Goal: Task Accomplishment & Management: Use online tool/utility

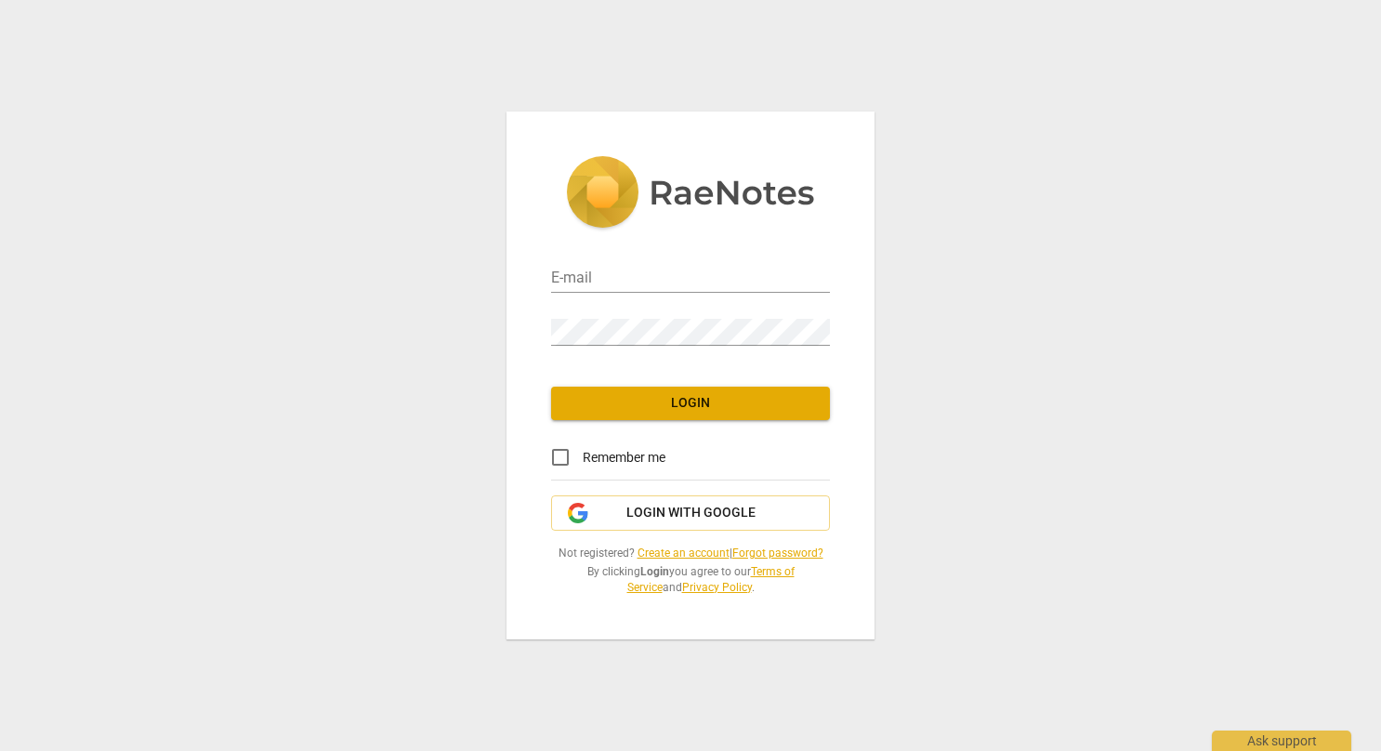
click at [667, 554] on link "Create an account" at bounding box center [683, 552] width 92 height 13
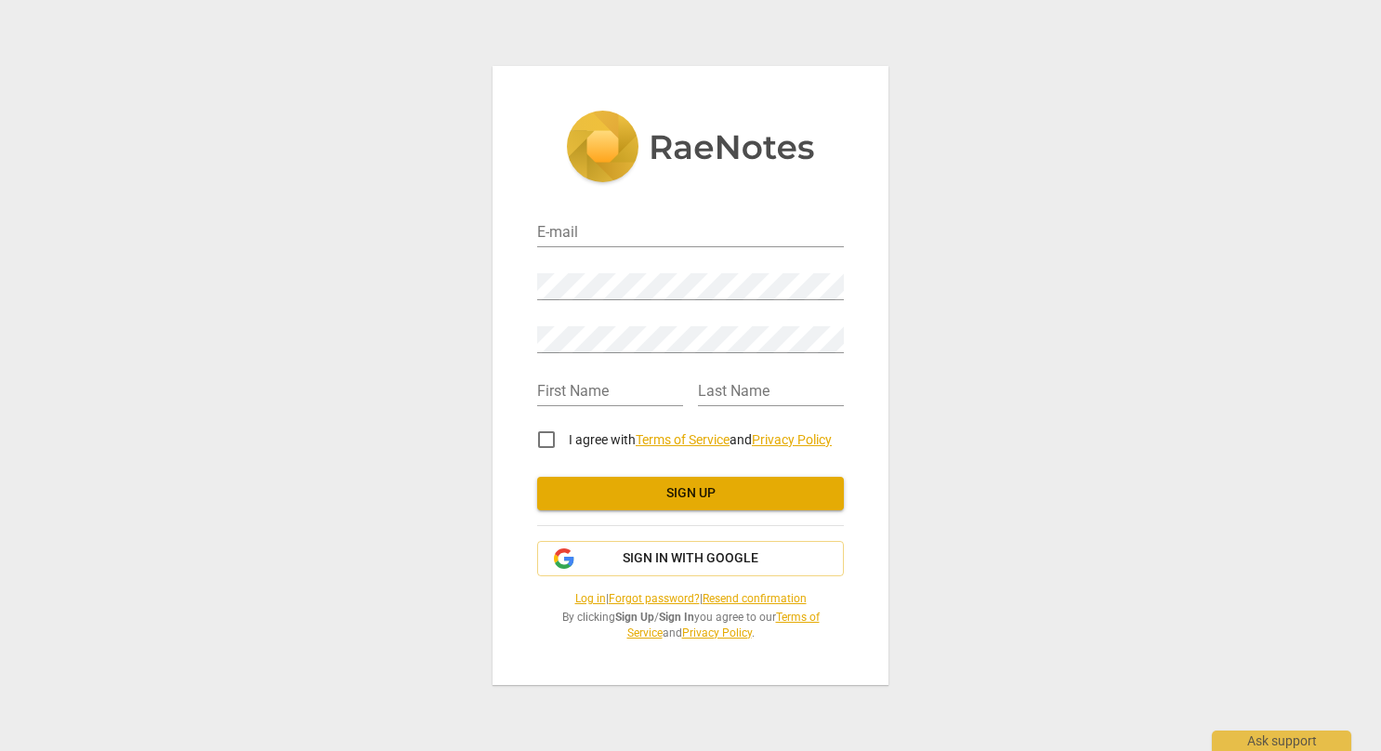
click at [672, 491] on span "Sign up" at bounding box center [690, 493] width 277 height 19
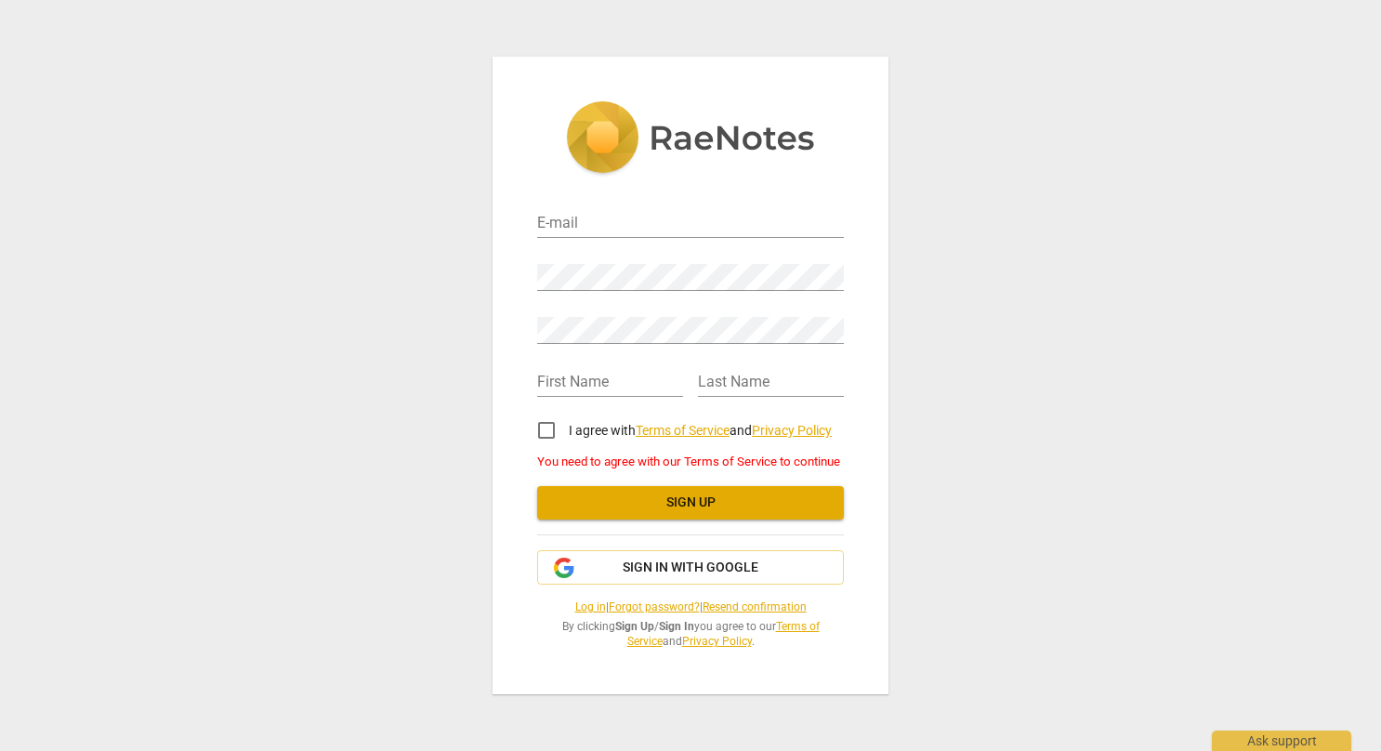
click at [548, 424] on input "I agree with Terms of Service and Privacy Policy" at bounding box center [546, 430] width 45 height 45
checkbox input "true"
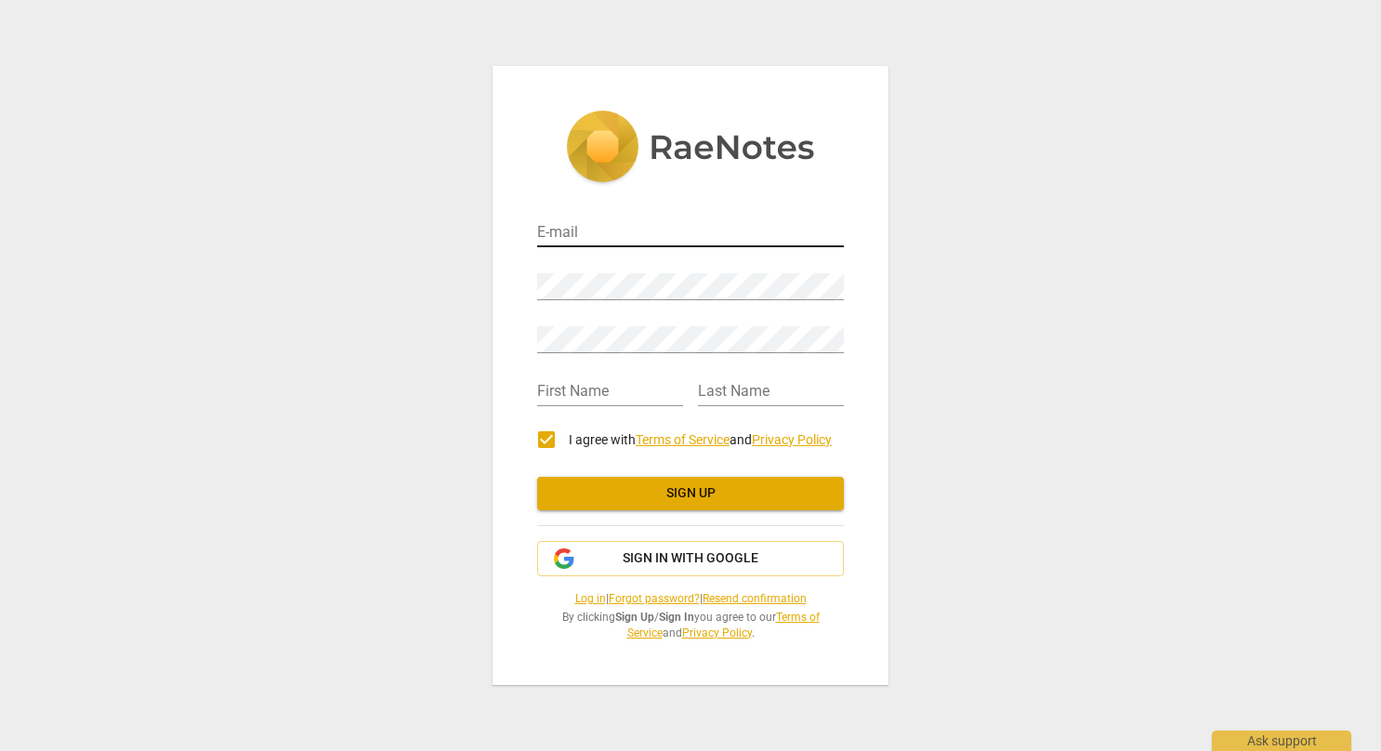
click at [583, 229] on input "email" at bounding box center [690, 233] width 307 height 27
type input "[EMAIL_ADDRESS][DOMAIN_NAME]"
click at [593, 354] on div "Retype Password" at bounding box center [690, 330] width 307 height 53
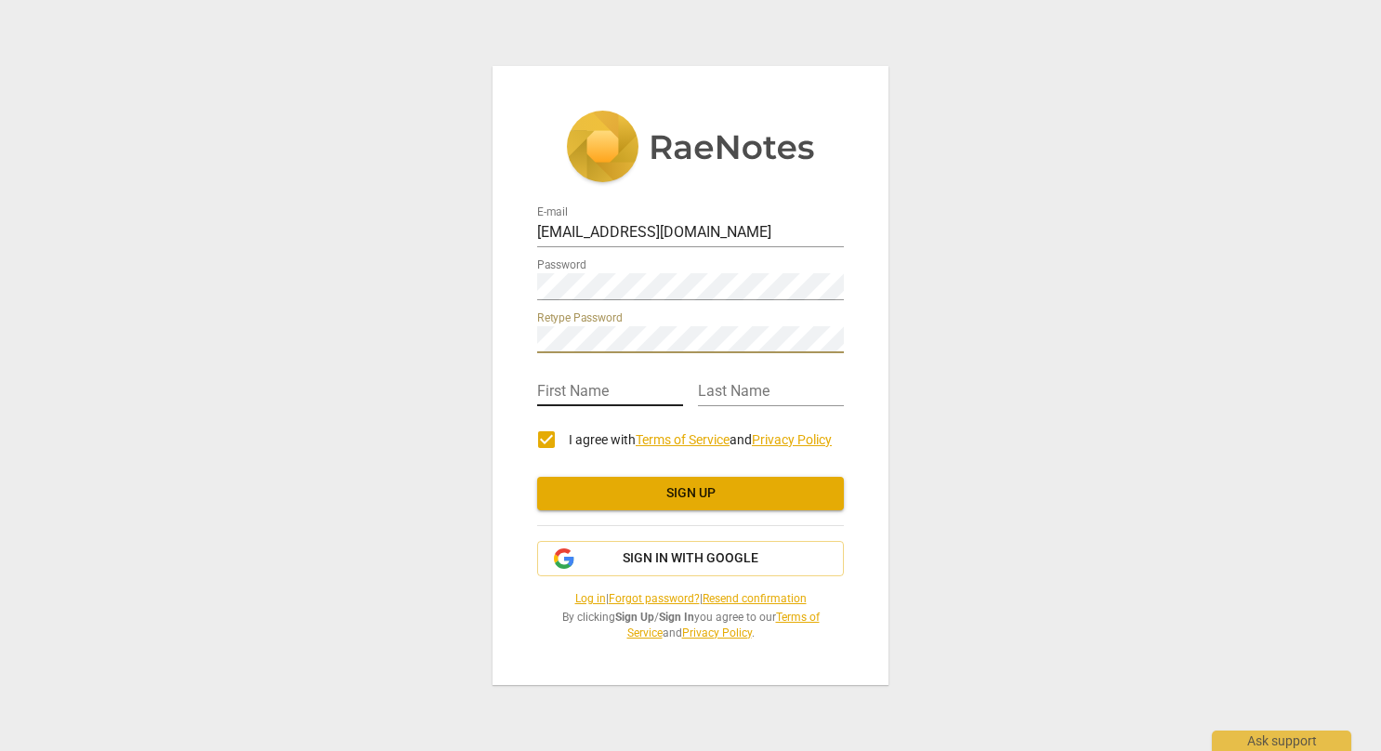
click at [583, 383] on input "text" at bounding box center [610, 392] width 146 height 27
type input "Lanre"
type input "Sulola"
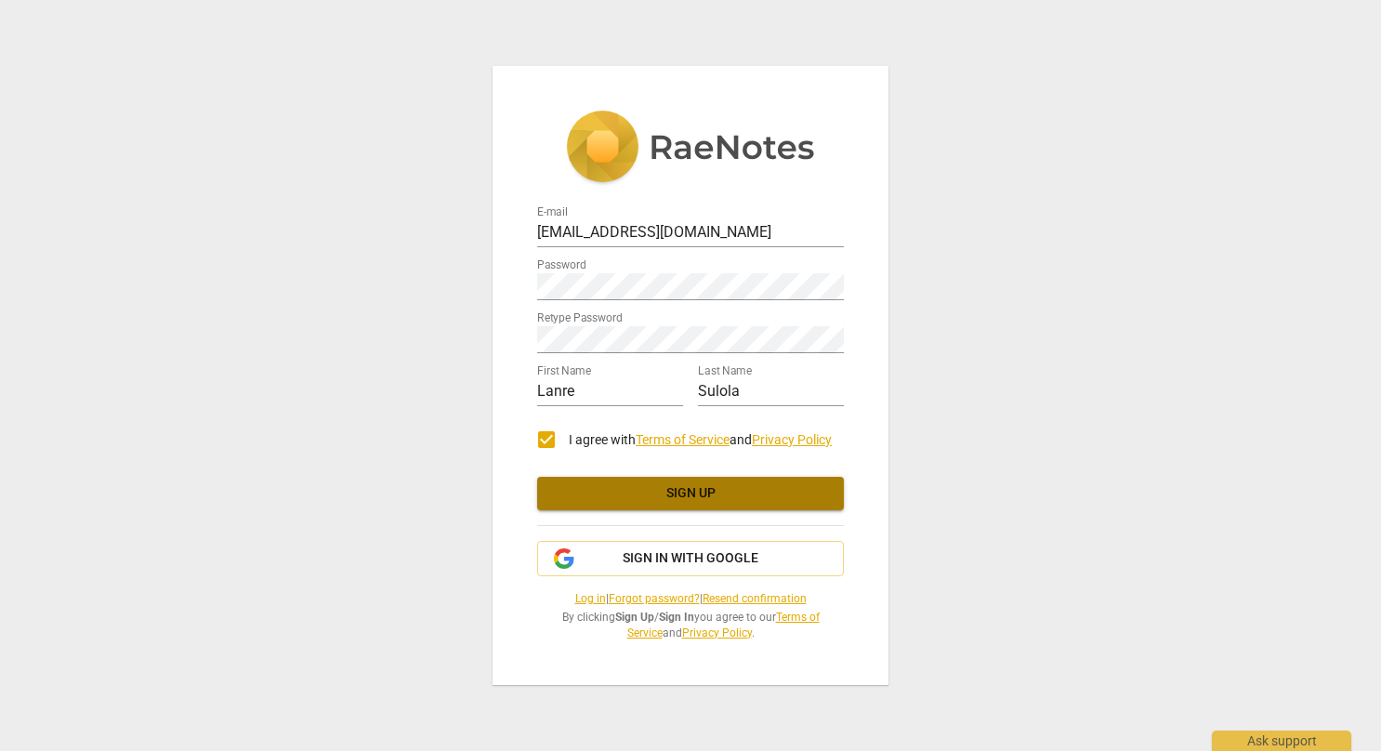
click at [613, 490] on span "Sign up" at bounding box center [690, 493] width 277 height 19
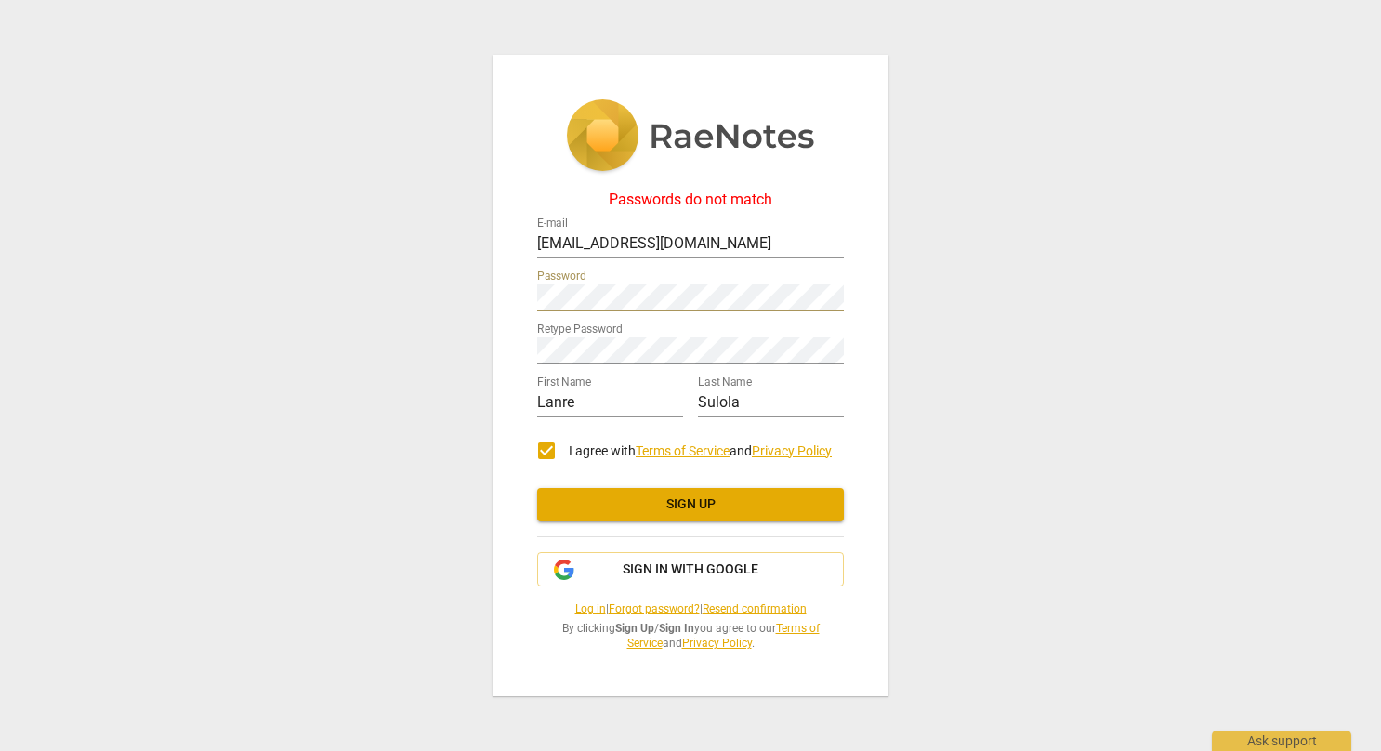
click at [450, 271] on div "Passwords do not match E-mail info@innerambitions.co.uk Password Retype Passwor…" at bounding box center [690, 375] width 1381 height 751
click at [505, 349] on div "Passwords do not match E-mail info@innerambitions.co.uk Password Retype Passwor…" at bounding box center [690, 375] width 396 height 641
click at [631, 504] on span "Sign up" at bounding box center [690, 504] width 277 height 19
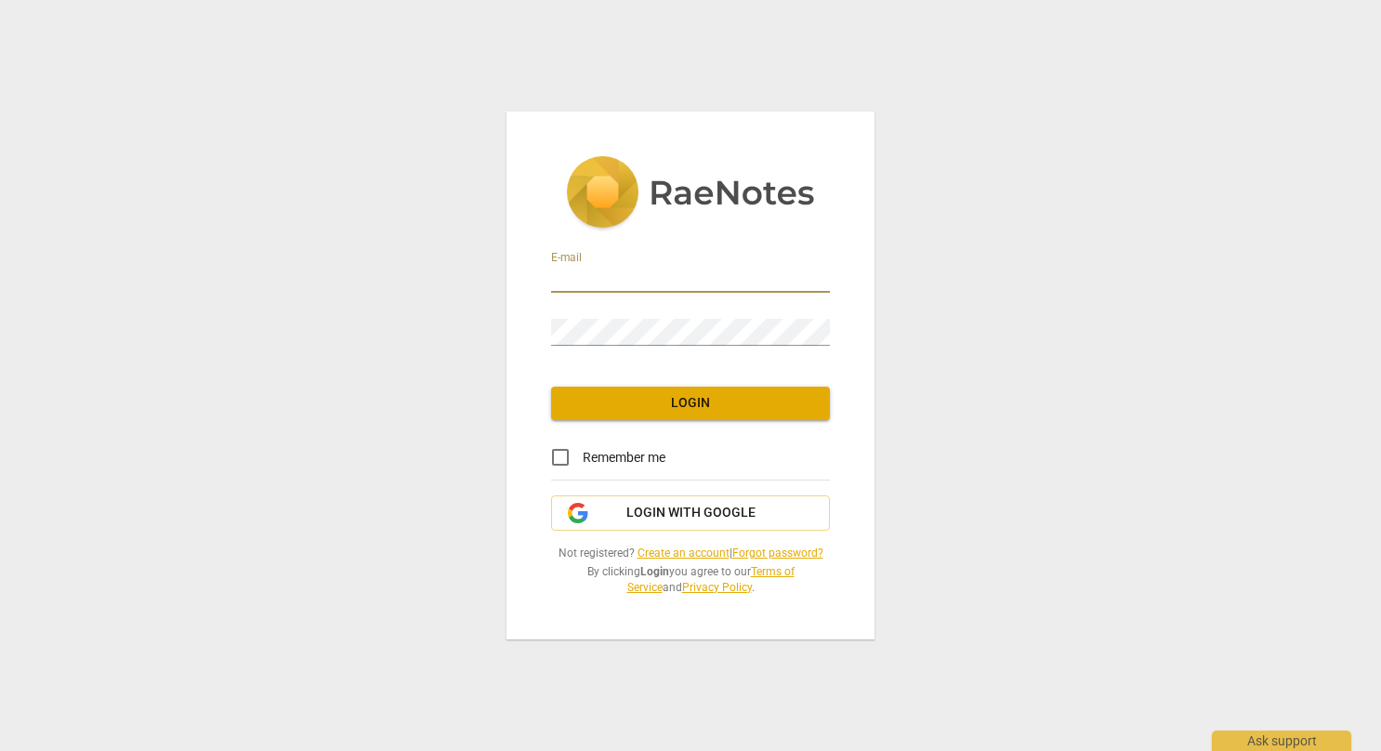
click at [628, 283] on input "email" at bounding box center [690, 279] width 279 height 27
type input "[EMAIL_ADDRESS][DOMAIN_NAME]"
click at [626, 397] on span "Login" at bounding box center [690, 403] width 249 height 19
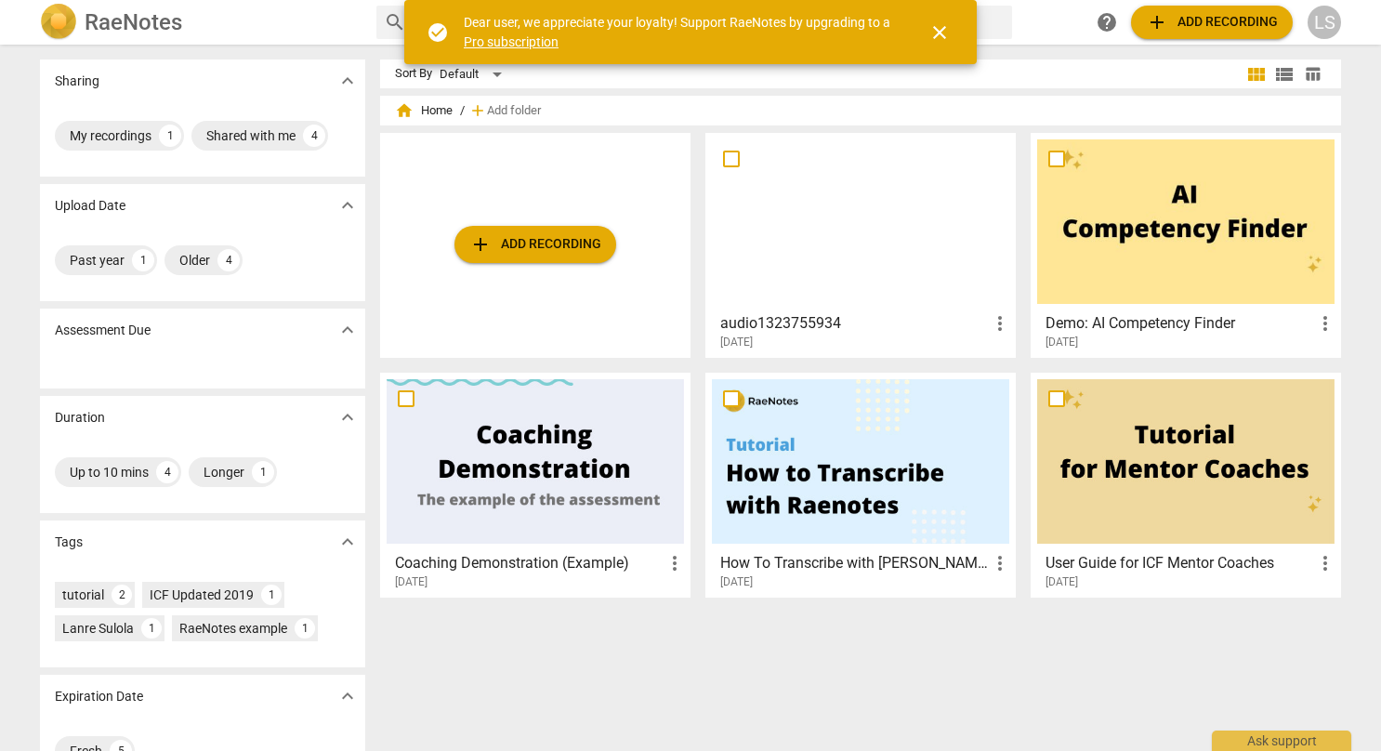
click at [937, 35] on span "close" at bounding box center [939, 32] width 22 height 22
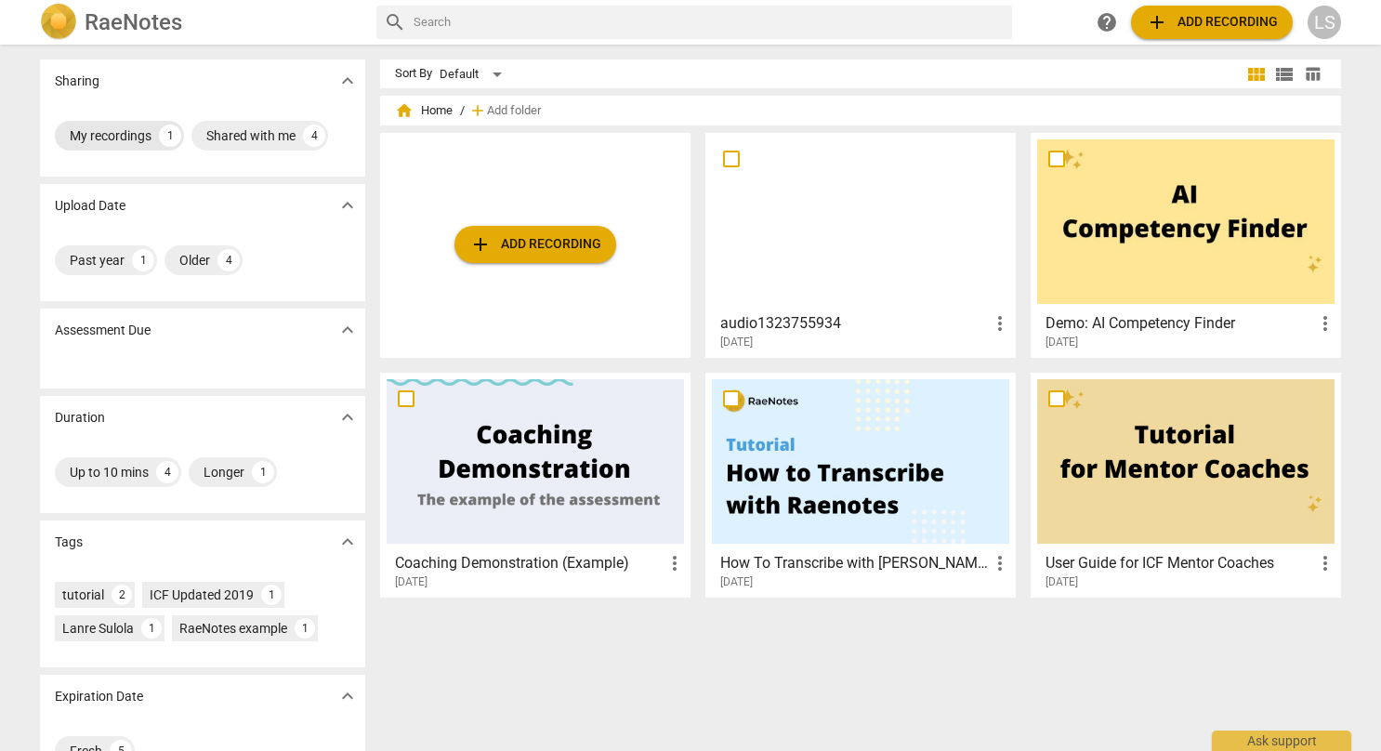
click at [124, 142] on div "My recordings" at bounding box center [111, 135] width 82 height 19
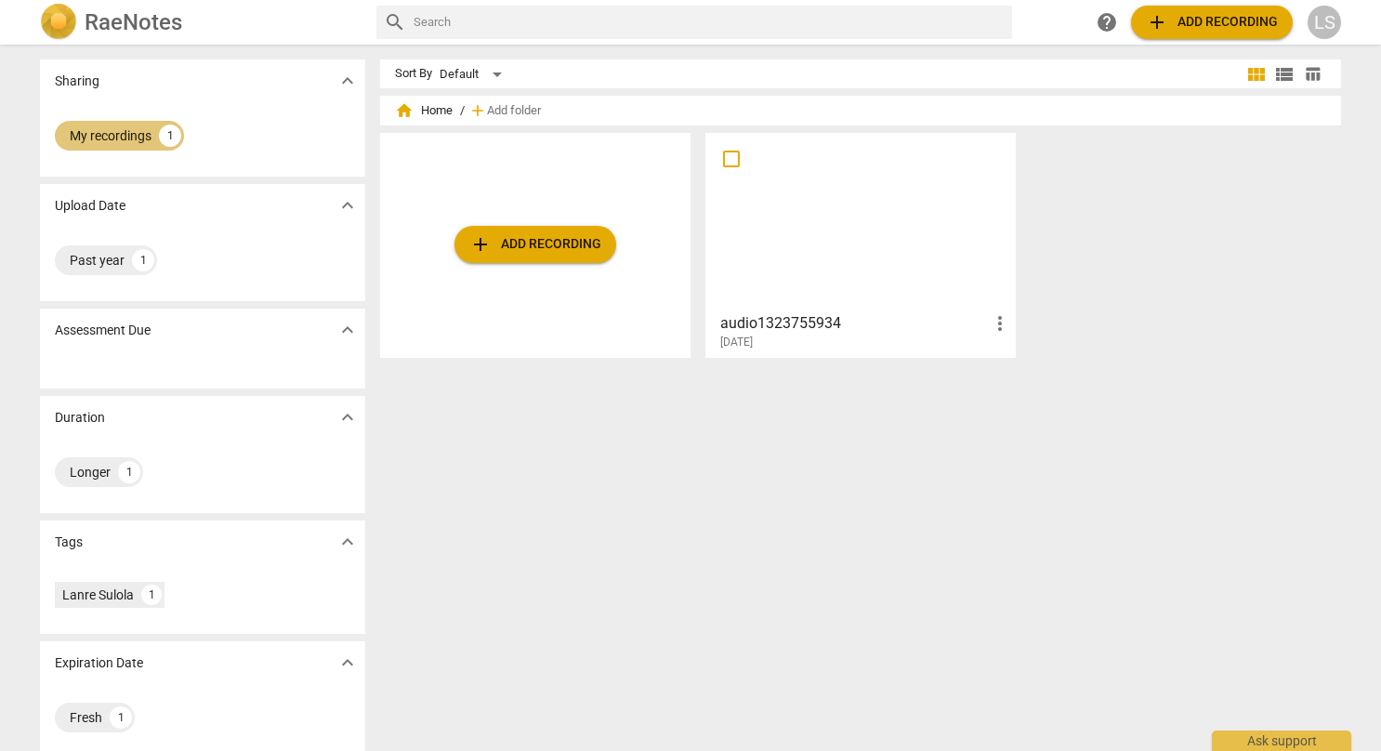
click at [171, 130] on div "1" at bounding box center [170, 135] width 22 height 22
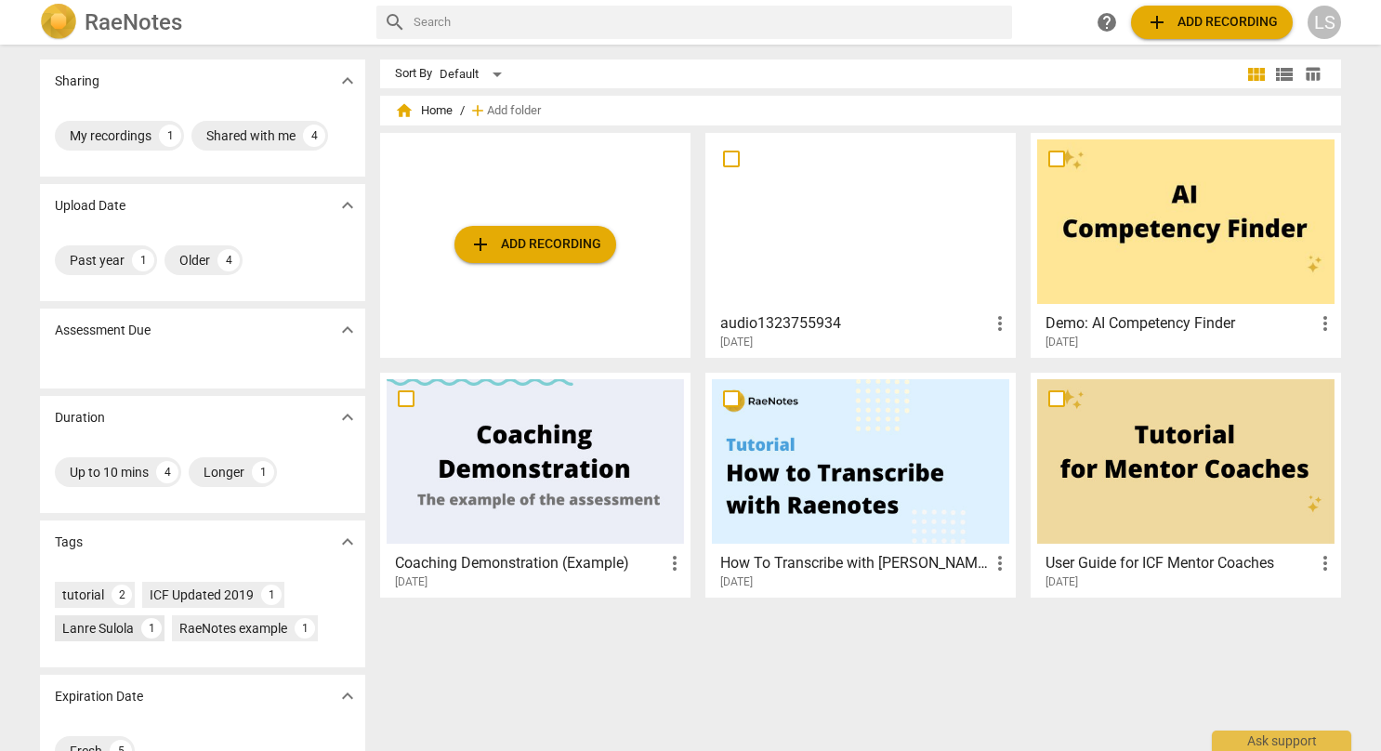
click at [87, 630] on div "Lanre Sulola" at bounding box center [98, 628] width 72 height 19
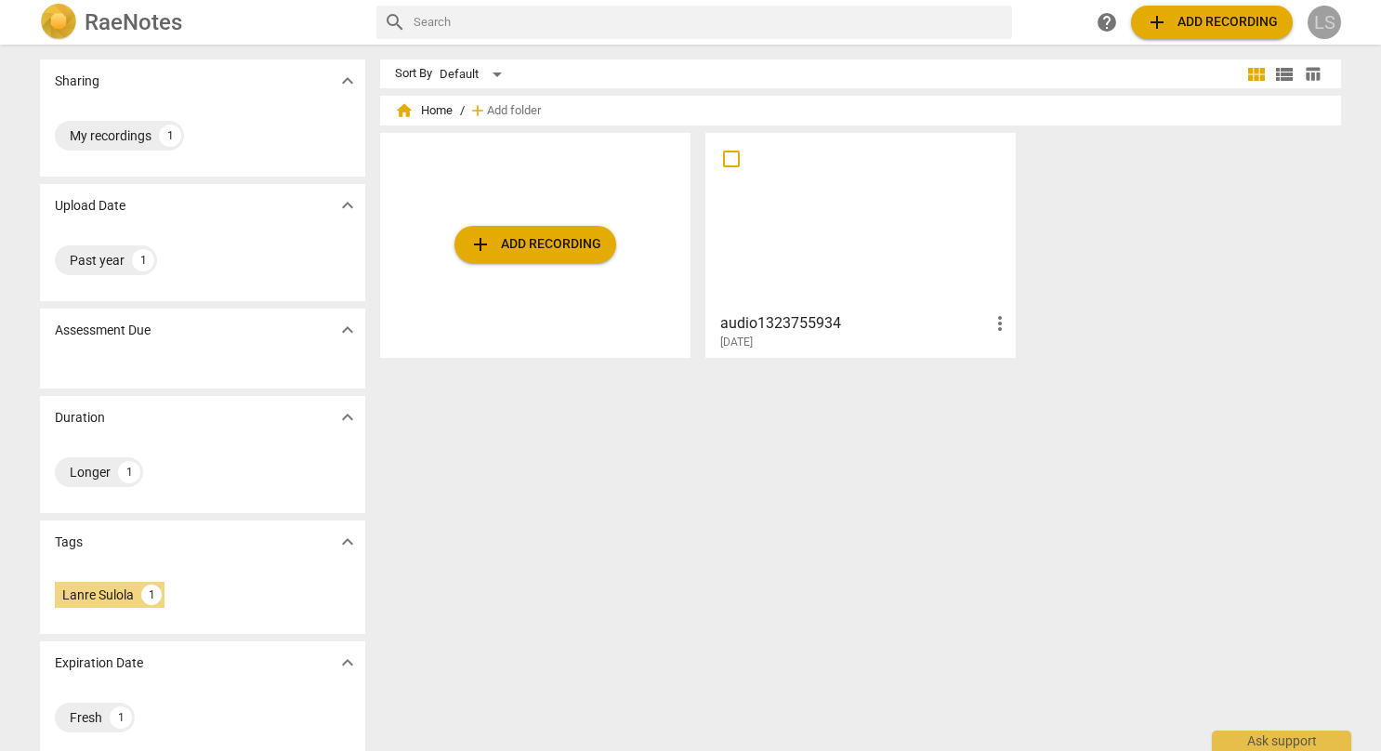
click at [1330, 14] on div "LS" at bounding box center [1323, 22] width 33 height 33
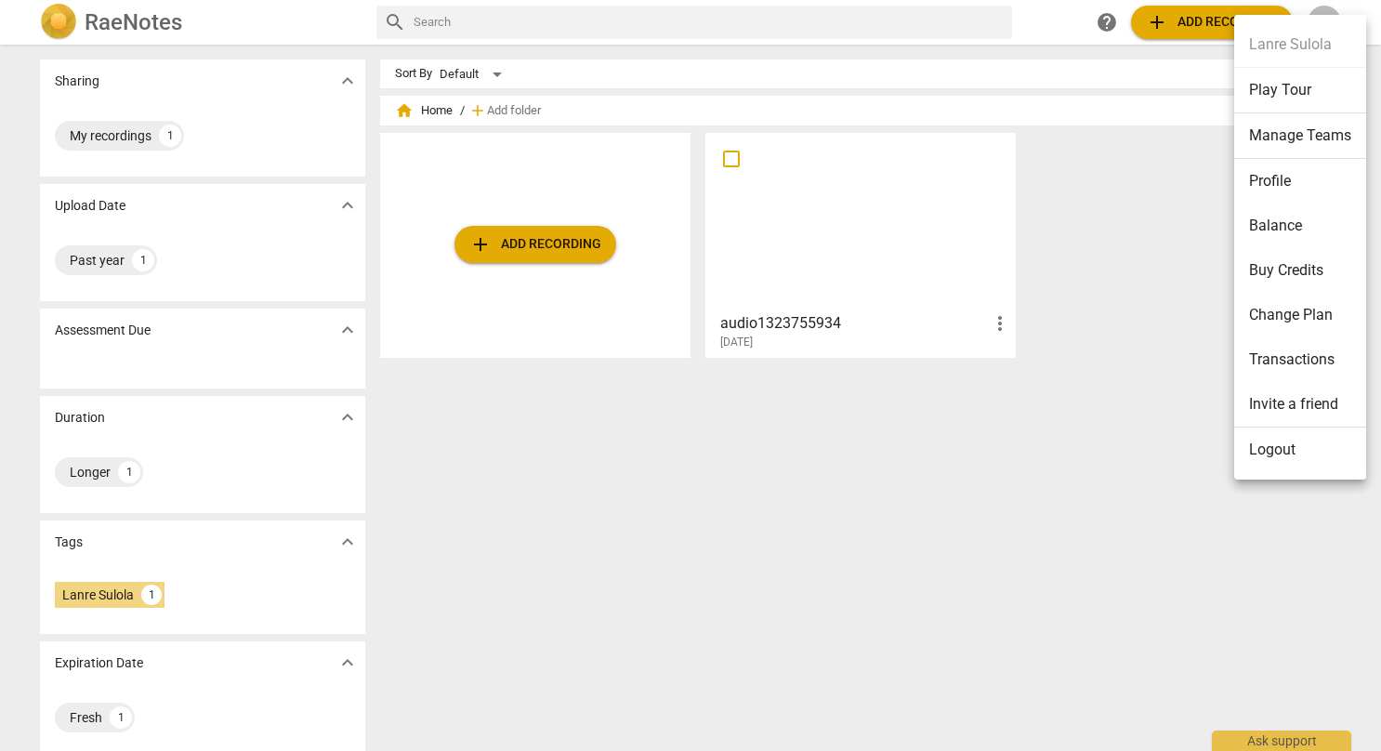
click at [1117, 489] on div at bounding box center [690, 375] width 1381 height 751
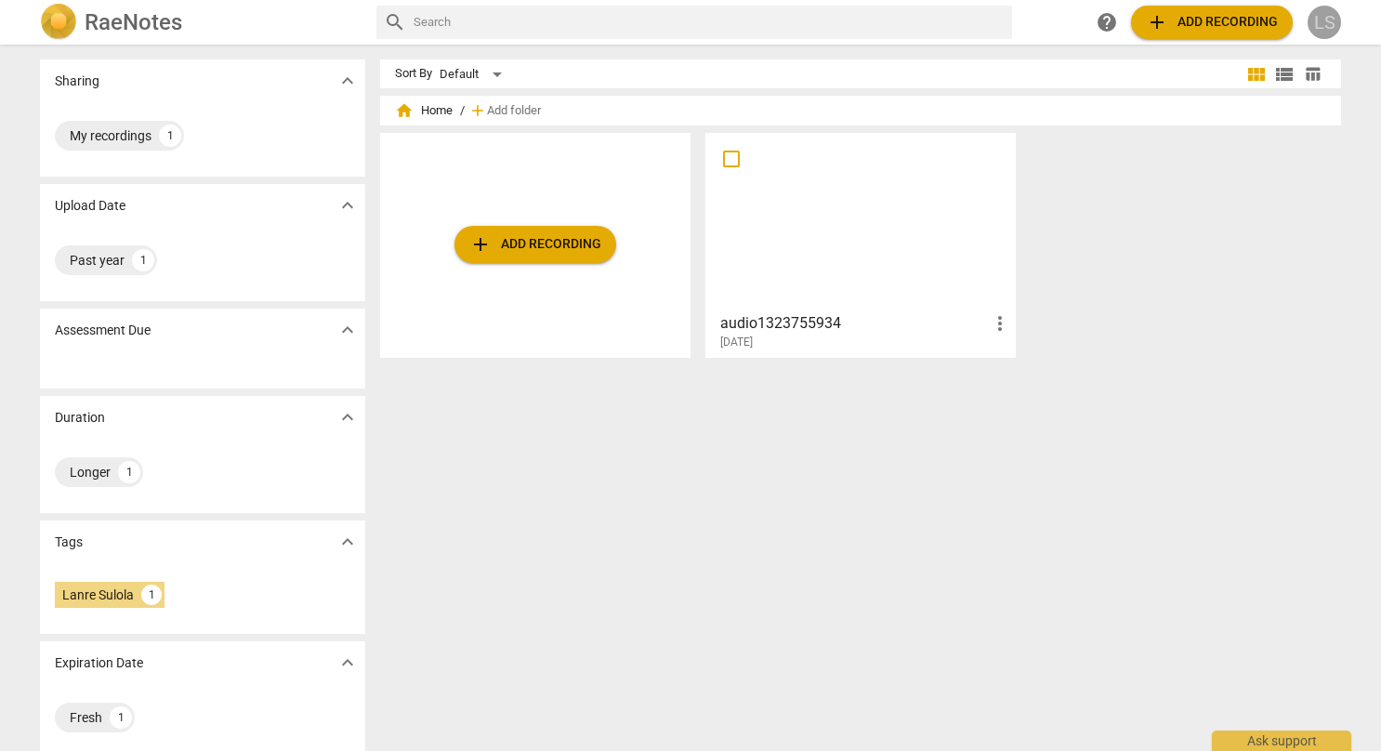
click at [1320, 26] on div "LS" at bounding box center [1323, 22] width 33 height 33
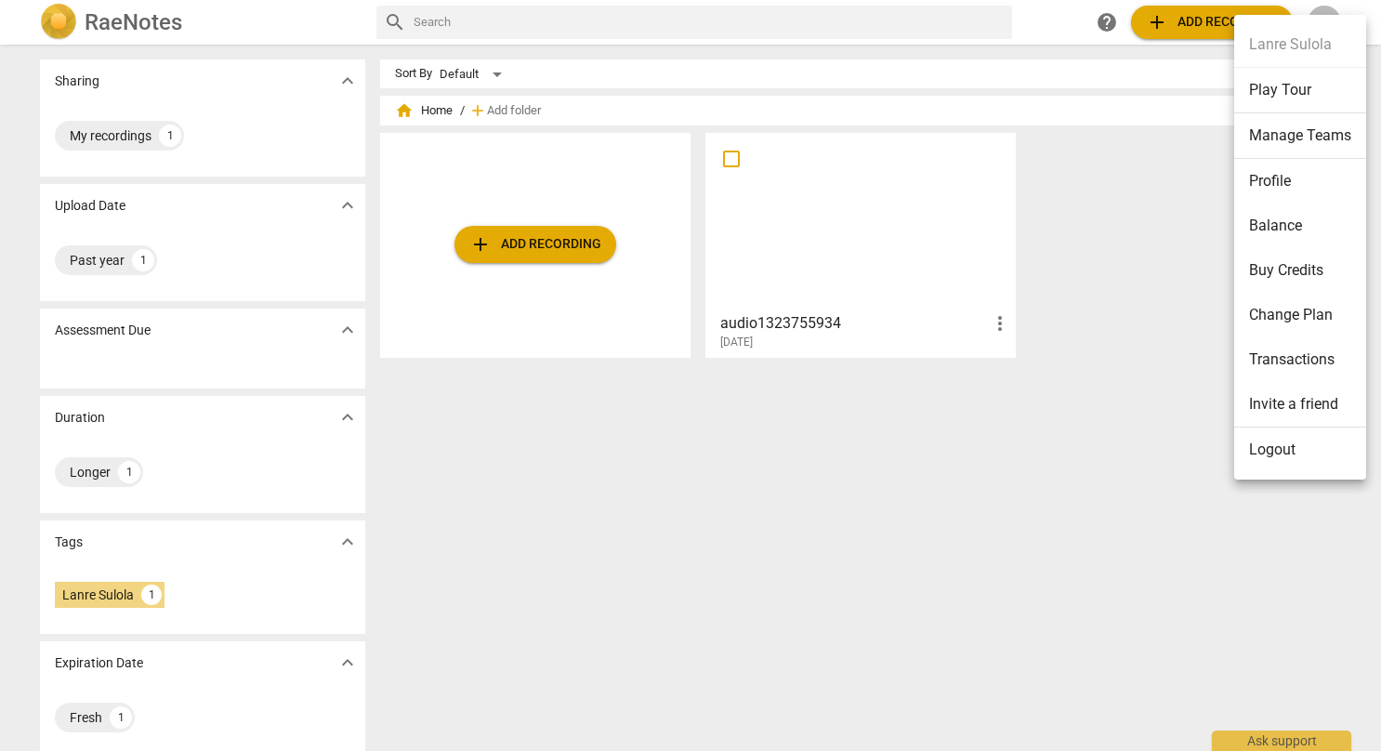
click at [769, 544] on div at bounding box center [690, 375] width 1381 height 751
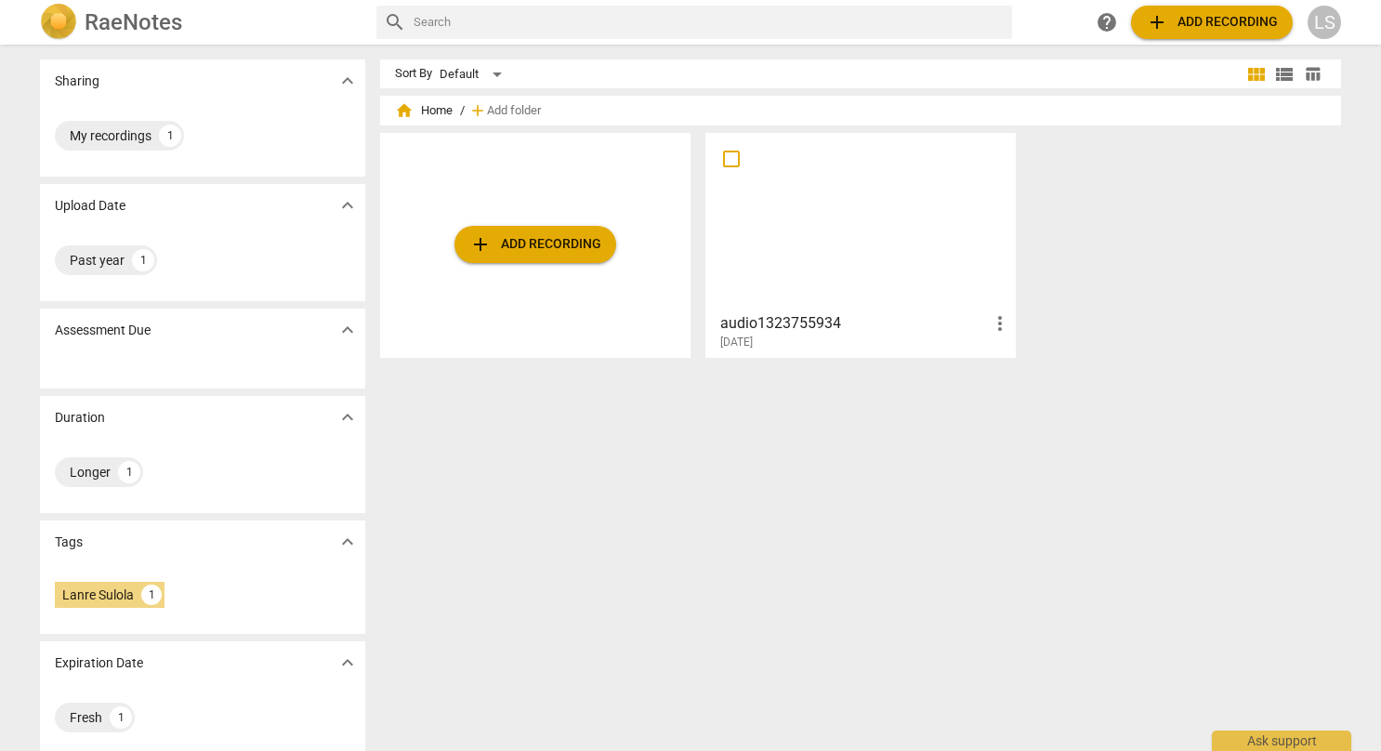
click at [546, 254] on span "add Add recording" at bounding box center [535, 244] width 132 height 22
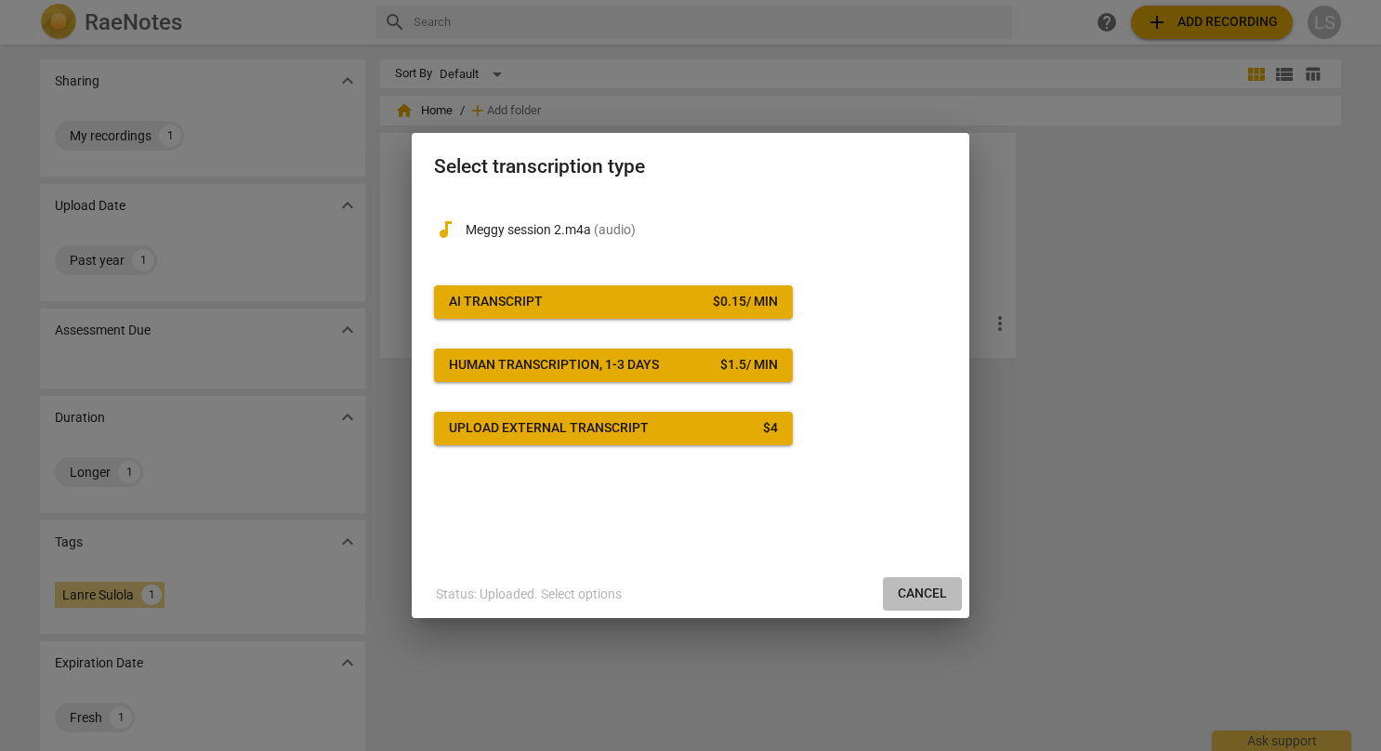
click at [918, 591] on span "Cancel" at bounding box center [922, 593] width 49 height 19
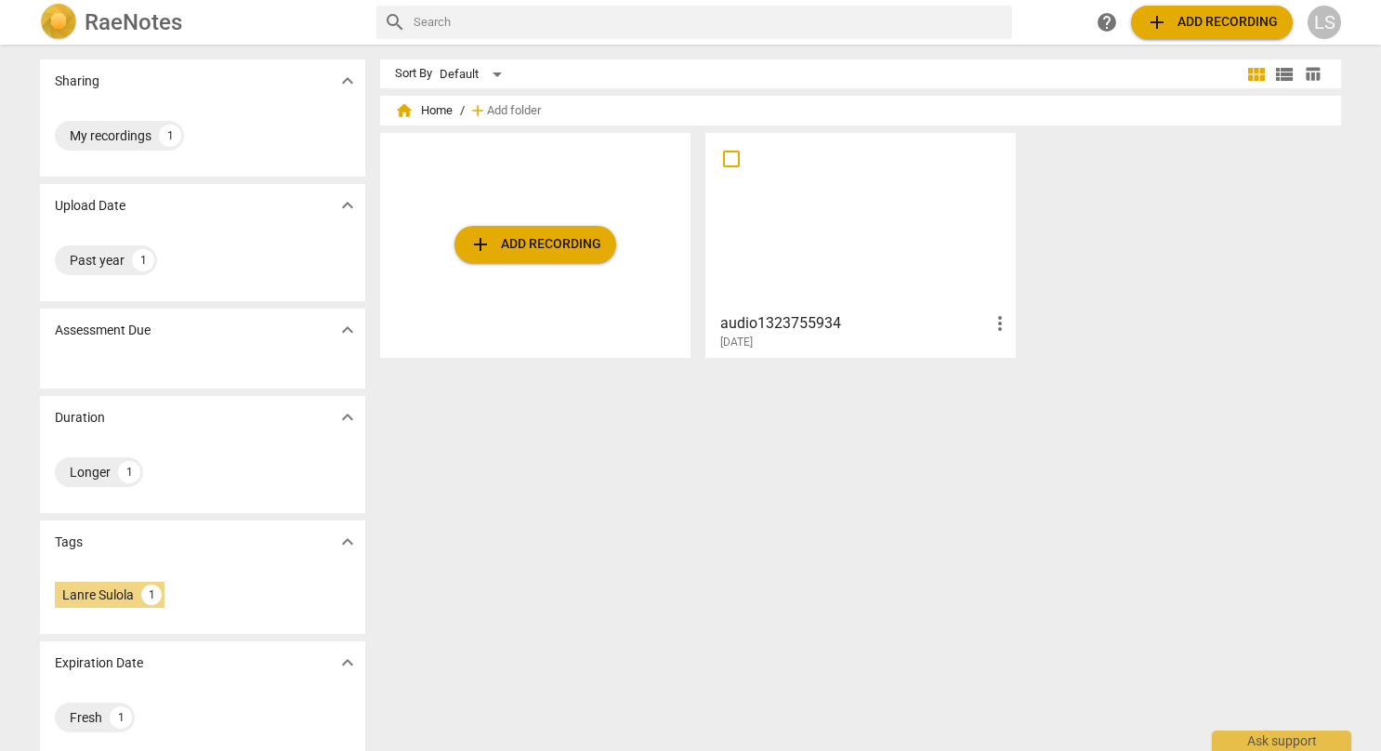
click at [1319, 15] on div "LS" at bounding box center [1323, 22] width 33 height 33
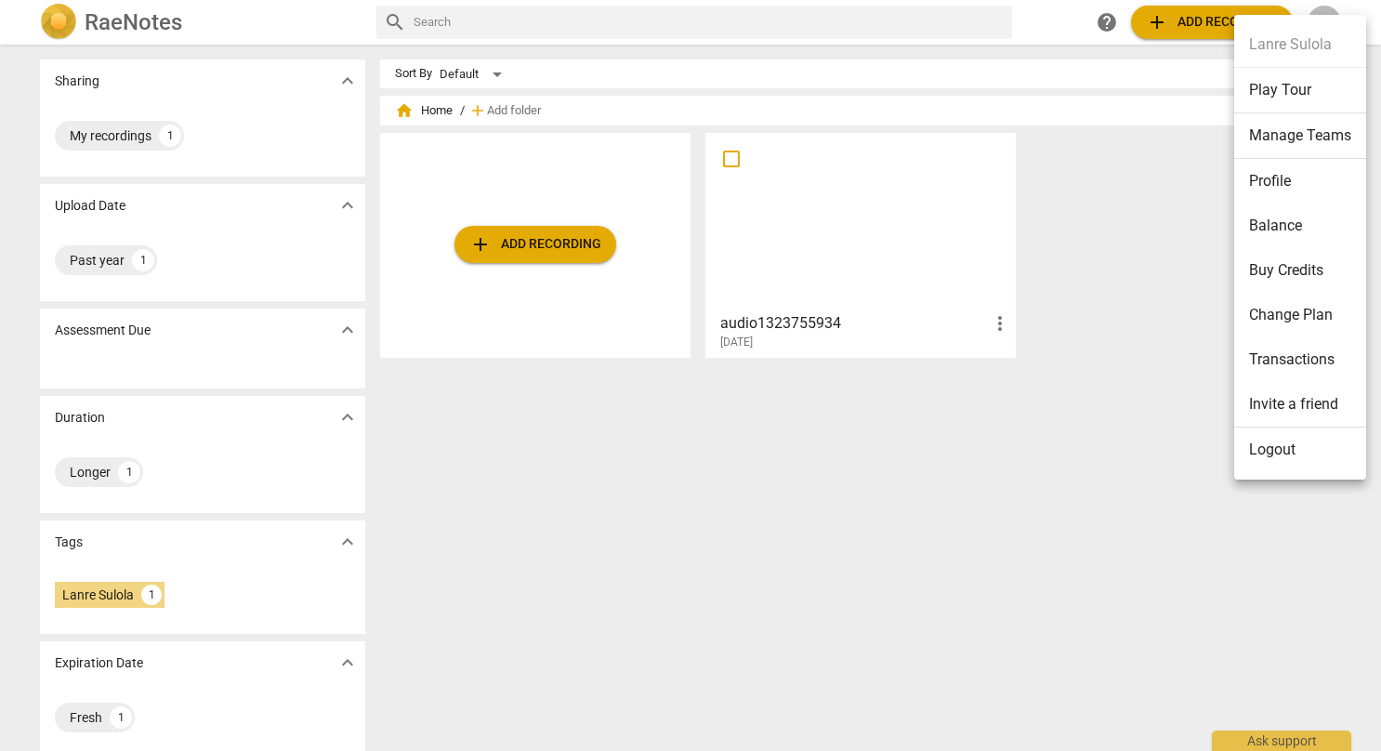
click at [1303, 321] on li "Change Plan" at bounding box center [1300, 315] width 132 height 45
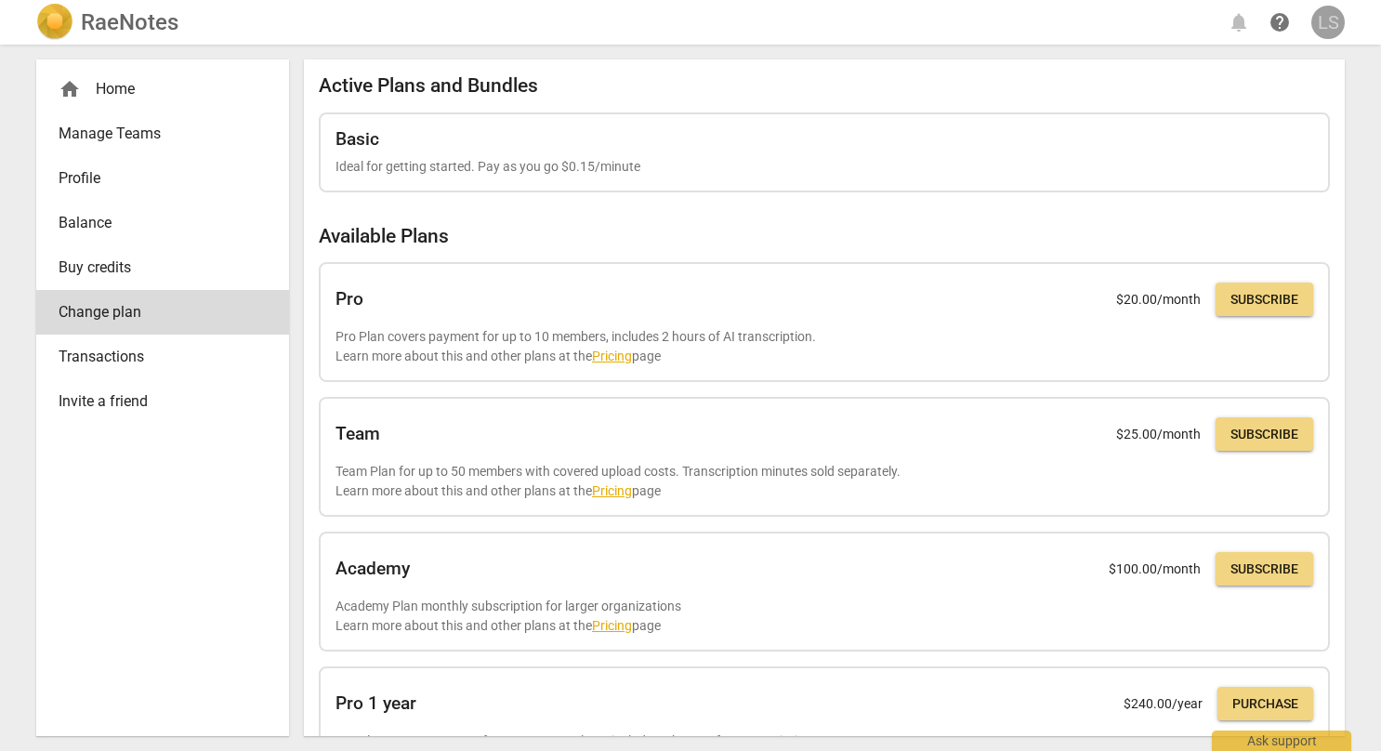
click at [1335, 15] on div "LS" at bounding box center [1327, 22] width 33 height 33
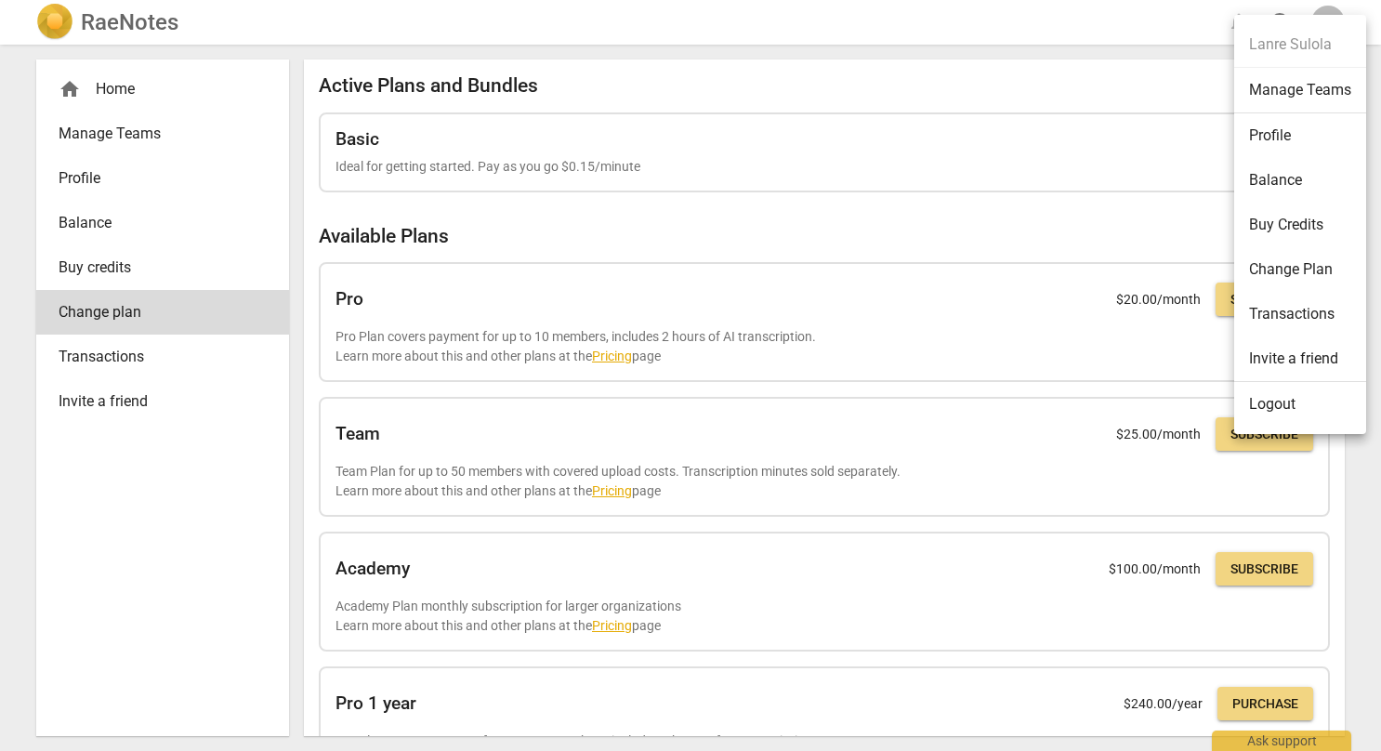
click at [1290, 400] on li "Logout" at bounding box center [1300, 404] width 132 height 45
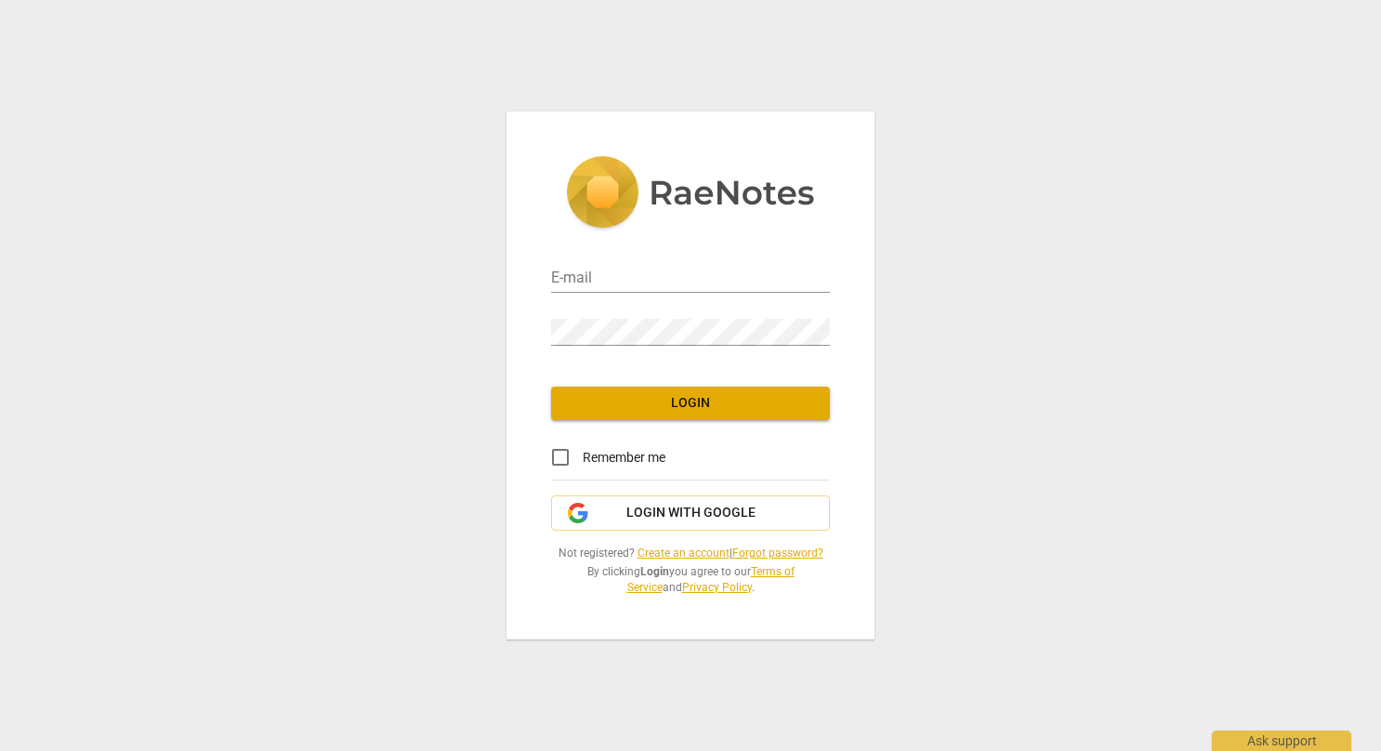
click at [693, 547] on link "Create an account" at bounding box center [683, 552] width 92 height 13
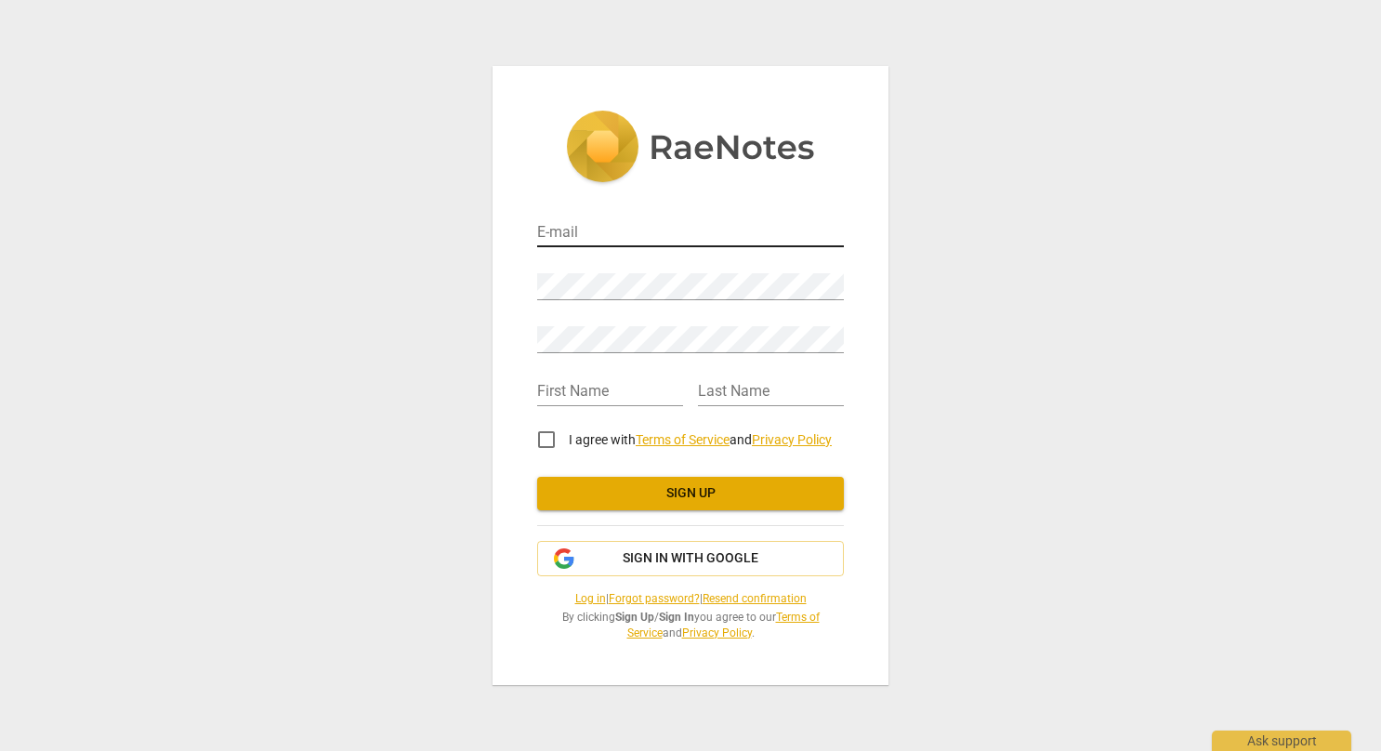
click at [594, 232] on input "email" at bounding box center [690, 233] width 307 height 27
click at [580, 239] on input "Kirs" at bounding box center [690, 233] width 307 height 27
type input "Kirsten.richardson@innerambitions.com"
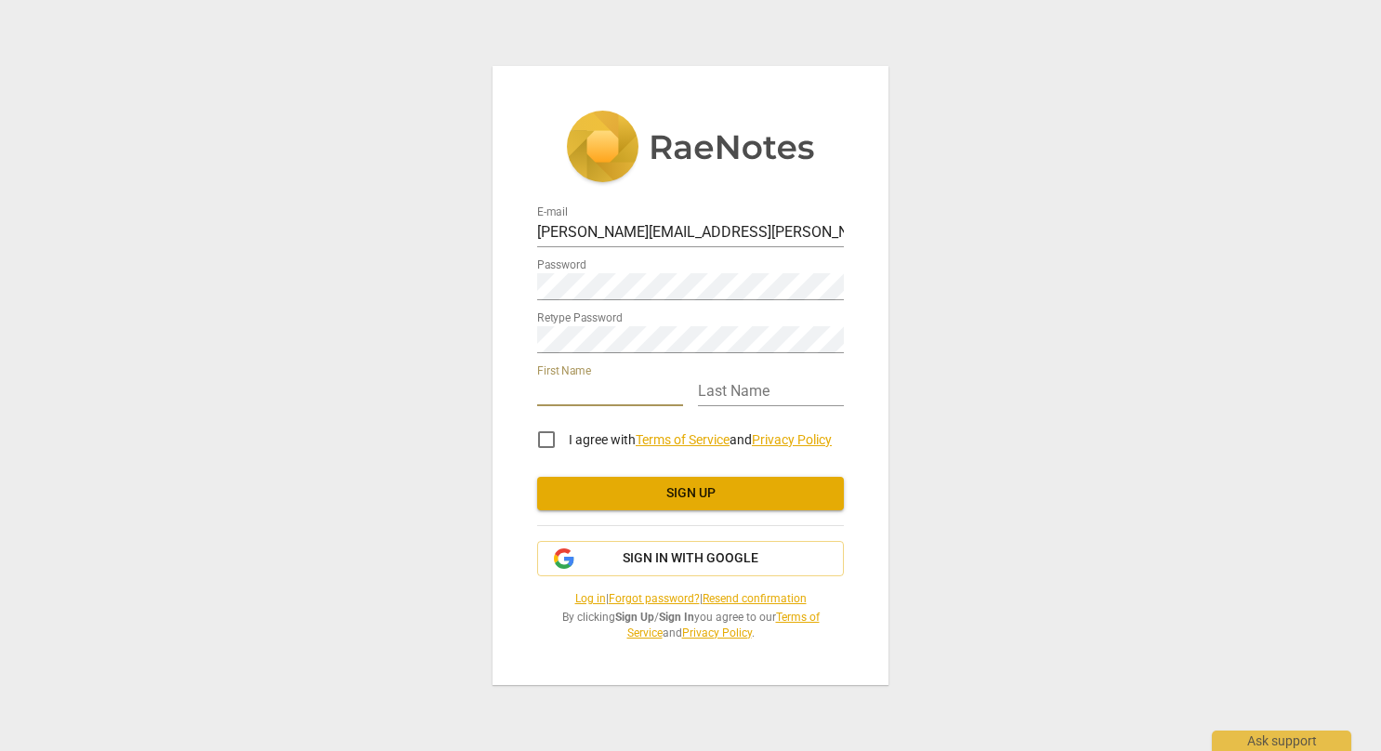
click at [562, 392] on input "text" at bounding box center [610, 392] width 146 height 27
type input "Kirsten"
click at [736, 381] on input "text" at bounding box center [771, 392] width 146 height 27
type input "Richardson"
click at [544, 444] on input "I agree with Terms of Service and Privacy Policy" at bounding box center [546, 439] width 45 height 45
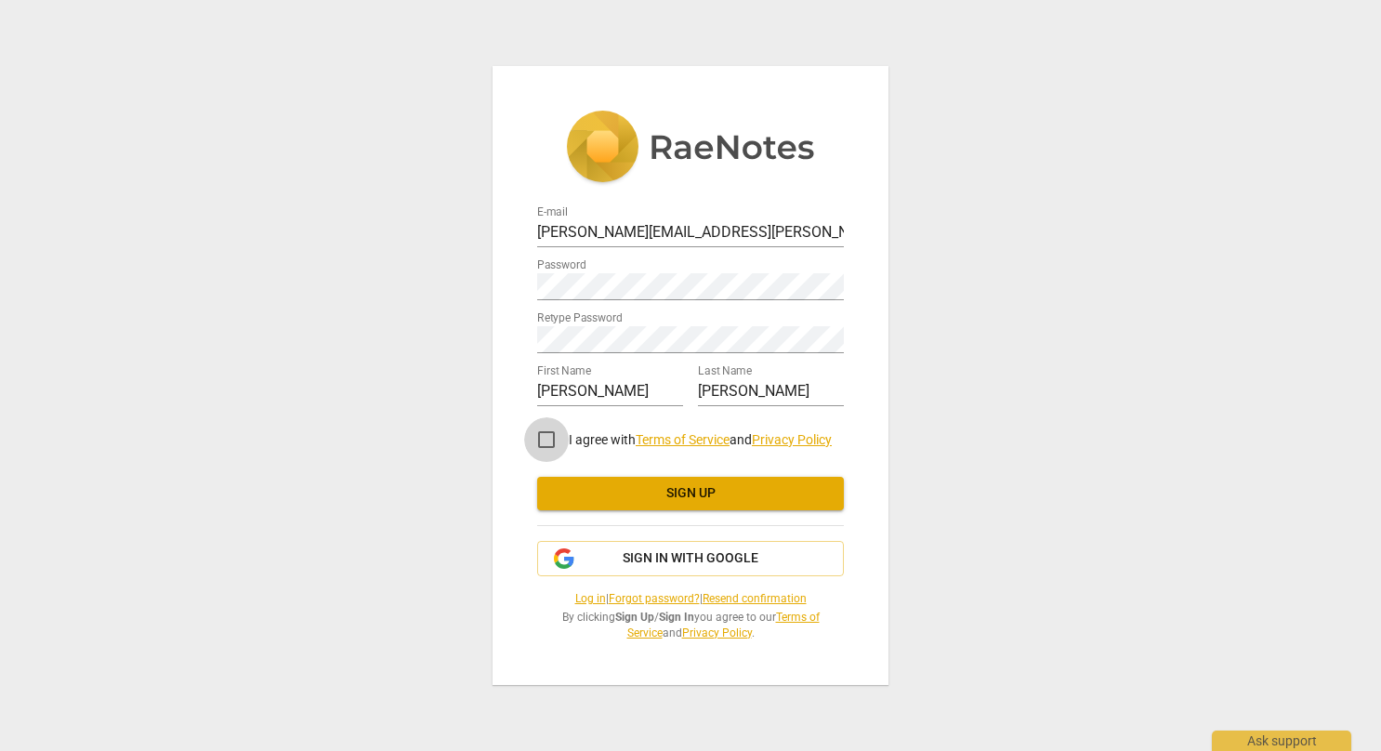
checkbox input "true"
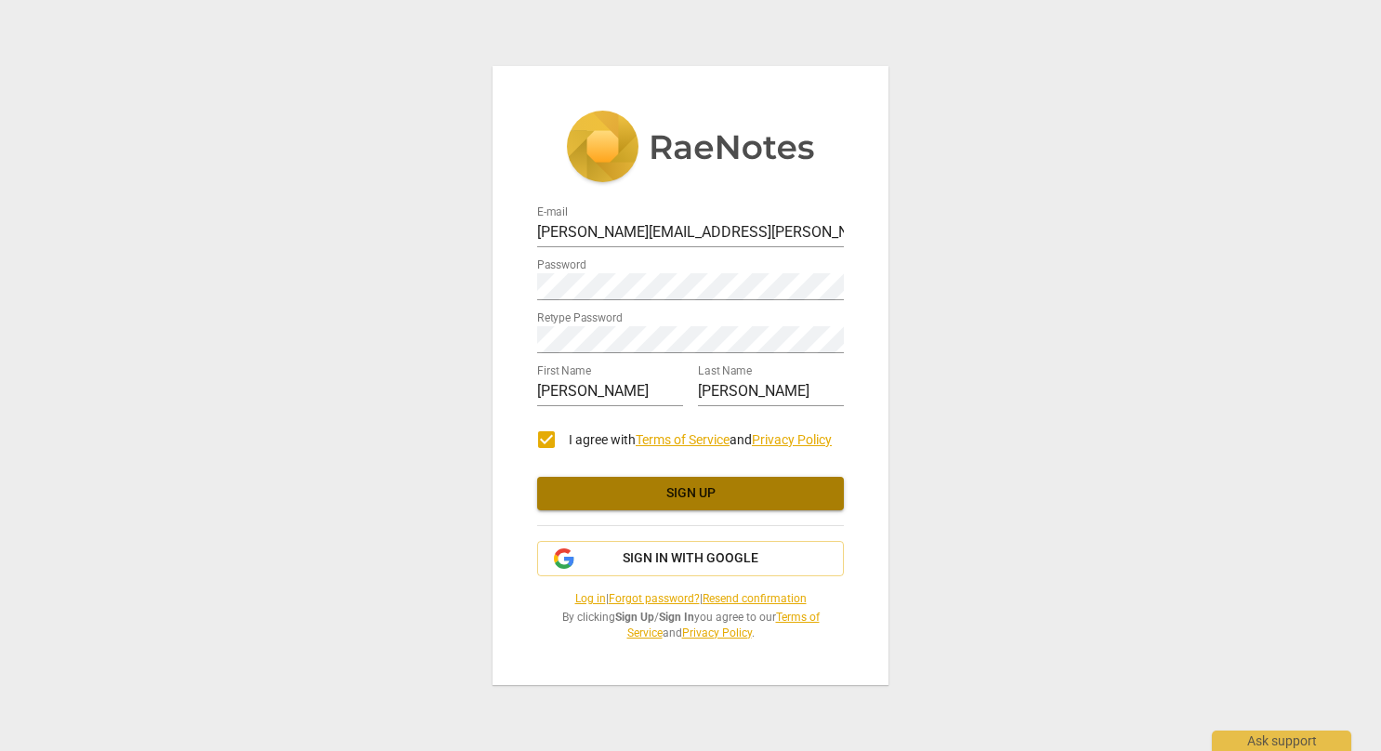
click at [578, 492] on span "Sign up" at bounding box center [690, 493] width 277 height 19
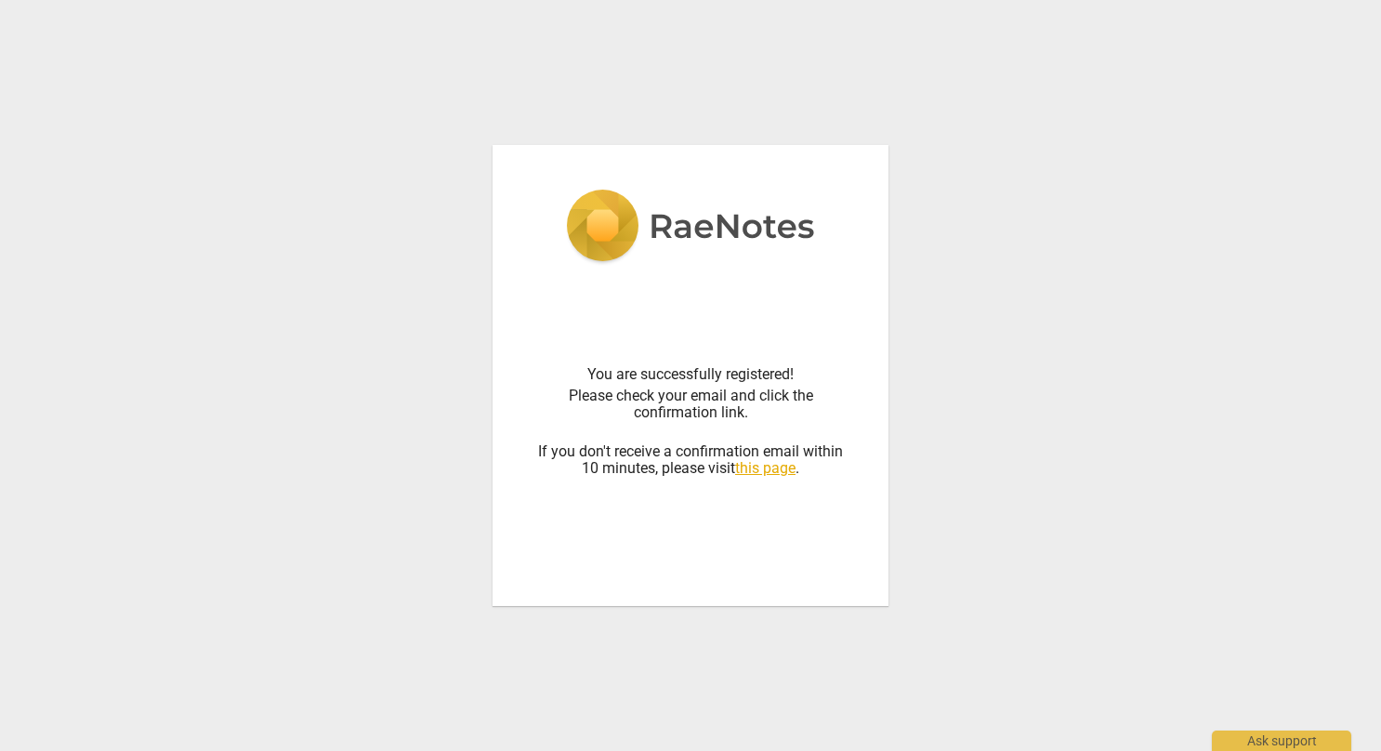
click at [784, 470] on link "this page" at bounding box center [765, 468] width 60 height 18
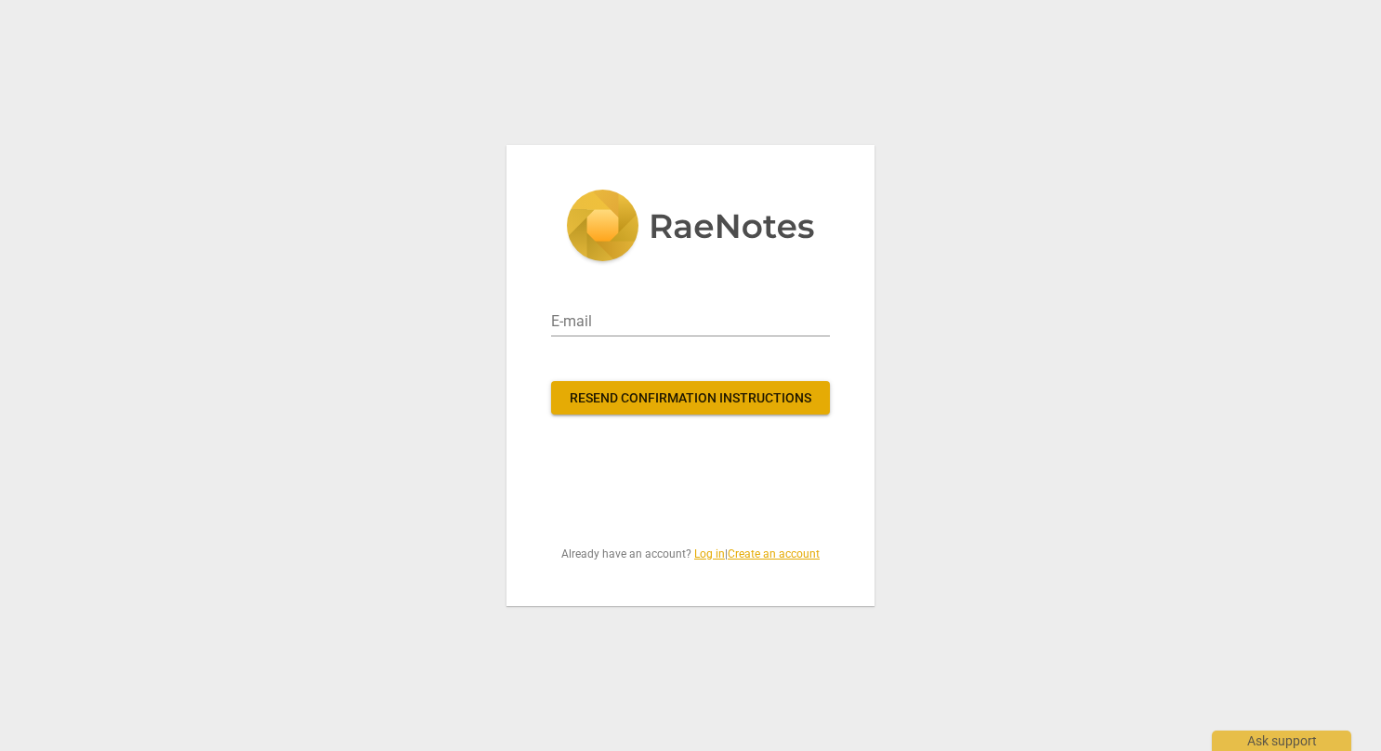
click at [788, 554] on link "Create an account" at bounding box center [773, 553] width 92 height 13
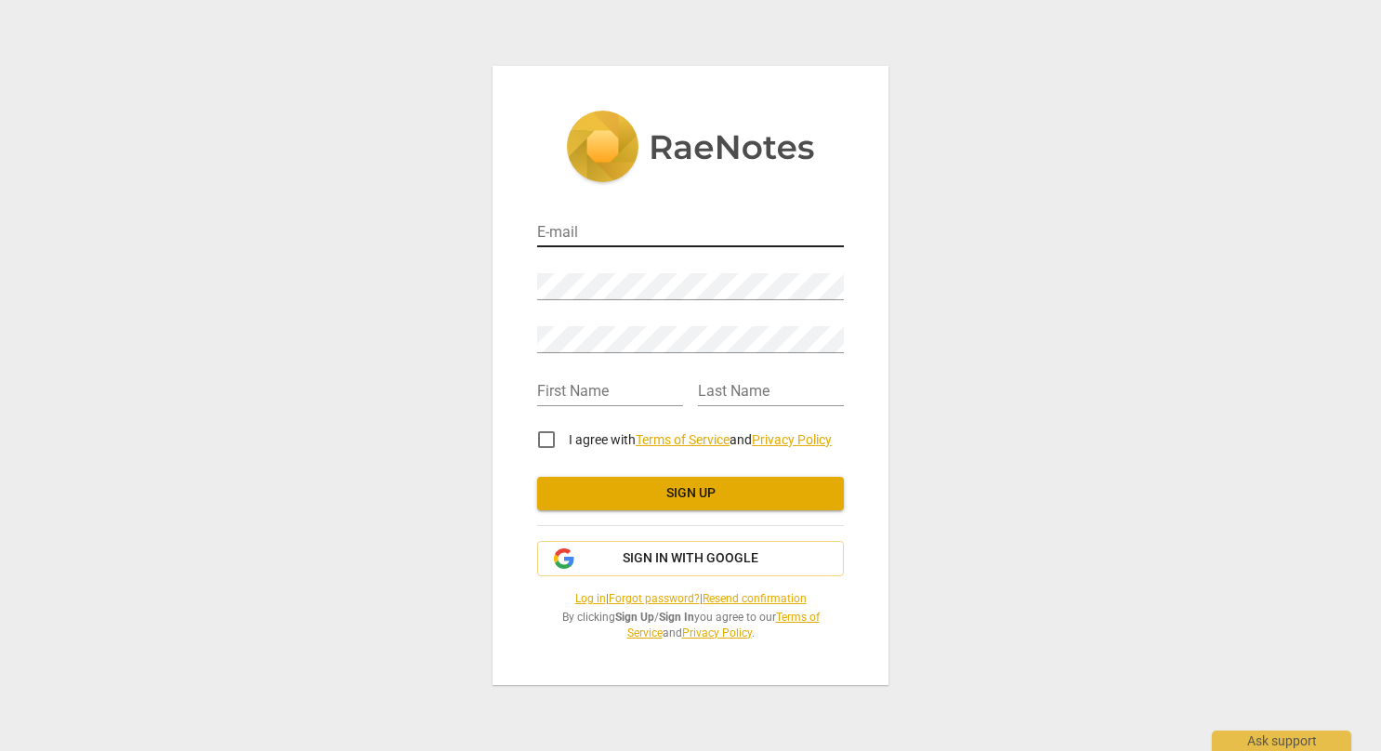
click at [617, 228] on input "email" at bounding box center [690, 233] width 307 height 27
type input "lanresulola@gmail.com"
type input "Lanre"
type input "Sulola"
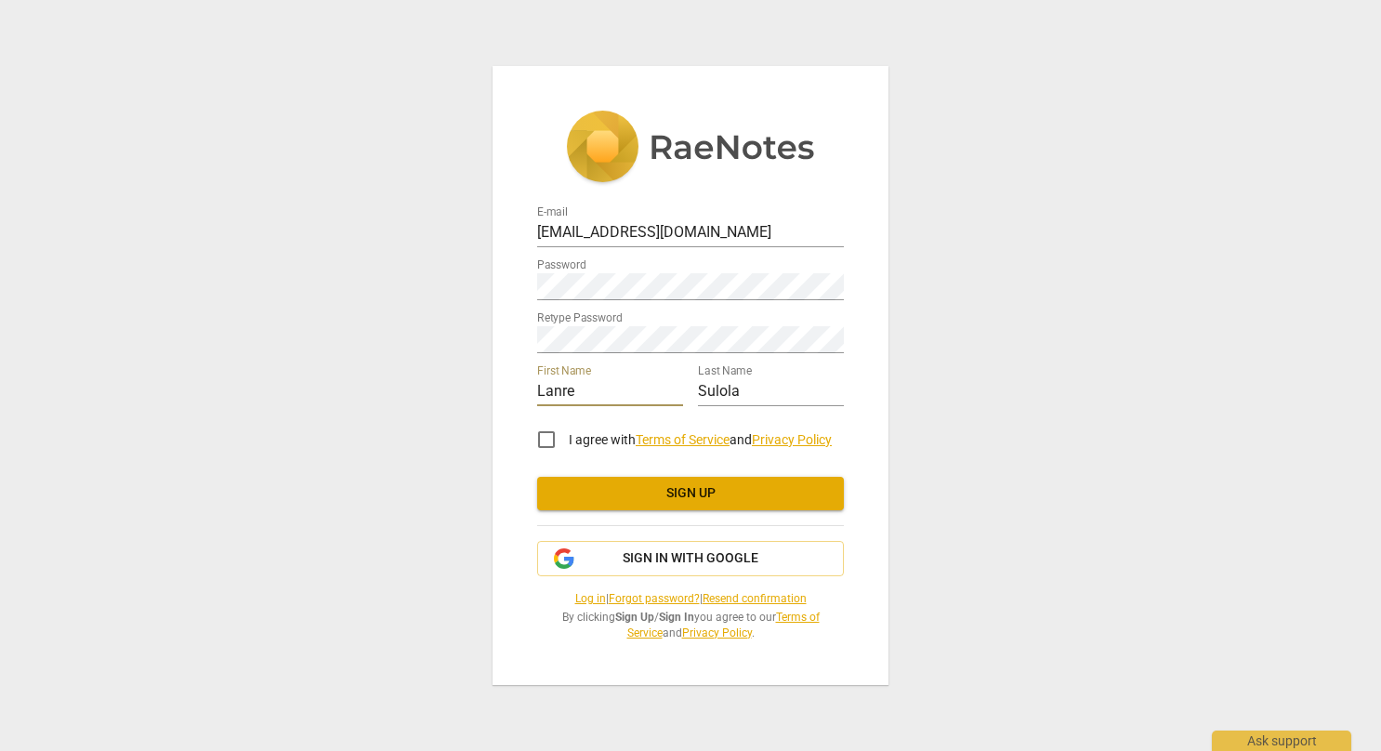
click at [587, 387] on input "Lanre" at bounding box center [610, 392] width 146 height 27
type input "L"
type input "Olanrewaju"
click at [554, 433] on input "I agree with Terms of Service and Privacy Policy" at bounding box center [546, 439] width 45 height 45
checkbox input "true"
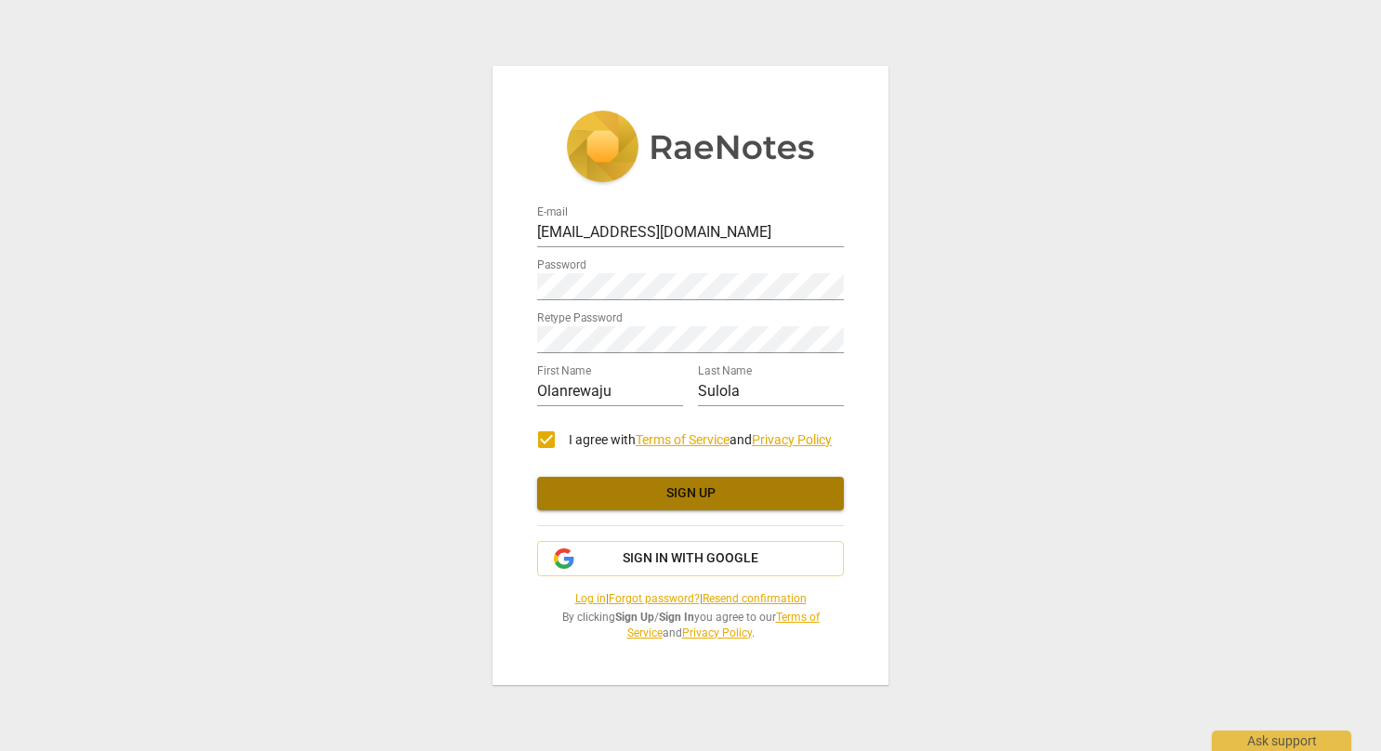
click at [600, 491] on span "Sign up" at bounding box center [690, 493] width 277 height 19
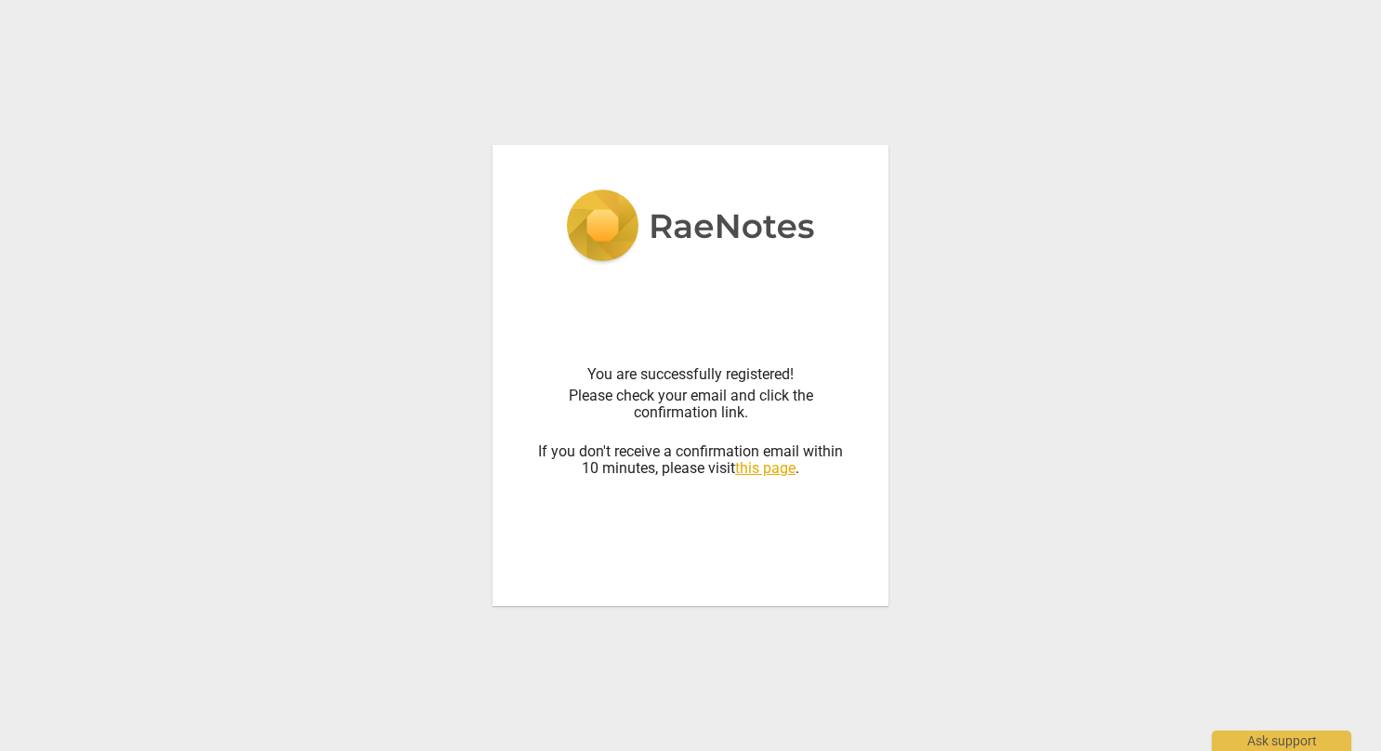
click at [293, 554] on div "You are successfully registered! Please check your email and click the confirma…" at bounding box center [690, 375] width 1381 height 751
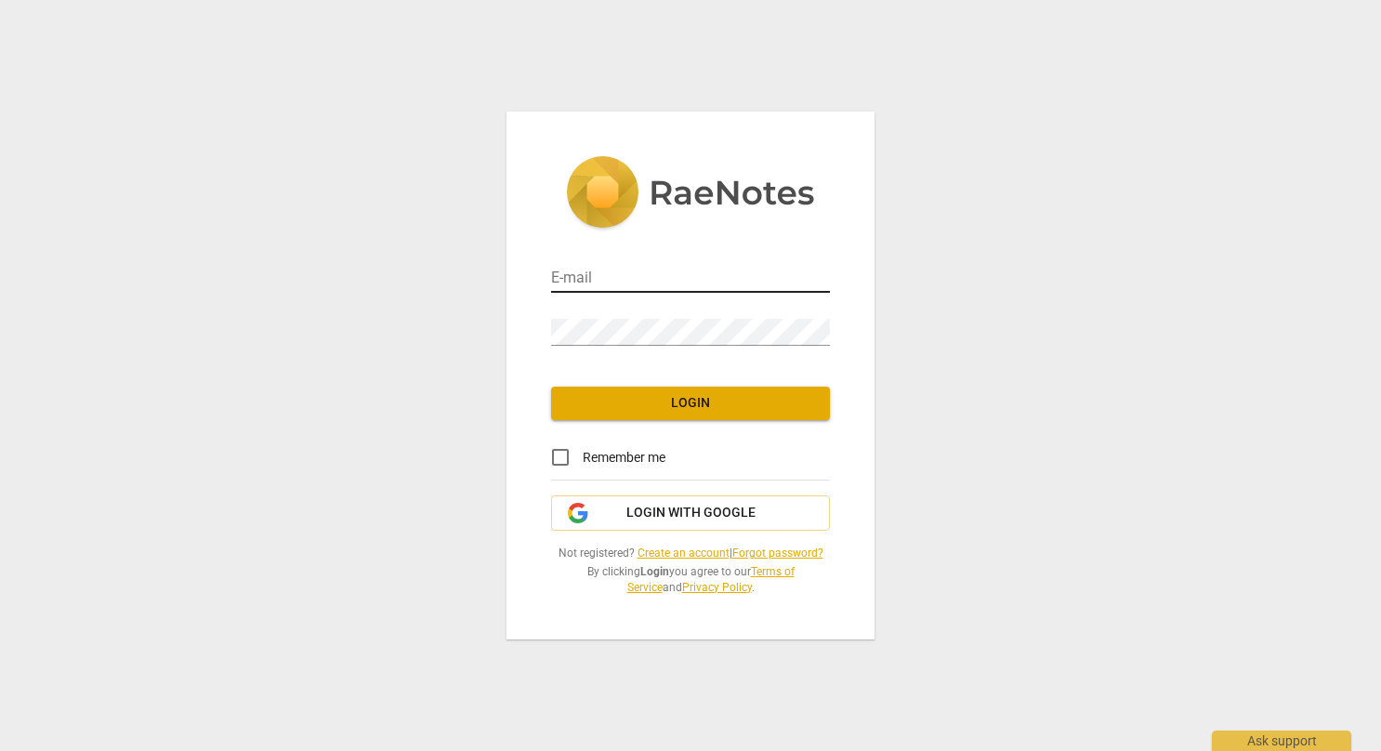
click at [597, 276] on input "email" at bounding box center [690, 279] width 279 height 27
type input "lanre.sulola@innerambitions.com"
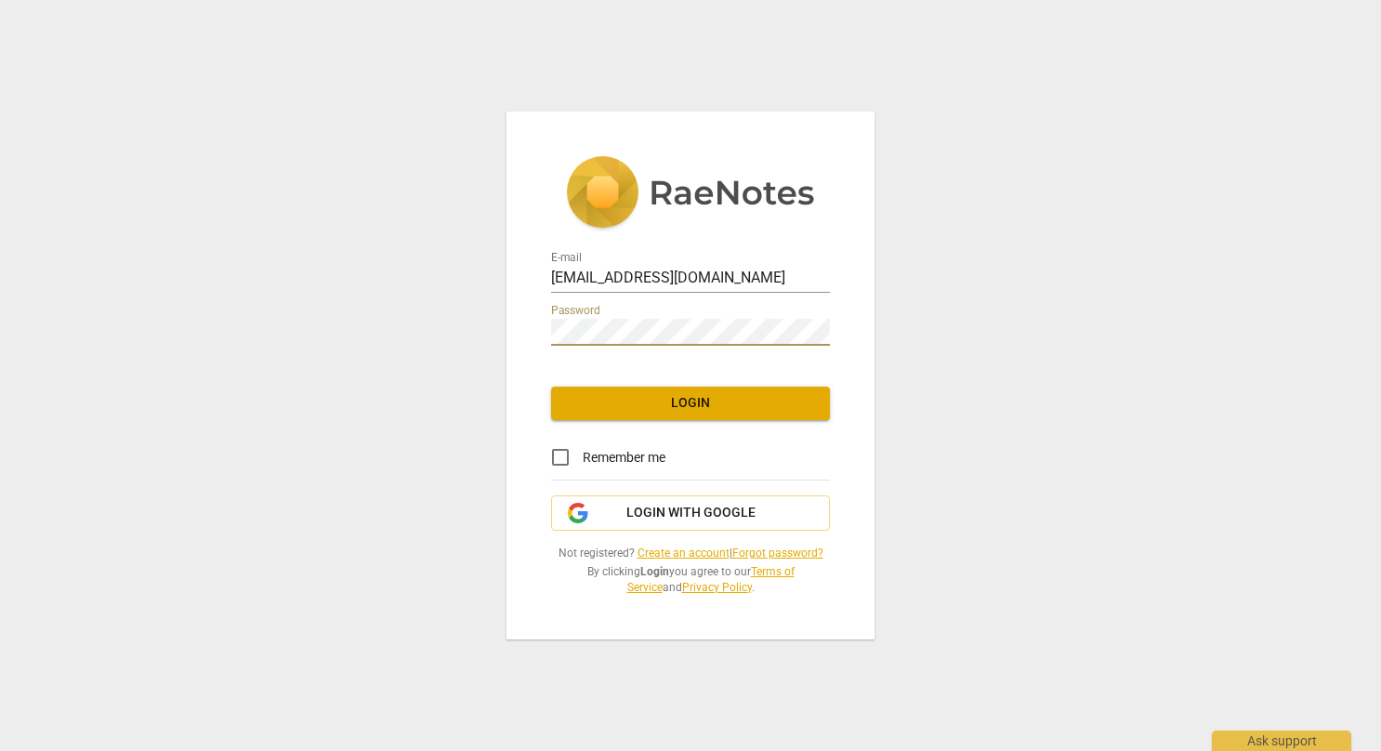
click at [619, 409] on span "Login" at bounding box center [690, 403] width 249 height 19
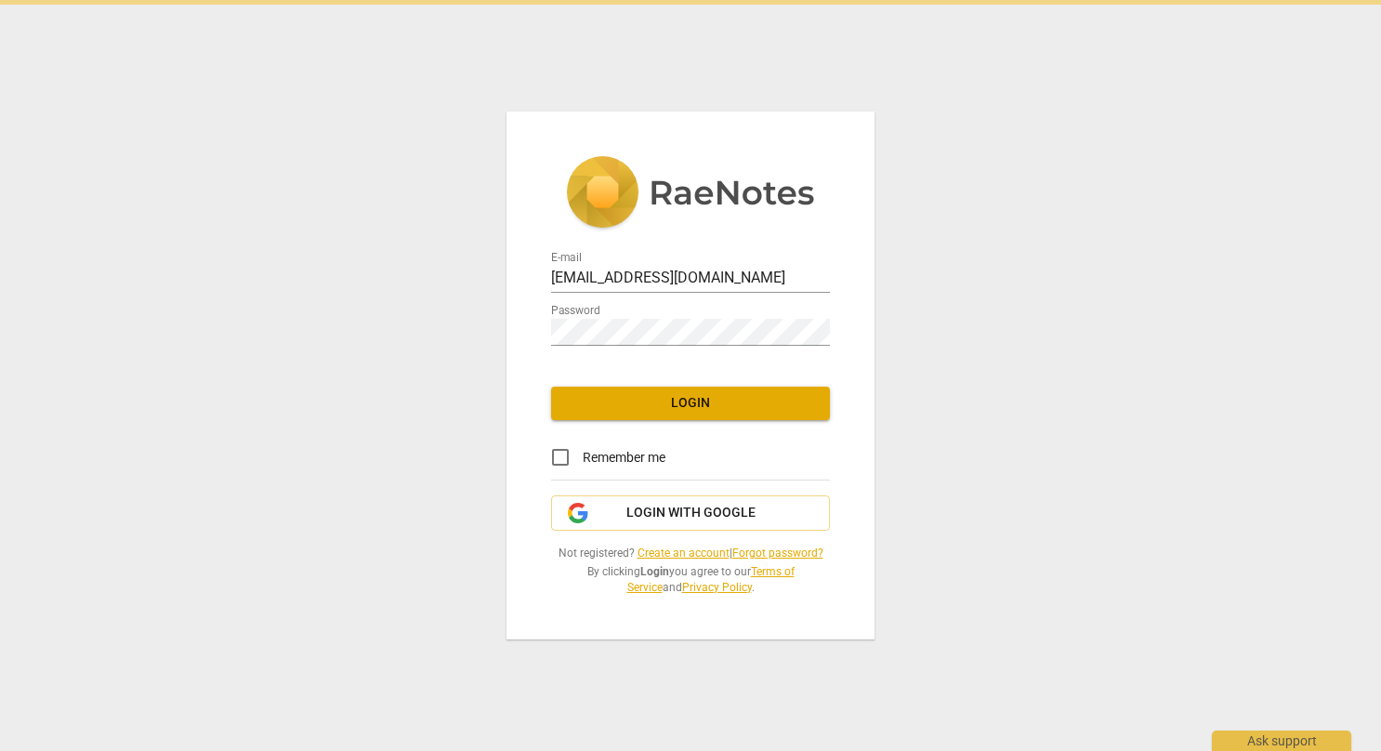
click at [619, 409] on span "Login" at bounding box center [690, 403] width 249 height 19
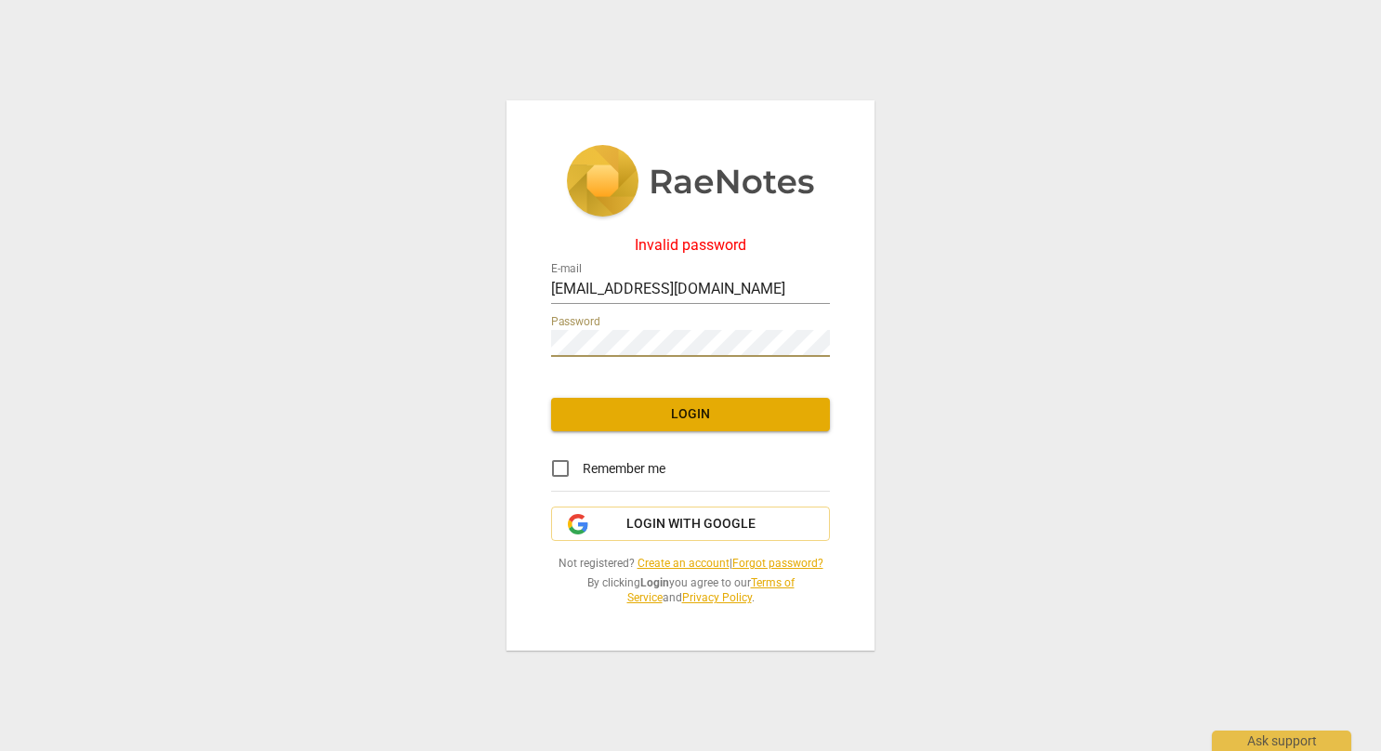
click at [685, 415] on span "Login" at bounding box center [690, 414] width 249 height 19
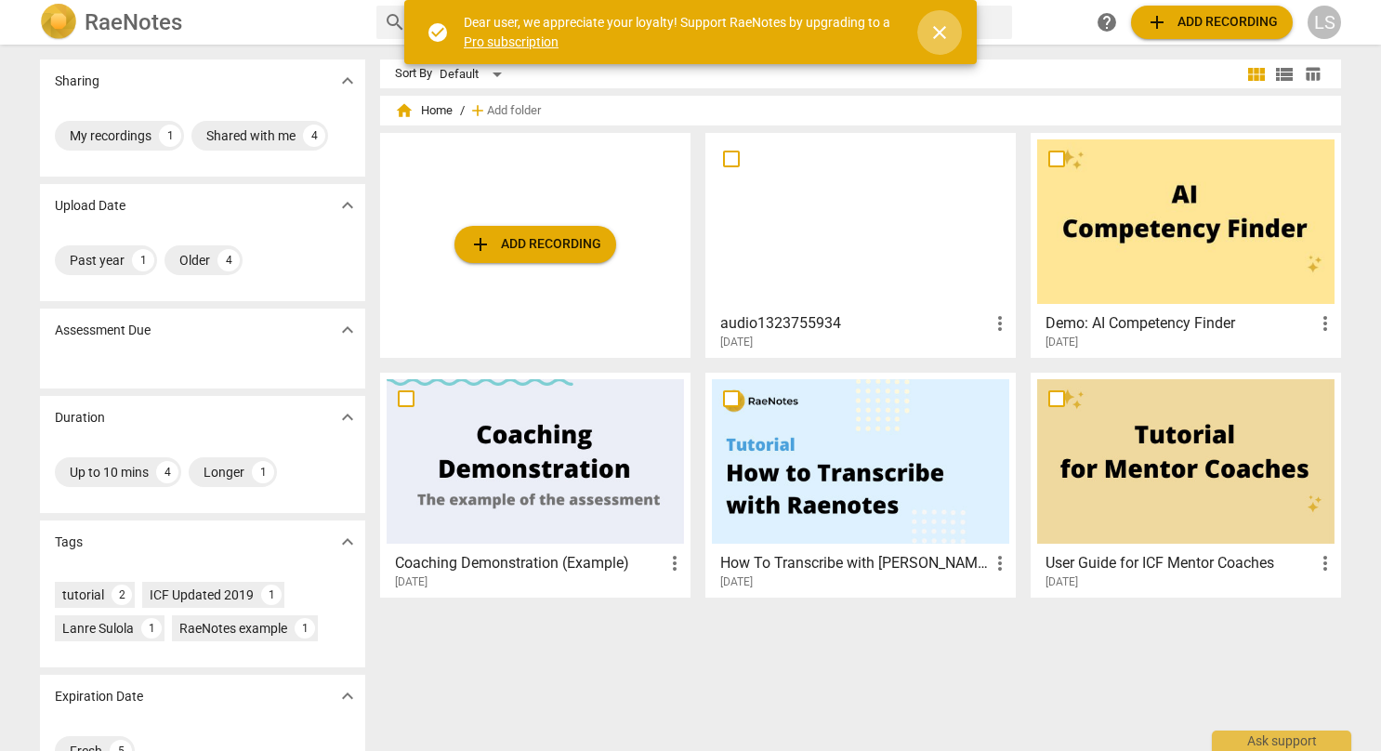
click at [944, 33] on span "close" at bounding box center [939, 32] width 22 height 22
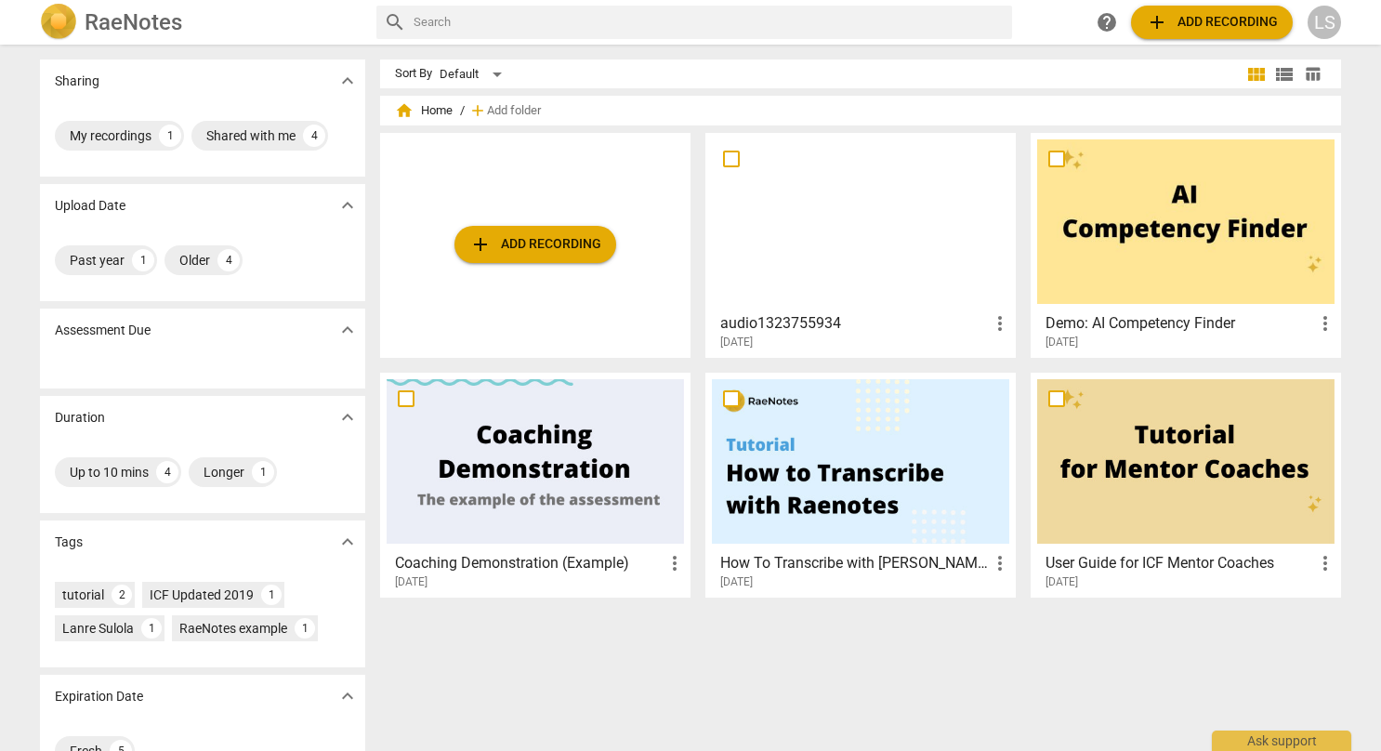
click at [494, 249] on span "add Add recording" at bounding box center [535, 244] width 132 height 22
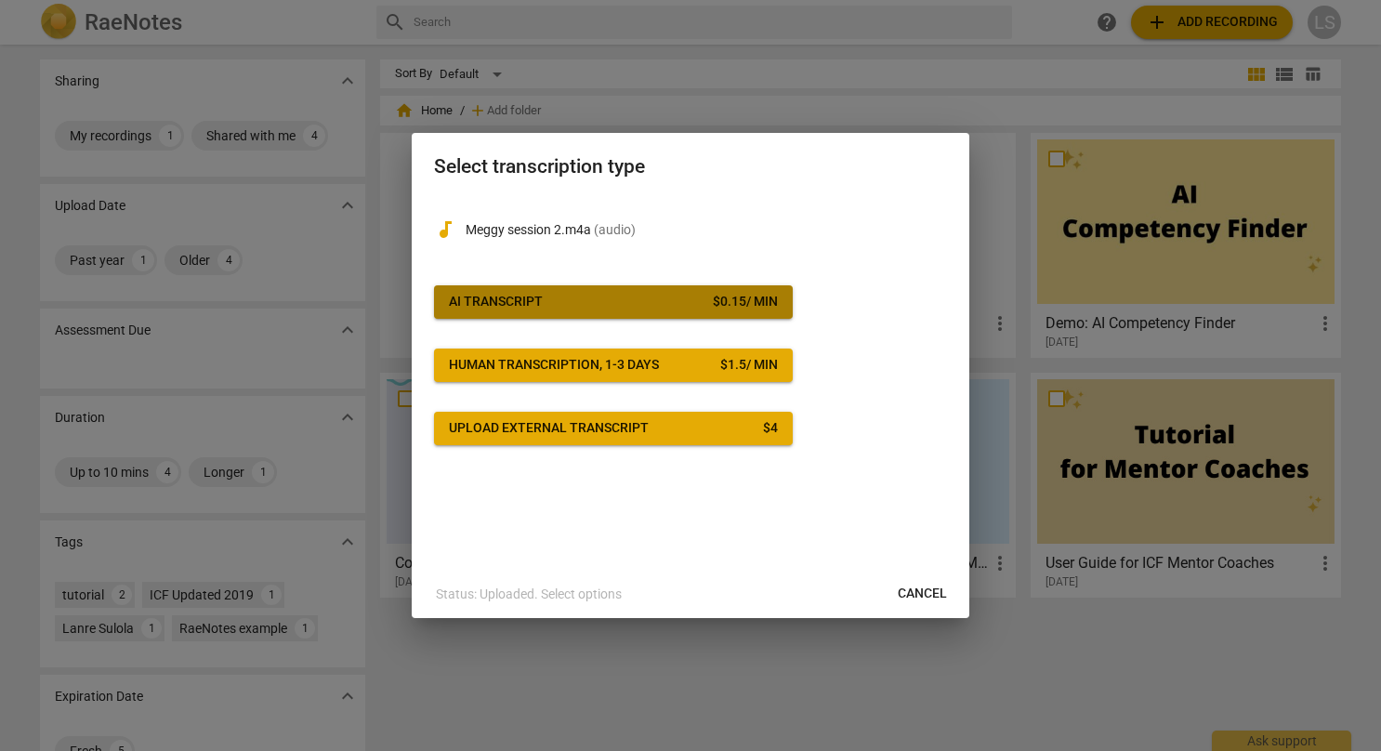
click at [740, 301] on div "$ 0.15 / min" at bounding box center [745, 302] width 65 height 19
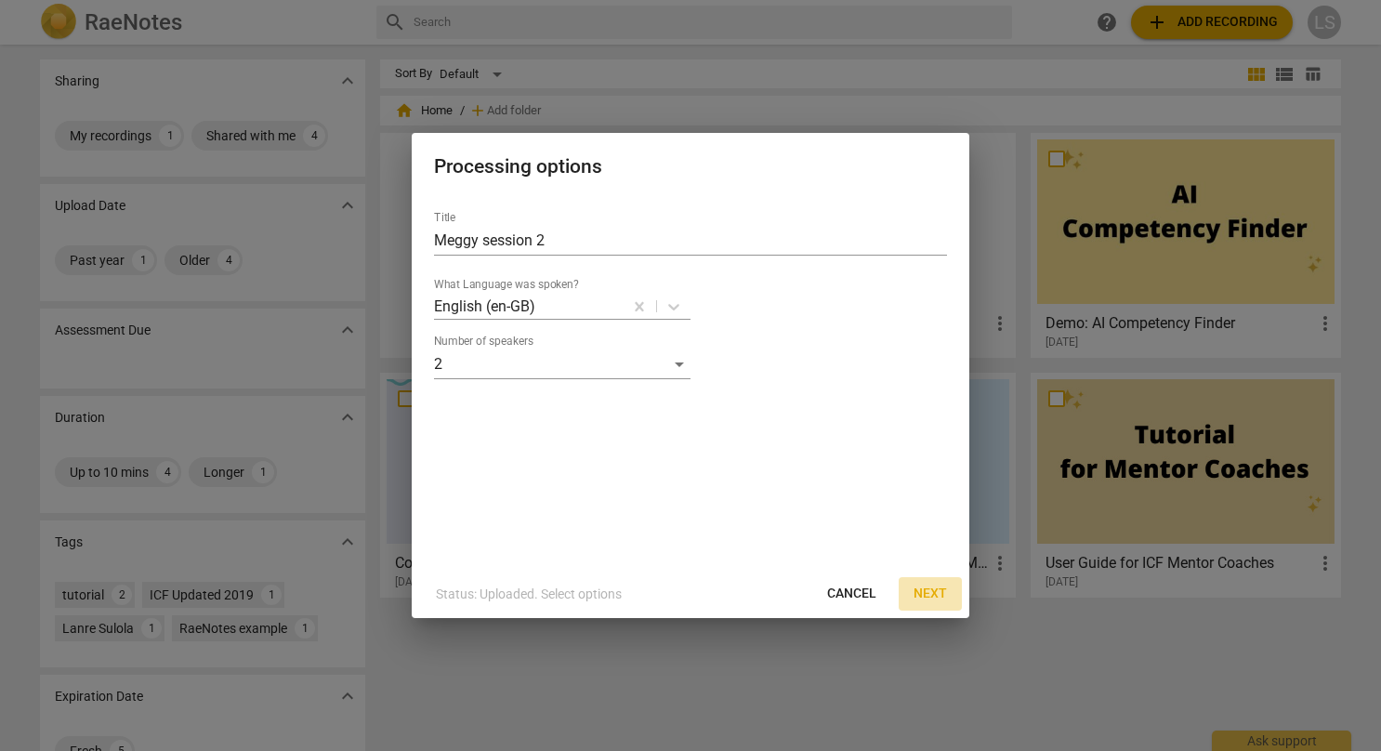
click at [933, 592] on span "Next" at bounding box center [929, 593] width 33 height 19
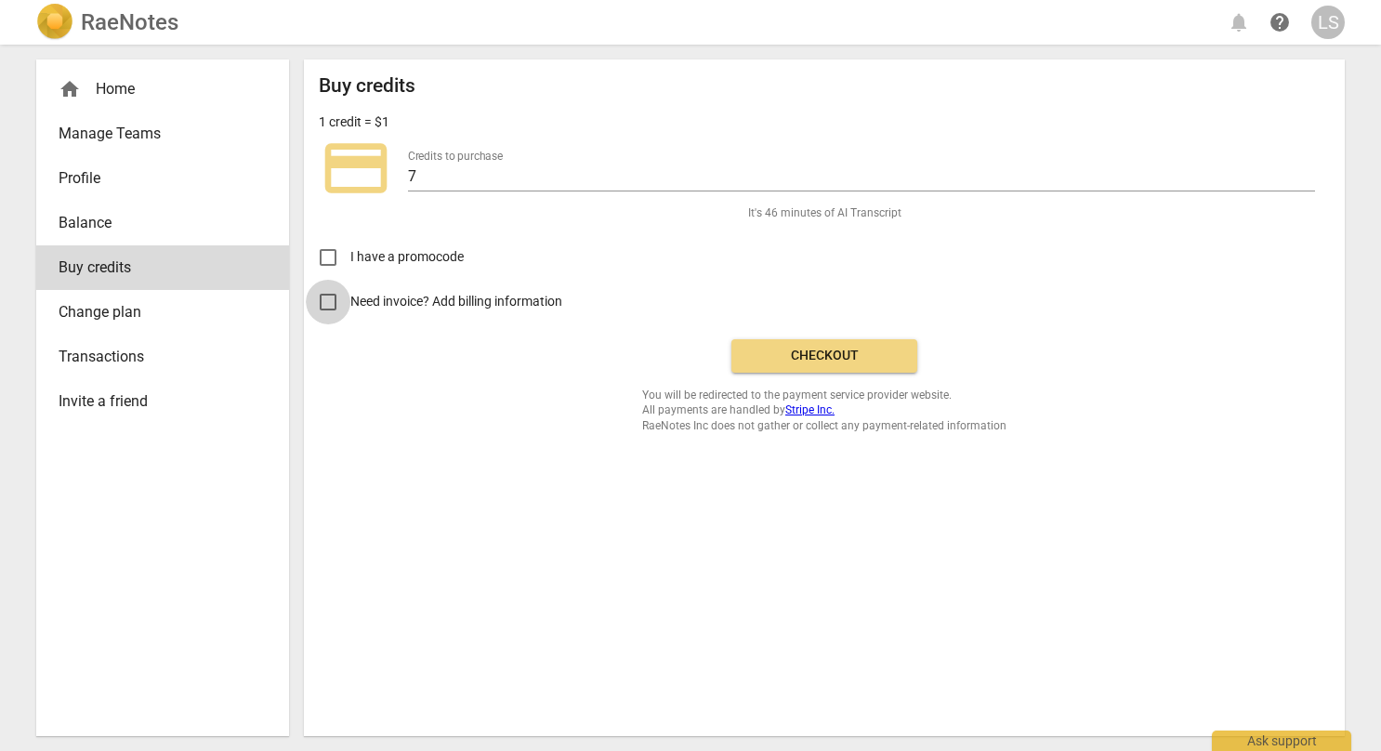
click at [326, 295] on input "Need invoice? Add billing information" at bounding box center [328, 302] width 45 height 45
checkbox input "true"
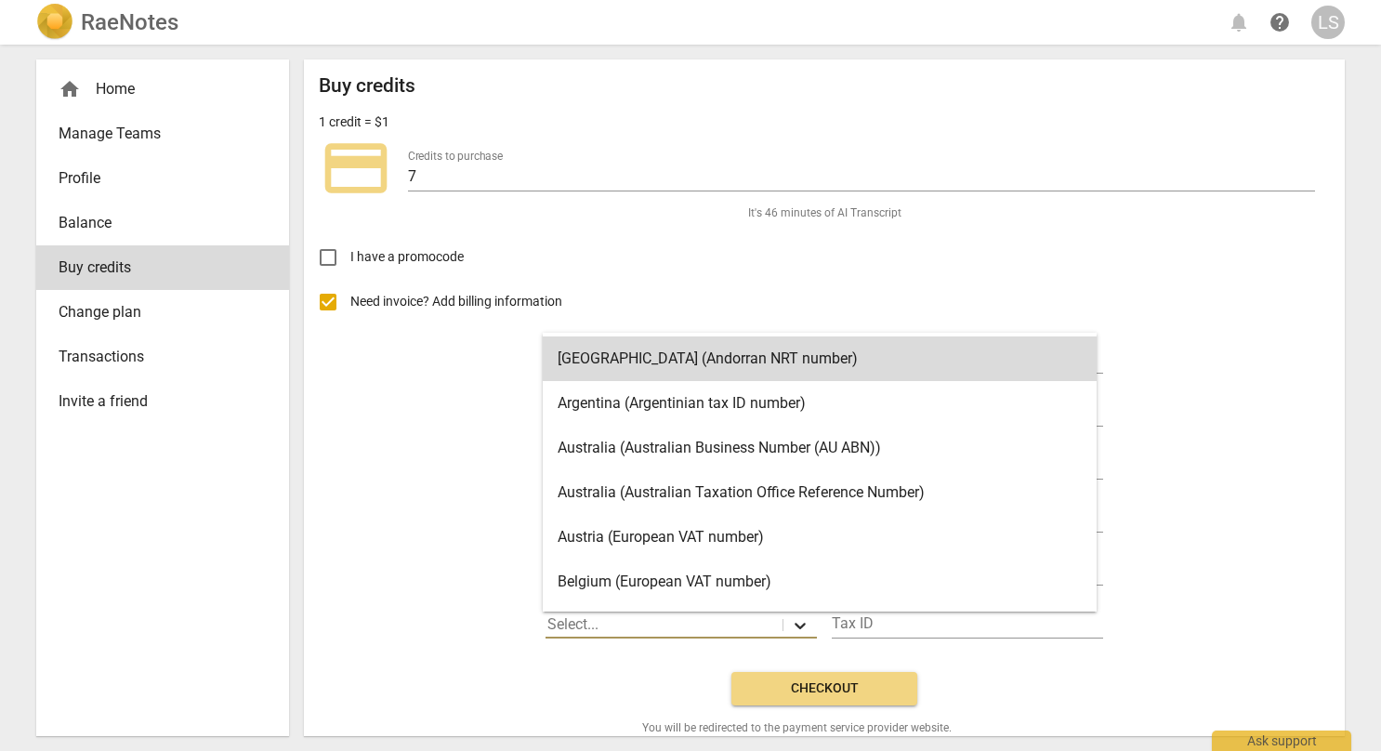
click at [793, 628] on icon at bounding box center [800, 625] width 19 height 19
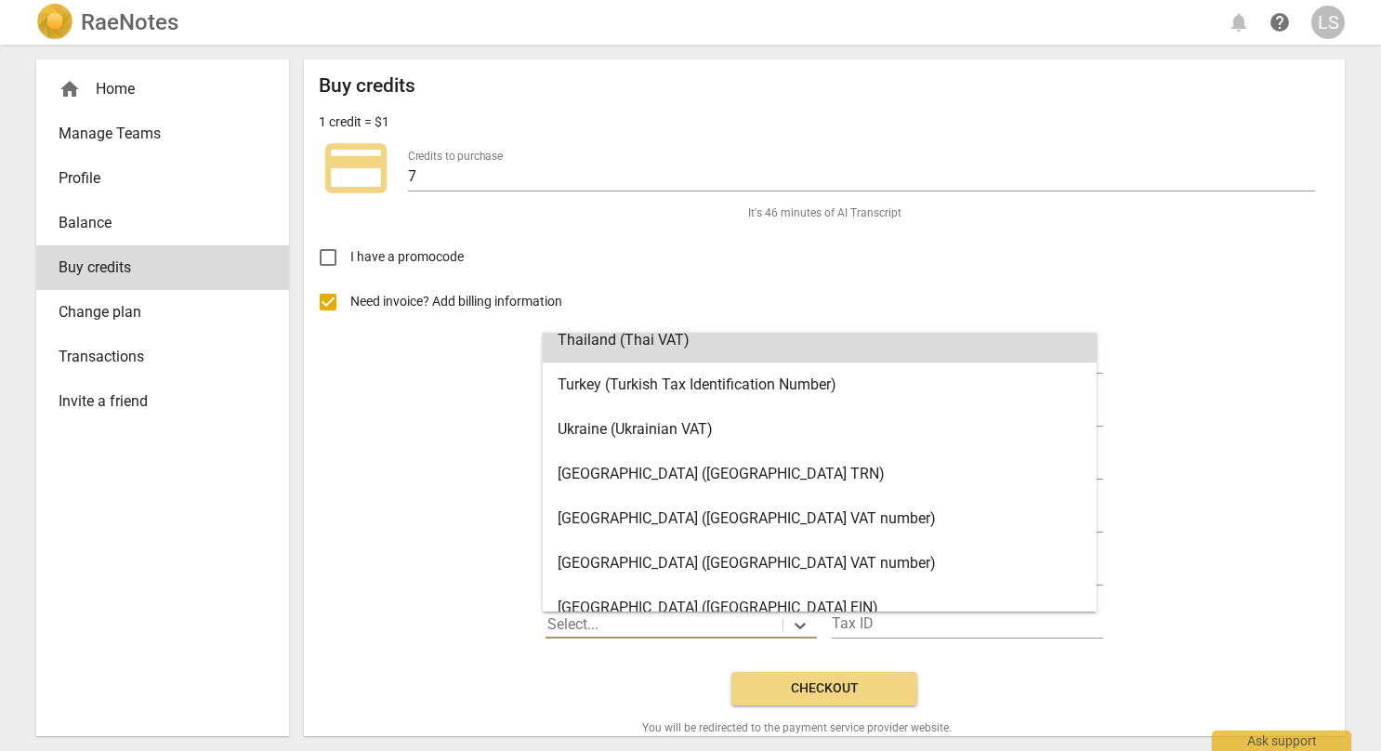
scroll to position [3685, 0]
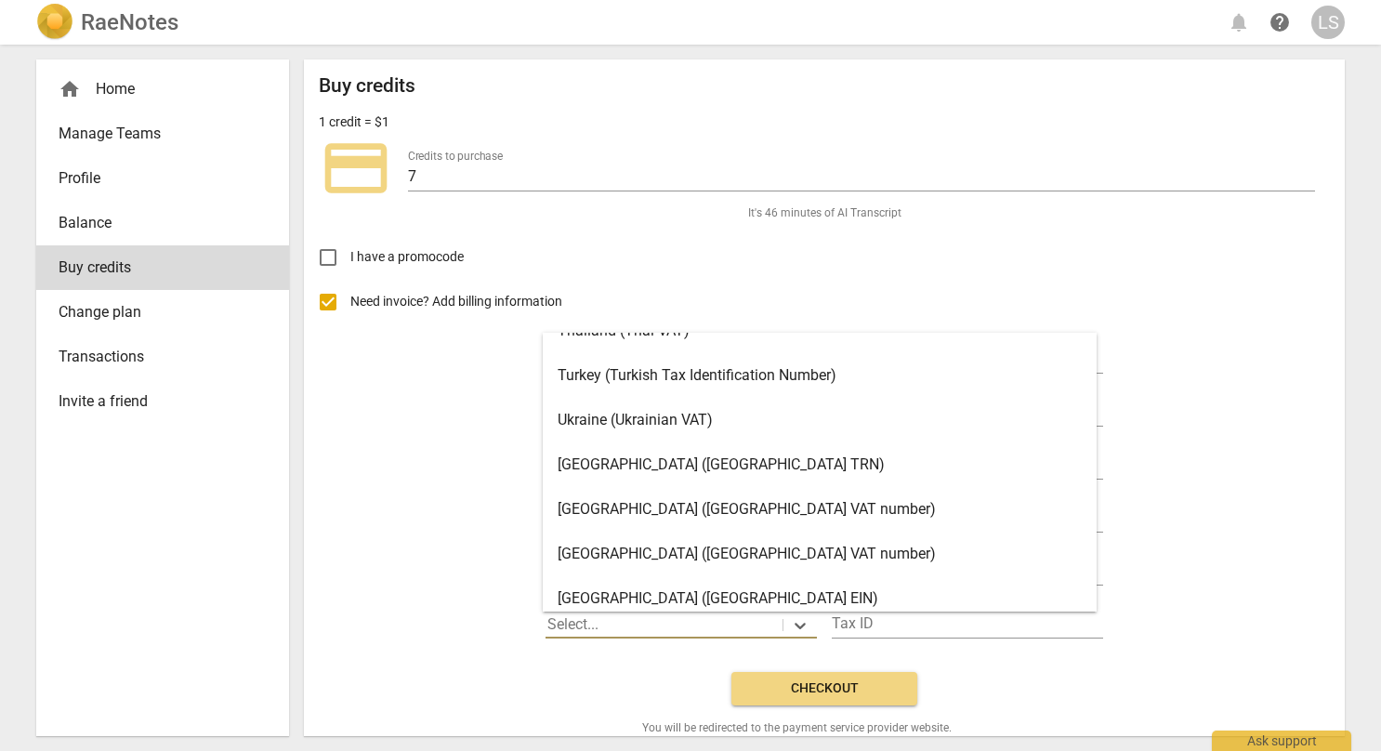
click at [805, 555] on div "United Kingdom (United Kingdom VAT number)" at bounding box center [820, 553] width 554 height 45
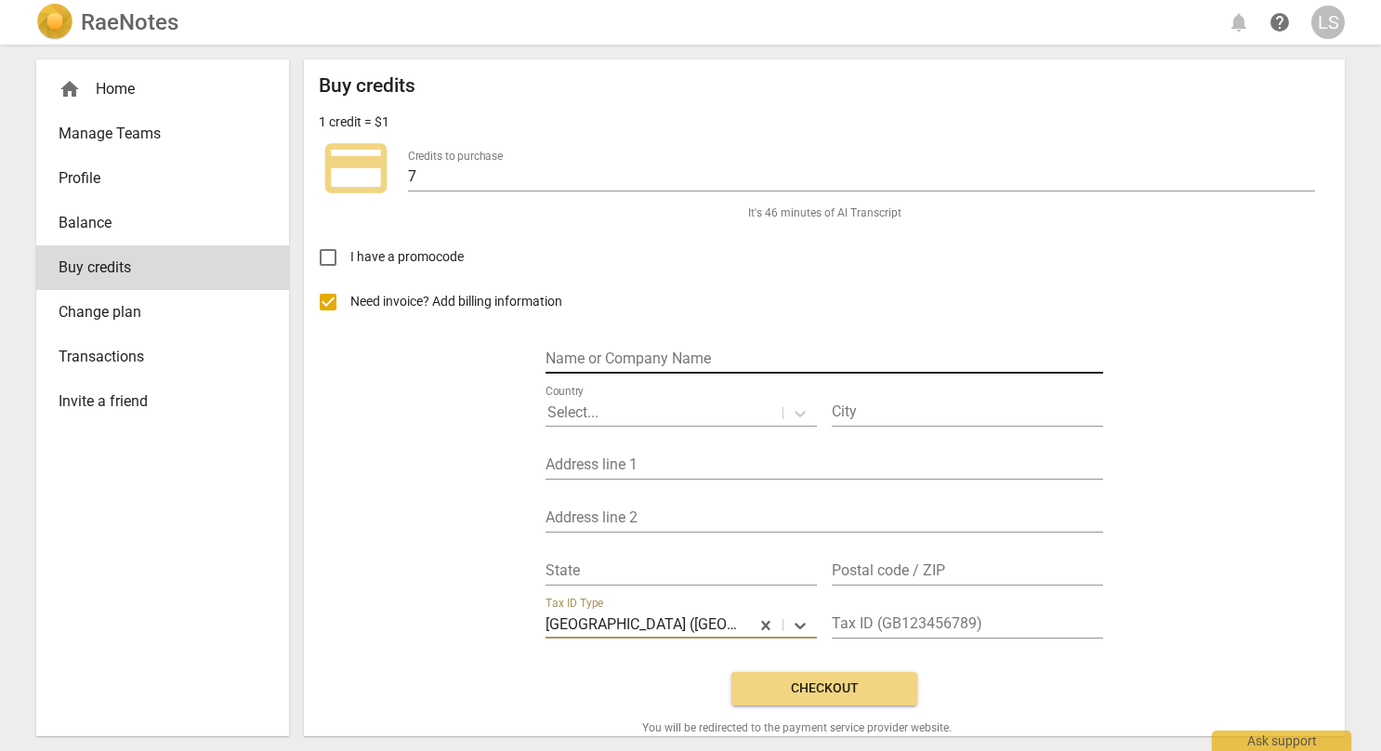
click at [663, 355] on input "text" at bounding box center [823, 360] width 557 height 27
type input "Inner Ambitions Condsulting Ltd"
type input "Woodford"
type input "19 The Vale"
type input "Woodford"
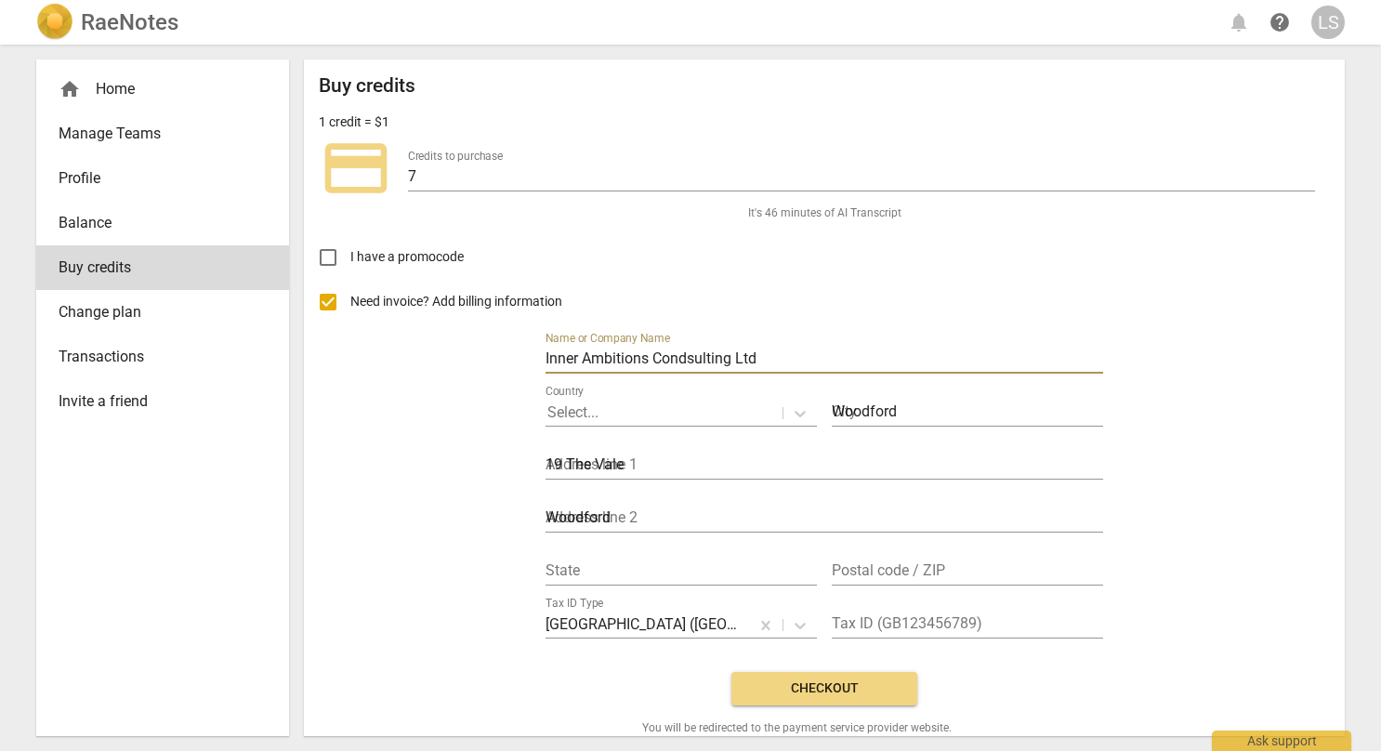
type input "Select"
type input "IG8 9BX"
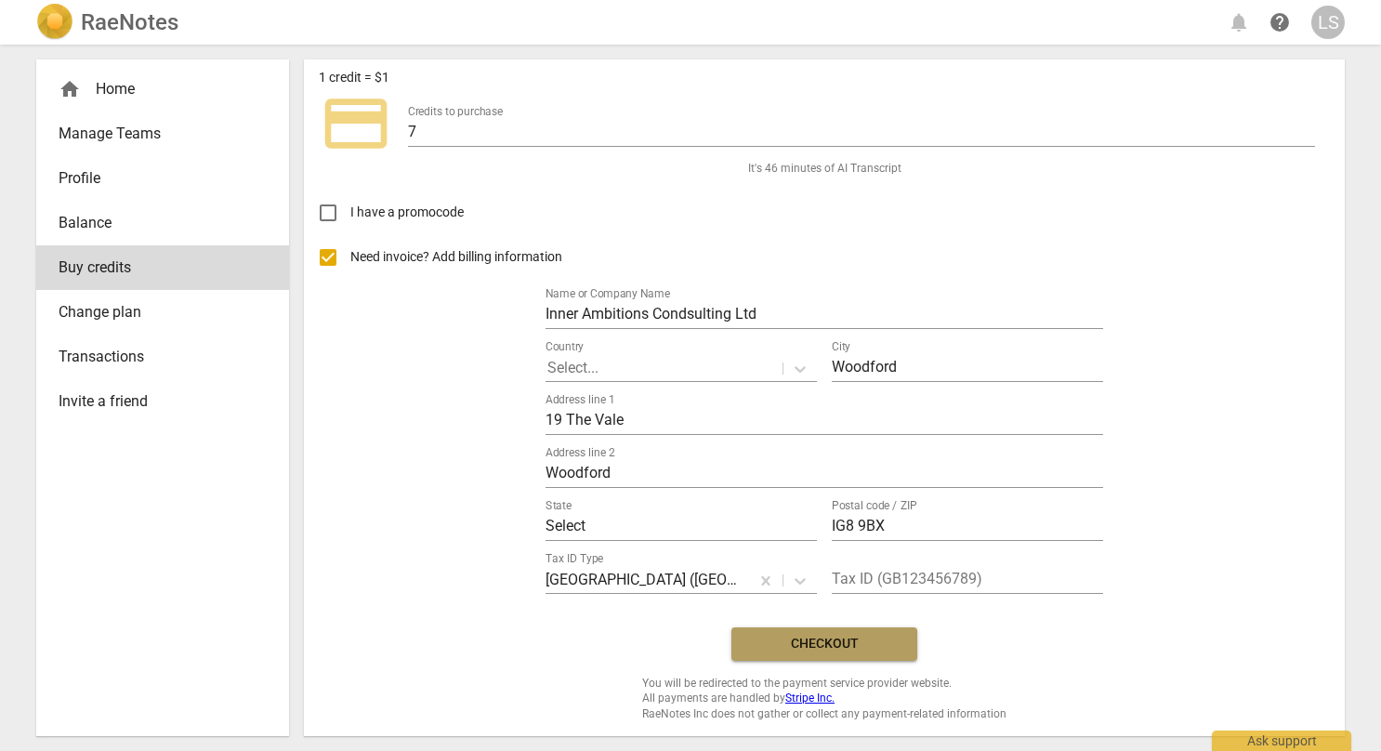
click at [813, 654] on button "Checkout" at bounding box center [824, 643] width 186 height 33
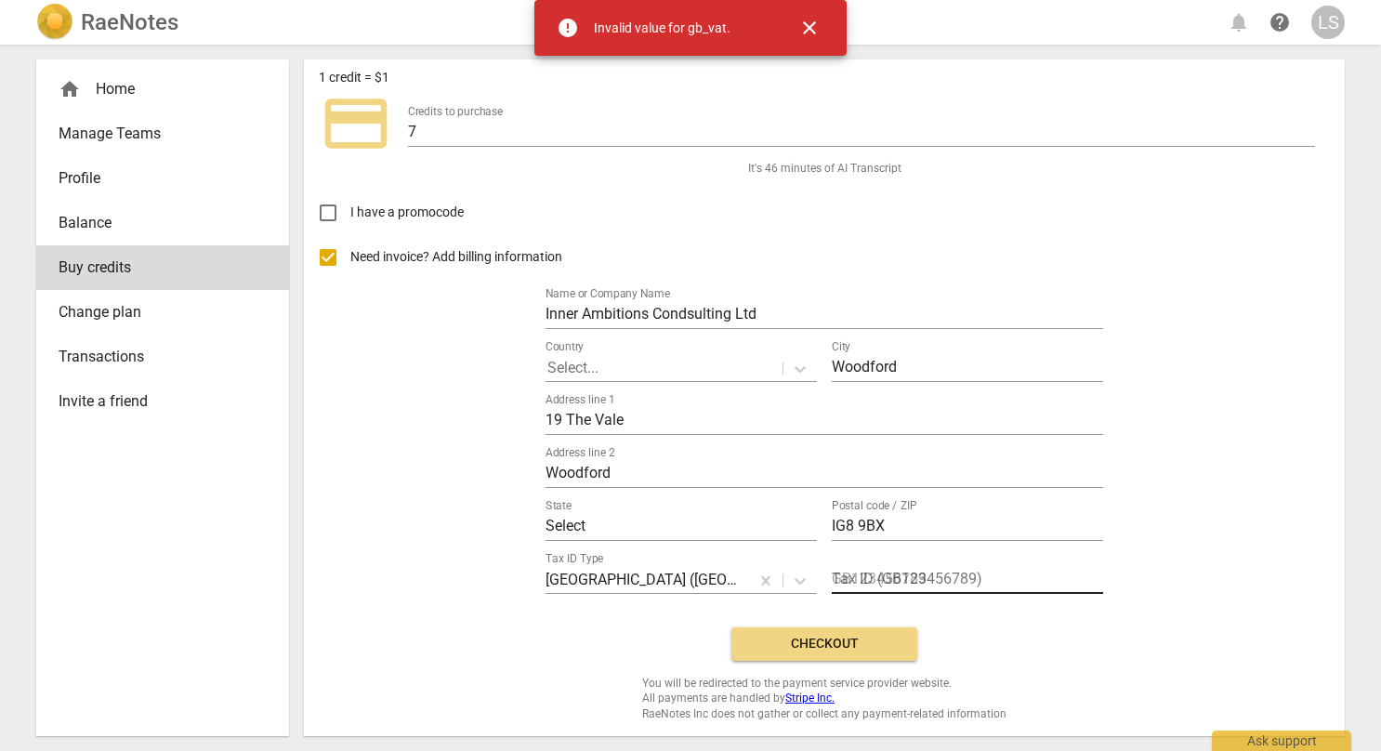
click at [974, 574] on input "text" at bounding box center [967, 580] width 271 height 27
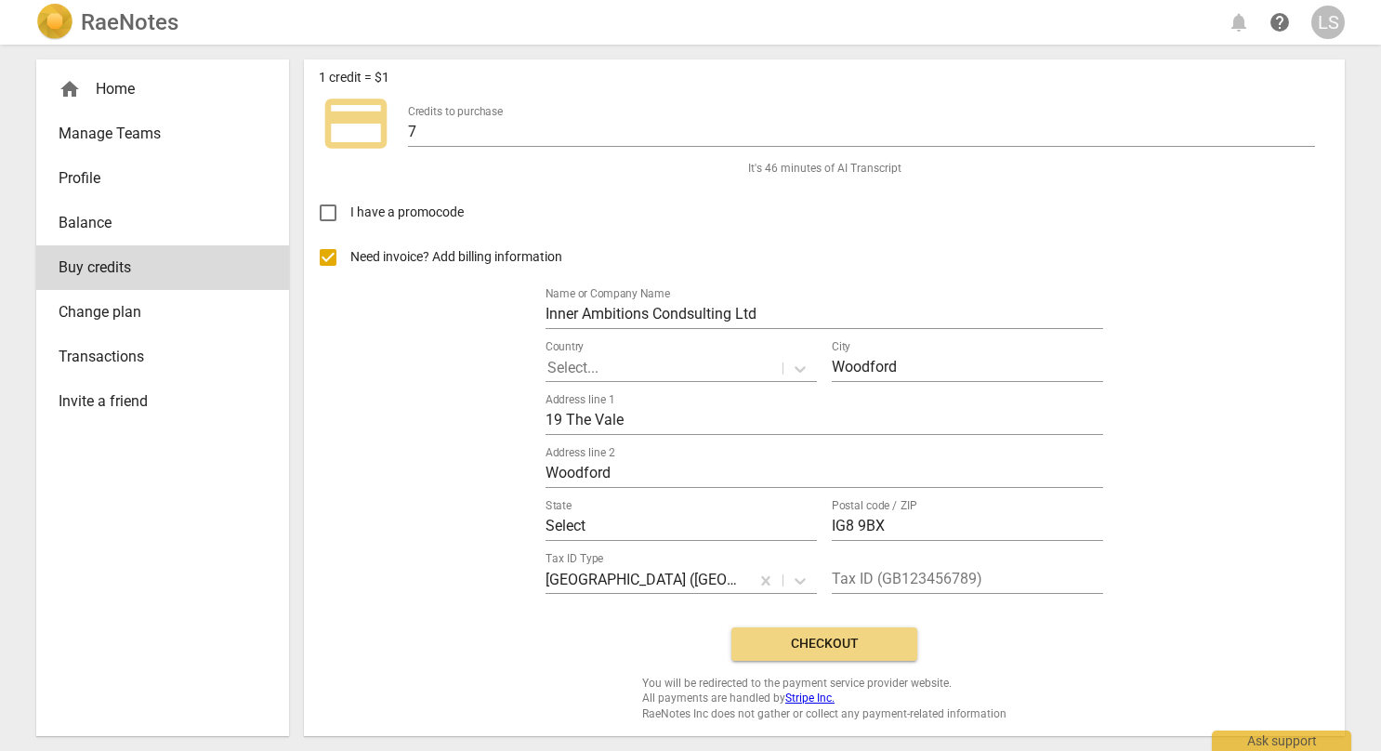
click at [1186, 624] on div "Buy credits 1 credit = $1 credit_card Credits to purchase 7 It's 46 minutes of …" at bounding box center [824, 375] width 1011 height 691
click at [1004, 571] on input "text" at bounding box center [967, 580] width 271 height 27
click at [970, 570] on input "text" at bounding box center [967, 580] width 271 height 27
paste input "182115235"
type input "182115235"
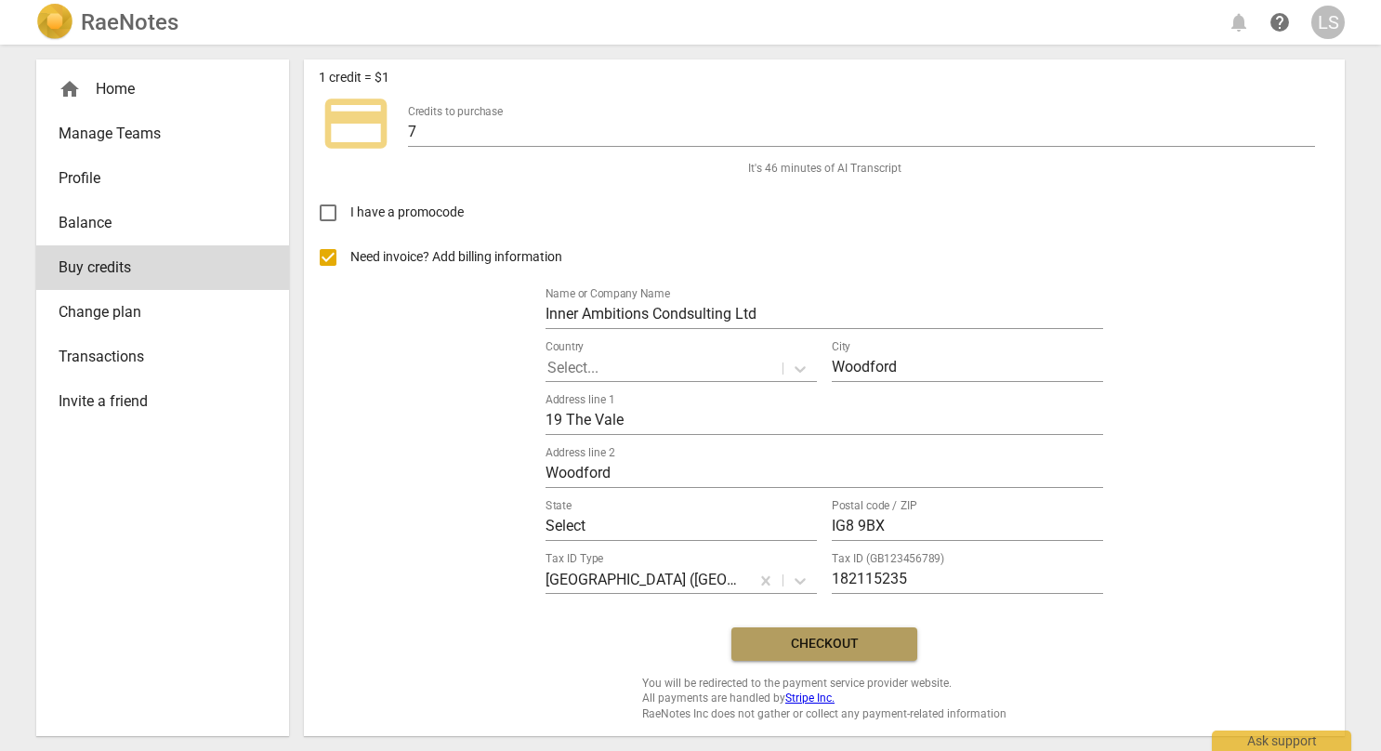
click at [875, 640] on span "Checkout" at bounding box center [824, 644] width 156 height 19
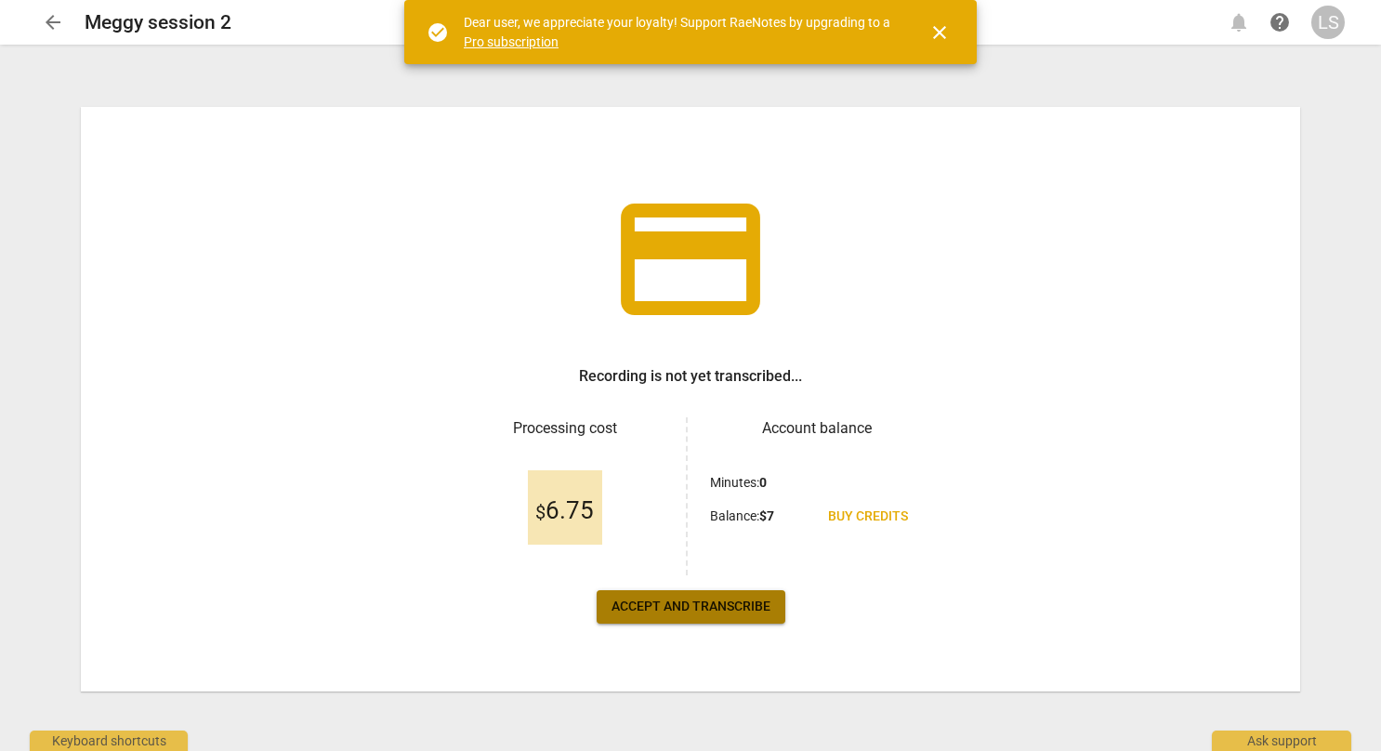
click at [745, 601] on span "Accept and transcribe" at bounding box center [690, 606] width 159 height 19
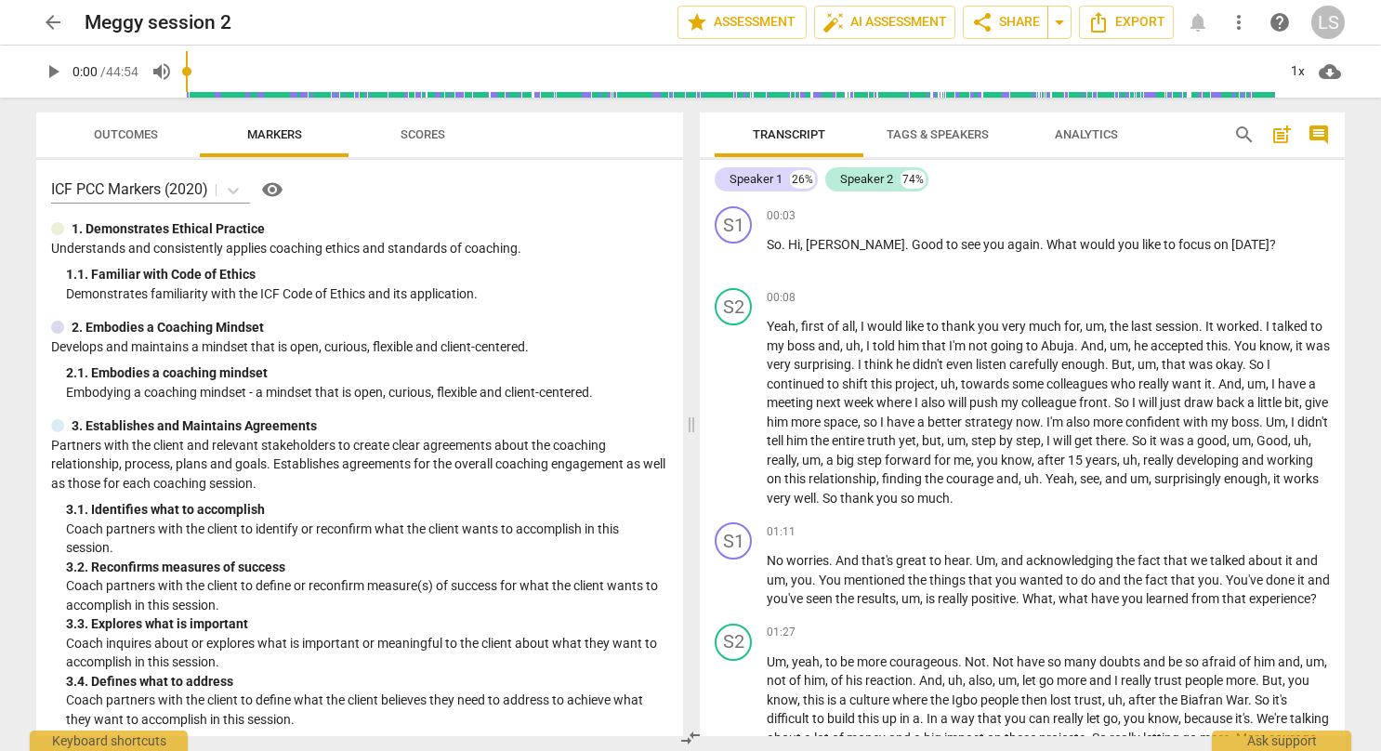
click at [53, 75] on span "play_arrow" at bounding box center [53, 71] width 22 height 22
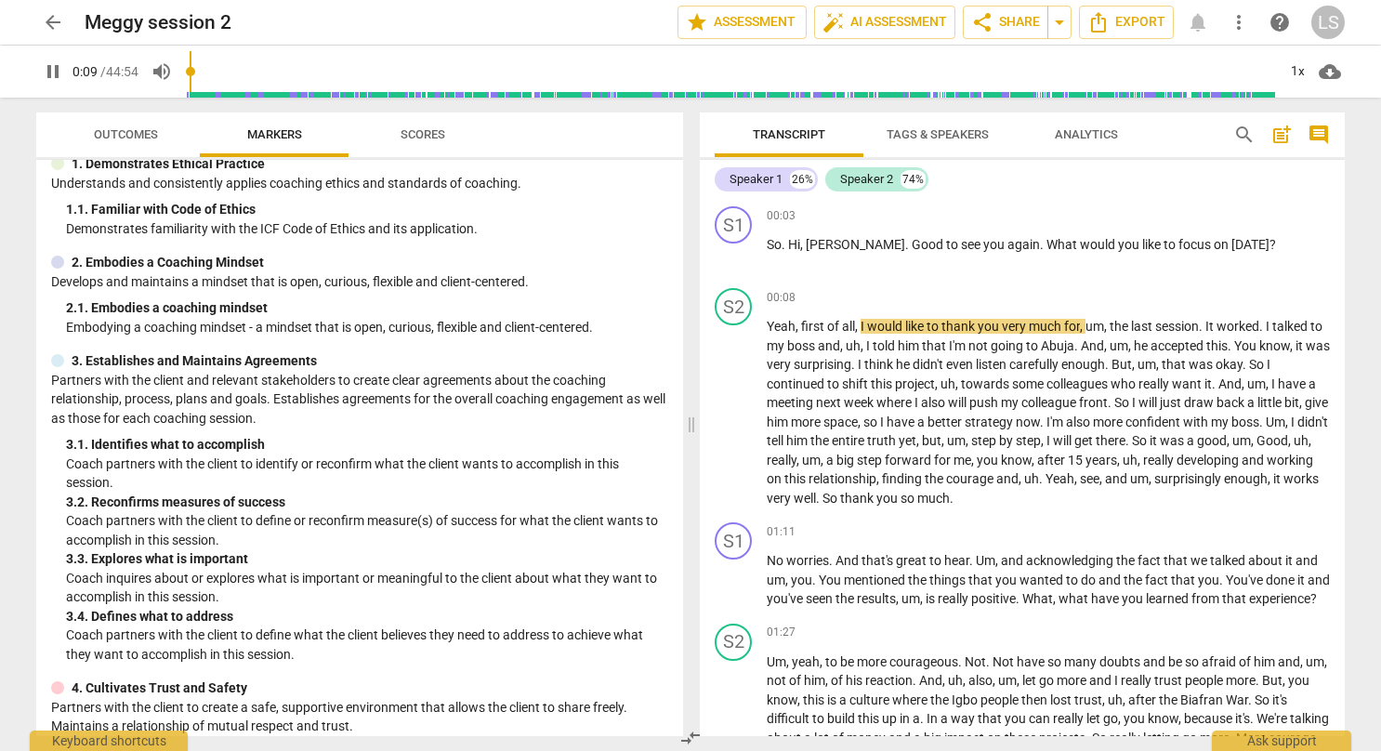
scroll to position [65, 0]
click at [1225, 216] on div "+" at bounding box center [1228, 215] width 19 height 19
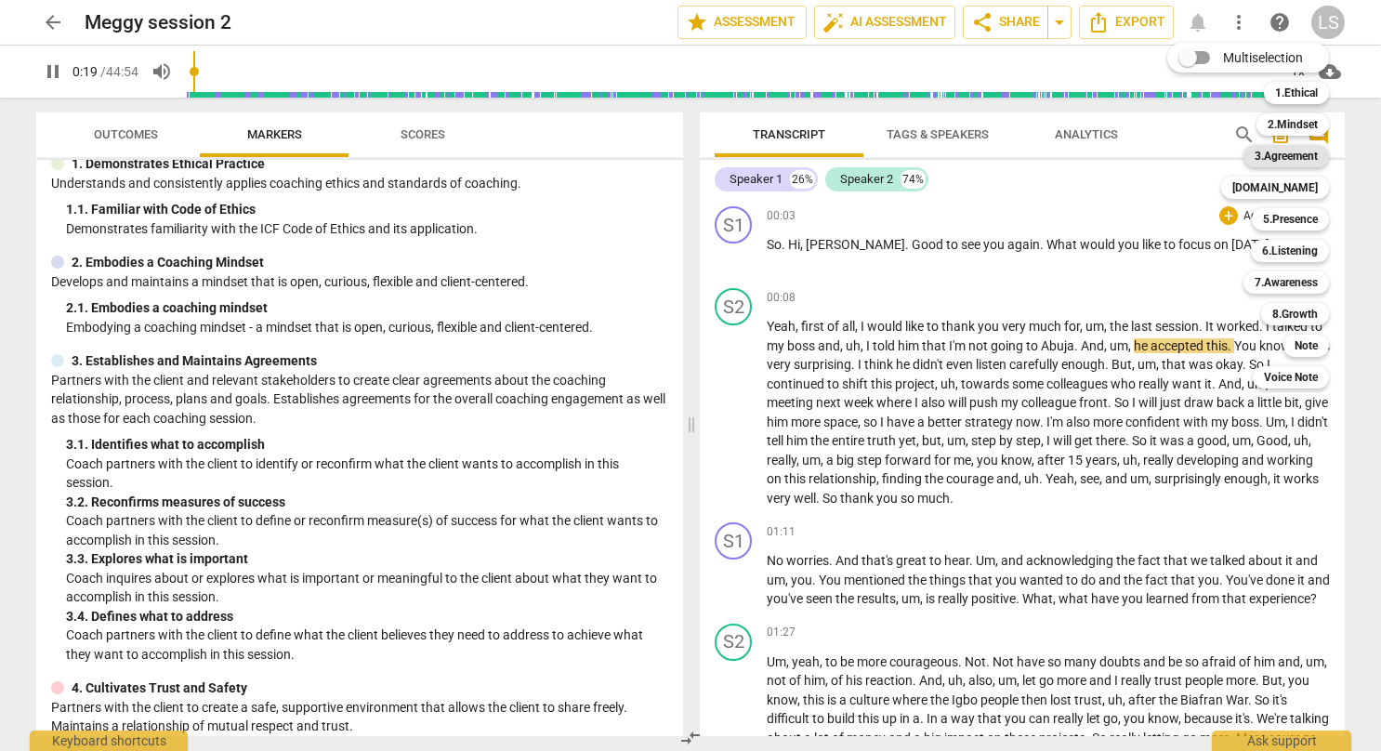
click at [1300, 160] on b "3.Agreement" at bounding box center [1285, 156] width 63 height 22
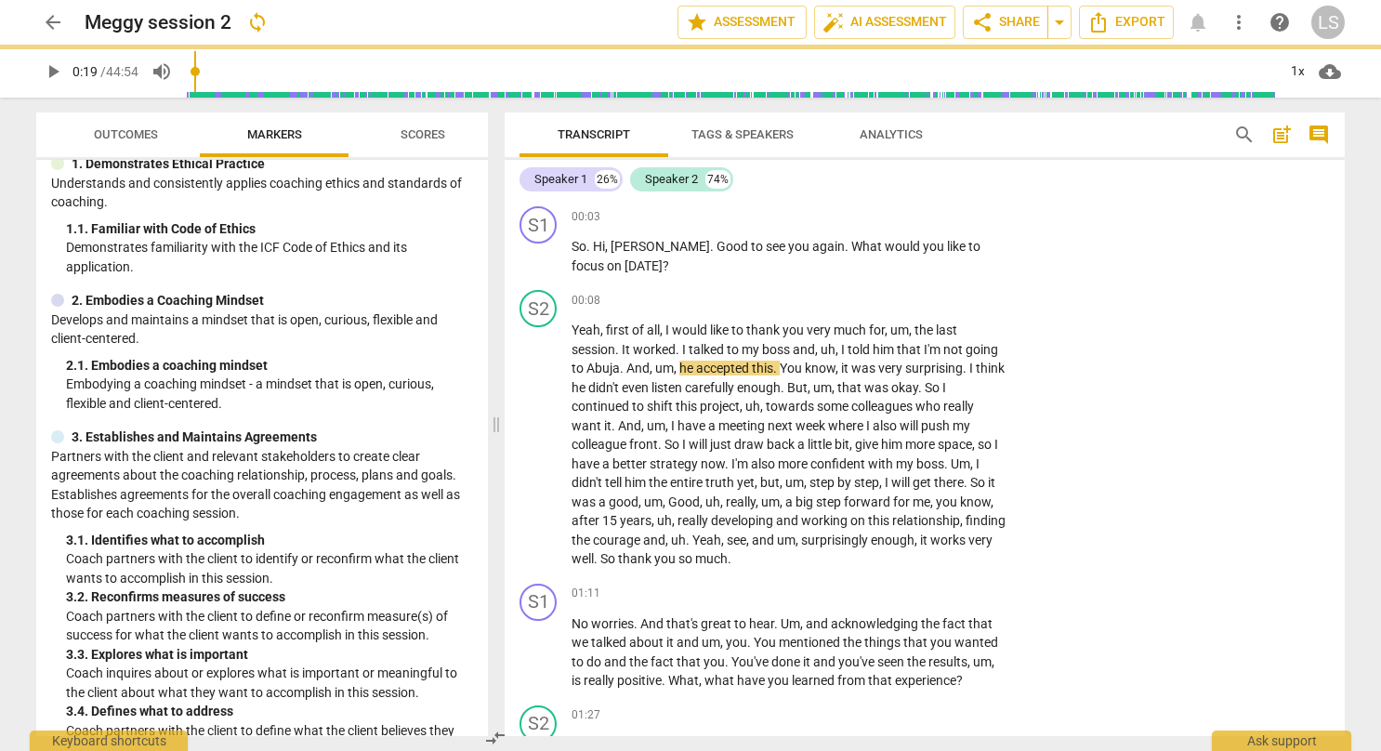
type input "20"
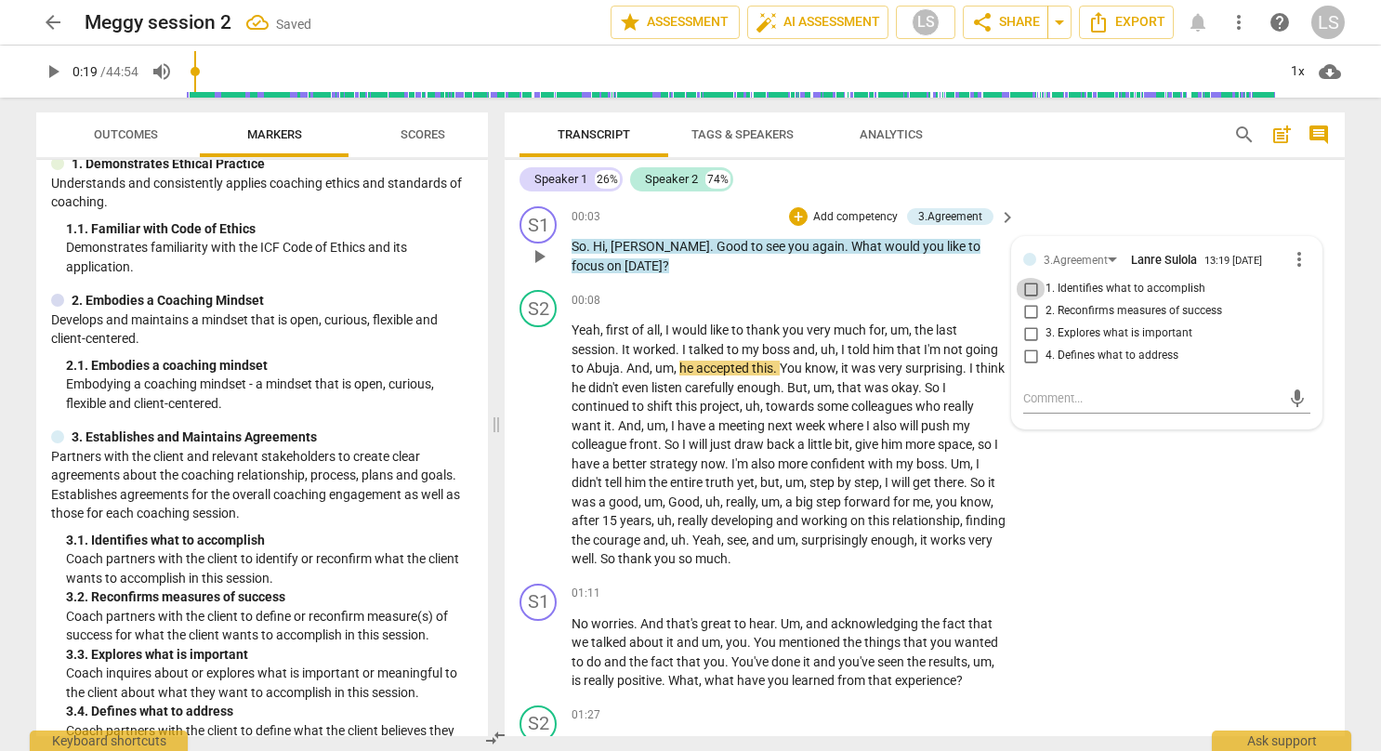
click at [1029, 285] on input "1. Identifies what to accomplish" at bounding box center [1030, 289] width 30 height 22
checkbox input "true"
click at [1118, 565] on div "S2 play_arrow pause 00:08 + Add competency keyboard_arrow_right Yeah , first of…" at bounding box center [924, 429] width 840 height 294
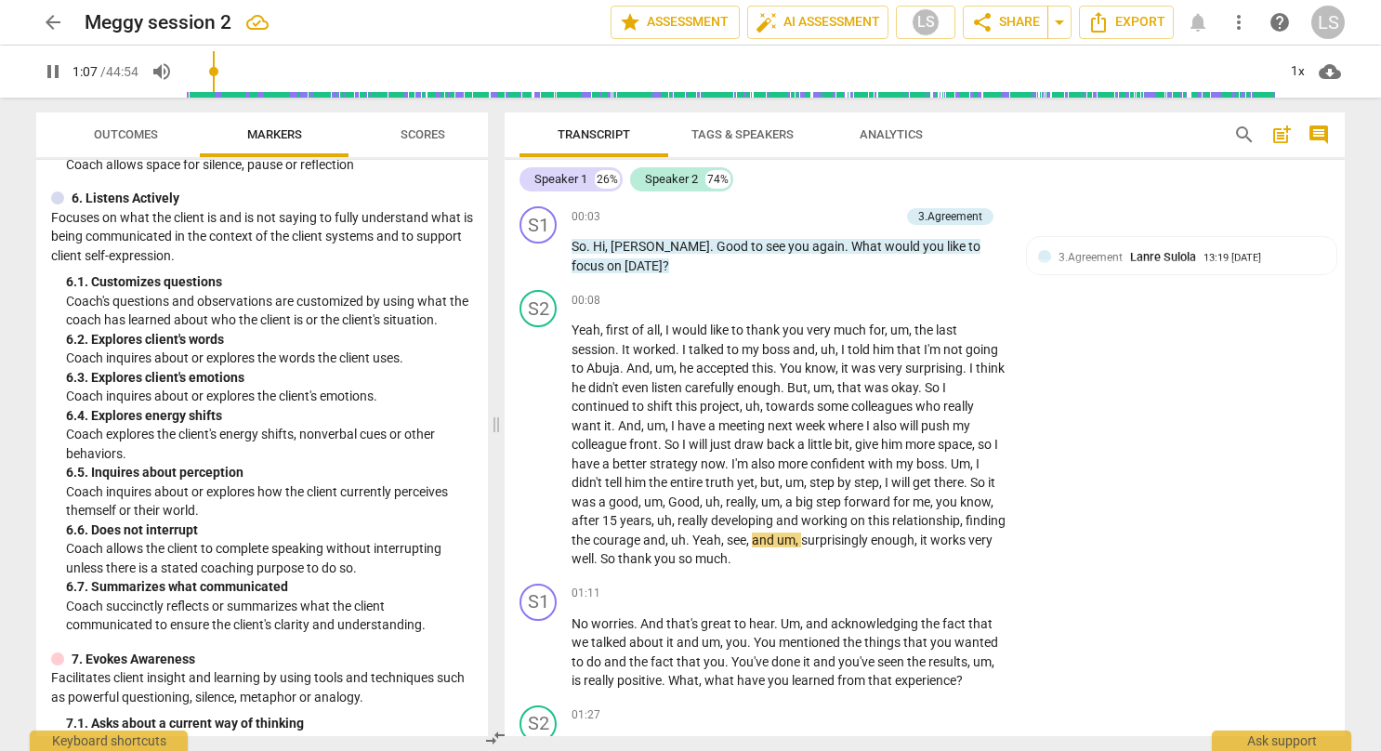
scroll to position [1298, 0]
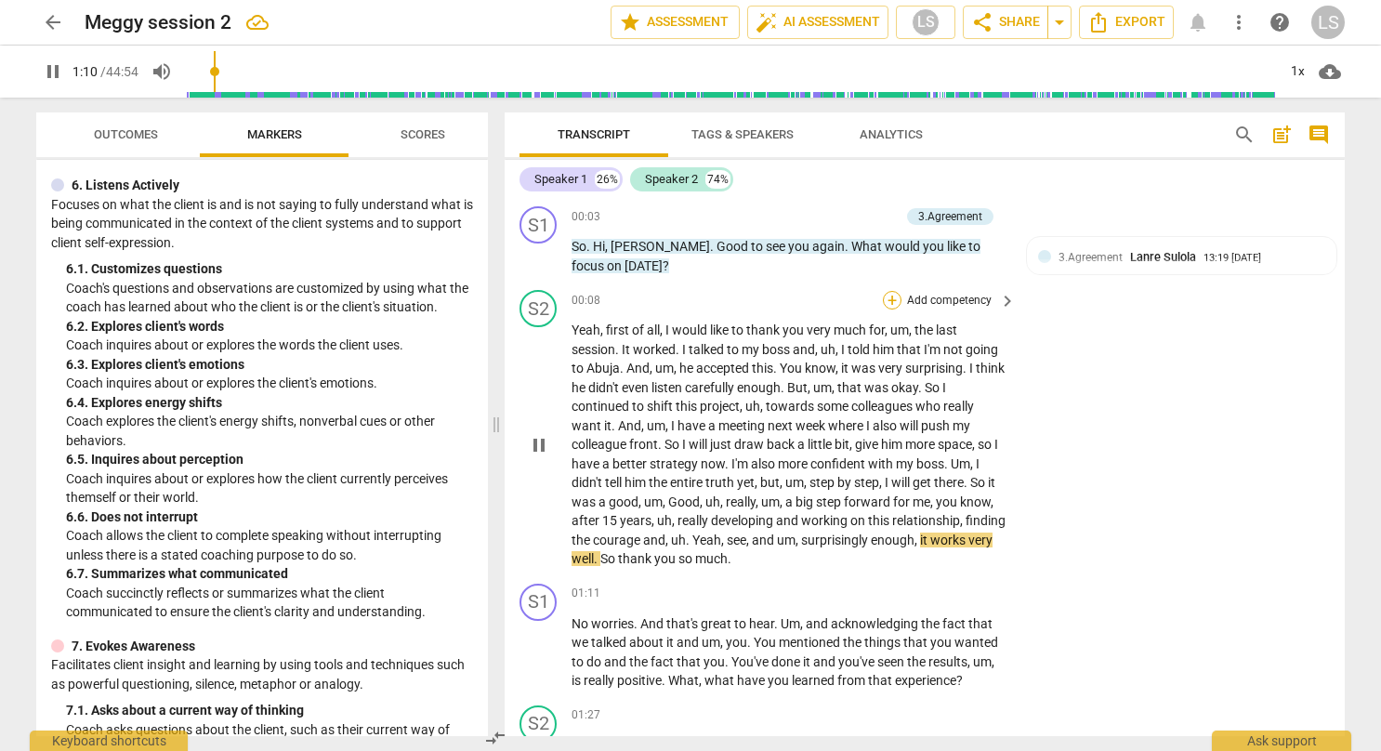
click at [896, 296] on div "+" at bounding box center [892, 300] width 19 height 19
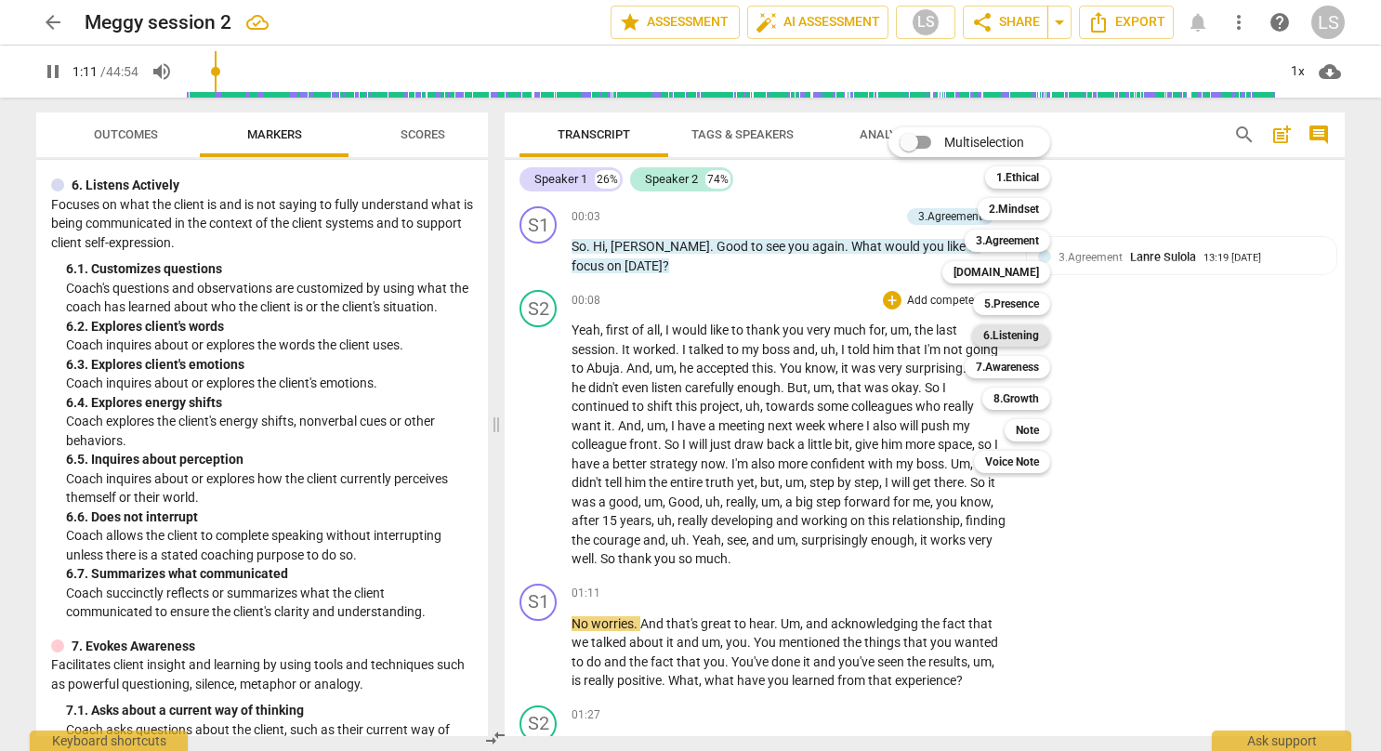
click at [1014, 338] on b "6.Listening" at bounding box center [1011, 335] width 56 height 22
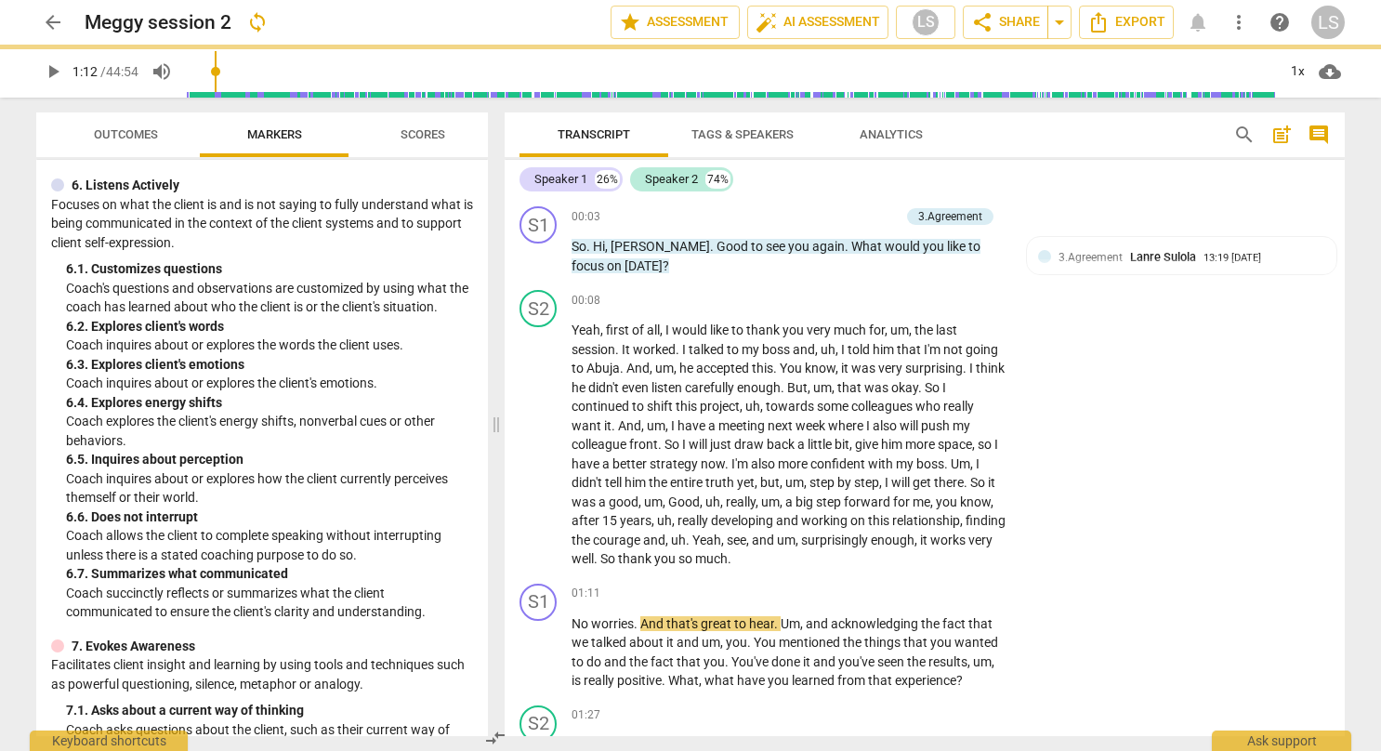
type input "72"
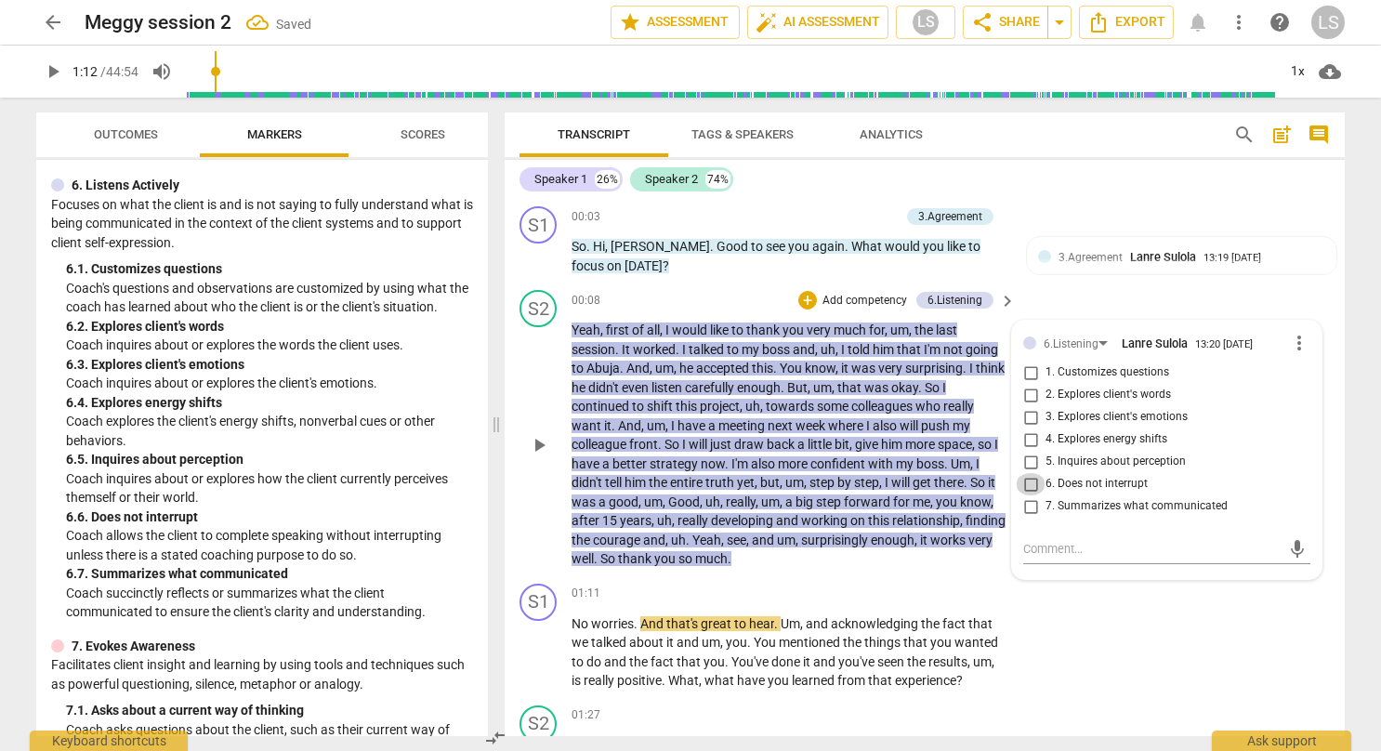
click at [1027, 482] on input "6. Does not interrupt" at bounding box center [1030, 484] width 30 height 22
checkbox input "true"
click at [1234, 662] on div "S1 play_arrow pause 01:11 + Add competency keyboard_arrow_right No worries . An…" at bounding box center [924, 637] width 840 height 122
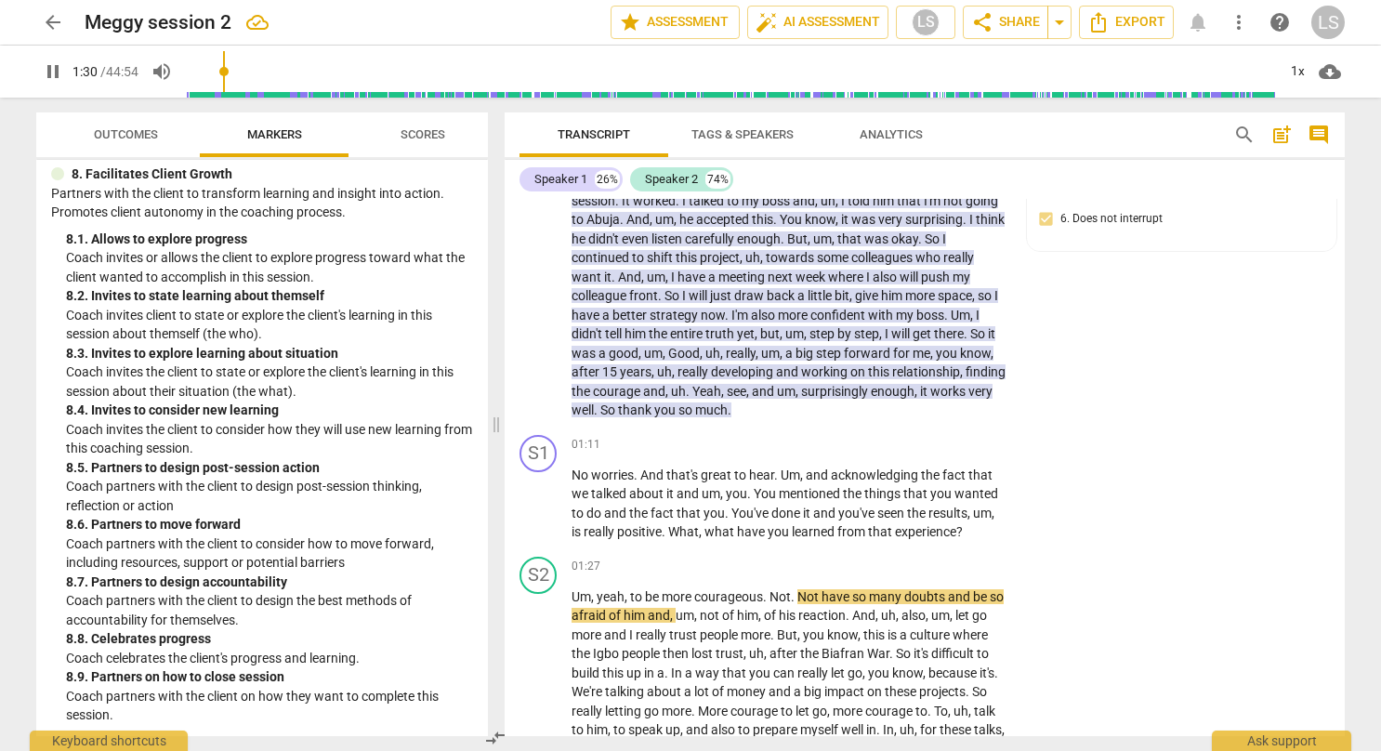
scroll to position [2347, 0]
click at [895, 443] on div "+" at bounding box center [892, 445] width 19 height 19
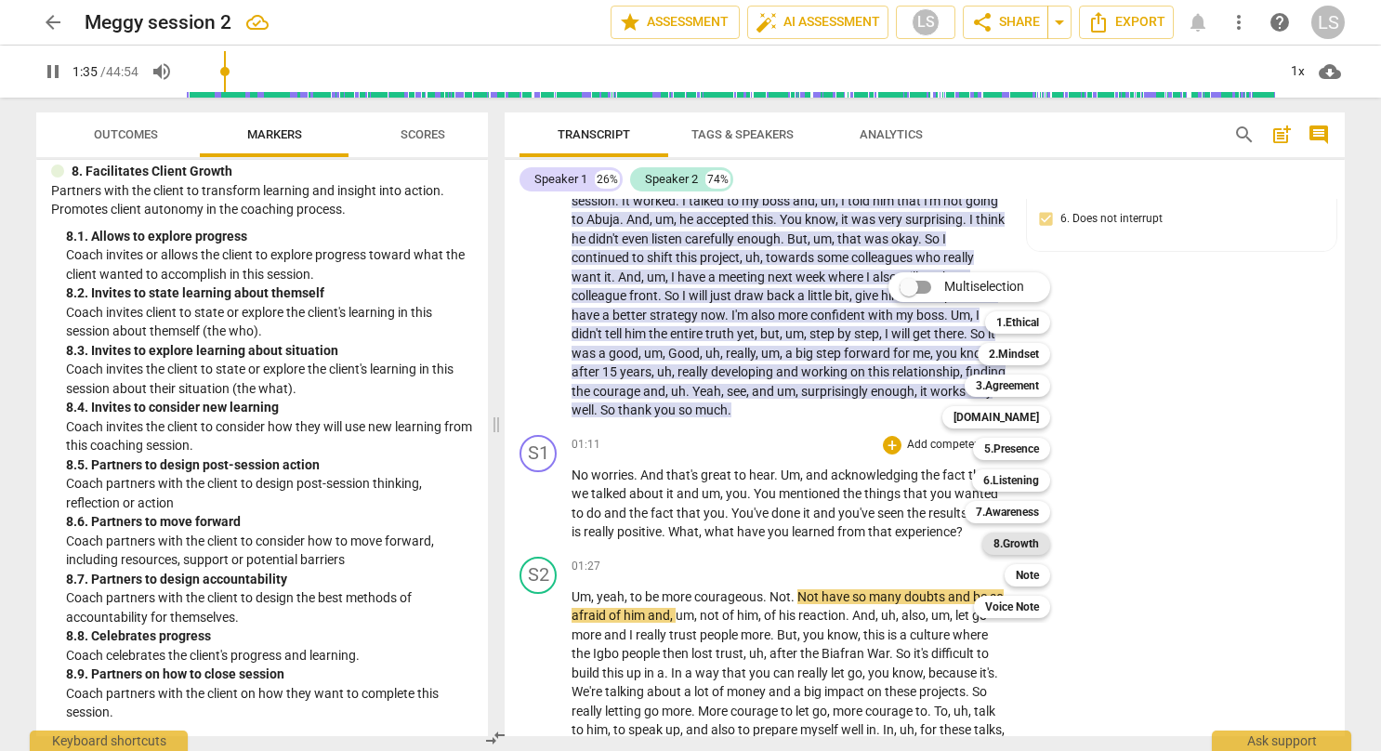
click at [1014, 539] on b "8.Growth" at bounding box center [1016, 543] width 46 height 22
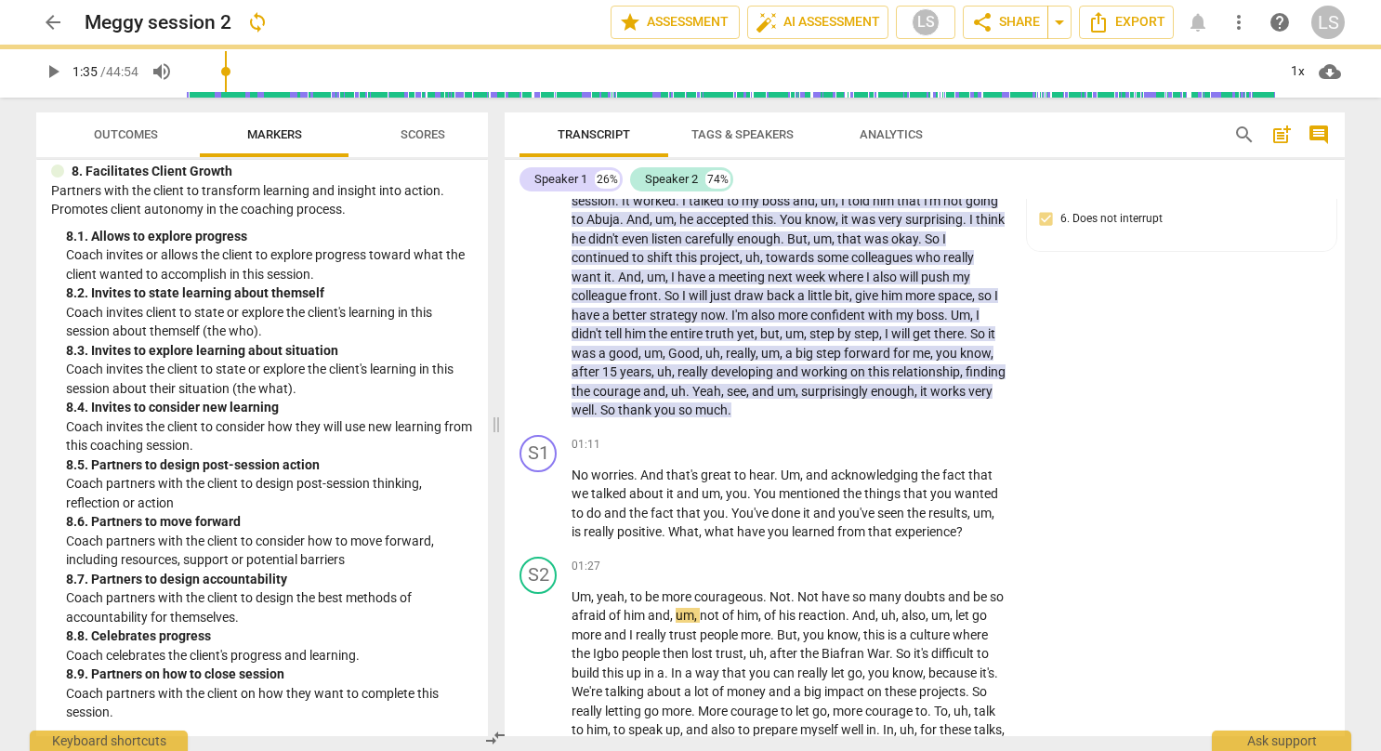
type input "96"
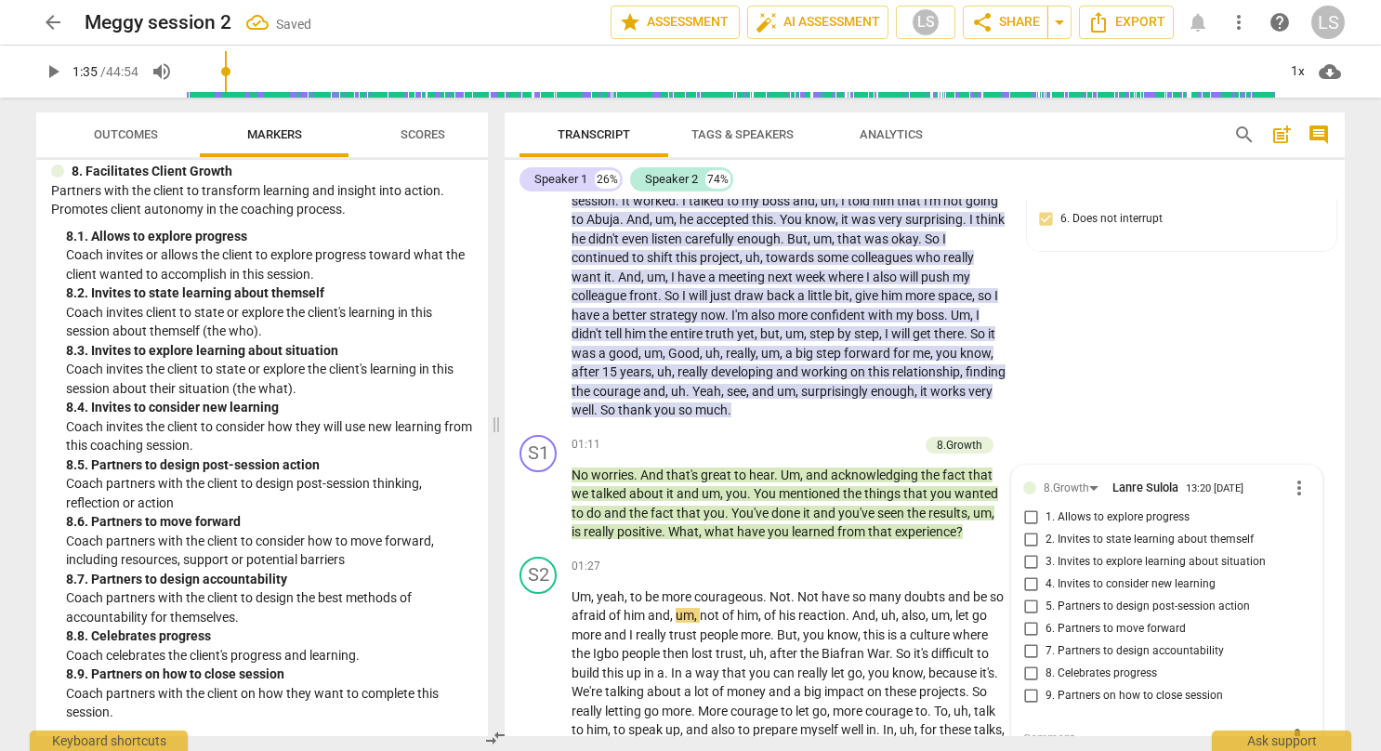
scroll to position [157, 0]
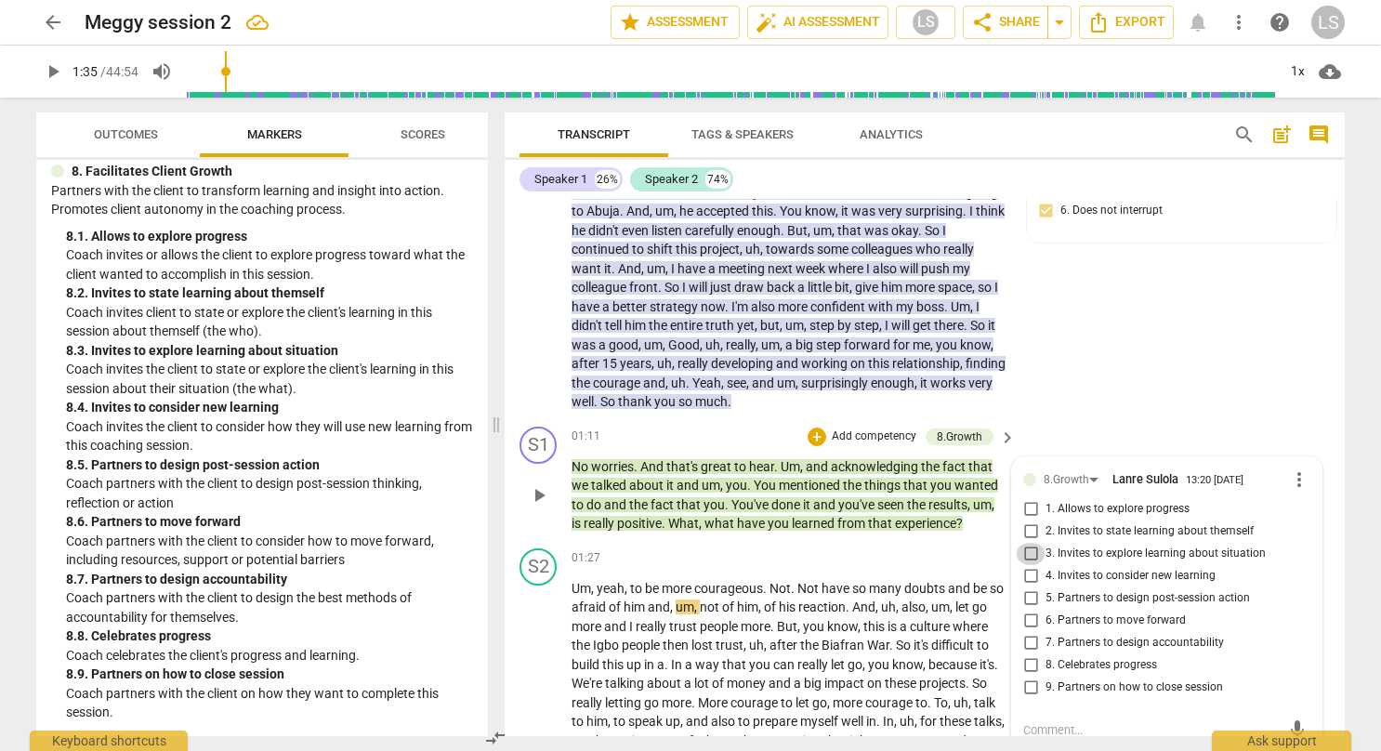
click at [1026, 553] on input "3. Invites to explore learning about situation" at bounding box center [1030, 554] width 30 height 22
checkbox input "true"
click at [1030, 662] on input "8. Celebrates progress" at bounding box center [1030, 665] width 30 height 22
checkbox input "true"
click at [1078, 372] on div "S2 play_arrow pause 00:08 + Add competency 6.Listening keyboard_arrow_right Yea…" at bounding box center [924, 272] width 840 height 294
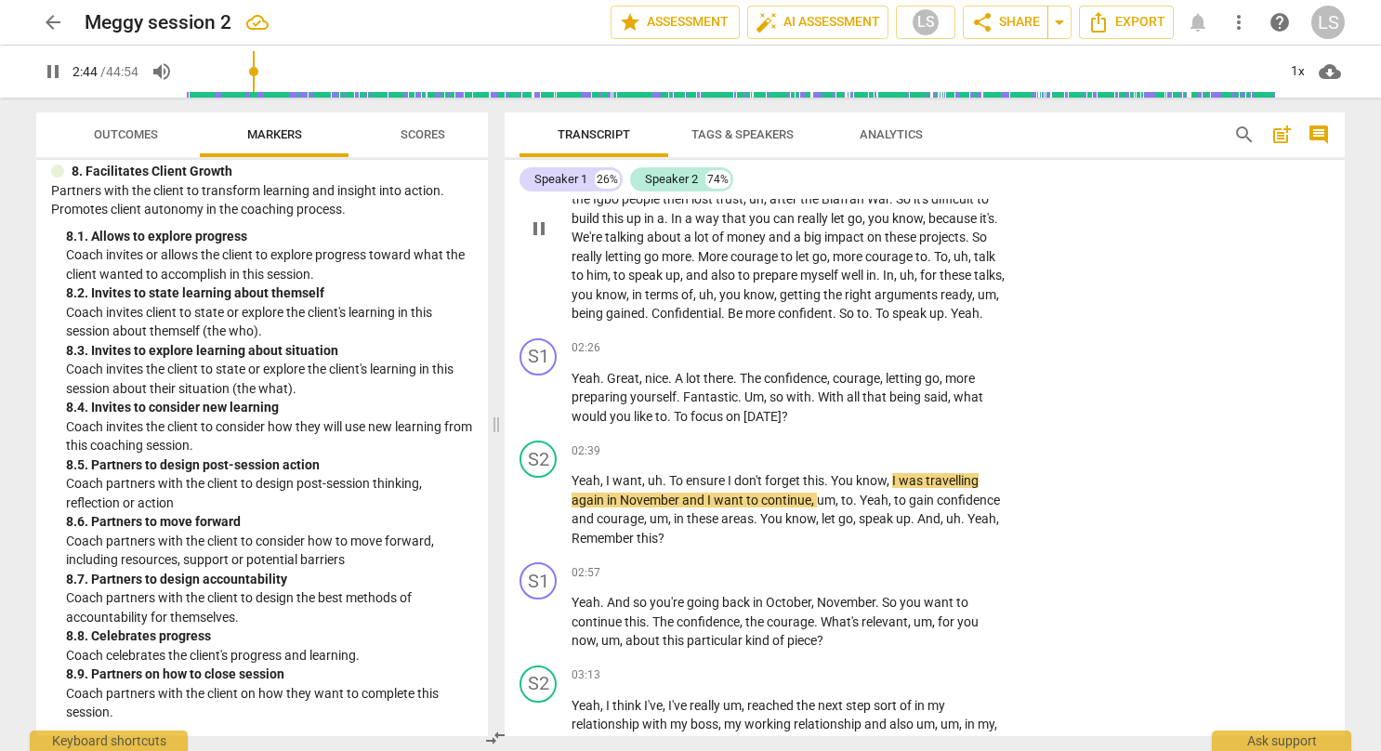
scroll to position [640, 0]
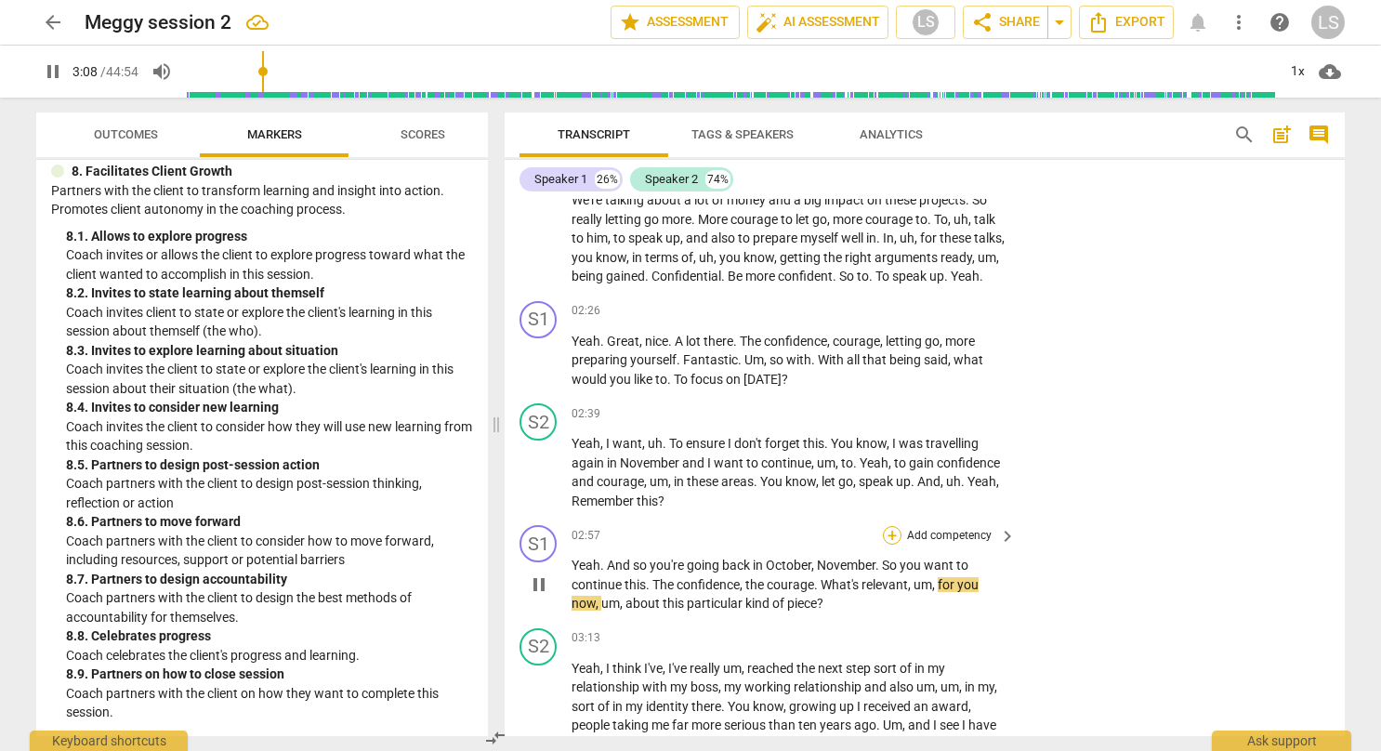
click at [891, 544] on div "+" at bounding box center [892, 535] width 19 height 19
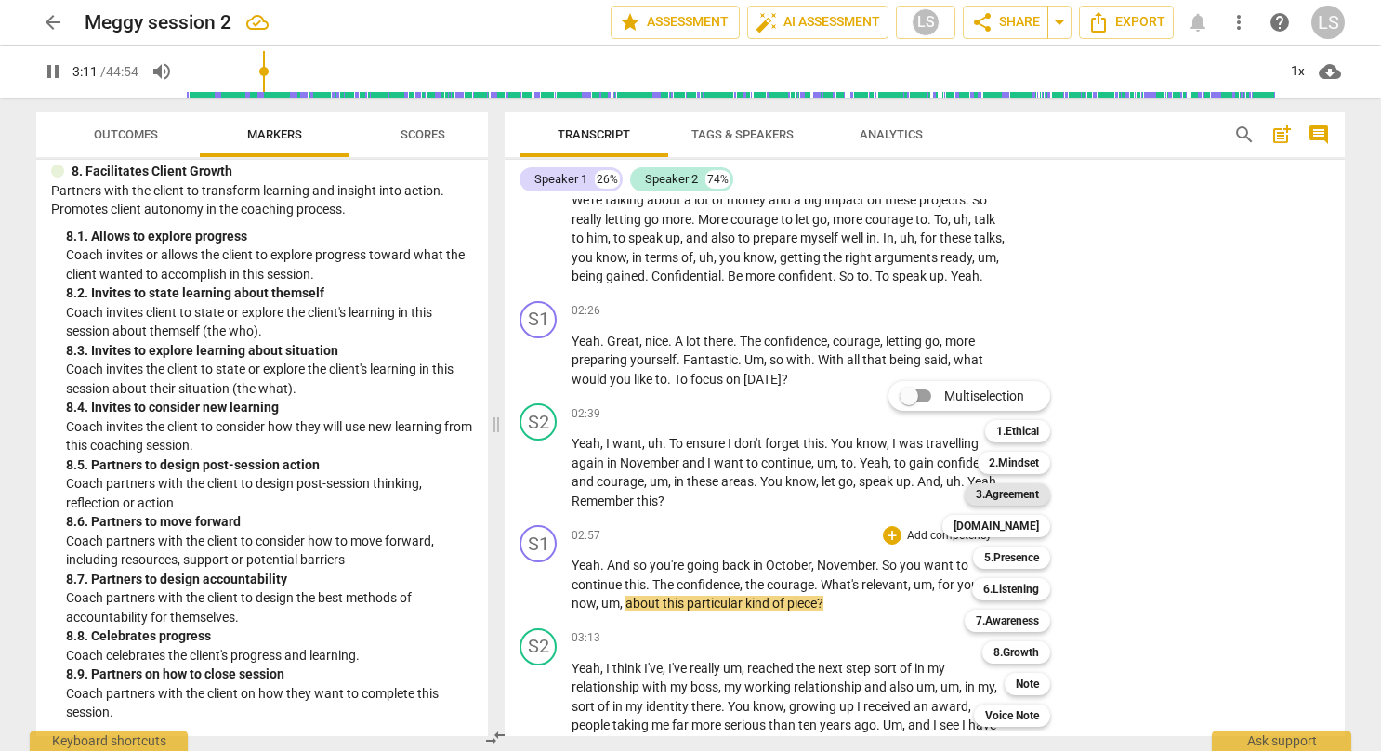
click at [1025, 494] on b "3.Agreement" at bounding box center [1007, 494] width 63 height 22
type input "191"
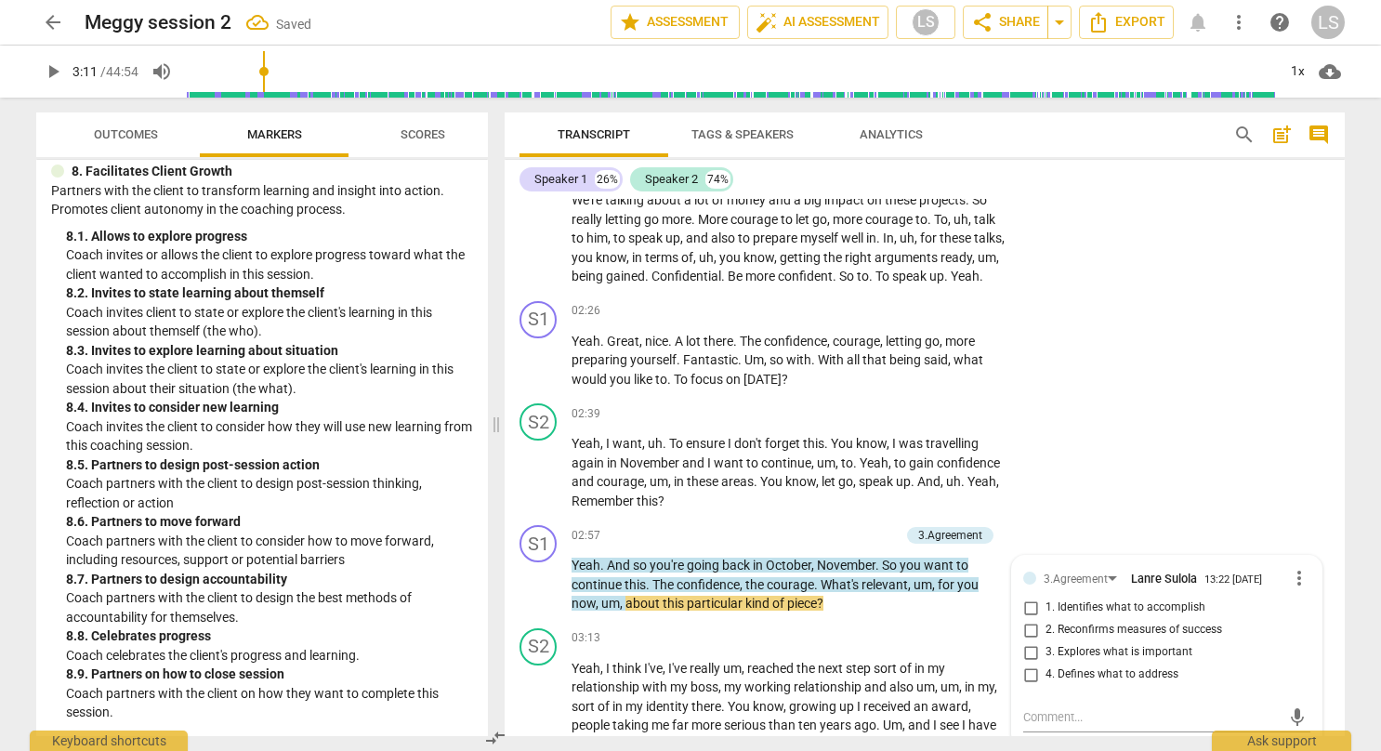
scroll to position [647, 0]
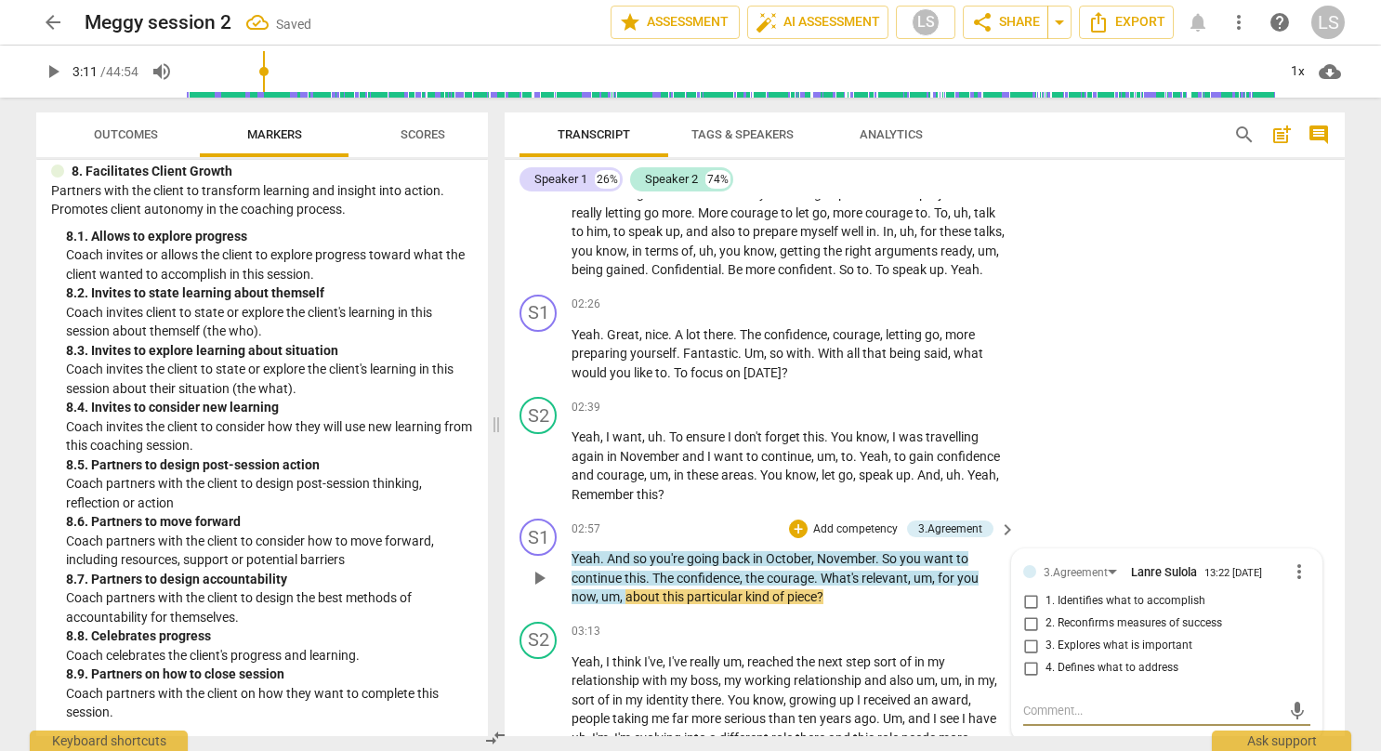
click at [1035, 657] on input "3. Explores what is important" at bounding box center [1030, 646] width 30 height 22
checkbox input "true"
click at [1094, 473] on div "S2 play_arrow pause 02:39 + Add competency keyboard_arrow_right Yeah , I want ,…" at bounding box center [924, 450] width 840 height 122
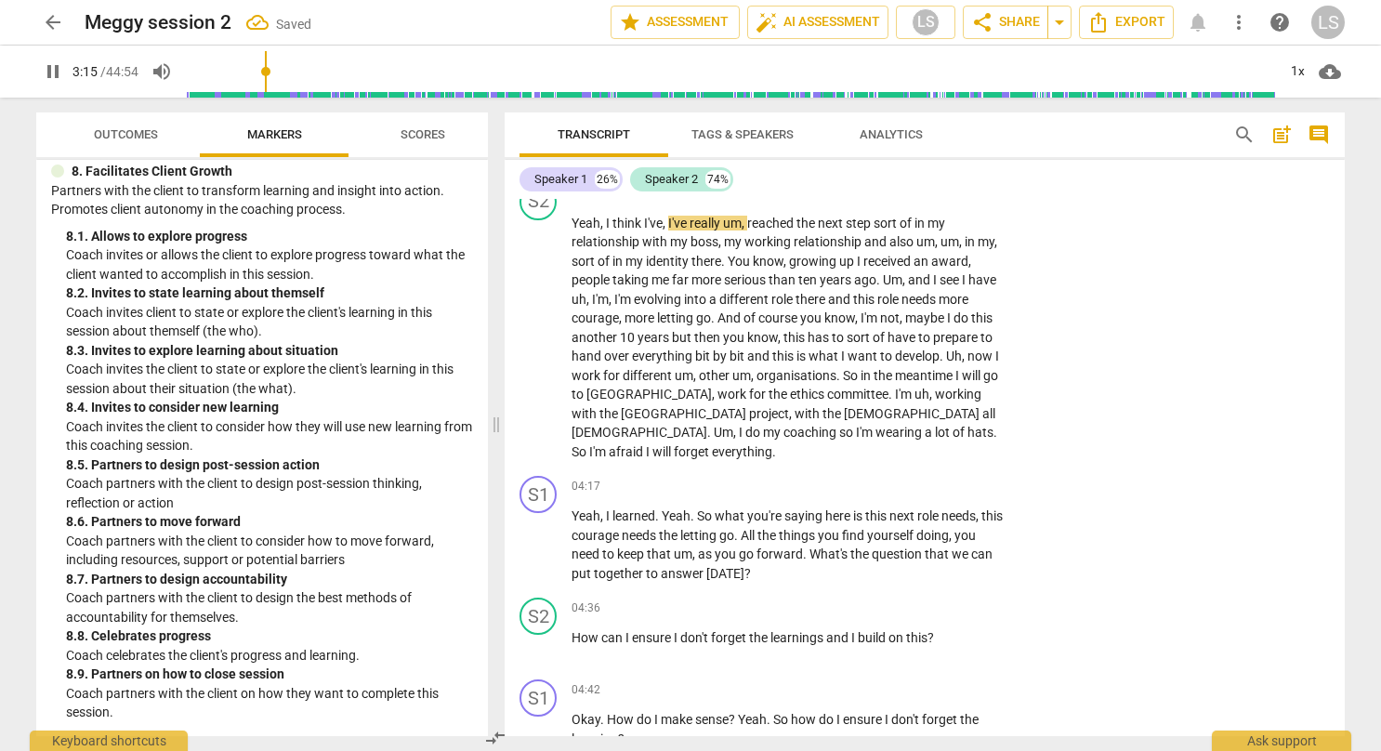
scroll to position [1130, 0]
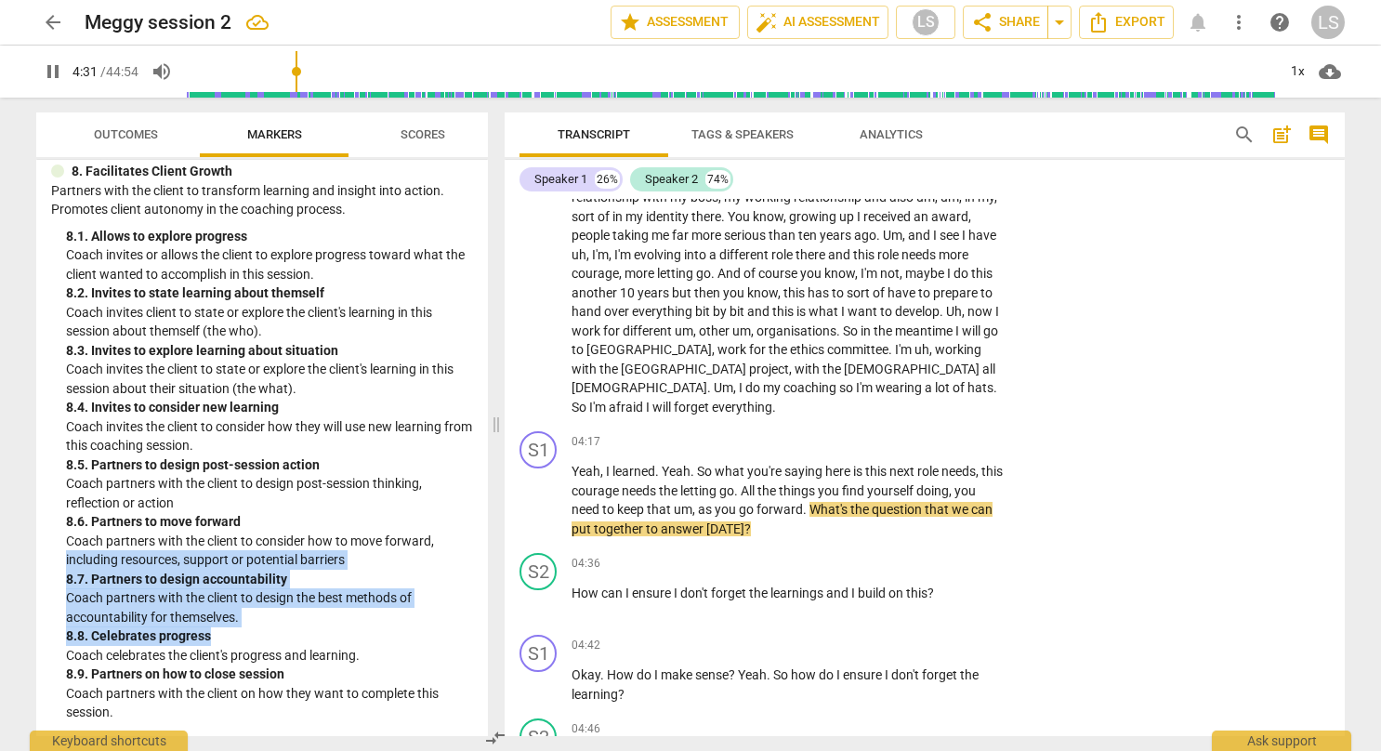
drag, startPoint x: 478, startPoint y: 642, endPoint x: 478, endPoint y: 537, distance: 105.0
click at [478, 537] on div "ICF PCC Markers (2020) visibility 1. Demonstrates Ethical Practice Understands …" at bounding box center [262, 448] width 452 height 576
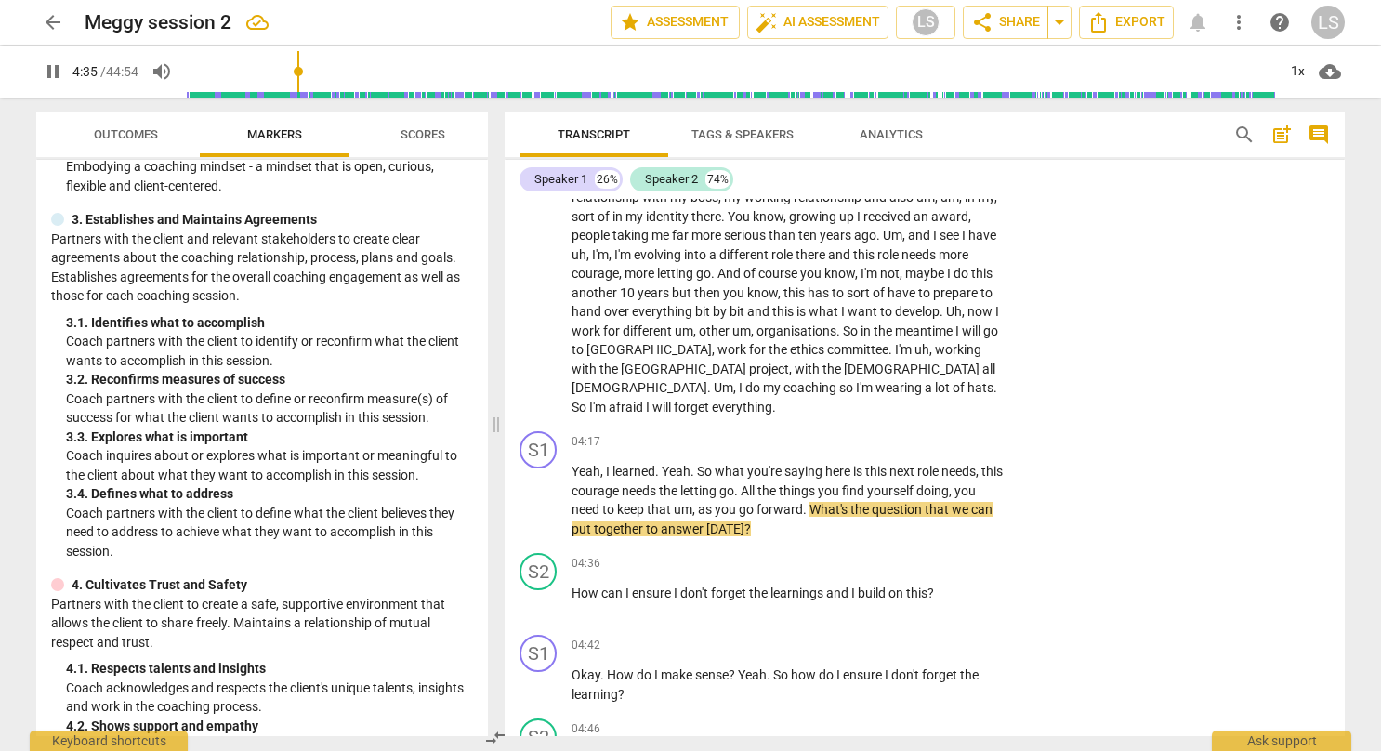
scroll to position [280, 0]
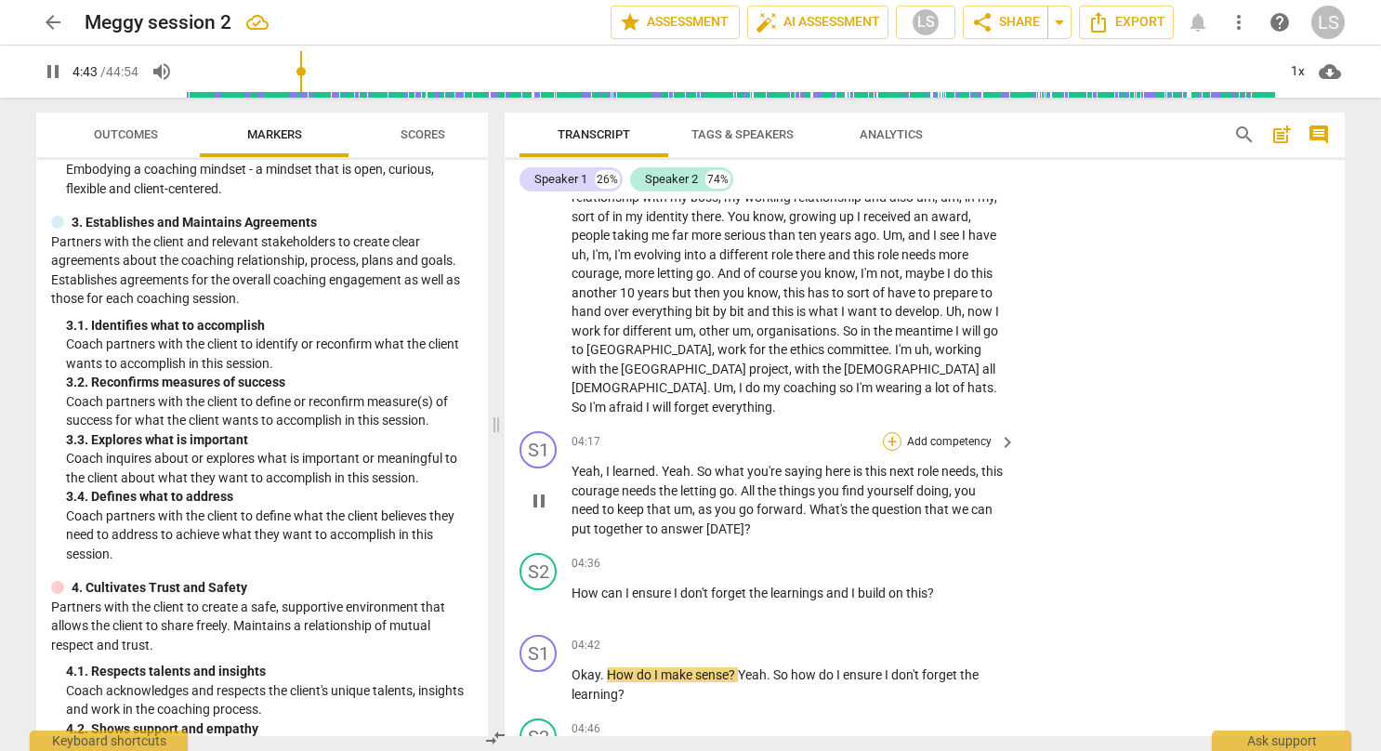
click at [891, 437] on div "+" at bounding box center [892, 441] width 19 height 19
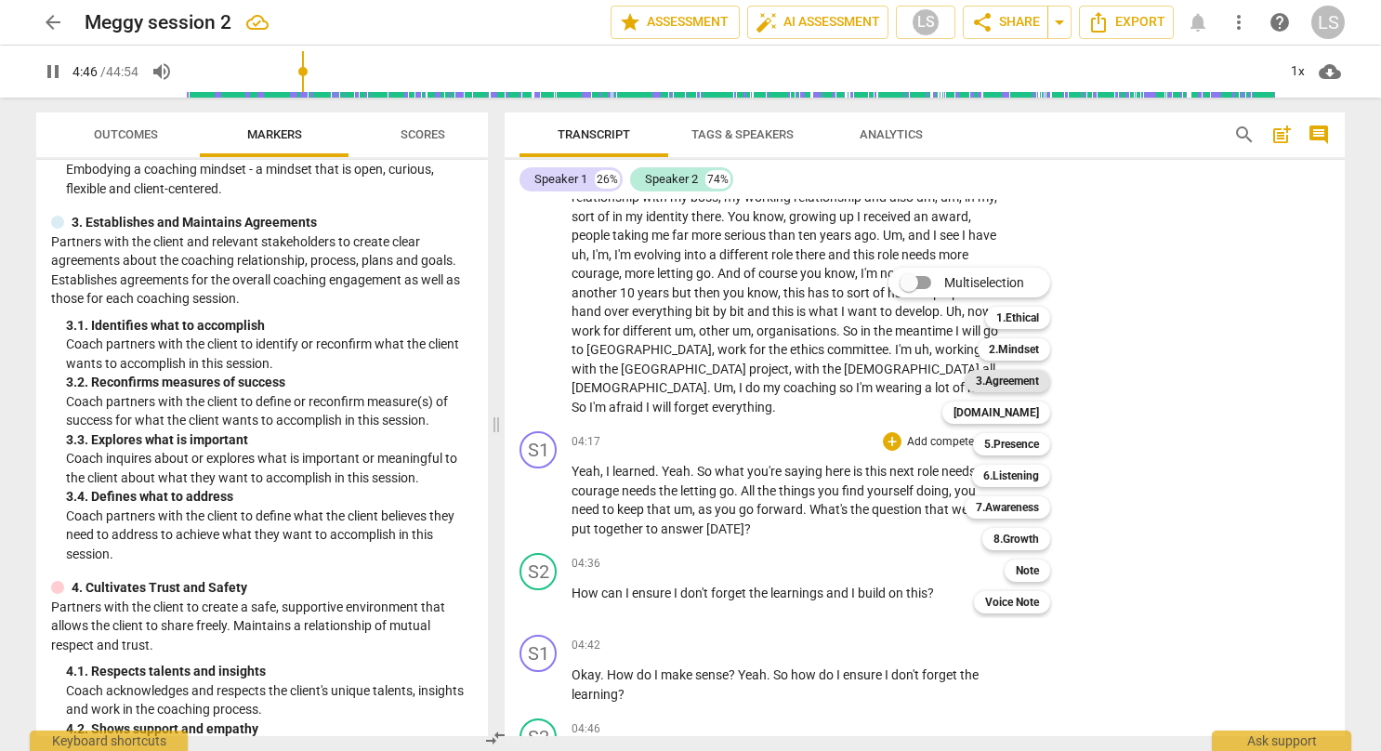
click at [1026, 382] on b "3.Agreement" at bounding box center [1007, 381] width 63 height 22
type input "287"
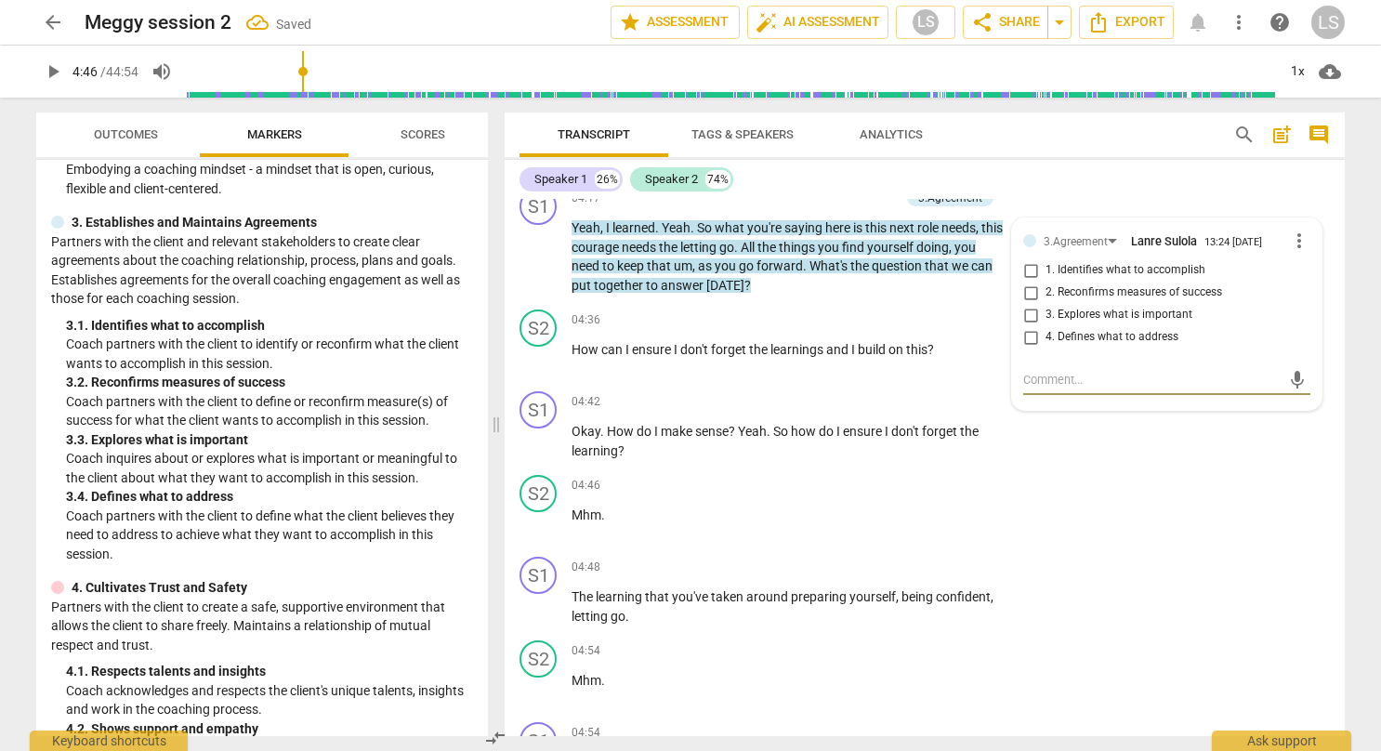
scroll to position [1146, 0]
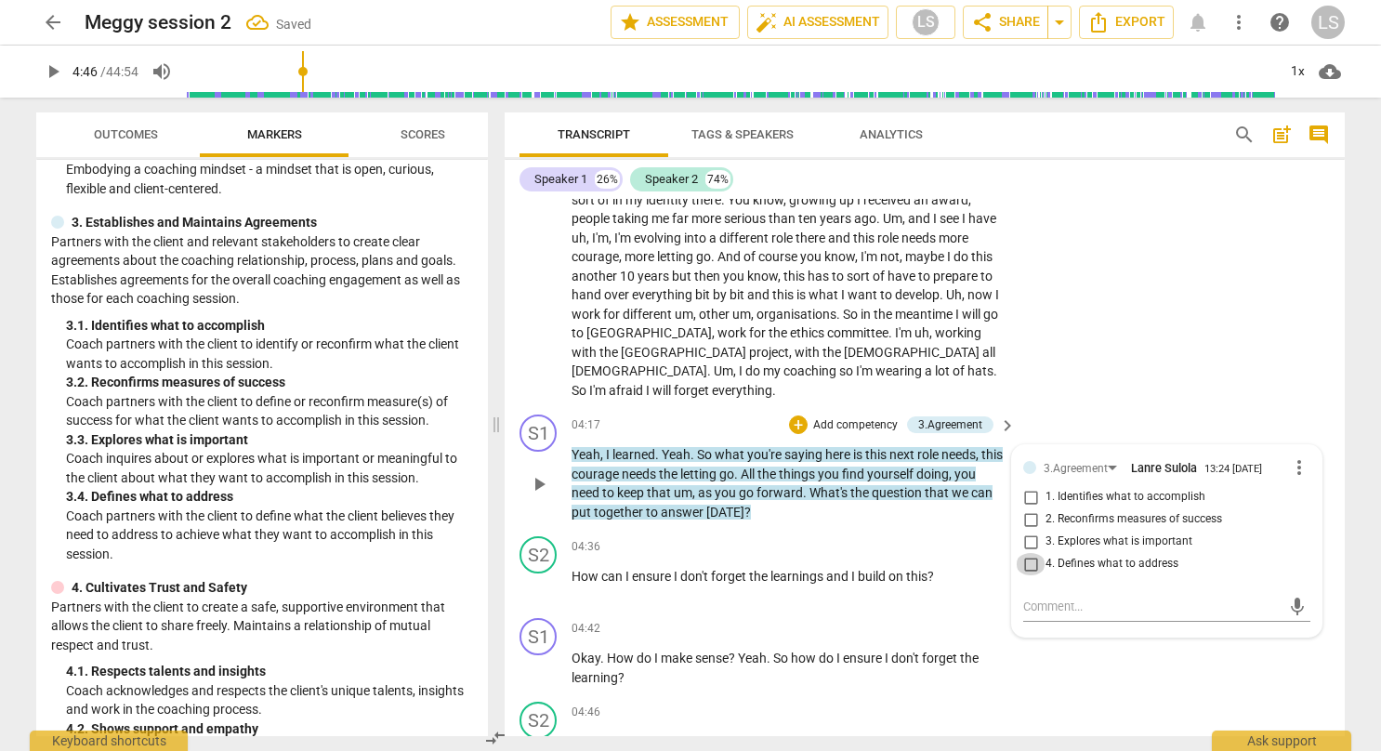
click at [1024, 561] on input "4. Defines what to address" at bounding box center [1030, 564] width 30 height 22
checkbox input "true"
click at [1080, 663] on div "S1 play_arrow pause 04:42 + Add competency keyboard_arrow_right Okay . How do I…" at bounding box center [924, 652] width 840 height 84
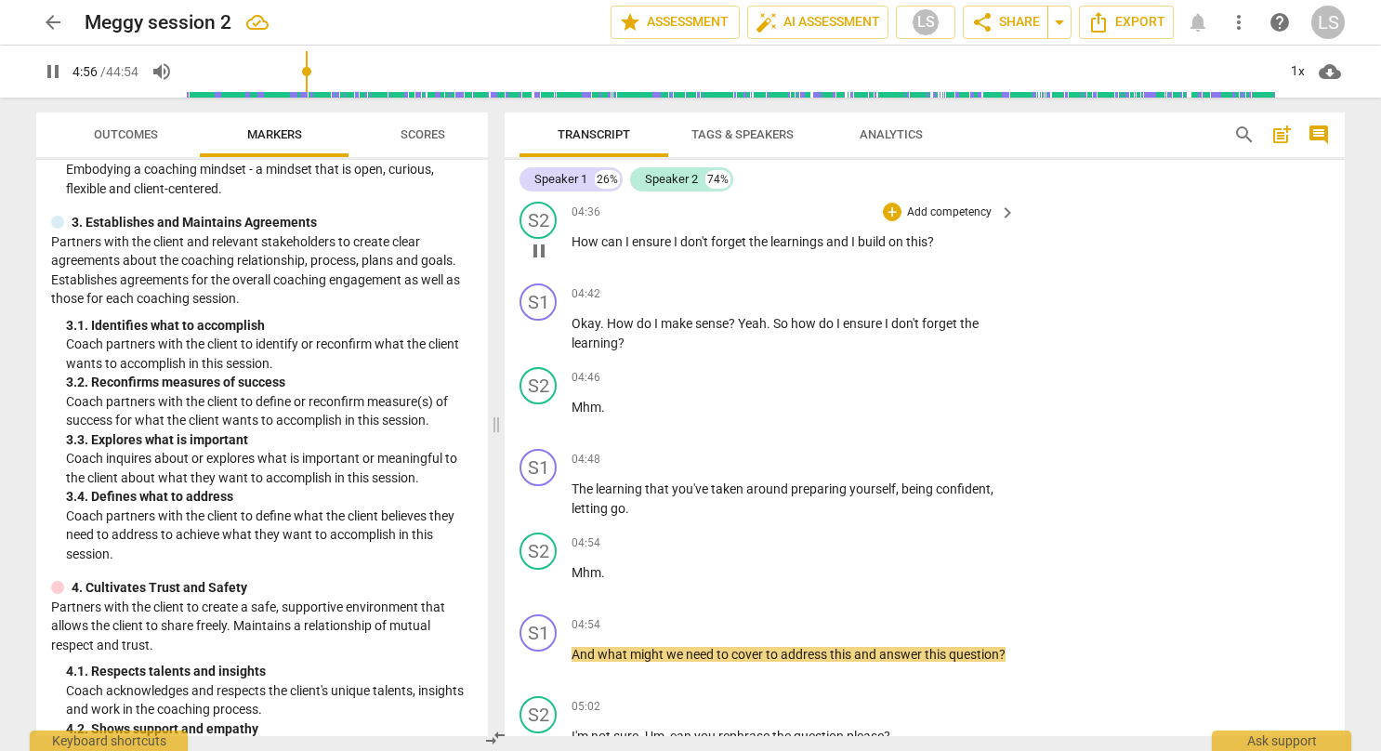
scroll to position [1518, 0]
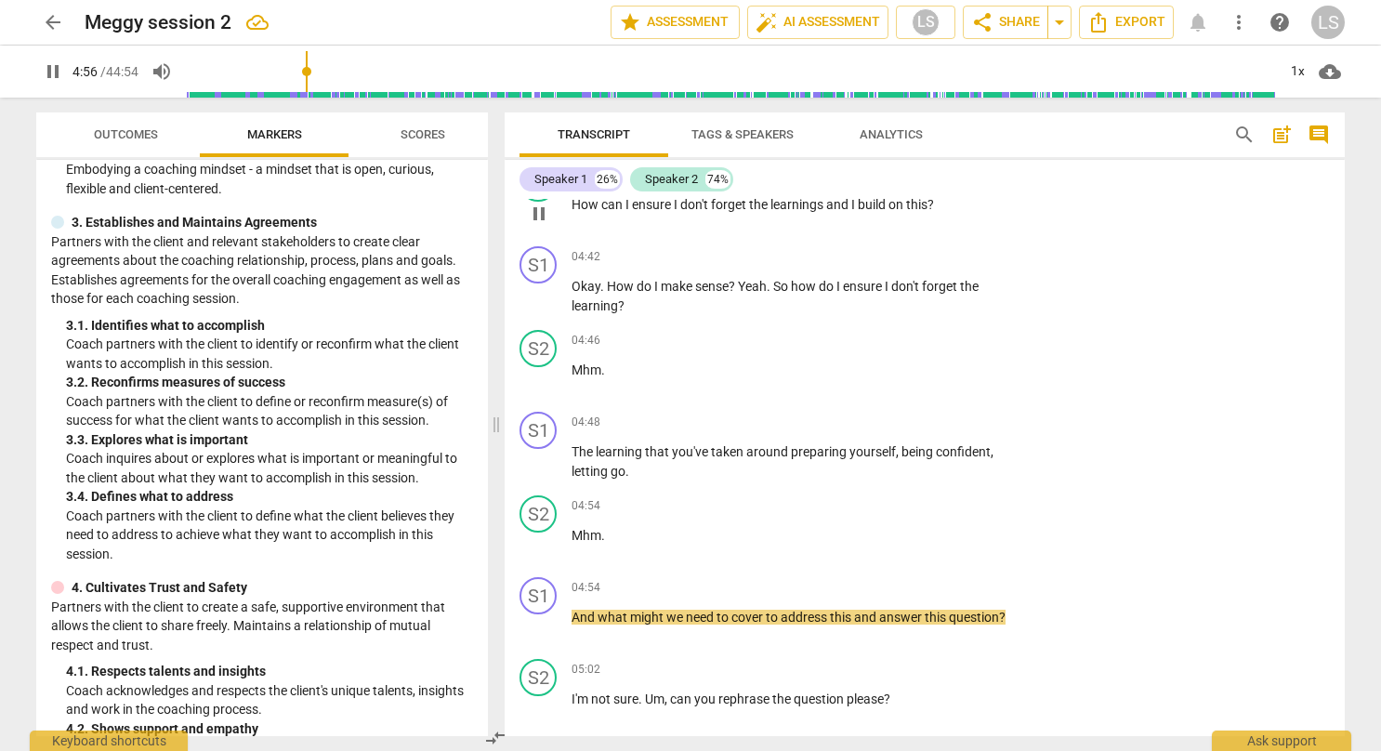
click at [1159, 578] on div "S1 play_arrow pause 04:54 + Add competency keyboard_arrow_right And what might …" at bounding box center [924, 611] width 840 height 82
click at [892, 587] on div "+" at bounding box center [892, 587] width 19 height 19
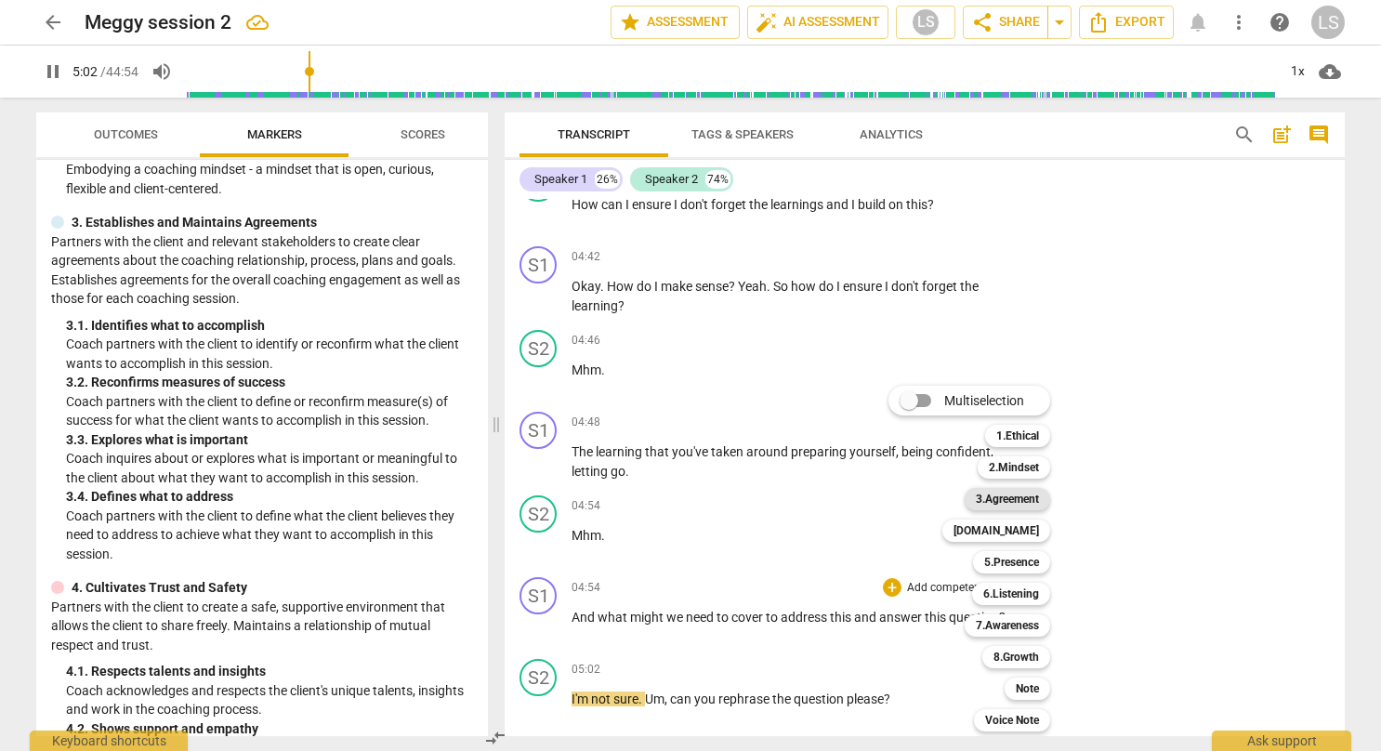
click at [1031, 499] on b "3.Agreement" at bounding box center [1007, 499] width 63 height 22
type input "303"
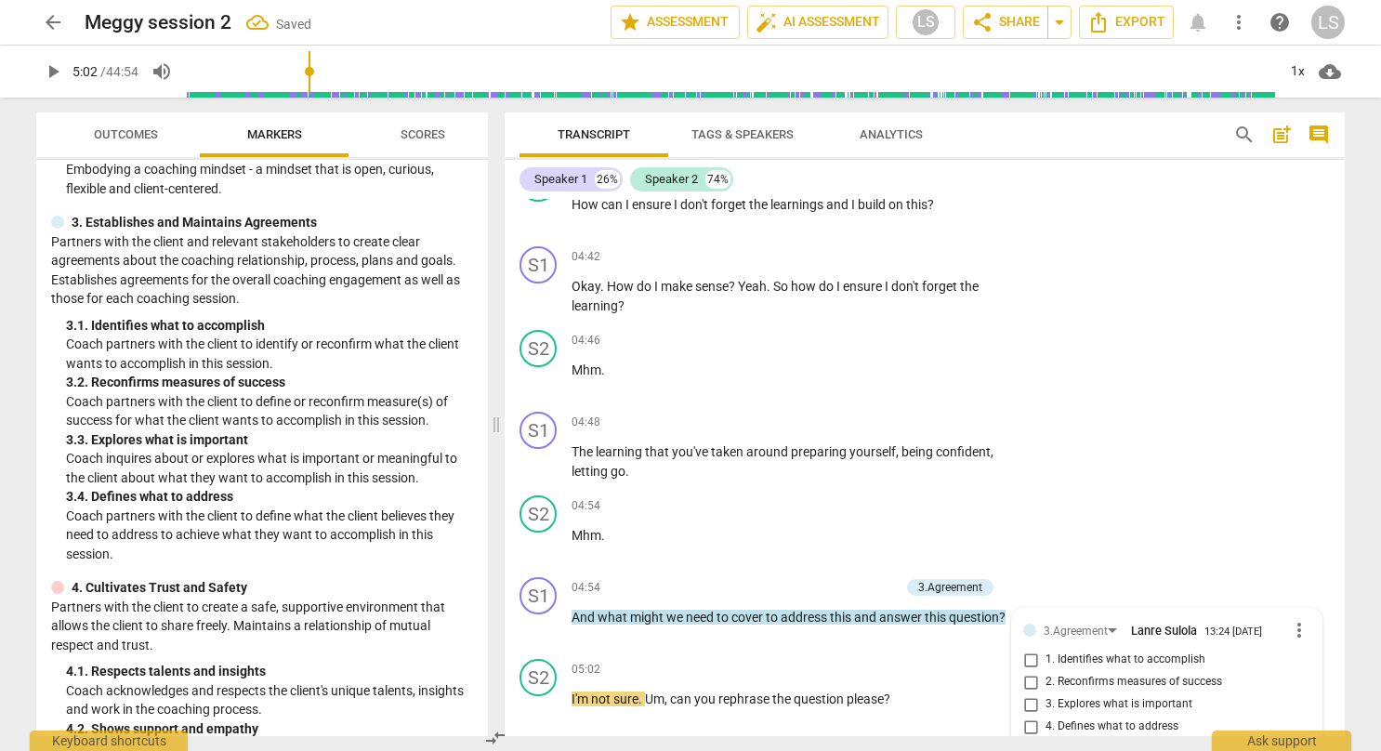
scroll to position [1819, 0]
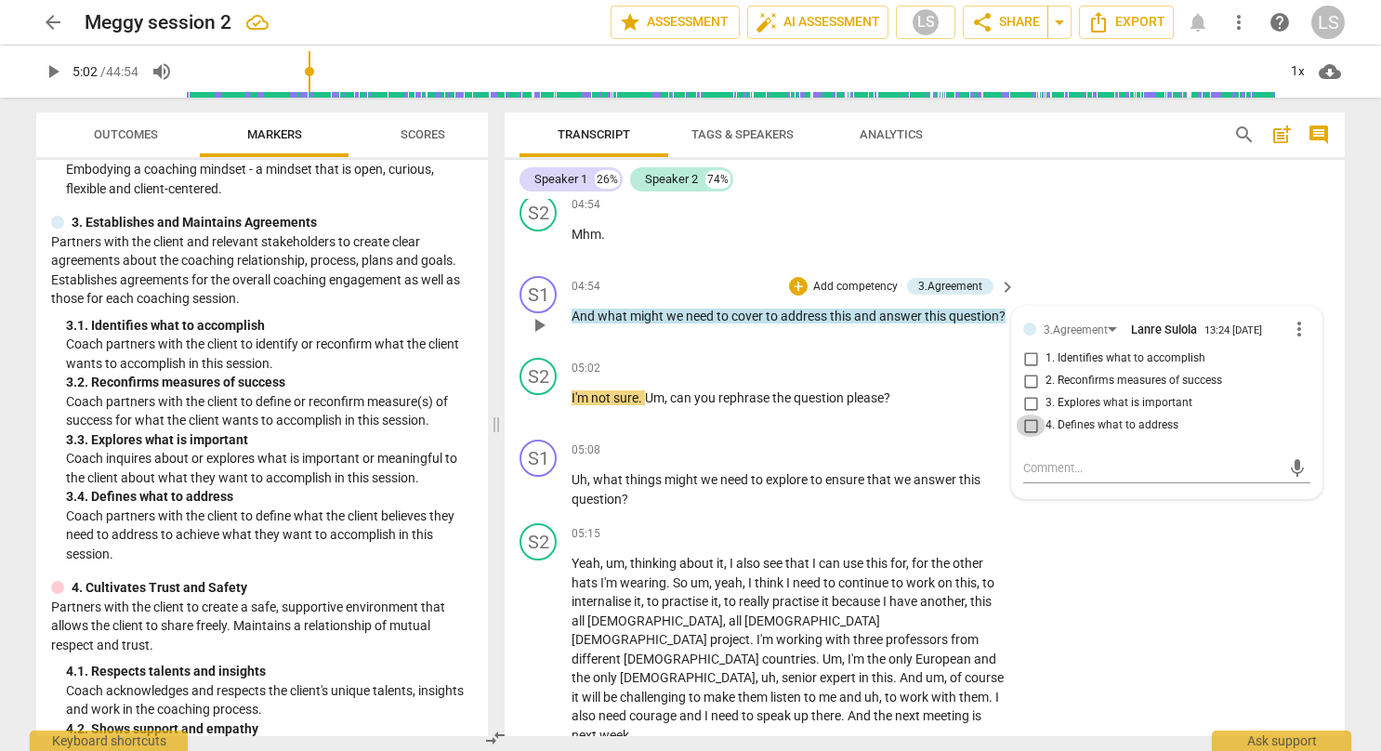
click at [1030, 424] on input "4. Defines what to address" at bounding box center [1030, 425] width 30 height 22
checkbox input "true"
click at [1072, 559] on div "S2 play_arrow pause 05:15 + Add competency keyboard_arrow_right Yeah , um , thi…" at bounding box center [924, 634] width 840 height 236
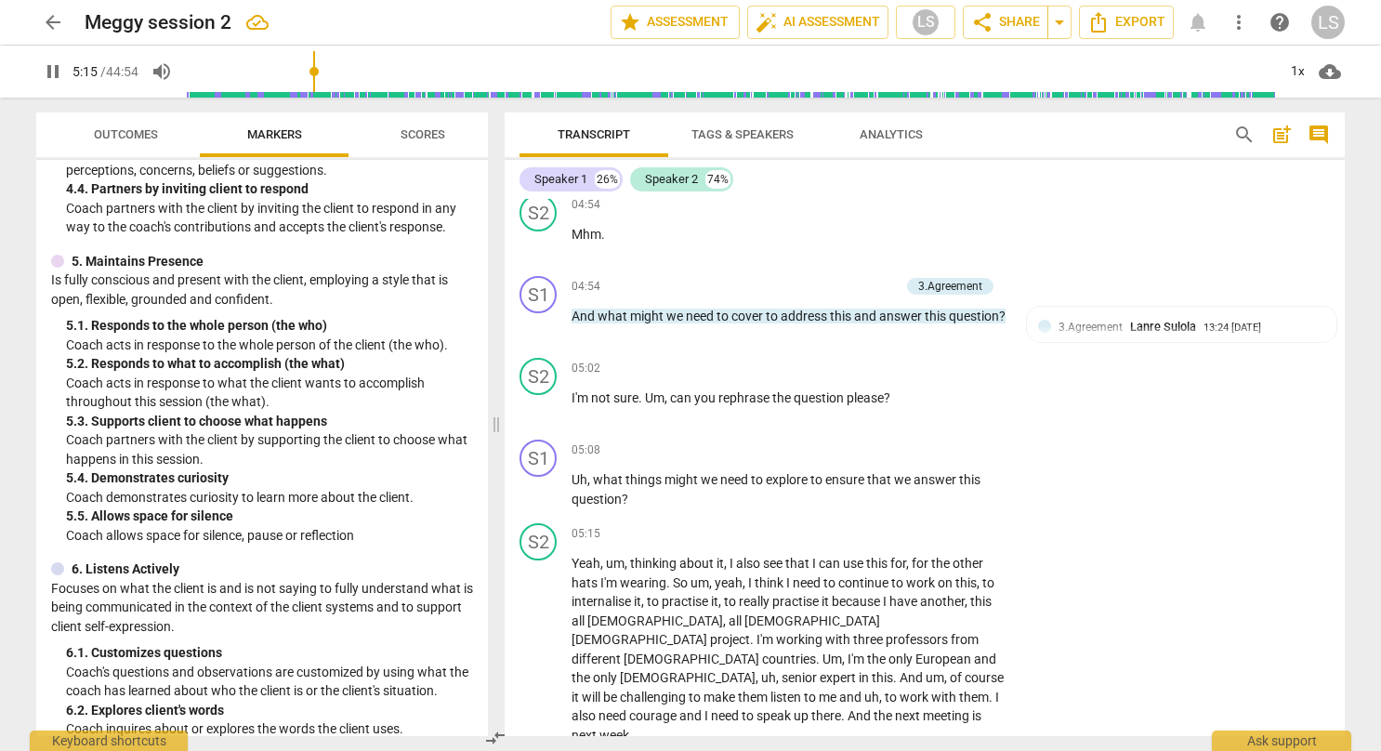
scroll to position [927, 0]
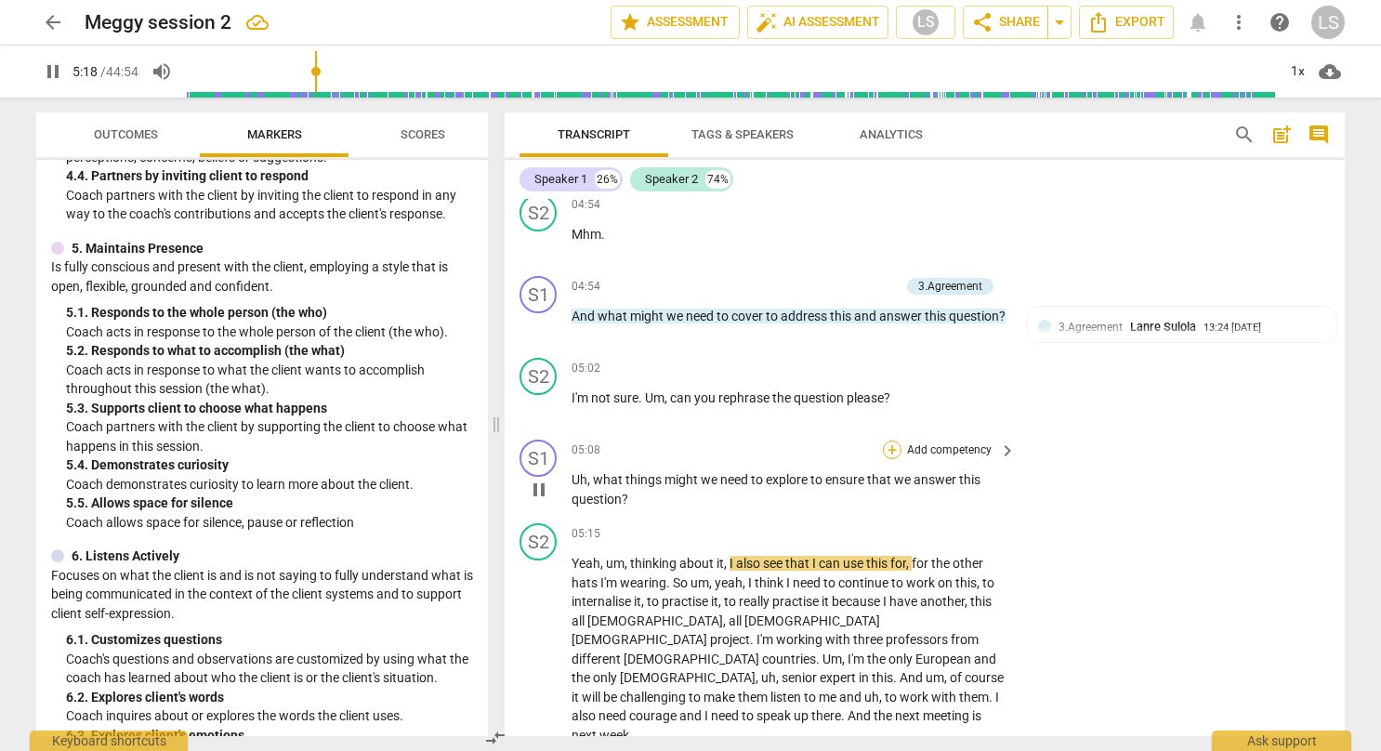
click at [886, 453] on div "+" at bounding box center [892, 449] width 19 height 19
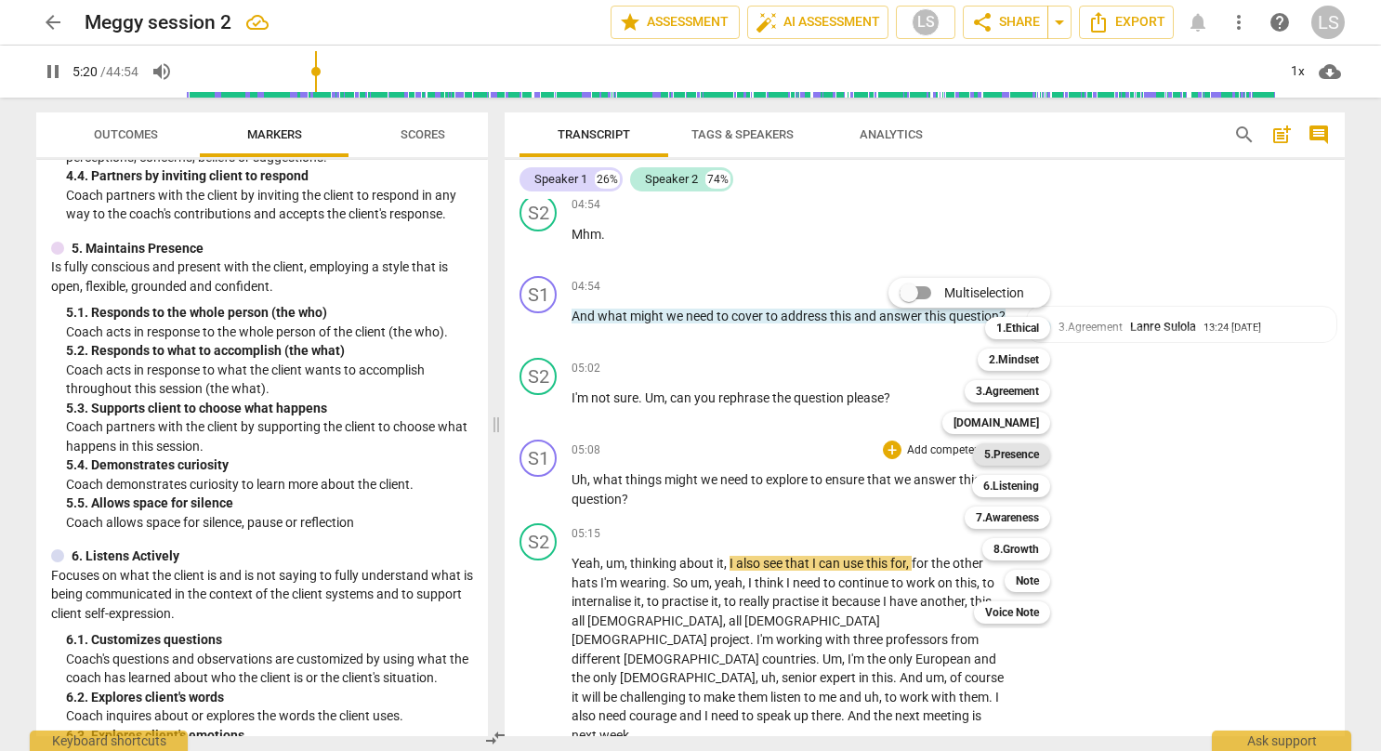
click at [1034, 453] on b "5.Presence" at bounding box center [1011, 454] width 55 height 22
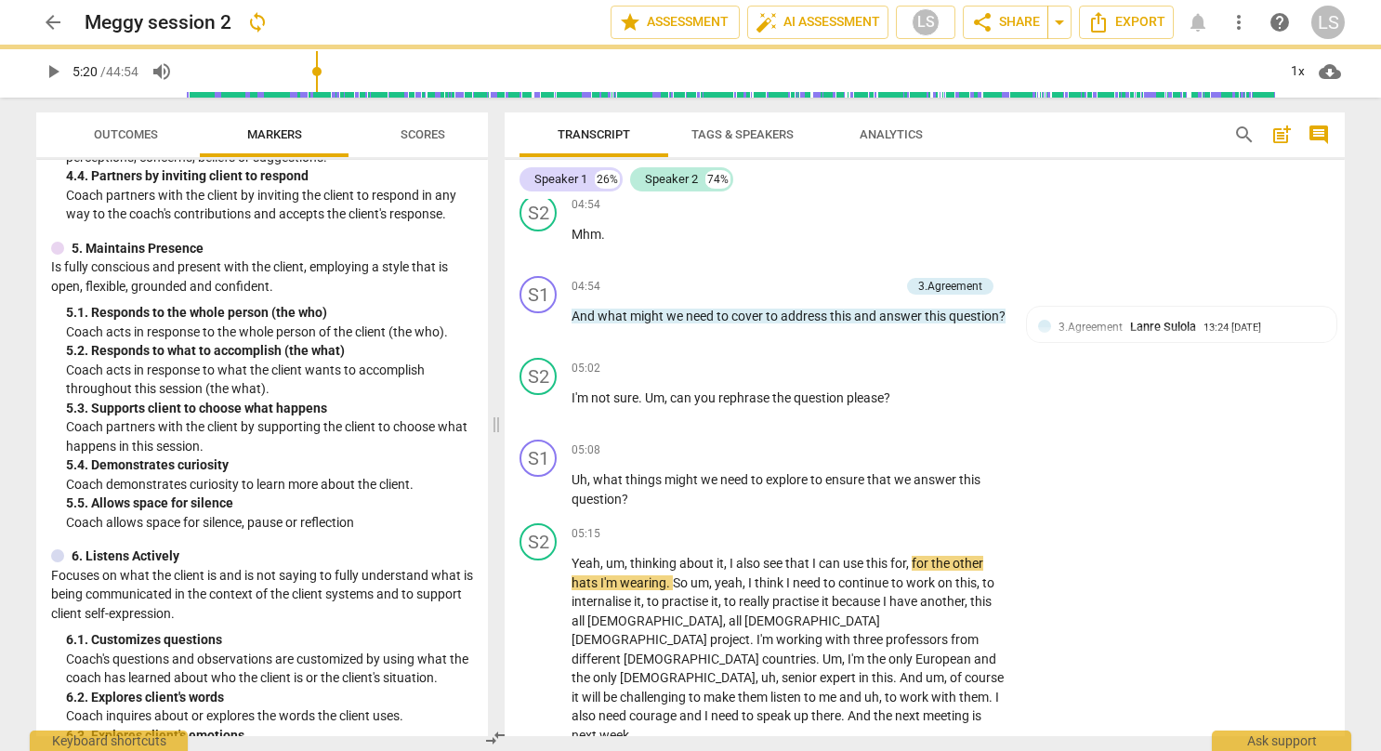
type input "321"
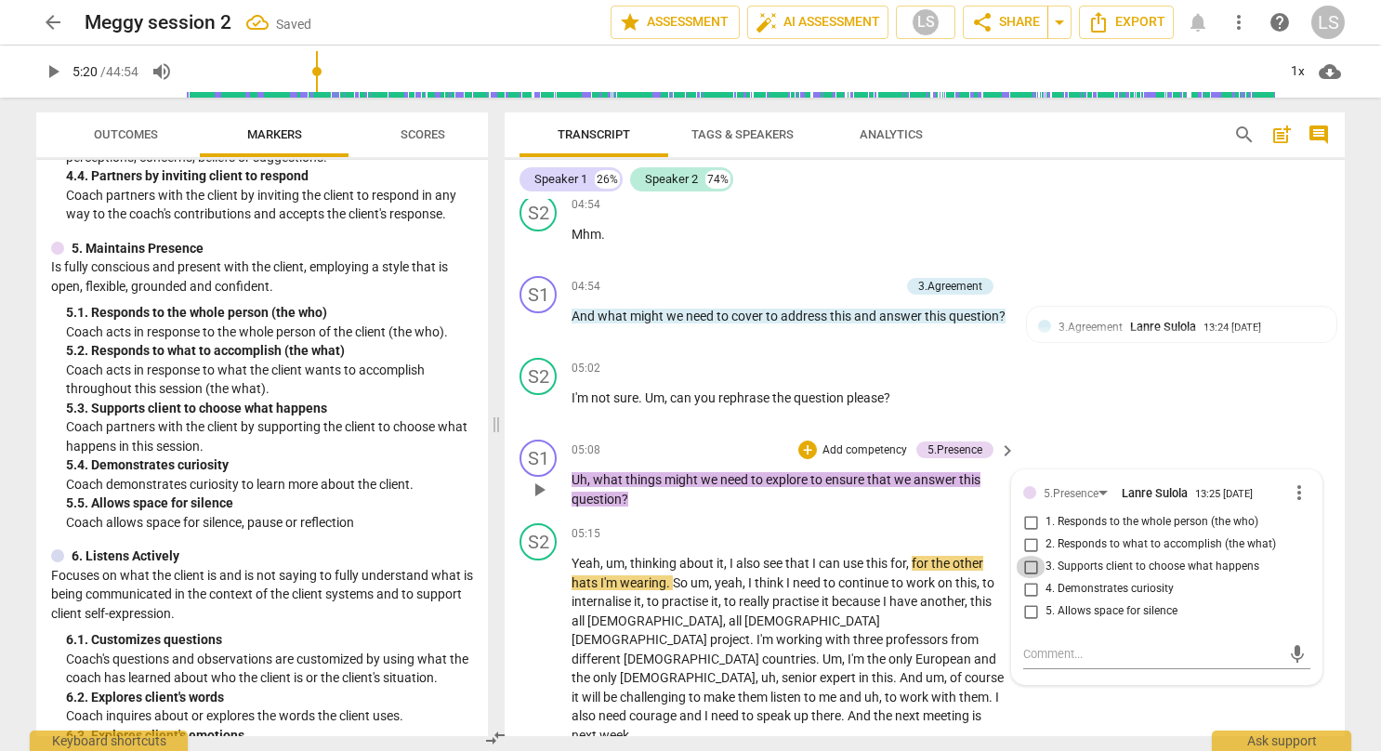
click at [1026, 569] on input "3. Supports client to choose what happens" at bounding box center [1030, 567] width 30 height 22
checkbox input "true"
click at [1026, 592] on input "4. Demonstrates curiosity" at bounding box center [1030, 589] width 30 height 22
checkbox input "true"
click at [1106, 430] on div "S2 play_arrow pause 05:02 + Add competency keyboard_arrow_right I'm not sure . …" at bounding box center [924, 391] width 840 height 82
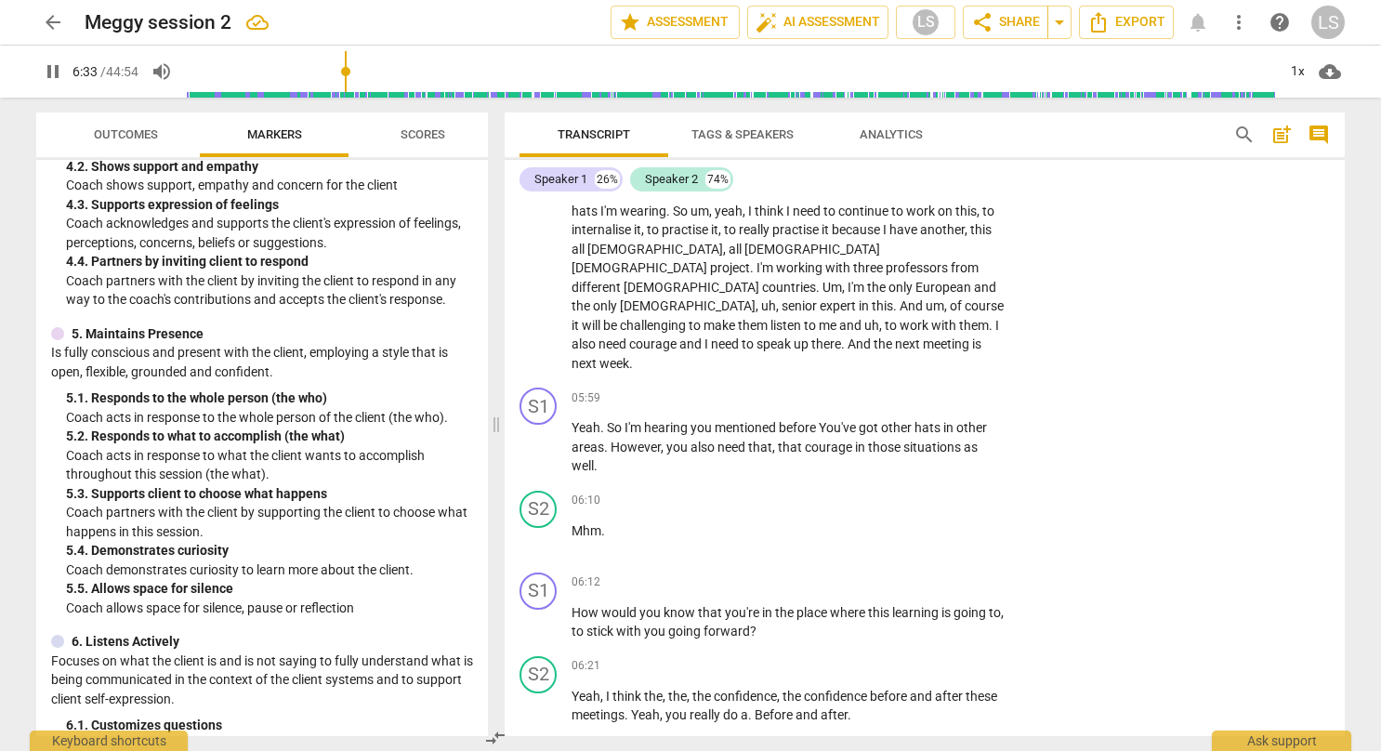
scroll to position [2808, 0]
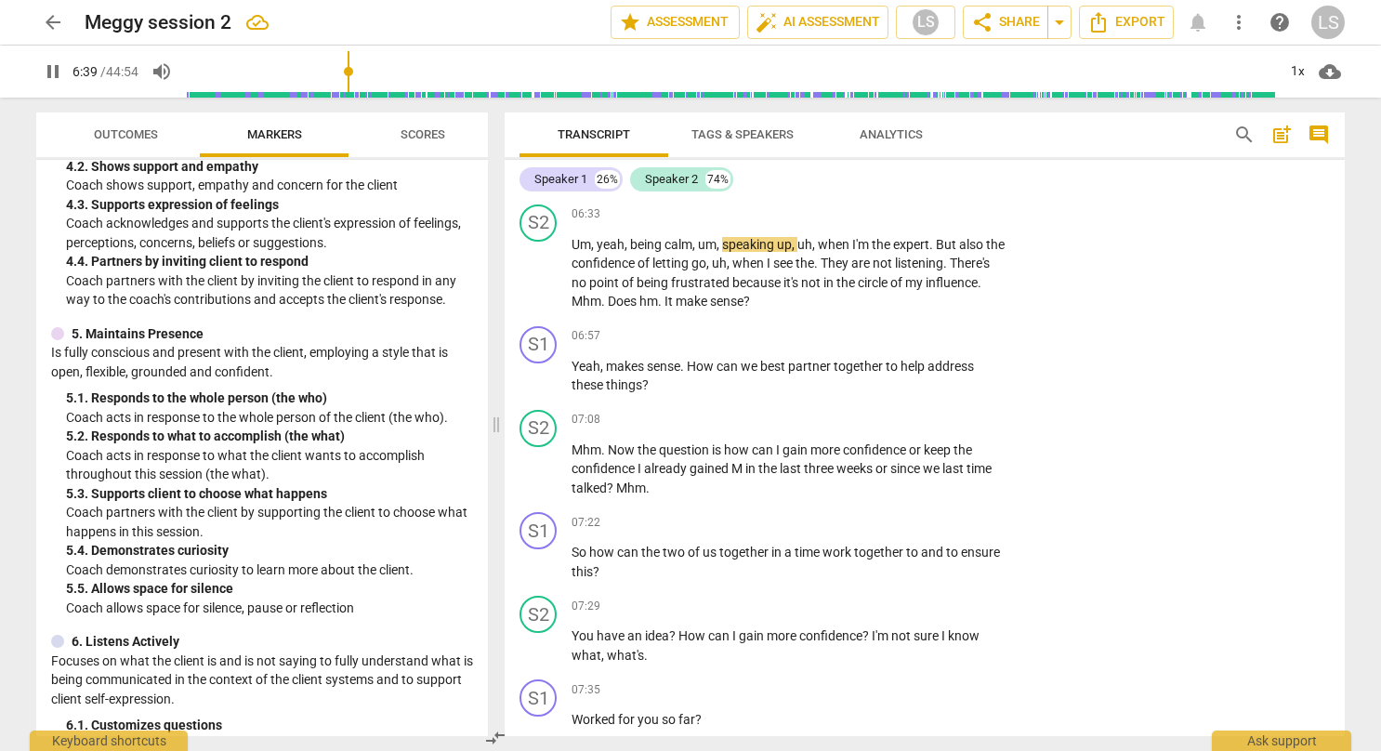
click at [1344, 282] on div "Transcript Tags & Speakers Analytics search post_add comment Speaker 1 26% Spea…" at bounding box center [928, 424] width 862 height 653
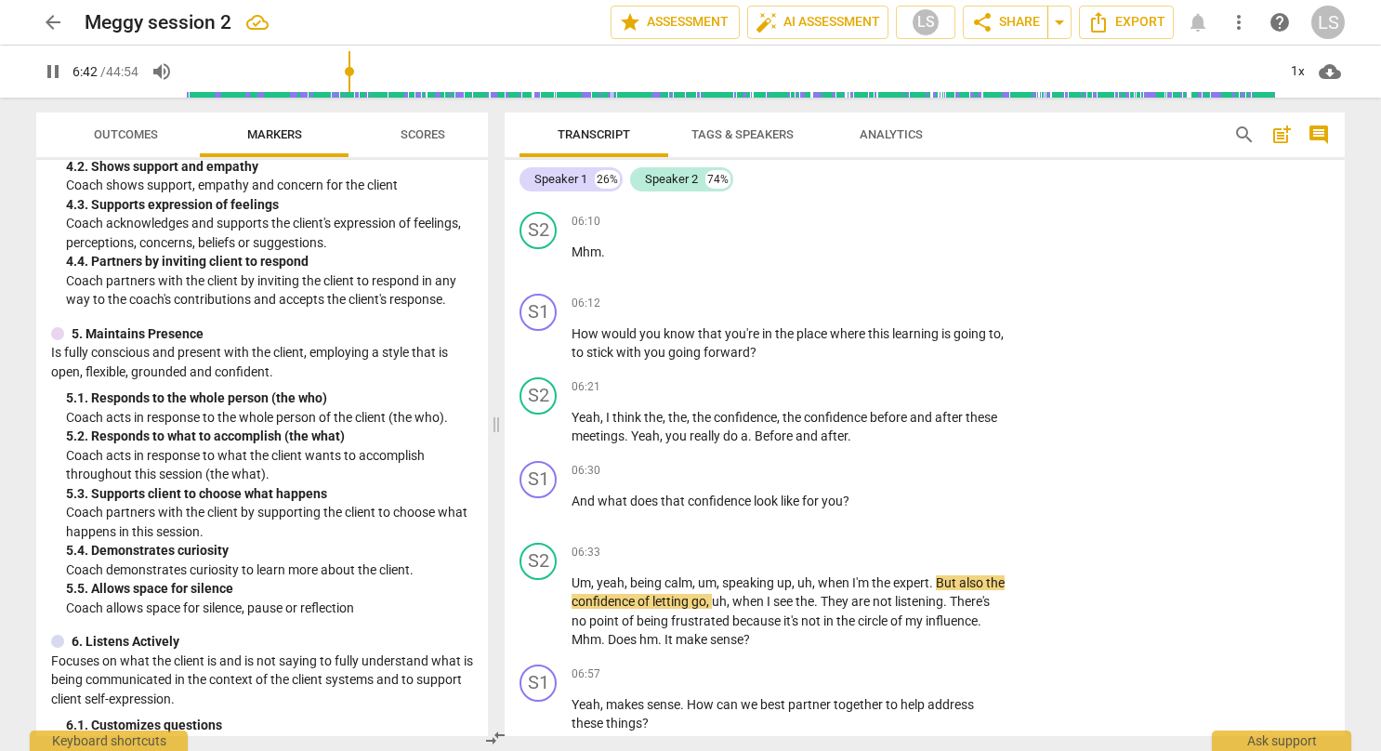
scroll to position [2518, 0]
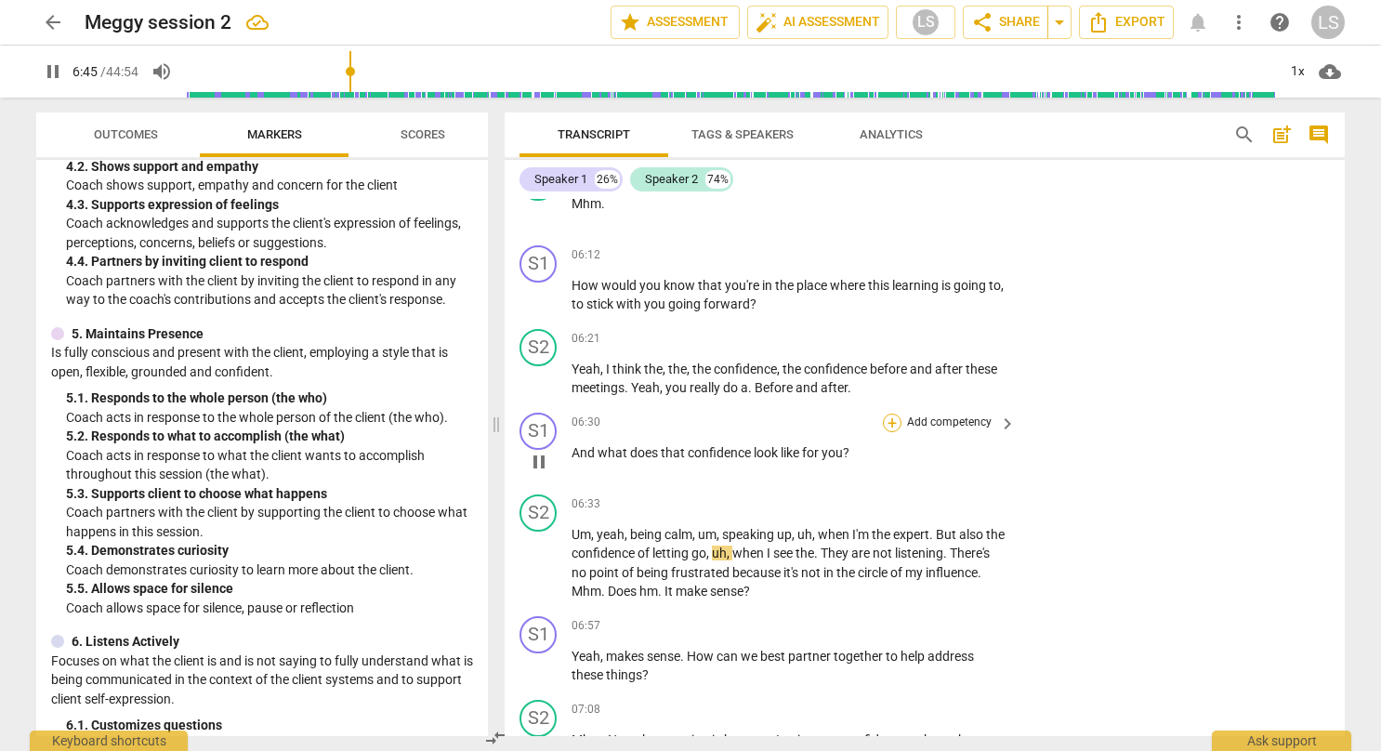
click at [888, 413] on div "+" at bounding box center [892, 422] width 19 height 19
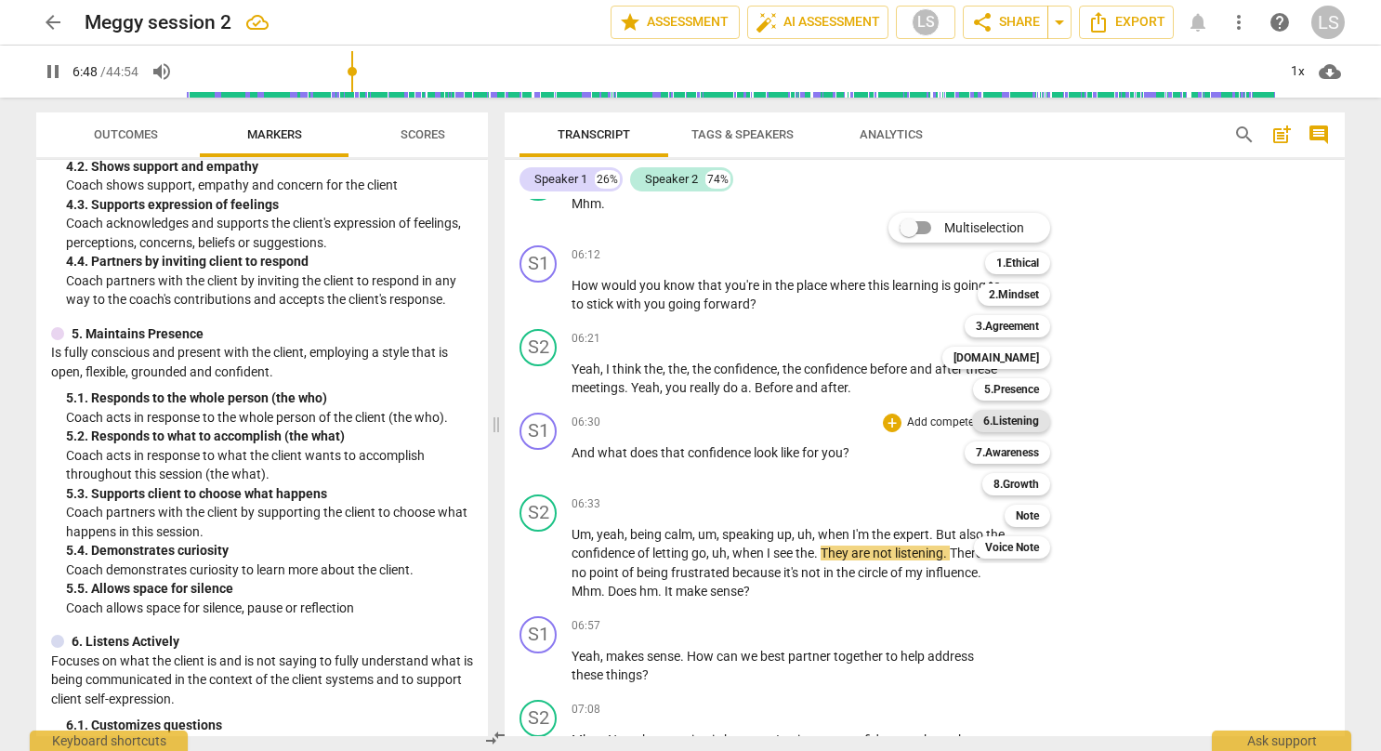
click at [1015, 426] on b "6.Listening" at bounding box center [1011, 421] width 56 height 22
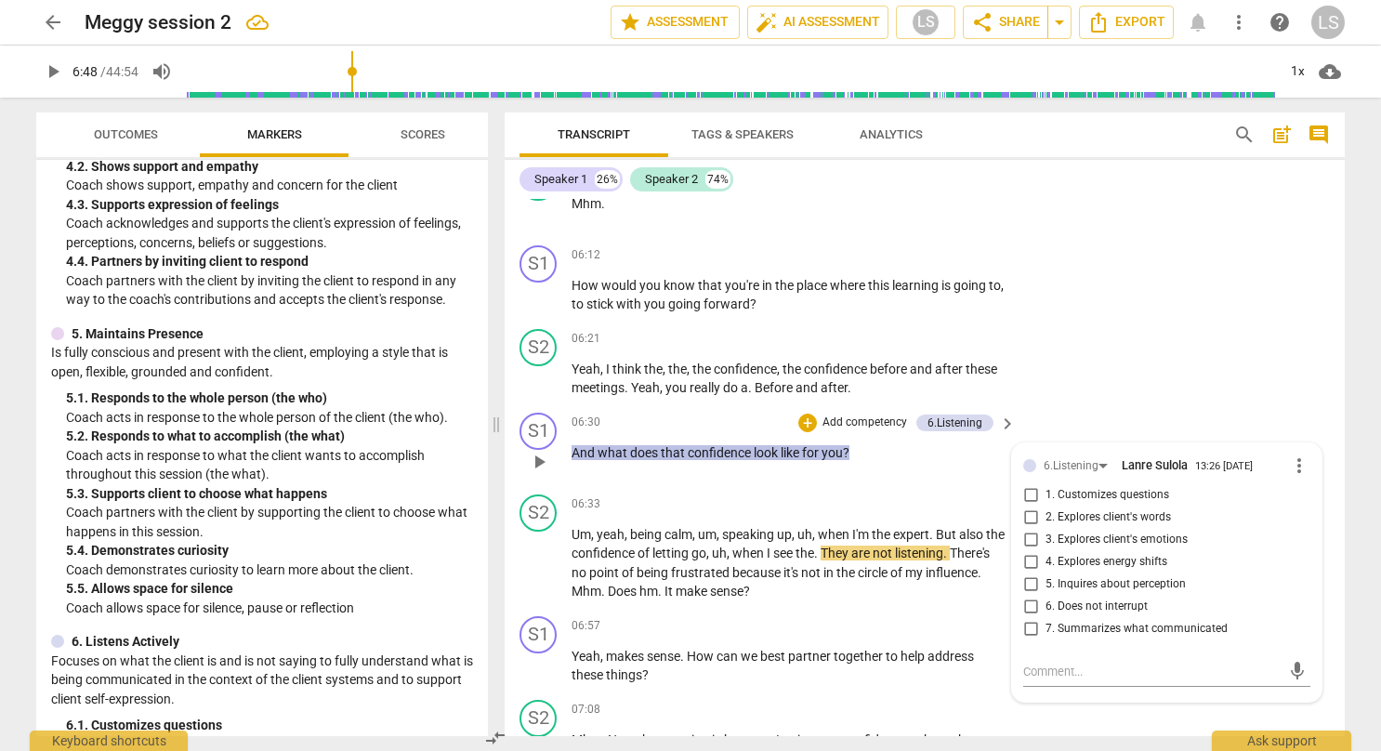
drag, startPoint x: 889, startPoint y: 299, endPoint x: 950, endPoint y: 403, distance: 120.3
click at [950, 403] on div "S1 play_arrow pause 00:03 + Add competency 3.Agreement keyboard_arrow_right So …" at bounding box center [924, 467] width 840 height 537
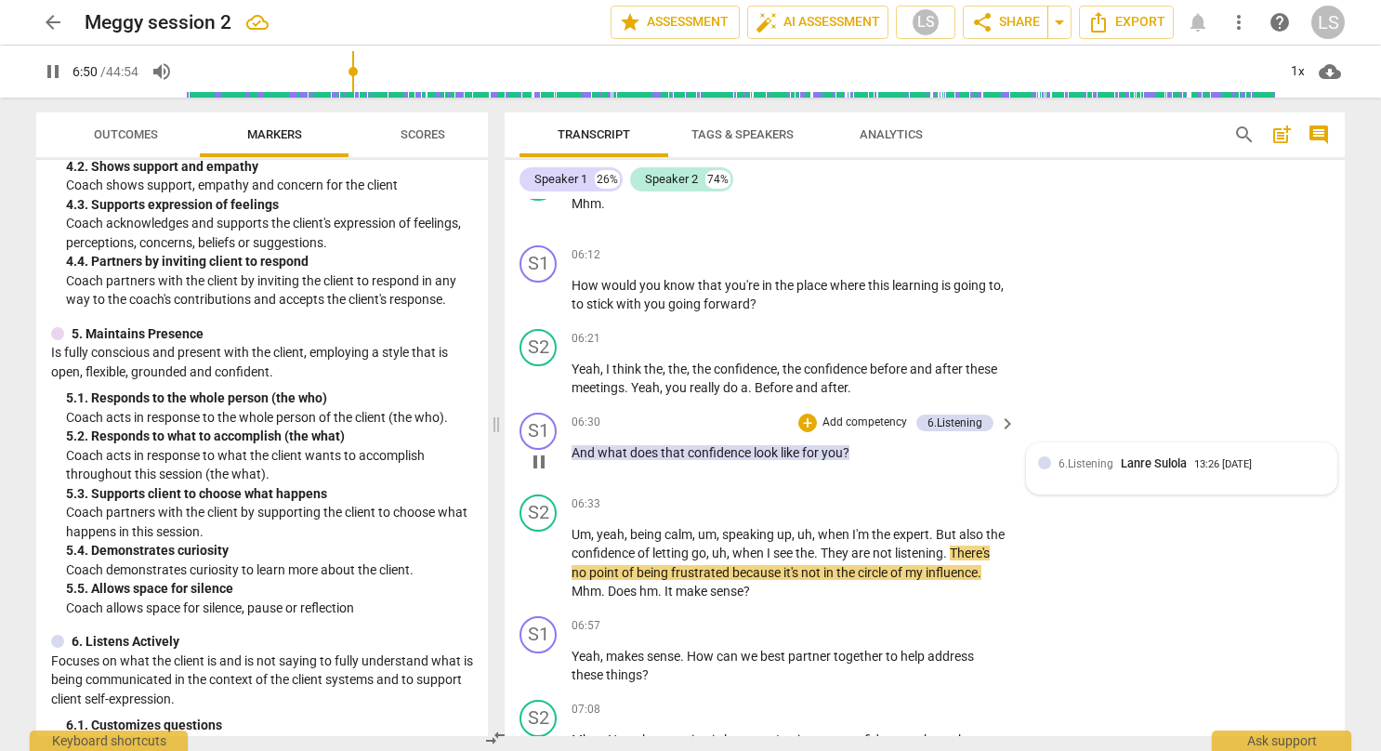
click at [1044, 454] on div "6.Listening Lanre Sulola 13:26 [DATE]" at bounding box center [1181, 463] width 287 height 18
type input "411"
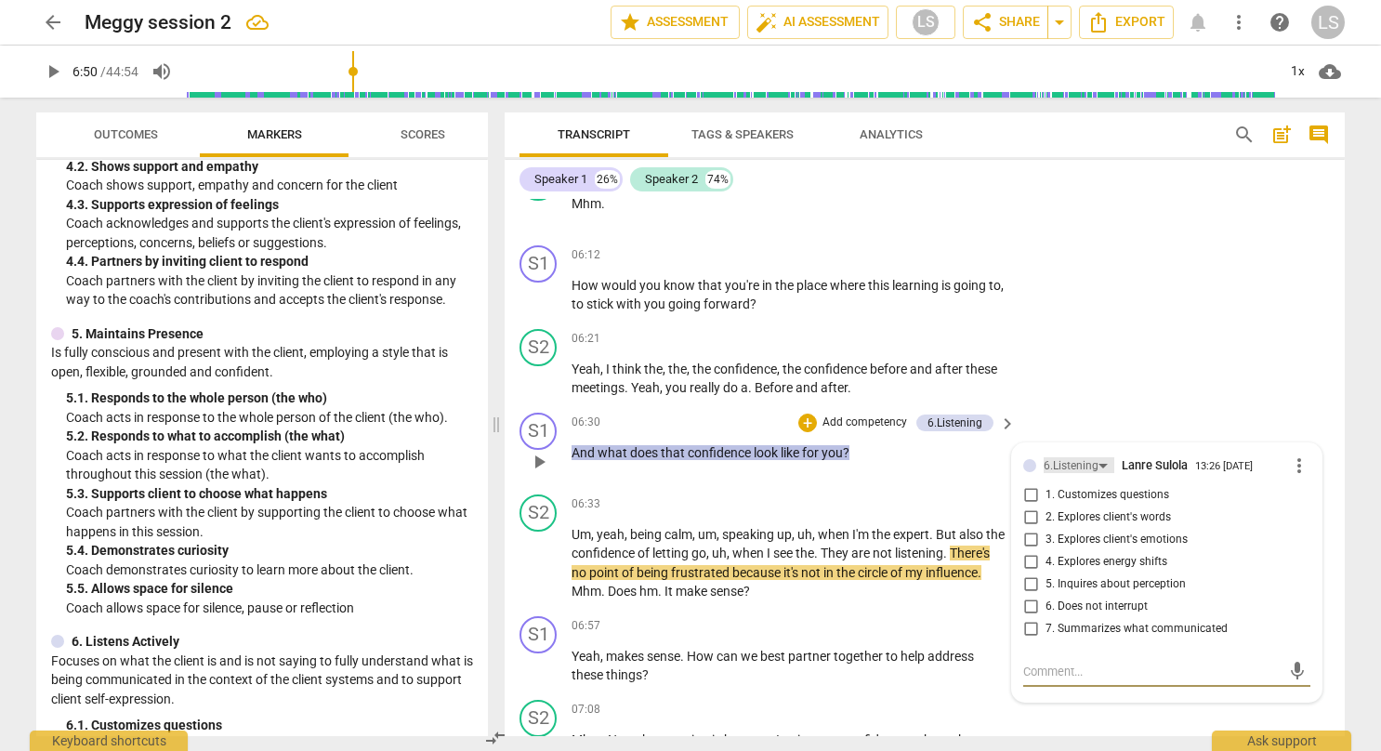
click at [1084, 457] on div "6.Listening" at bounding box center [1070, 466] width 55 height 18
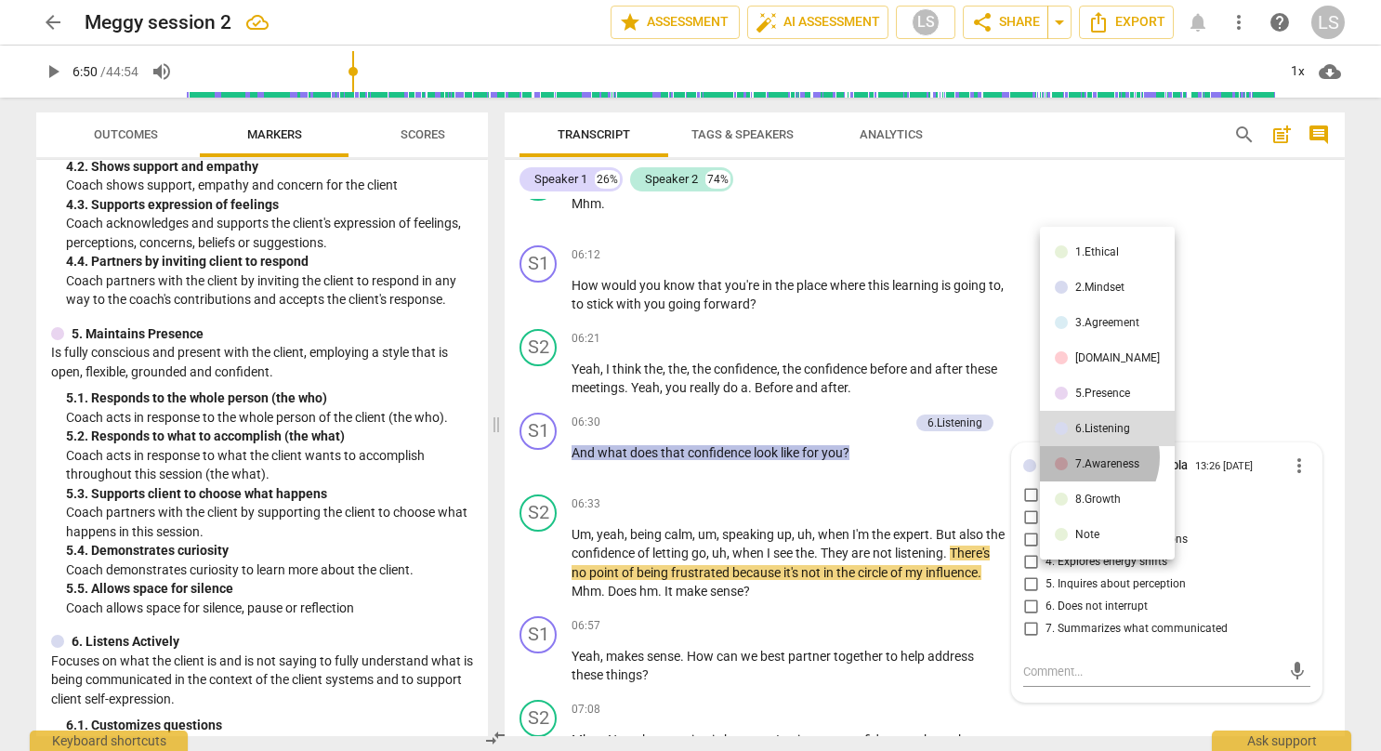
click at [1088, 458] on div "7.Awareness" at bounding box center [1107, 463] width 64 height 11
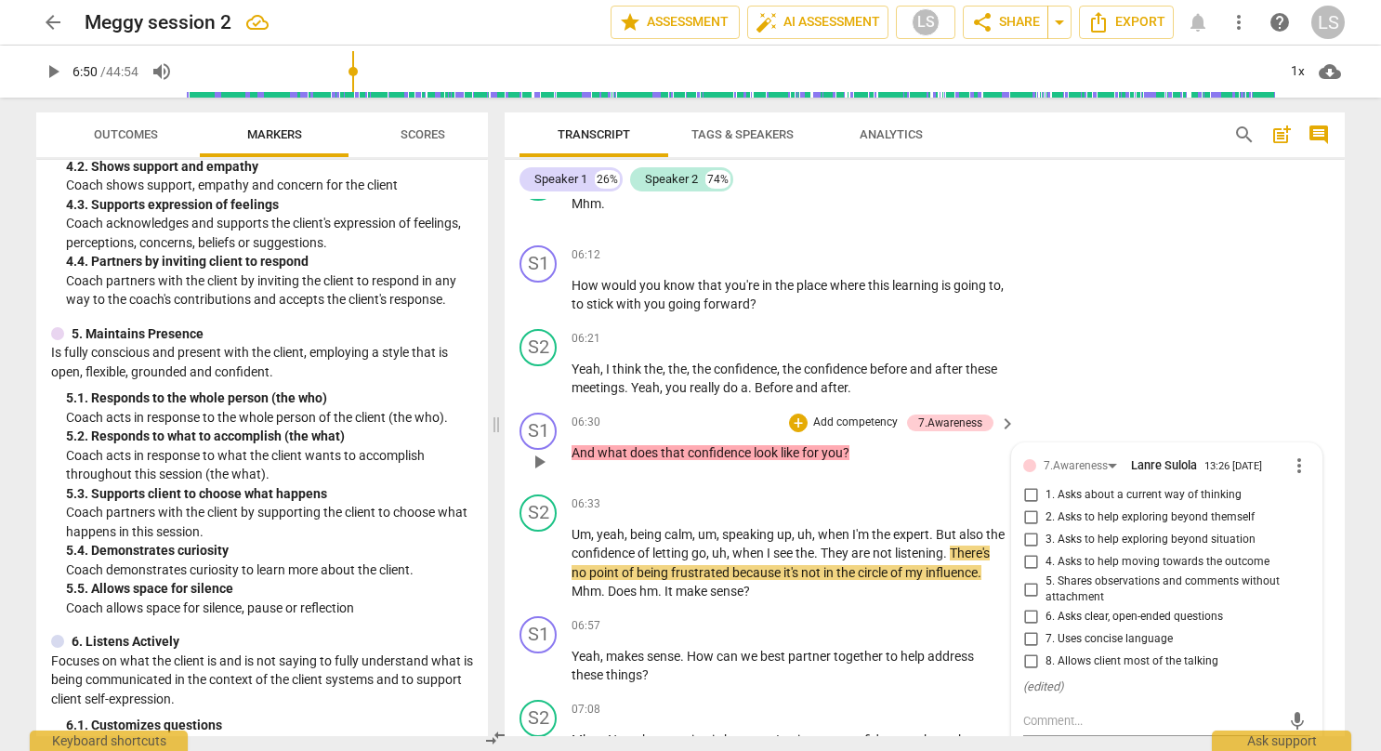
click at [1025, 606] on input "6. Asks clear, open-ended questions" at bounding box center [1030, 617] width 30 height 22
checkbox input "true"
click at [1033, 628] on input "7. Uses concise language" at bounding box center [1030, 639] width 30 height 22
checkbox input "true"
click at [1024, 484] on input "1. Asks about a current way of thinking" at bounding box center [1030, 495] width 30 height 22
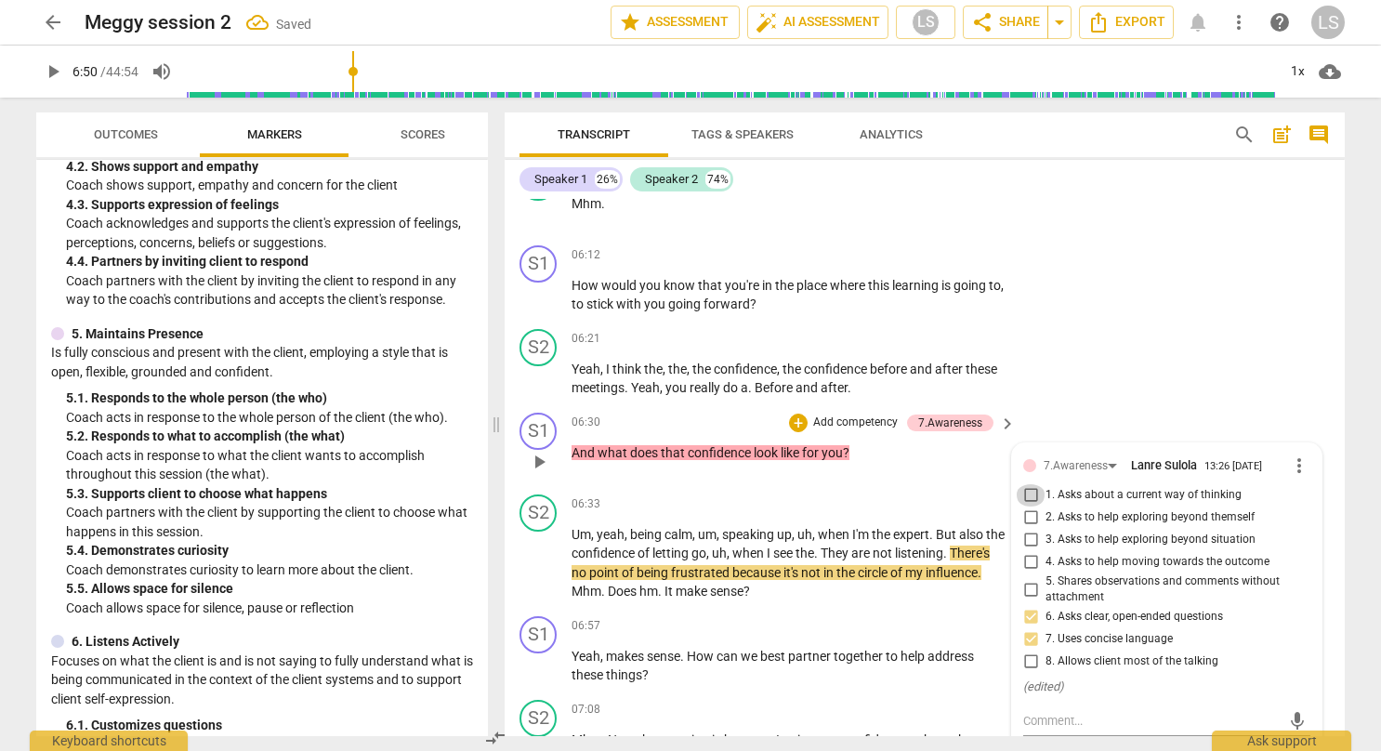
checkbox input "true"
click at [1102, 343] on div "S2 play_arrow pause 06:21 + Add competency keyboard_arrow_right Yeah , I think …" at bounding box center [924, 363] width 840 height 84
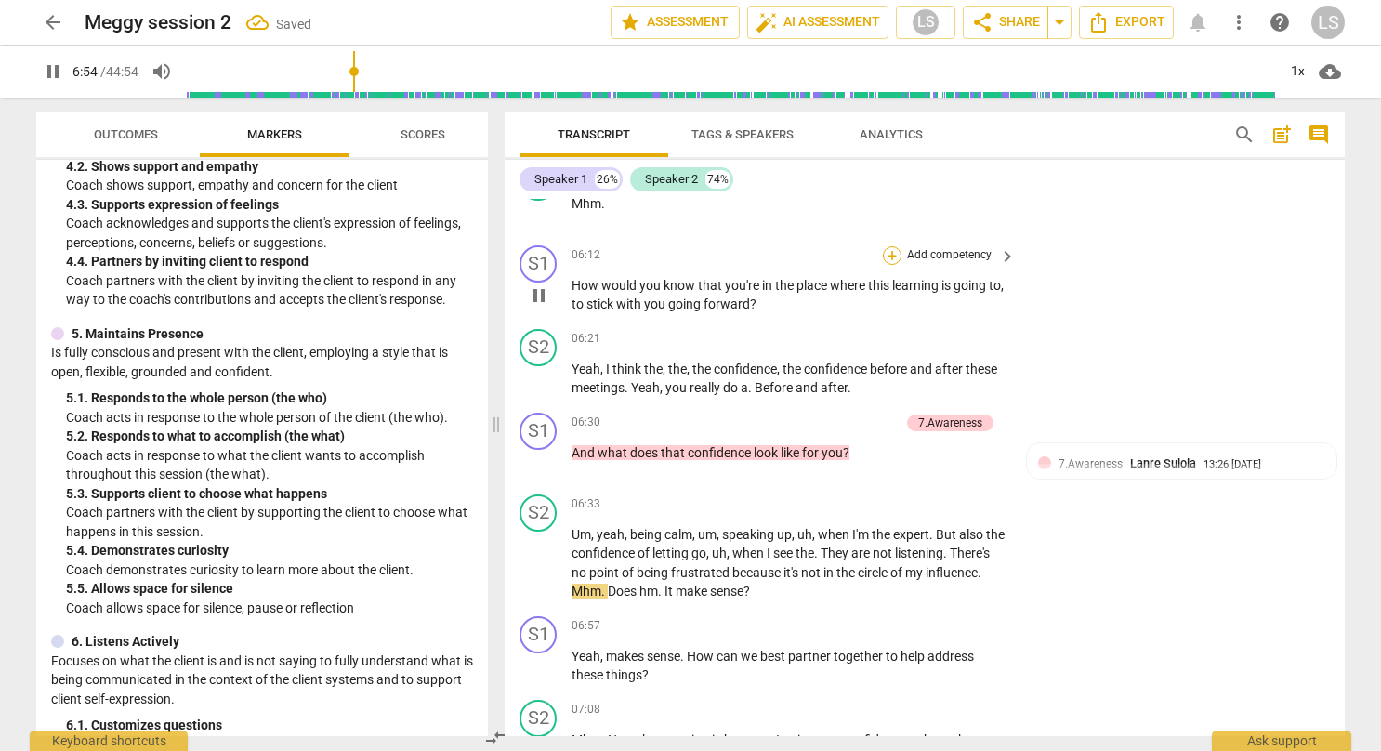
click at [894, 246] on div "+" at bounding box center [892, 255] width 19 height 19
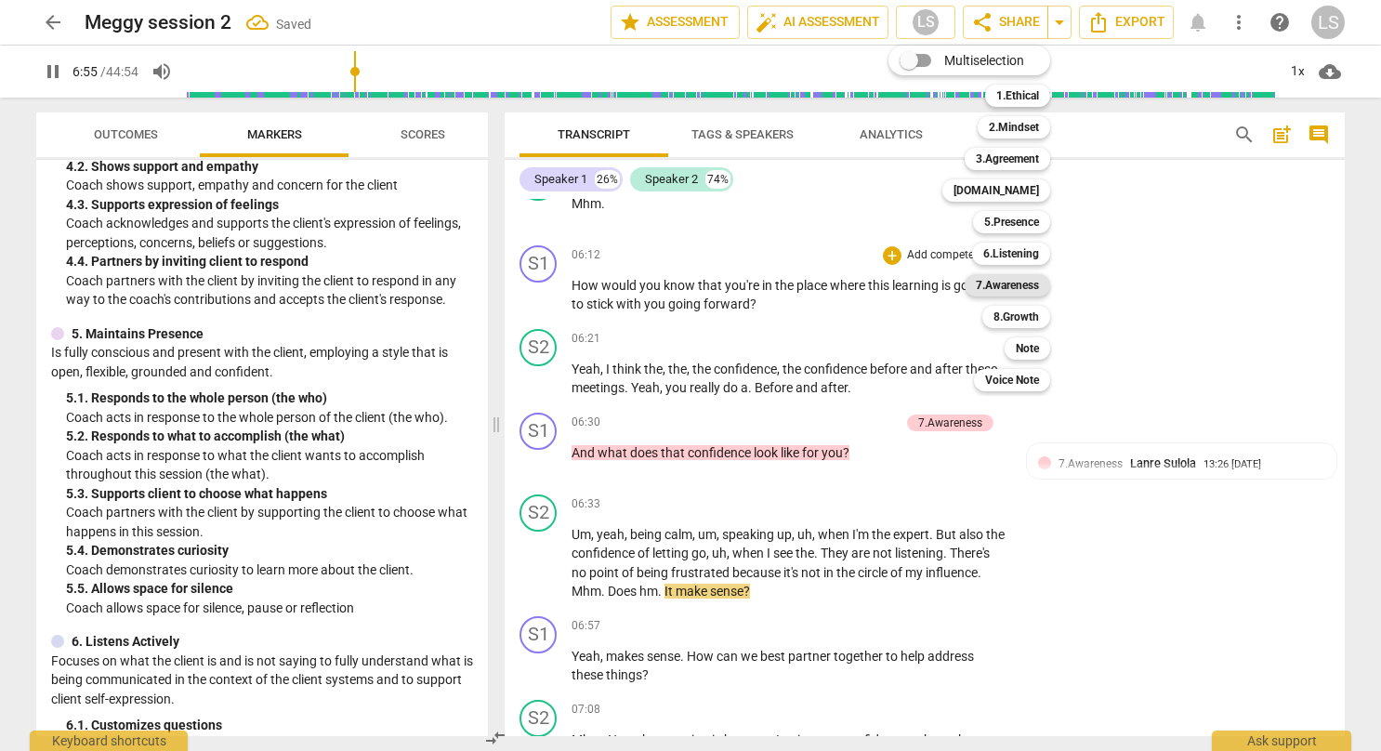
click at [996, 286] on b "7.Awareness" at bounding box center [1007, 285] width 63 height 22
type input "416"
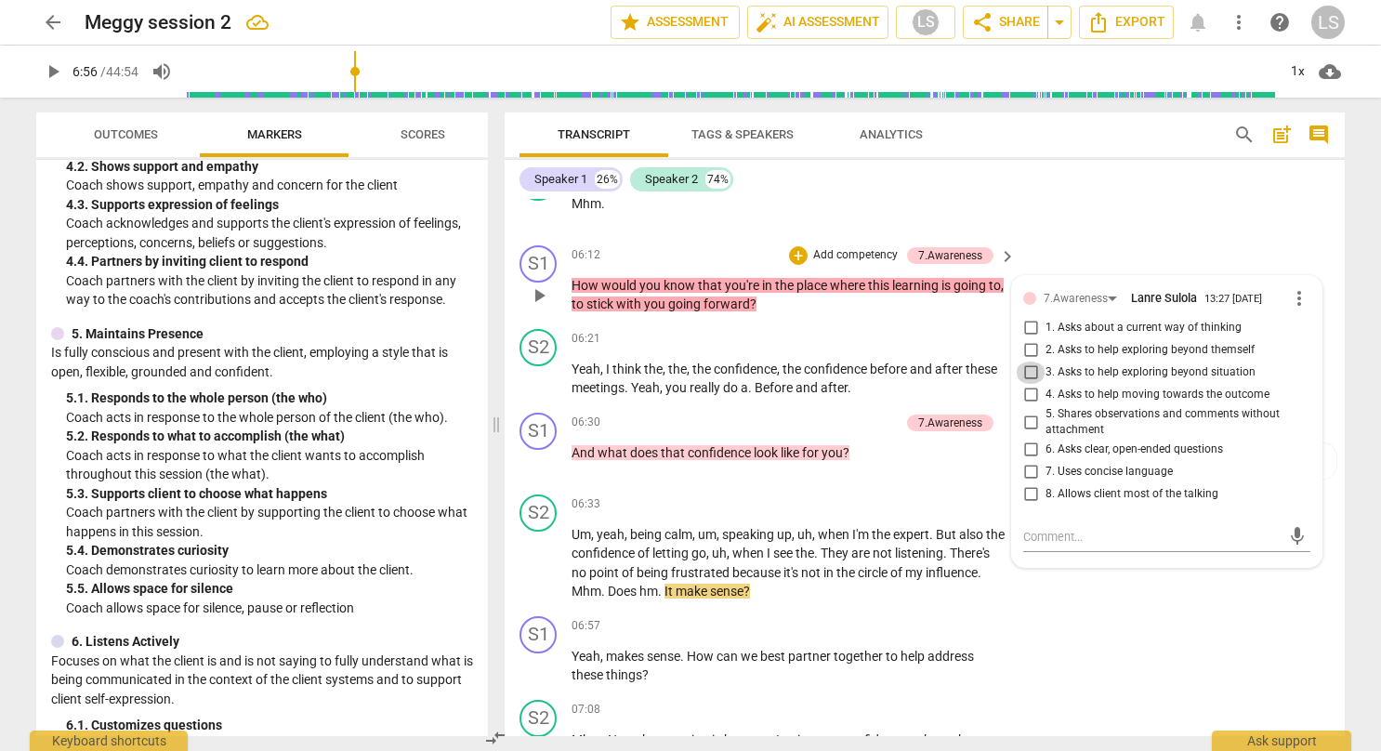
click at [1028, 361] on input "3. Asks to help exploring beyond situation" at bounding box center [1030, 372] width 30 height 22
checkbox input "true"
click at [1141, 609] on div "S1 play_arrow pause 06:57 + Add competency keyboard_arrow_right Yeah , makes se…" at bounding box center [924, 651] width 840 height 84
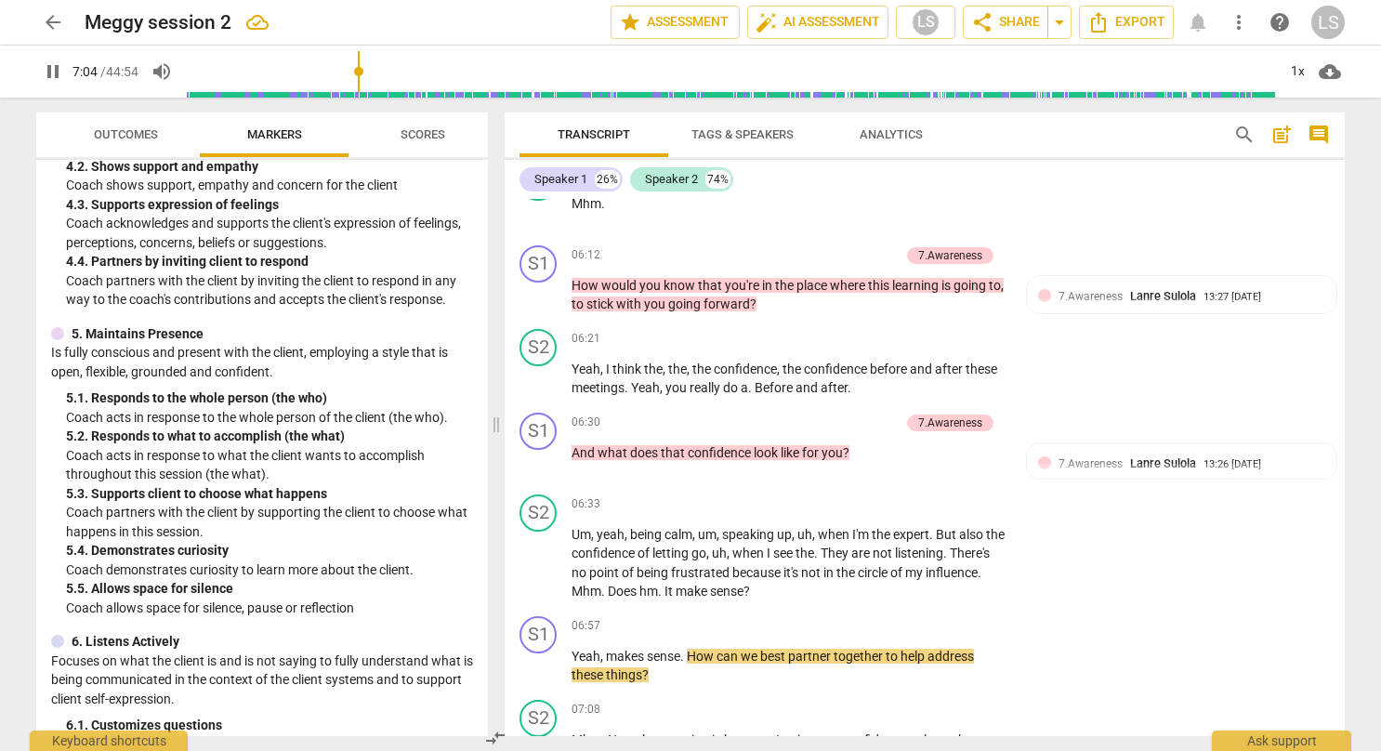
click at [471, 382] on div "ICF PCC Markers (2020) visibility 1. Demonstrates Ethical Practice Understands …" at bounding box center [262, 448] width 452 height 576
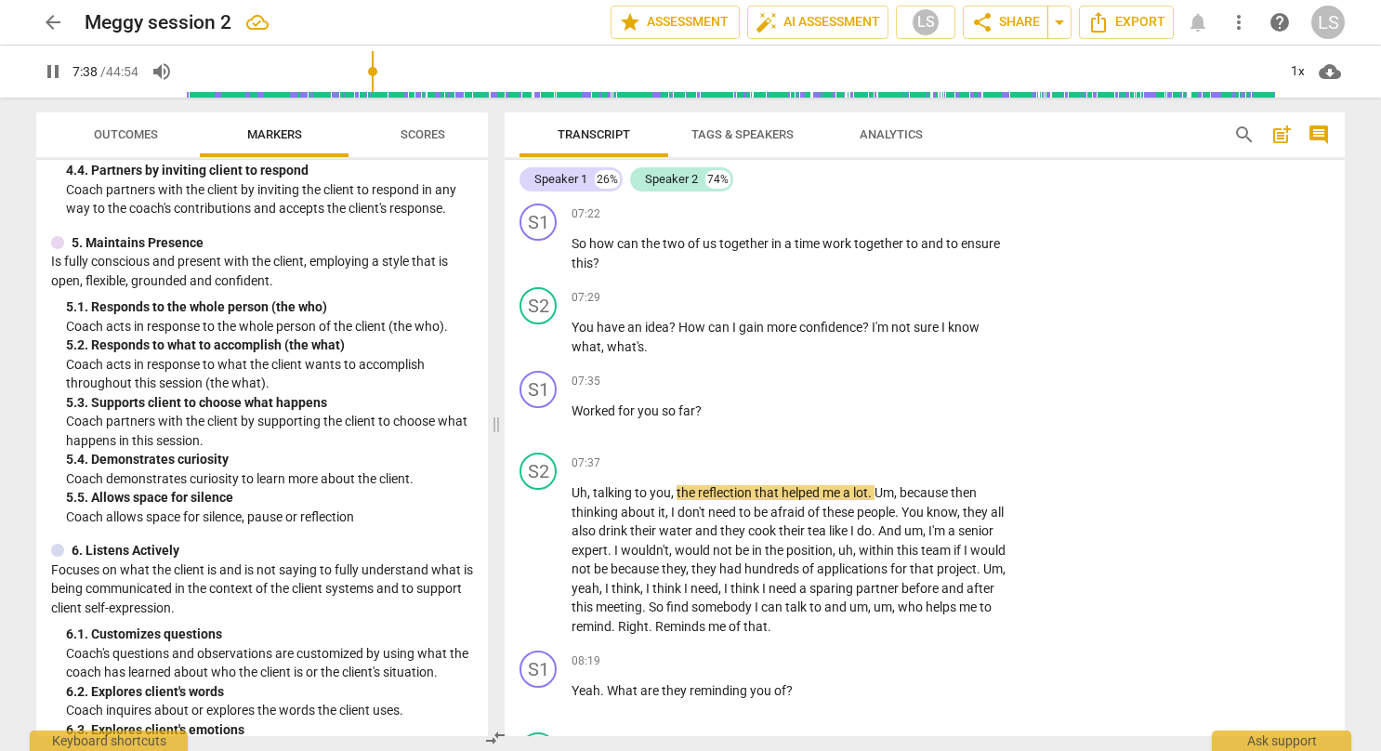
scroll to position [937, 0]
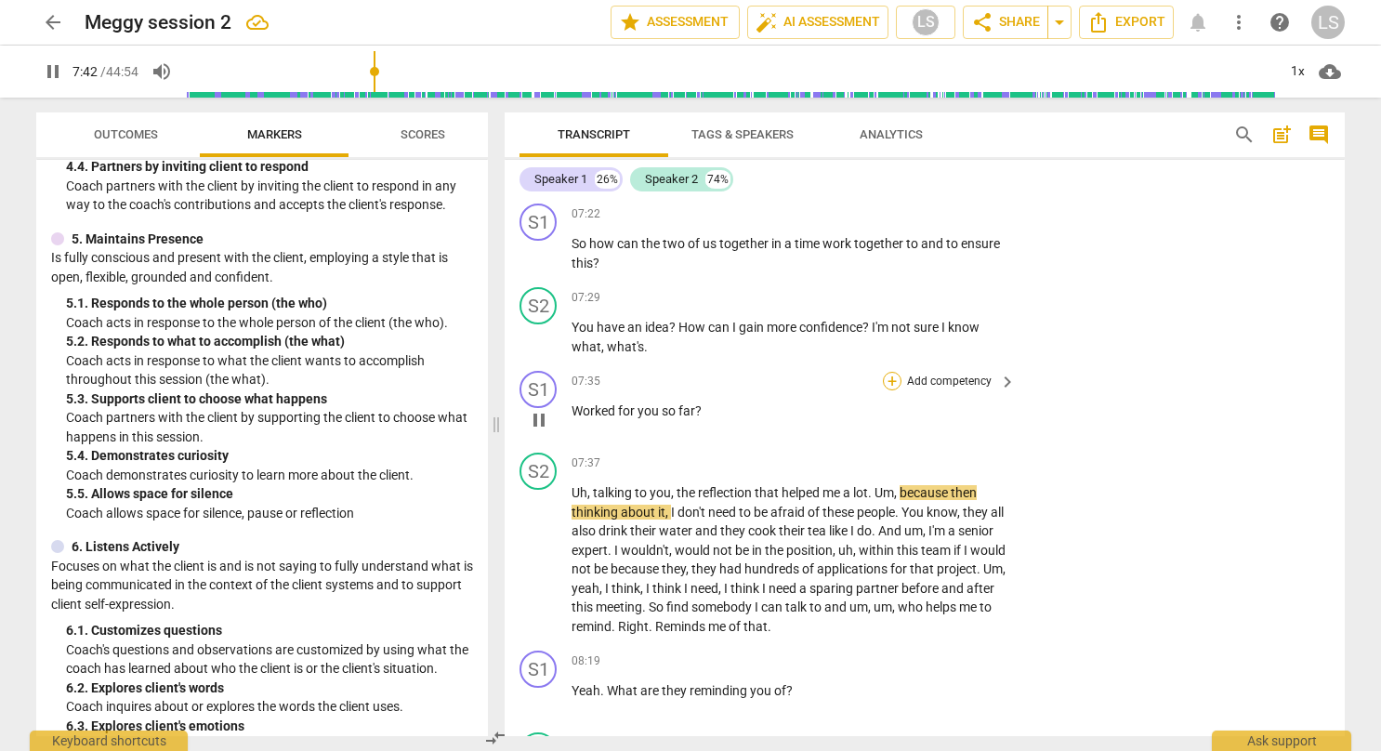
click at [889, 372] on div "+" at bounding box center [892, 381] width 19 height 19
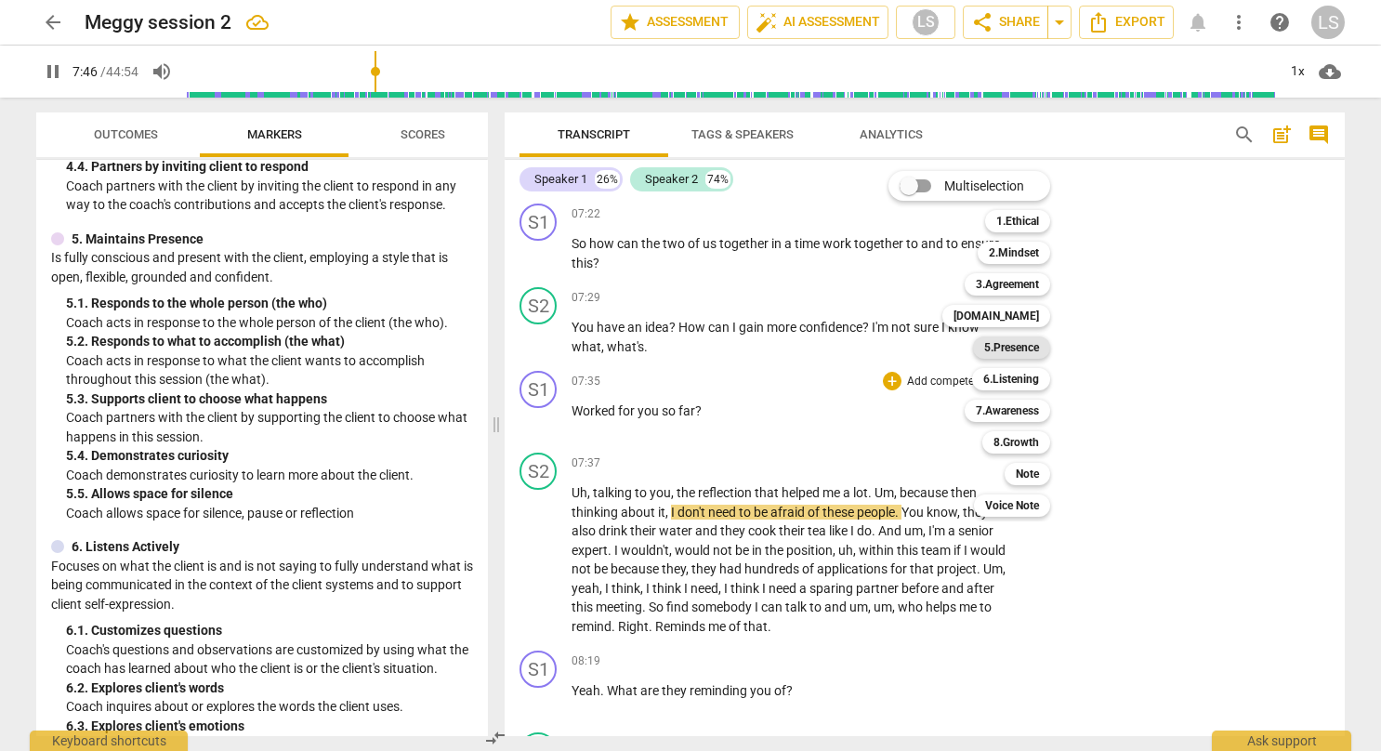
click at [1015, 347] on b "5.Presence" at bounding box center [1011, 347] width 55 height 22
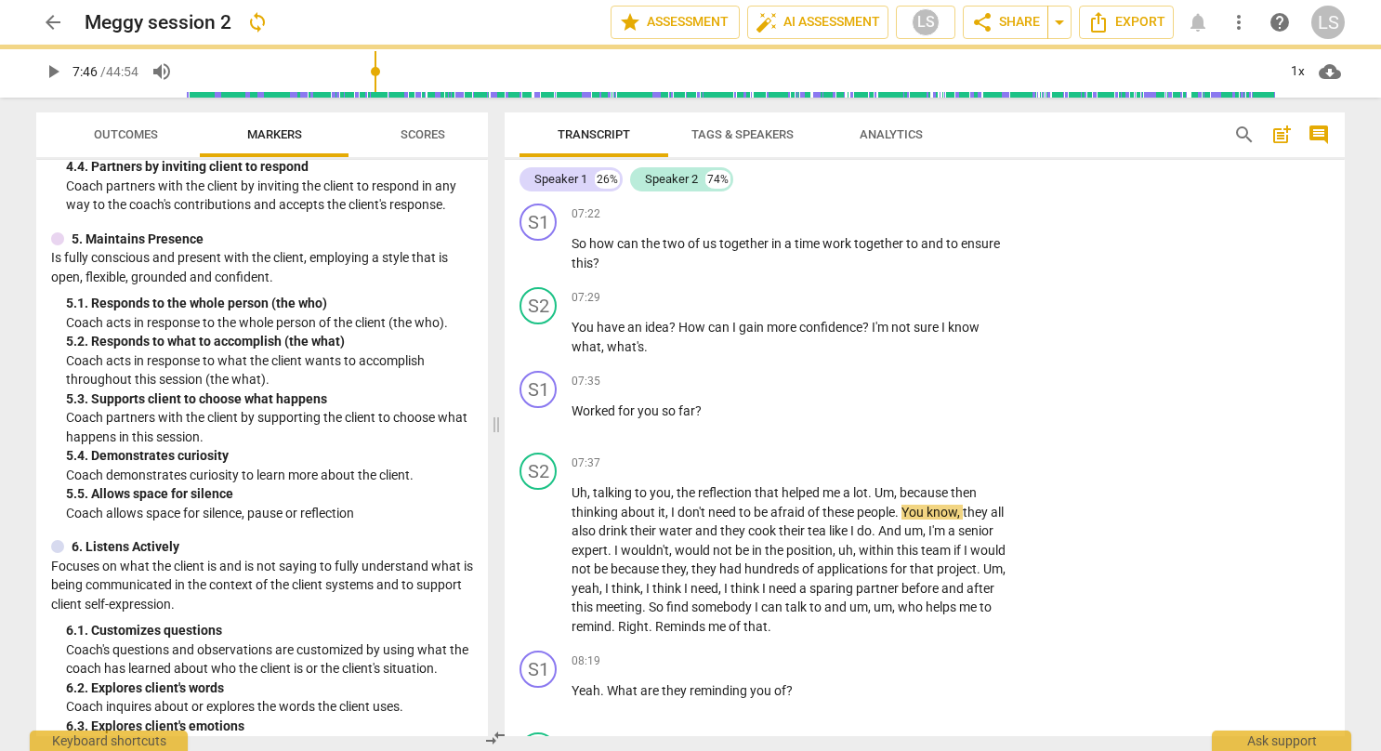
type input "467"
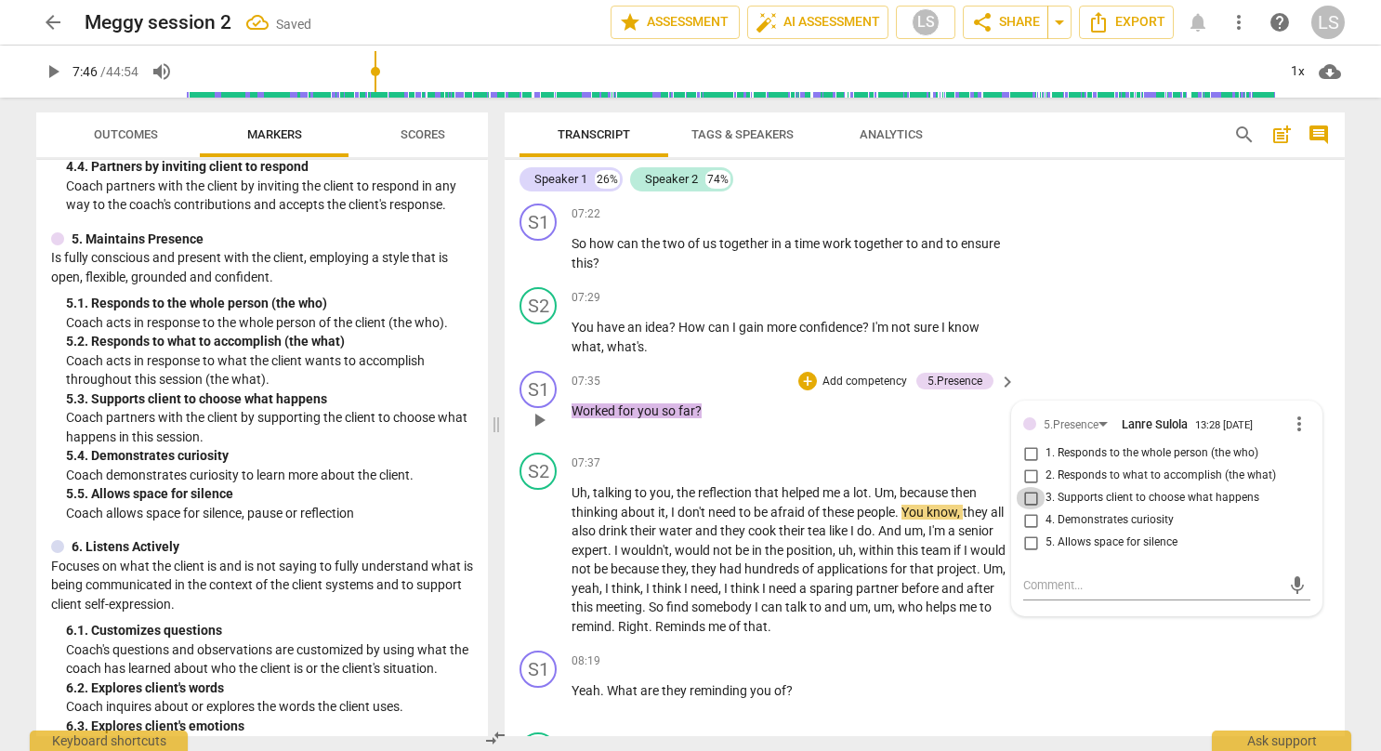
click at [1029, 487] on input "3. Supports client to choose what happens" at bounding box center [1030, 498] width 30 height 22
checkbox input "true"
click at [1032, 442] on input "1. Responds to the whole person (the who)" at bounding box center [1030, 453] width 30 height 22
checkbox input "true"
click at [1103, 363] on div "S1 play_arrow pause 07:35 + Add competency 5.Presence keyboard_arrow_right Work…" at bounding box center [924, 404] width 840 height 82
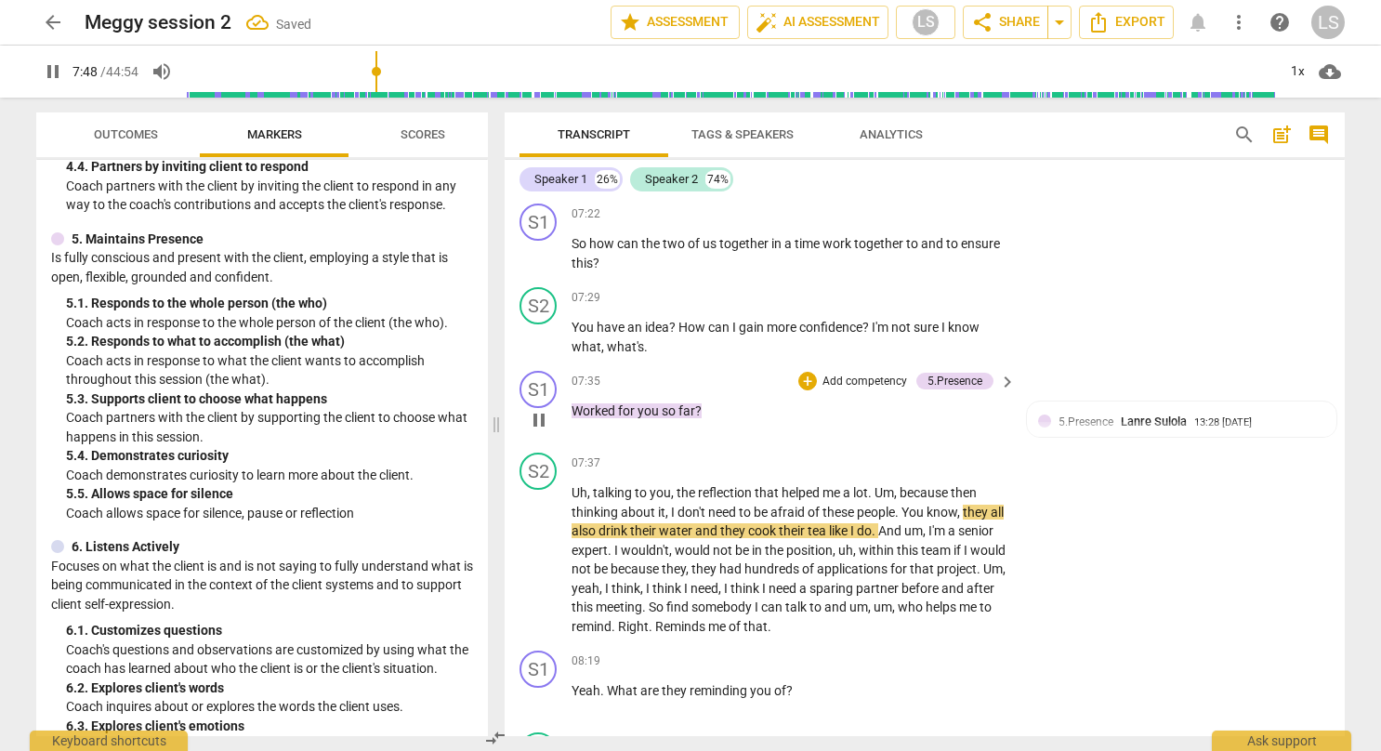
click at [811, 372] on div "+ Add competency" at bounding box center [853, 381] width 111 height 19
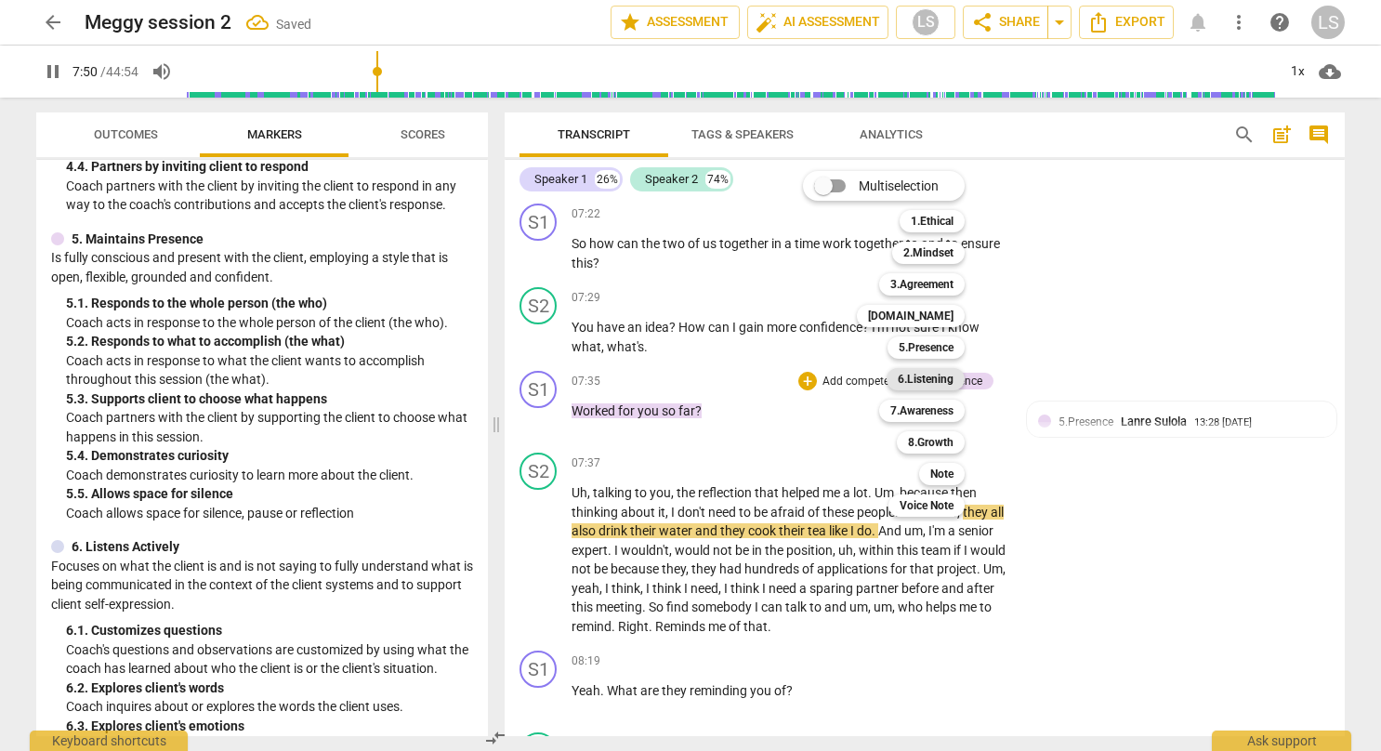
click at [916, 381] on b "6.Listening" at bounding box center [926, 379] width 56 height 22
type input "471"
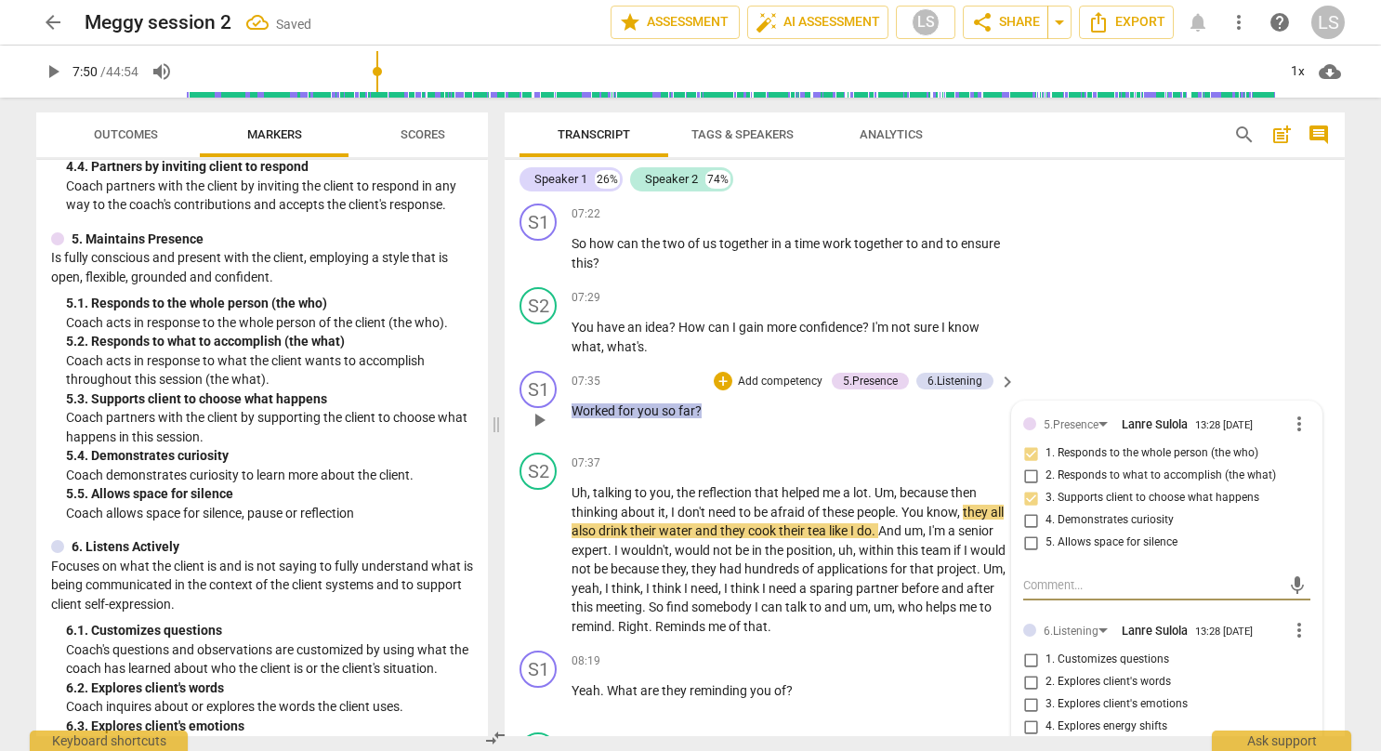
click at [1020, 649] on input "1. Customizes questions" at bounding box center [1030, 660] width 30 height 22
checkbox input "true"
click at [1115, 282] on div "S2 play_arrow pause 07:29 + Add competency keyboard_arrow_right You have an ide…" at bounding box center [924, 322] width 840 height 84
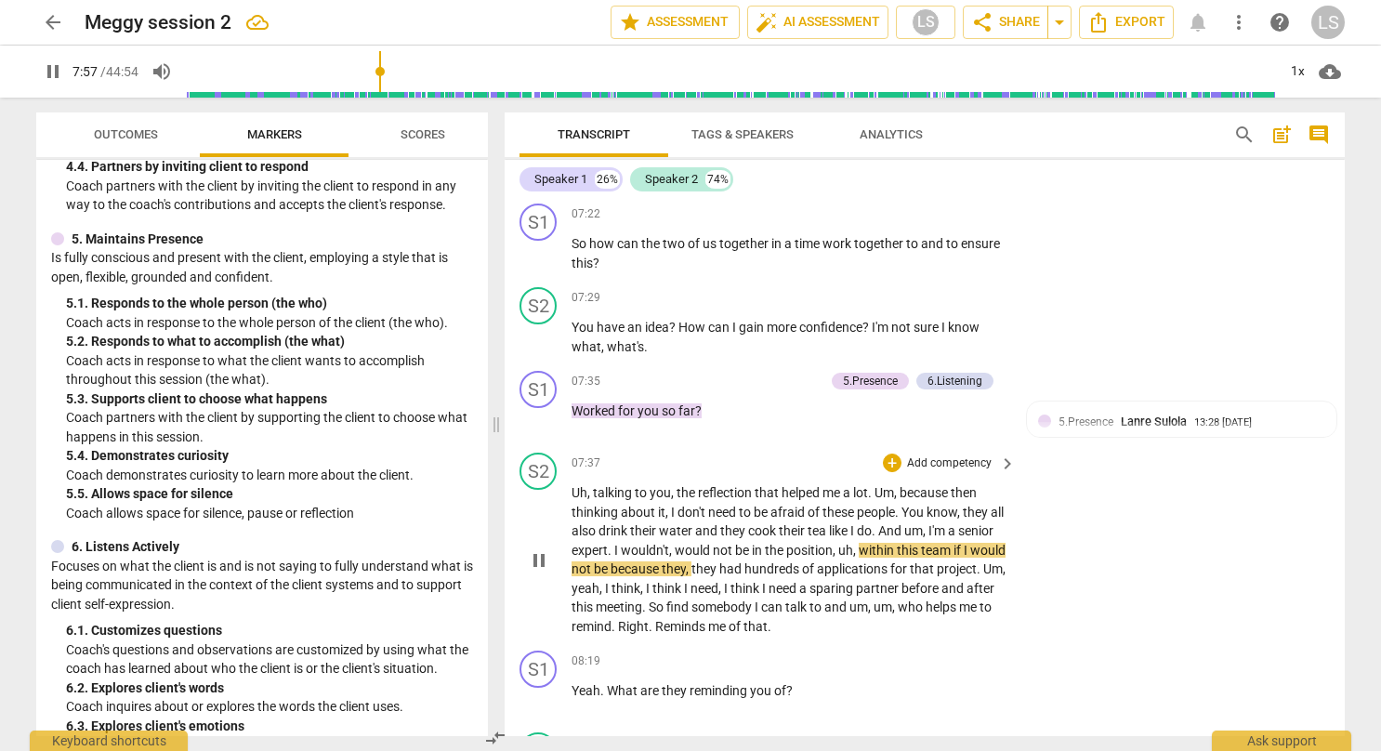
click at [1163, 525] on div "S2 play_arrow pause 07:37 + Add competency keyboard_arrow_right Uh , talking to…" at bounding box center [924, 544] width 840 height 198
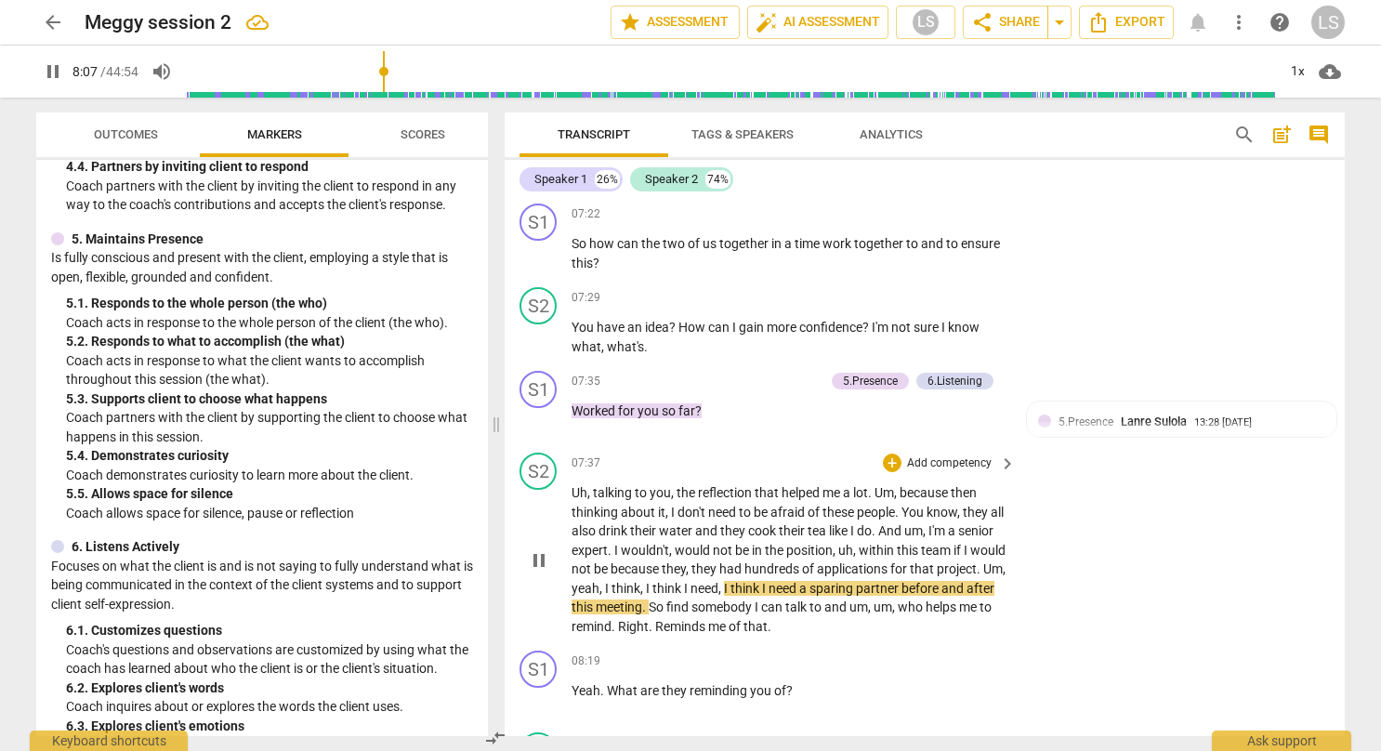
click at [1163, 525] on div "S2 play_arrow pause 07:37 + Add competency keyboard_arrow_right Uh , talking to…" at bounding box center [924, 544] width 840 height 198
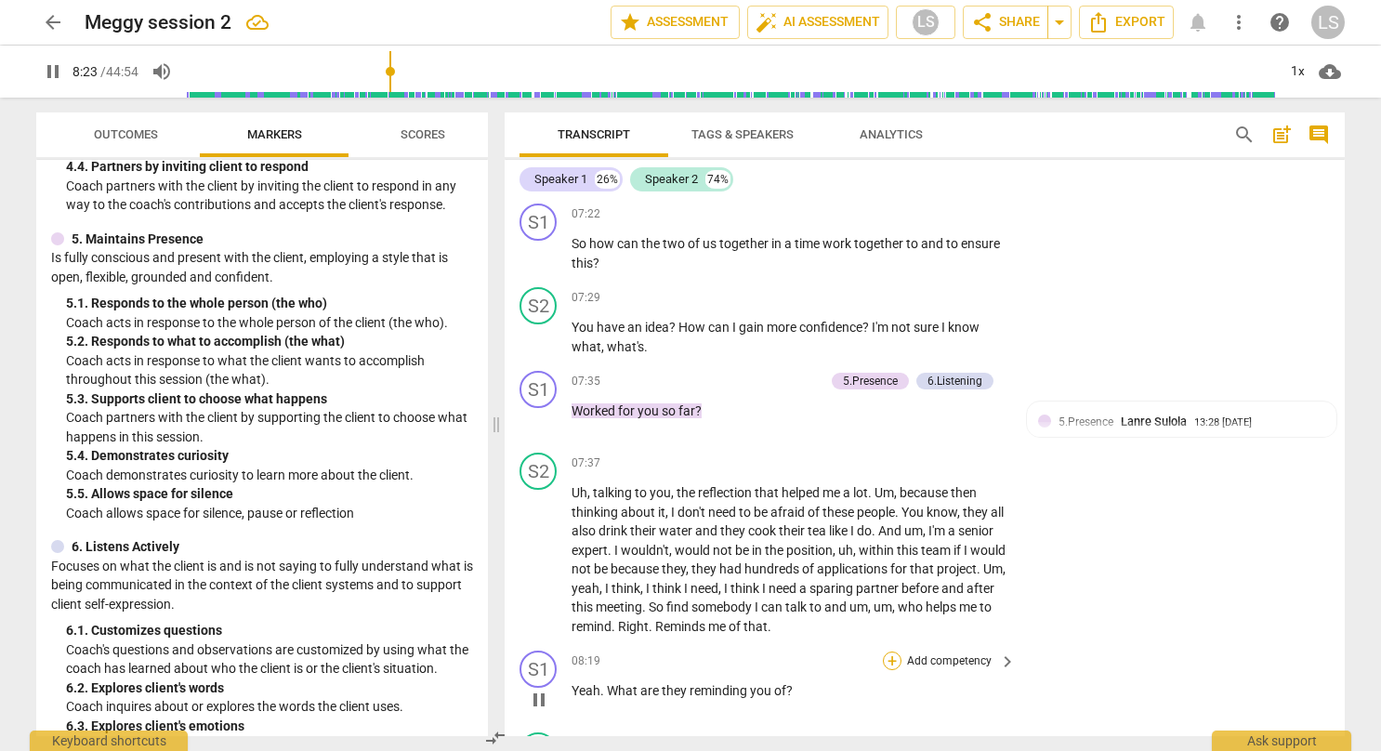
click at [888, 651] on div "+" at bounding box center [892, 660] width 19 height 19
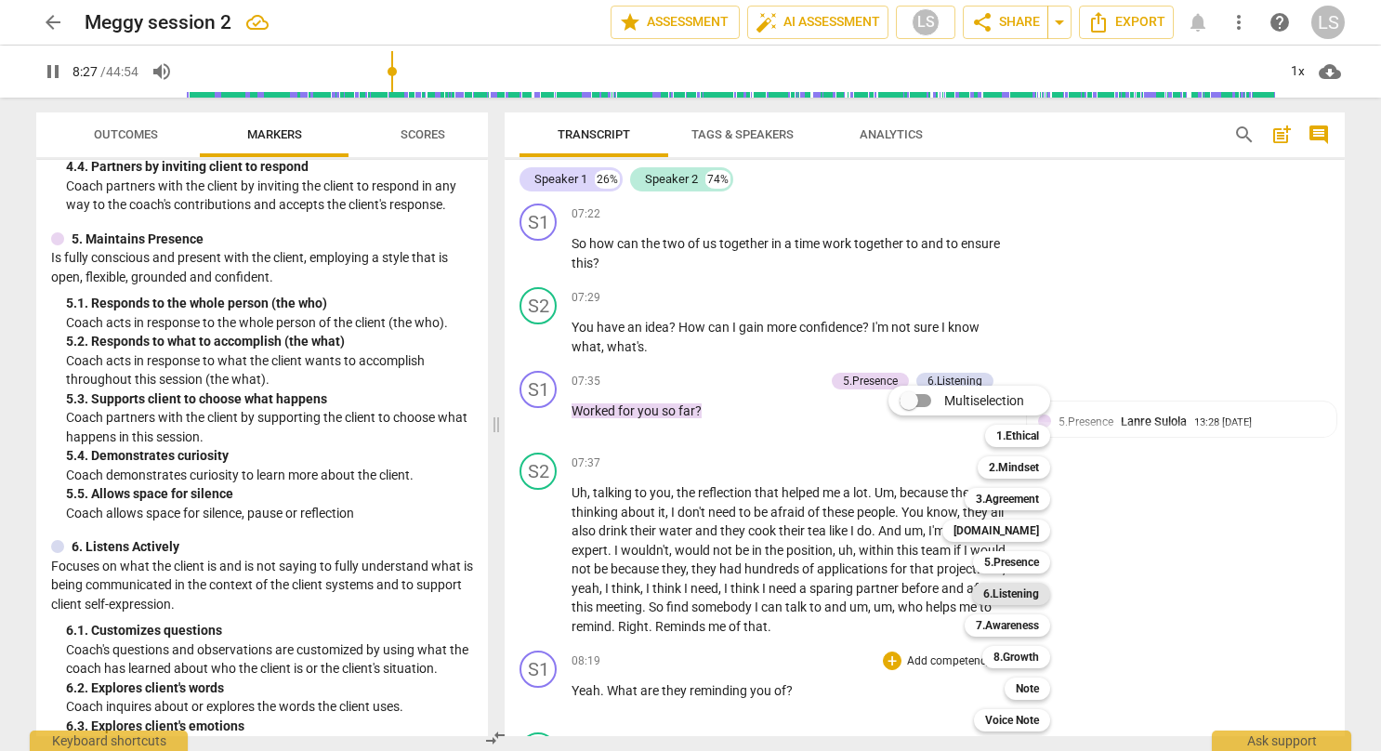
click at [1031, 598] on b "6.Listening" at bounding box center [1011, 594] width 56 height 22
type input "507"
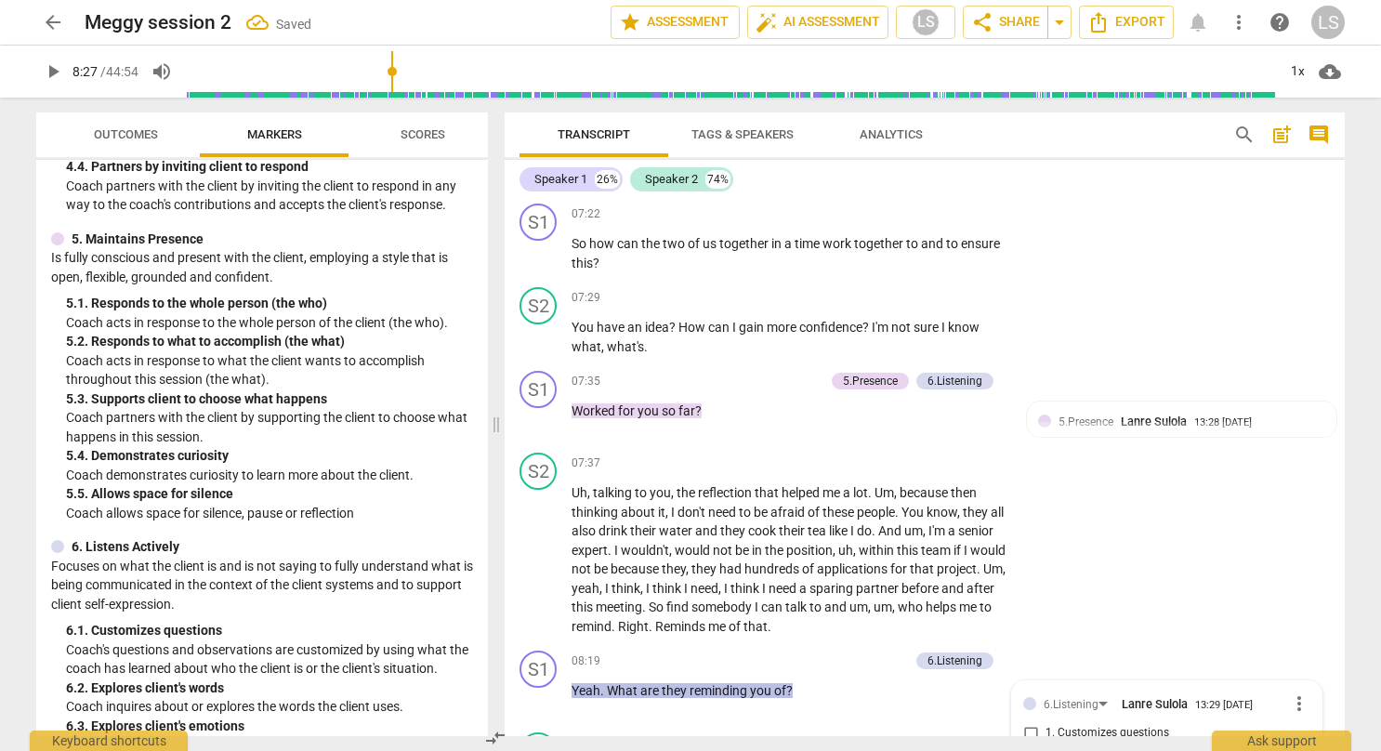
scroll to position [3521, 0]
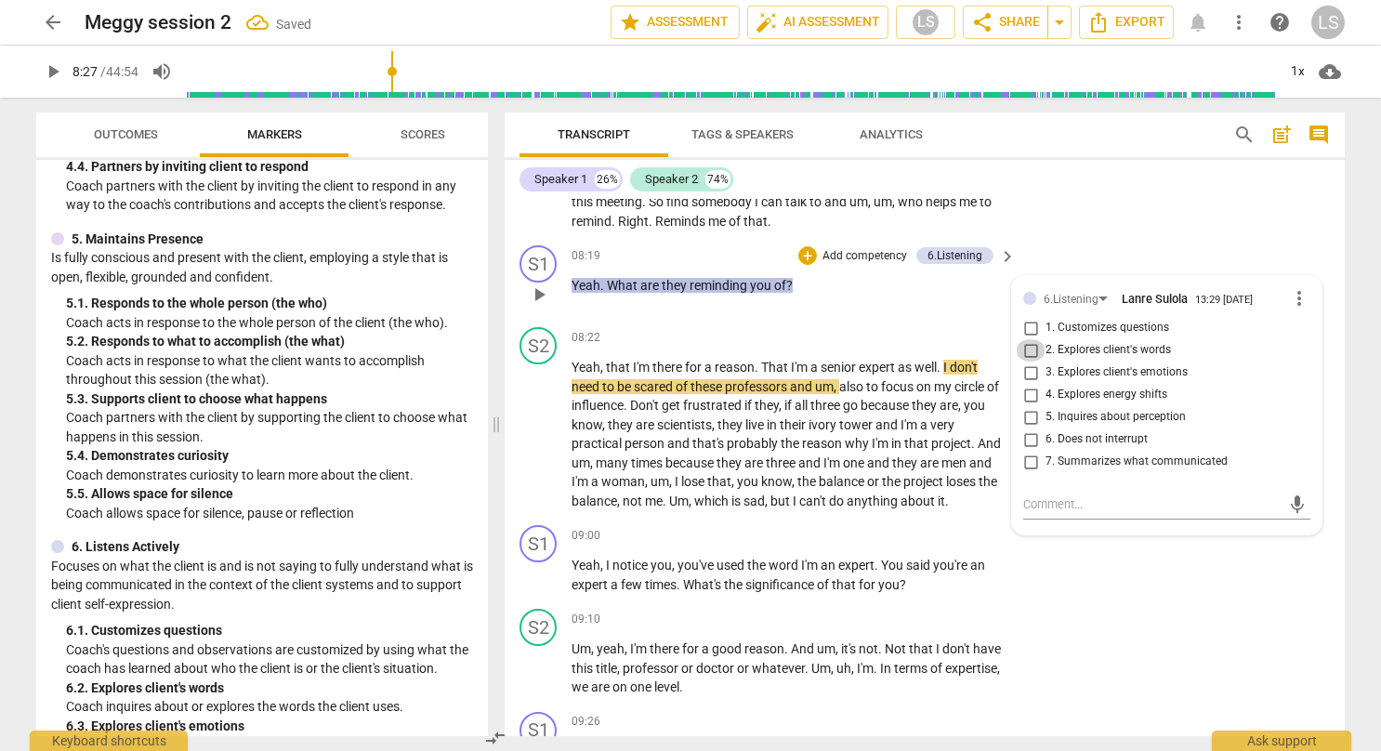
click at [1028, 339] on input "2. Explores client's words" at bounding box center [1030, 350] width 30 height 22
checkbox input "true"
click at [1057, 601] on div "S2 play_arrow pause 09:10 + Add competency keyboard_arrow_right Um , yeah , I'm…" at bounding box center [924, 652] width 840 height 103
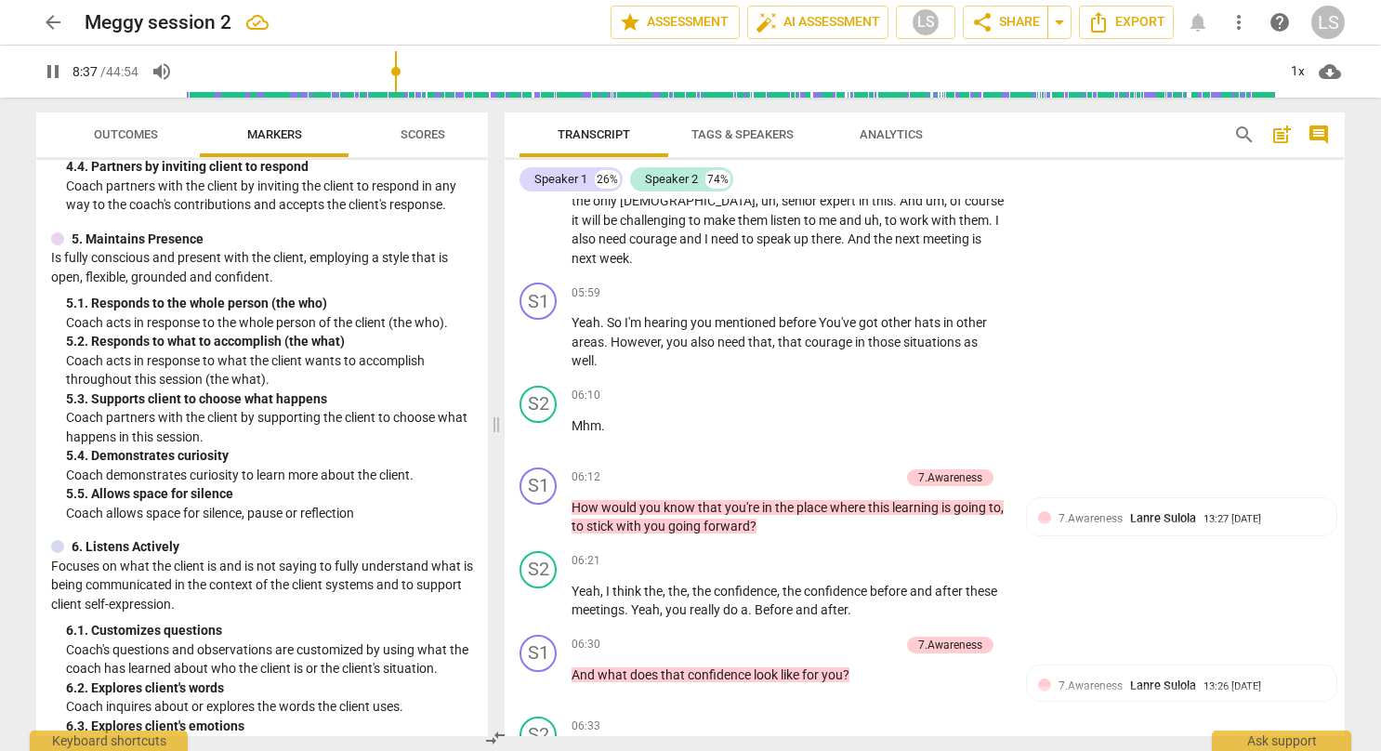
scroll to position [2297, 0]
click at [890, 274] on div "S1 play_arrow pause 05:59 + Add competency keyboard_arrow_right Yeah . So I'm h…" at bounding box center [924, 325] width 840 height 103
click at [890, 282] on div "+" at bounding box center [892, 291] width 19 height 19
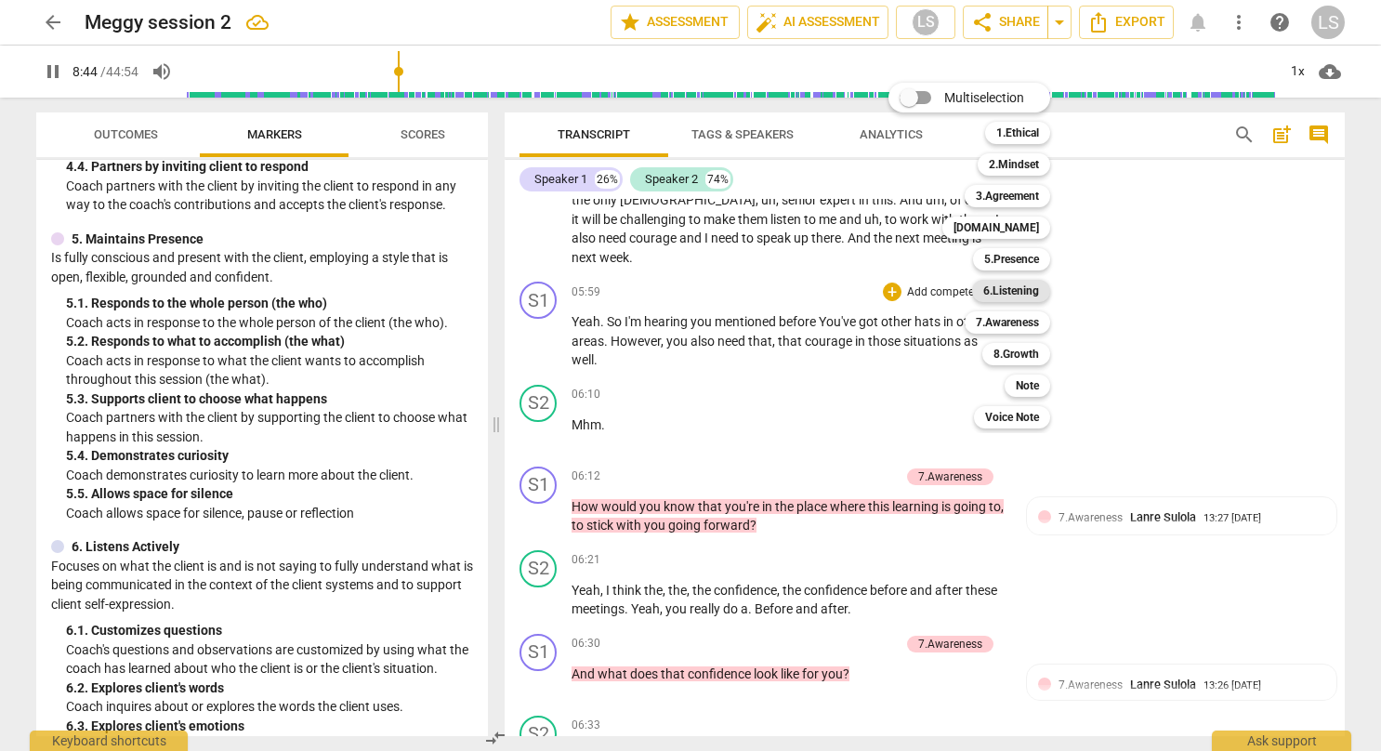
click at [1028, 290] on b "6.Listening" at bounding box center [1011, 291] width 56 height 22
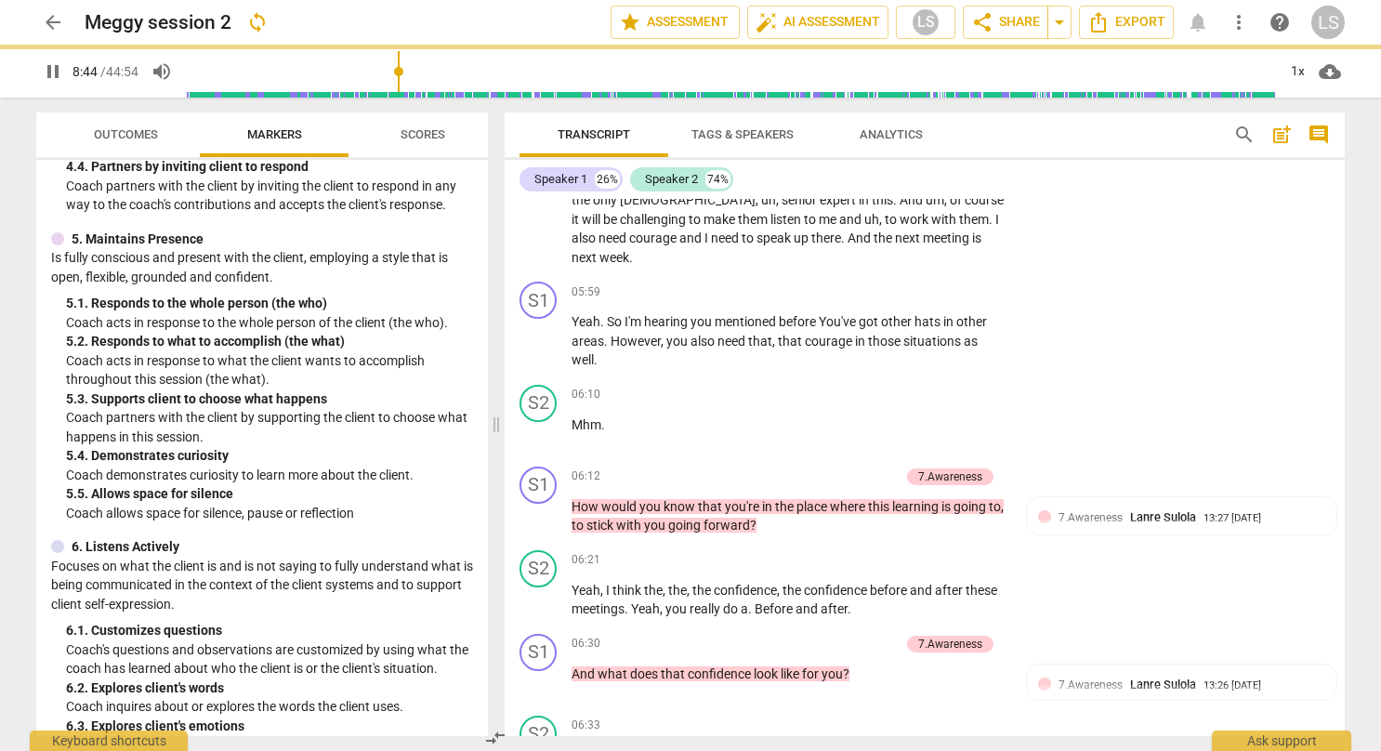
type input "525"
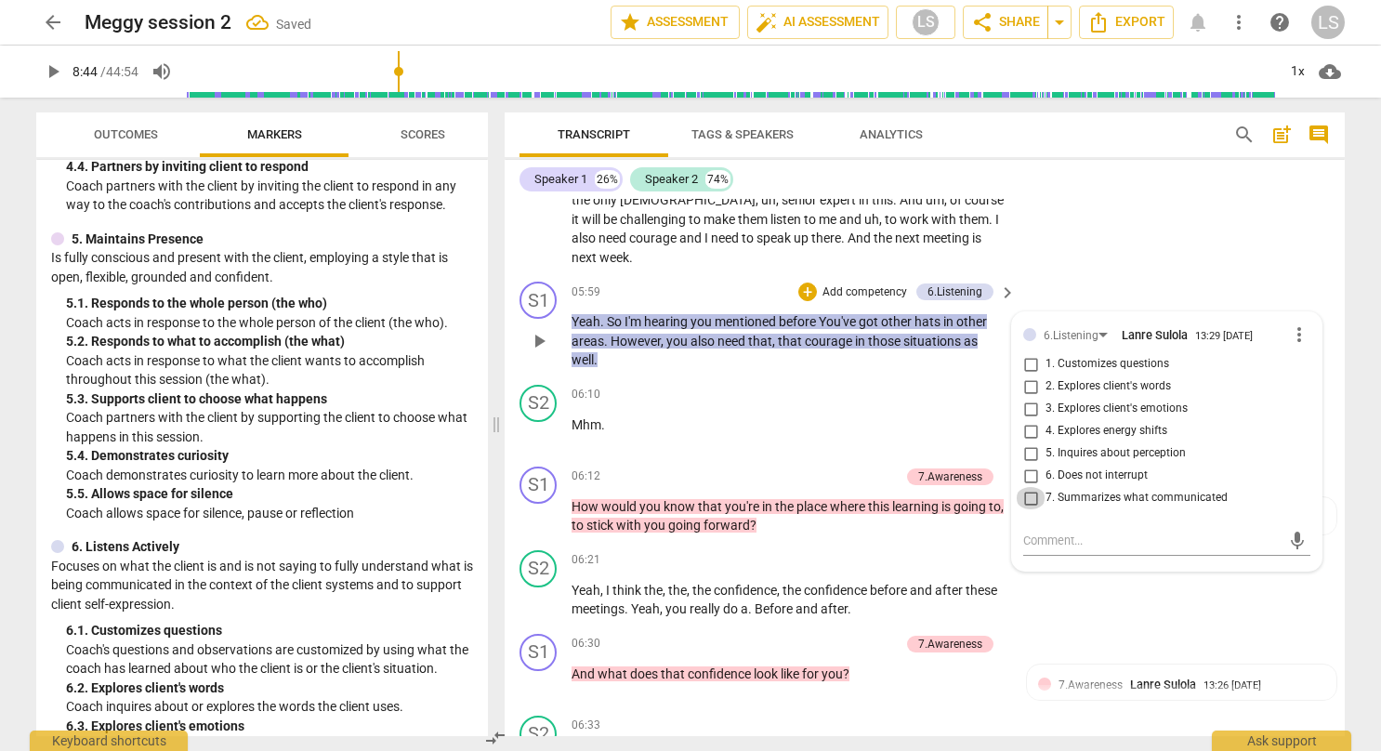
click at [1023, 487] on input "7. Summarizes what communicated" at bounding box center [1030, 498] width 30 height 22
checkbox input "true"
click at [819, 415] on p "Mhm ." at bounding box center [788, 425] width 435 height 20
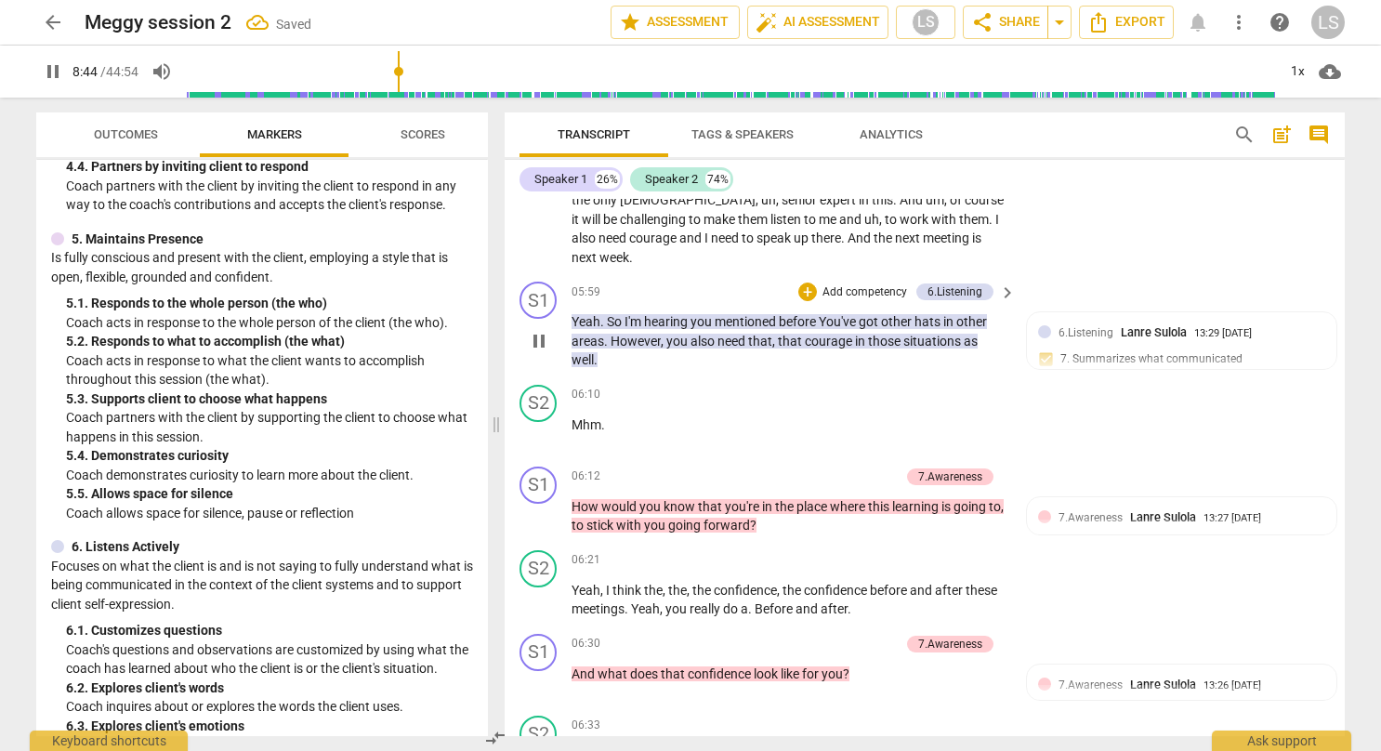
scroll to position [3702, 0]
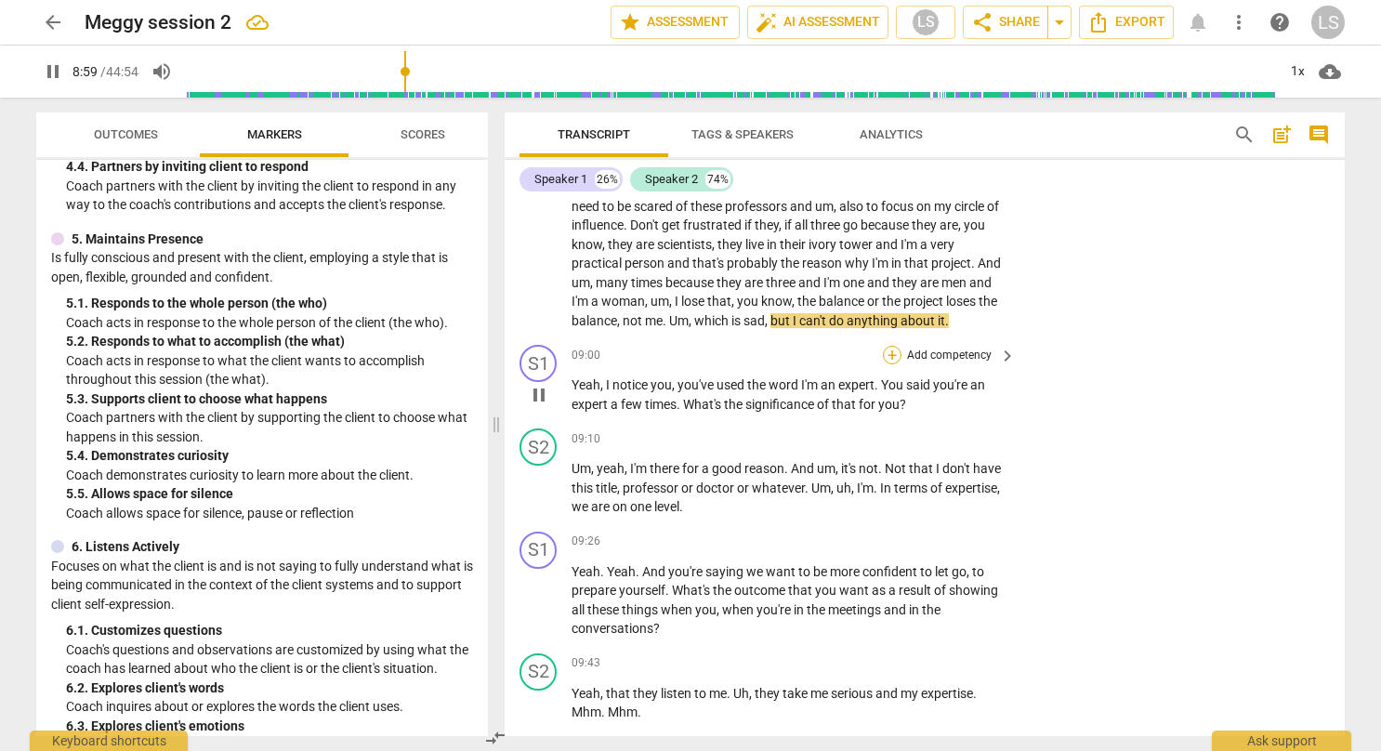
click at [884, 346] on div "+" at bounding box center [892, 355] width 19 height 19
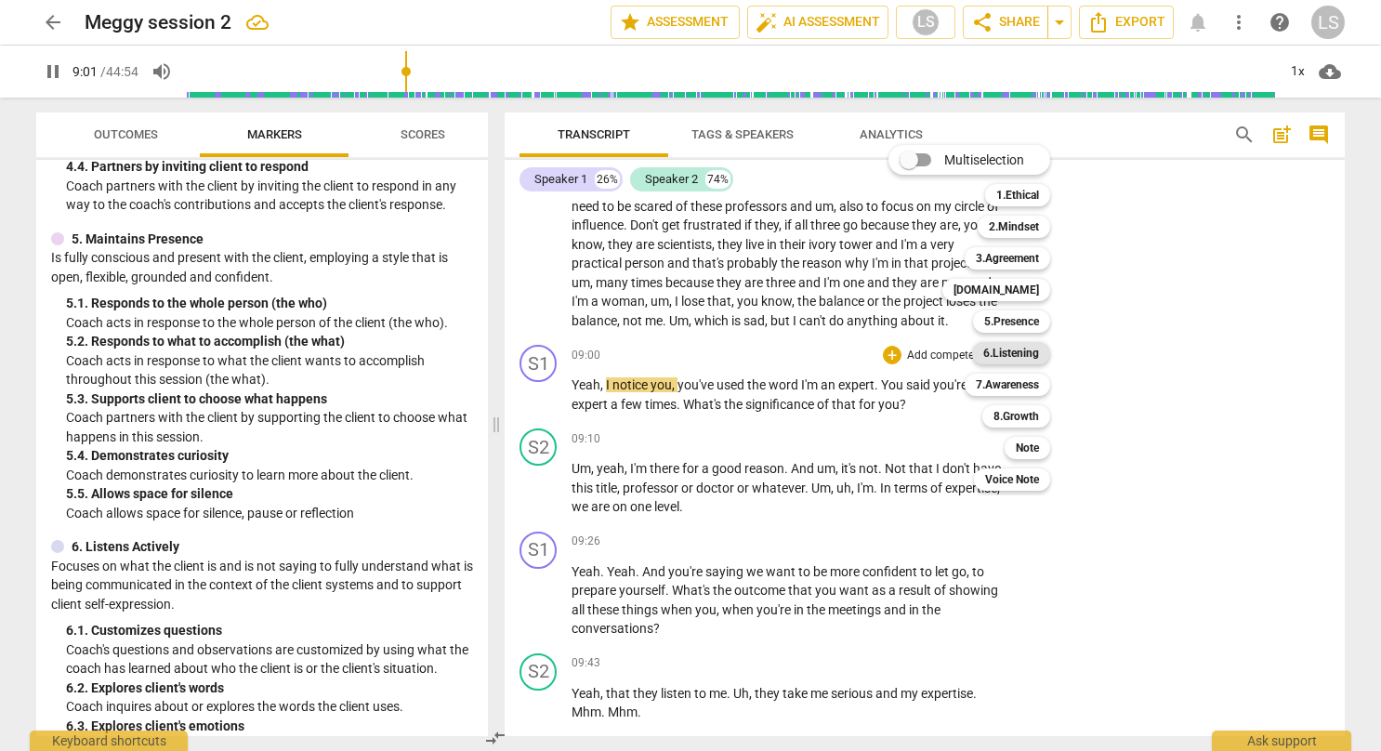
click at [1017, 357] on b "6.Listening" at bounding box center [1011, 353] width 56 height 22
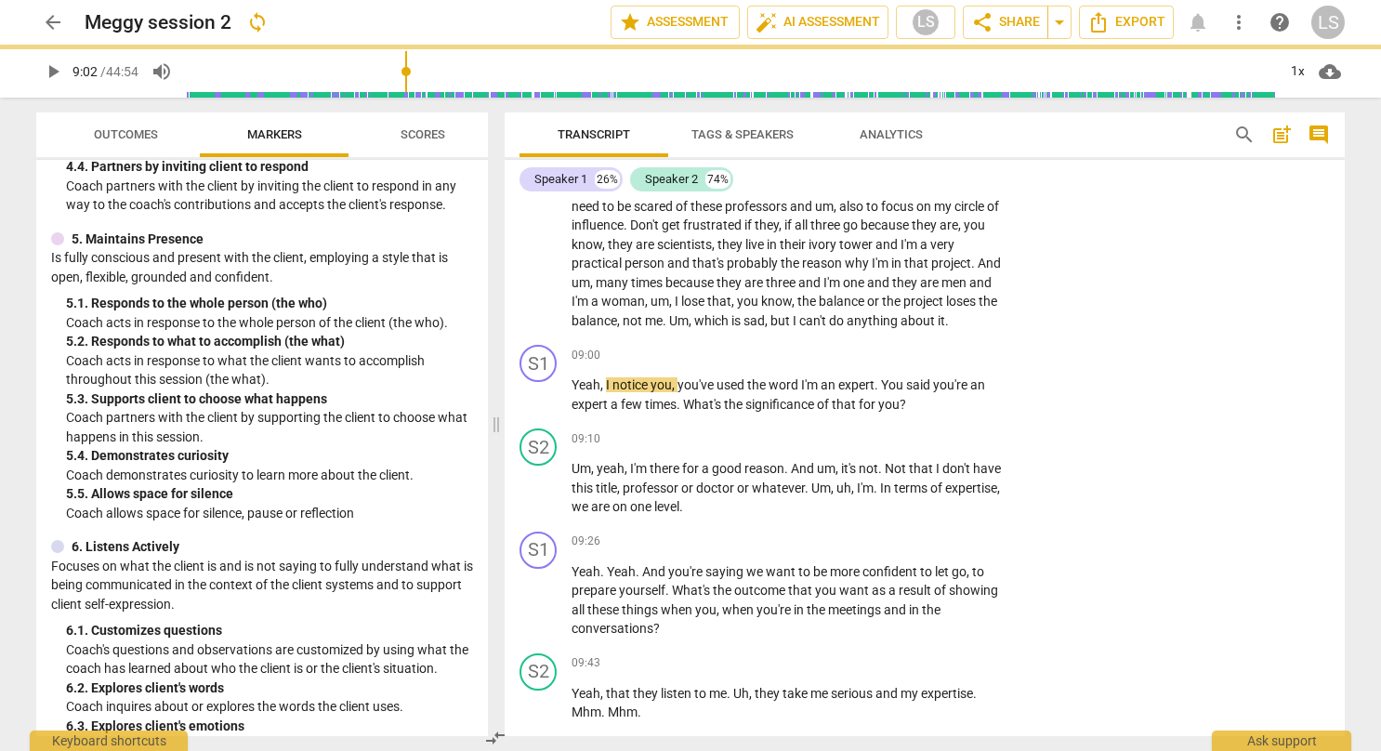
type input "542"
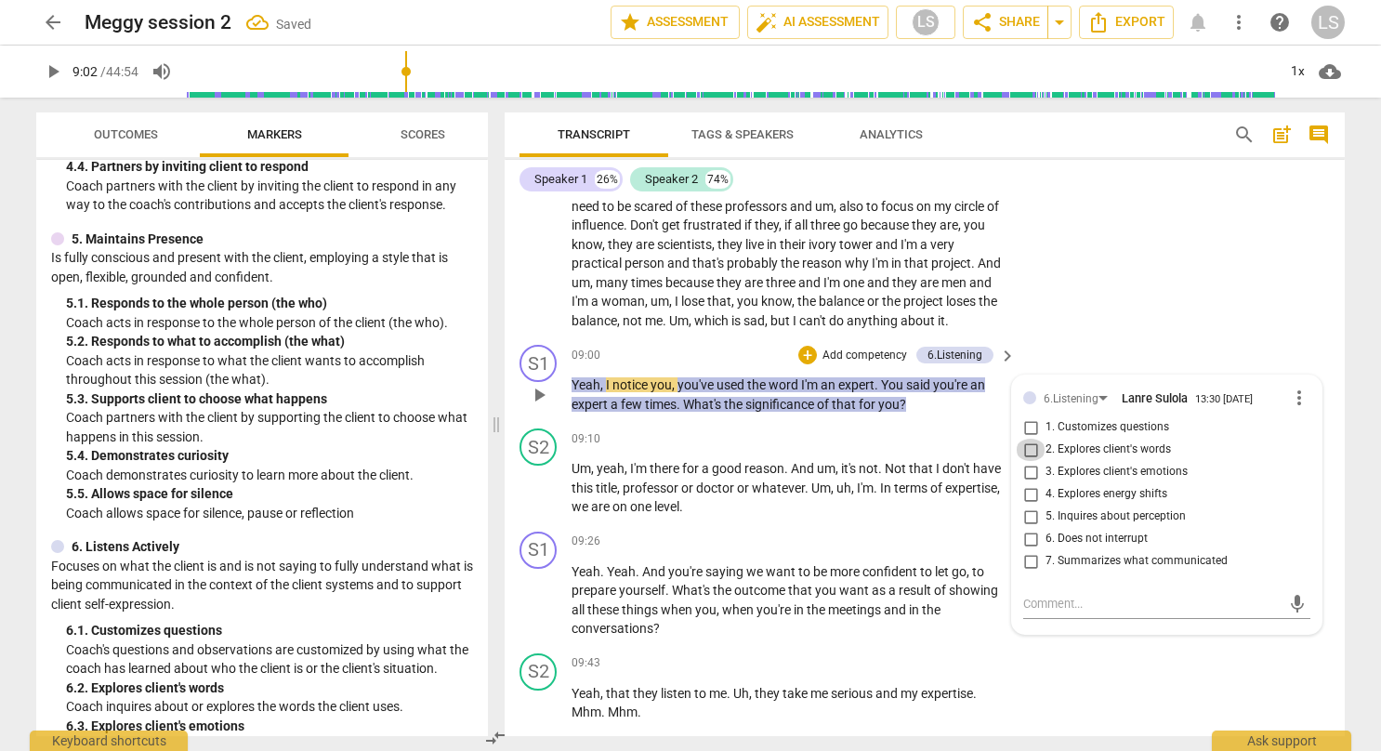
click at [1032, 439] on input "2. Explores client's words" at bounding box center [1030, 450] width 30 height 22
checkbox input "true"
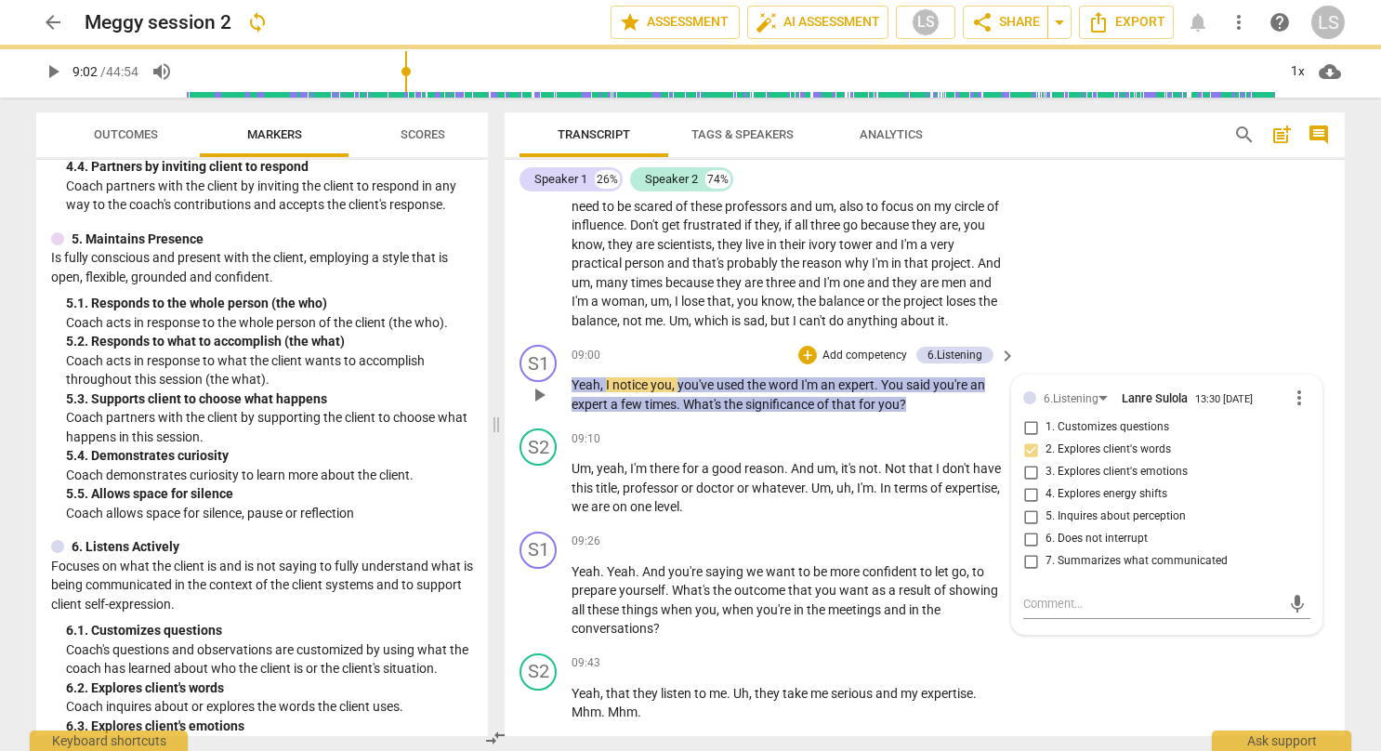
click at [1128, 337] on div "S1 play_arrow pause 09:00 + Add competency 6.Listening keyboard_arrow_right Yea…" at bounding box center [924, 379] width 840 height 84
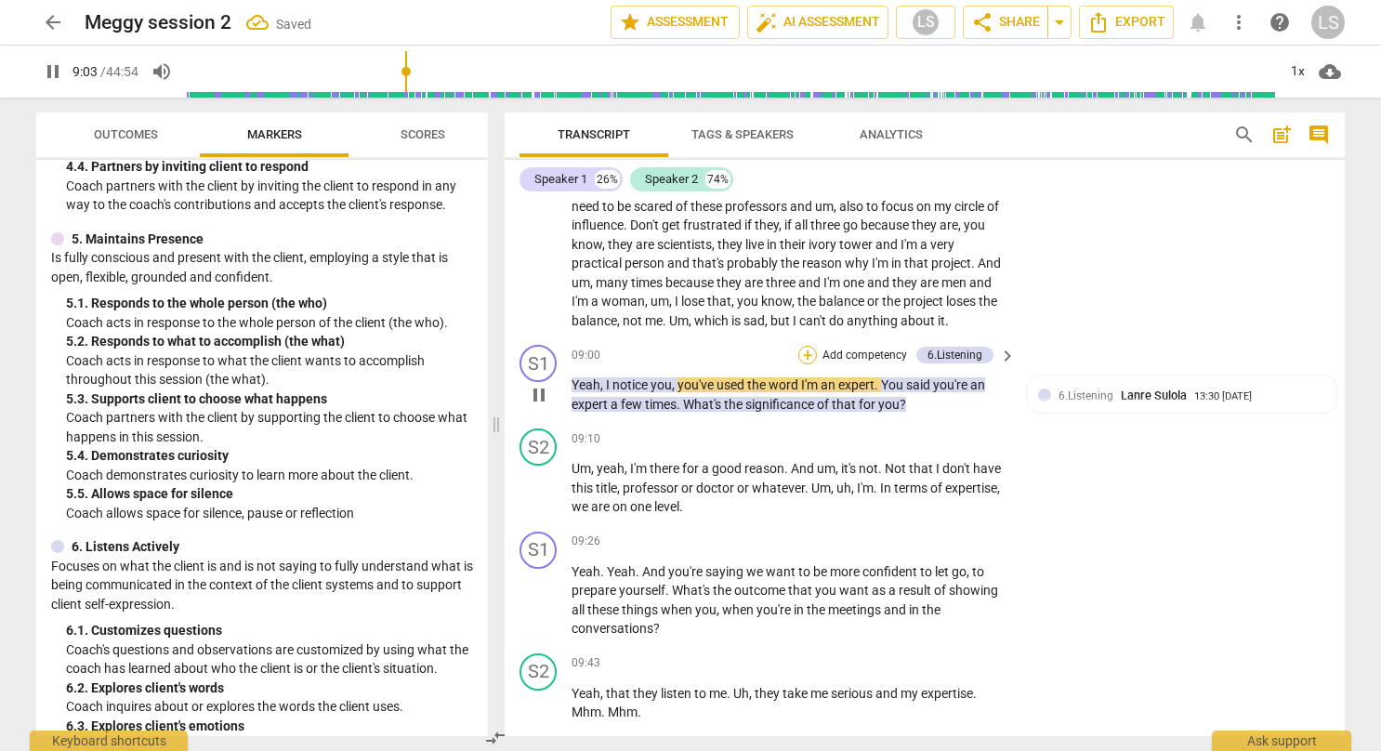
click at [798, 346] on div "+" at bounding box center [807, 355] width 19 height 19
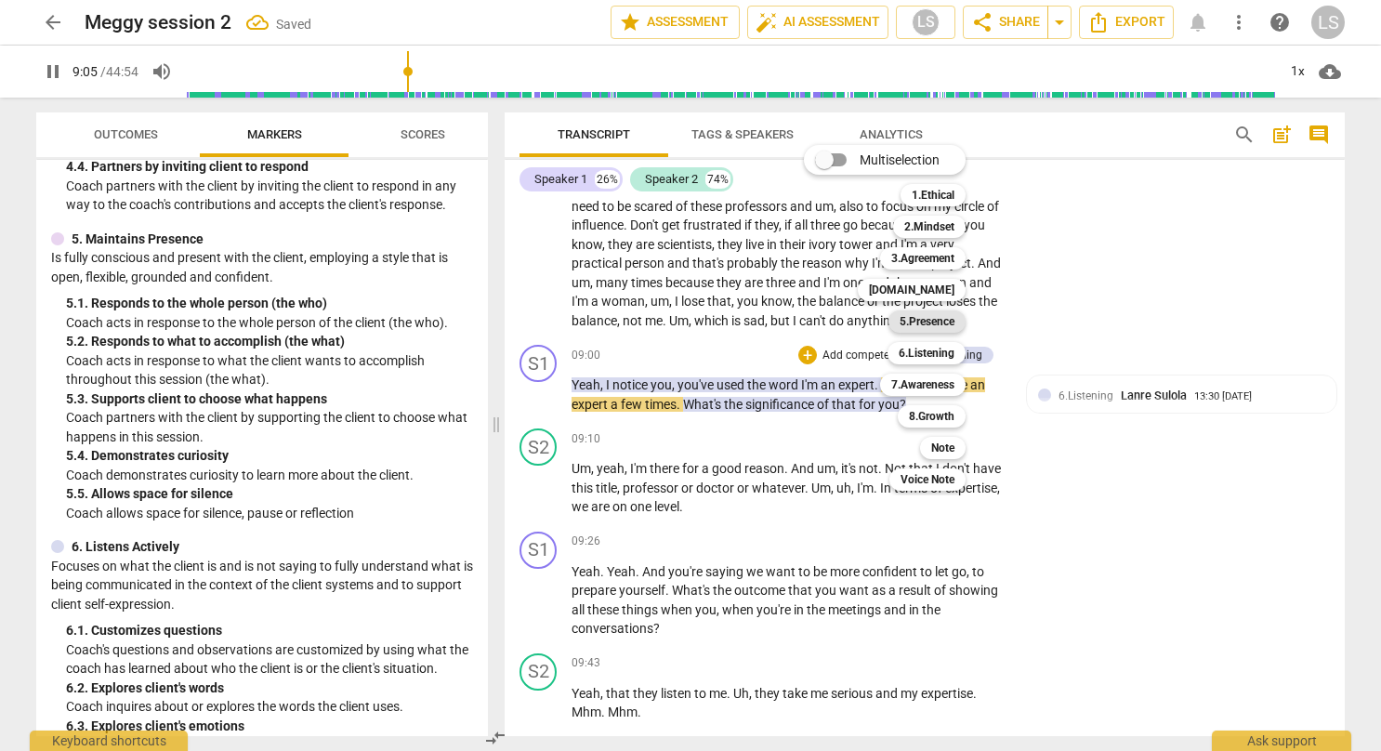
click at [926, 321] on b "5.Presence" at bounding box center [926, 321] width 55 height 22
type input "546"
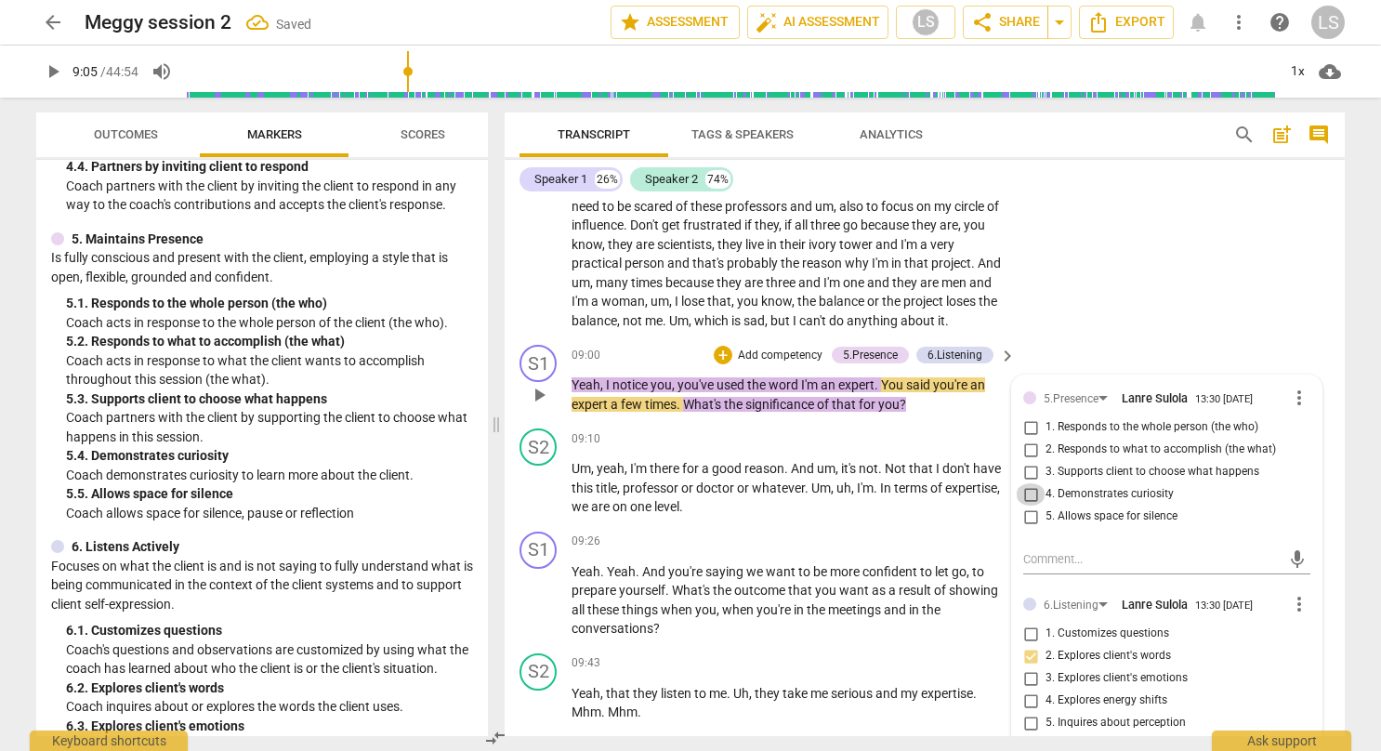
click at [1030, 483] on input "4. Demonstrates curiosity" at bounding box center [1030, 494] width 30 height 22
checkbox input "true"
click at [1145, 290] on div "S2 play_arrow pause 08:22 + Add competency keyboard_arrow_right Yeah , that I'm…" at bounding box center [924, 238] width 840 height 198
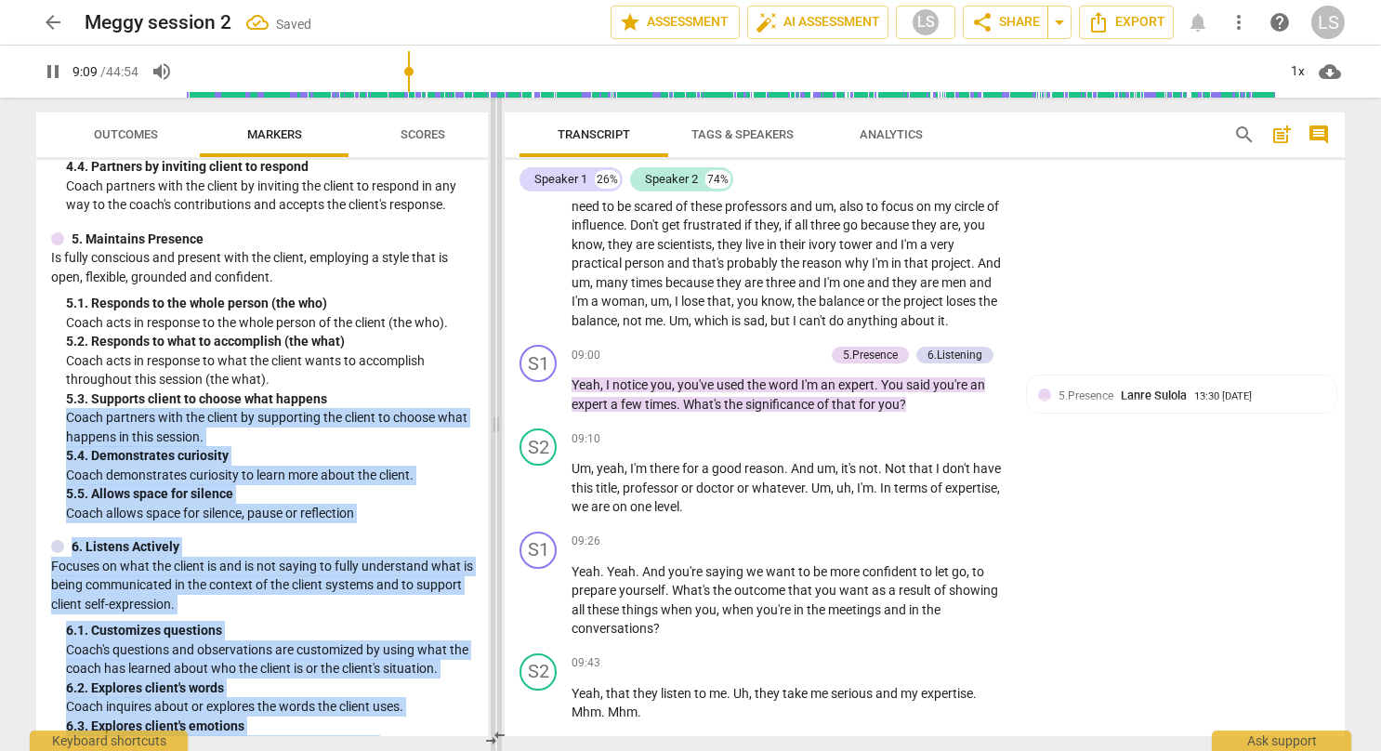
drag, startPoint x: 488, startPoint y: 403, endPoint x: 492, endPoint y: 375, distance: 28.3
click at [492, 375] on div "Outcomes Markers Scores ICF PCC Markers (2020) visibility 1. Demonstrates Ethic…" at bounding box center [690, 424] width 1338 height 653
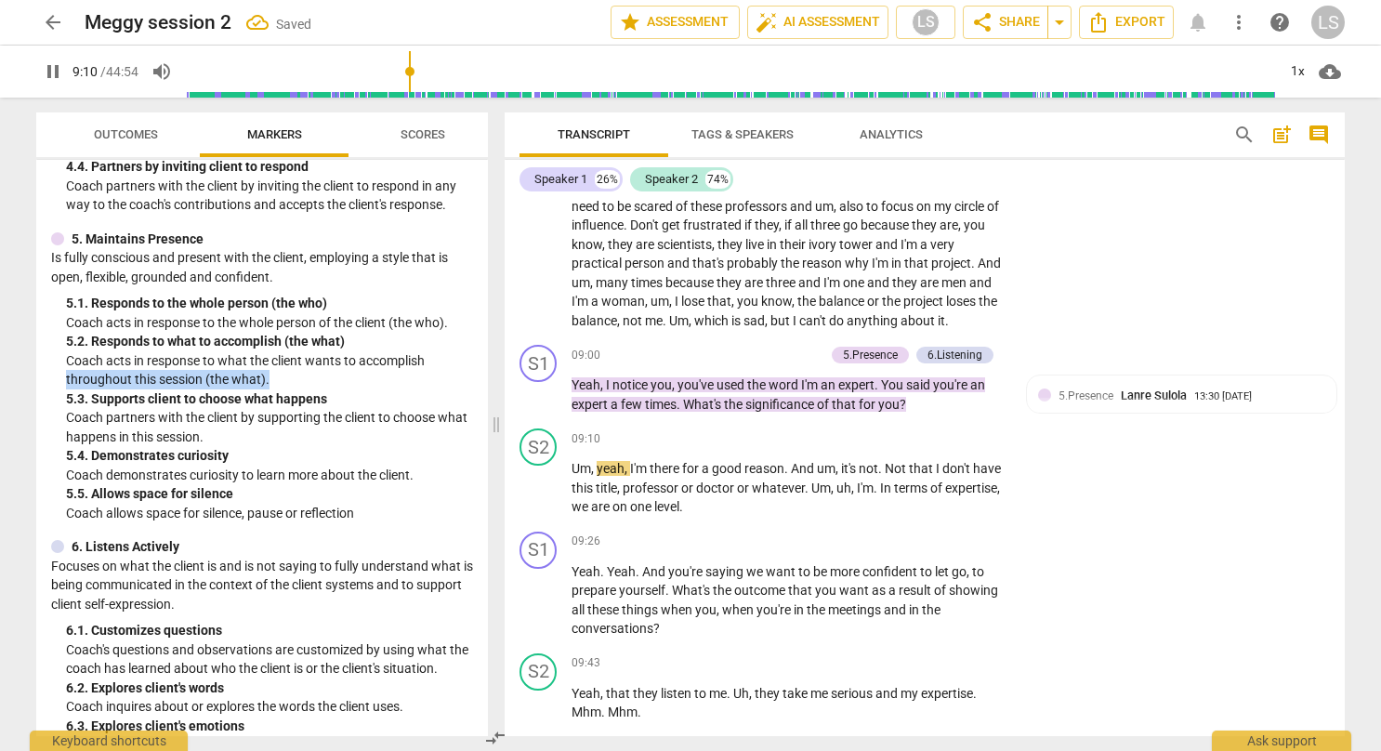
drag, startPoint x: 492, startPoint y: 375, endPoint x: 482, endPoint y: 359, distance: 19.6
click at [482, 359] on div "ICF PCC Markers (2020) visibility 1. Demonstrates Ethical Practice Understands …" at bounding box center [262, 448] width 452 height 576
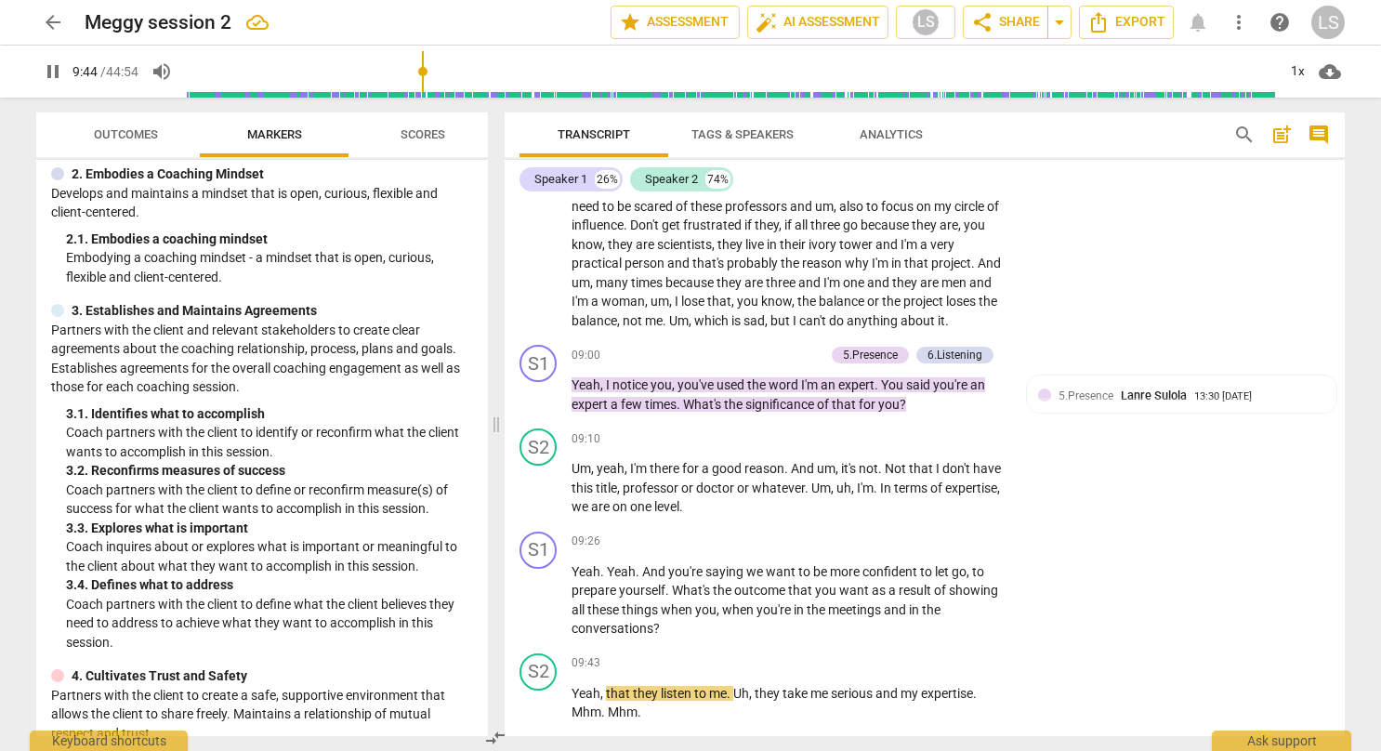
scroll to position [191, 0]
click at [893, 532] on div "+" at bounding box center [892, 541] width 19 height 19
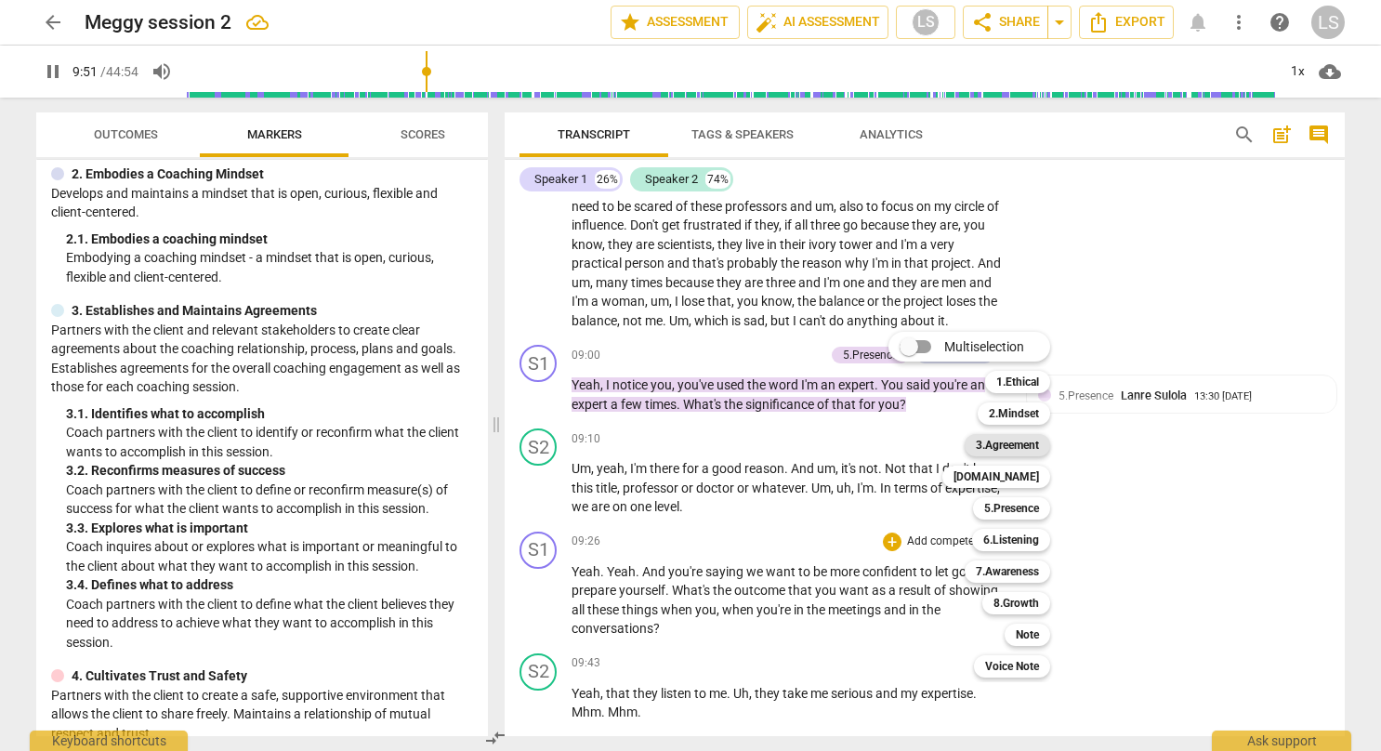
click at [1000, 444] on b "3.Agreement" at bounding box center [1007, 445] width 63 height 22
type input "592"
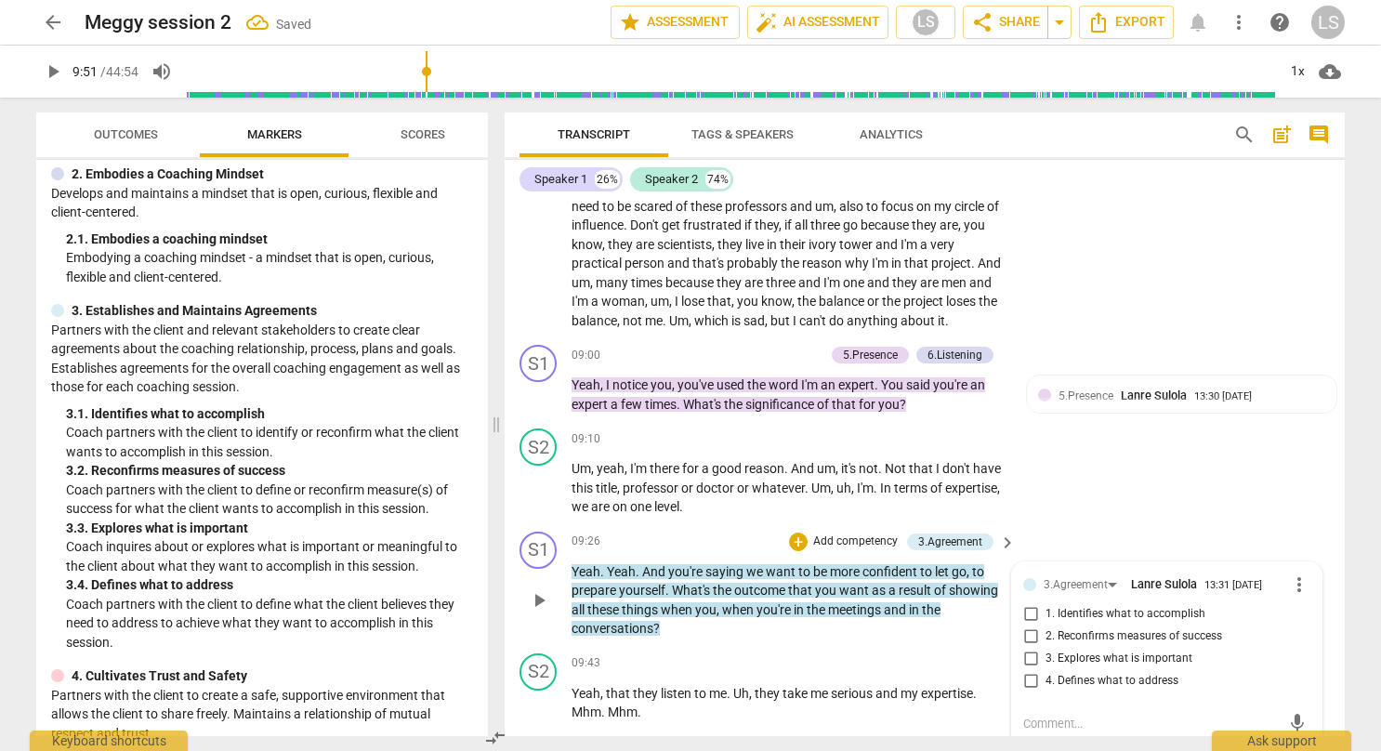
click at [1026, 625] on input "2. Reconfirms measures of success" at bounding box center [1030, 636] width 30 height 22
checkbox input "true"
click at [1107, 470] on div "S2 play_arrow pause 09:10 + Add competency keyboard_arrow_right Um , yeah , I'm…" at bounding box center [924, 472] width 840 height 103
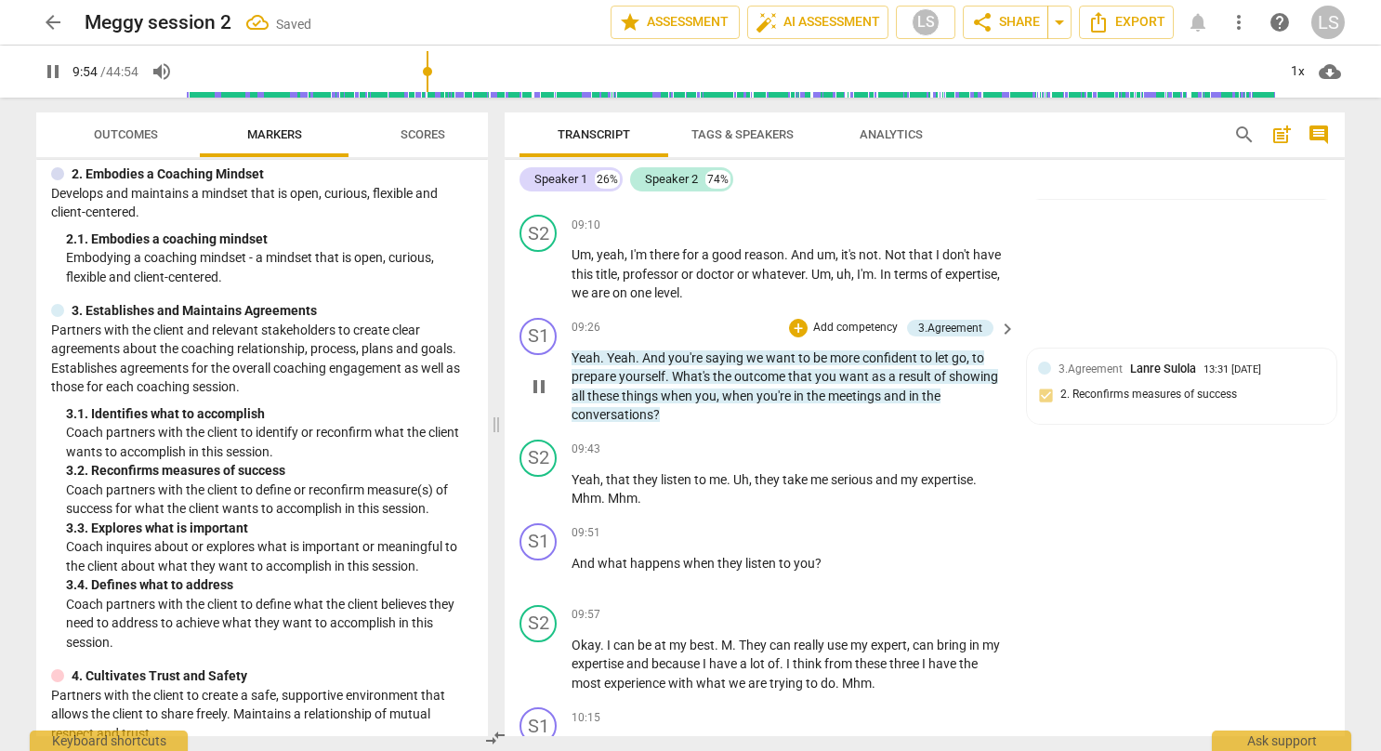
scroll to position [3924, 0]
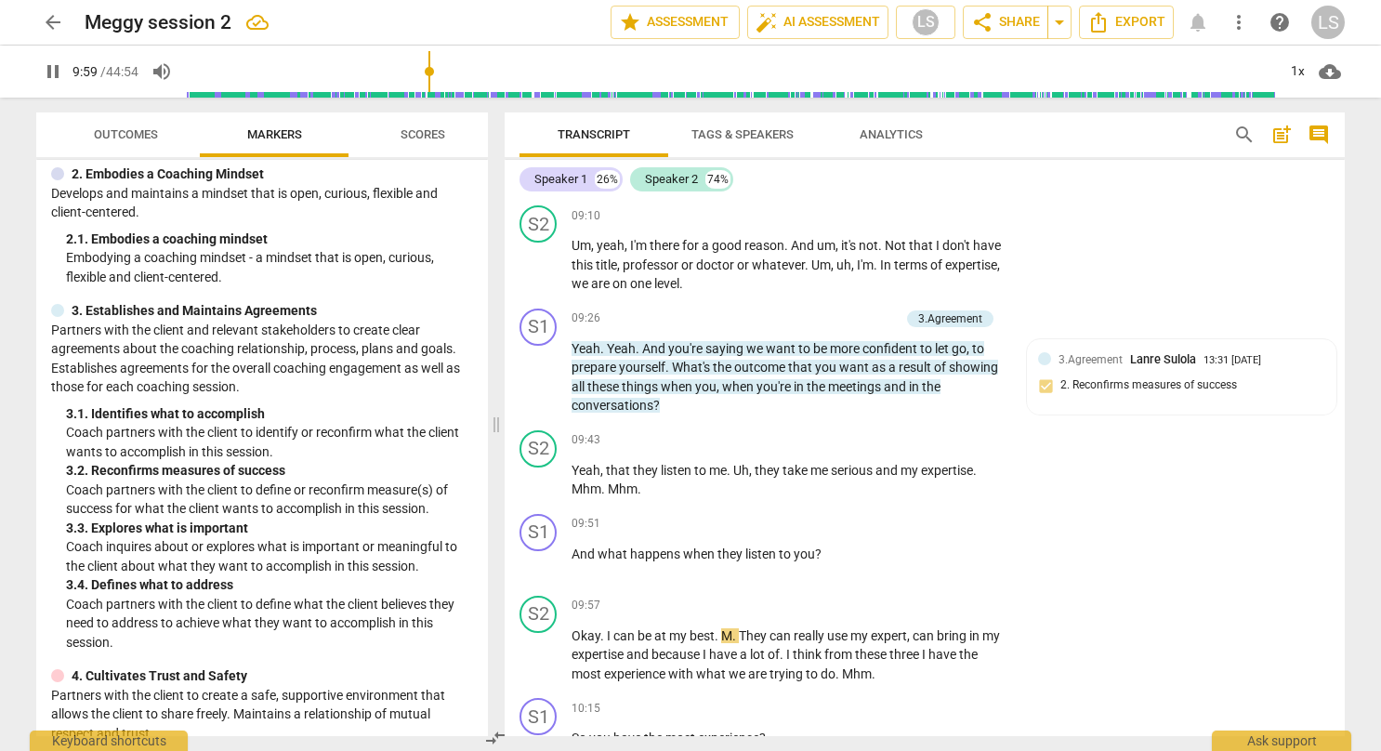
drag, startPoint x: 474, startPoint y: 295, endPoint x: 475, endPoint y: 314, distance: 19.5
click at [475, 314] on div "ICF PCC Markers (2020) visibility 1. Demonstrates Ethical Practice Understands …" at bounding box center [262, 448] width 452 height 576
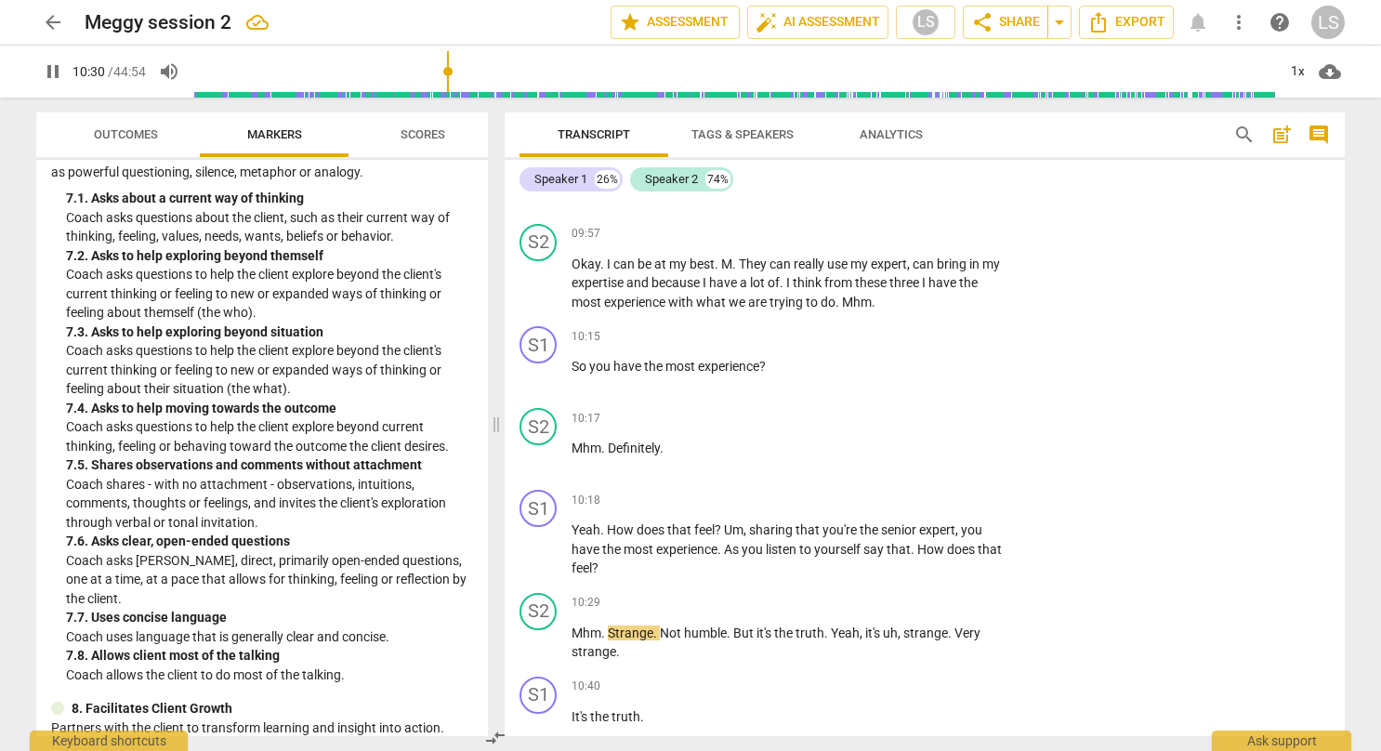
scroll to position [4370, 0]
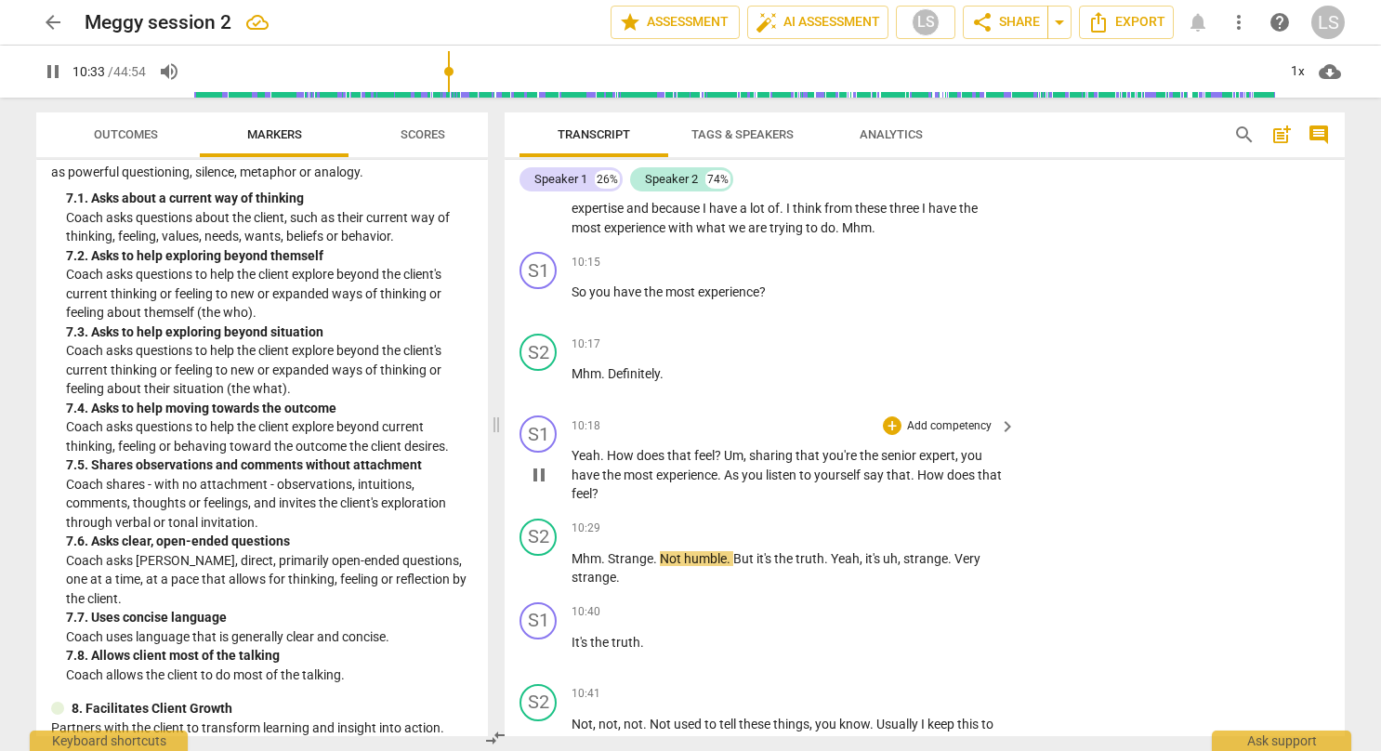
click at [901, 416] on div "+ Add competency" at bounding box center [938, 425] width 111 height 19
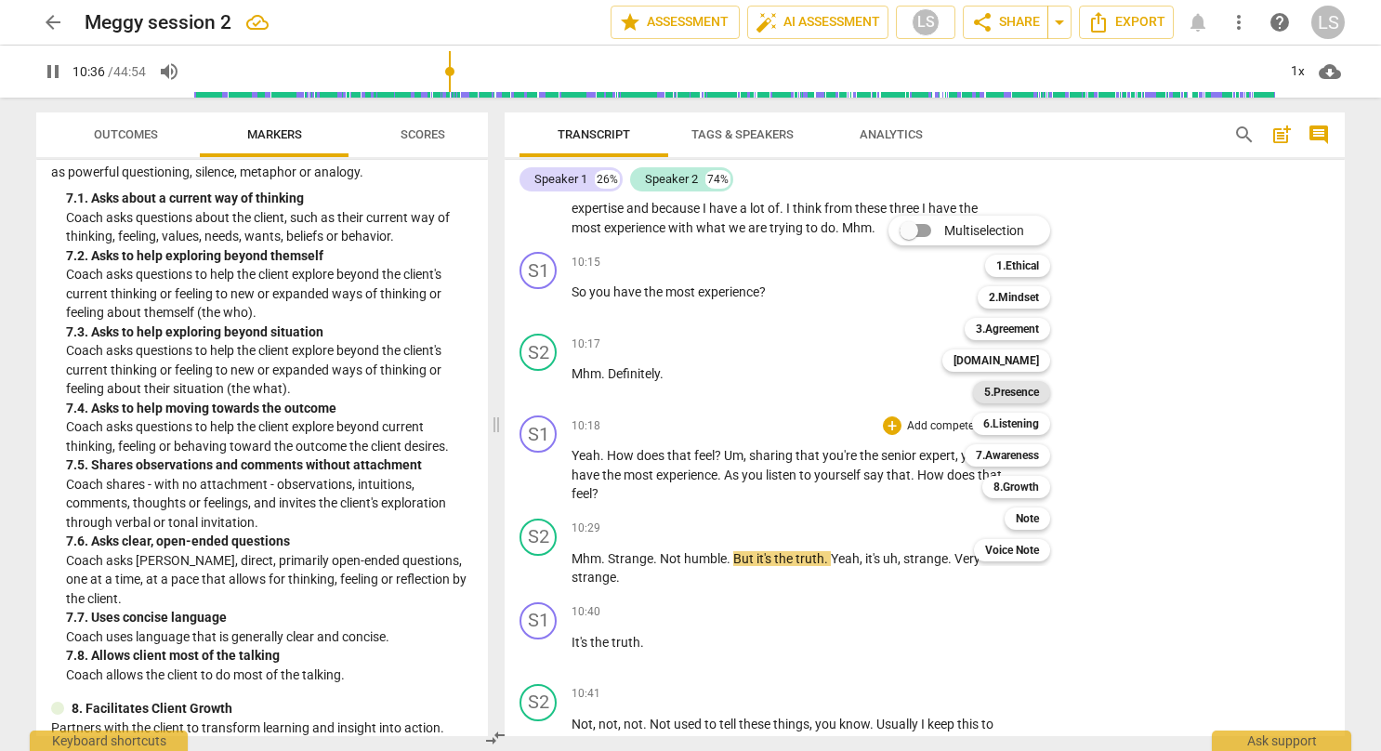
click at [1017, 400] on b "5.Presence" at bounding box center [1011, 392] width 55 height 22
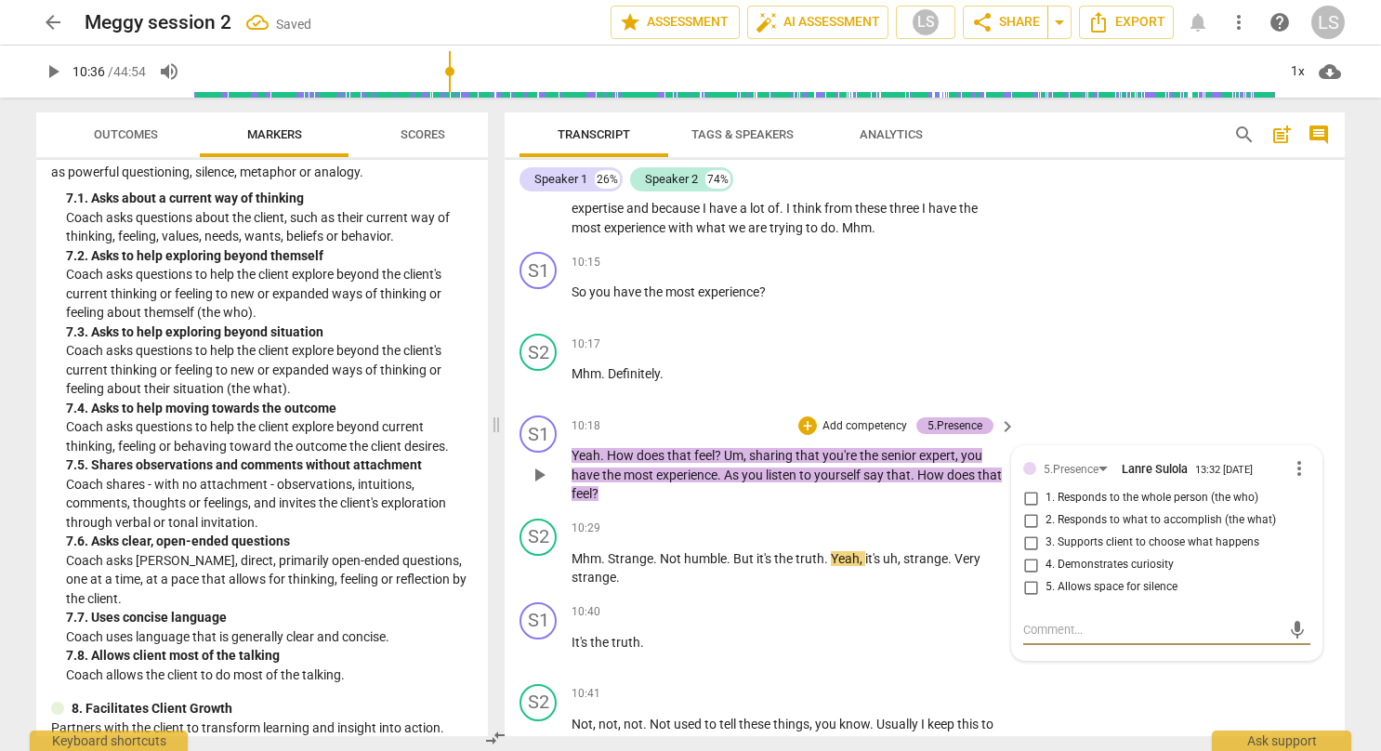
click at [930, 417] on div "5.Presence" at bounding box center [954, 425] width 55 height 17
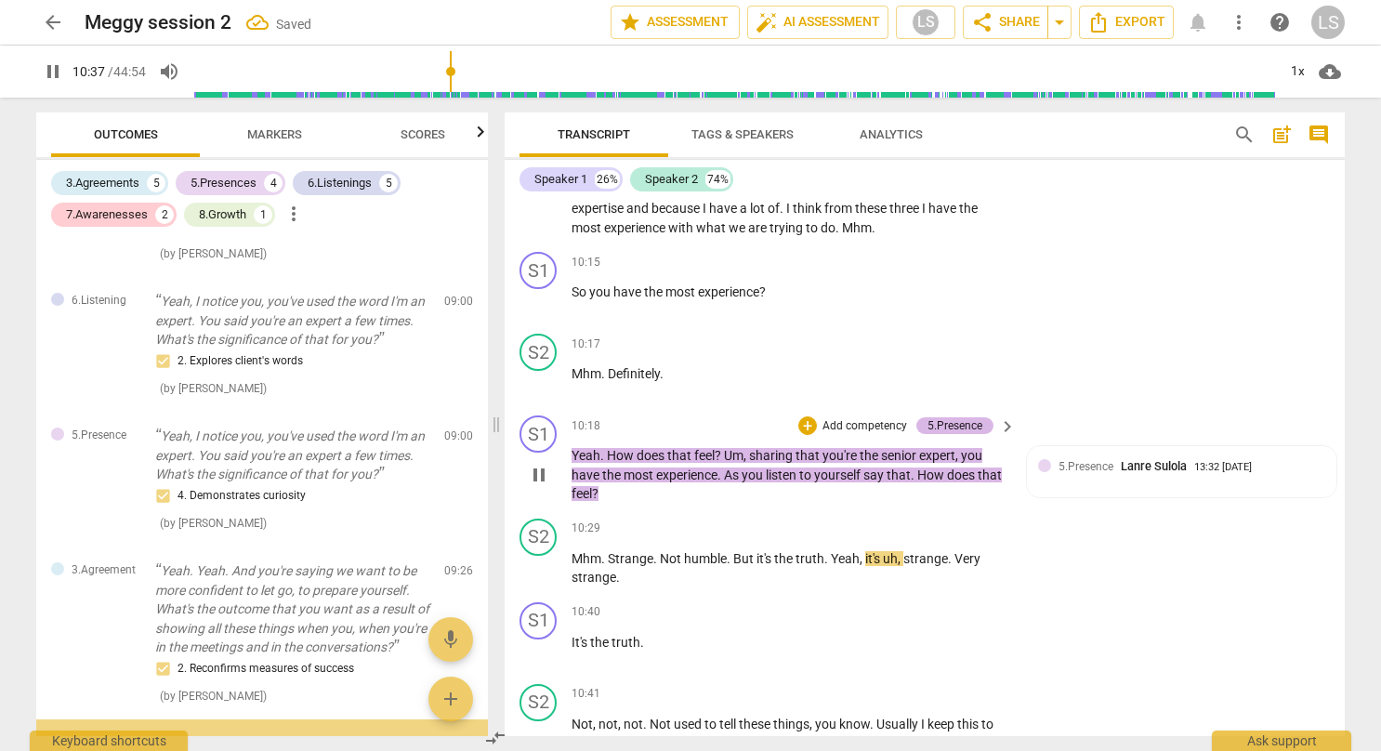
scroll to position [2392, 0]
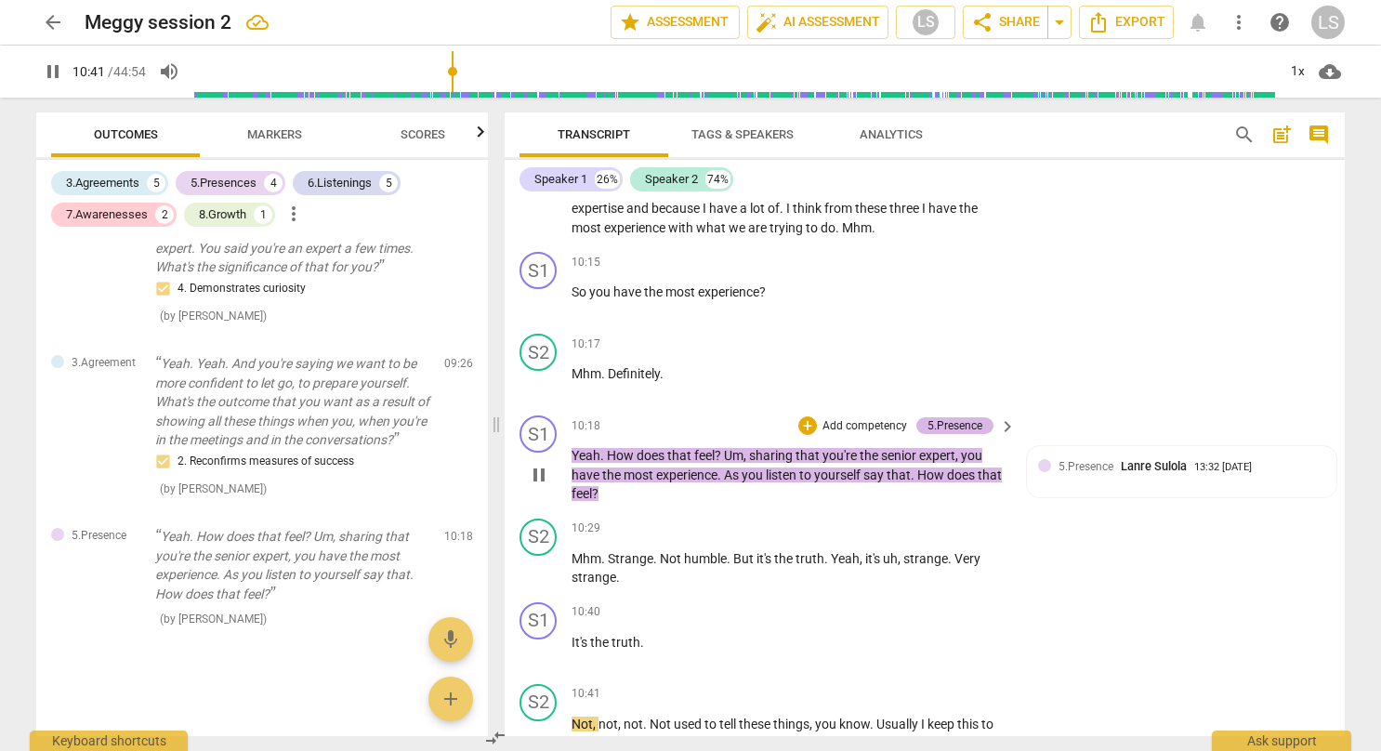
click at [927, 417] on div "5.Presence" at bounding box center [954, 425] width 55 height 17
type input "642"
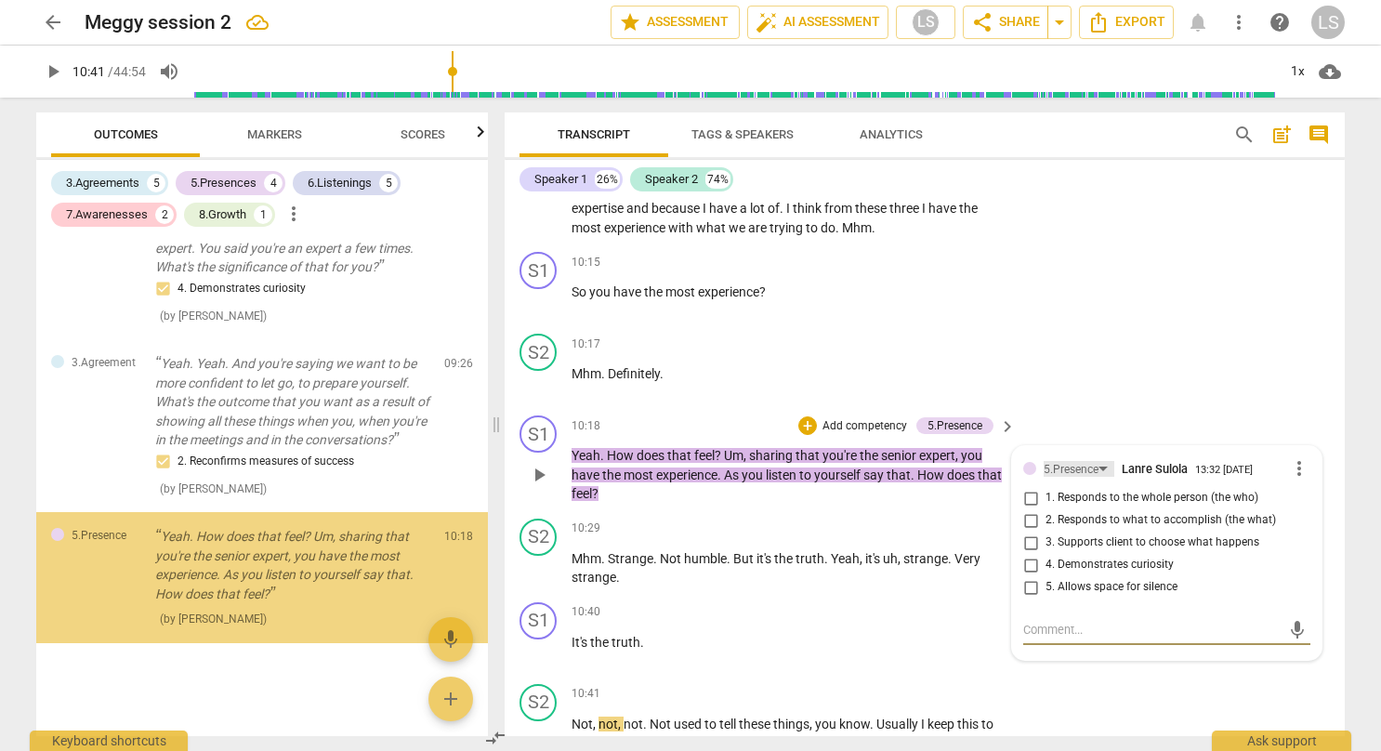
click at [1100, 461] on div "5.Presence" at bounding box center [1078, 469] width 71 height 16
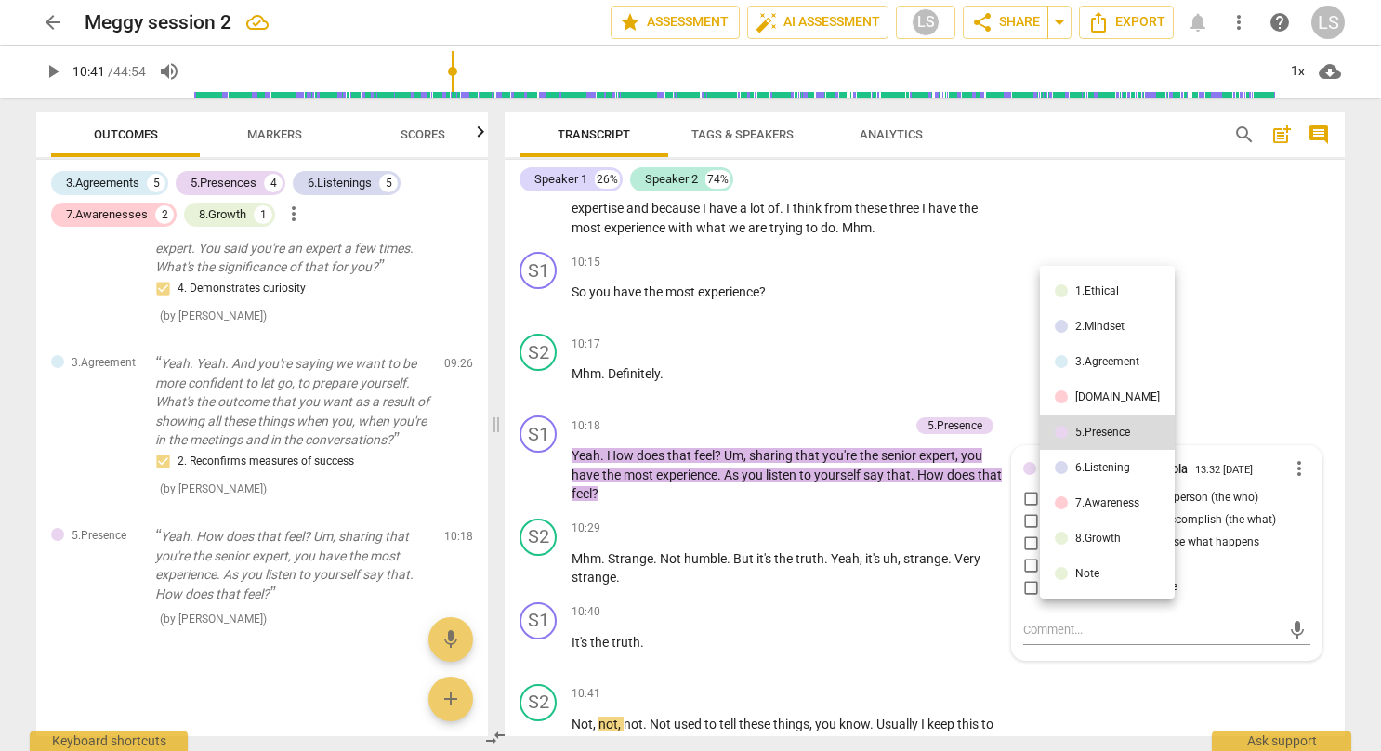
click at [1093, 464] on div "6.Listening" at bounding box center [1102, 467] width 55 height 11
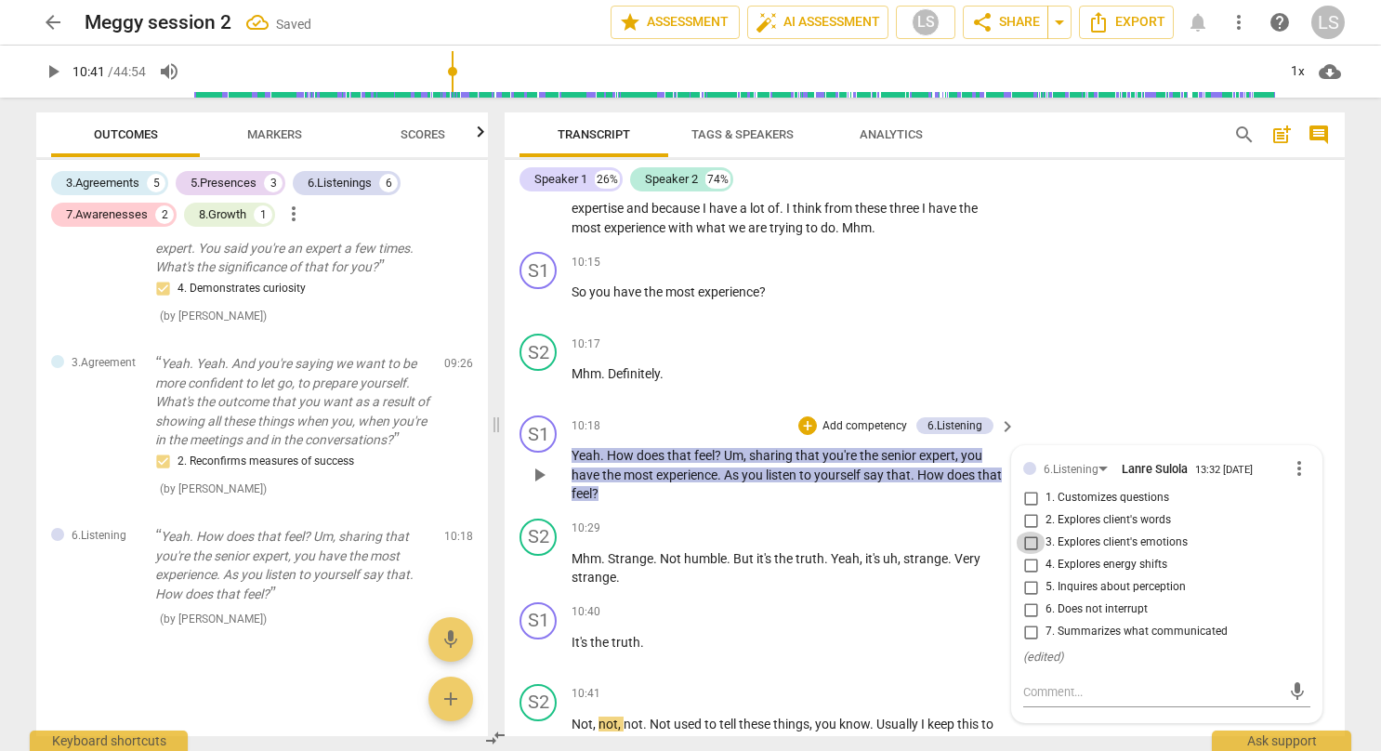
click at [1029, 531] on input "3. Explores client's emotions" at bounding box center [1030, 542] width 30 height 22
checkbox input "true"
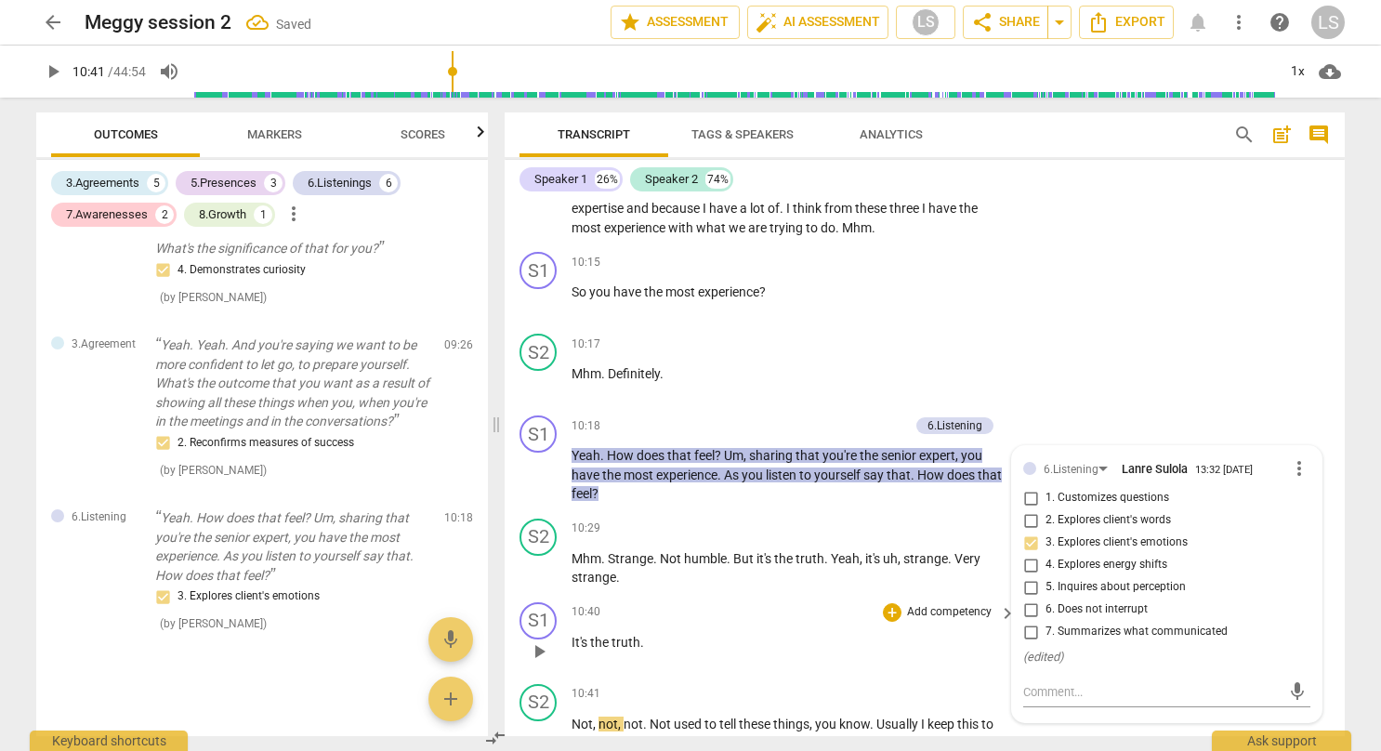
click at [944, 604] on p "Add competency" at bounding box center [949, 612] width 88 height 17
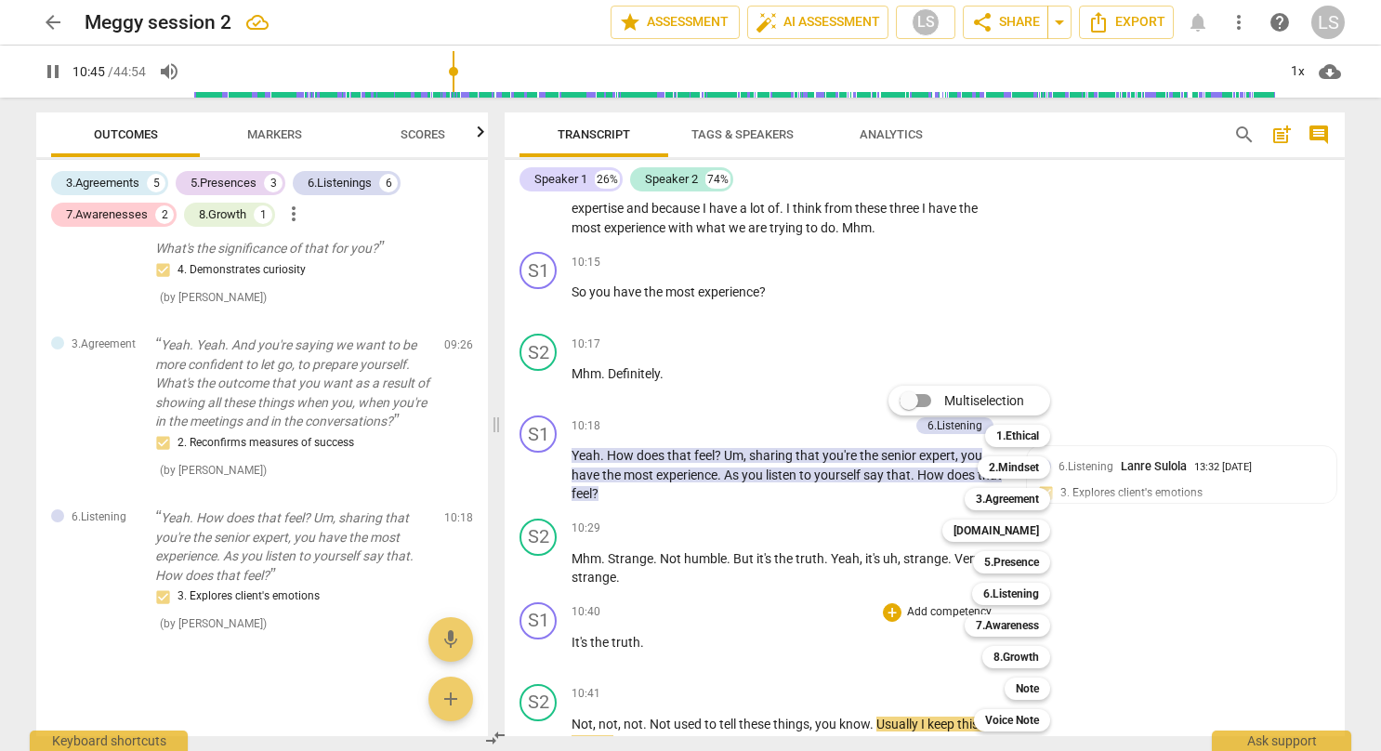
click at [1183, 329] on div at bounding box center [690, 375] width 1381 height 751
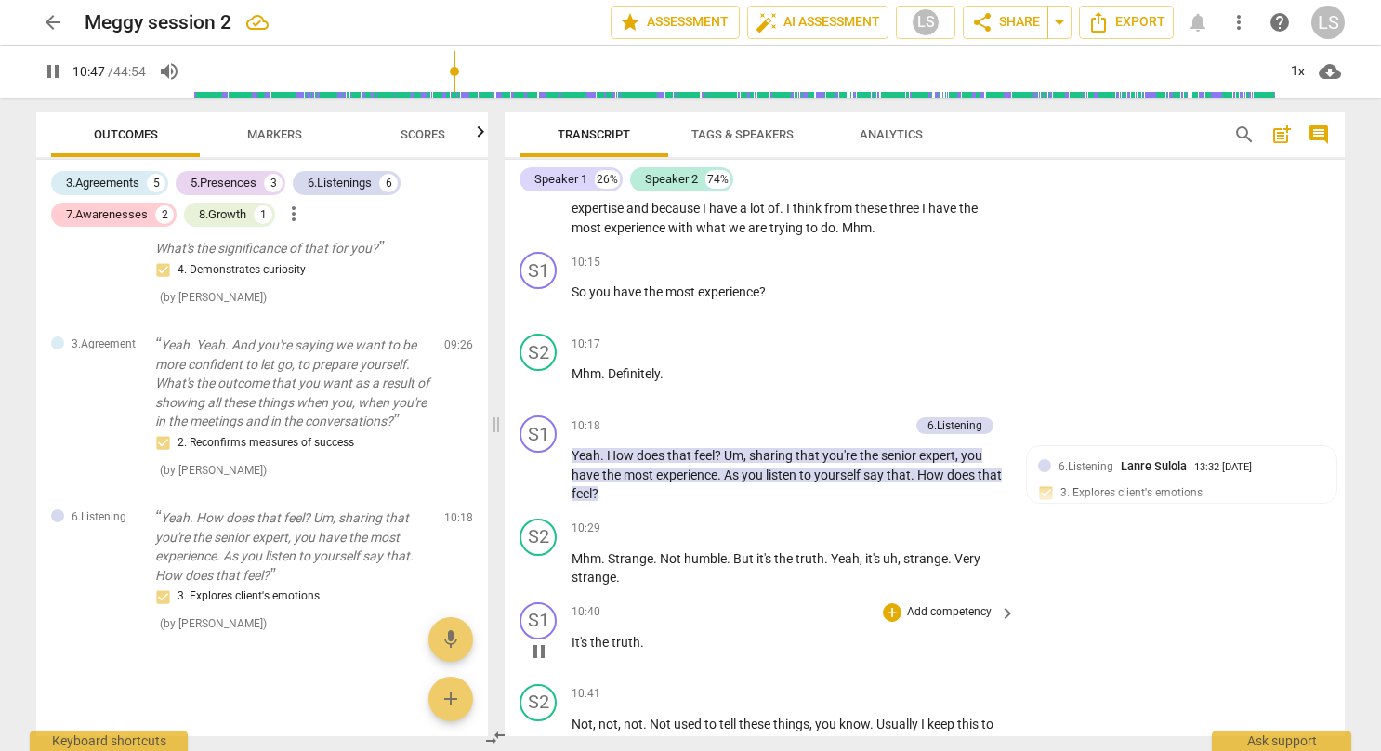
scroll to position [4933, 0]
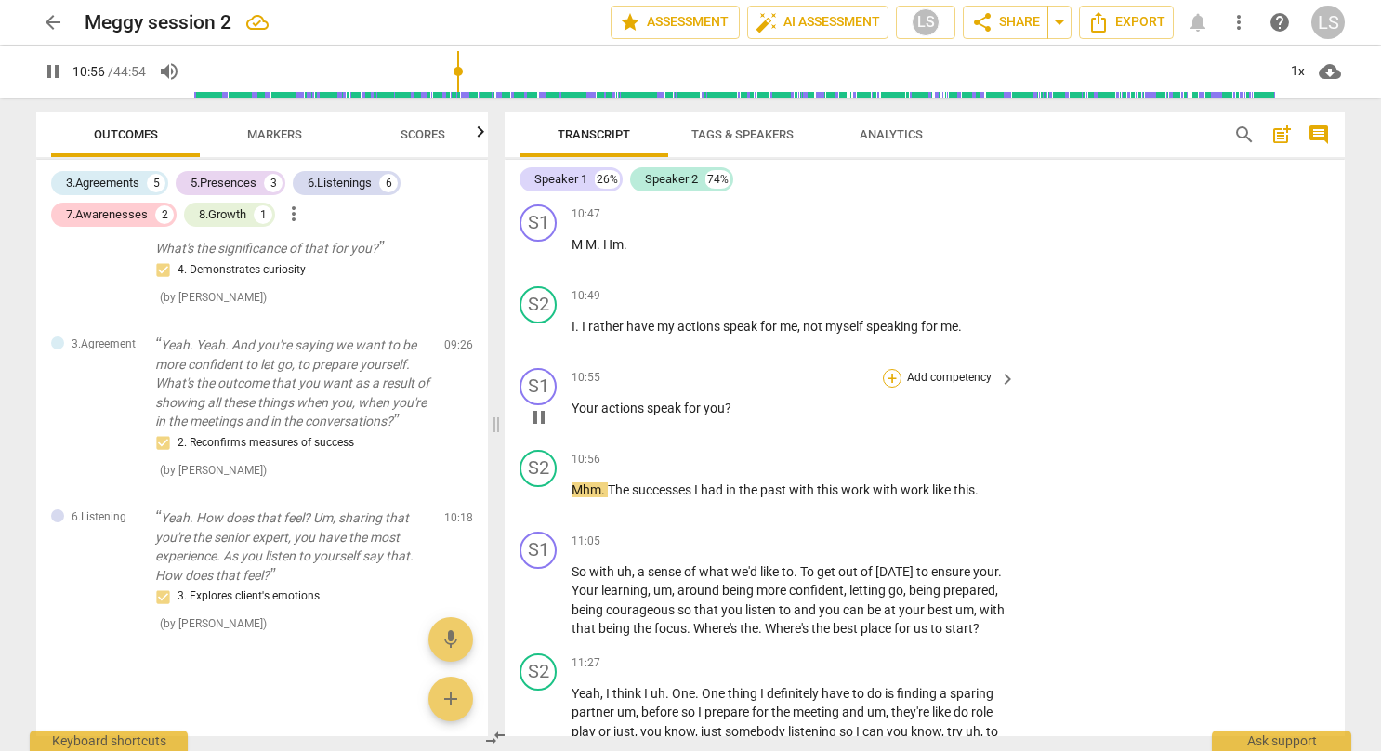
click at [889, 369] on div "+" at bounding box center [892, 378] width 19 height 19
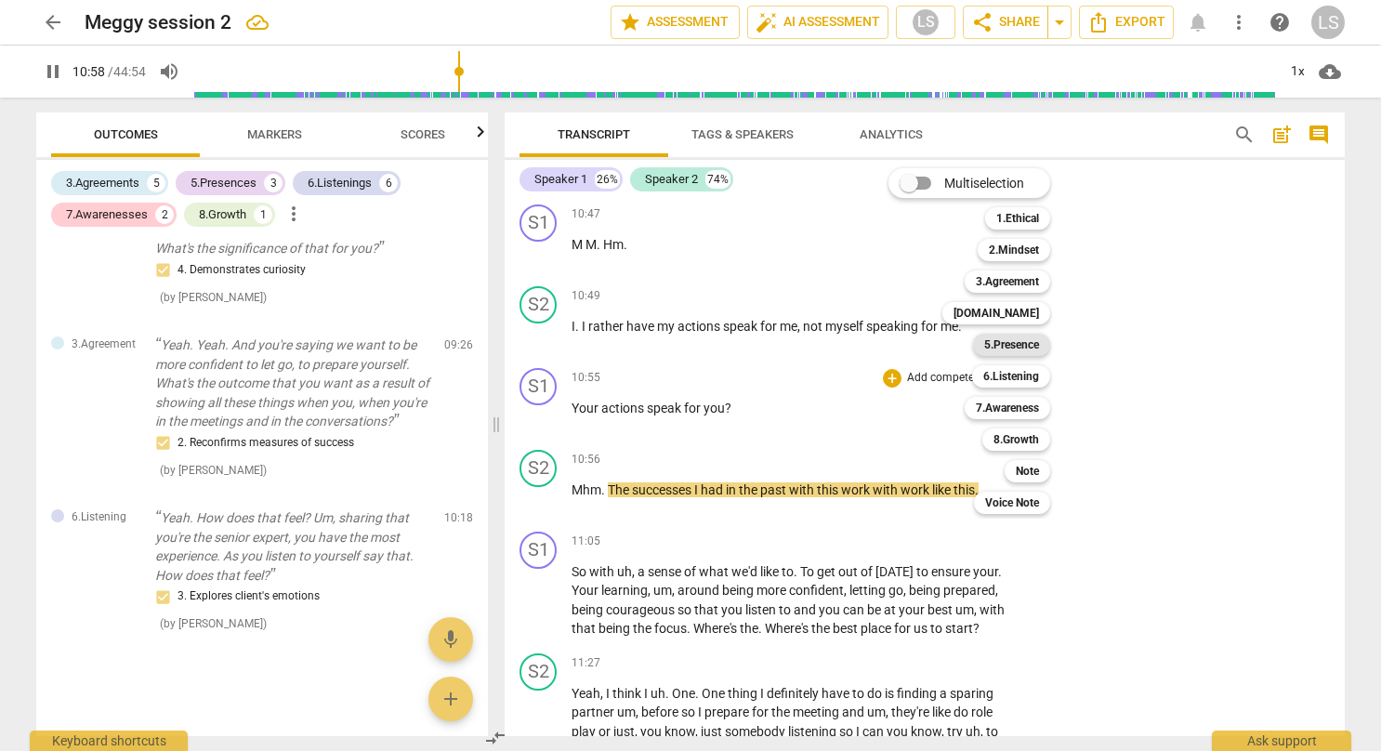
click at [1002, 344] on b "5.Presence" at bounding box center [1011, 345] width 55 height 22
type input "659"
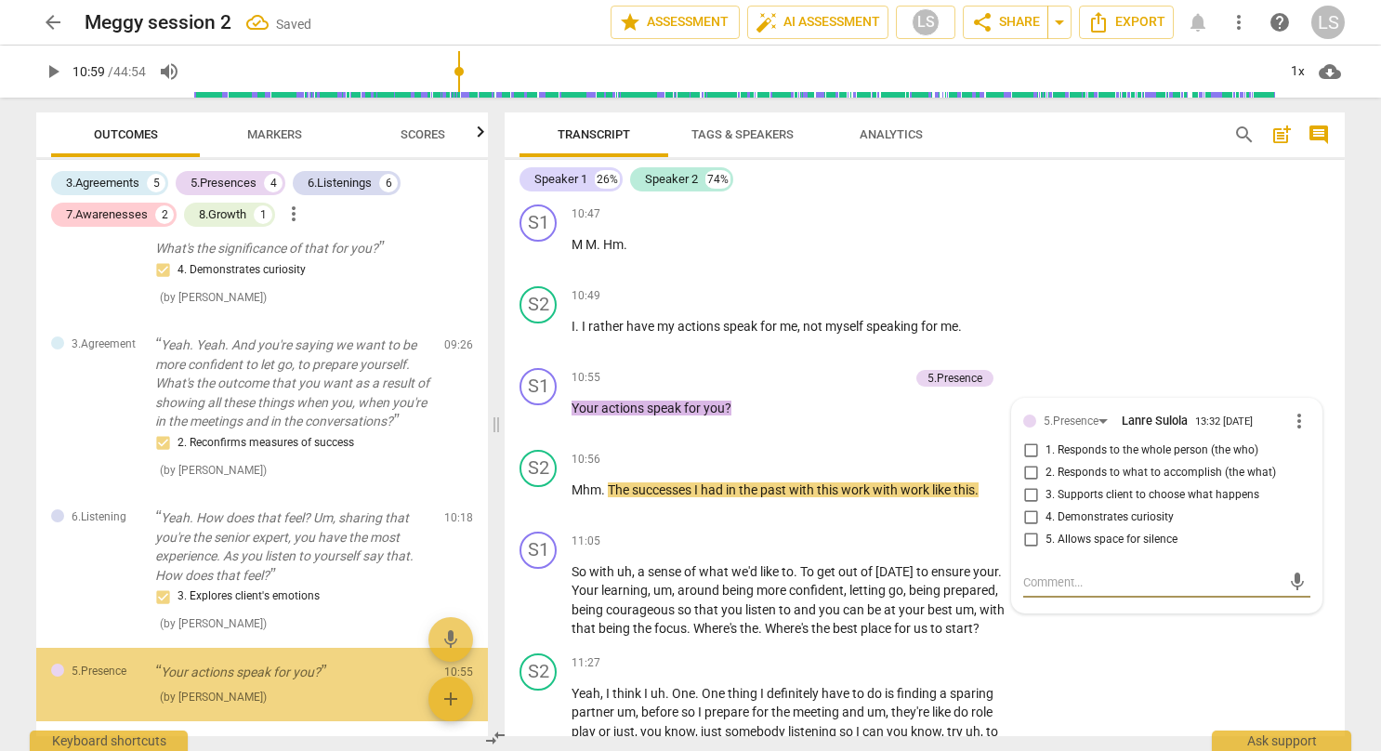
scroll to position [2489, 0]
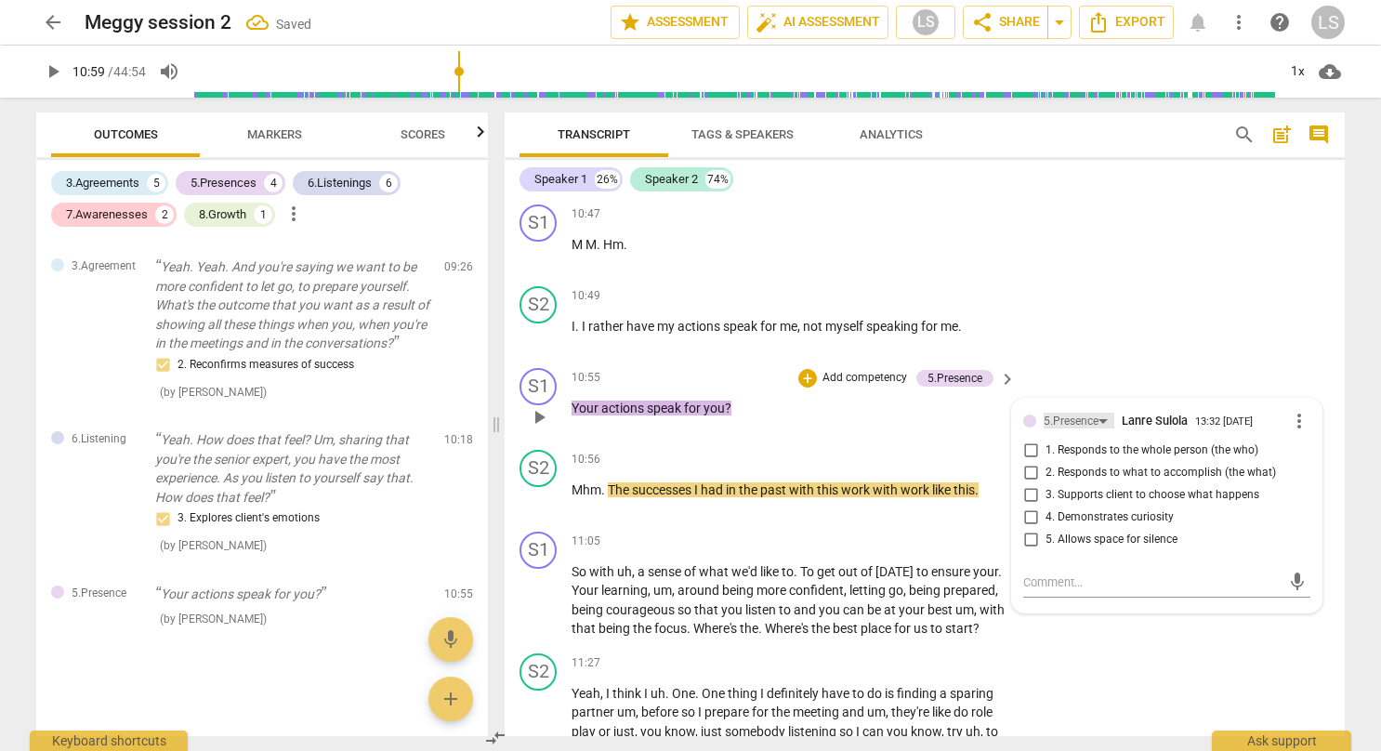
click at [1096, 413] on div "5.Presence" at bounding box center [1078, 421] width 71 height 16
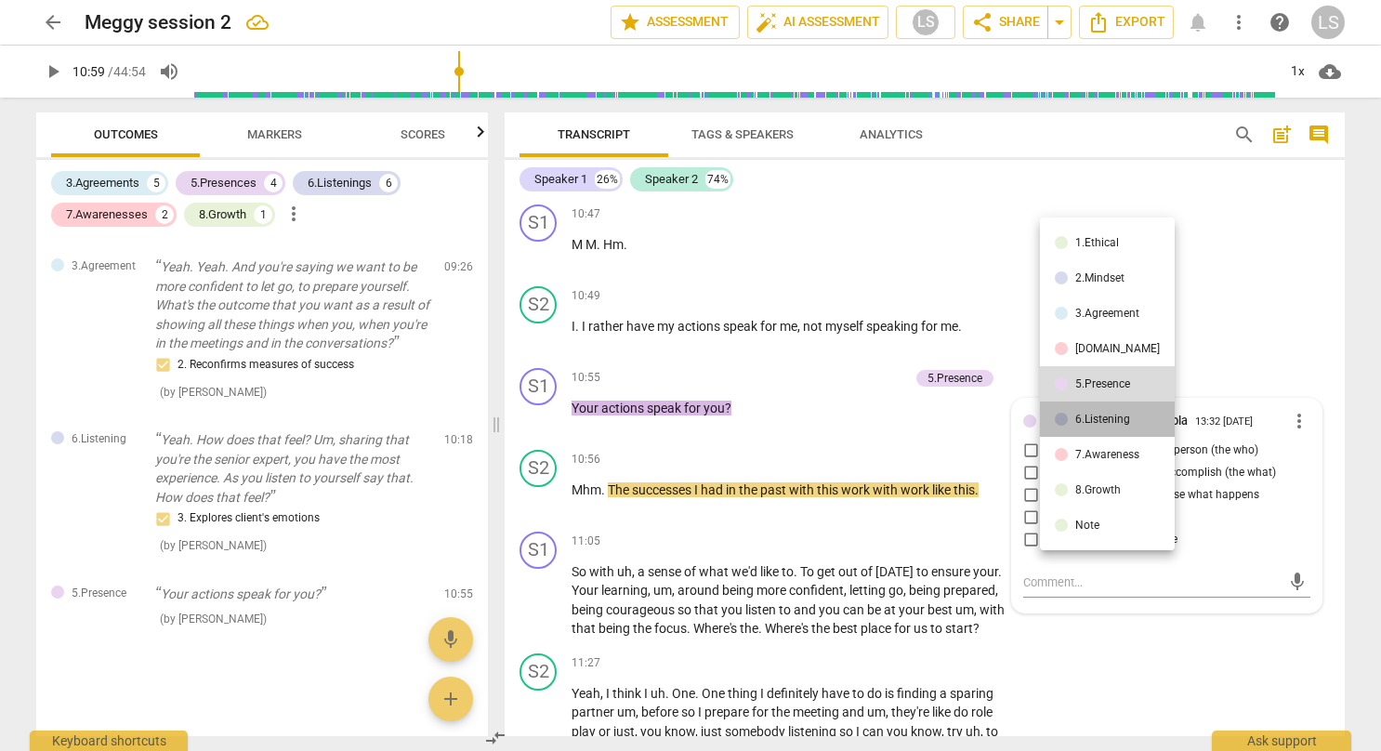
click at [1111, 426] on li "6.Listening" at bounding box center [1107, 418] width 135 height 35
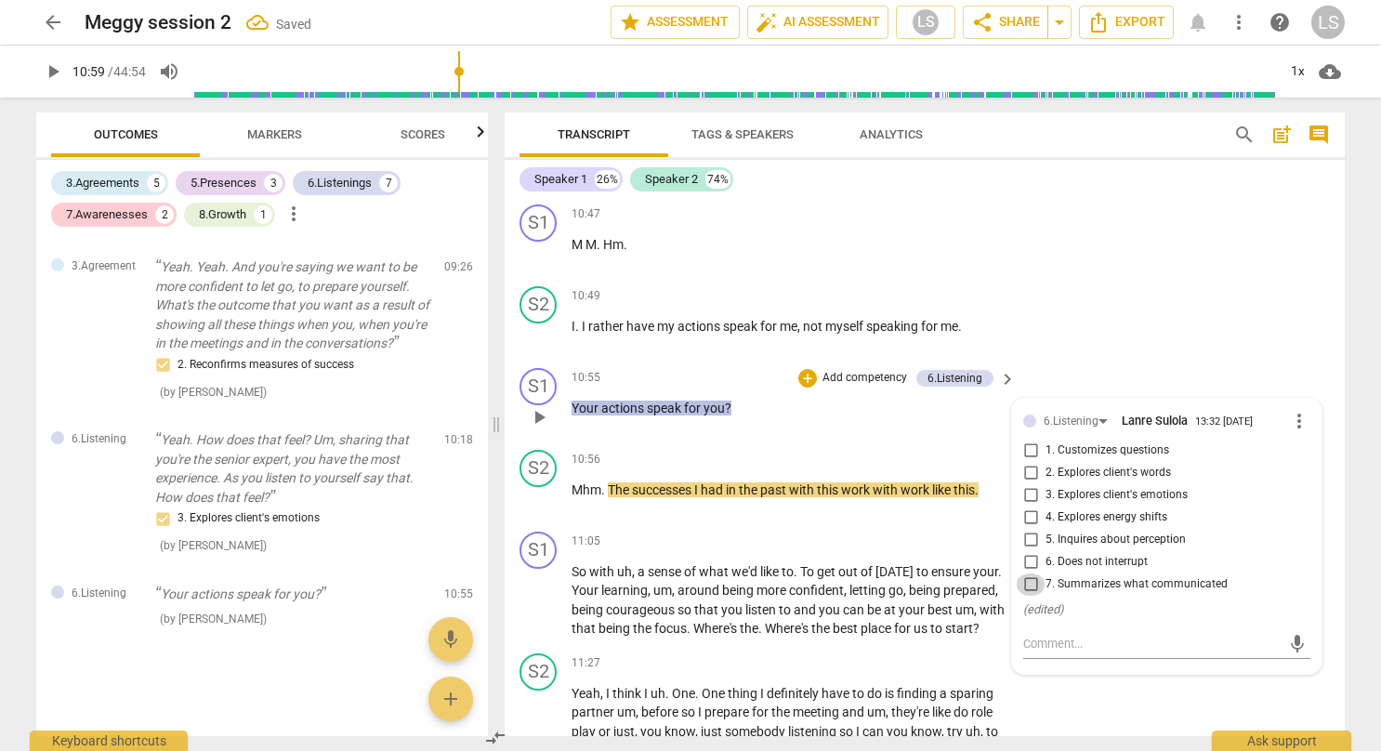
click at [1031, 573] on input "7. Summarizes what communicated" at bounding box center [1030, 584] width 30 height 22
checkbox input "true"
click at [1028, 462] on input "2. Explores client's words" at bounding box center [1030, 473] width 30 height 22
checkbox input "true"
click at [1093, 303] on div "S2 play_arrow pause 10:49 + Add competency keyboard_arrow_right I . I rather ha…" at bounding box center [924, 320] width 840 height 82
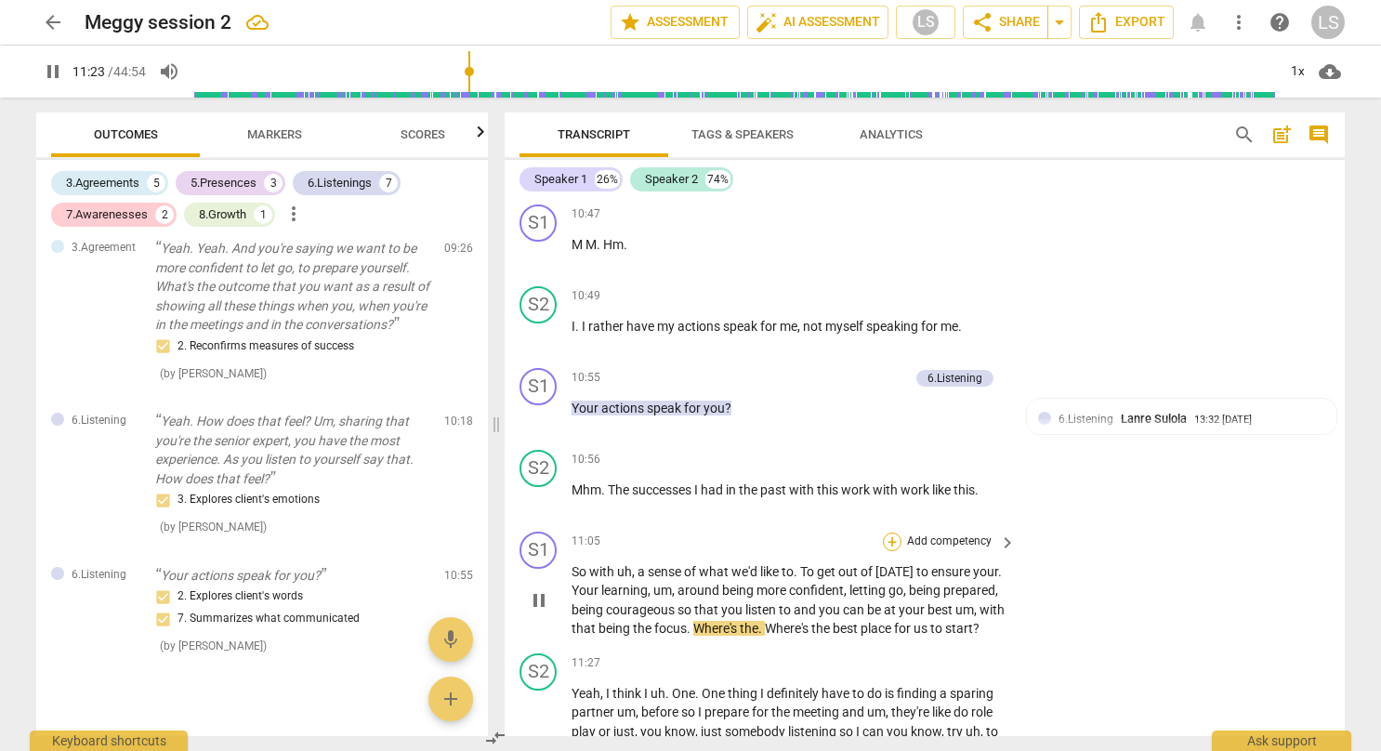
click at [890, 532] on div "+" at bounding box center [892, 541] width 19 height 19
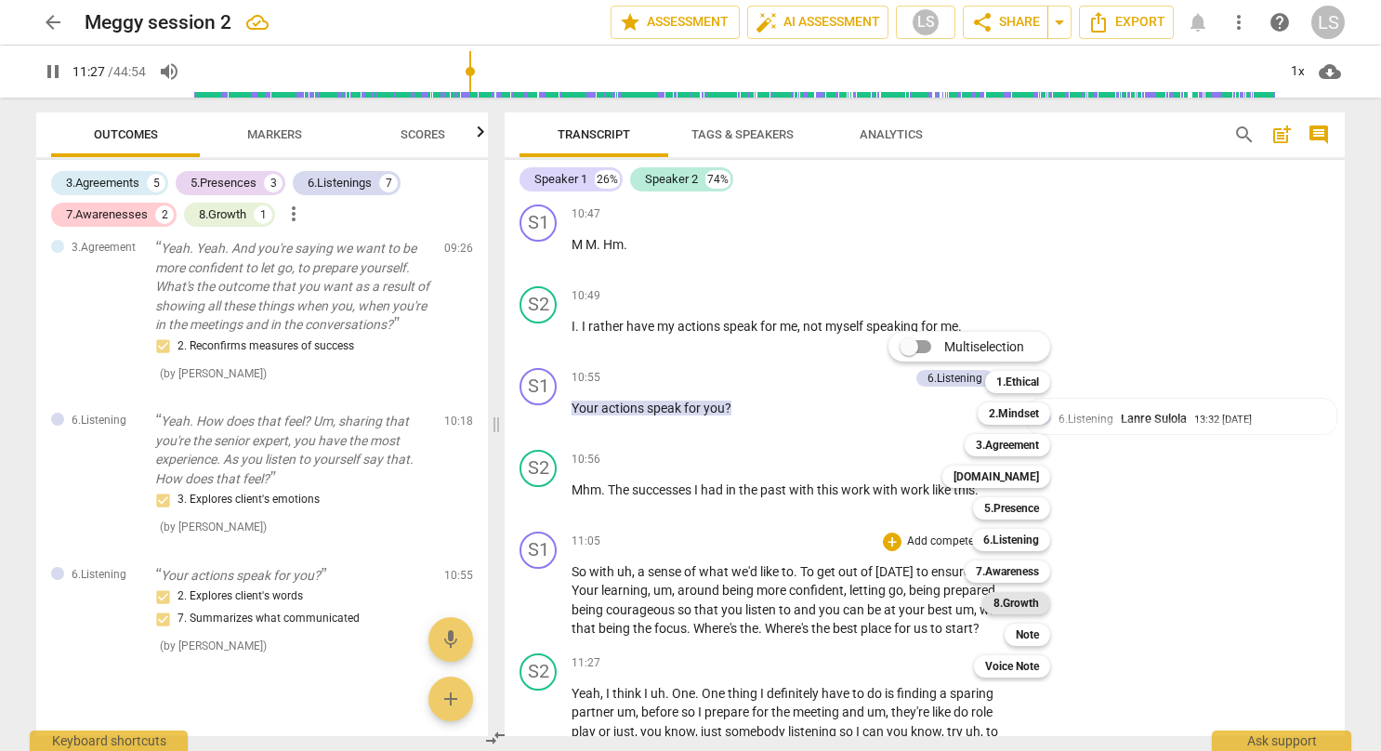
click at [1015, 608] on b "8.Growth" at bounding box center [1016, 603] width 46 height 22
type input "688"
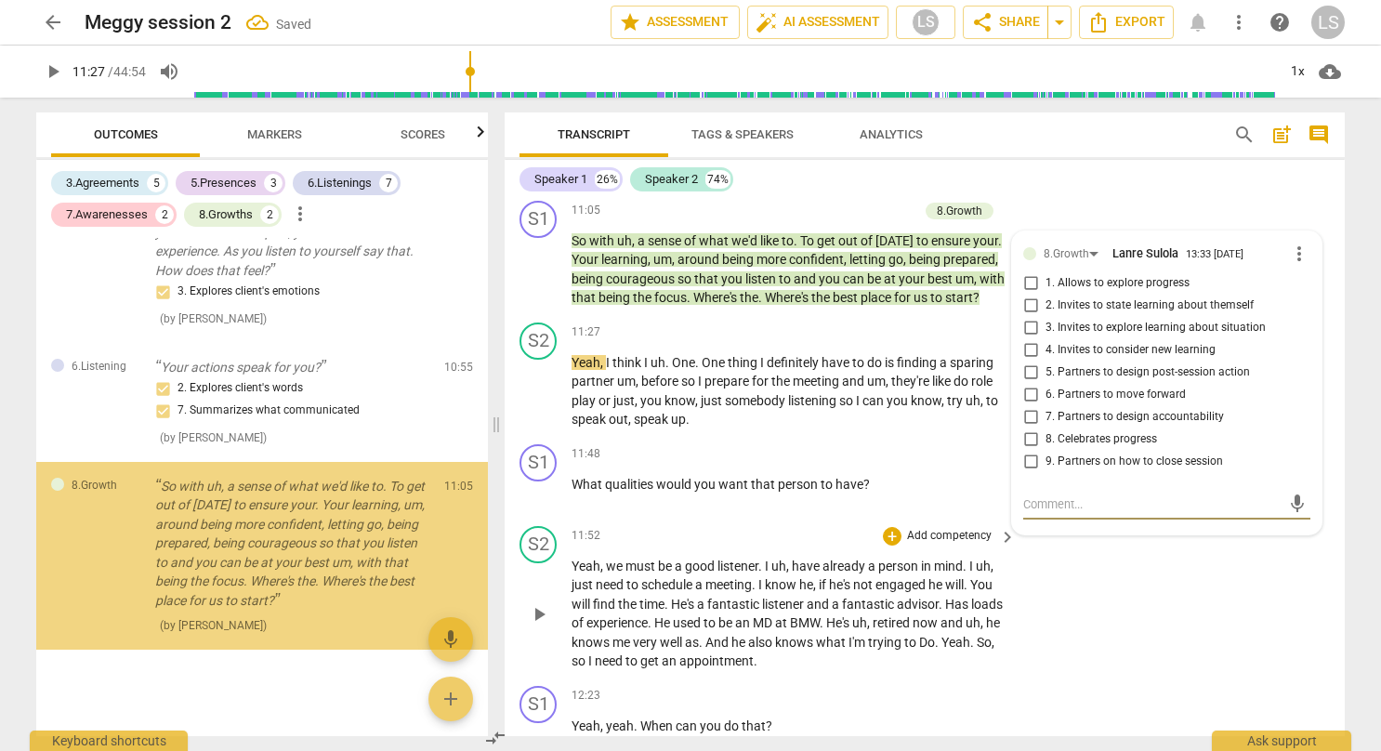
scroll to position [2722, 0]
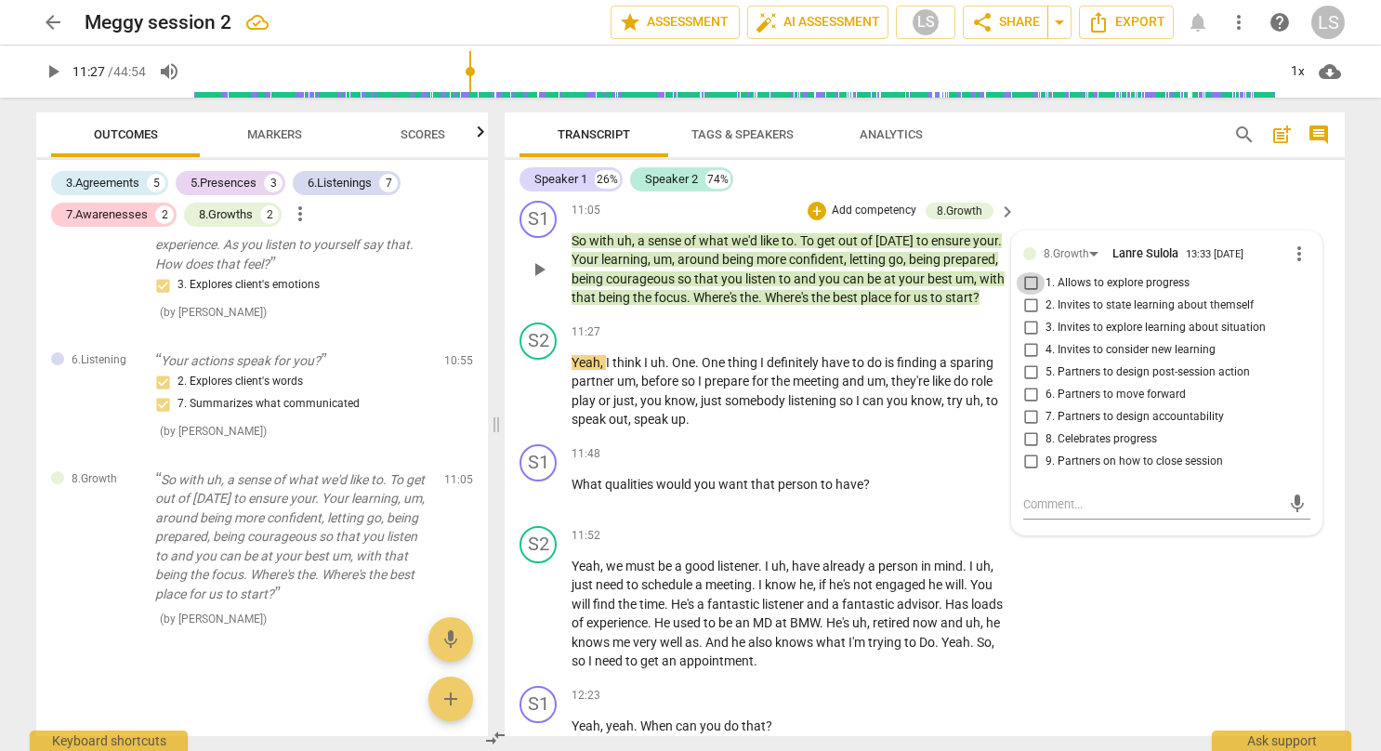
click at [1032, 272] on input "1. Allows to explore progress" at bounding box center [1030, 283] width 30 height 22
checkbox input "true"
click at [1064, 567] on div "S2 play_arrow pause 11:52 + Add competency keyboard_arrow_right Yeah , we must …" at bounding box center [924, 598] width 840 height 160
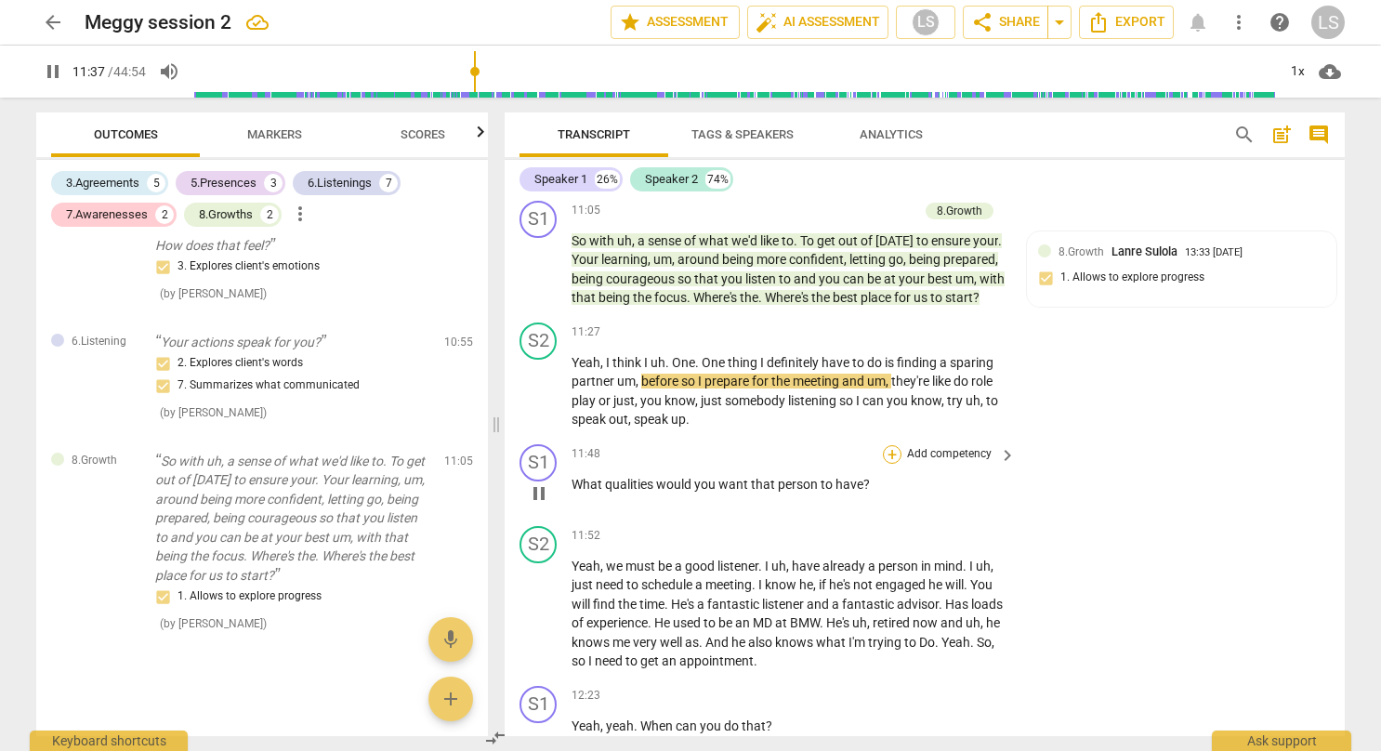
click at [888, 445] on div "+" at bounding box center [892, 454] width 19 height 19
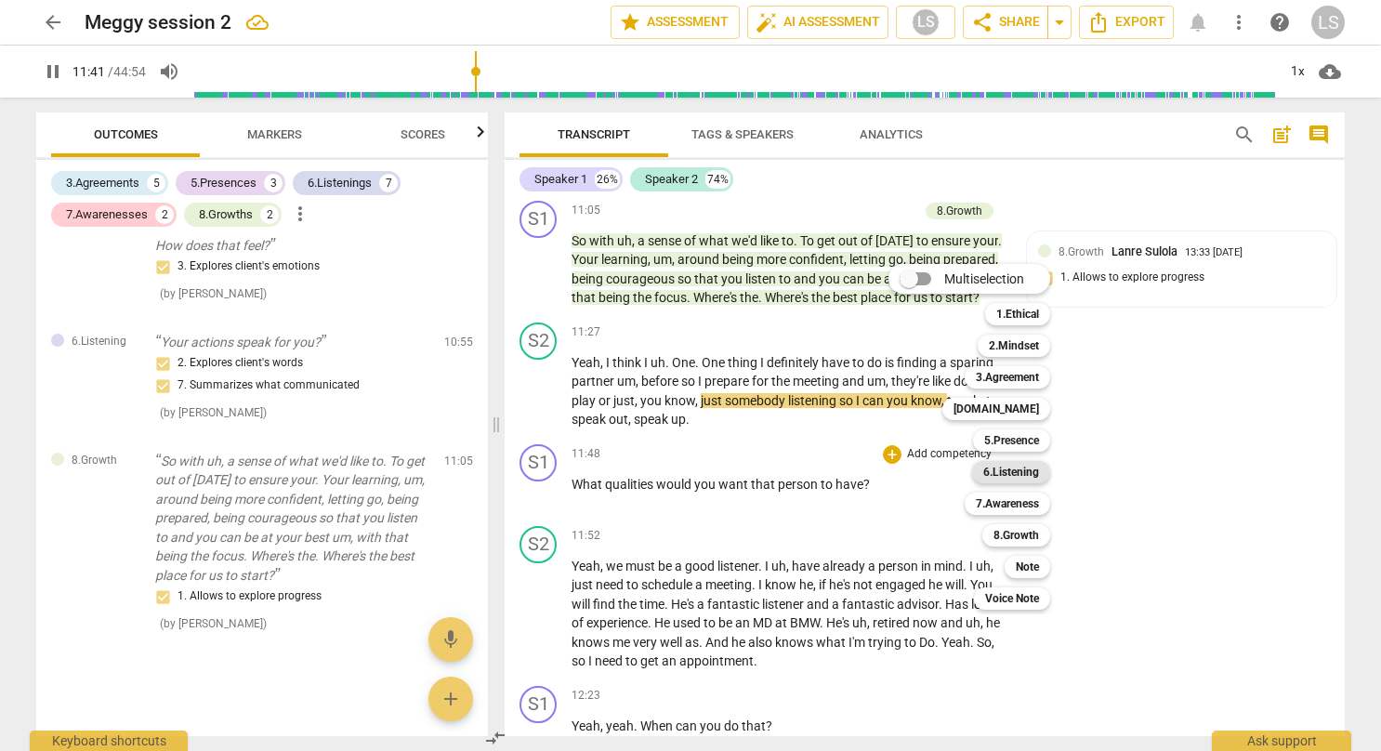
click at [1017, 469] on b "6.Listening" at bounding box center [1011, 472] width 56 height 22
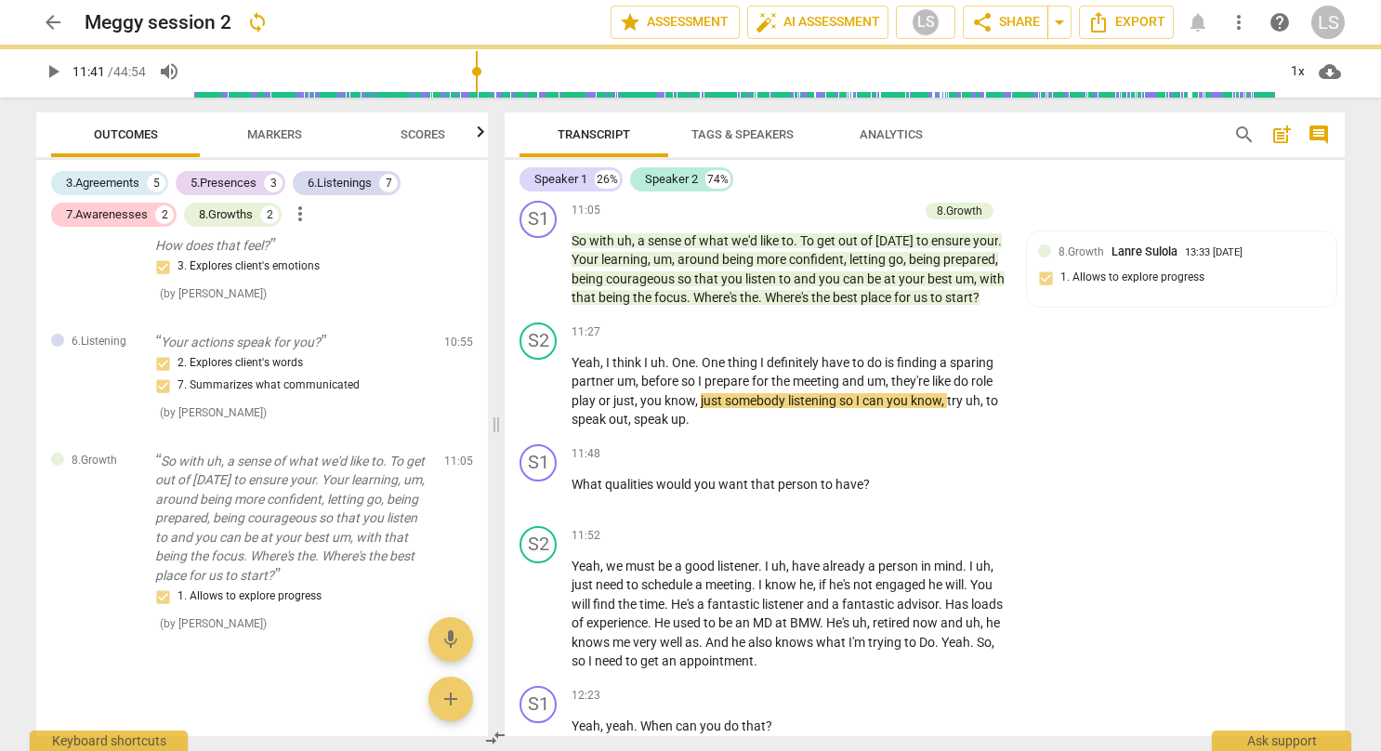
type input "702"
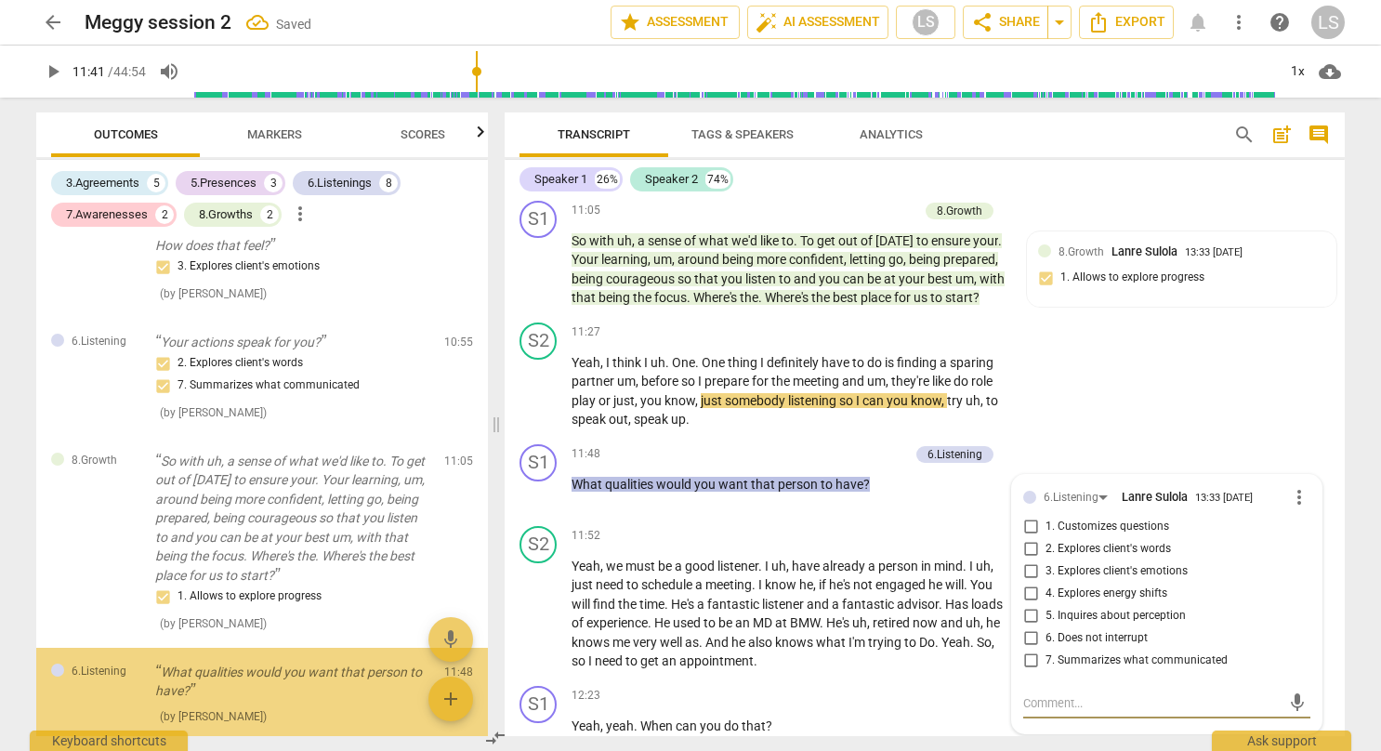
scroll to position [2837, 0]
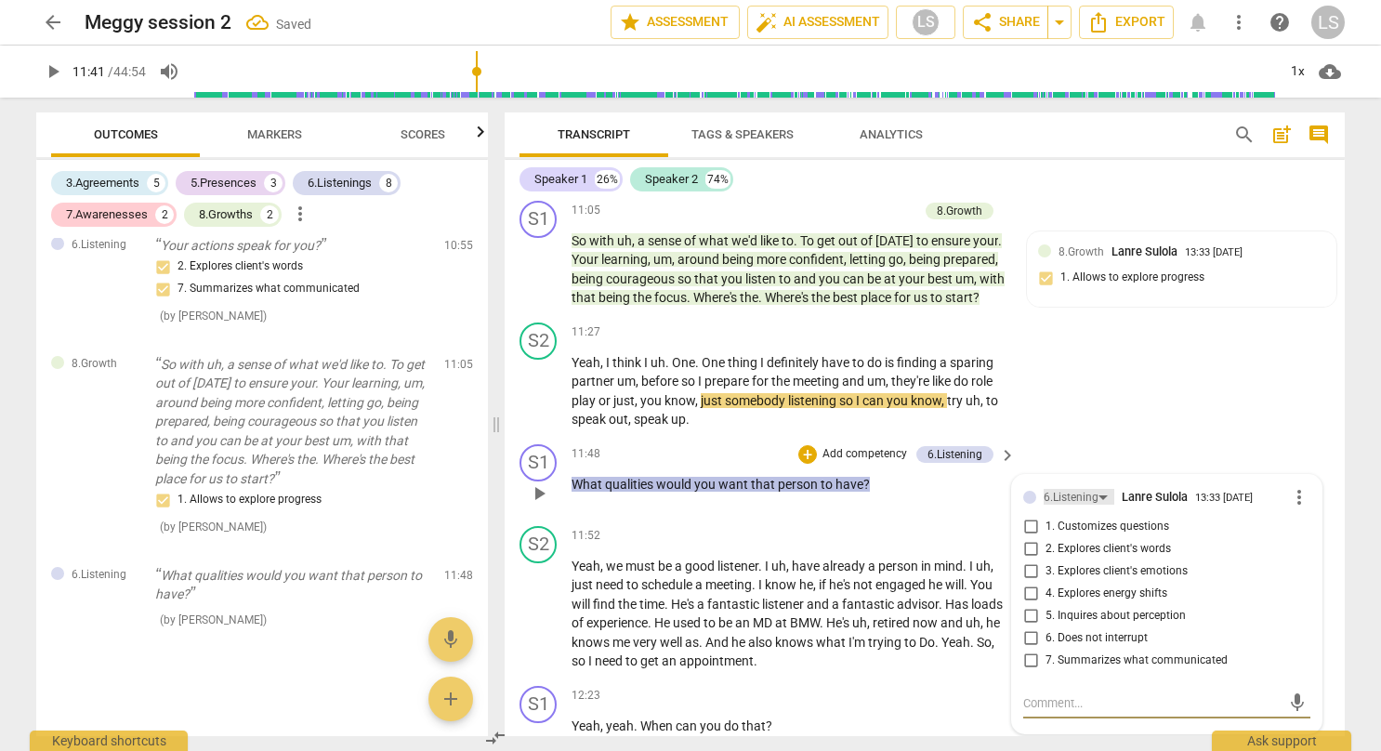
click at [1093, 489] on div "6.Listening" at bounding box center [1070, 498] width 55 height 18
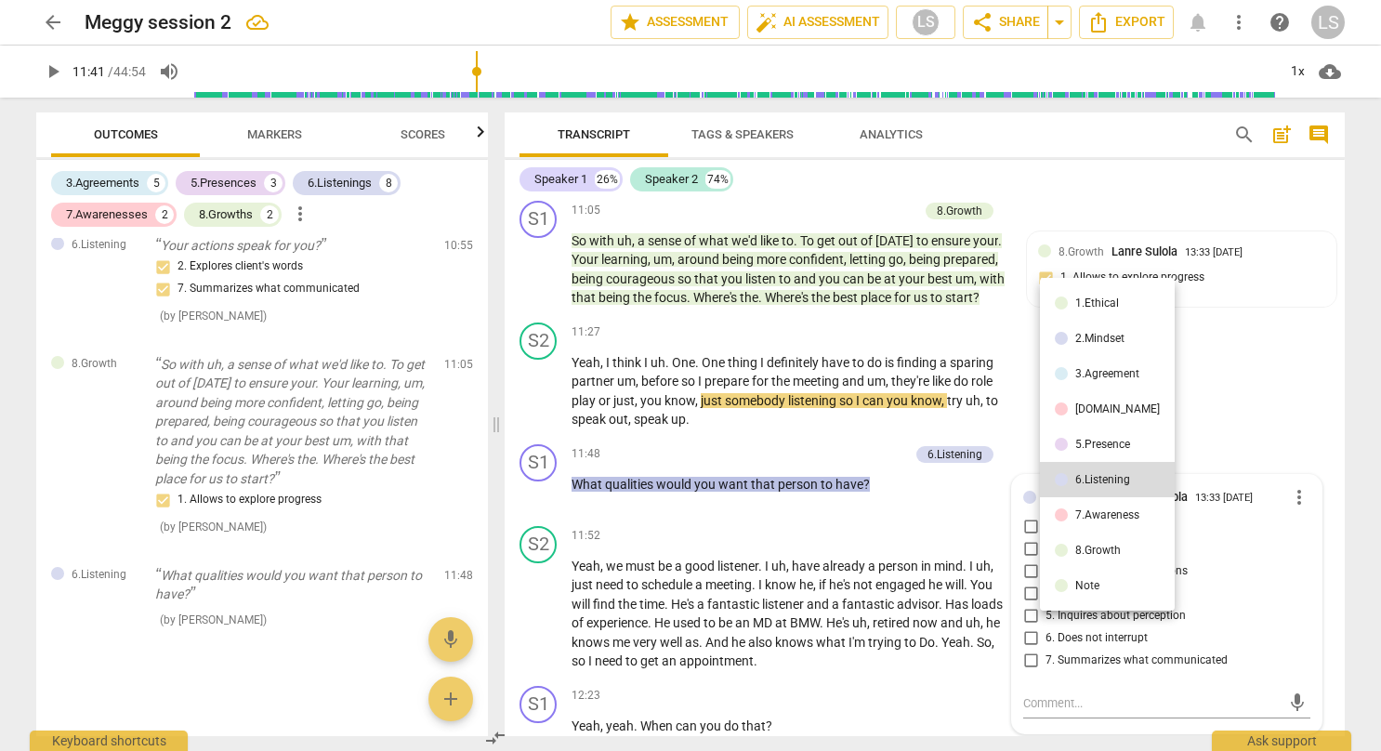
click at [1089, 514] on div "7.Awareness" at bounding box center [1107, 514] width 64 height 11
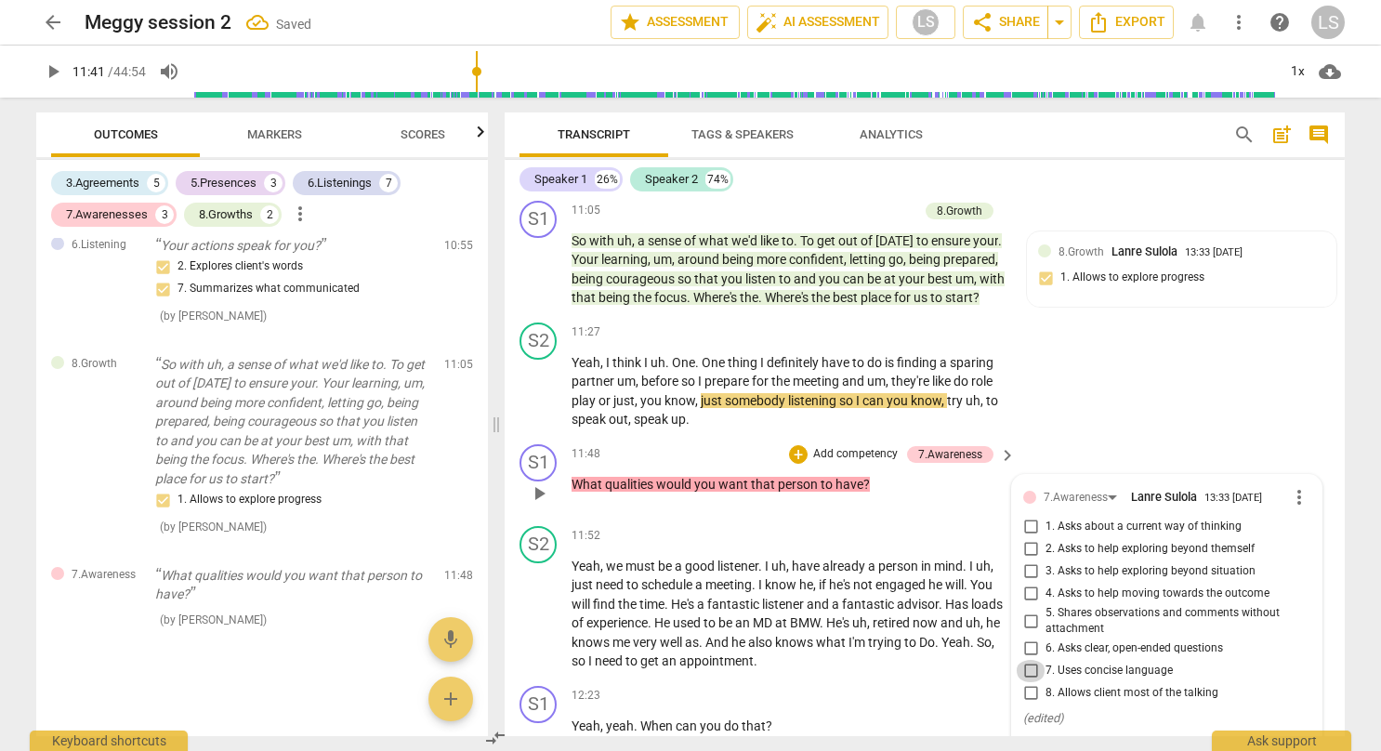
click at [1026, 660] on input "7. Uses concise language" at bounding box center [1030, 671] width 30 height 22
checkbox input "true"
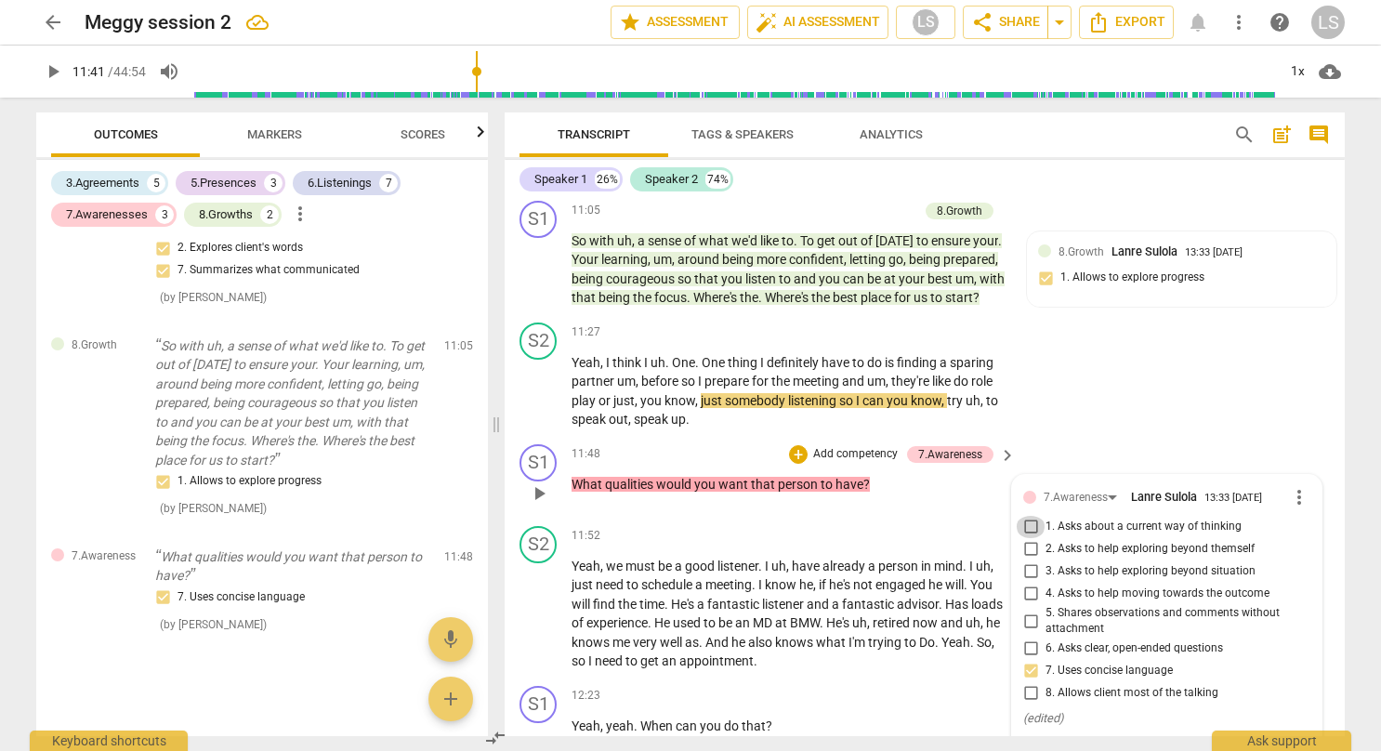
click at [1024, 516] on input "1. Asks about a current way of thinking" at bounding box center [1030, 527] width 30 height 22
checkbox input "true"
click at [1104, 392] on div "S2 play_arrow pause 11:27 + Add competency keyboard_arrow_right Yeah , I think …" at bounding box center [924, 376] width 840 height 122
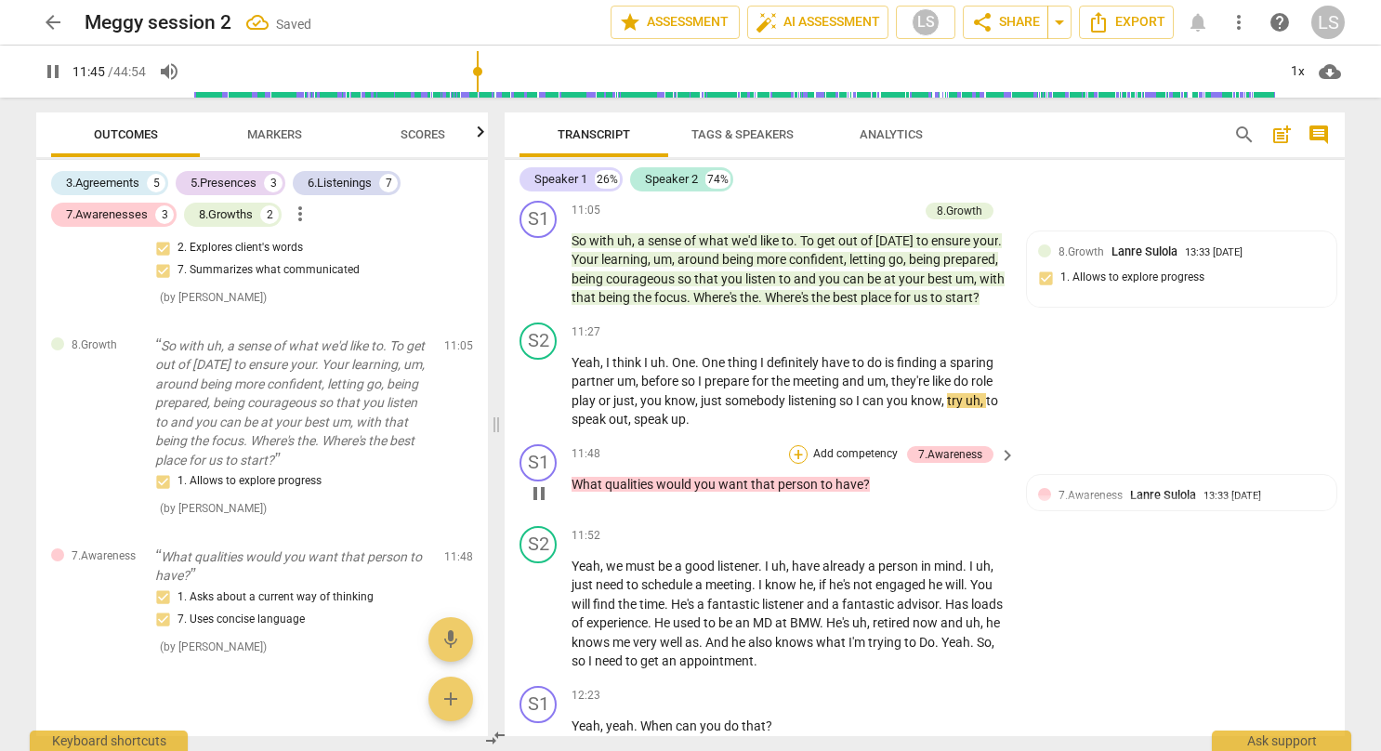
click at [799, 445] on div "+" at bounding box center [798, 454] width 19 height 19
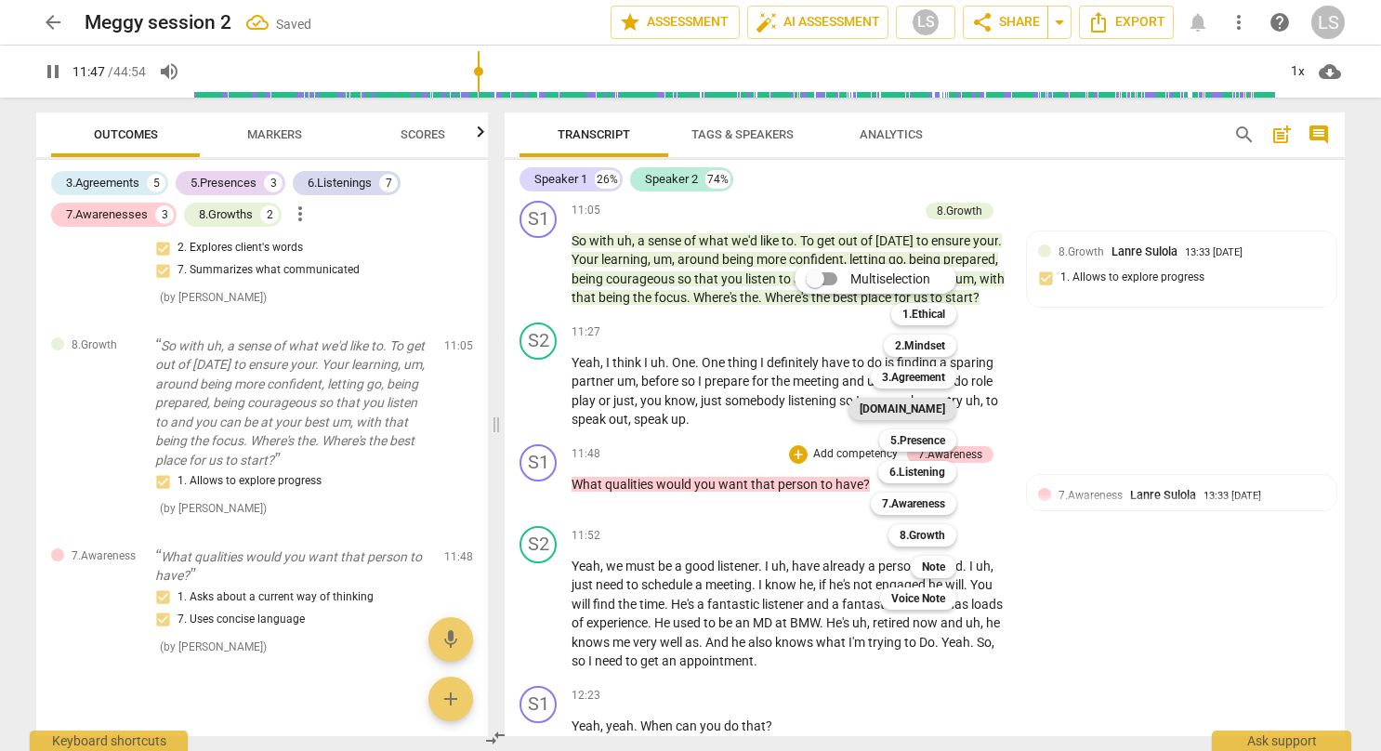
click at [935, 407] on b "[DOMAIN_NAME]" at bounding box center [901, 409] width 85 height 22
type input "707"
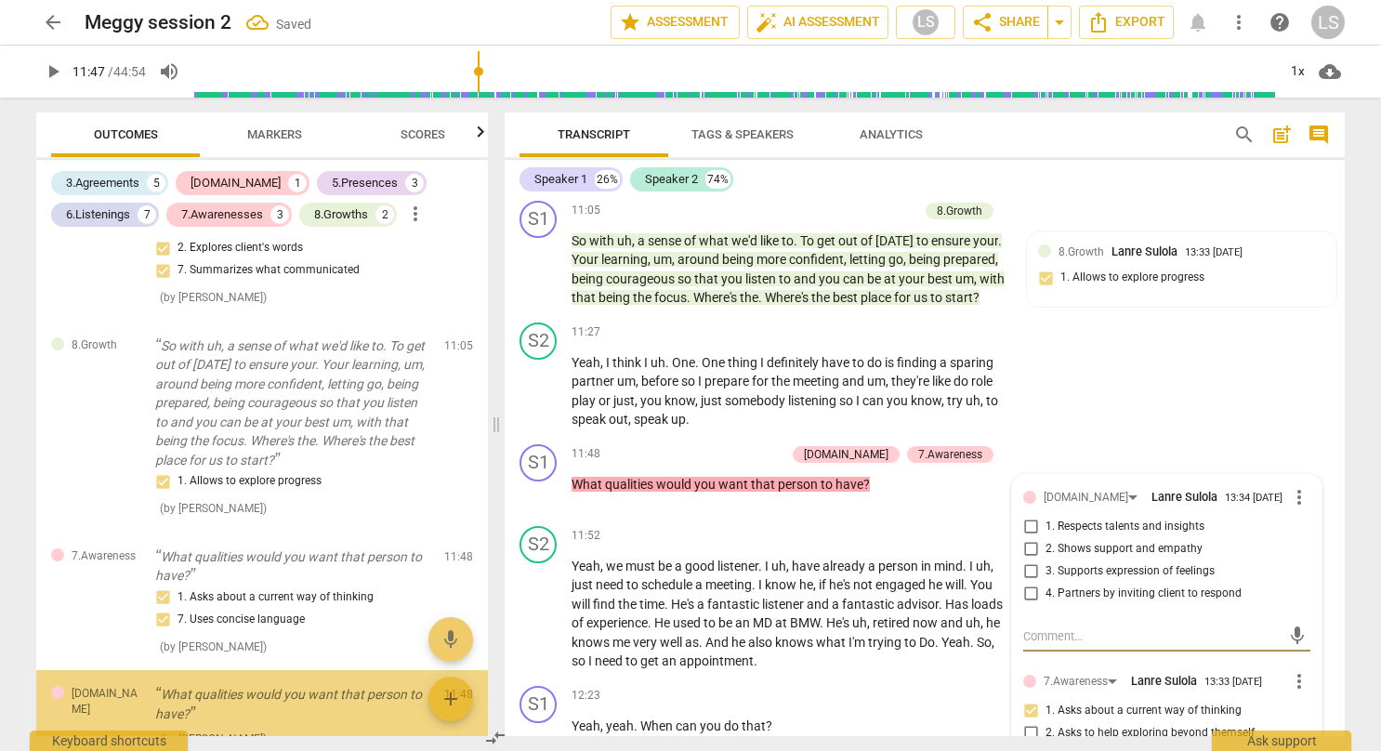
scroll to position [2976, 0]
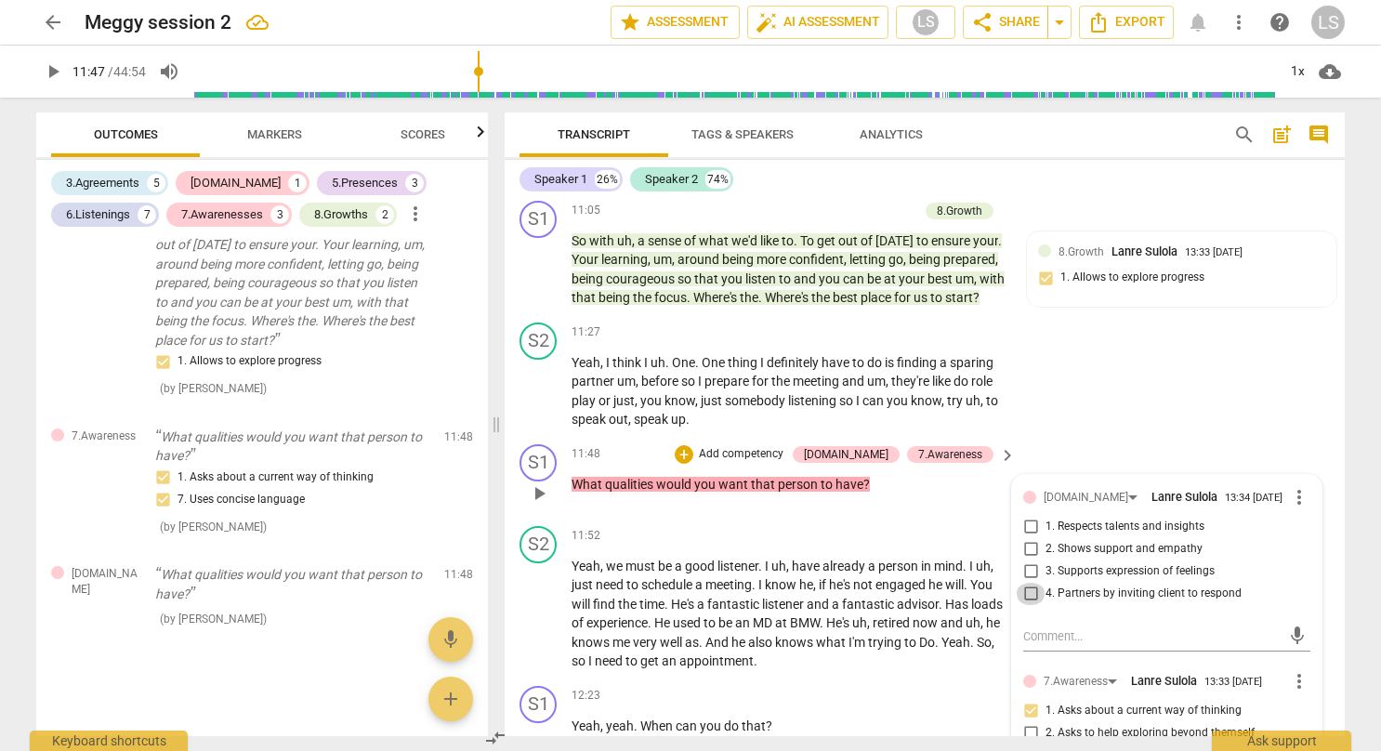
click at [1029, 583] on input "4. Partners by inviting client to respond" at bounding box center [1030, 594] width 30 height 22
checkbox input "true"
click at [1136, 353] on div "S2 play_arrow pause 11:27 + Add competency keyboard_arrow_right Yeah , I think …" at bounding box center [924, 376] width 840 height 122
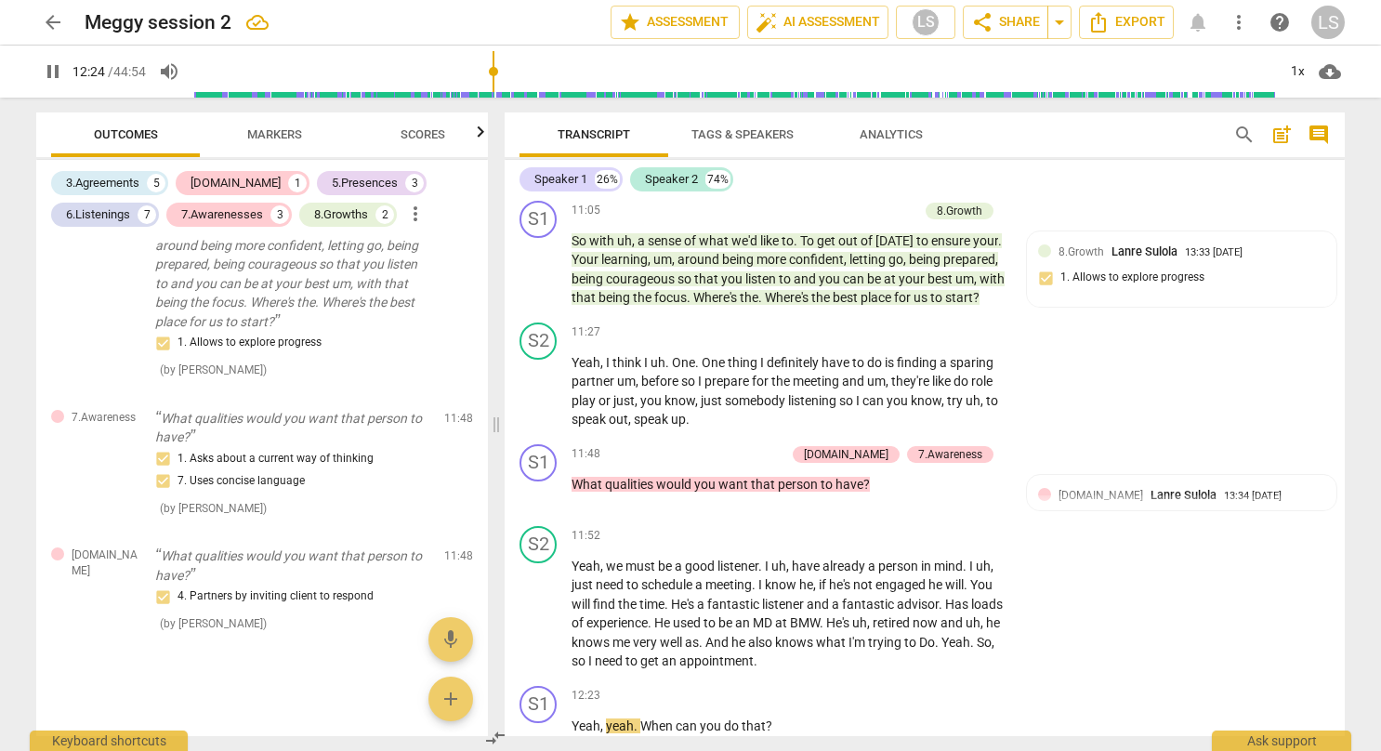
click at [271, 132] on span "Markers" at bounding box center [274, 134] width 55 height 14
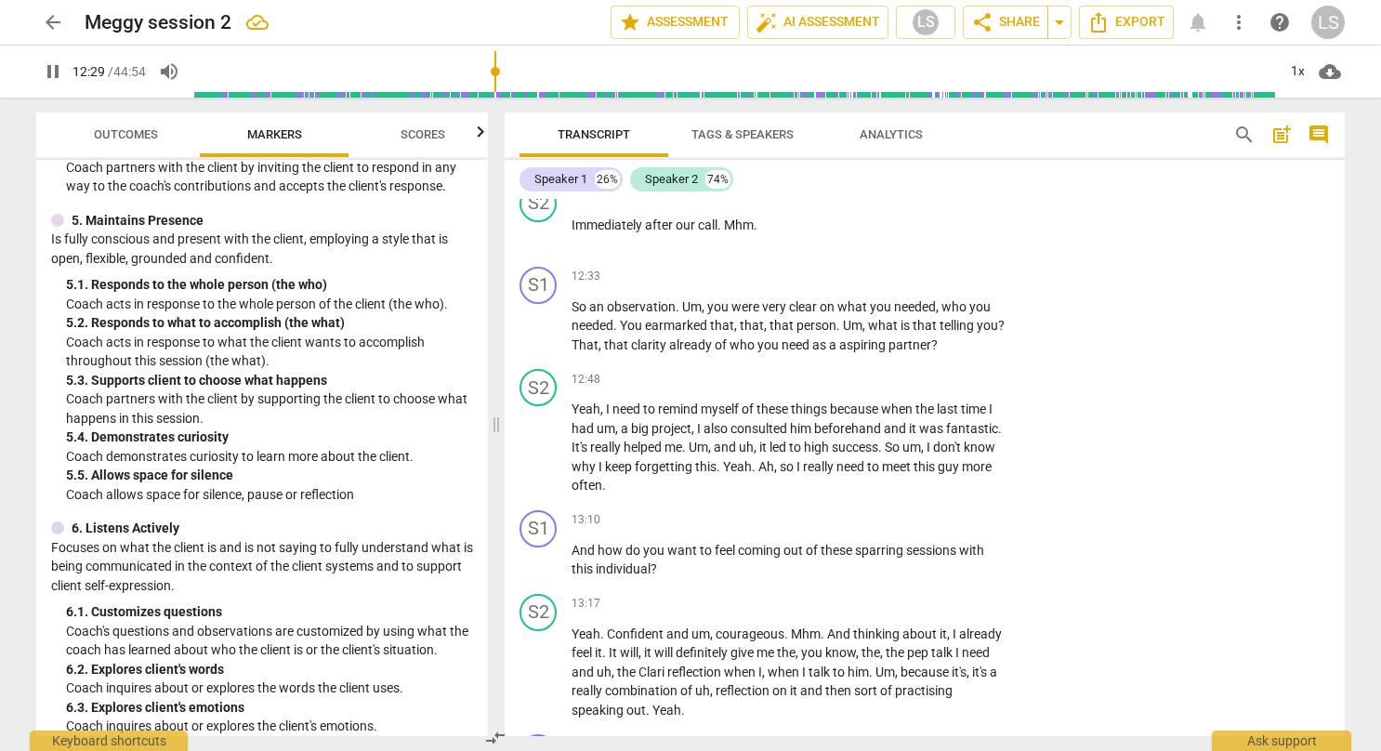
scroll to position [964, 0]
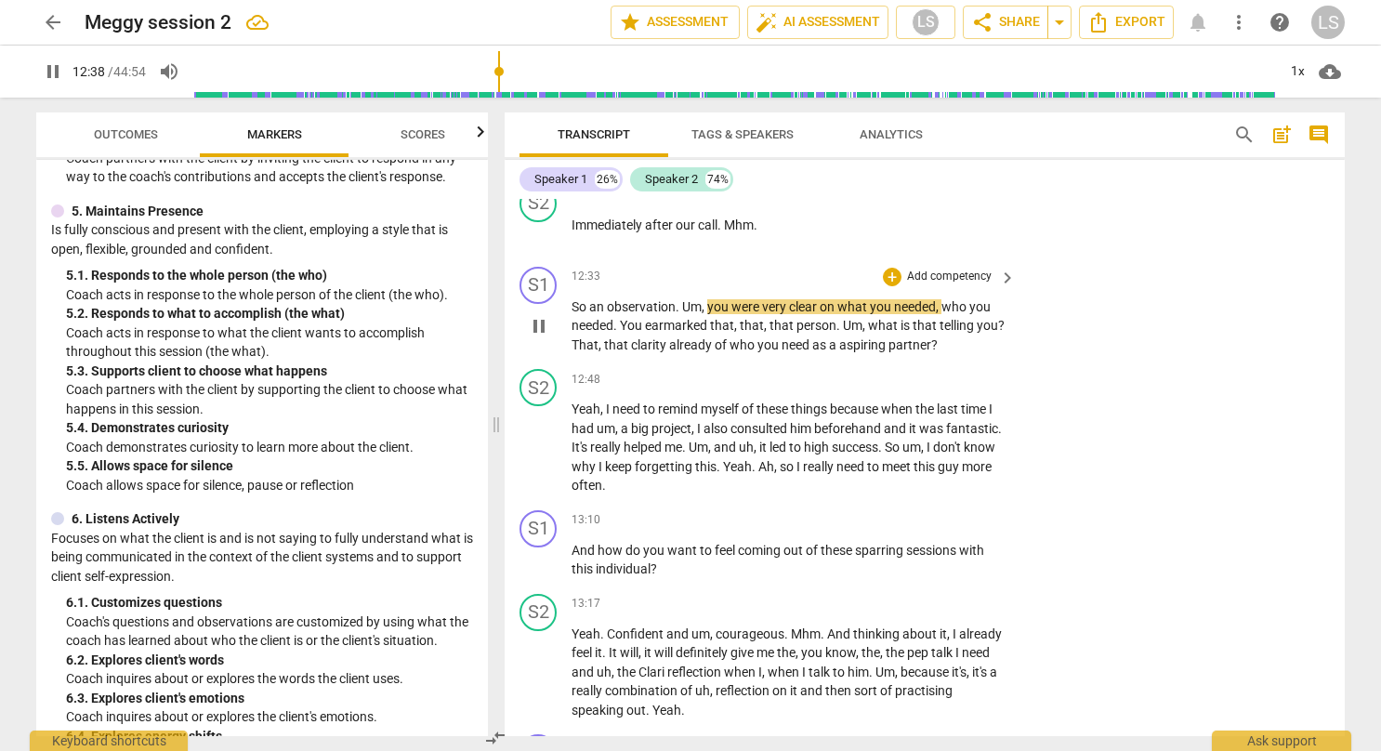
drag, startPoint x: 1141, startPoint y: 247, endPoint x: 1325, endPoint y: 263, distance: 184.6
click at [1325, 263] on div "S1 play_arrow pause 12:33 + Add competency keyboard_arrow_right So an observati…" at bounding box center [924, 310] width 840 height 103
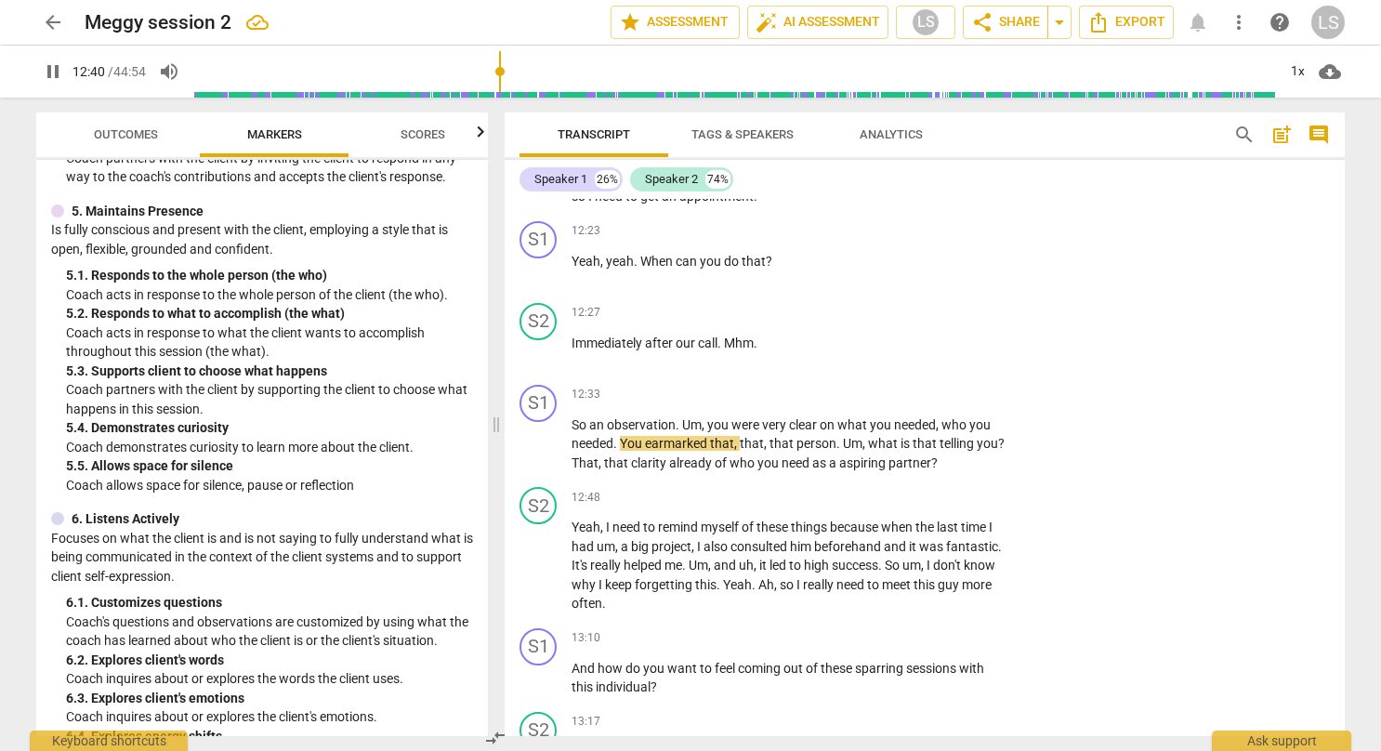
scroll to position [5654, 0]
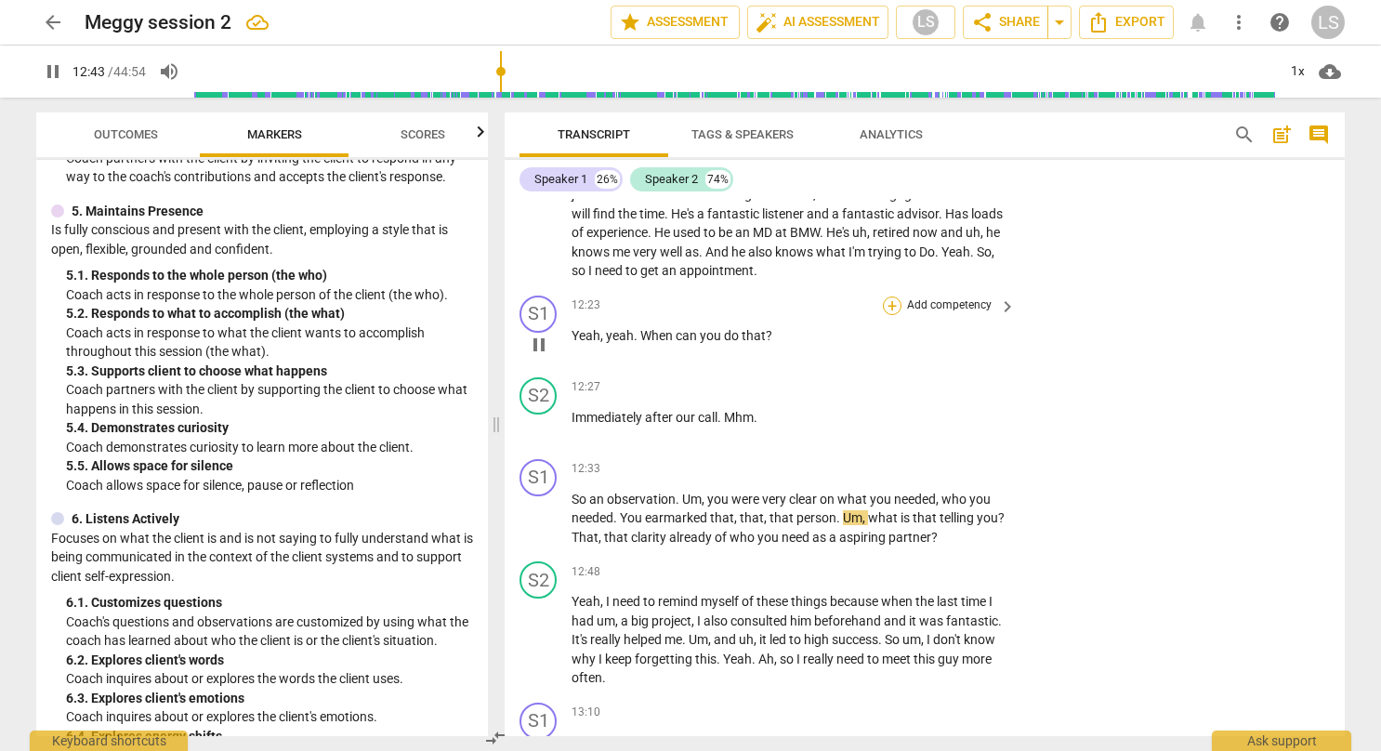
click at [891, 296] on div "+" at bounding box center [892, 305] width 19 height 19
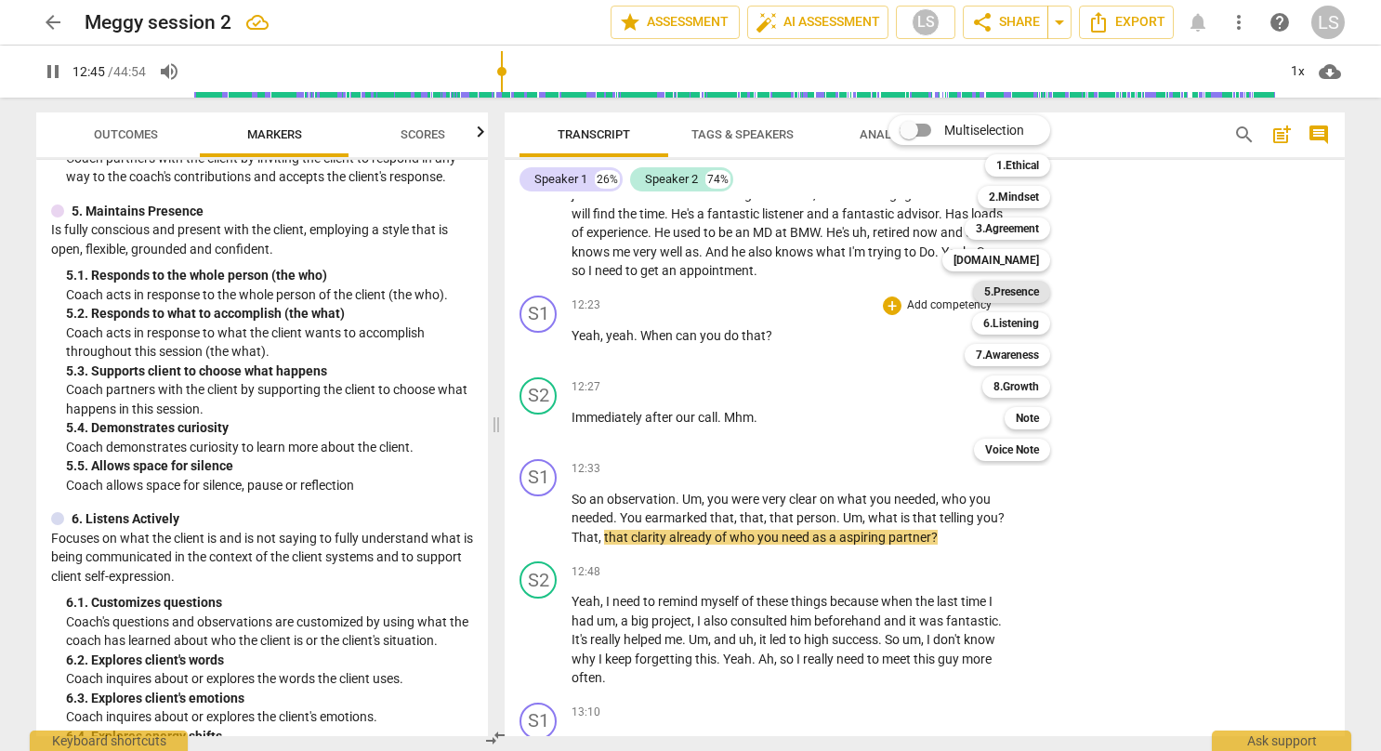
click at [1013, 295] on b "5.Presence" at bounding box center [1011, 292] width 55 height 22
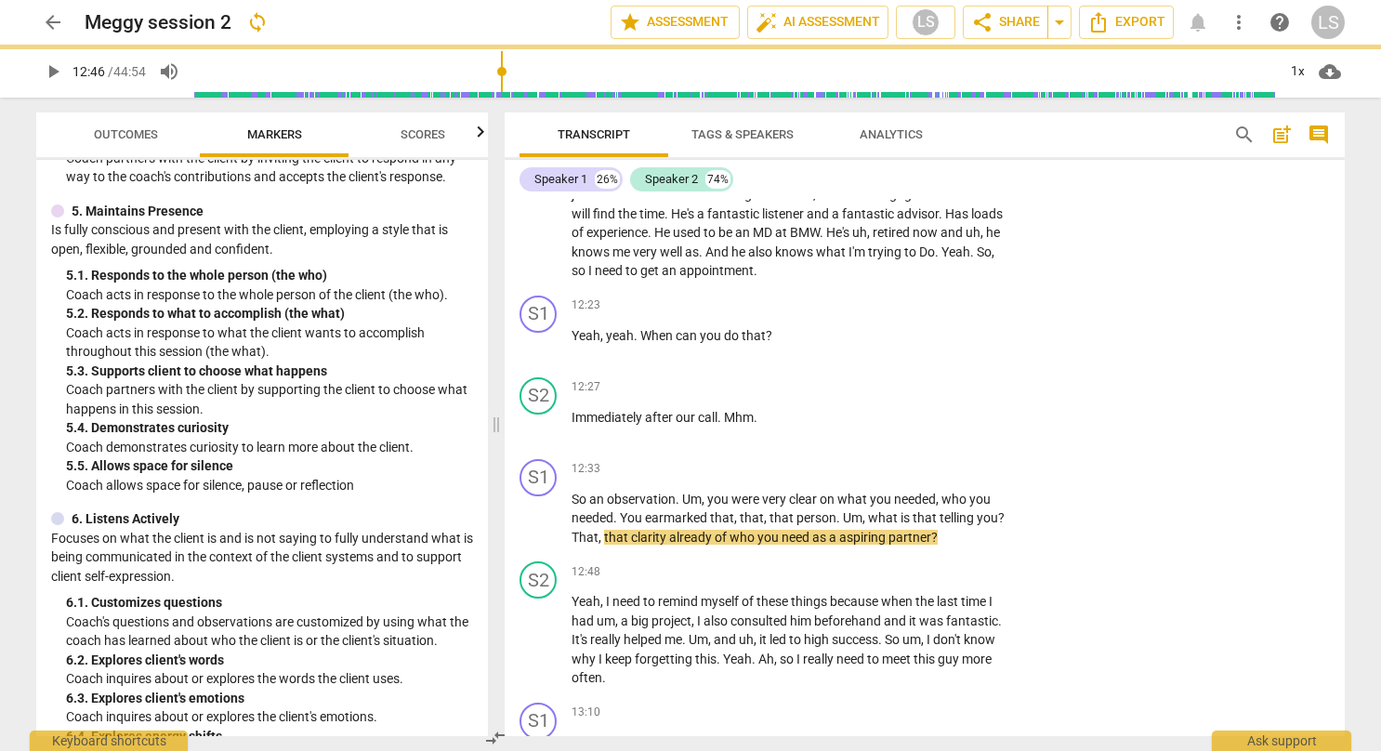
type input "766"
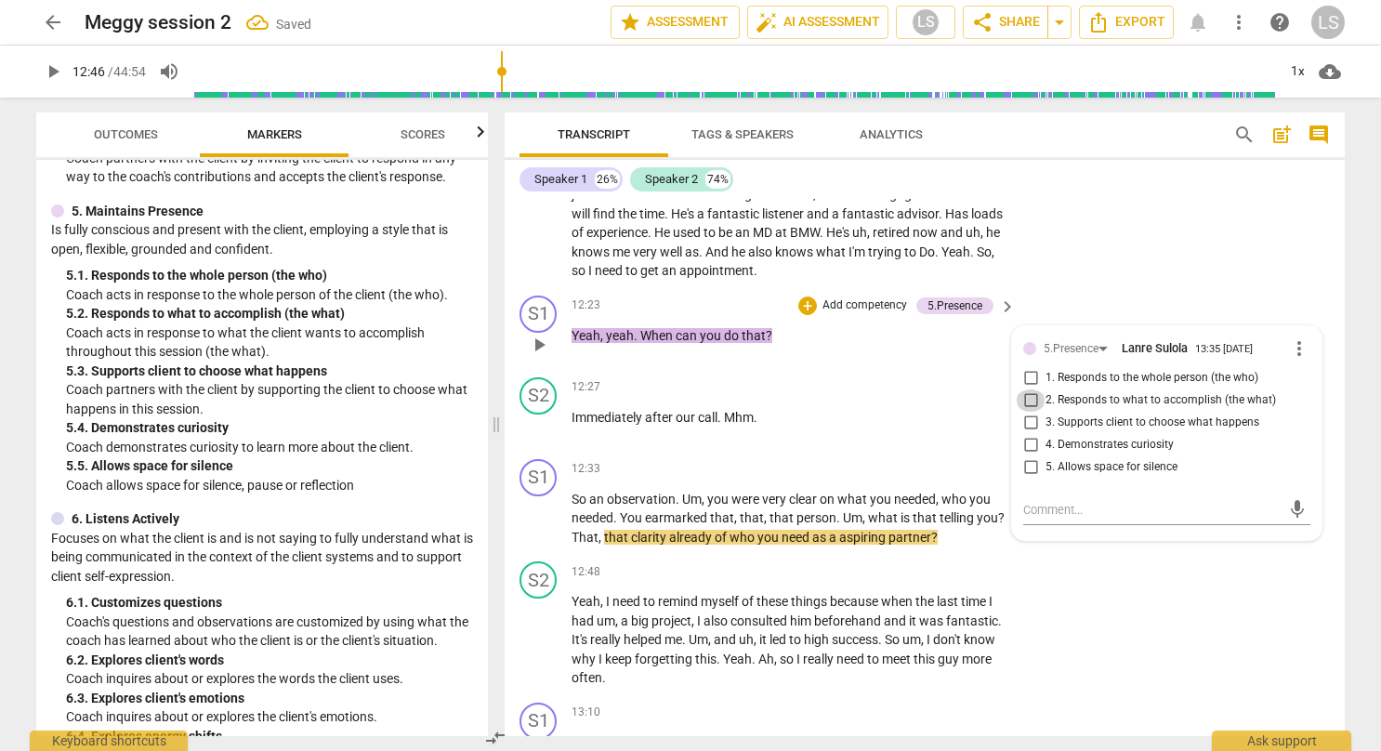
click at [1032, 389] on input "2. Responds to what to accomplish (the what)" at bounding box center [1030, 400] width 30 height 22
checkbox input "true"
click at [1029, 412] on input "3. Supports client to choose what happens" at bounding box center [1030, 423] width 30 height 22
checkbox input "true"
drag, startPoint x: 1134, startPoint y: 640, endPoint x: 1133, endPoint y: 606, distance: 34.4
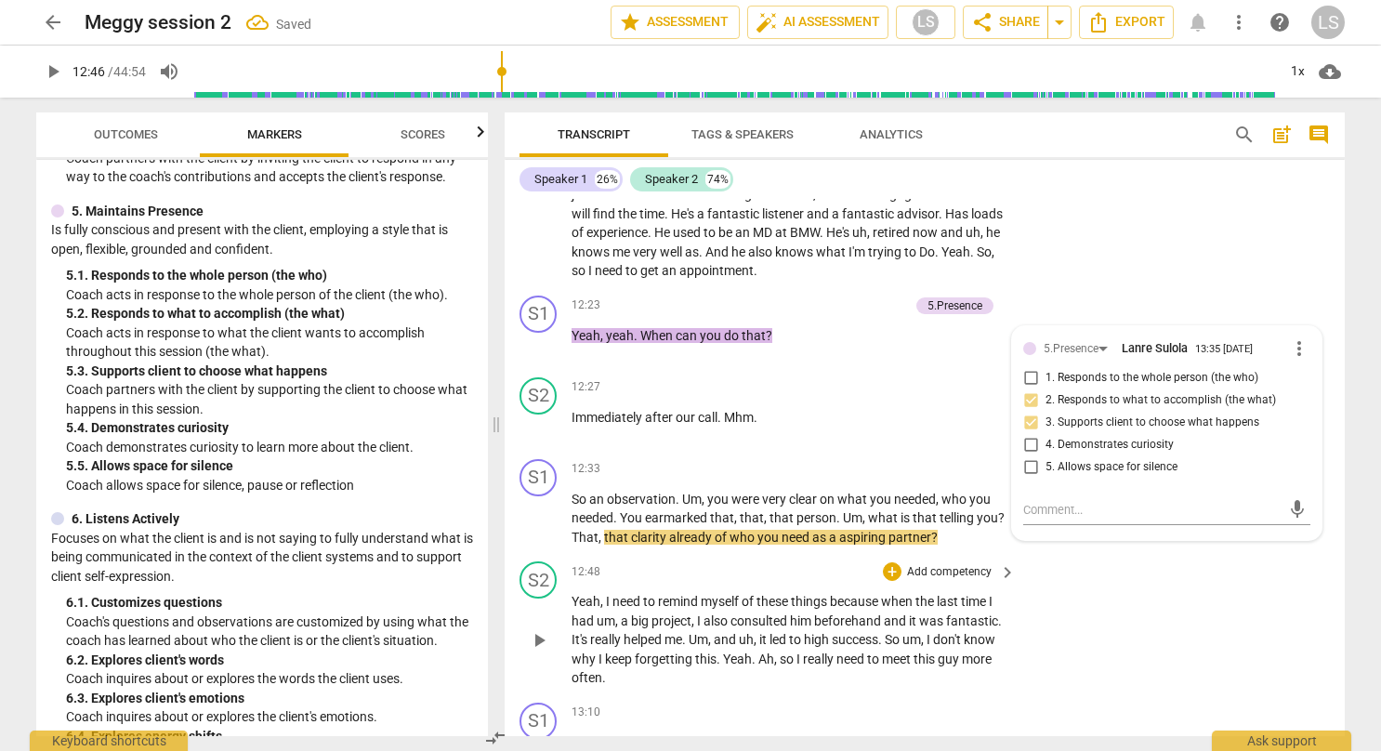
click at [1133, 606] on div "S2 play_arrow pause 12:48 + Add competency keyboard_arrow_right Yeah , I need t…" at bounding box center [924, 624] width 840 height 141
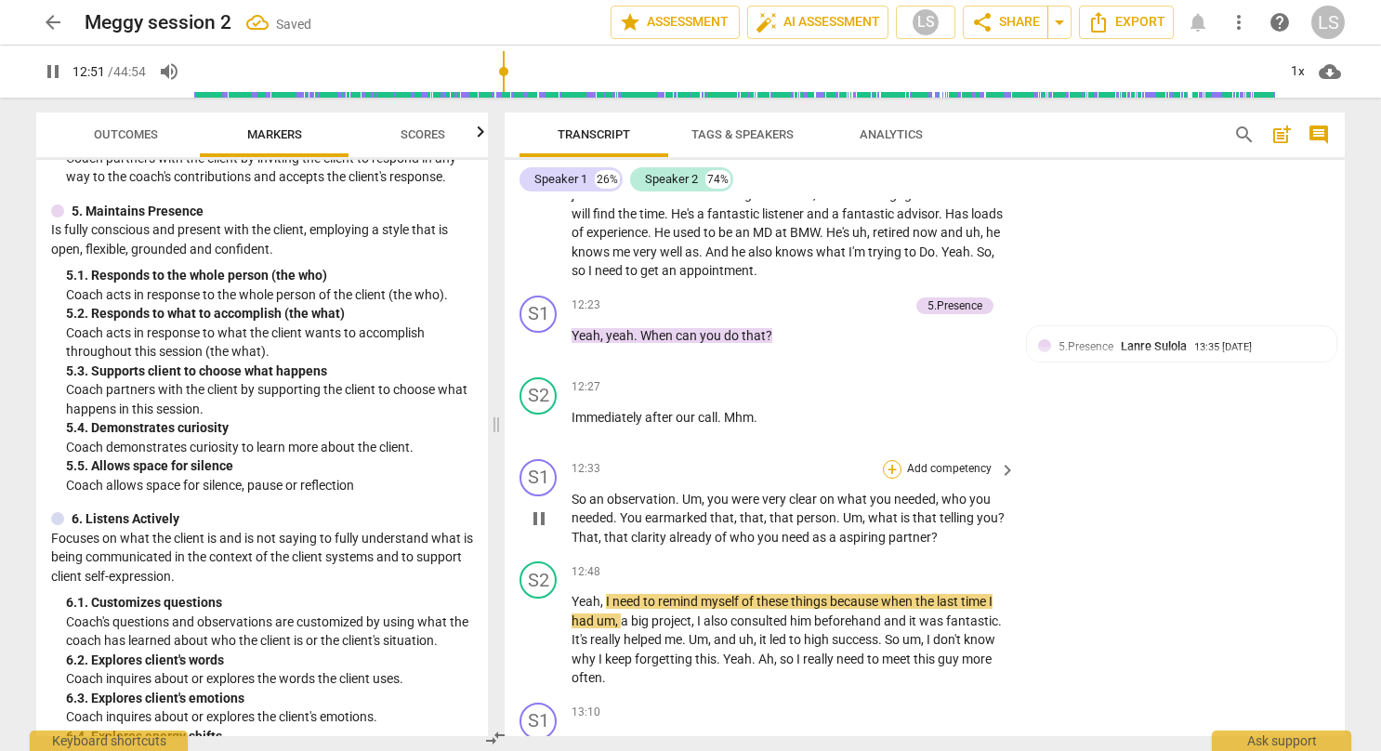
click at [888, 460] on div "+" at bounding box center [892, 469] width 19 height 19
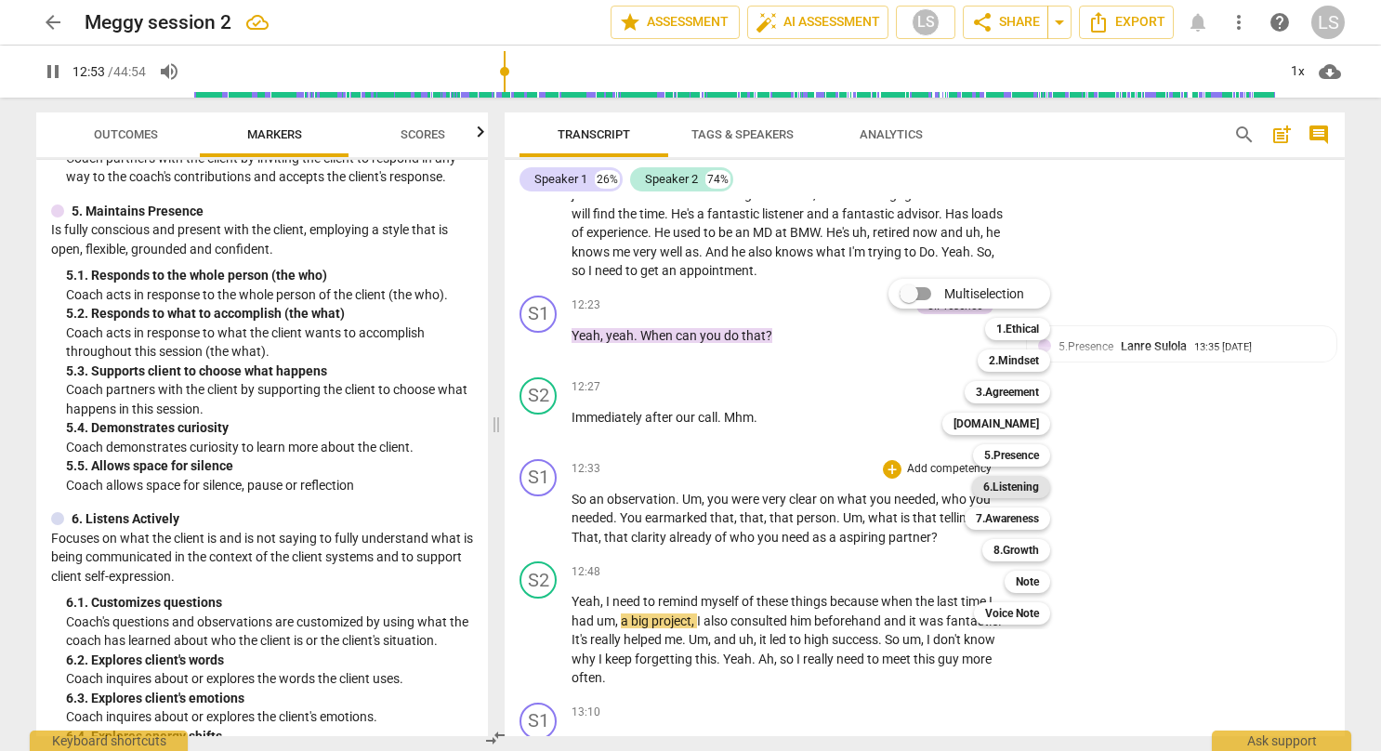
click at [1015, 491] on b "6.Listening" at bounding box center [1011, 487] width 56 height 22
type input "774"
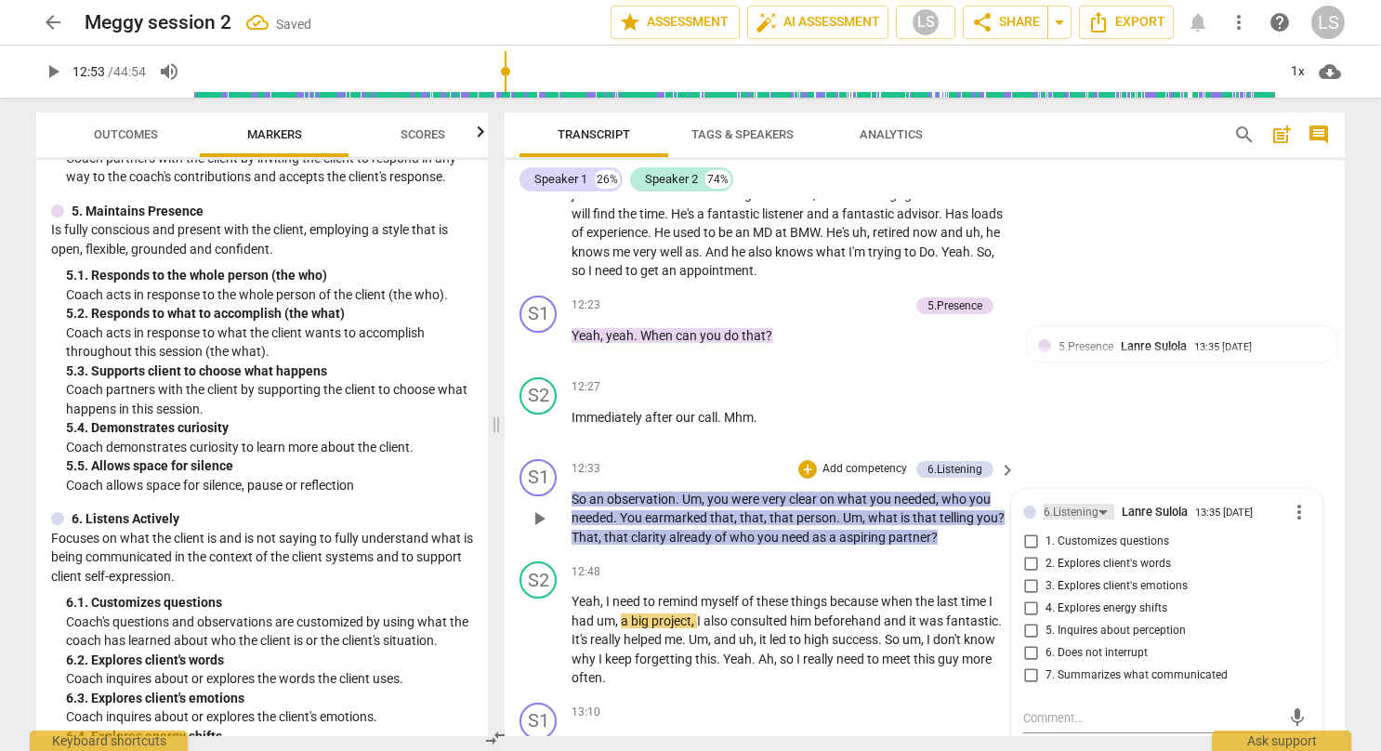
click at [1094, 504] on div "6.Listening" at bounding box center [1078, 512] width 71 height 16
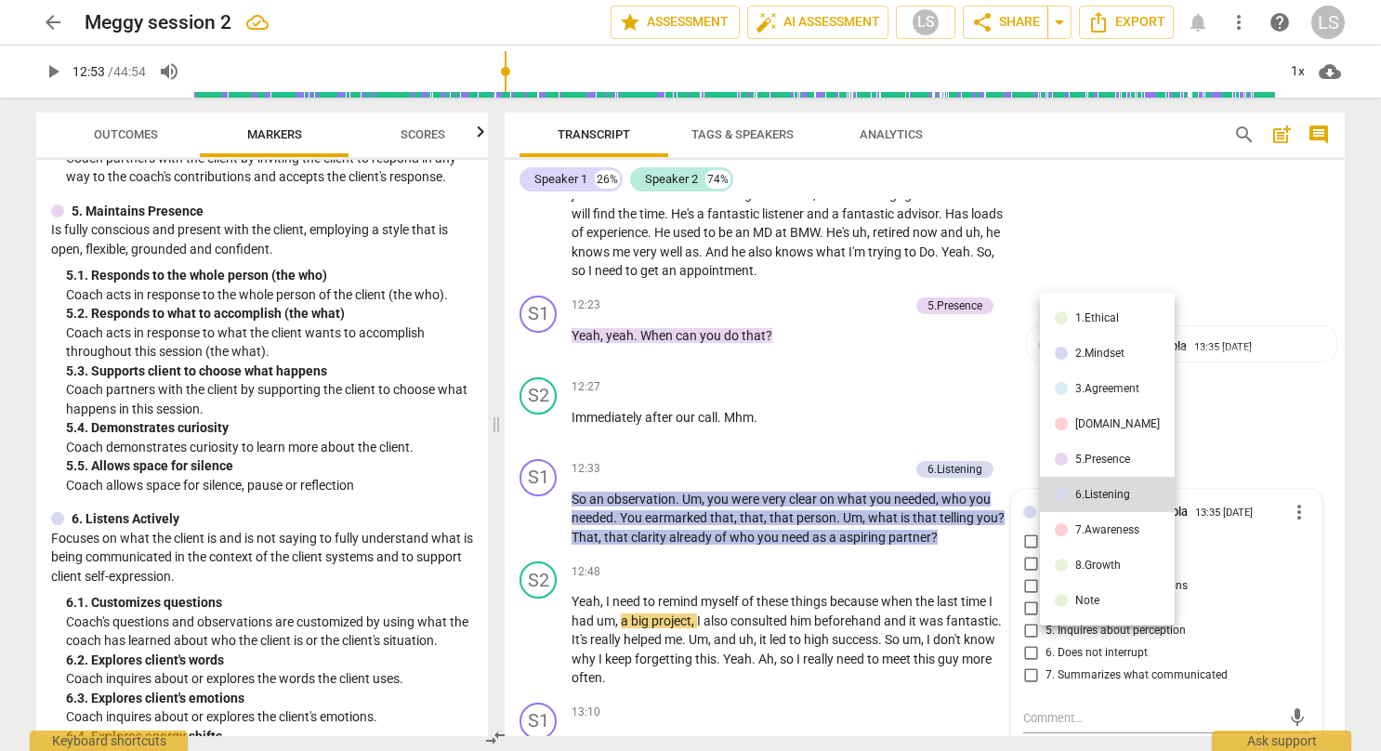
click at [1092, 535] on div "7.Awareness" at bounding box center [1107, 529] width 64 height 11
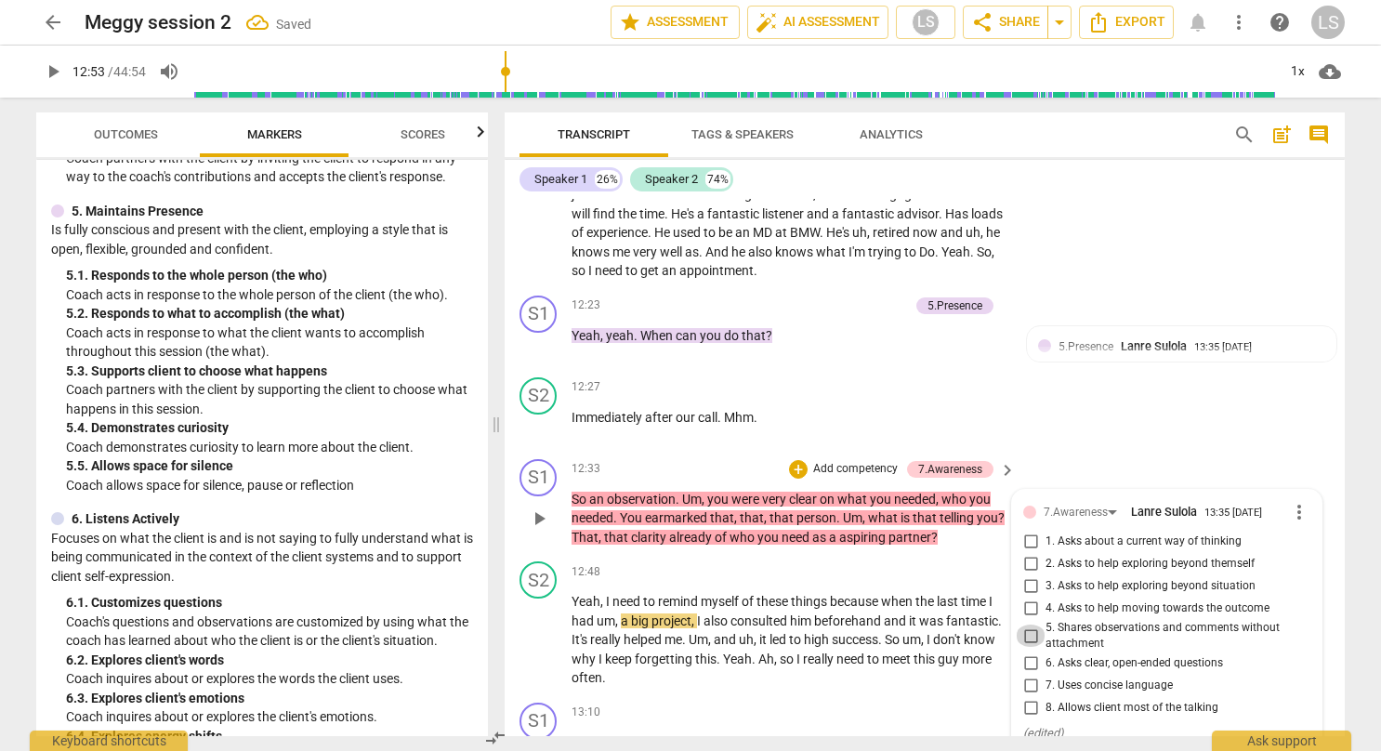
click at [1026, 624] on input "5. Shares observations and comments without attachment" at bounding box center [1030, 635] width 30 height 22
checkbox input "true"
click at [1152, 397] on div "S2 play_arrow pause 12:27 + Add competency keyboard_arrow_right Immediately aft…" at bounding box center [924, 411] width 840 height 82
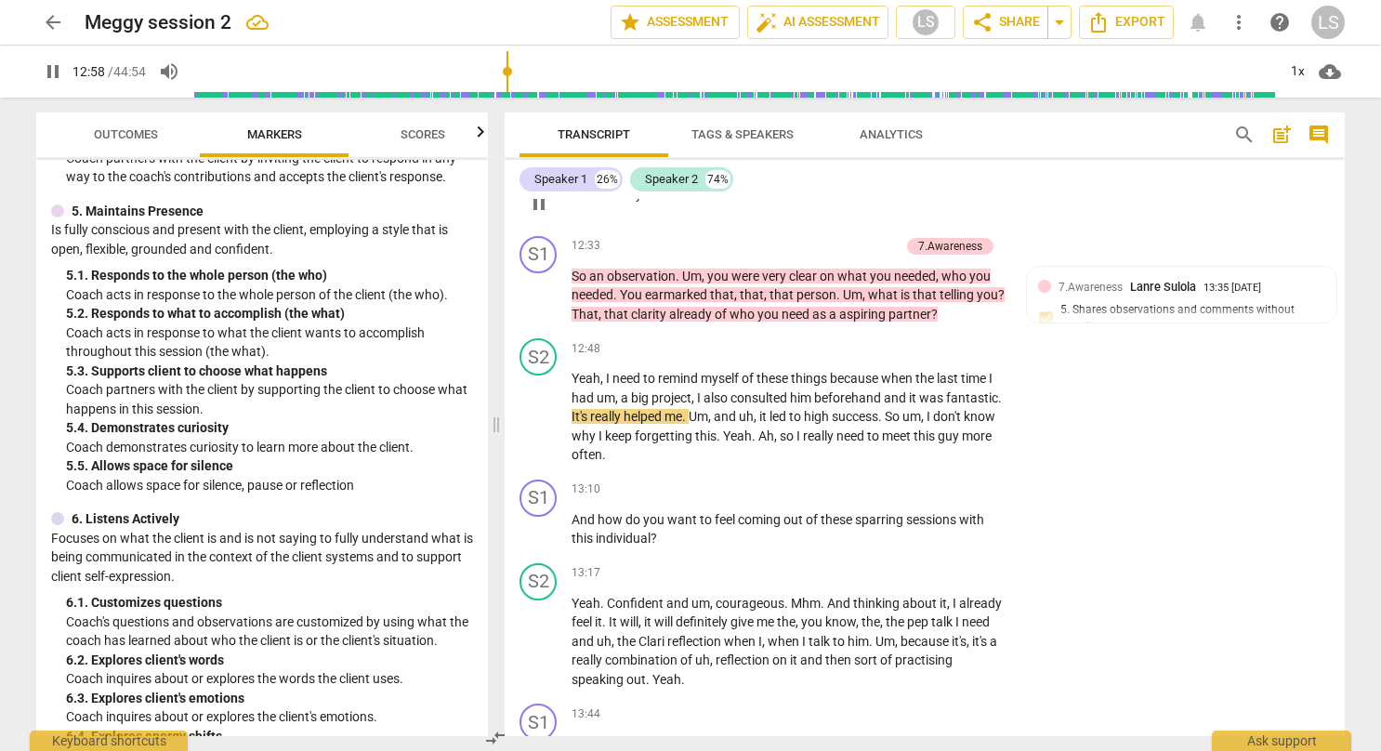
scroll to position [5915, 0]
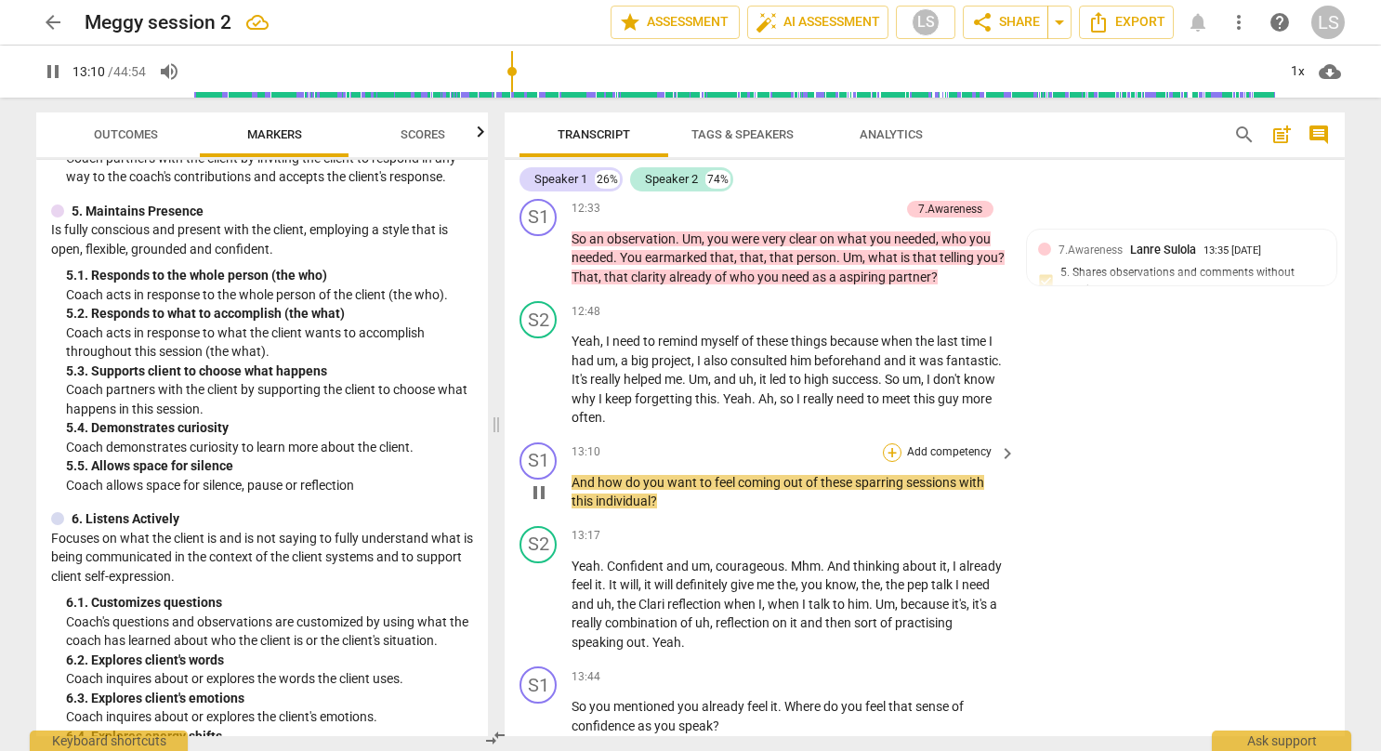
click at [890, 443] on div "+ Add competency" at bounding box center [938, 452] width 111 height 19
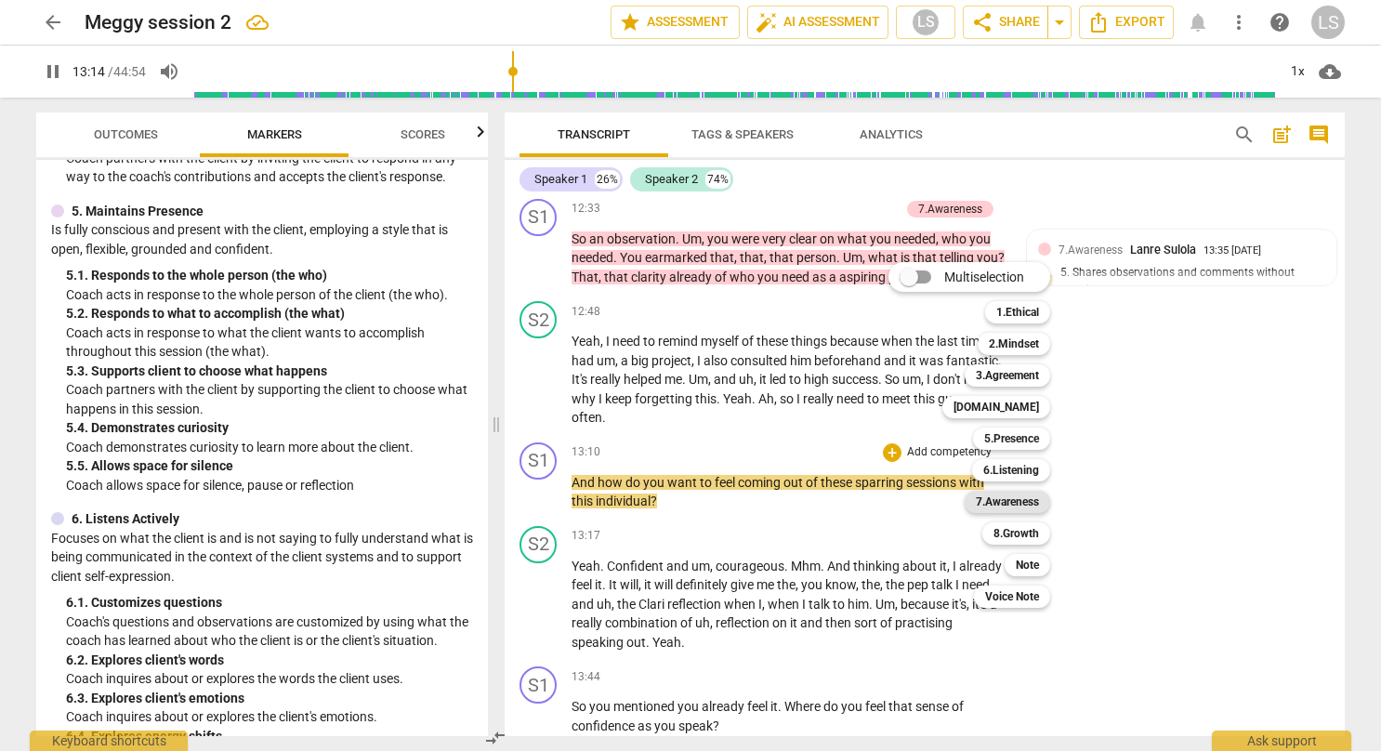
click at [1009, 511] on b "7.Awareness" at bounding box center [1007, 502] width 63 height 22
type input "794"
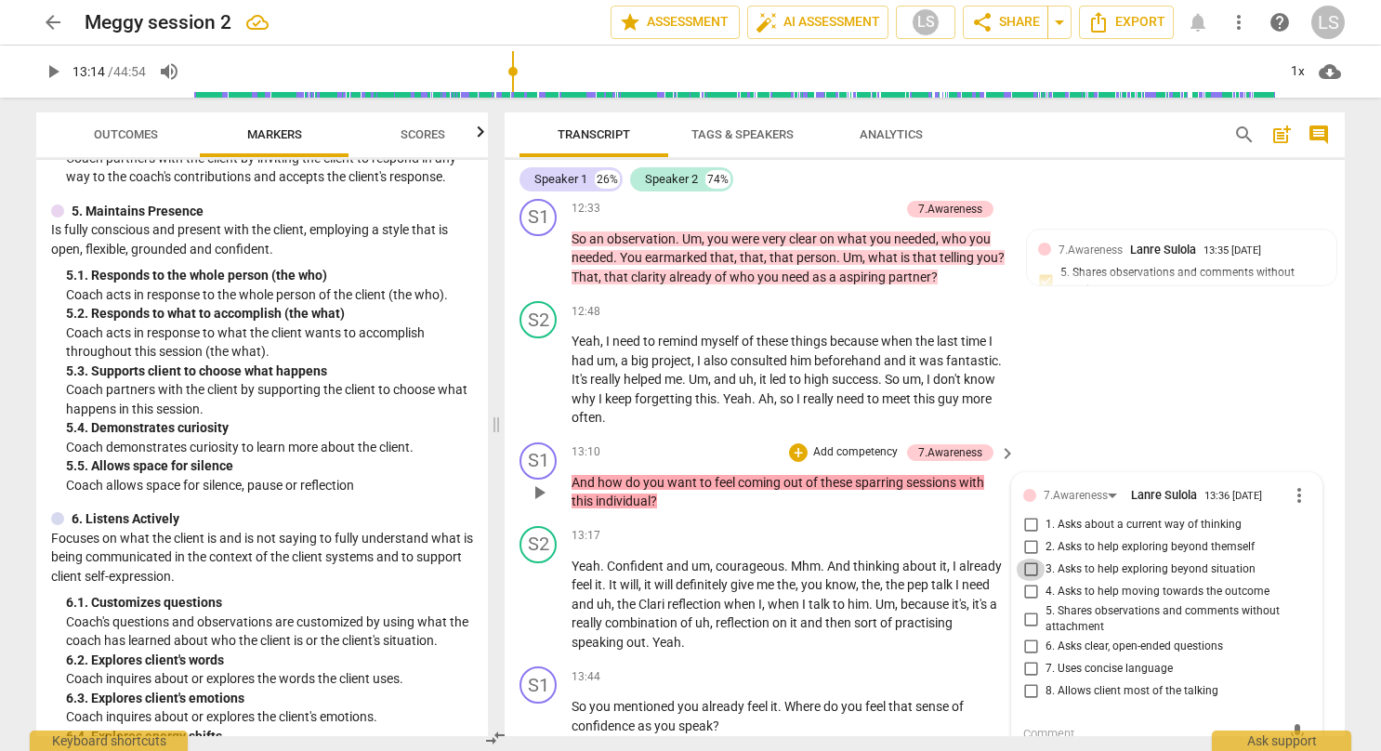
click at [1028, 558] on input "3. Asks to help exploring beyond situation" at bounding box center [1030, 569] width 30 height 22
checkbox input "true"
click at [1029, 581] on input "4. Asks to help moving towards the outcome" at bounding box center [1030, 592] width 30 height 22
checkbox input "true"
click at [1032, 658] on input "7. Uses concise language" at bounding box center [1030, 669] width 30 height 22
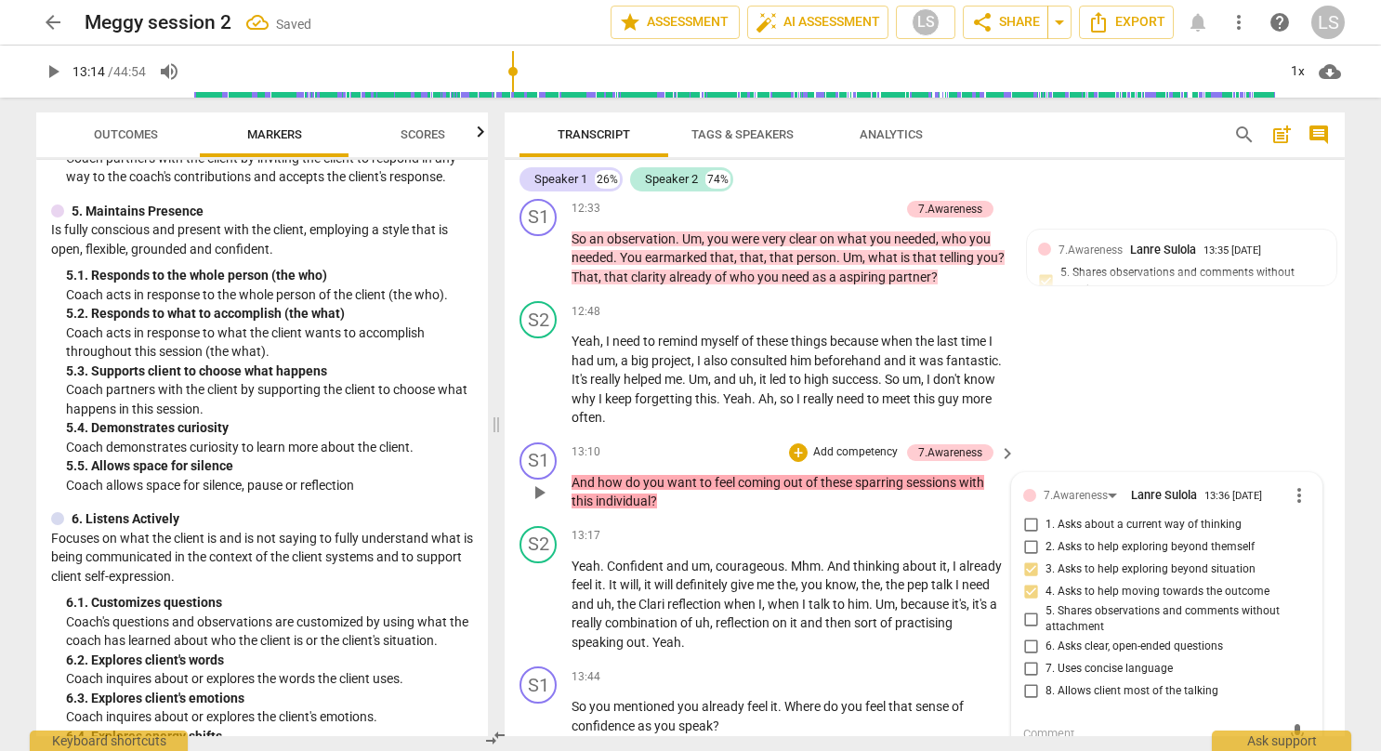
checkbox input "true"
click at [1027, 635] on input "6. Asks clear, open-ended questions" at bounding box center [1030, 646] width 30 height 22
checkbox input "true"
click at [1119, 401] on div "S2 play_arrow pause 12:48 + Add competency keyboard_arrow_right Yeah , I need t…" at bounding box center [924, 364] width 840 height 141
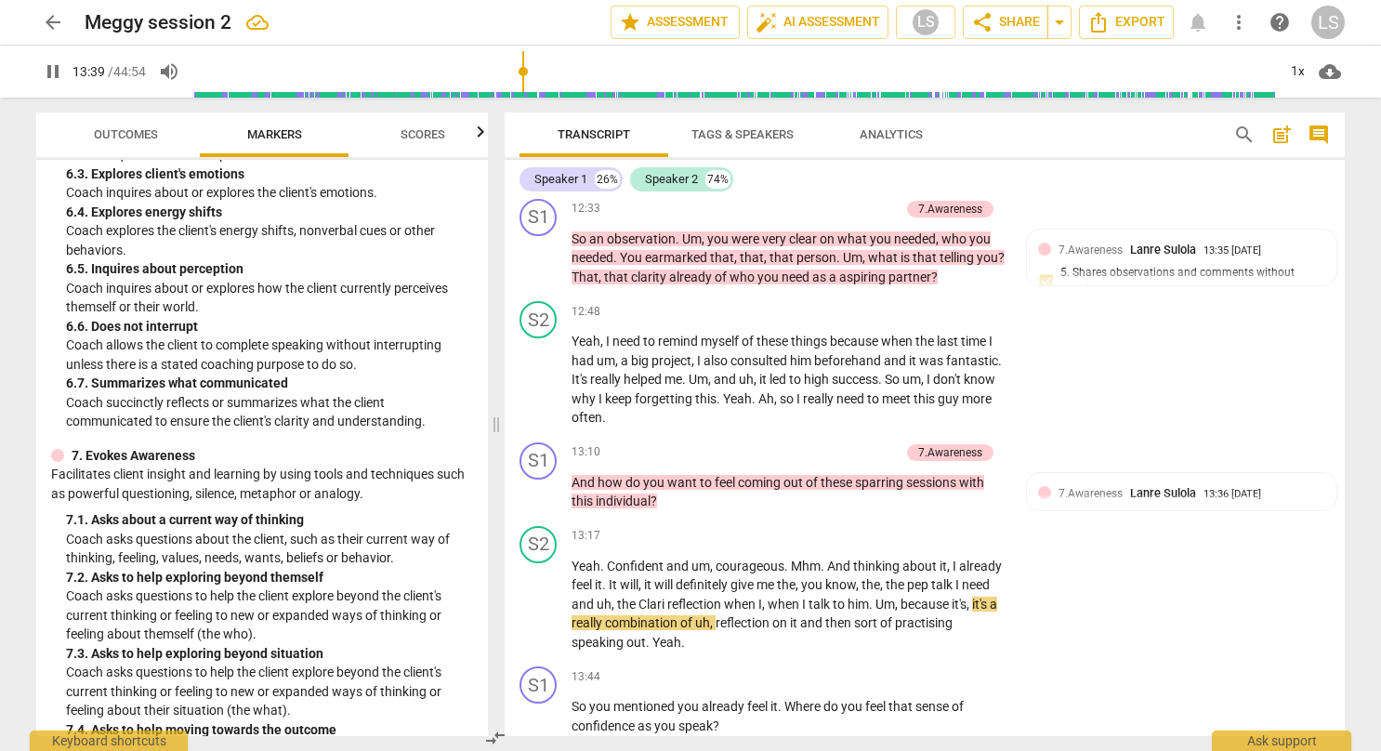
scroll to position [1492, 0]
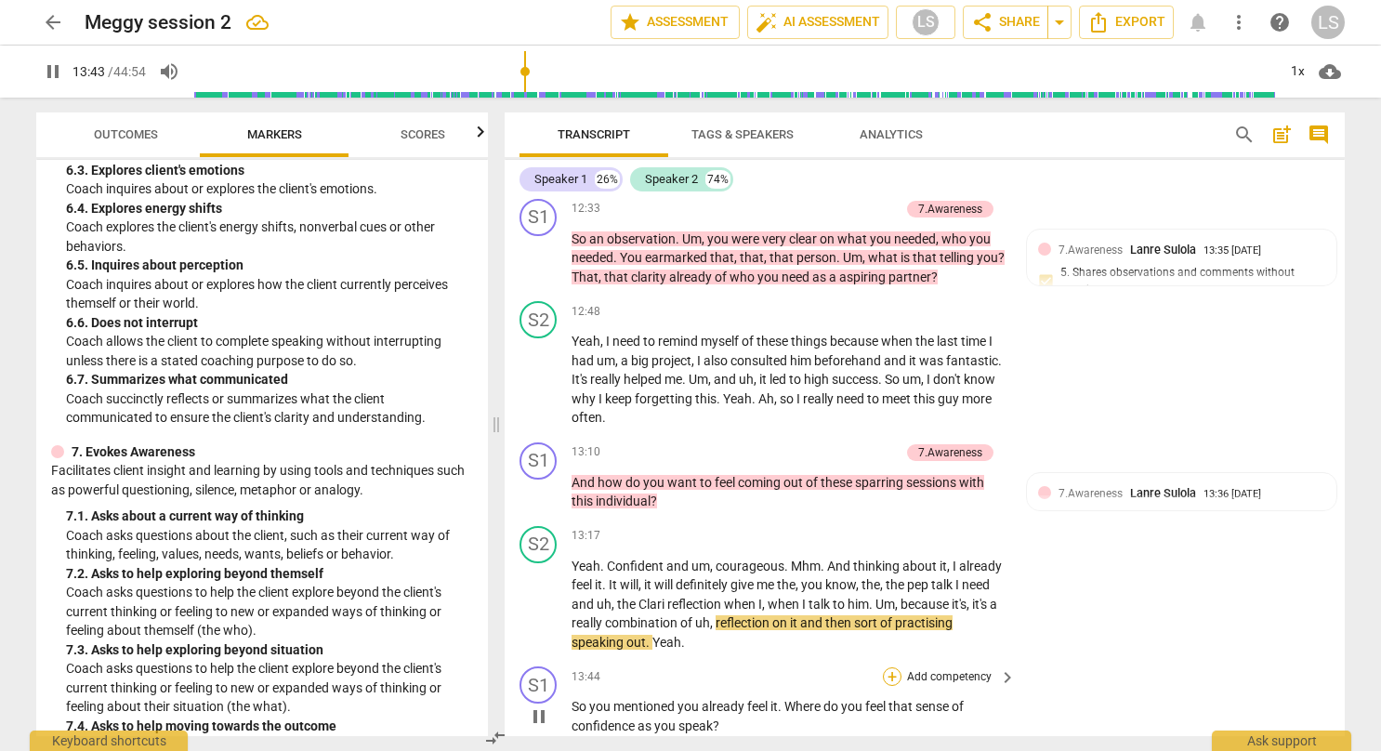
click at [884, 667] on div "+" at bounding box center [892, 676] width 19 height 19
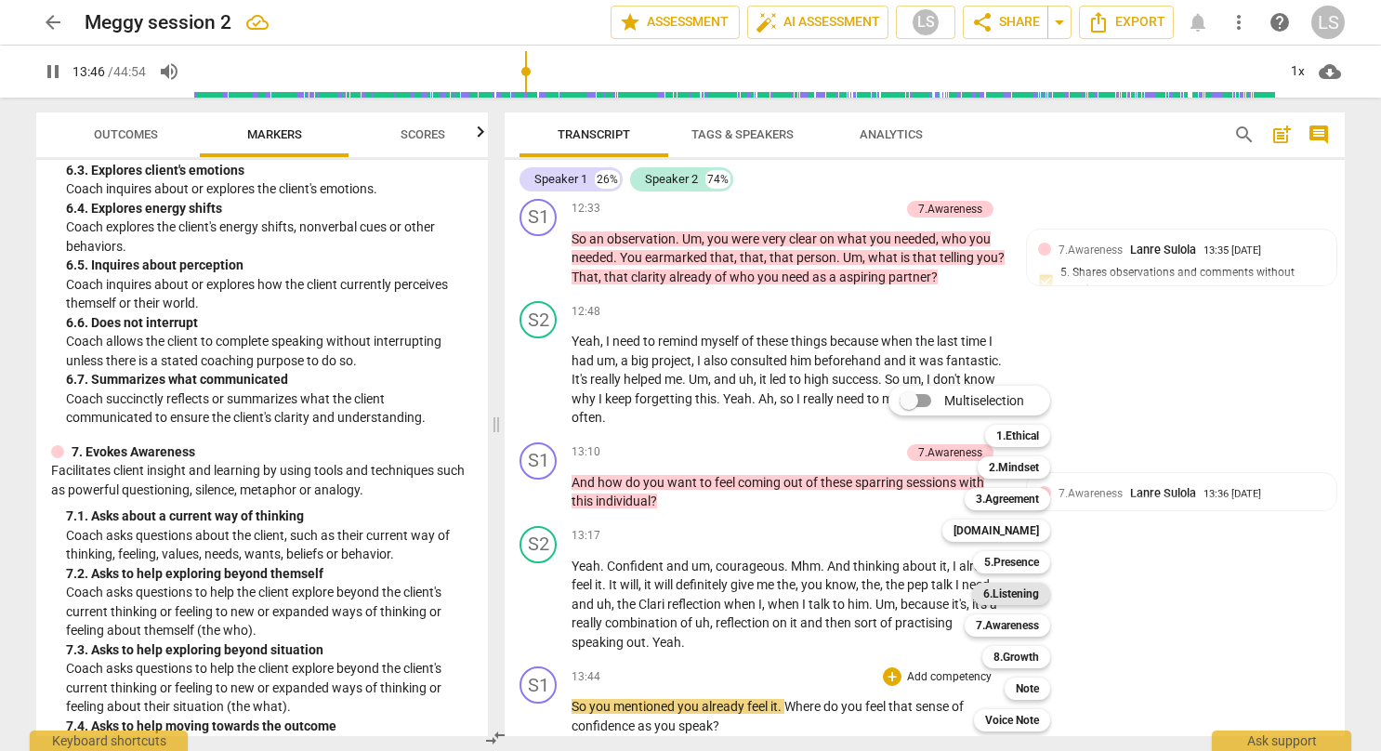
click at [1013, 591] on b "6.Listening" at bounding box center [1011, 594] width 56 height 22
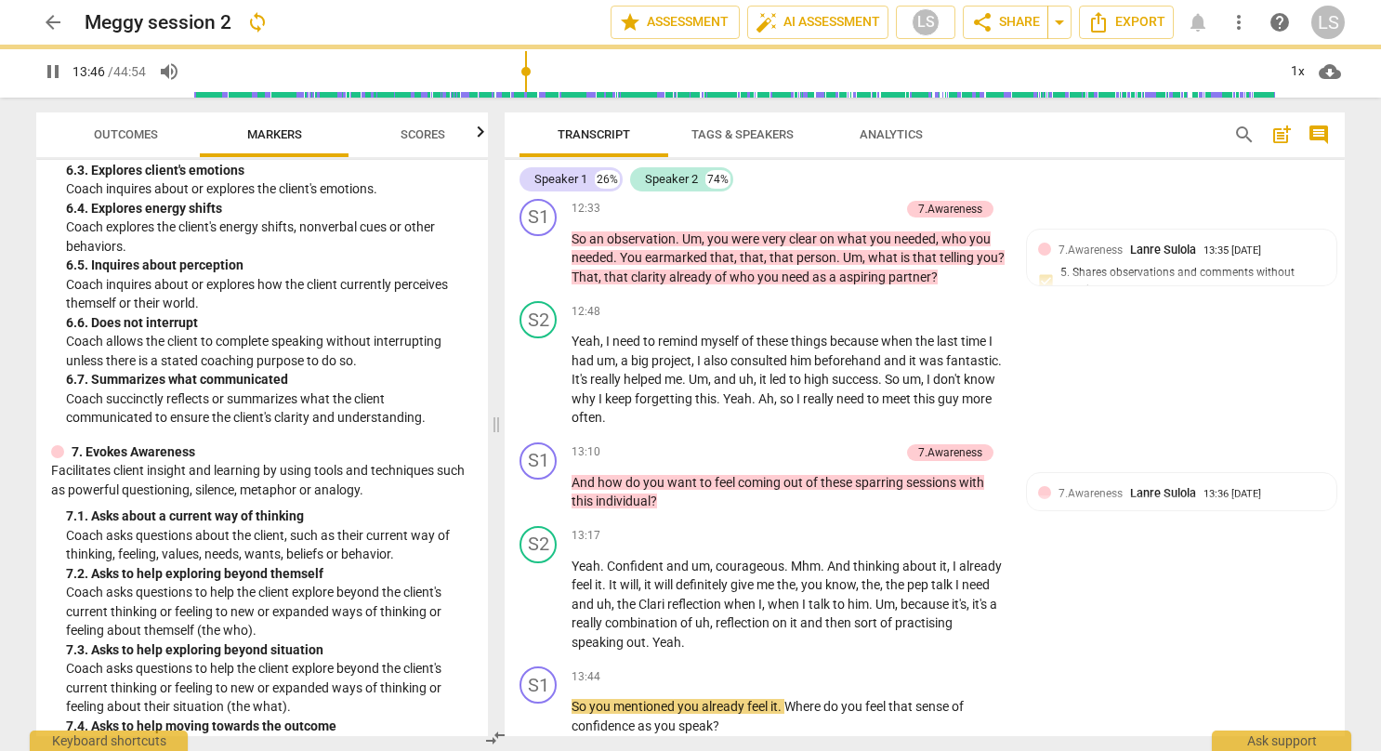
type input "827"
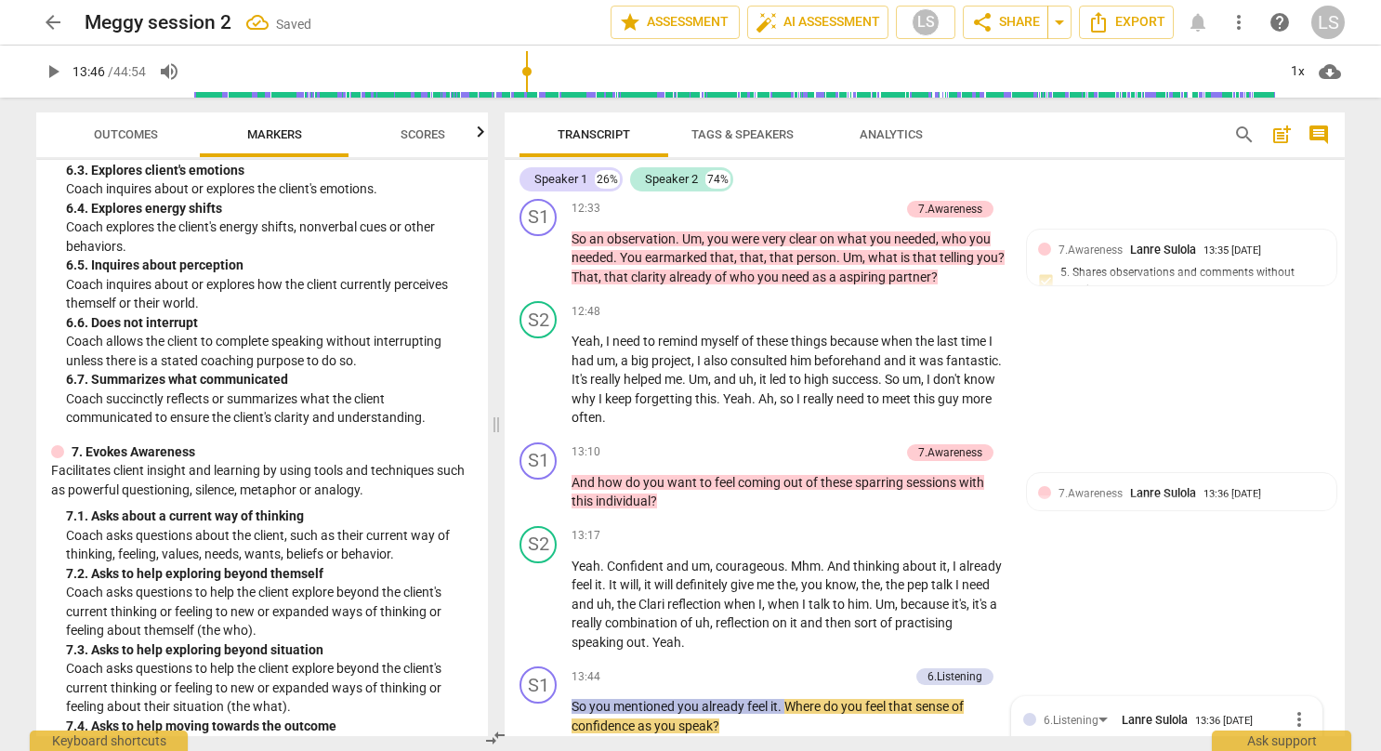
scroll to position [6355, 0]
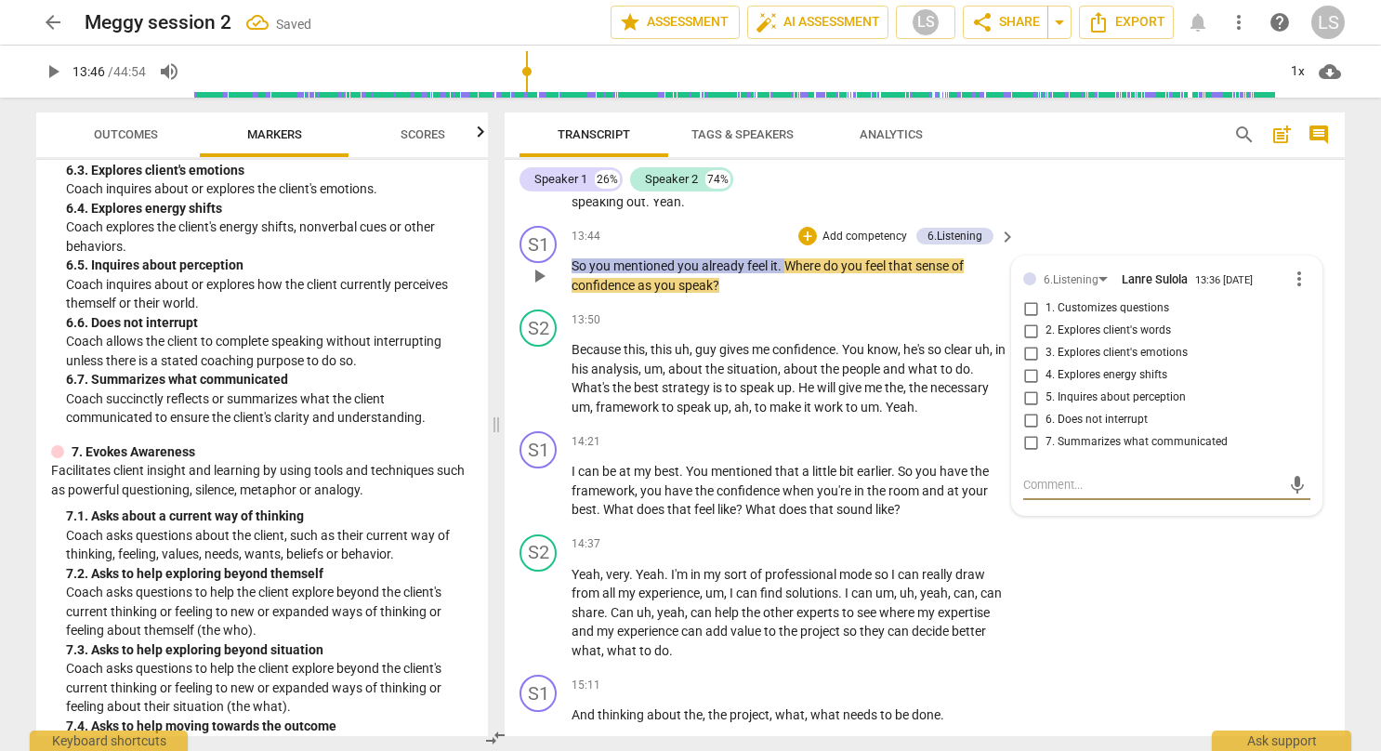
click at [1026, 387] on input "5. Inquires about perception" at bounding box center [1030, 398] width 30 height 22
checkbox input "true"
click at [1029, 364] on input "4. Explores energy shifts" at bounding box center [1030, 375] width 30 height 22
checkbox input "true"
click at [1120, 507] on div "S1 play_arrow pause 14:21 + Add competency keyboard_arrow_right I can be at my …" at bounding box center [924, 475] width 840 height 103
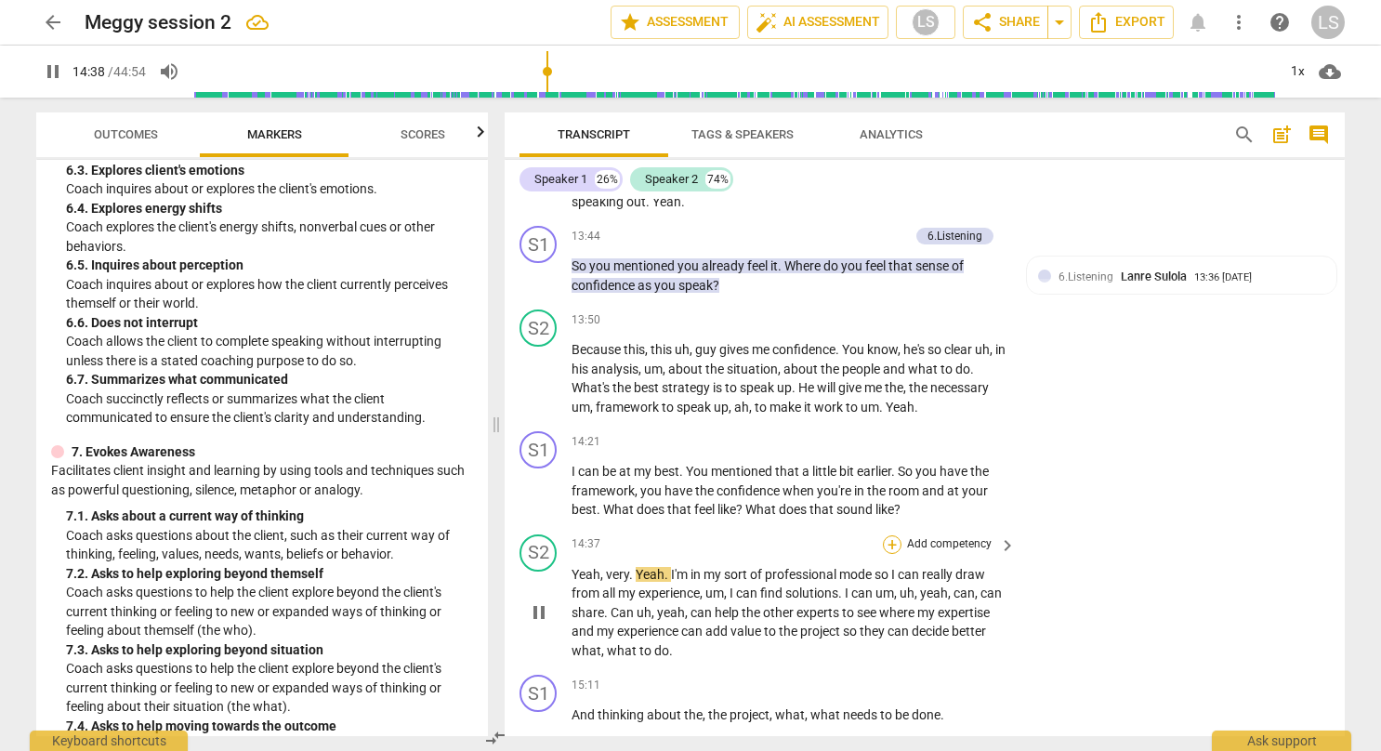
click at [886, 535] on div "+" at bounding box center [892, 544] width 19 height 19
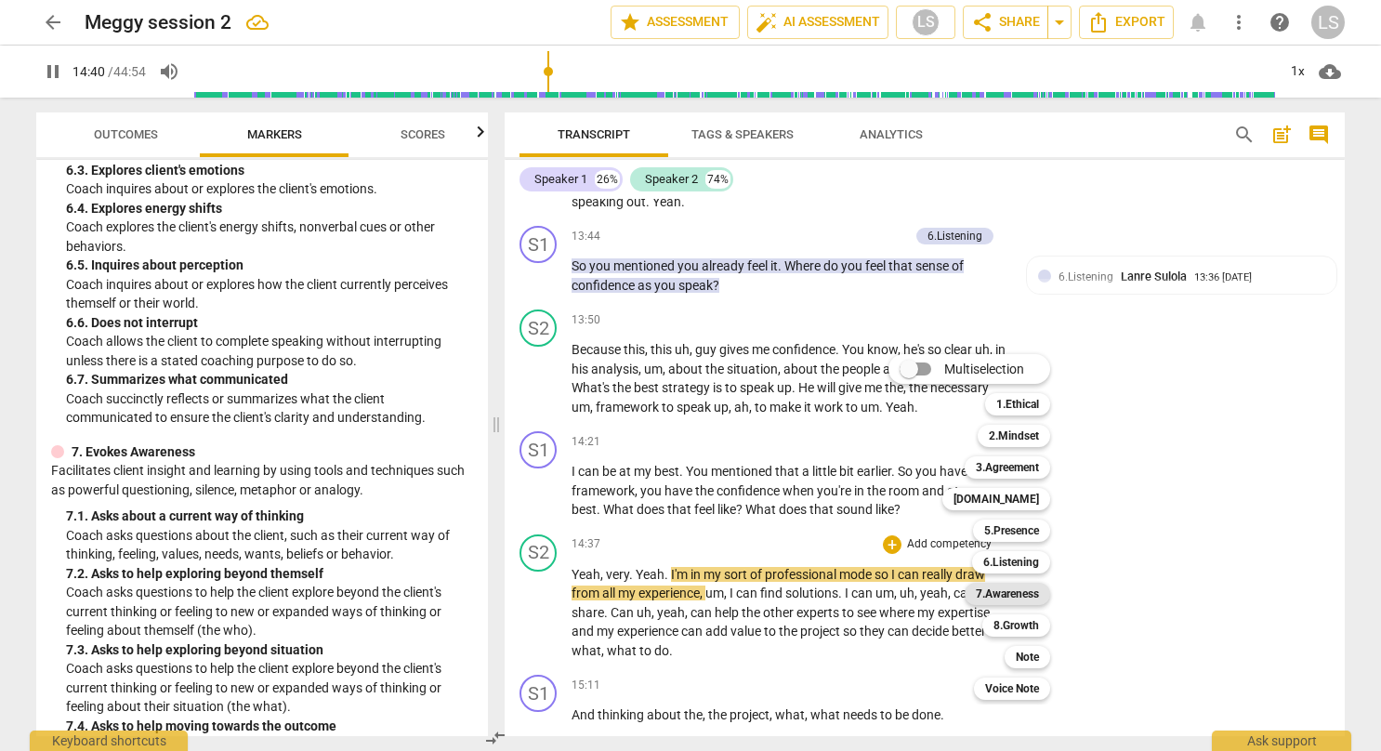
click at [1018, 594] on b "7.Awareness" at bounding box center [1007, 594] width 63 height 22
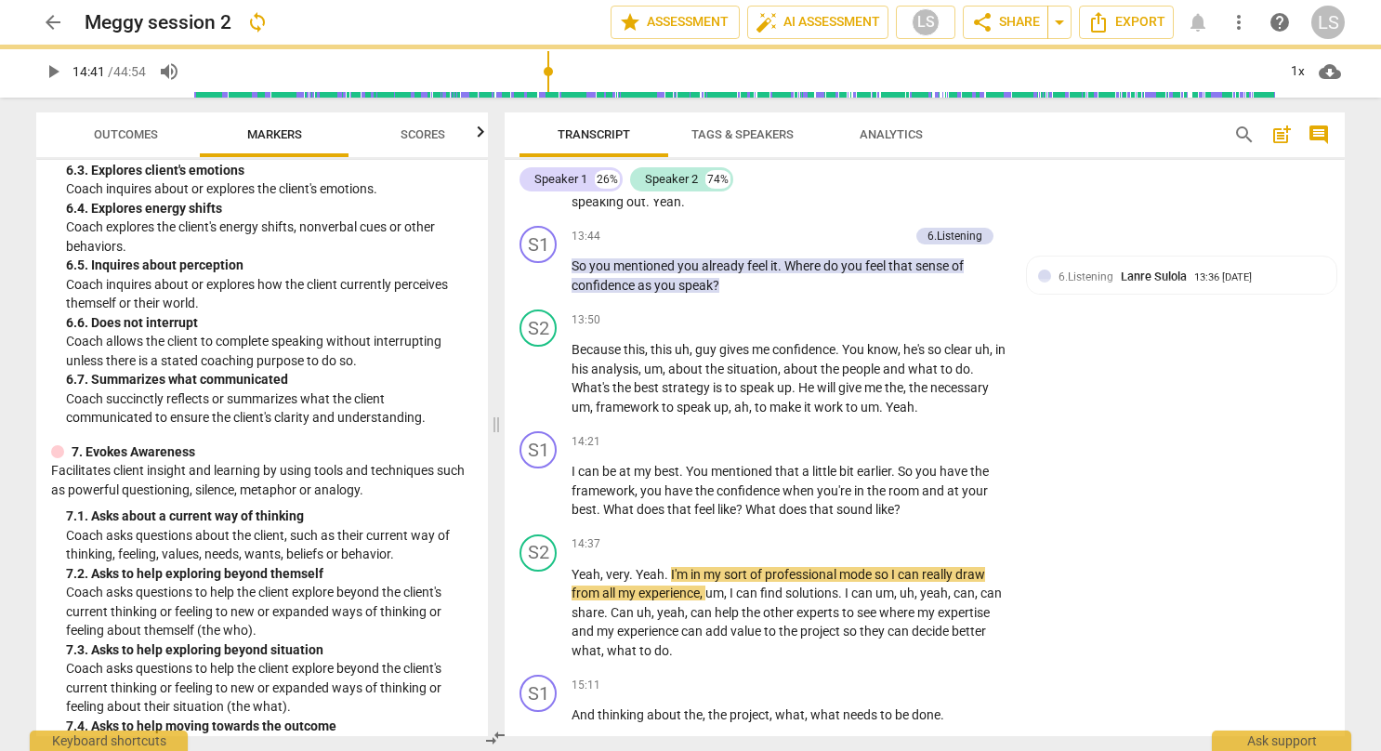
type input "881"
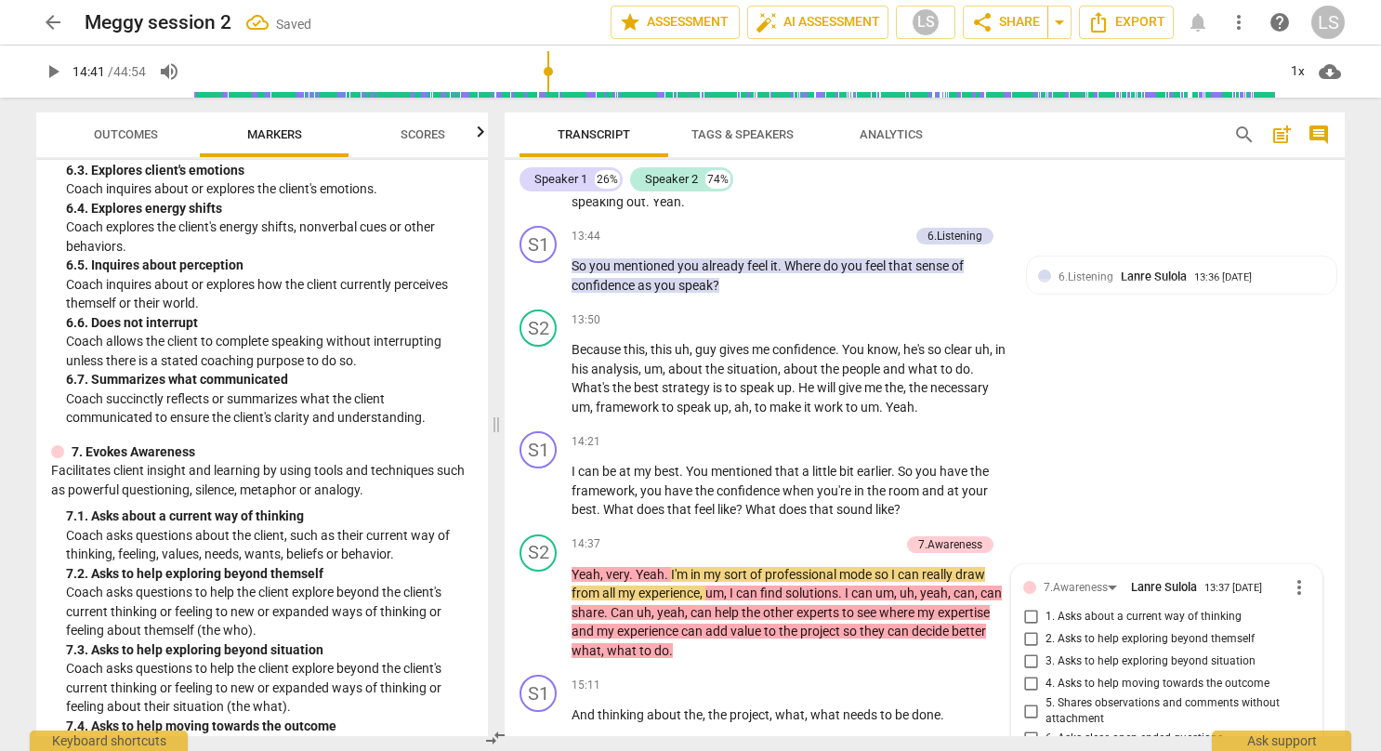
scroll to position [6695, 0]
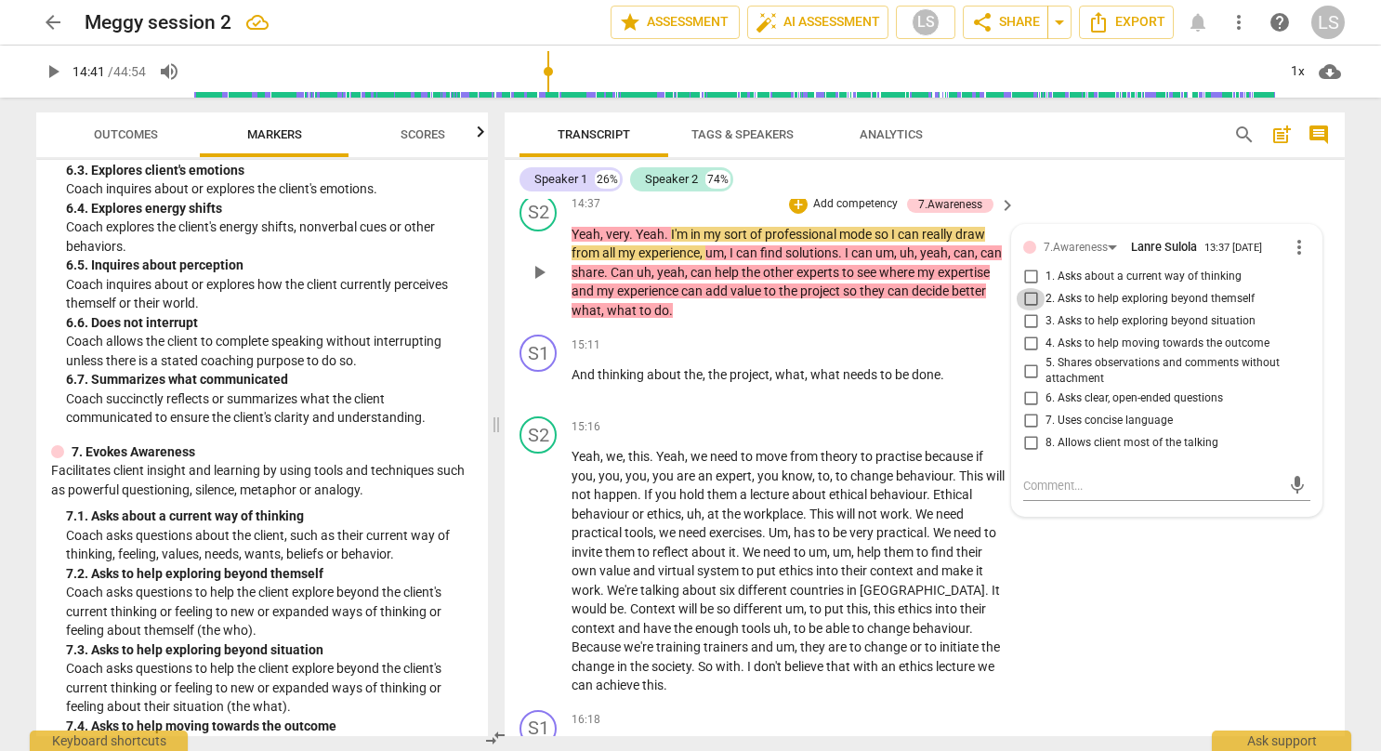
click at [1033, 288] on input "2. Asks to help exploring beyond themself" at bounding box center [1030, 299] width 30 height 22
checkbox input "true"
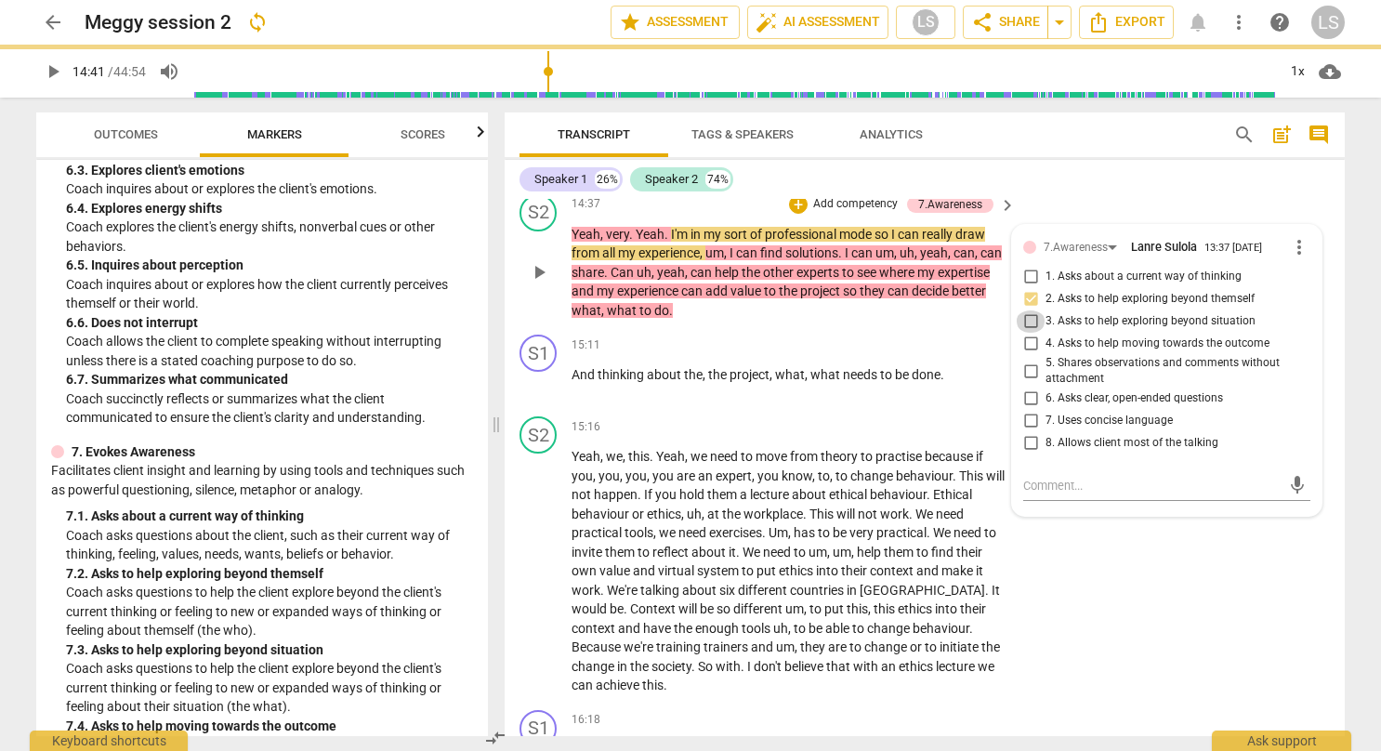
click at [1022, 310] on input "3. Asks to help exploring beyond situation" at bounding box center [1030, 321] width 30 height 22
checkbox input "true"
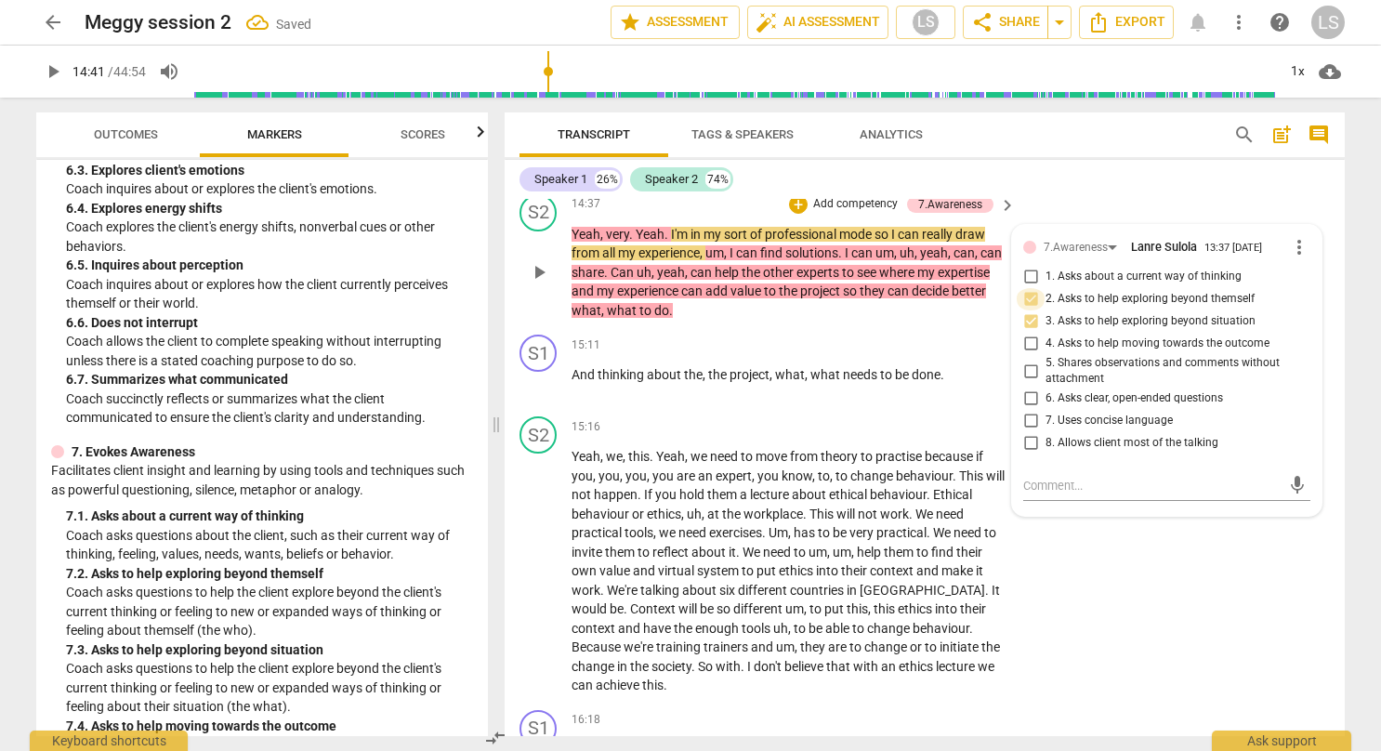
click at [1026, 288] on input "2. Asks to help exploring beyond themself" at bounding box center [1030, 299] width 30 height 22
click at [1031, 288] on input "2. Asks to help exploring beyond themself" at bounding box center [1030, 299] width 30 height 22
checkbox input "true"
drag, startPoint x: 1176, startPoint y: 645, endPoint x: 1174, endPoint y: 587, distance: 57.6
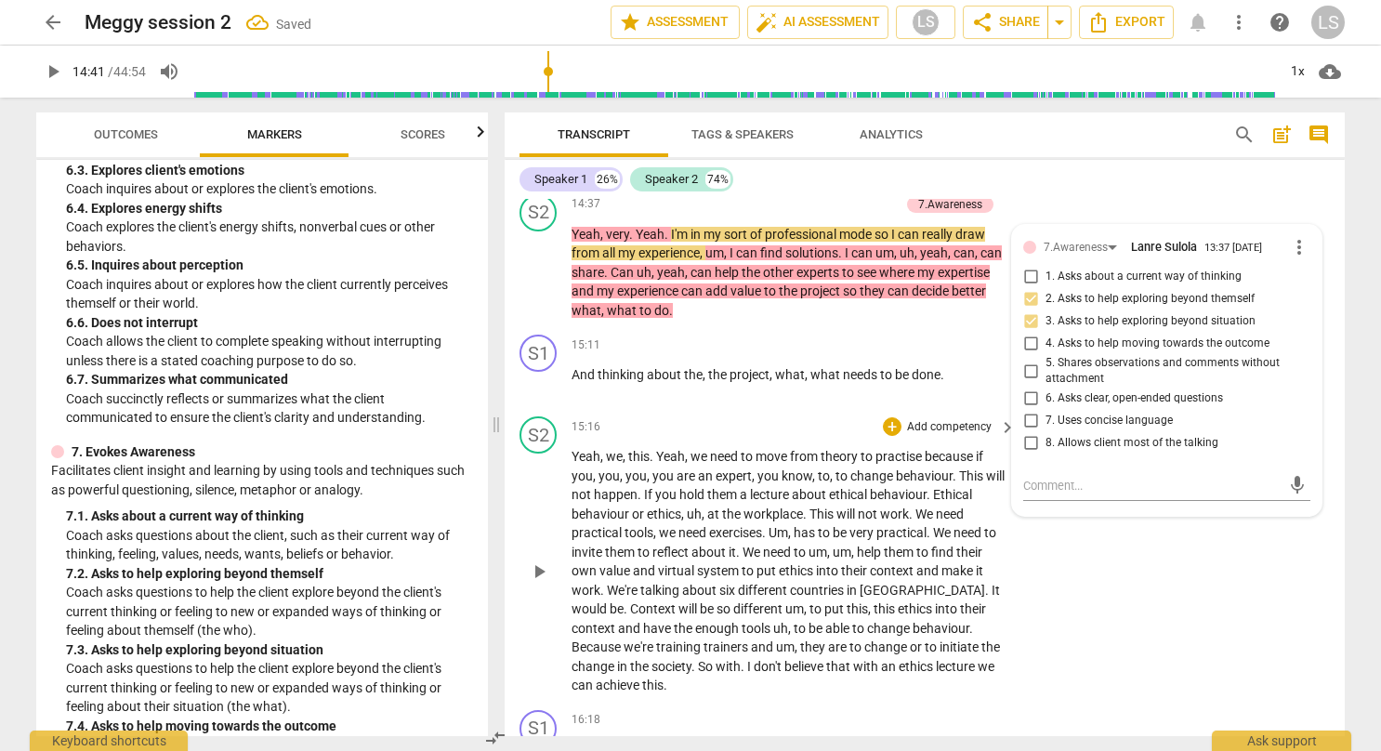
click at [1174, 587] on div "S2 play_arrow pause 15:16 + Add competency keyboard_arrow_right Yeah , we , thi…" at bounding box center [924, 556] width 840 height 294
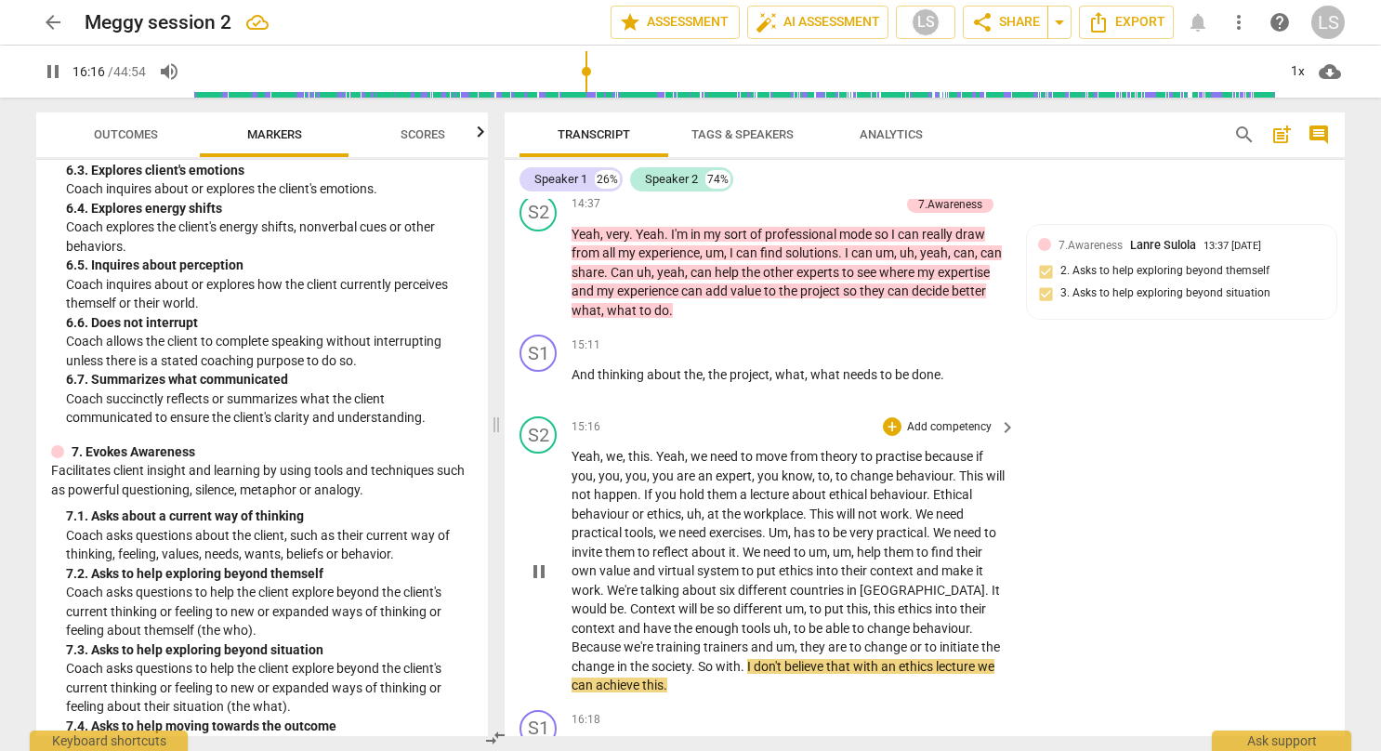
click at [1167, 536] on div "S2 play_arrow pause 15:16 + Add competency keyboard_arrow_right Yeah , we , thi…" at bounding box center [924, 556] width 840 height 294
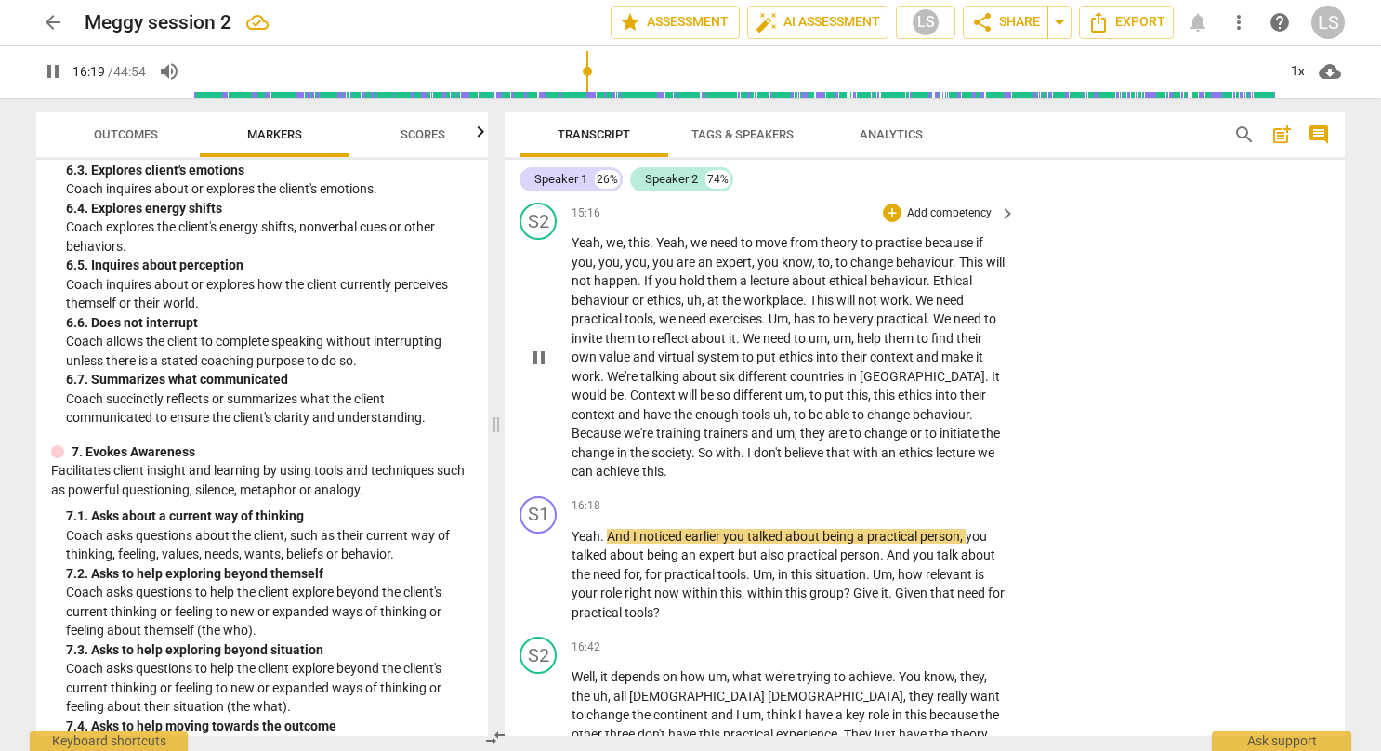
scroll to position [6918, 0]
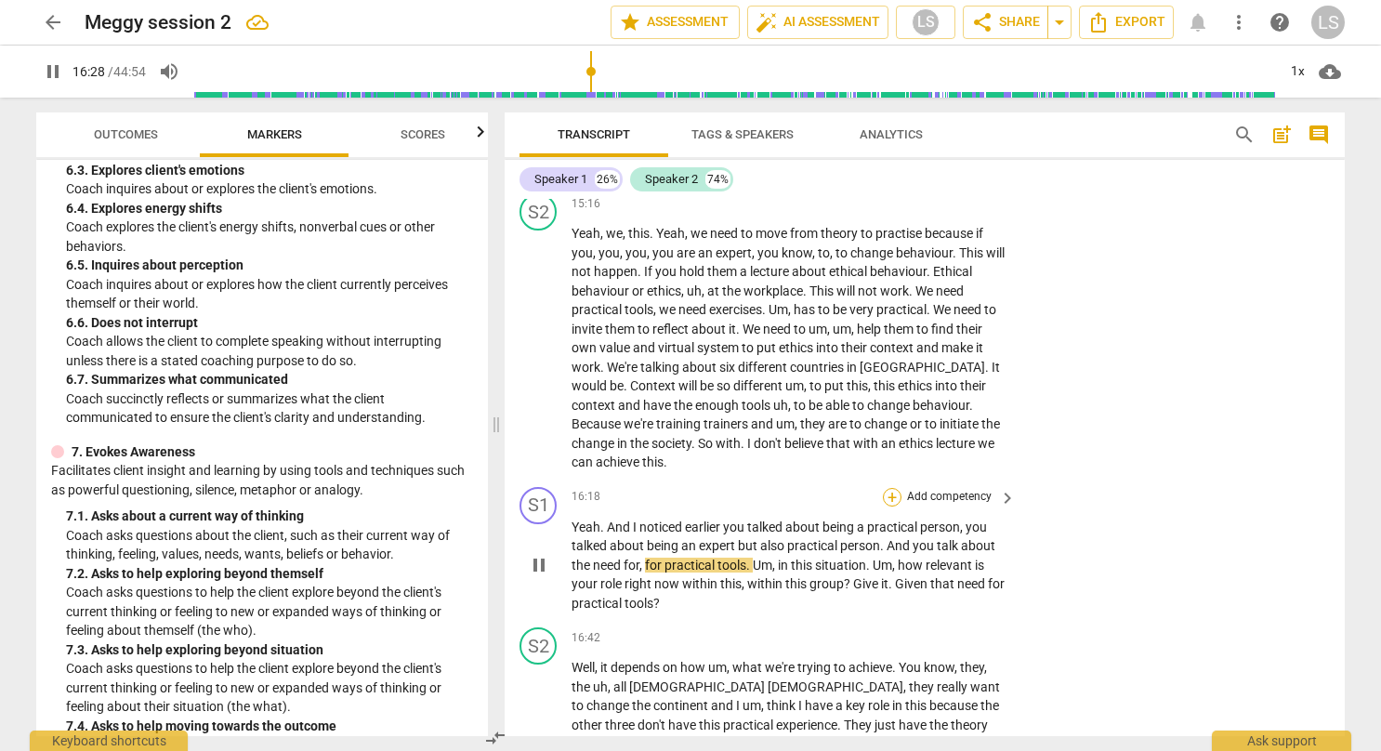
click at [892, 488] on div "+" at bounding box center [892, 497] width 19 height 19
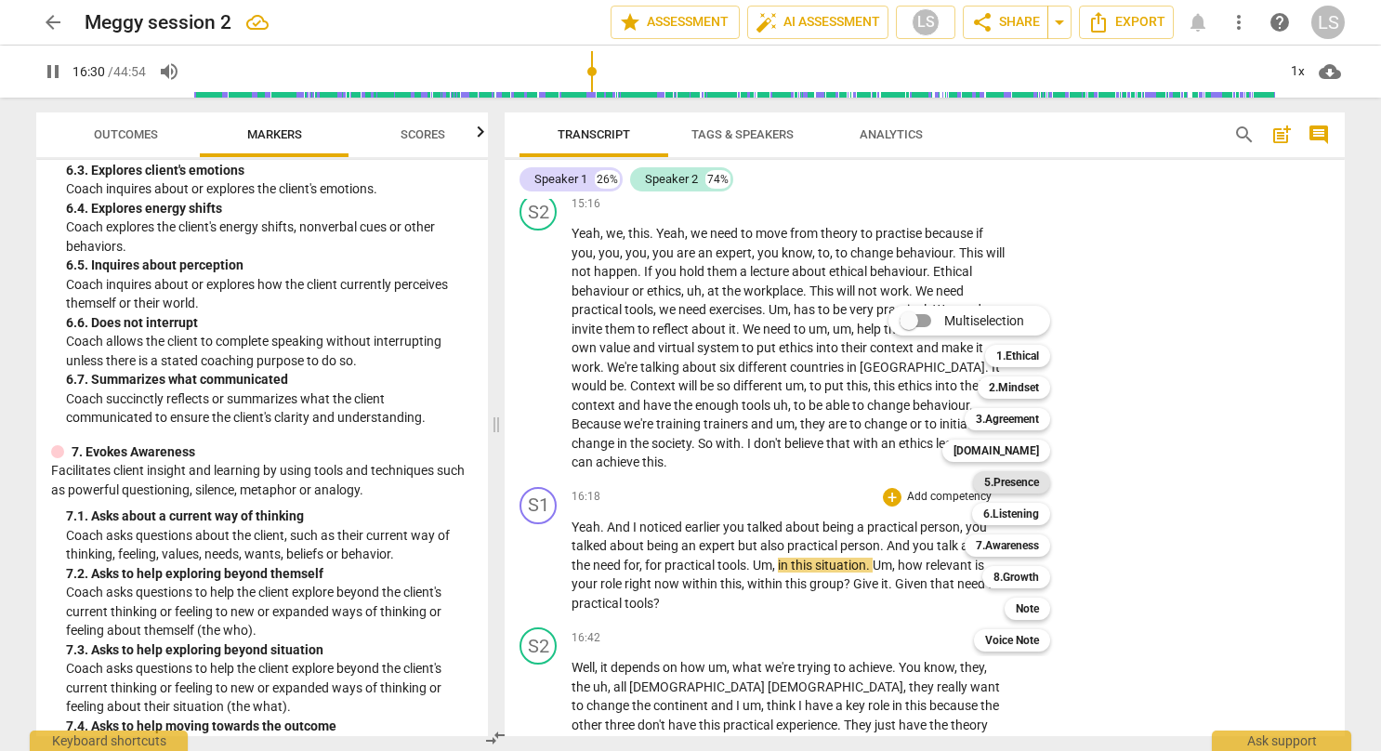
click at [1002, 480] on b "5.Presence" at bounding box center [1011, 482] width 55 height 22
type input "991"
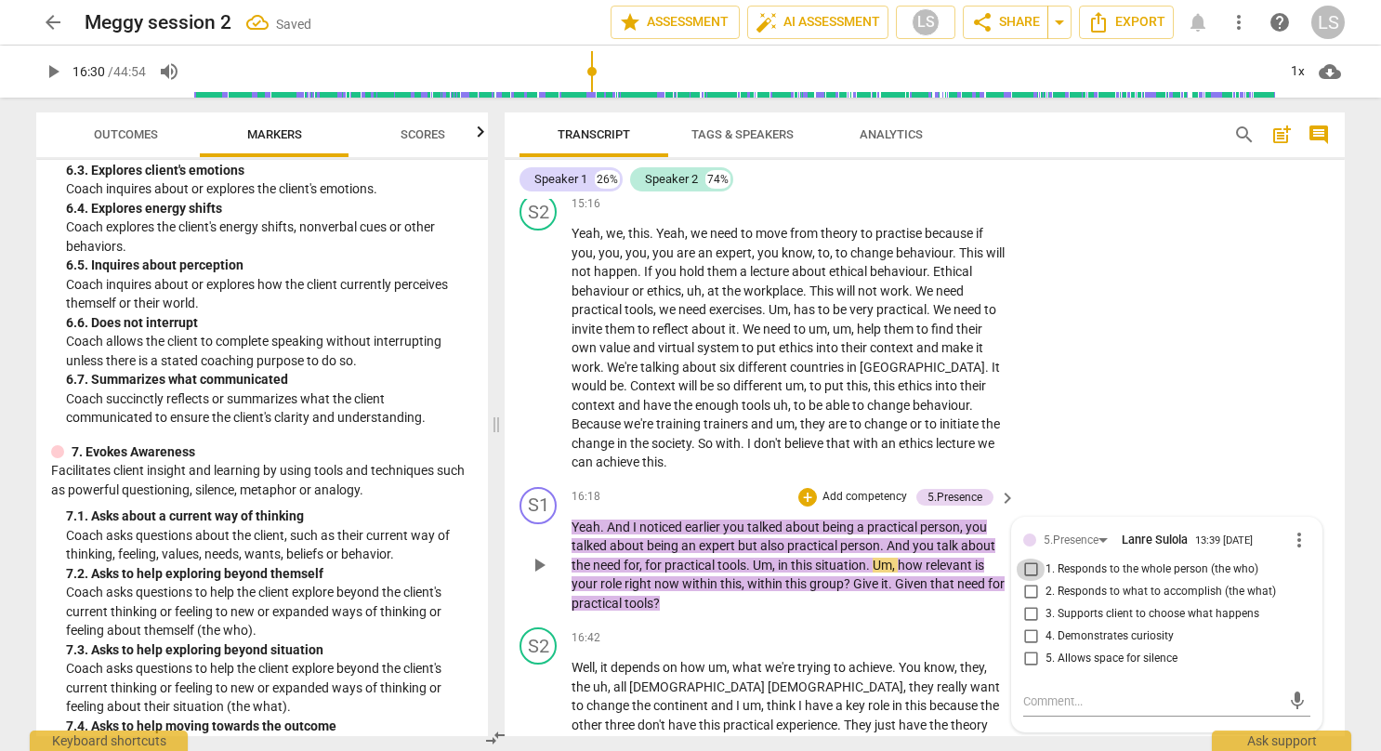
click at [1025, 558] on input "1. Responds to the whole person (the who)" at bounding box center [1030, 569] width 30 height 22
checkbox input "true"
click at [1116, 428] on div "S2 play_arrow pause 15:16 + Add competency keyboard_arrow_right Yeah , we , thi…" at bounding box center [924, 333] width 840 height 294
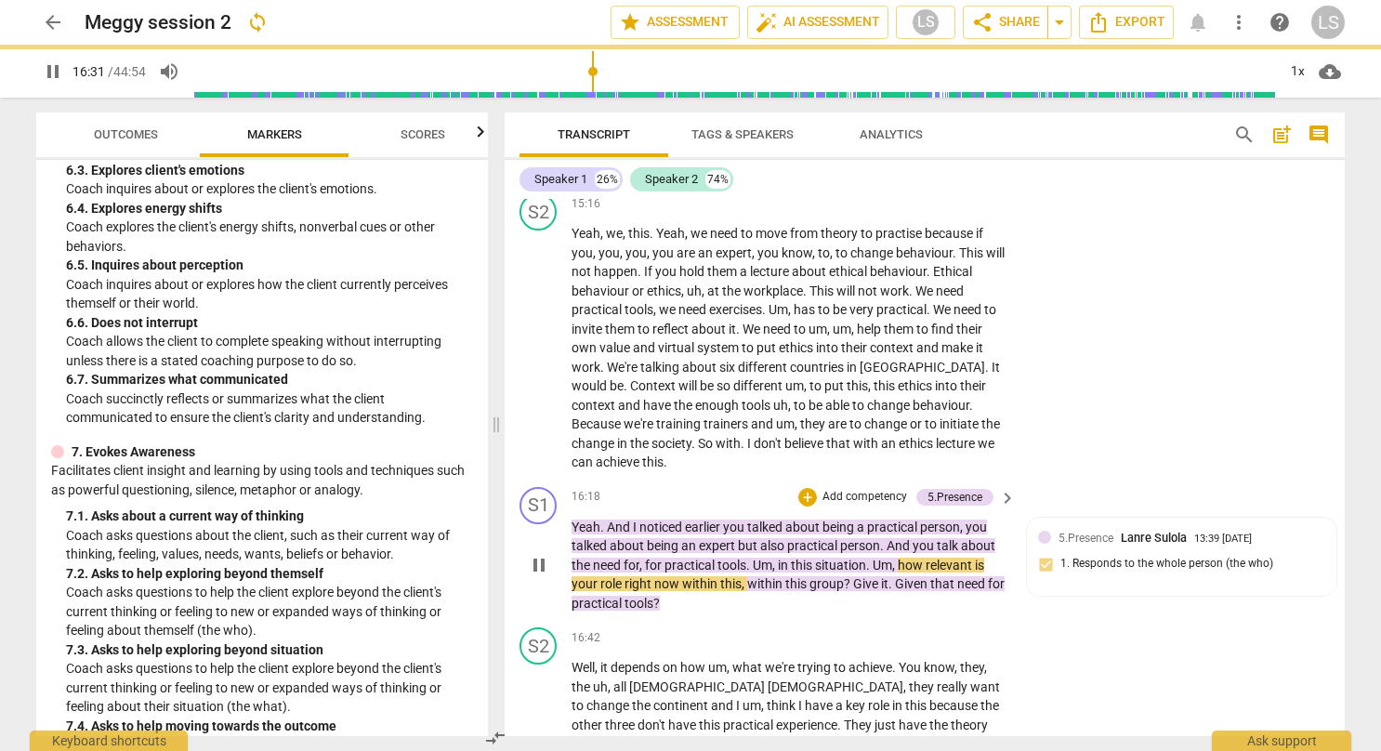
click at [806, 488] on div "+ Add competency" at bounding box center [853, 497] width 111 height 19
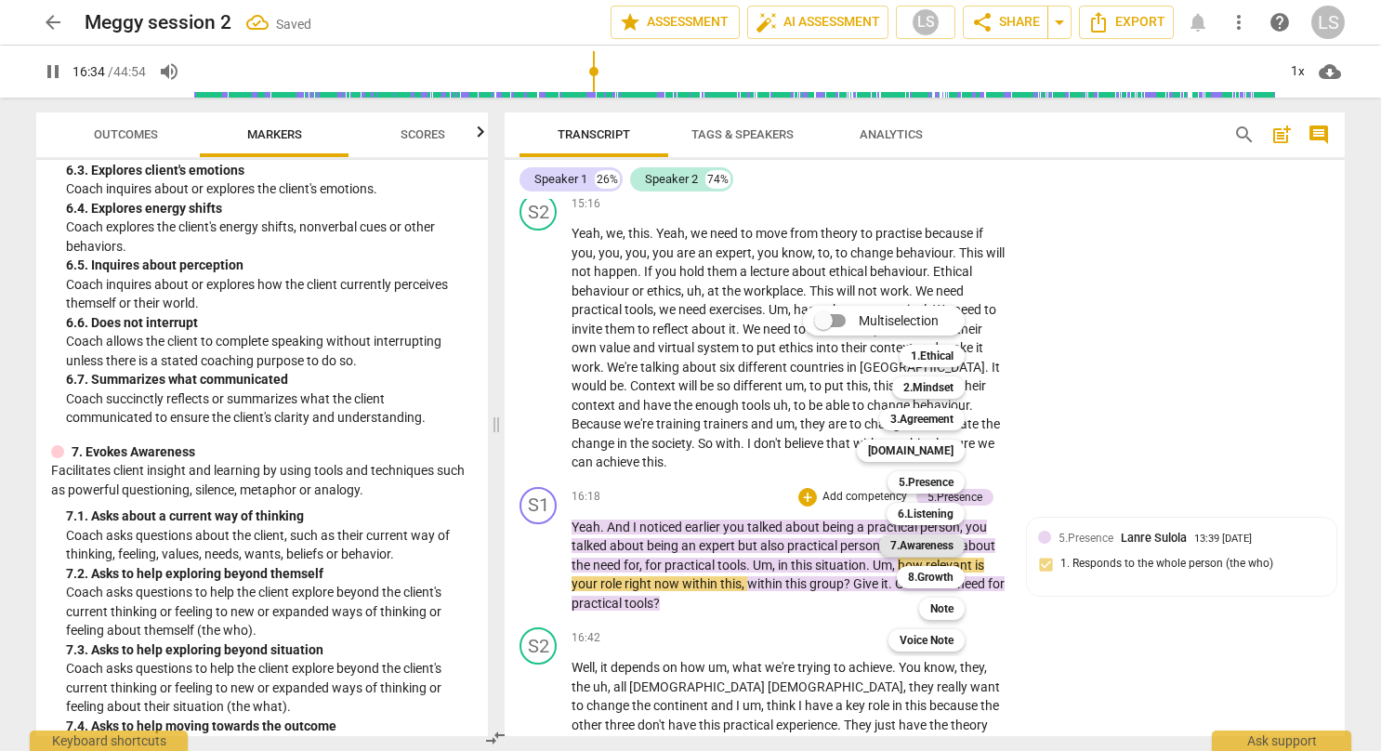
click at [937, 546] on b "7.Awareness" at bounding box center [921, 545] width 63 height 22
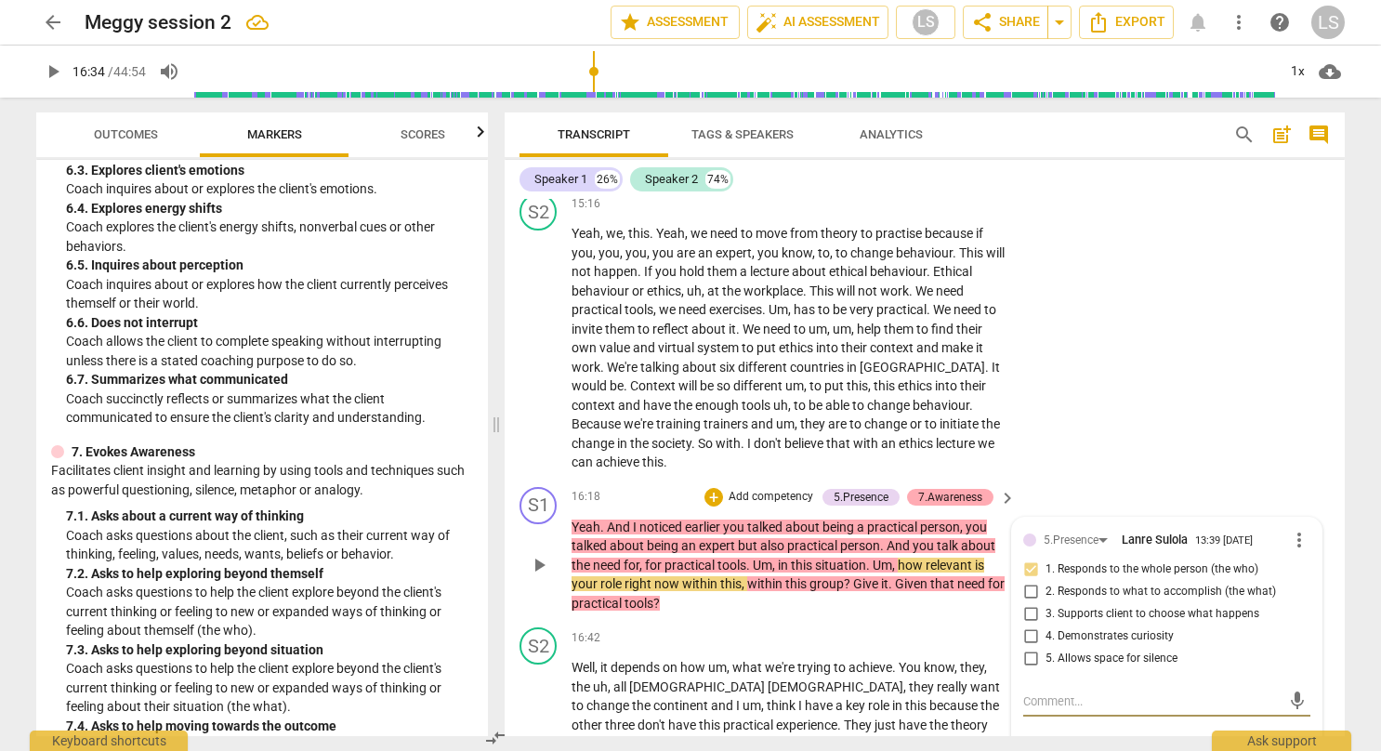
click at [951, 489] on div "7.Awareness" at bounding box center [950, 497] width 64 height 17
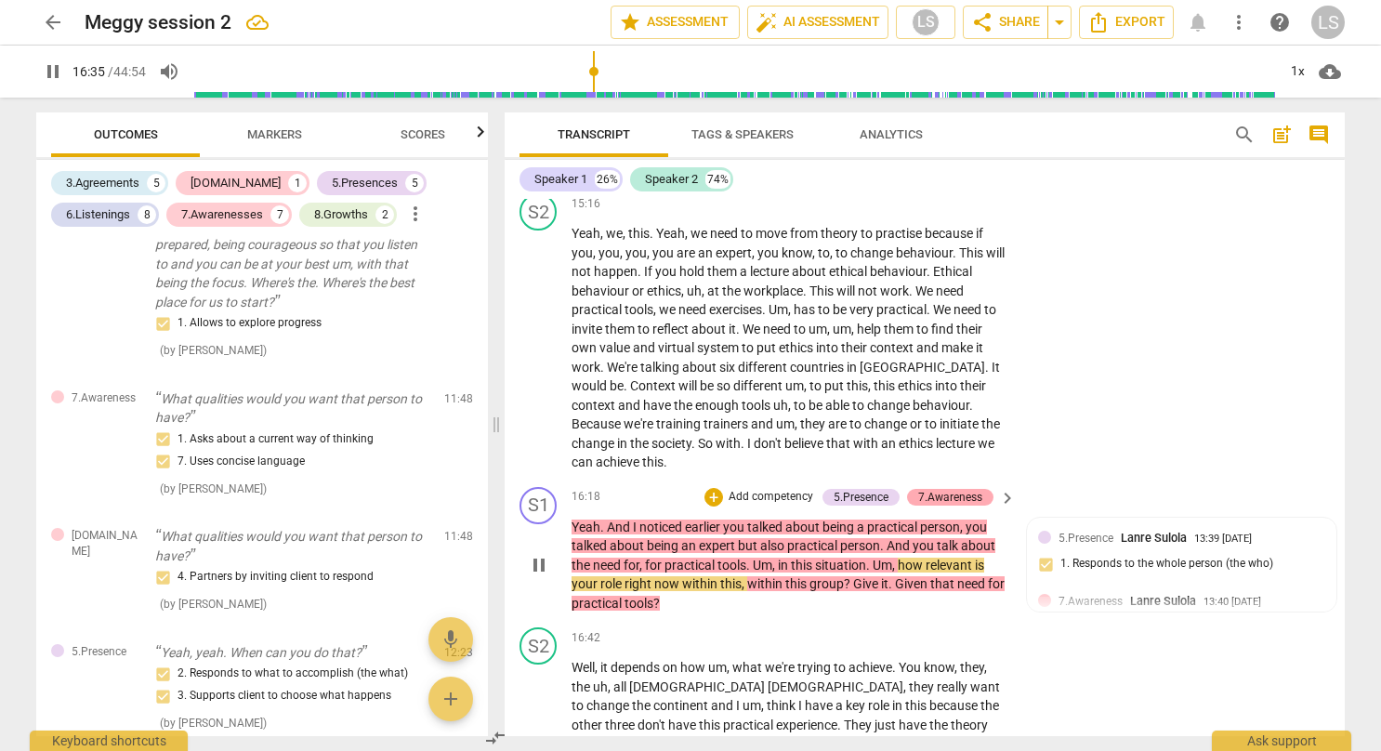
scroll to position [4291, 0]
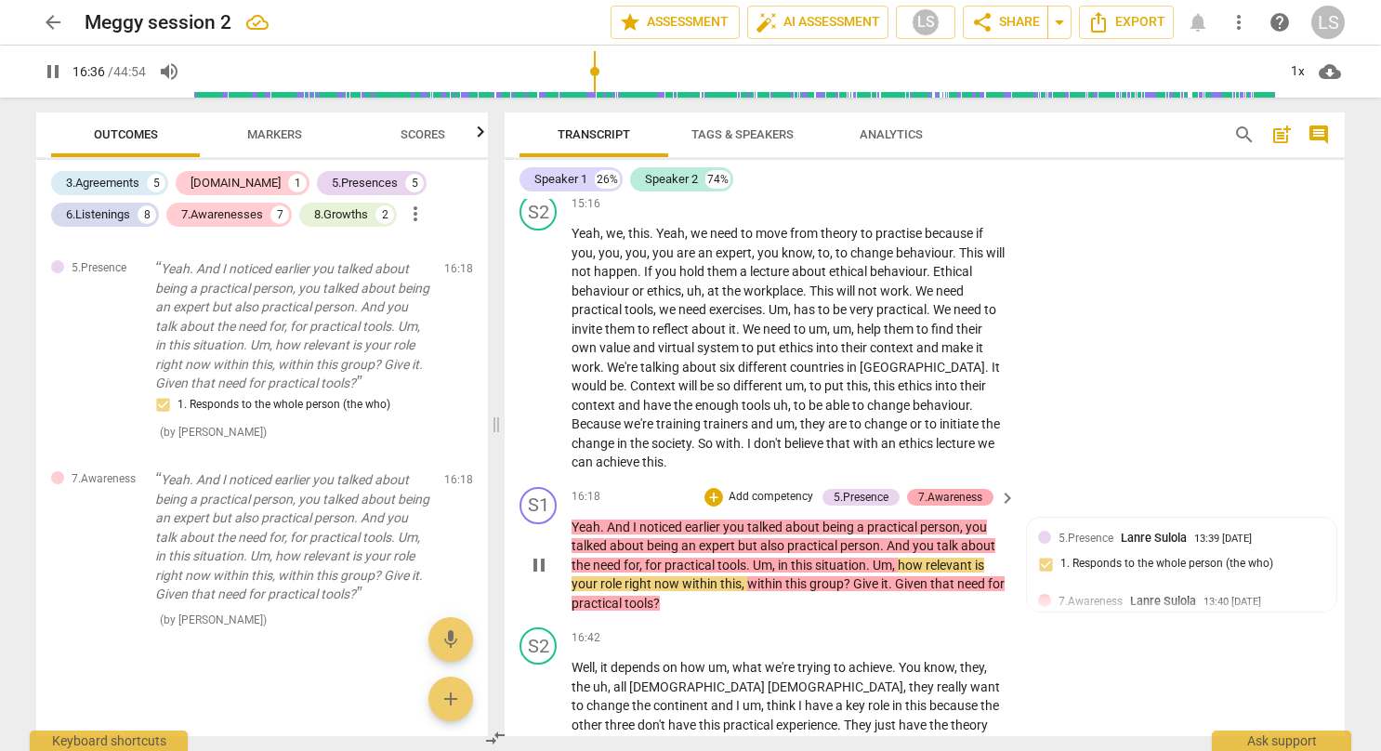
click at [959, 489] on div "7.Awareness" at bounding box center [950, 497] width 64 height 17
type input "997"
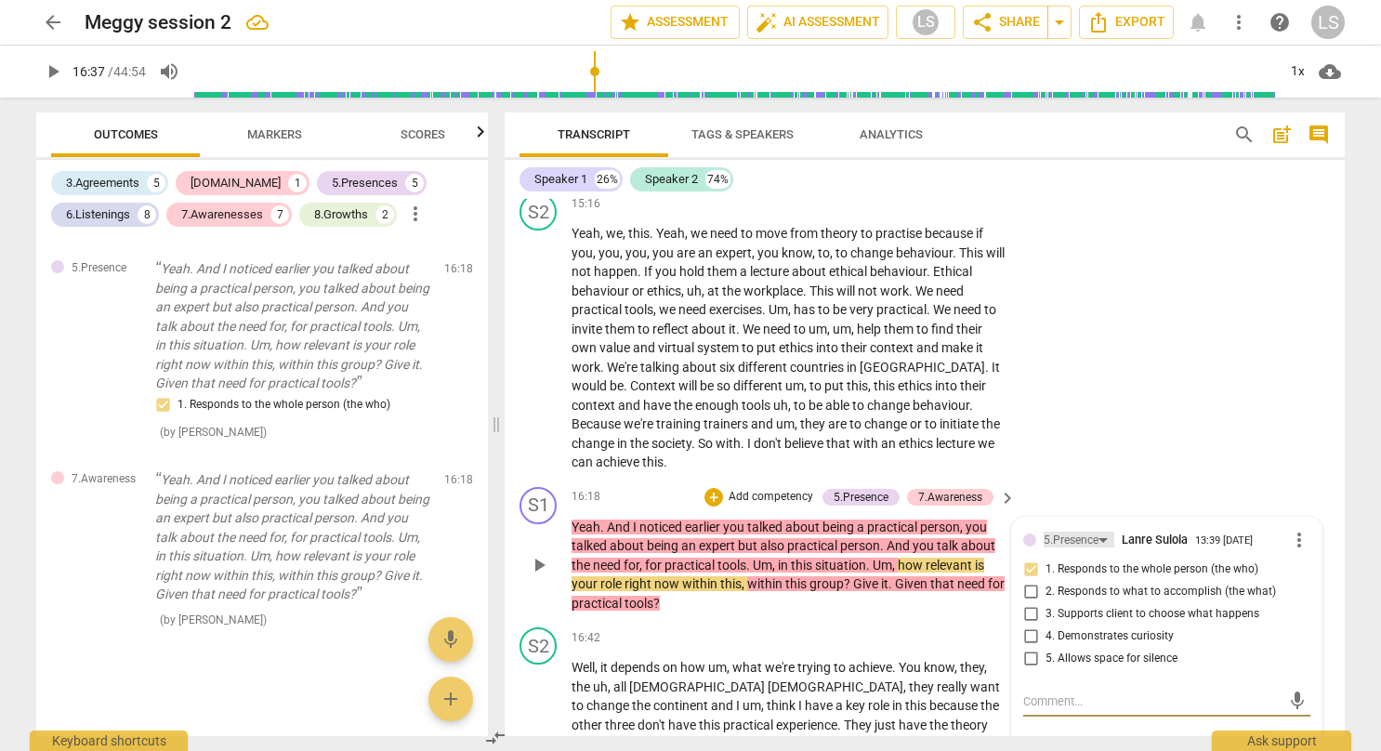
click at [1098, 531] on div "5.Presence" at bounding box center [1078, 539] width 71 height 16
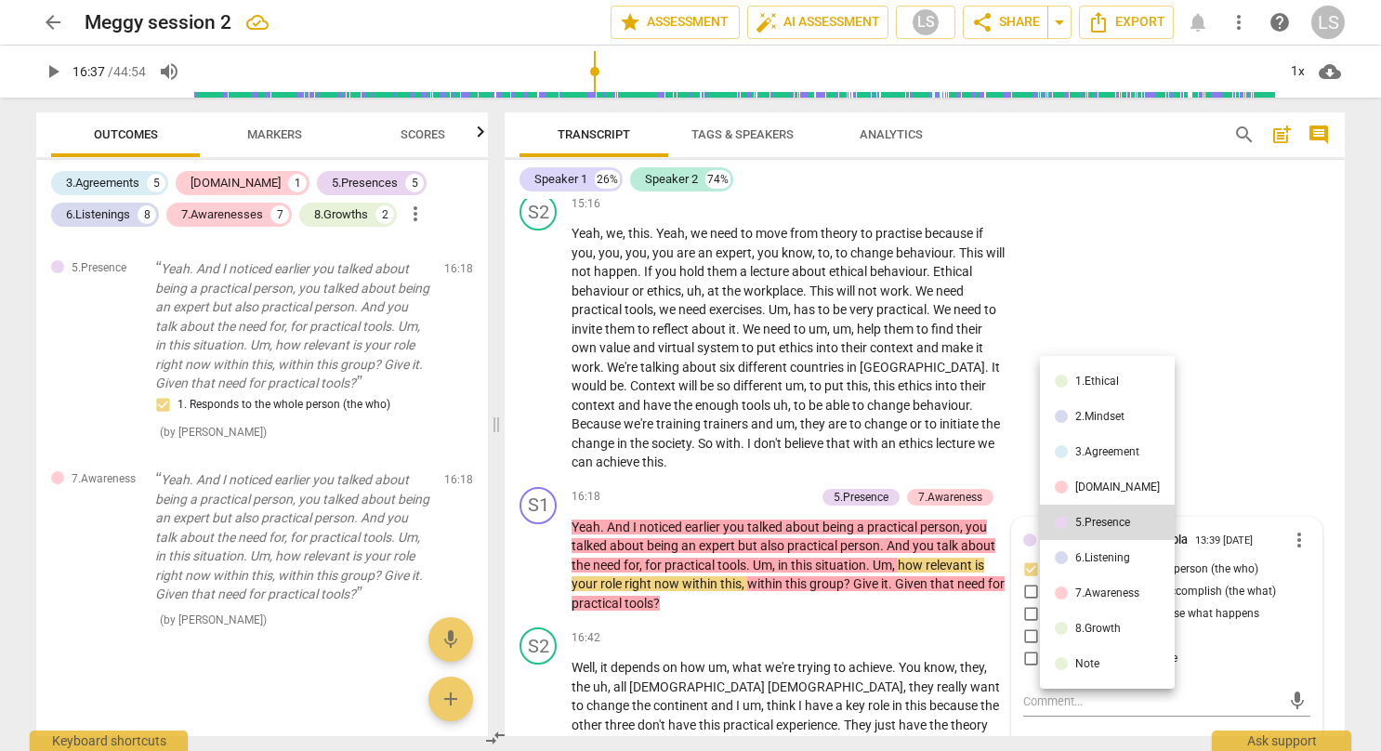
click at [1102, 591] on div "7.Awareness" at bounding box center [1107, 592] width 64 height 11
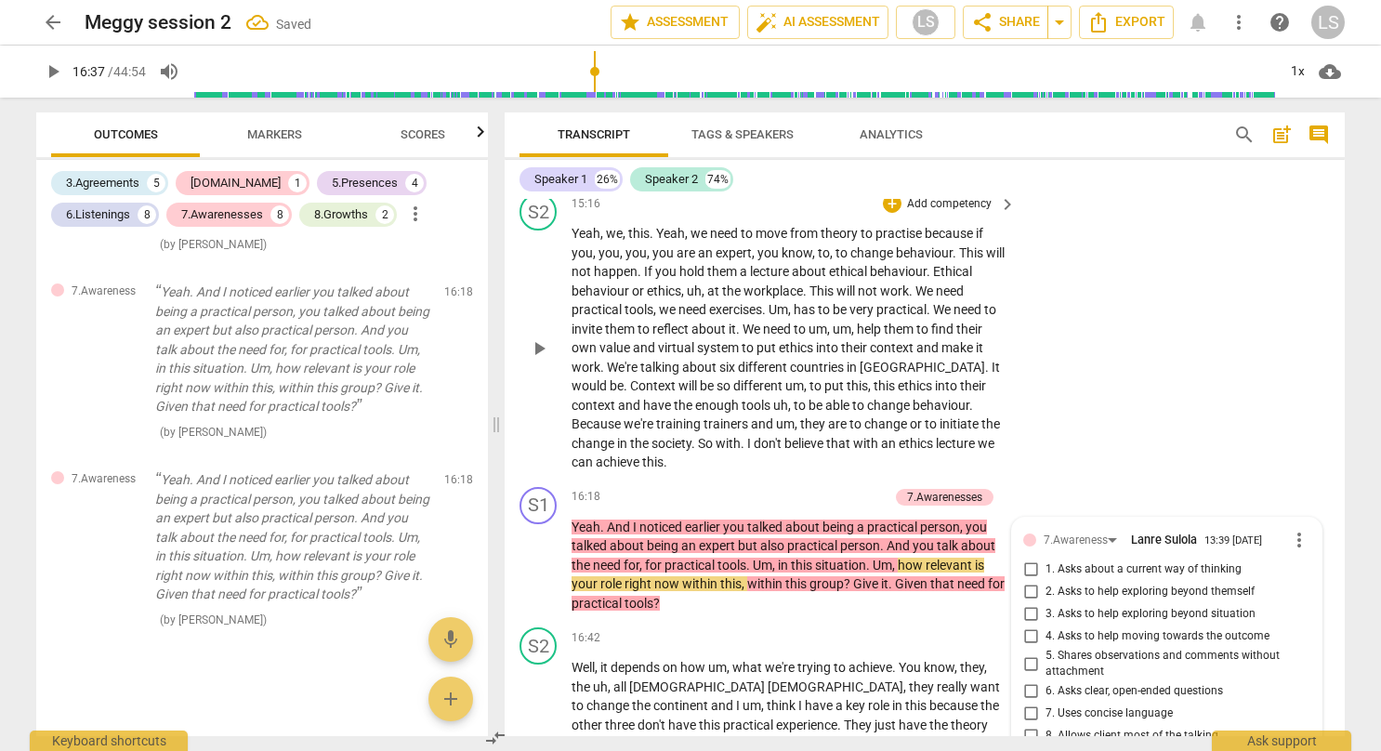
scroll to position [4268, 0]
click at [1033, 558] on input "1. Asks about a current way of thinking" at bounding box center [1030, 569] width 30 height 22
checkbox input "true"
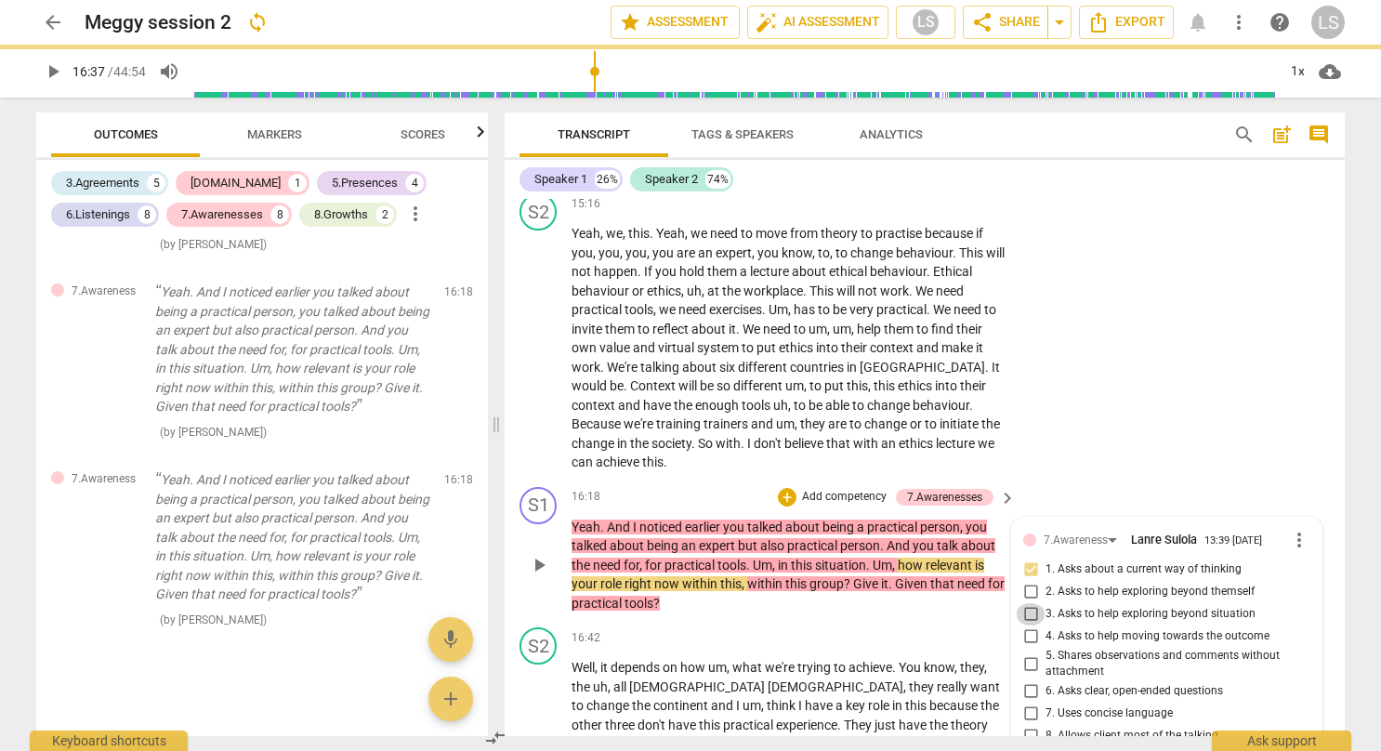
click at [1029, 603] on input "3. Asks to help exploring beyond situation" at bounding box center [1030, 614] width 30 height 22
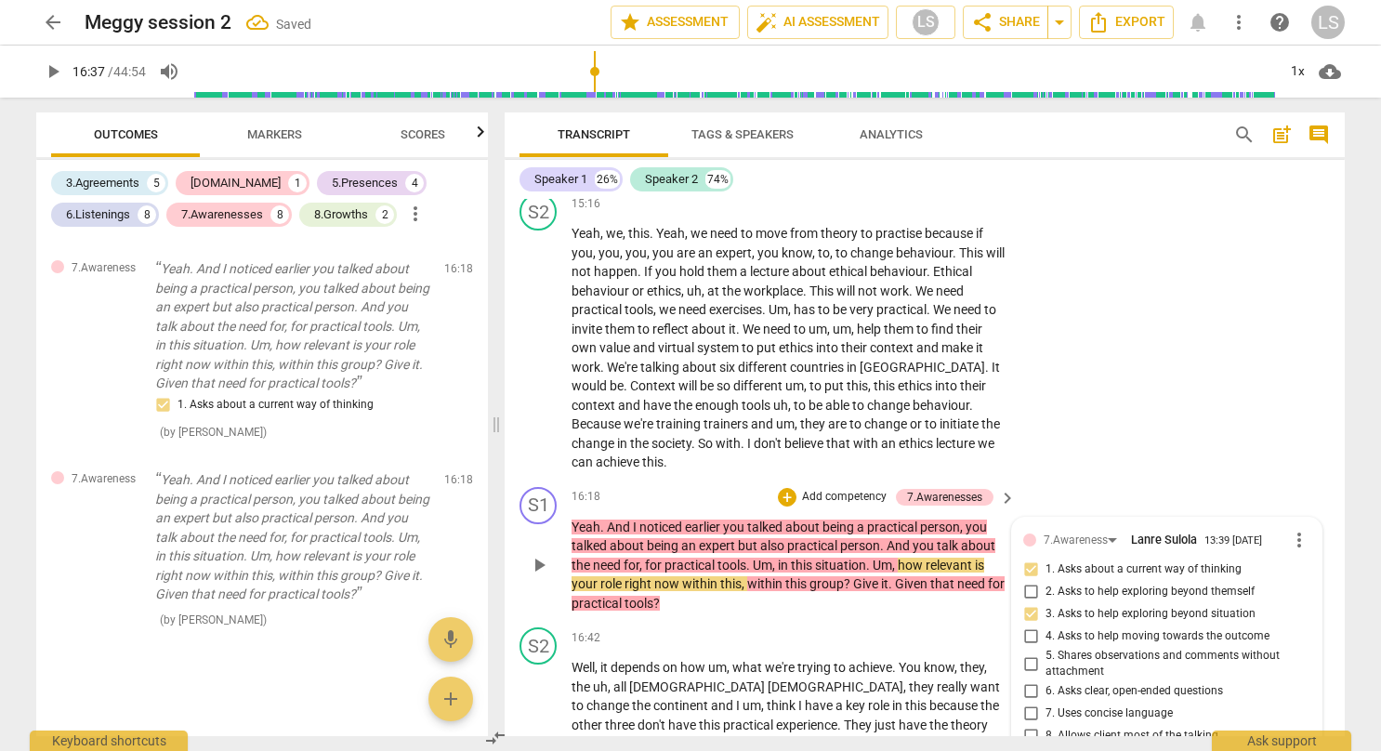
scroll to position [4291, 0]
click at [1029, 603] on input "3. Asks to help exploring beyond situation" at bounding box center [1030, 614] width 30 height 22
checkbox input "true"
click at [1030, 652] on input "5. Shares observations and comments without attachment" at bounding box center [1030, 663] width 30 height 22
checkbox input "true"
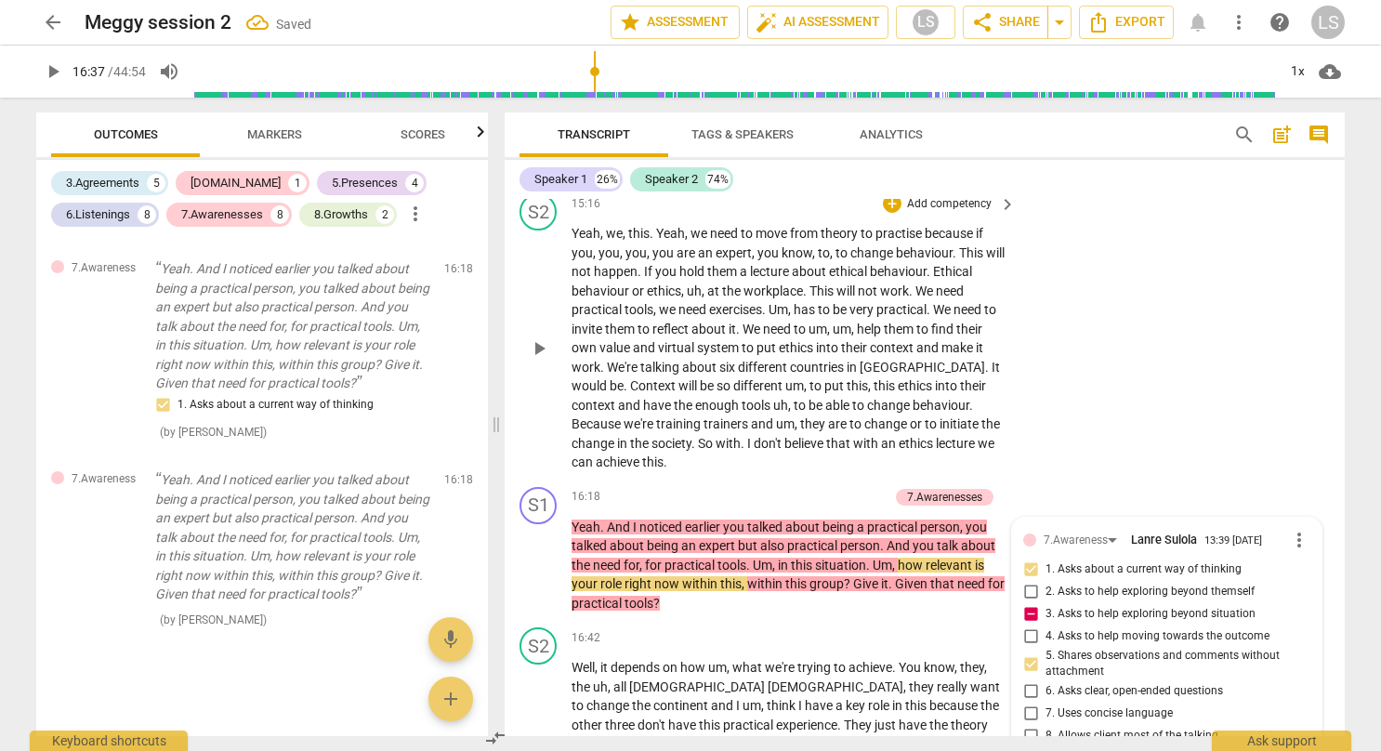
click at [1128, 387] on div "S2 play_arrow pause 15:16 + Add competency keyboard_arrow_right Yeah , we , thi…" at bounding box center [924, 333] width 840 height 294
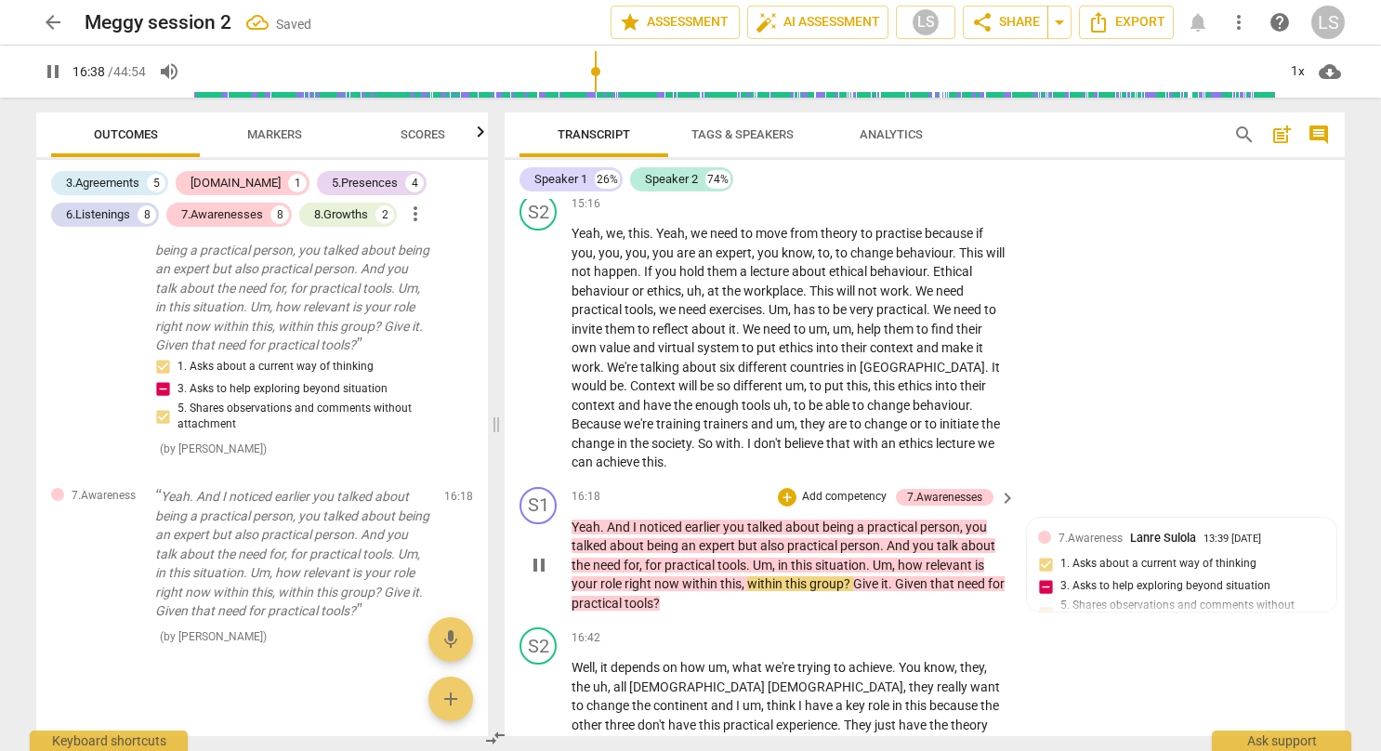
click at [1056, 479] on div "S1 play_arrow pause 16:18 + Add competency 7.Awarenesses keyboard_arrow_right Y…" at bounding box center [924, 549] width 840 height 141
click at [833, 489] on p "Add competency" at bounding box center [844, 497] width 88 height 17
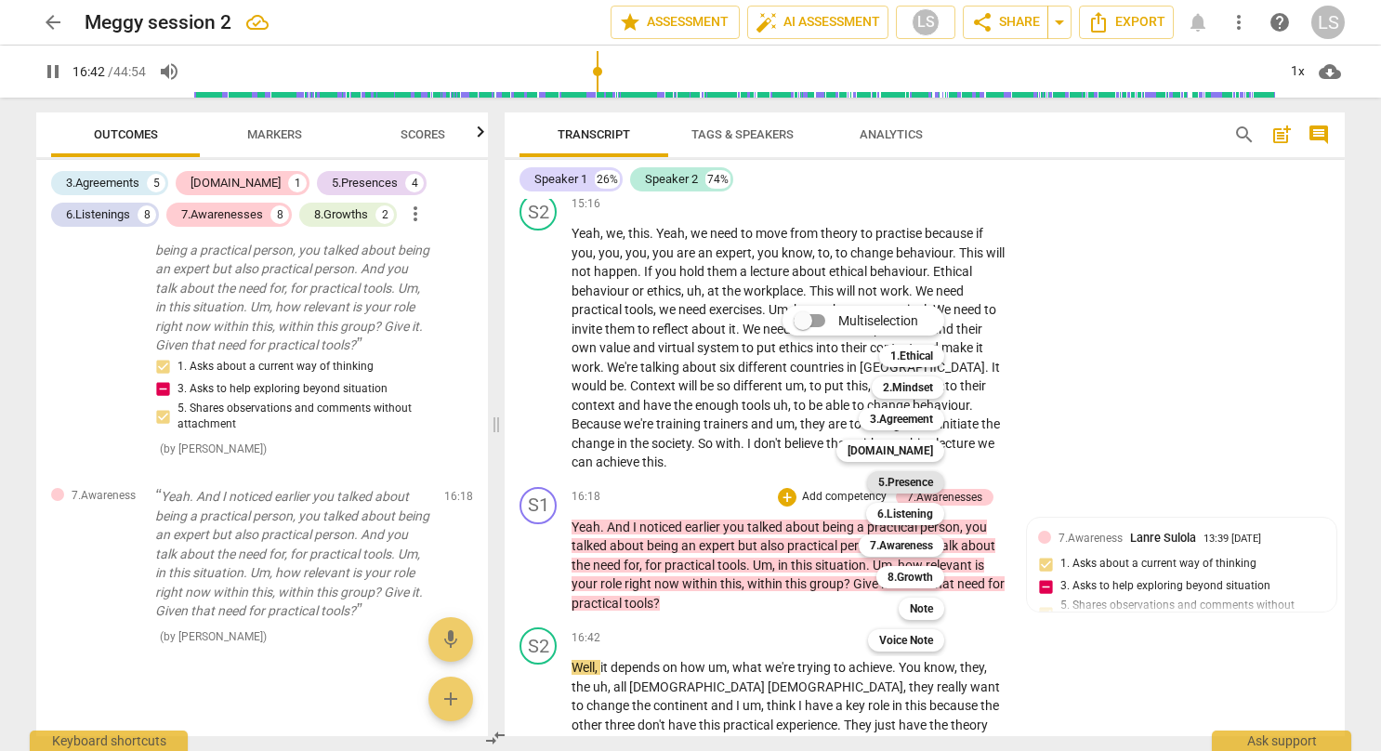
click at [891, 480] on b "5.Presence" at bounding box center [905, 482] width 55 height 22
type input "1003"
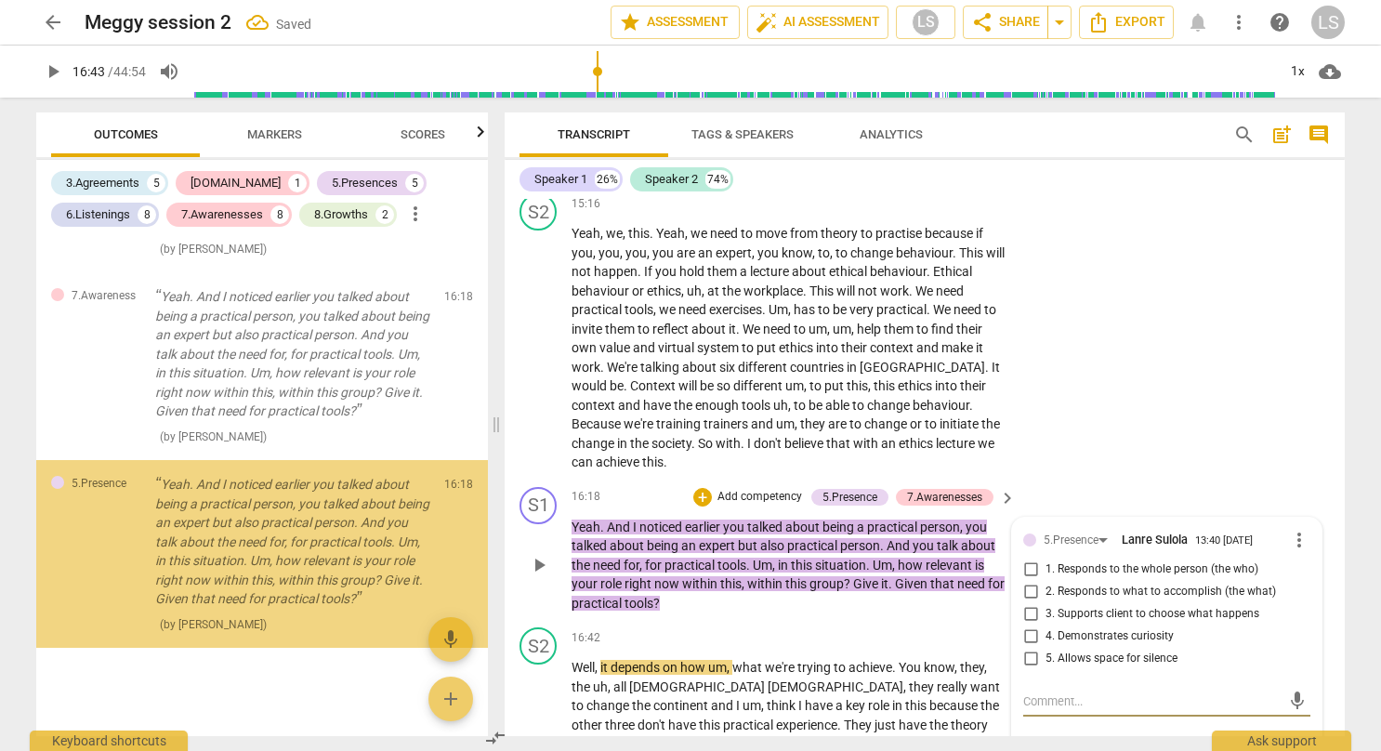
scroll to position [4534, 0]
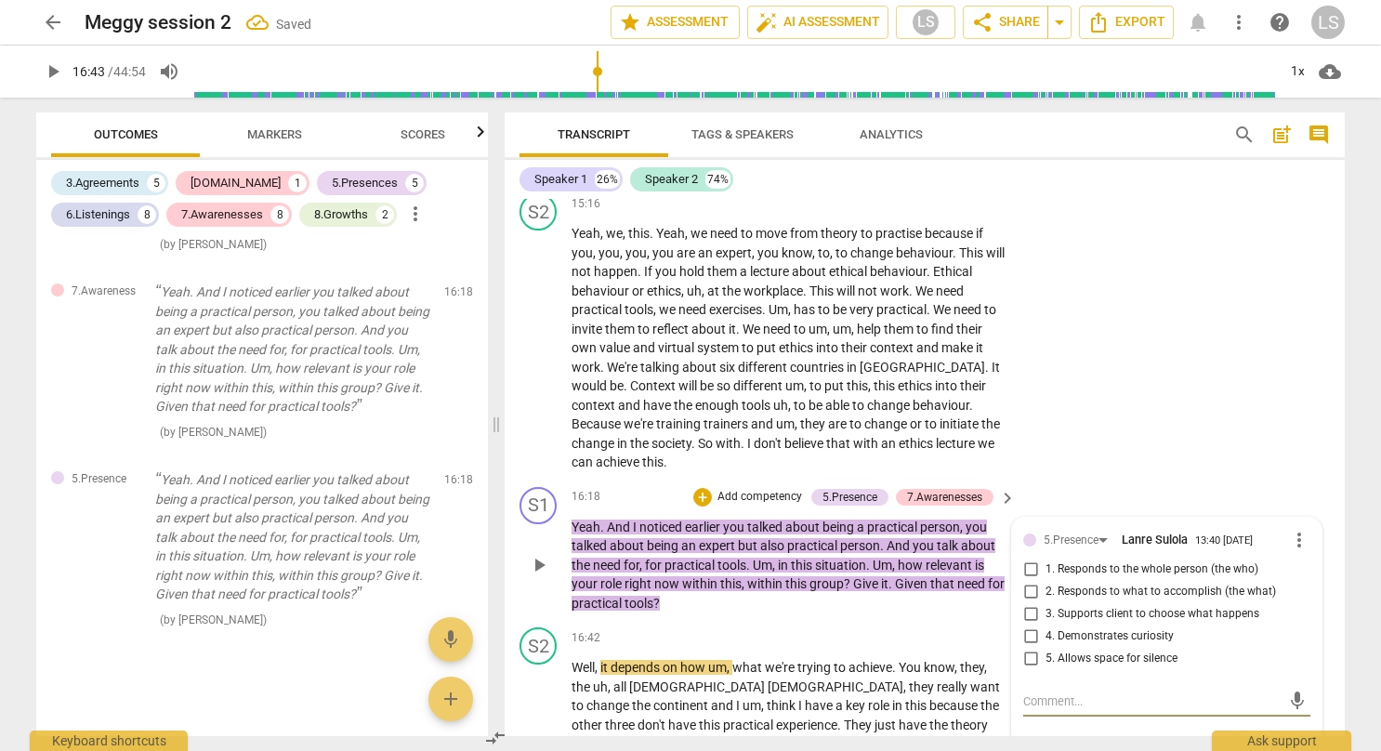
click at [1031, 558] on input "1. Responds to the whole person (the who)" at bounding box center [1030, 569] width 30 height 22
checkbox input "true"
click at [1110, 433] on div "S2 play_arrow pause 15:16 + Add competency keyboard_arrow_right Yeah , we , thi…" at bounding box center [924, 333] width 840 height 294
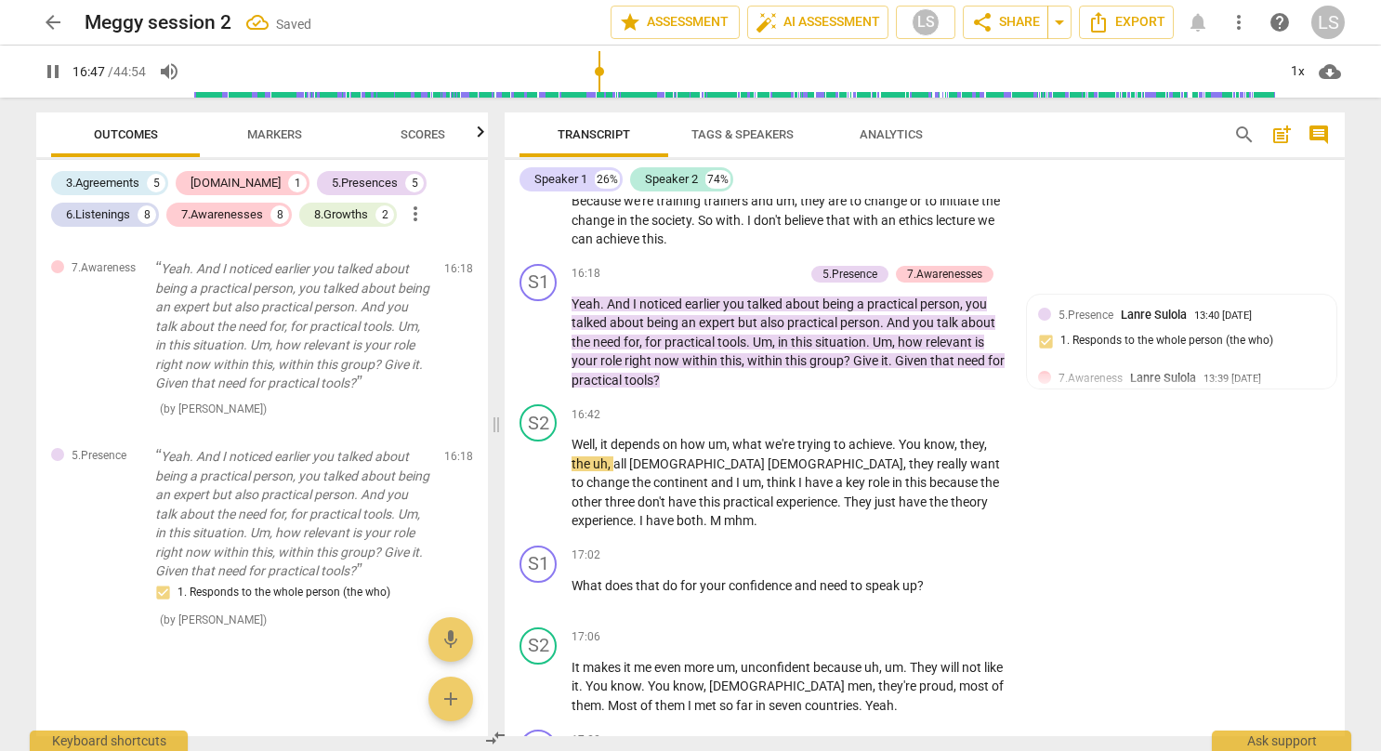
scroll to position [7178, 0]
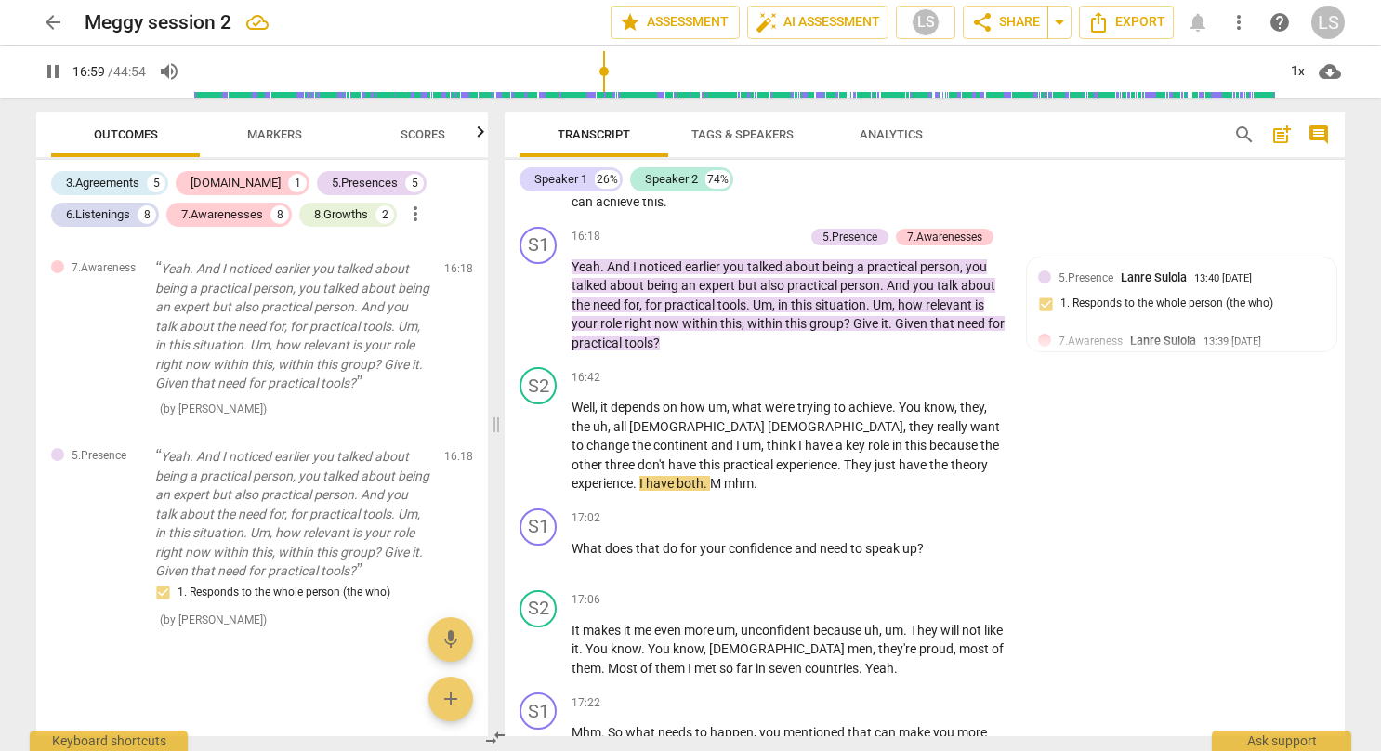
click at [278, 130] on span "Markers" at bounding box center [274, 134] width 55 height 14
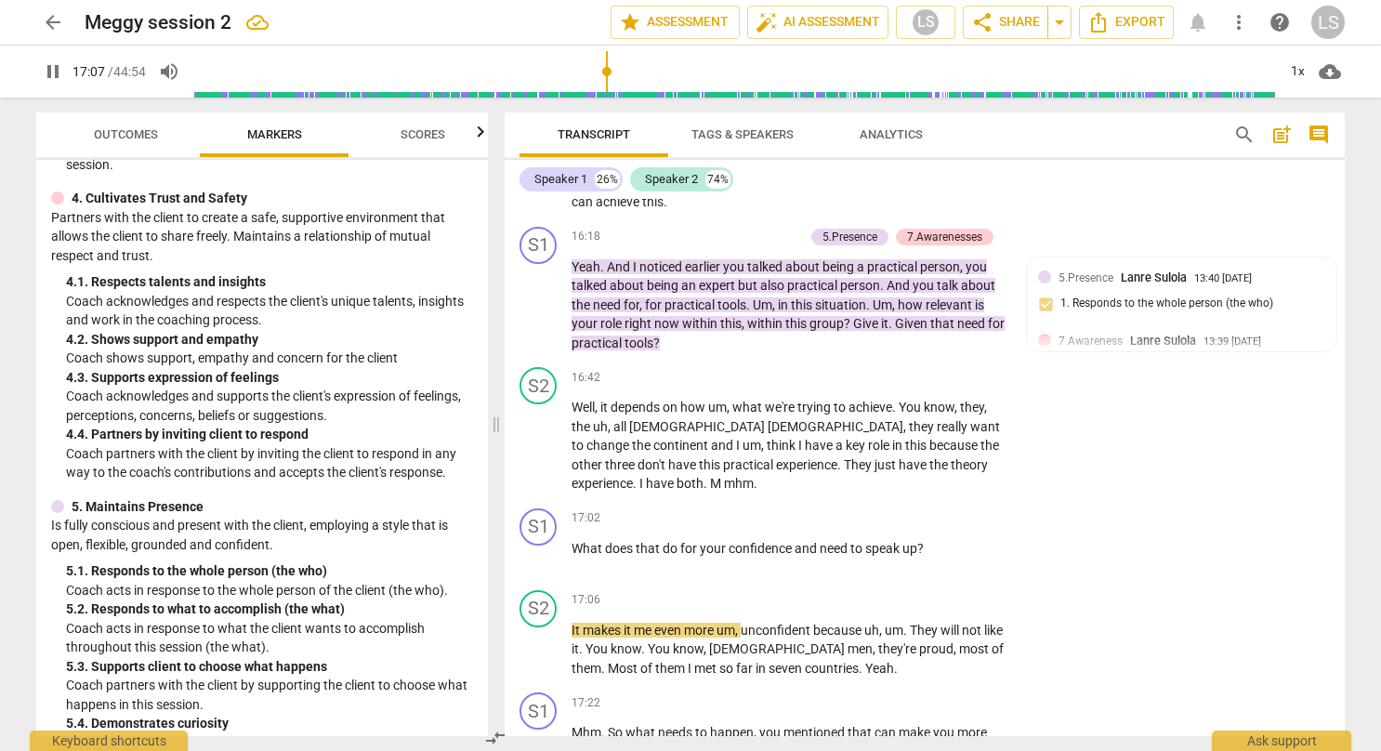
scroll to position [673, 0]
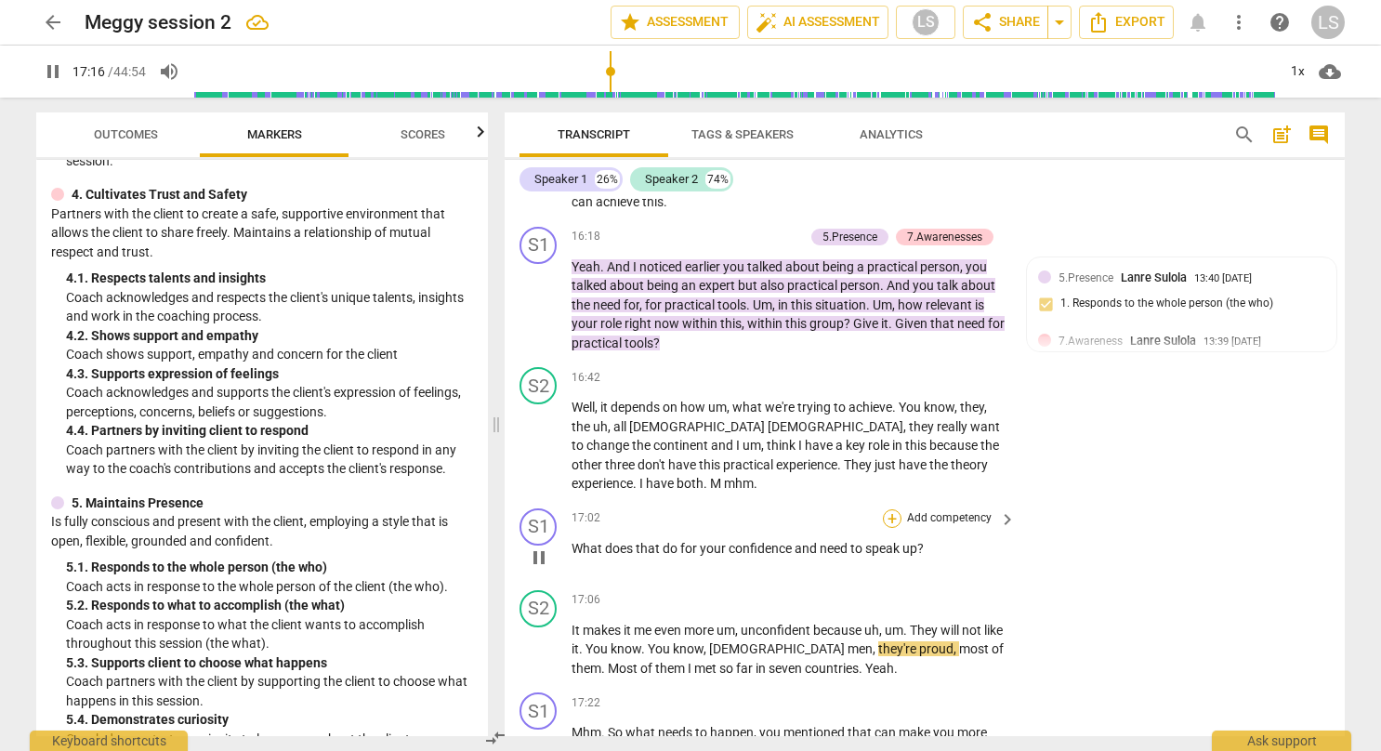
click at [890, 509] on div "+" at bounding box center [892, 518] width 19 height 19
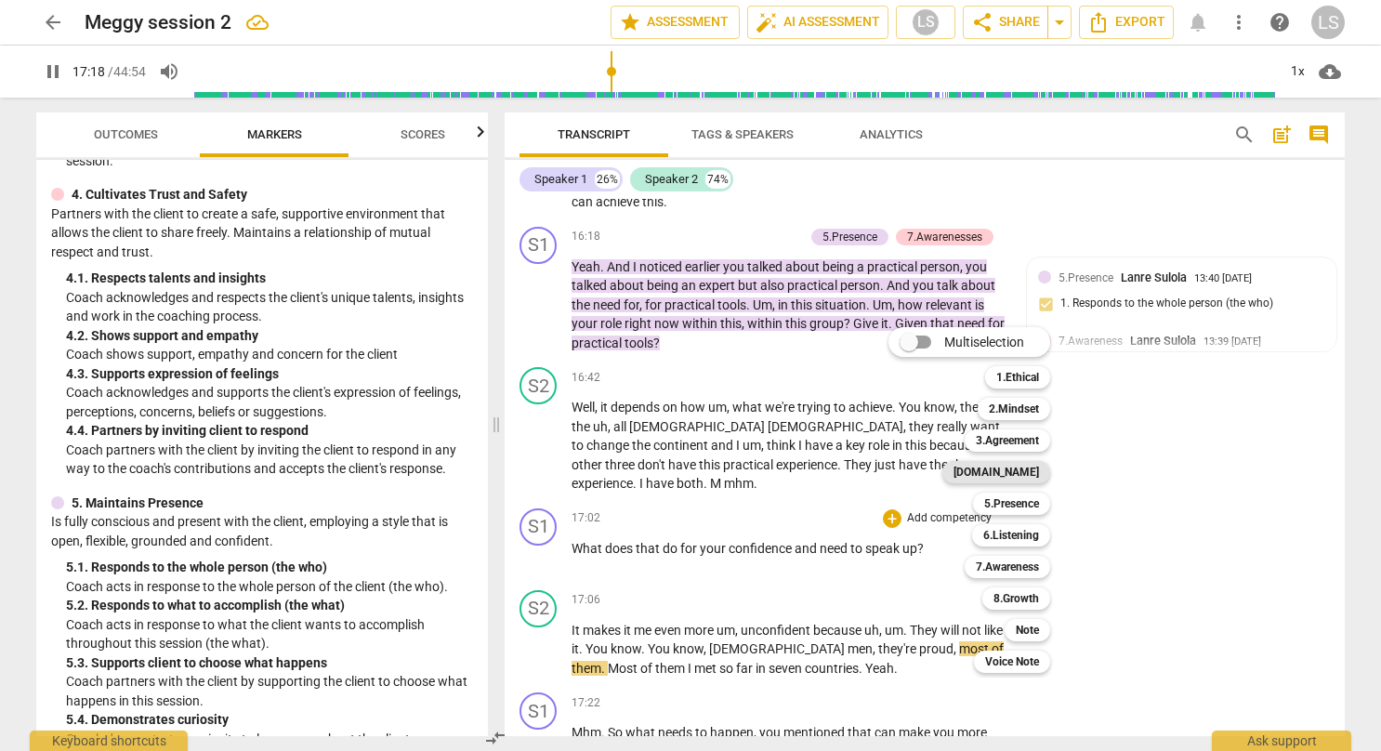
click at [1031, 473] on b "[DOMAIN_NAME]" at bounding box center [995, 472] width 85 height 22
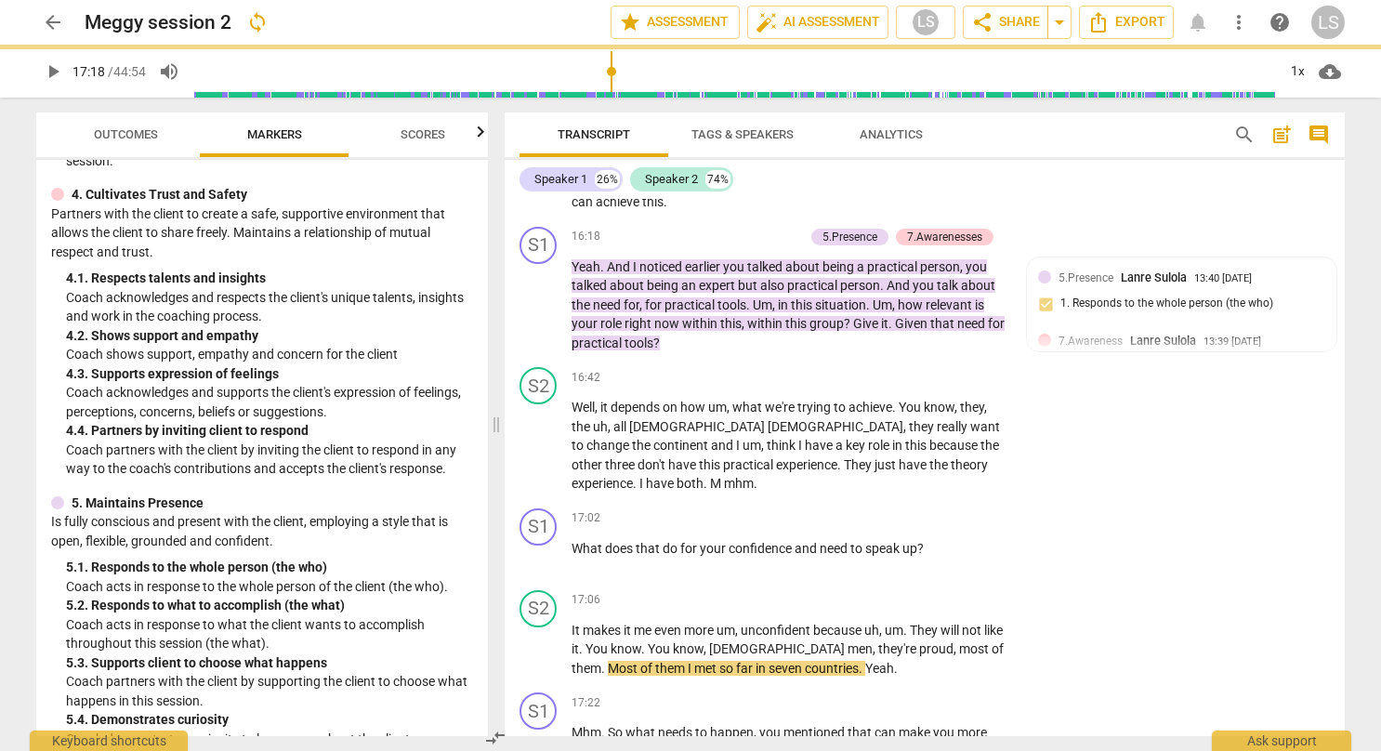
type input "1039"
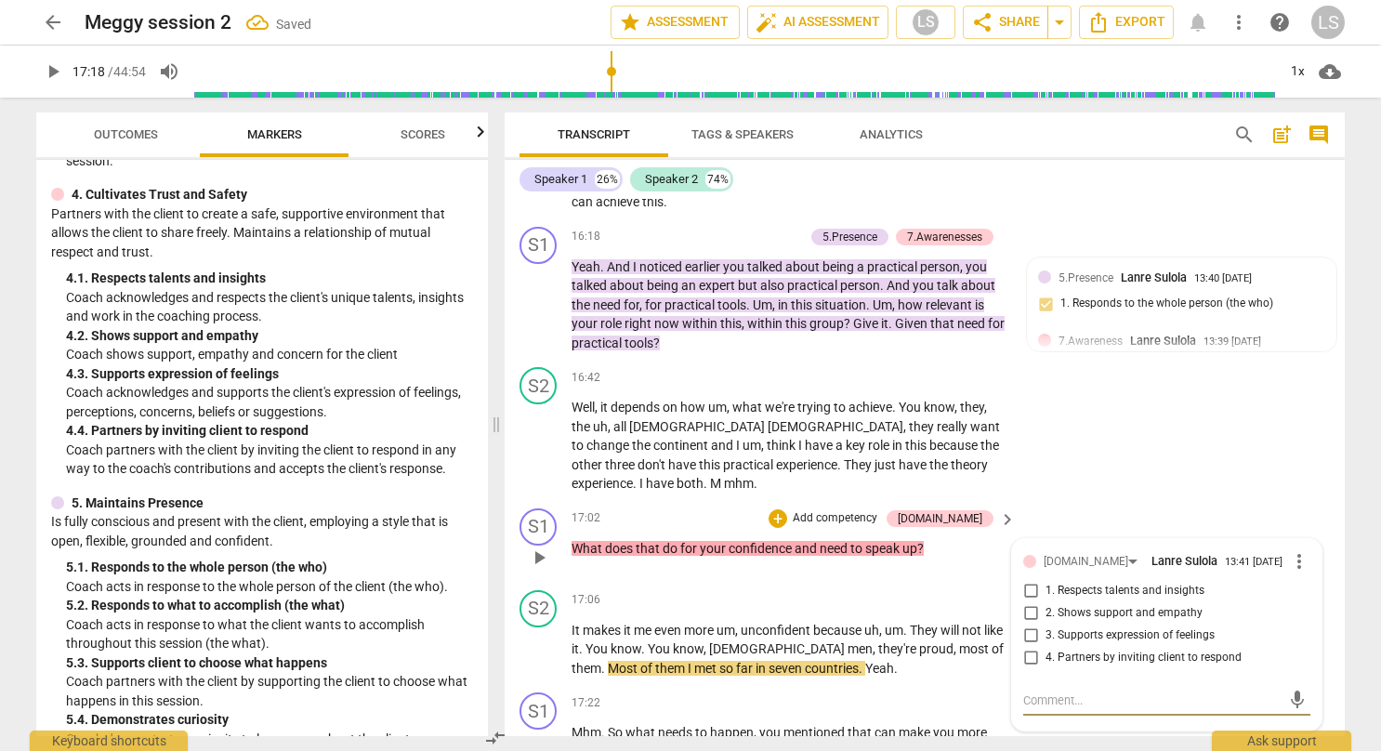
click at [1026, 580] on input "1. Respects talents and insights" at bounding box center [1030, 591] width 30 height 22
checkbox input "true"
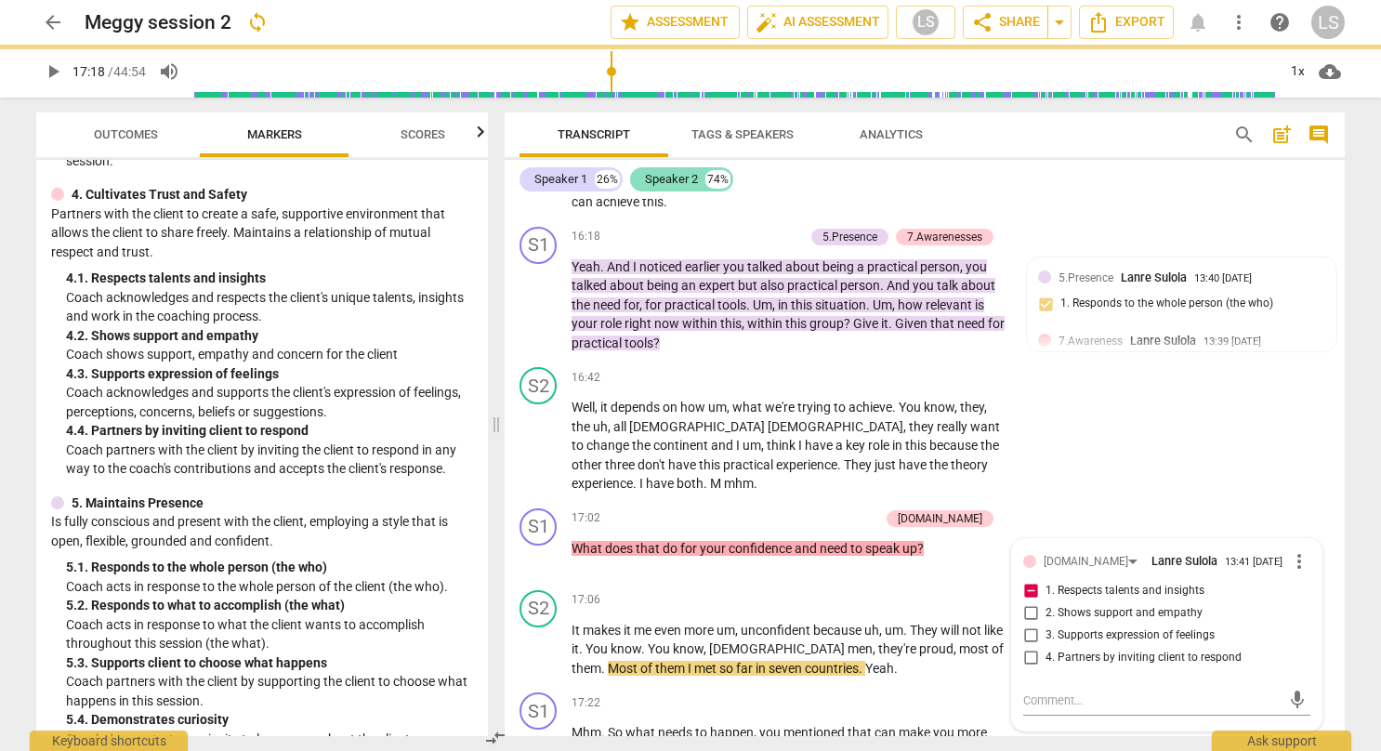
drag, startPoint x: 708, startPoint y: 212, endPoint x: 651, endPoint y: 174, distance: 68.3
click at [651, 174] on div "Speaker 1 26% Speaker 2 74% S1 play_arrow pause 00:03 + Add competency 3.Agreem…" at bounding box center [924, 448] width 840 height 576
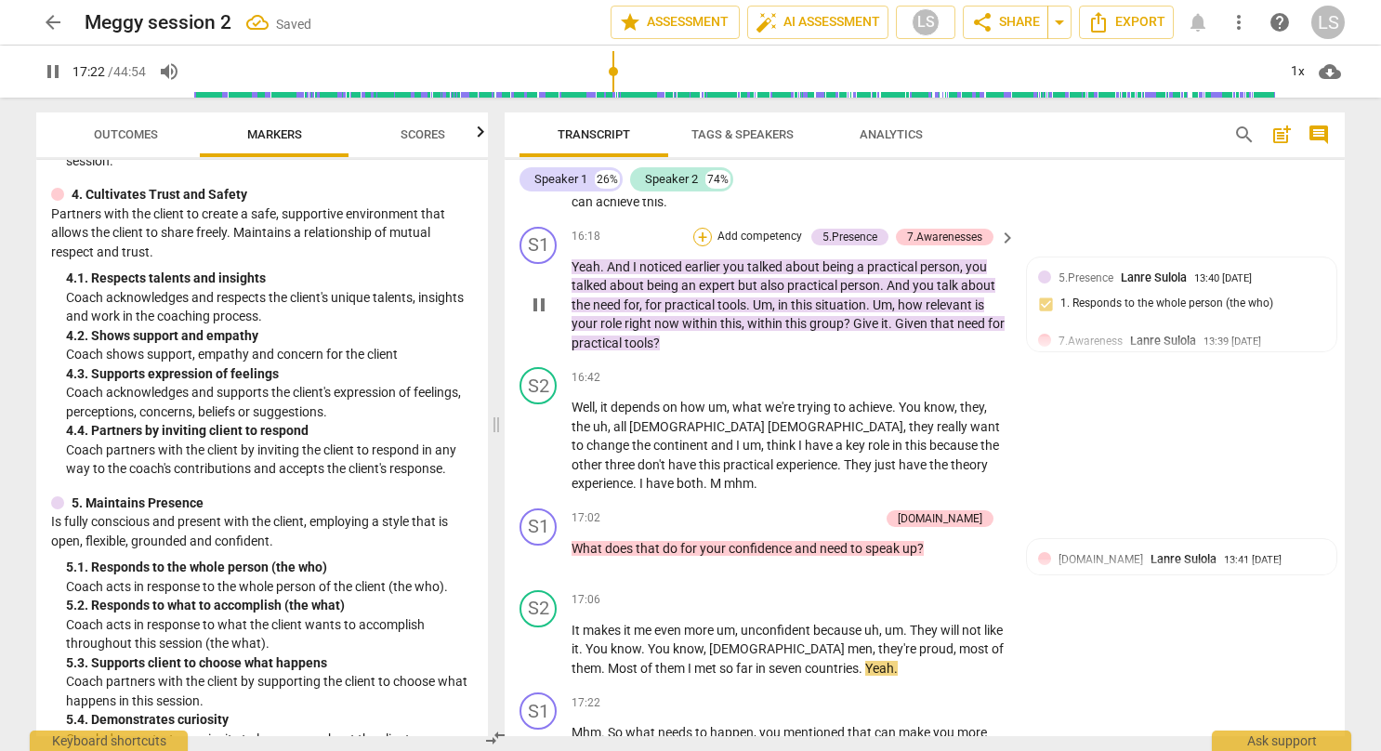
click at [702, 228] on div "+" at bounding box center [702, 237] width 19 height 19
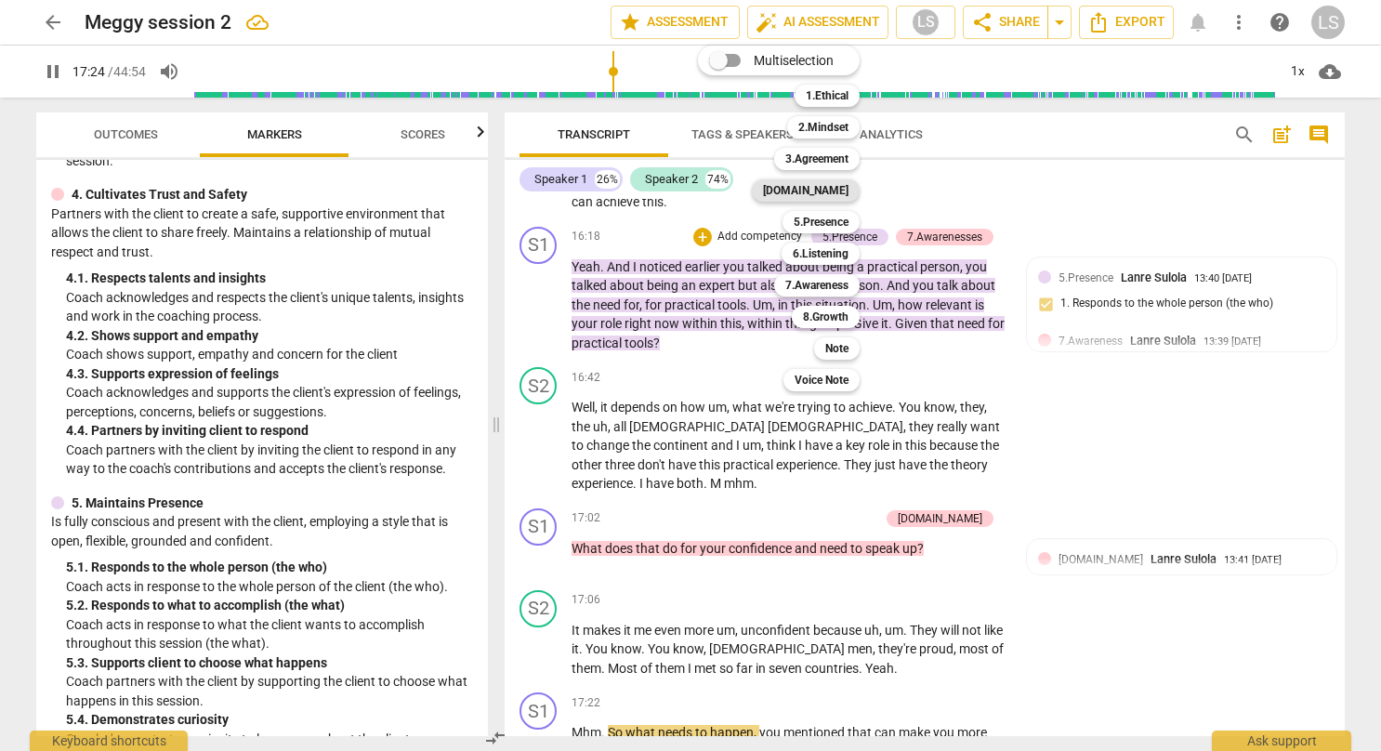
click at [810, 192] on div "[DOMAIN_NAME]" at bounding box center [806, 190] width 108 height 22
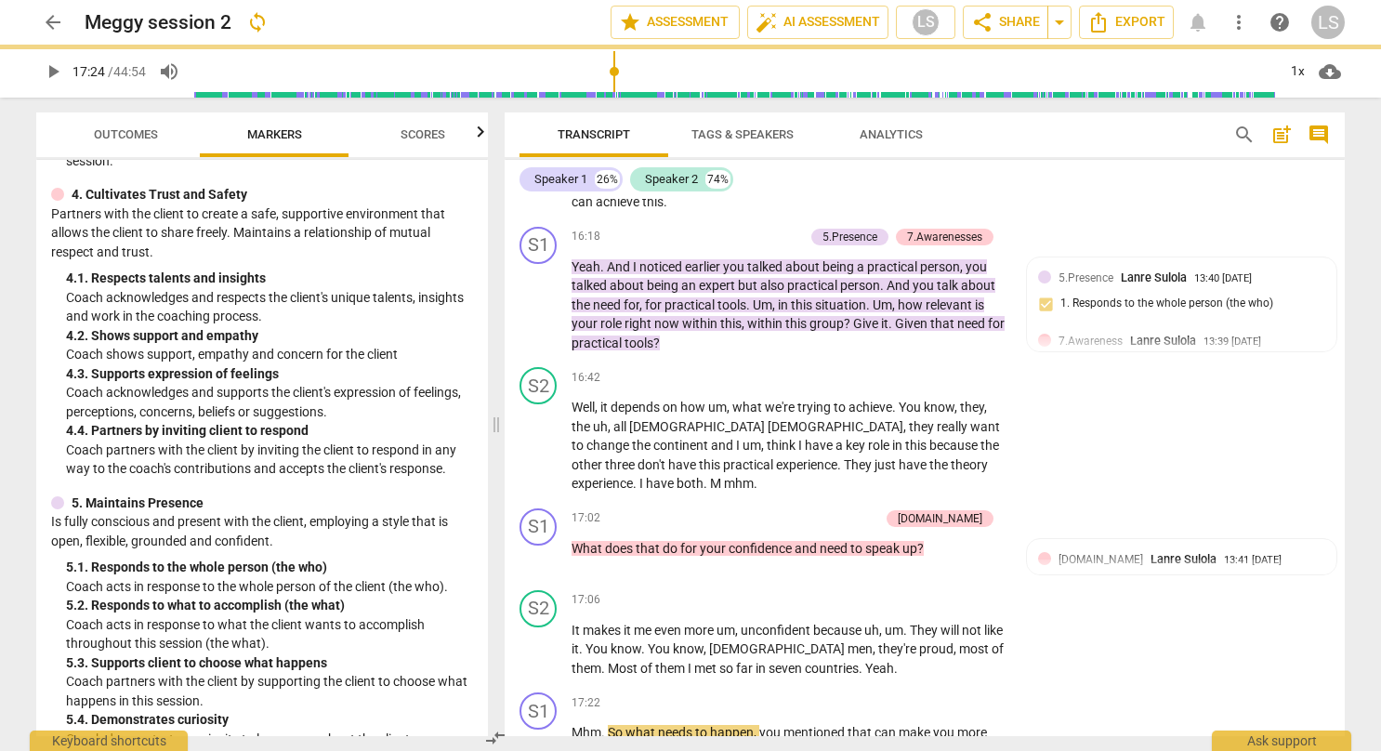
type input "1044"
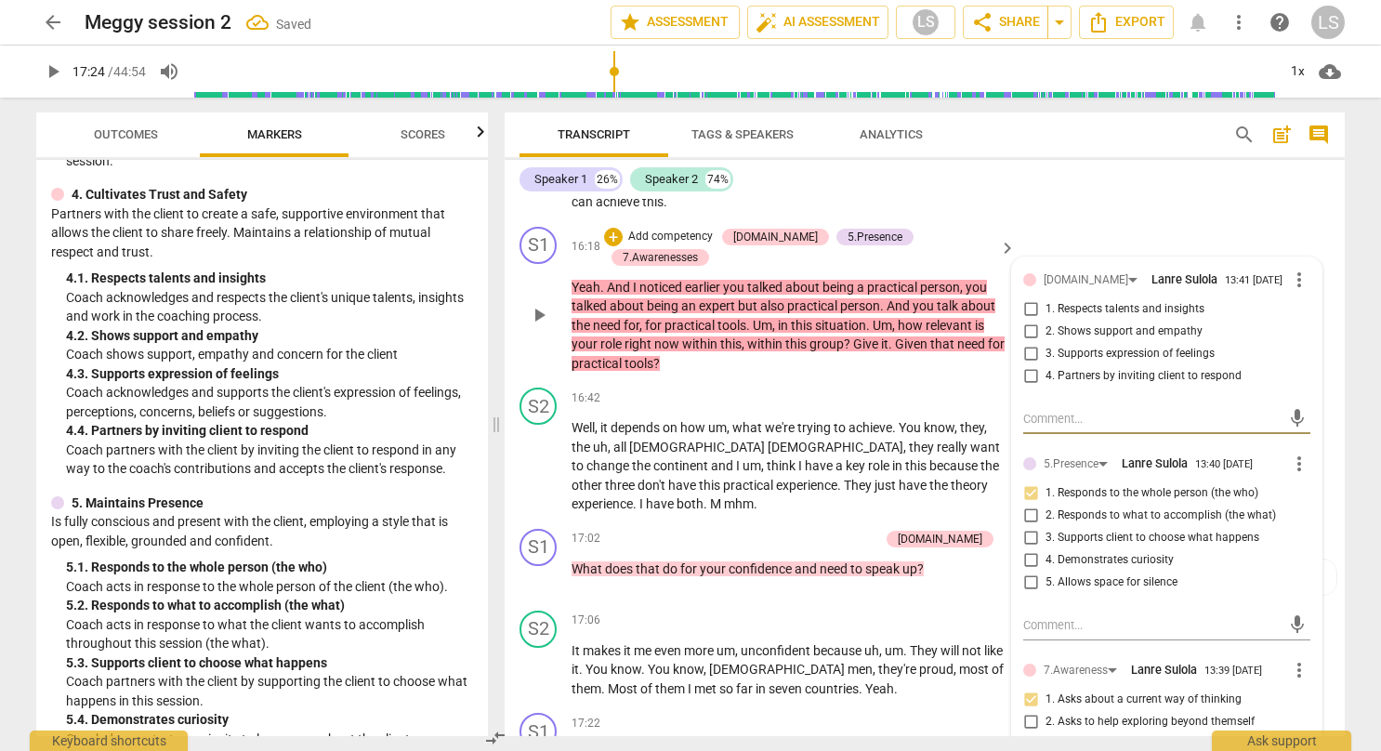
click at [1027, 298] on input "1. Respects talents and insights" at bounding box center [1030, 309] width 30 height 22
checkbox input "true"
click at [1107, 219] on div "S1 play_arrow pause 16:18 + Add competency [DOMAIN_NAME] 5.Presence 7.Awareness…" at bounding box center [924, 300] width 840 height 162
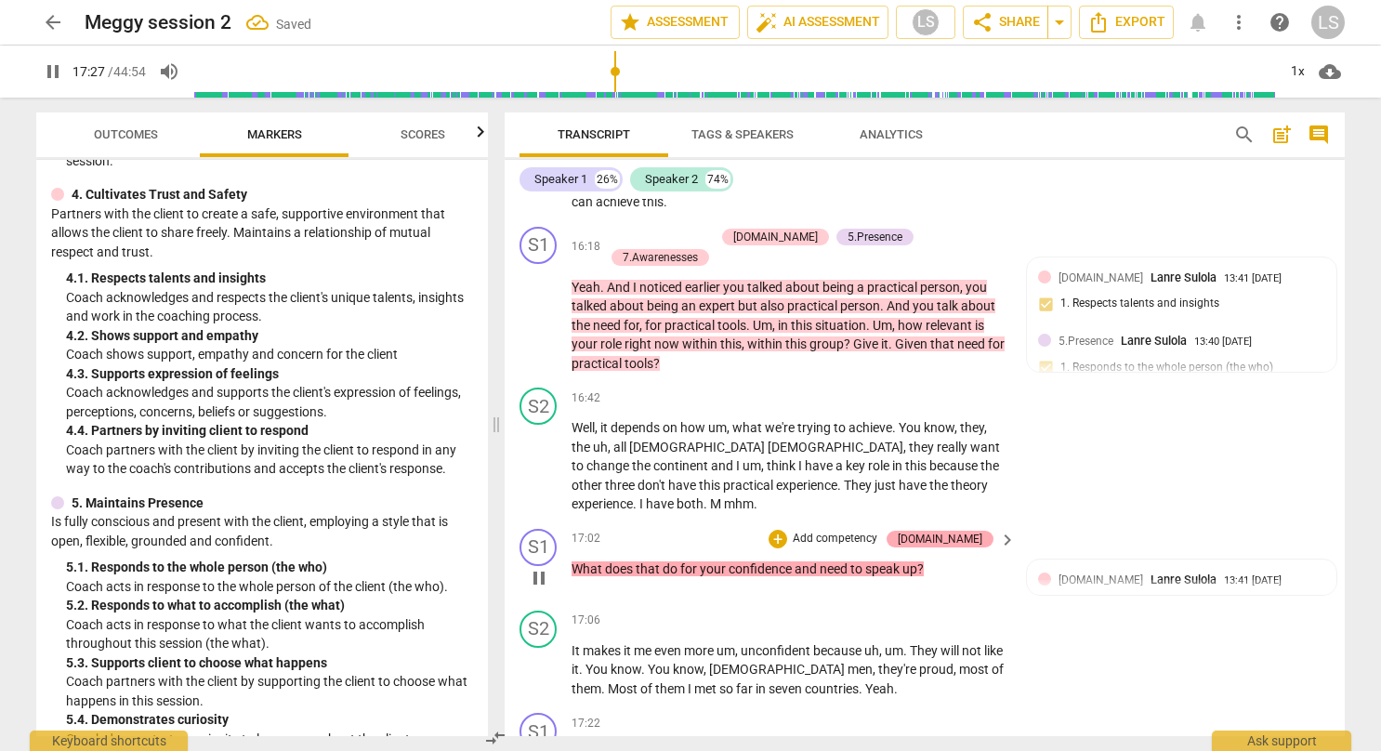
click at [956, 531] on div "[DOMAIN_NAME]" at bounding box center [940, 539] width 85 height 17
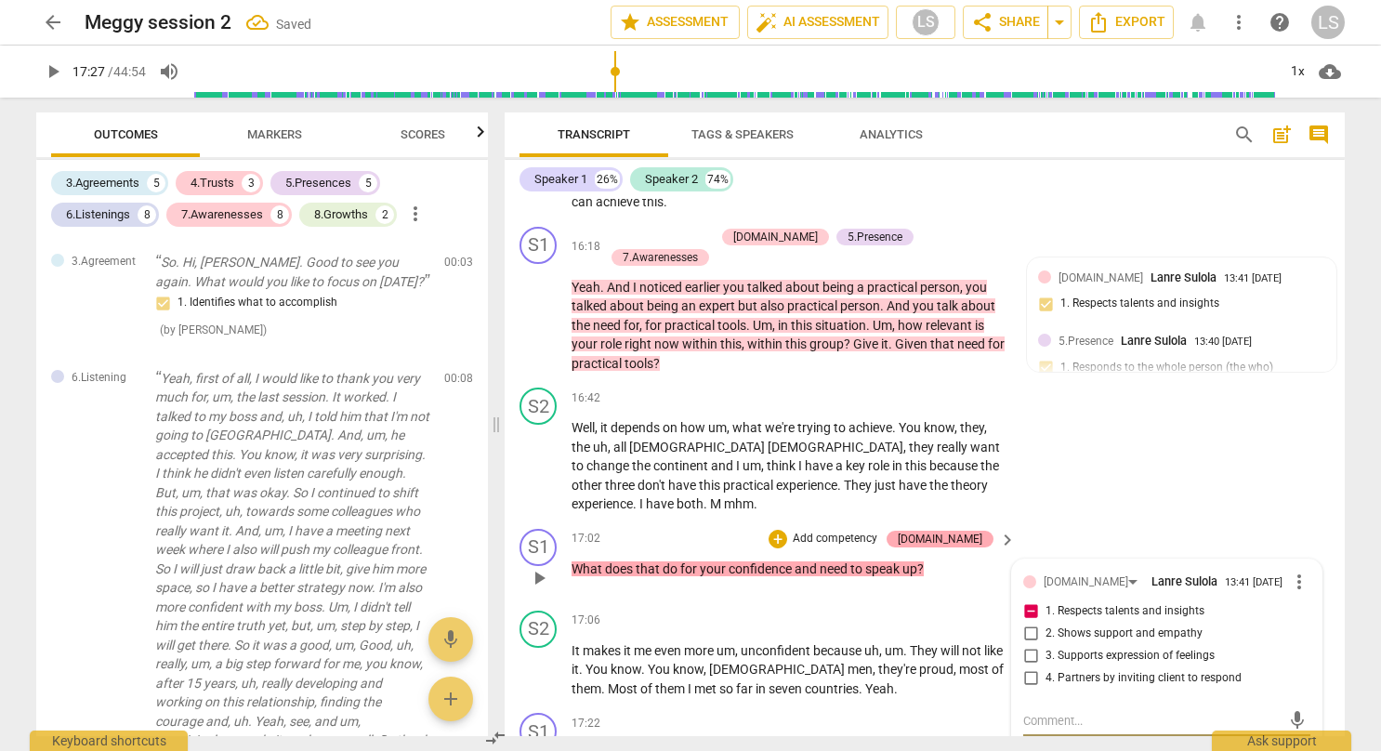
type input "1047"
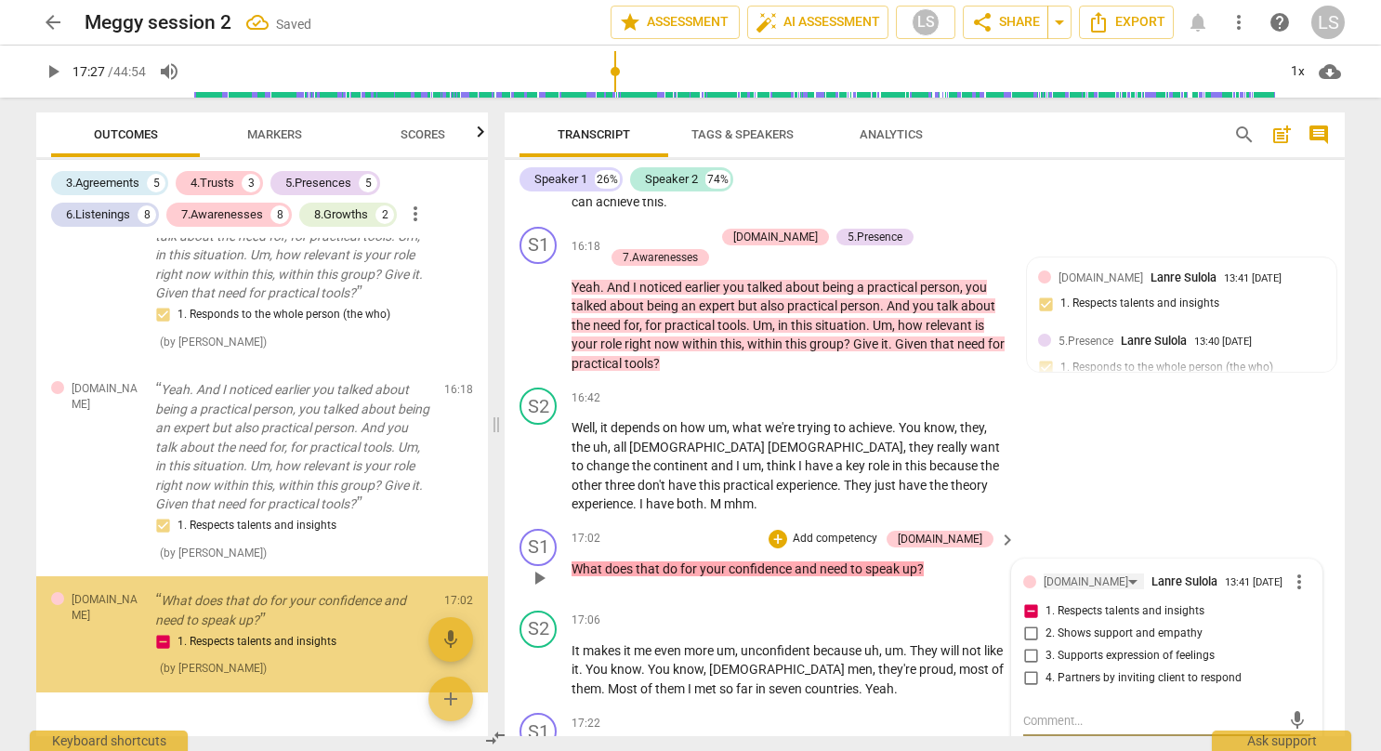
scroll to position [4883, 0]
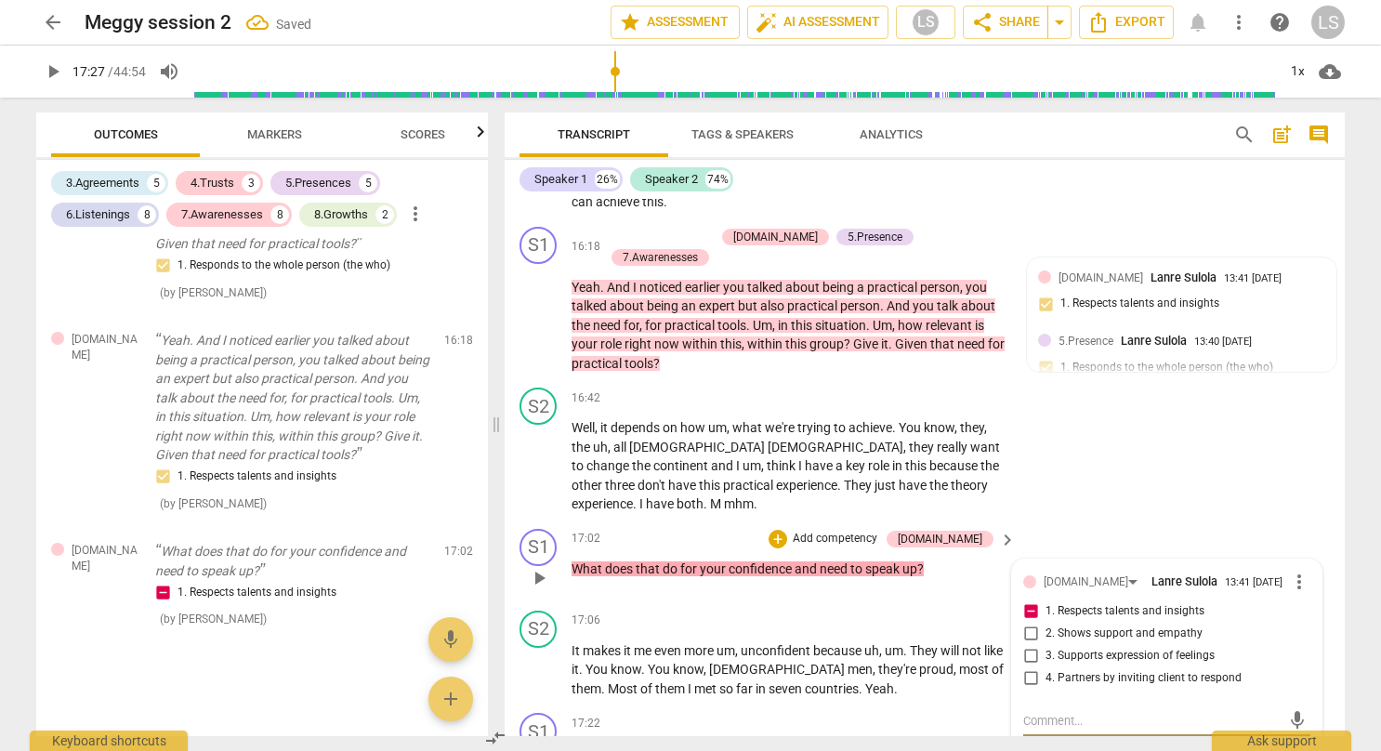
click at [1023, 600] on input "1. Respects talents and insights" at bounding box center [1030, 611] width 30 height 22
checkbox input "false"
click at [1078, 573] on div "[DOMAIN_NAME]" at bounding box center [1093, 581] width 100 height 16
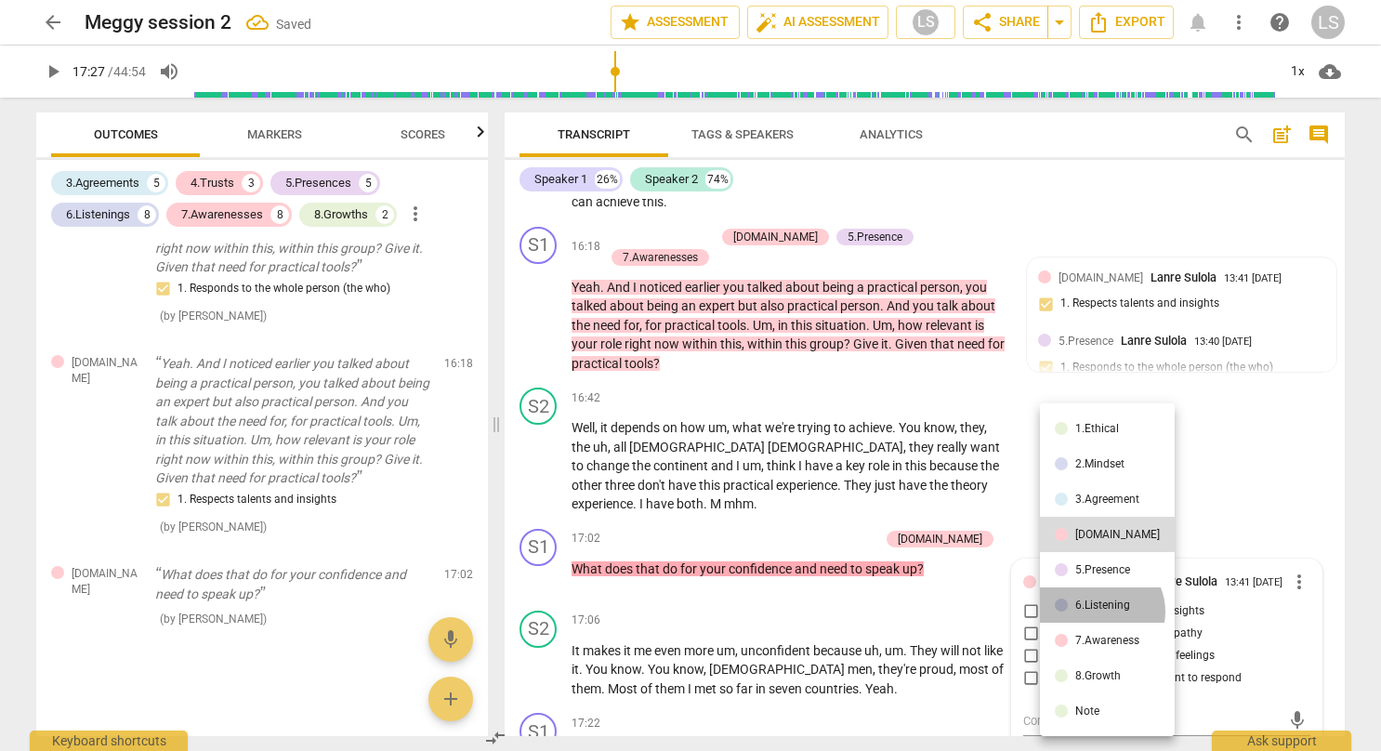
scroll to position [4861, 0]
click at [1099, 610] on div "6.Listening" at bounding box center [1102, 604] width 55 height 11
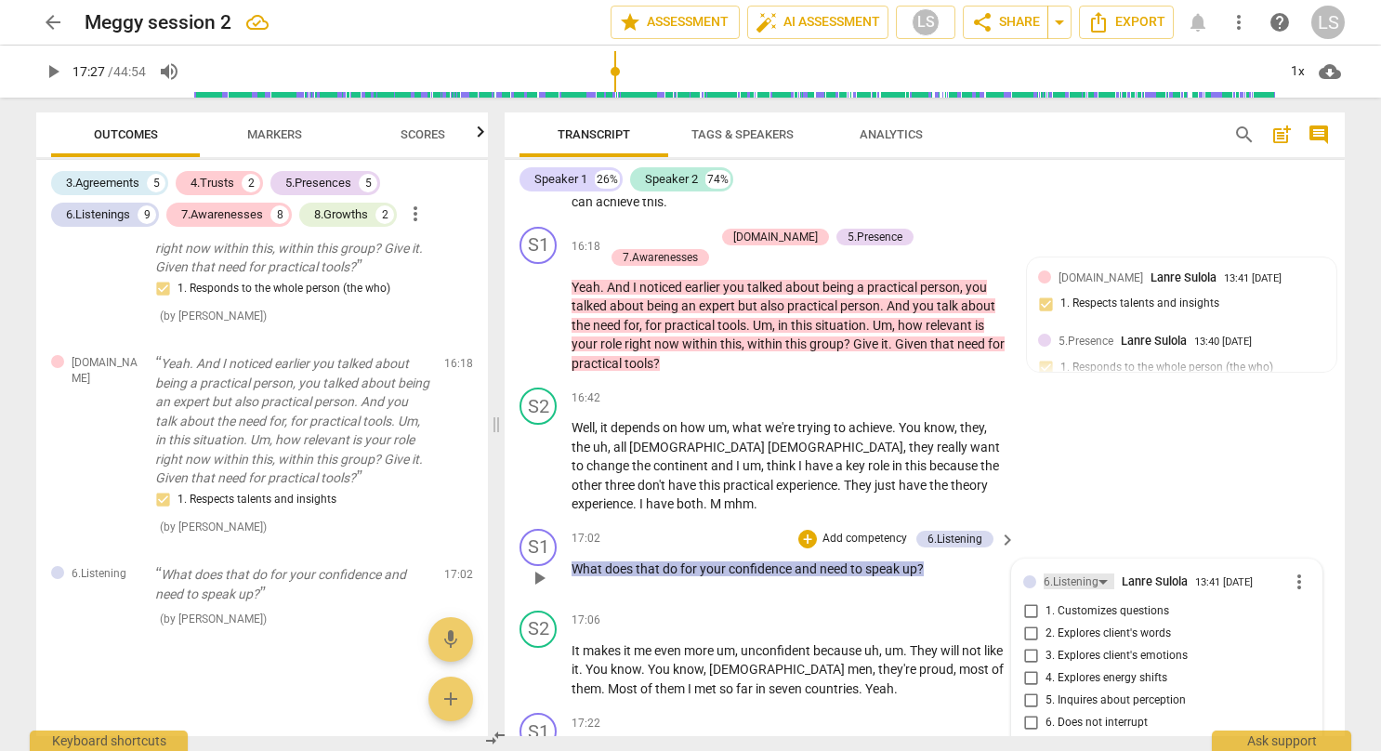
click at [1098, 573] on div "6.Listening" at bounding box center [1078, 581] width 71 height 16
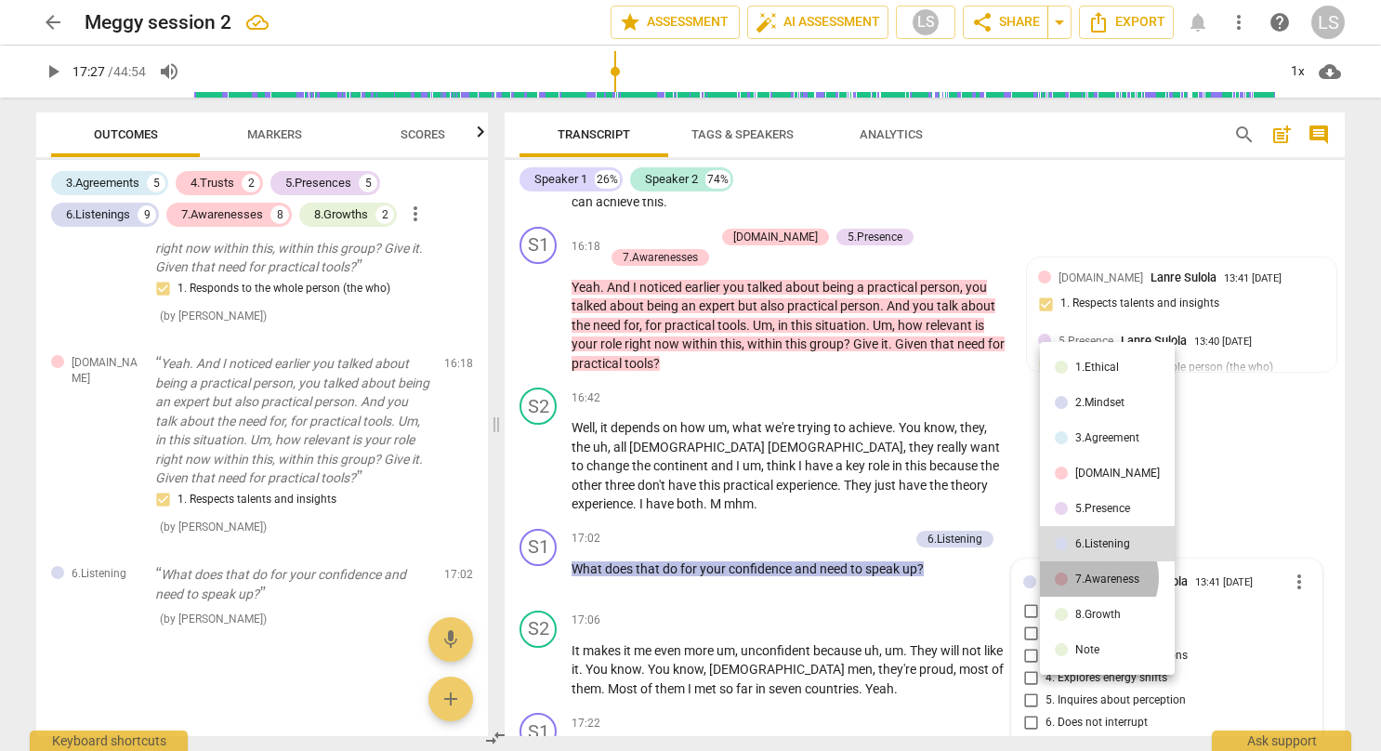
click at [1095, 578] on div "7.Awareness" at bounding box center [1107, 578] width 64 height 11
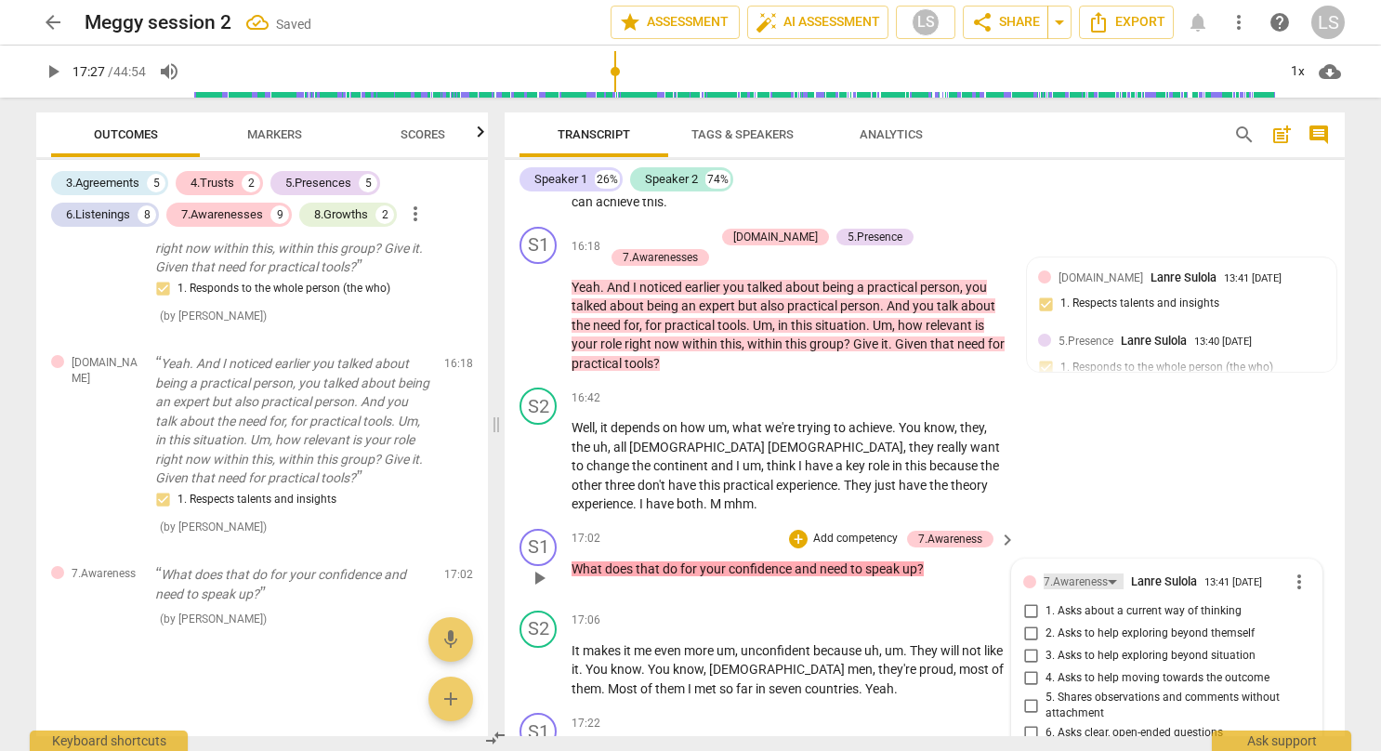
click at [1096, 573] on div "7.Awareness" at bounding box center [1075, 582] width 64 height 18
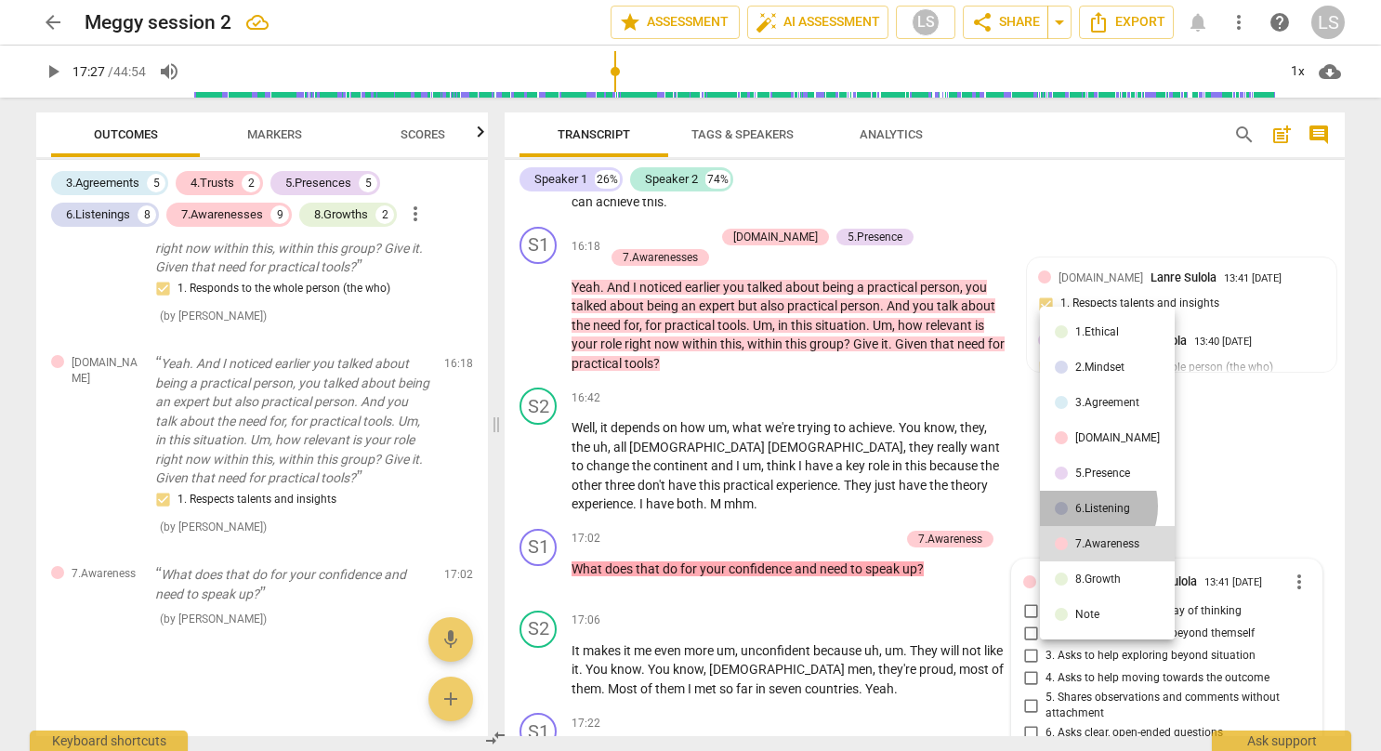
click at [1086, 506] on div "6.Listening" at bounding box center [1102, 508] width 55 height 11
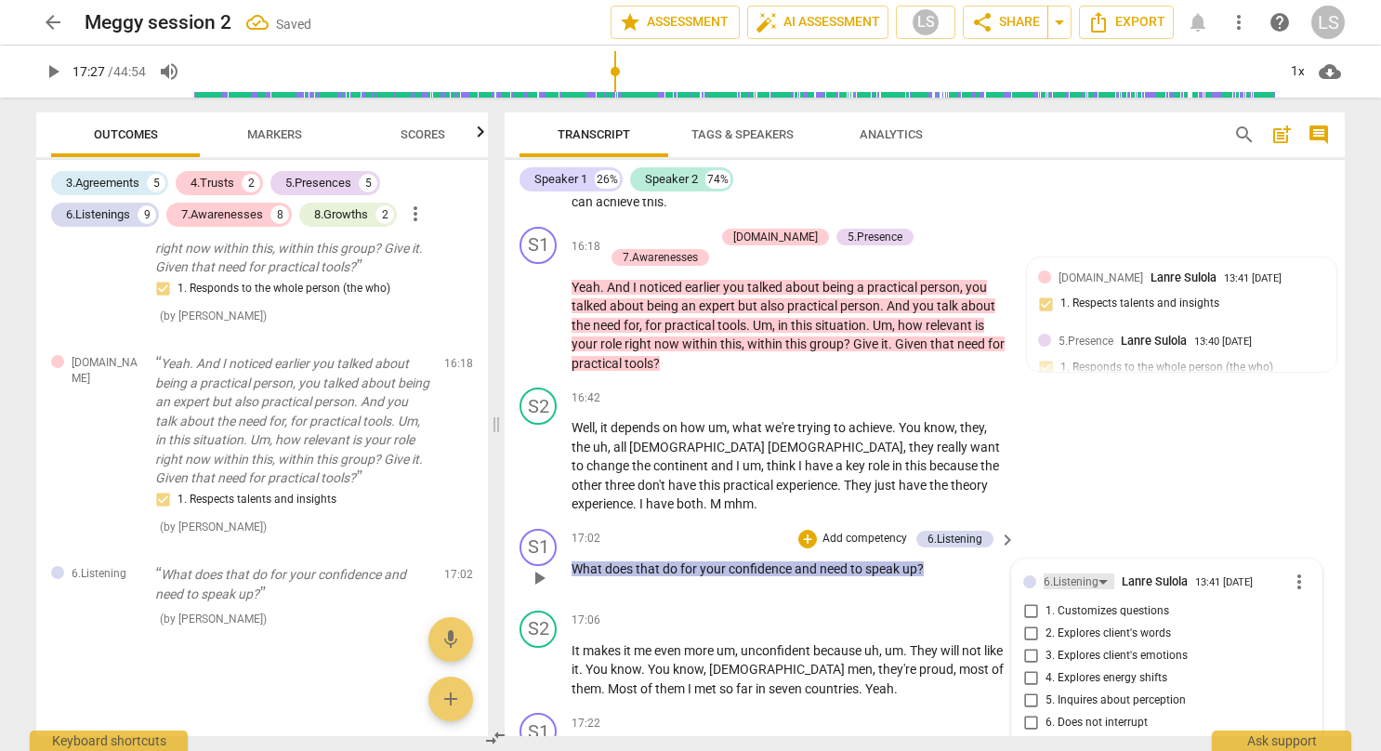
click at [1097, 573] on div "6.Listening" at bounding box center [1078, 581] width 71 height 16
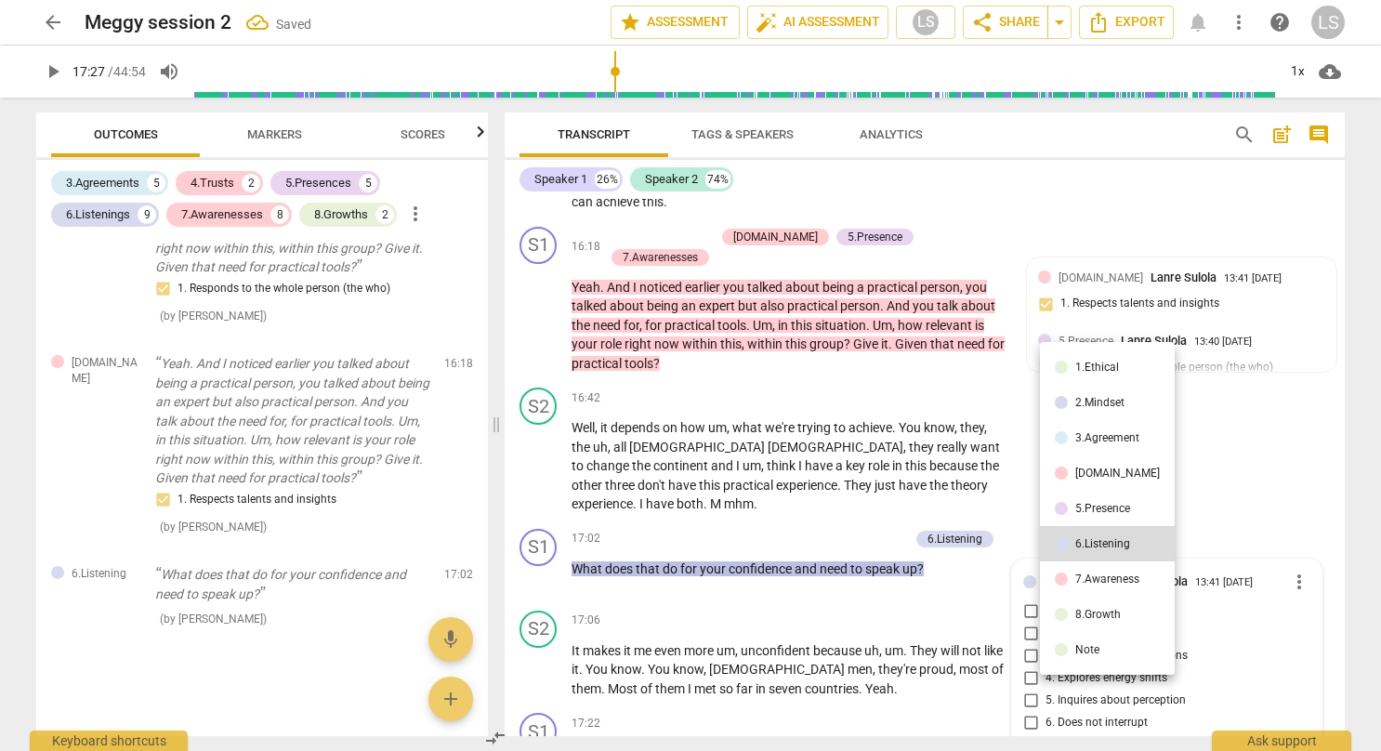
click at [1093, 494] on li "5.Presence" at bounding box center [1107, 508] width 135 height 35
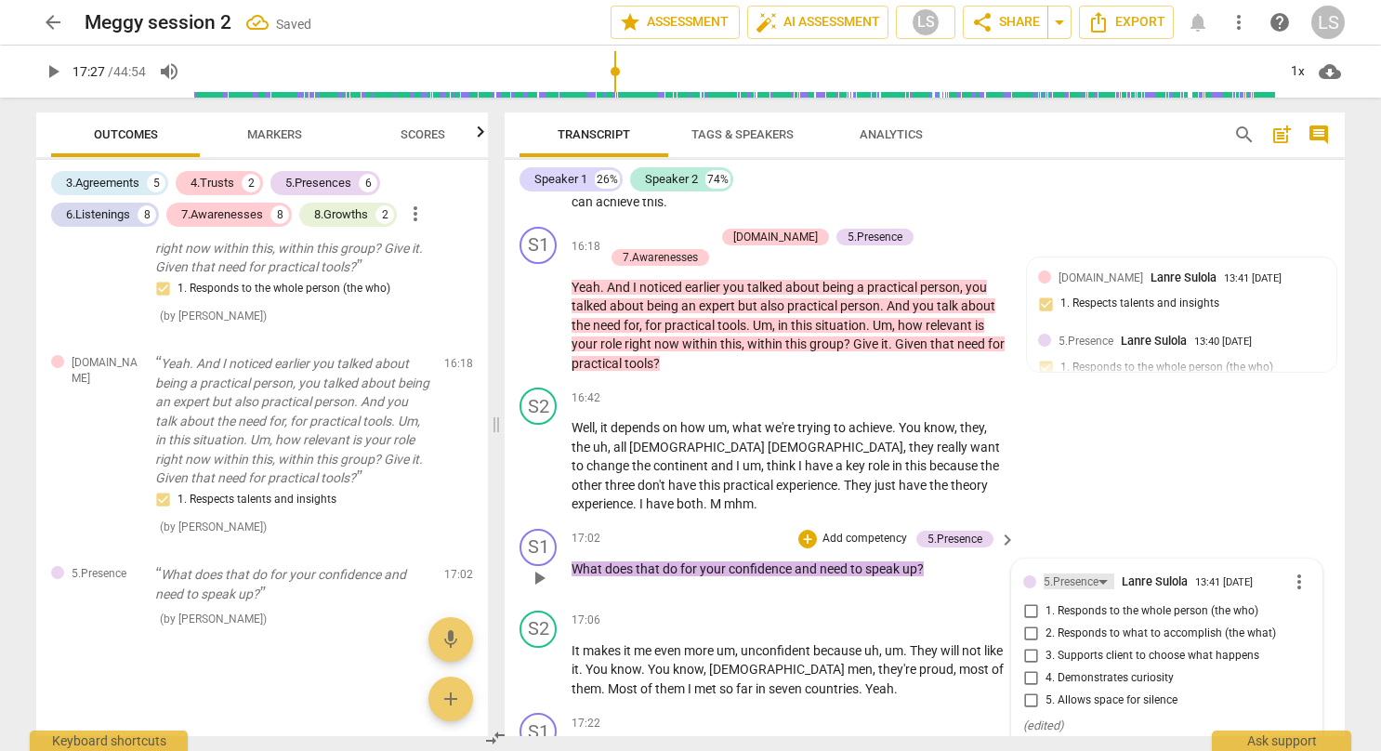
click at [1104, 573] on div "5.Presence" at bounding box center [1078, 581] width 71 height 16
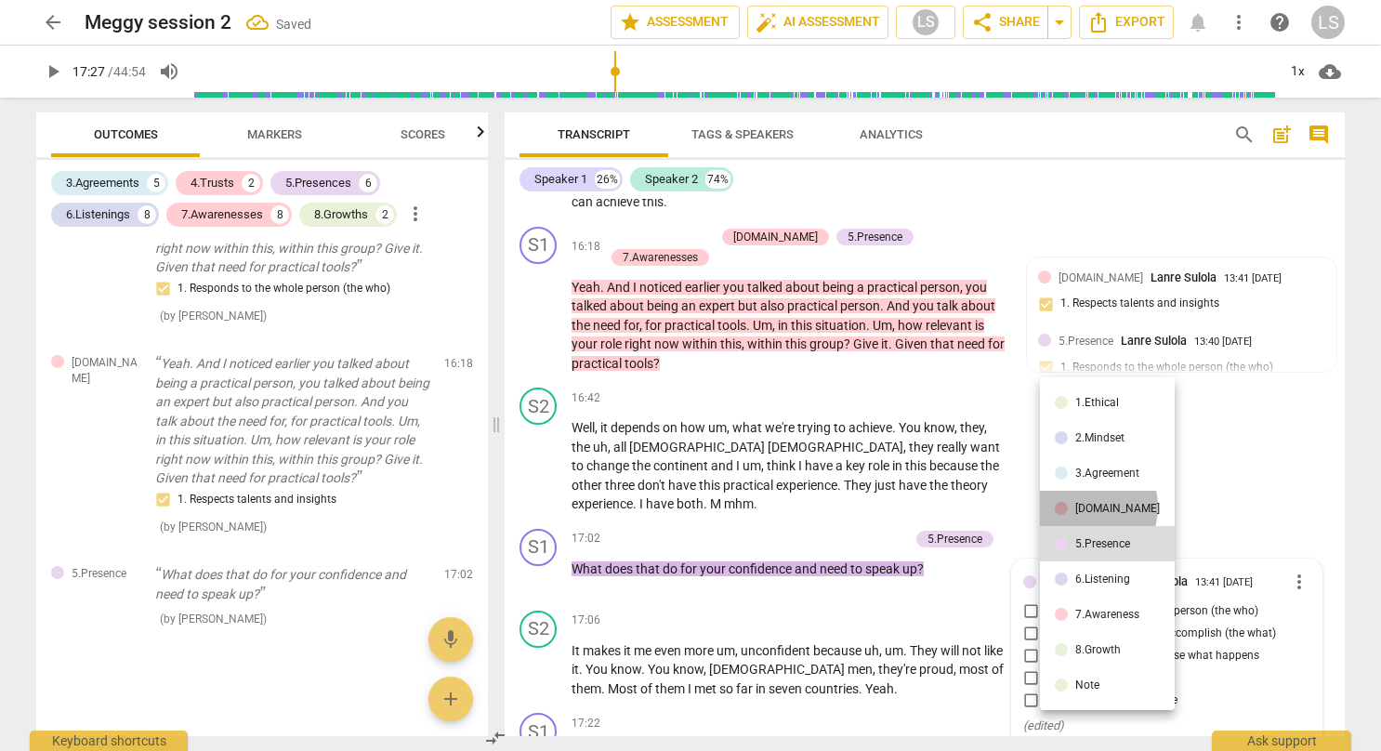
click at [1081, 506] on div "[DOMAIN_NAME]" at bounding box center [1117, 508] width 85 height 11
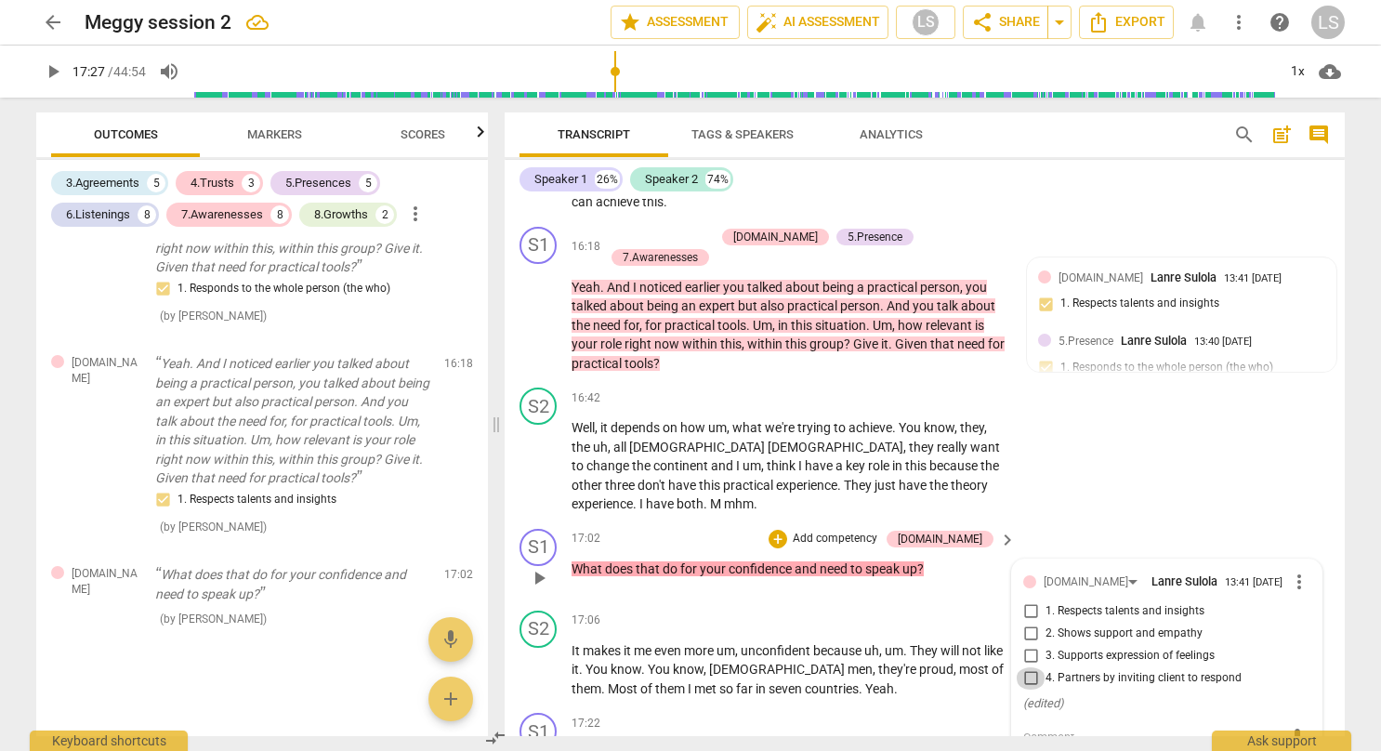
click at [1033, 667] on input "4. Partners by inviting client to respond" at bounding box center [1030, 678] width 30 height 22
checkbox input "true"
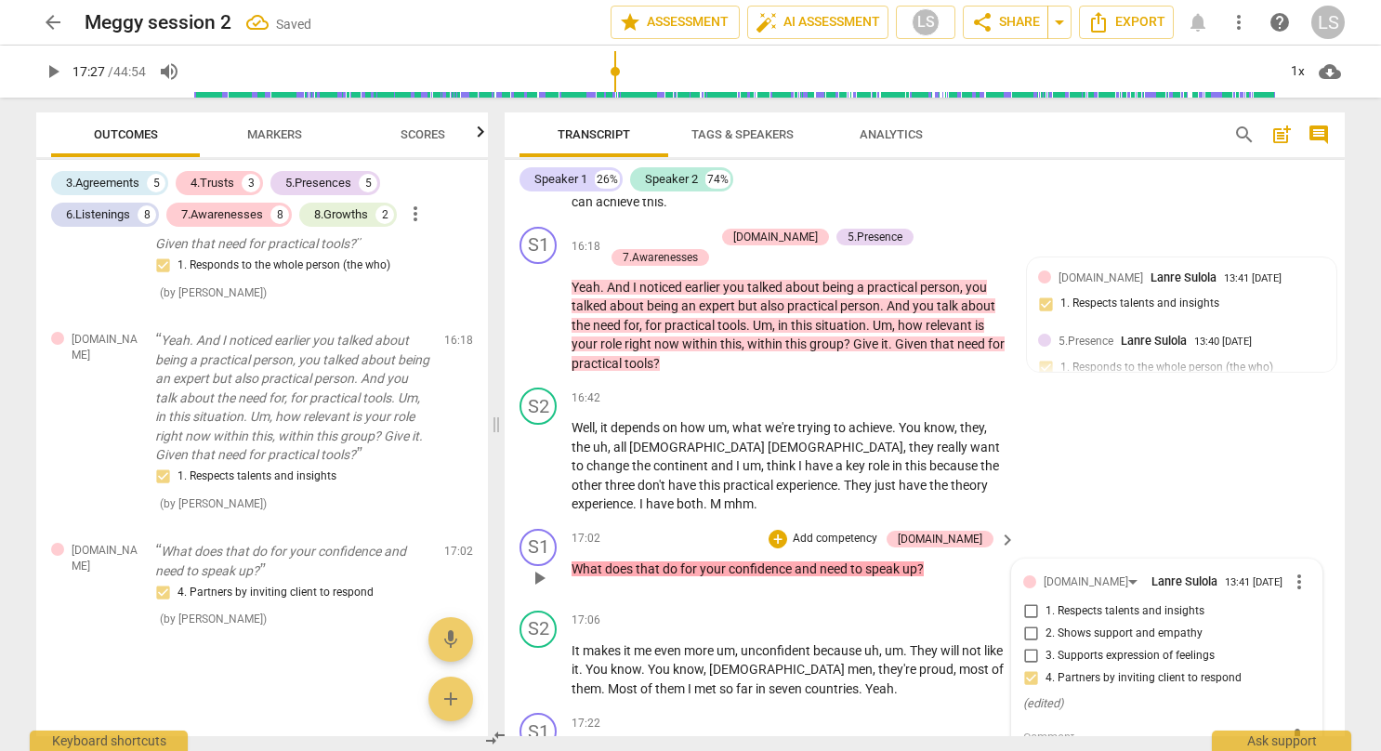
scroll to position [4883, 0]
click at [1083, 435] on div "S2 play_arrow pause 16:42 + Add competency keyboard_arrow_right Well , it depen…" at bounding box center [924, 450] width 840 height 141
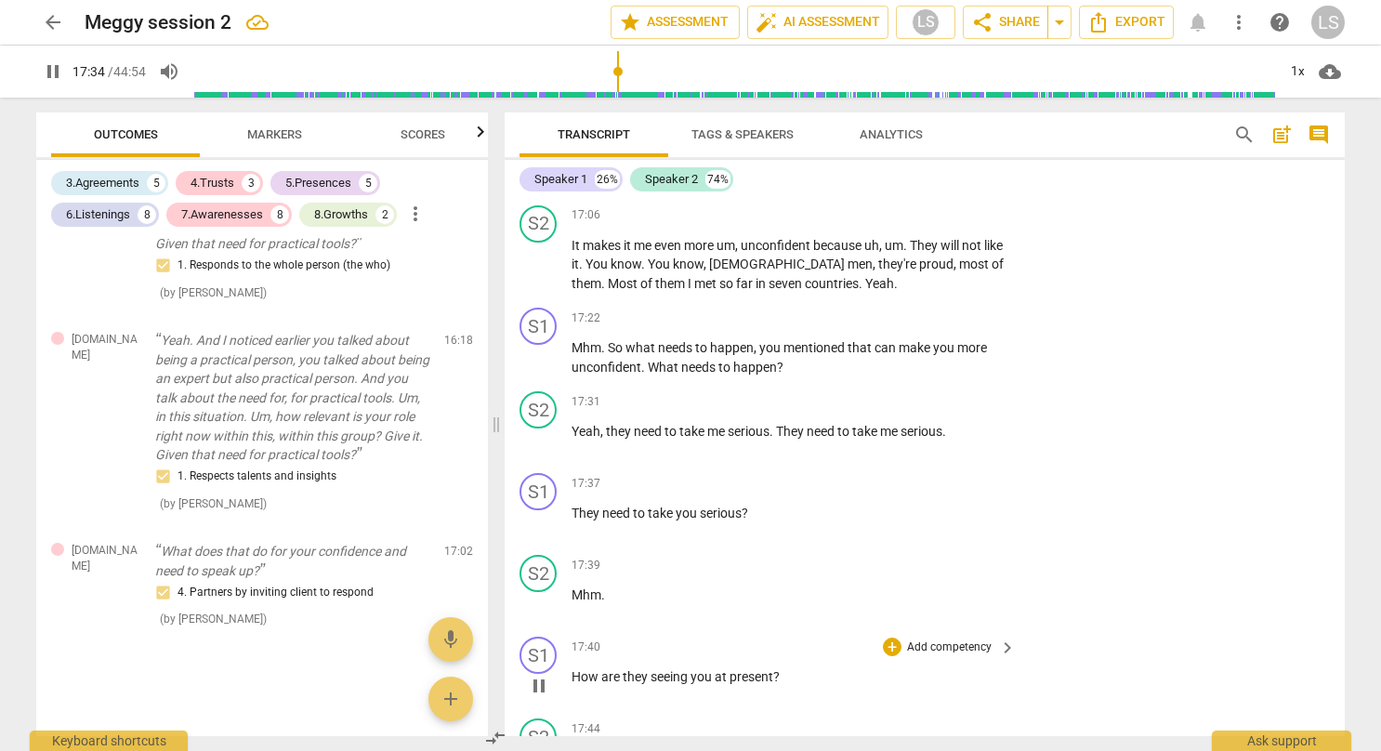
scroll to position [7546, 0]
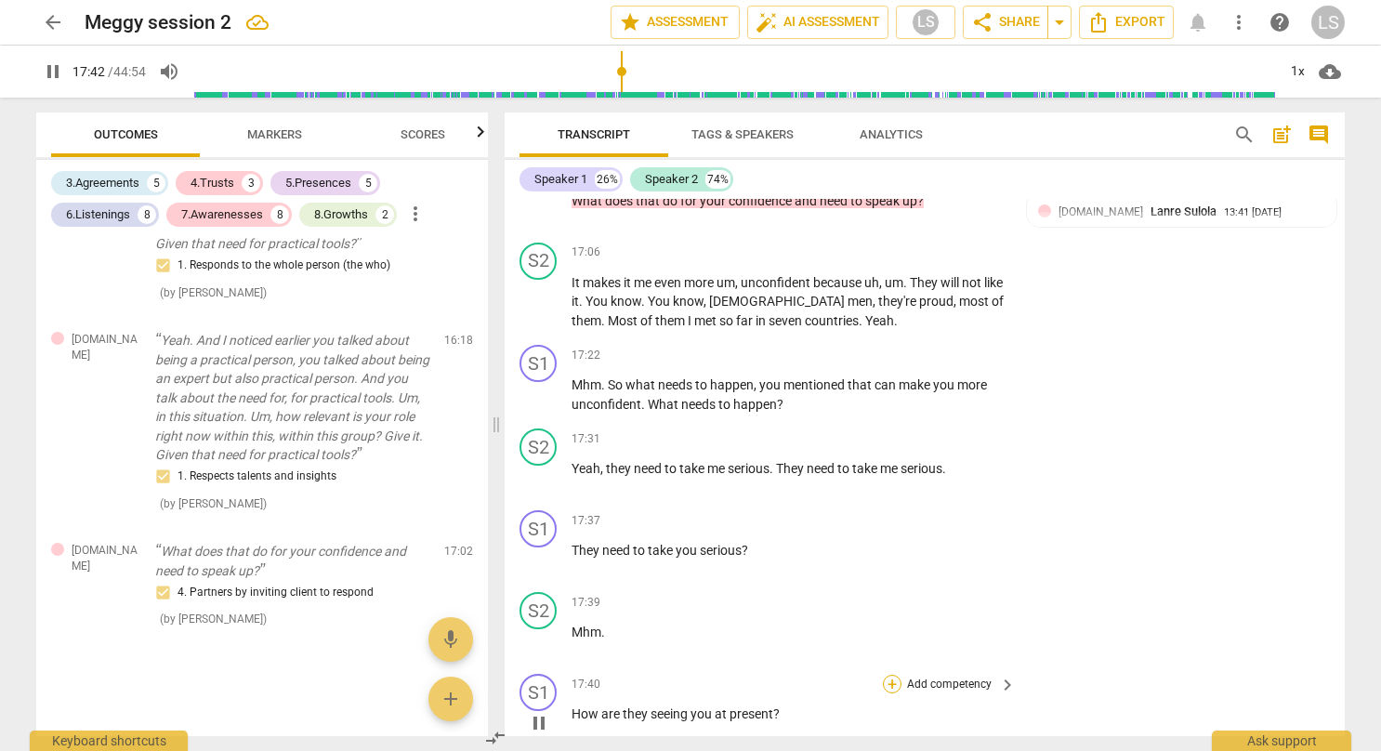
click at [891, 675] on div "+" at bounding box center [892, 684] width 19 height 19
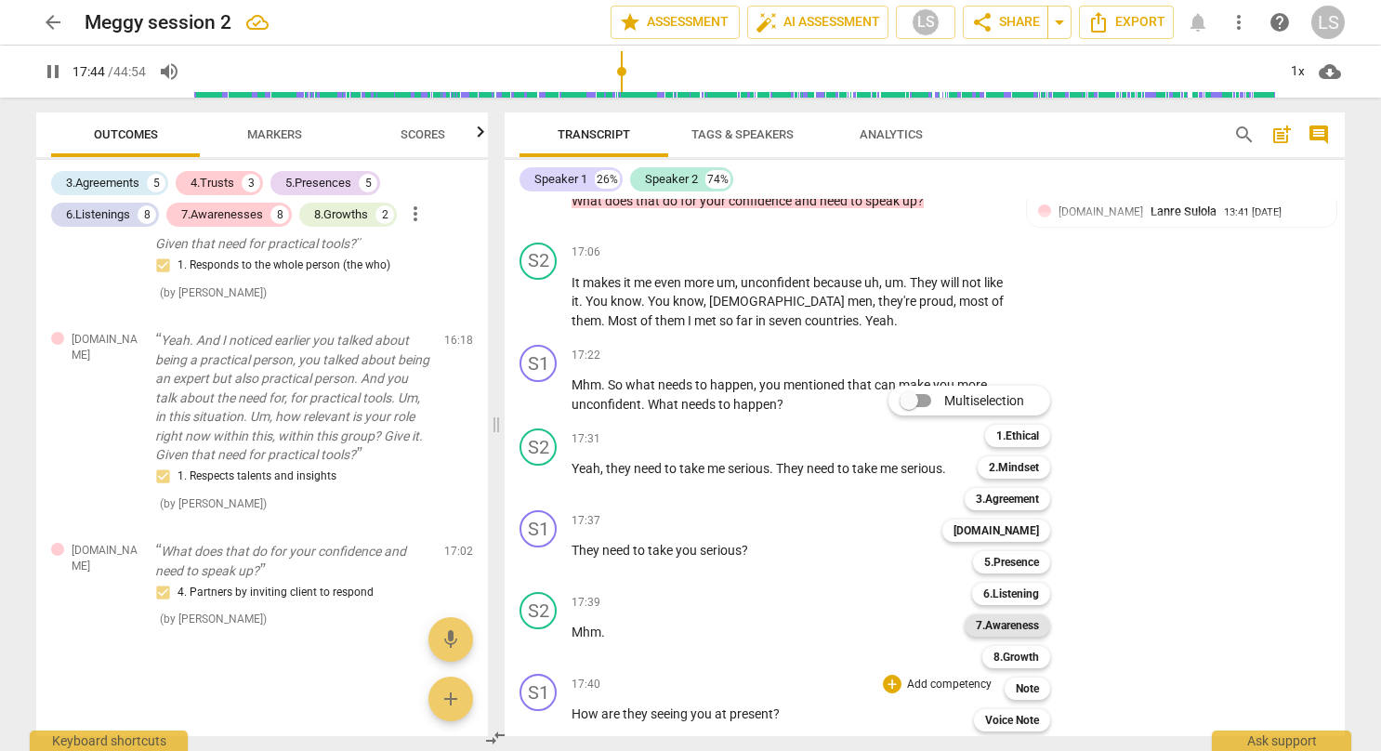
scroll to position [8096, 0]
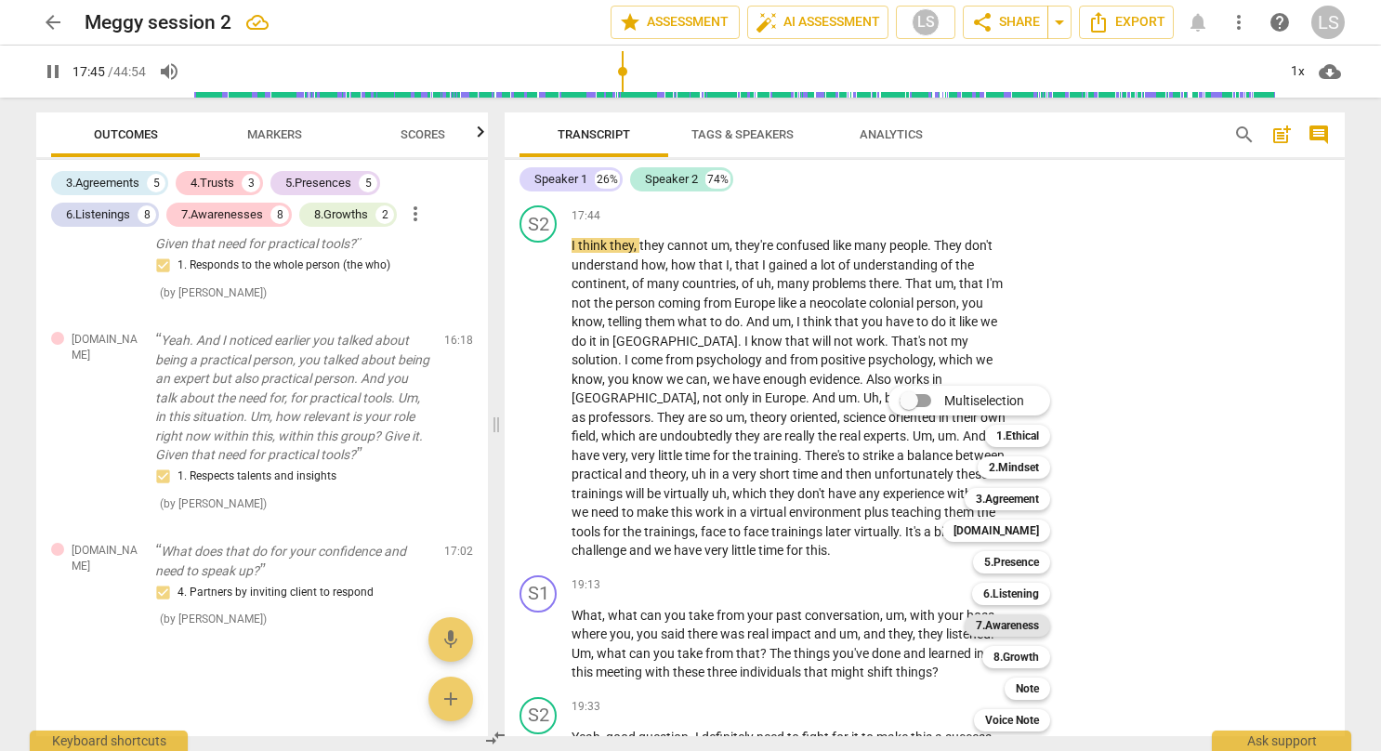
click at [1020, 621] on b "7.Awareness" at bounding box center [1007, 625] width 63 height 22
type input "1065"
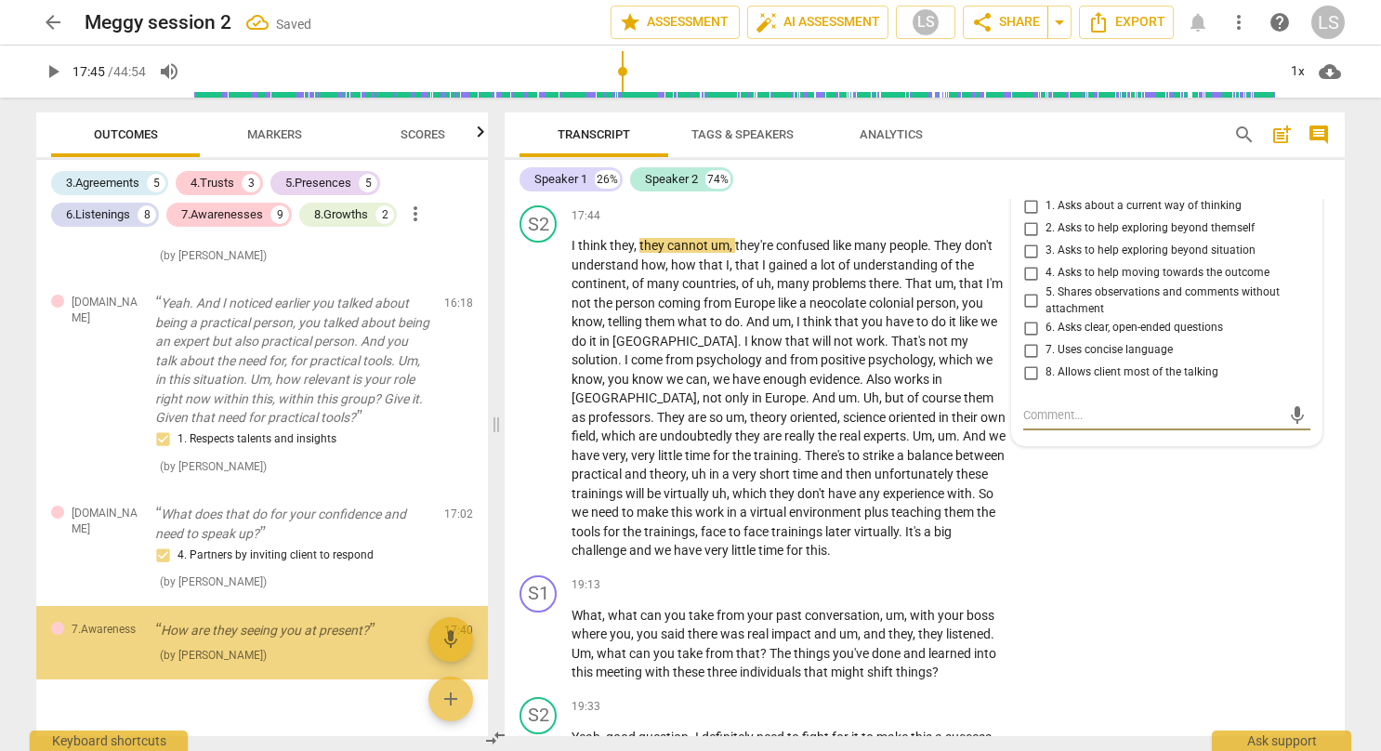
scroll to position [4958, 0]
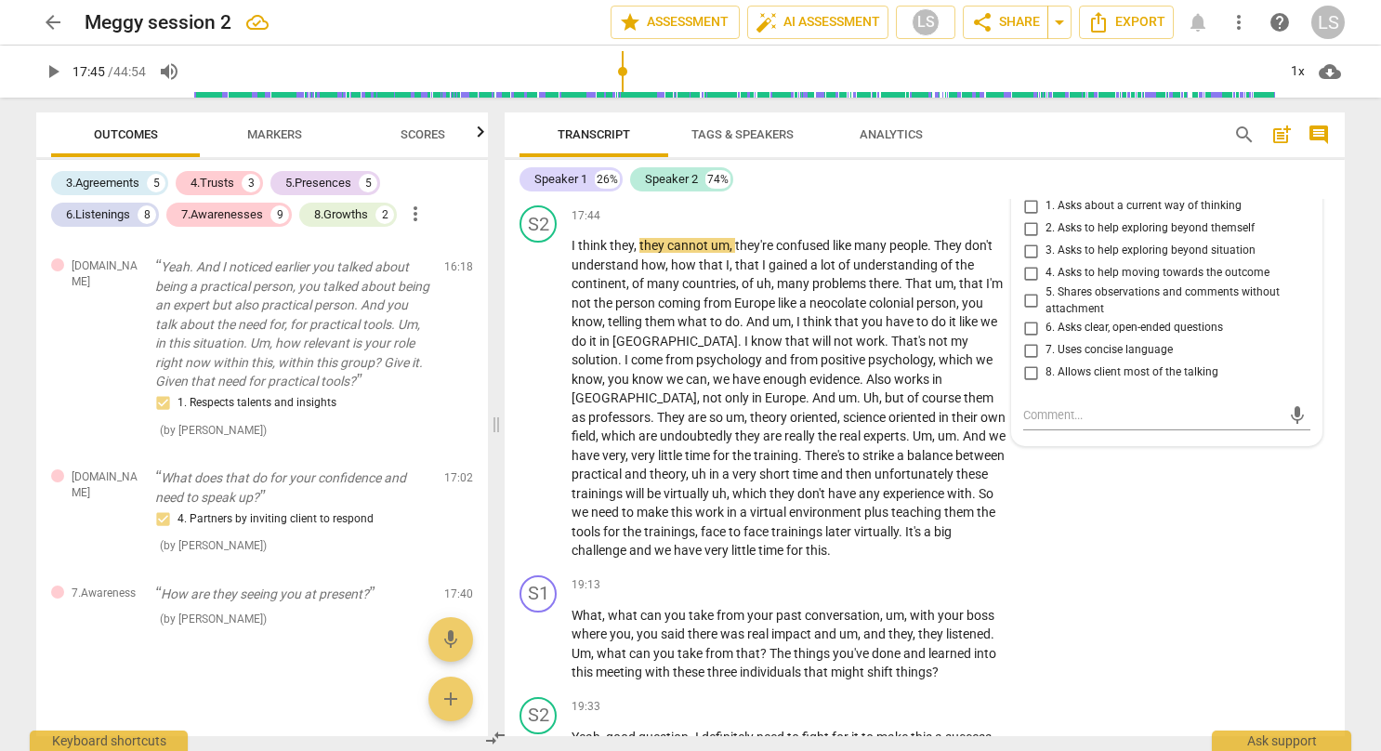
click at [1275, 329] on div "1. Asks about a current way of thinking 2. Asks to help exploring beyond themse…" at bounding box center [1166, 289] width 287 height 189
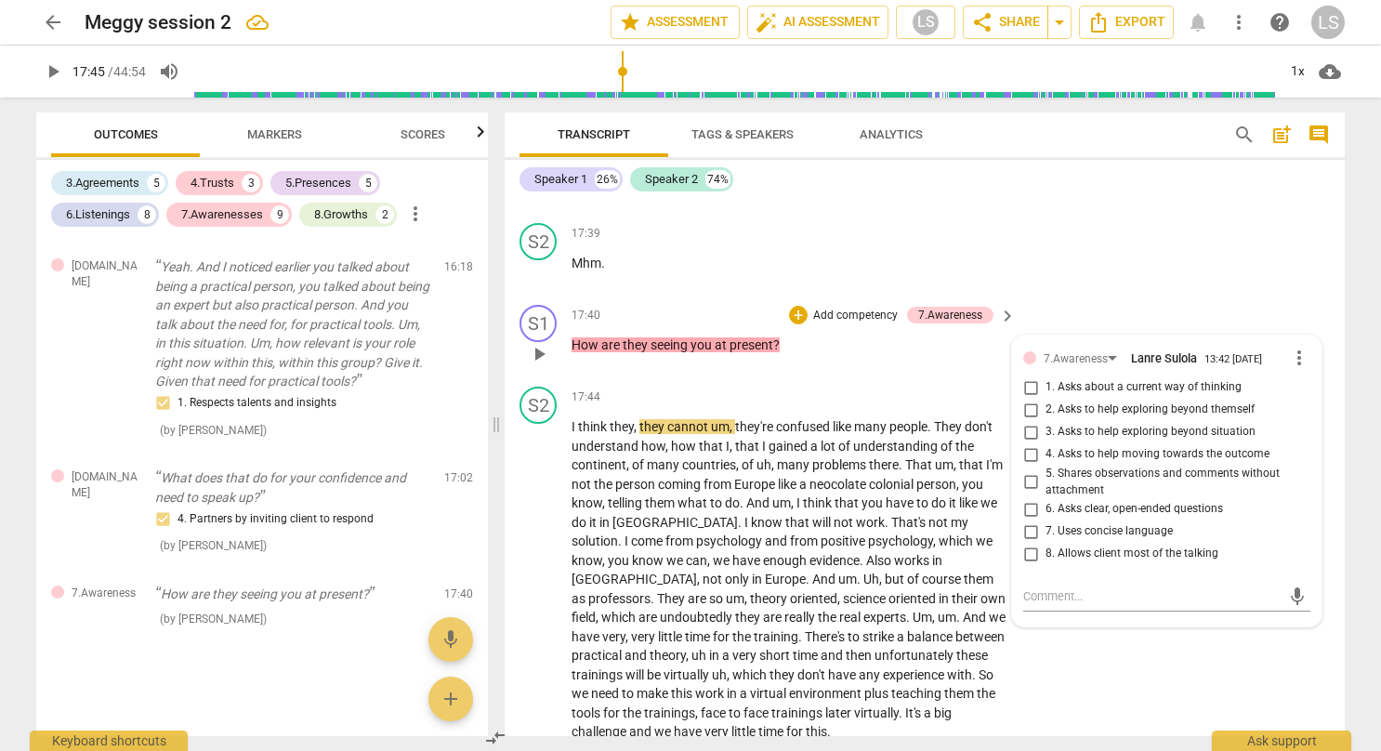
scroll to position [7910, 0]
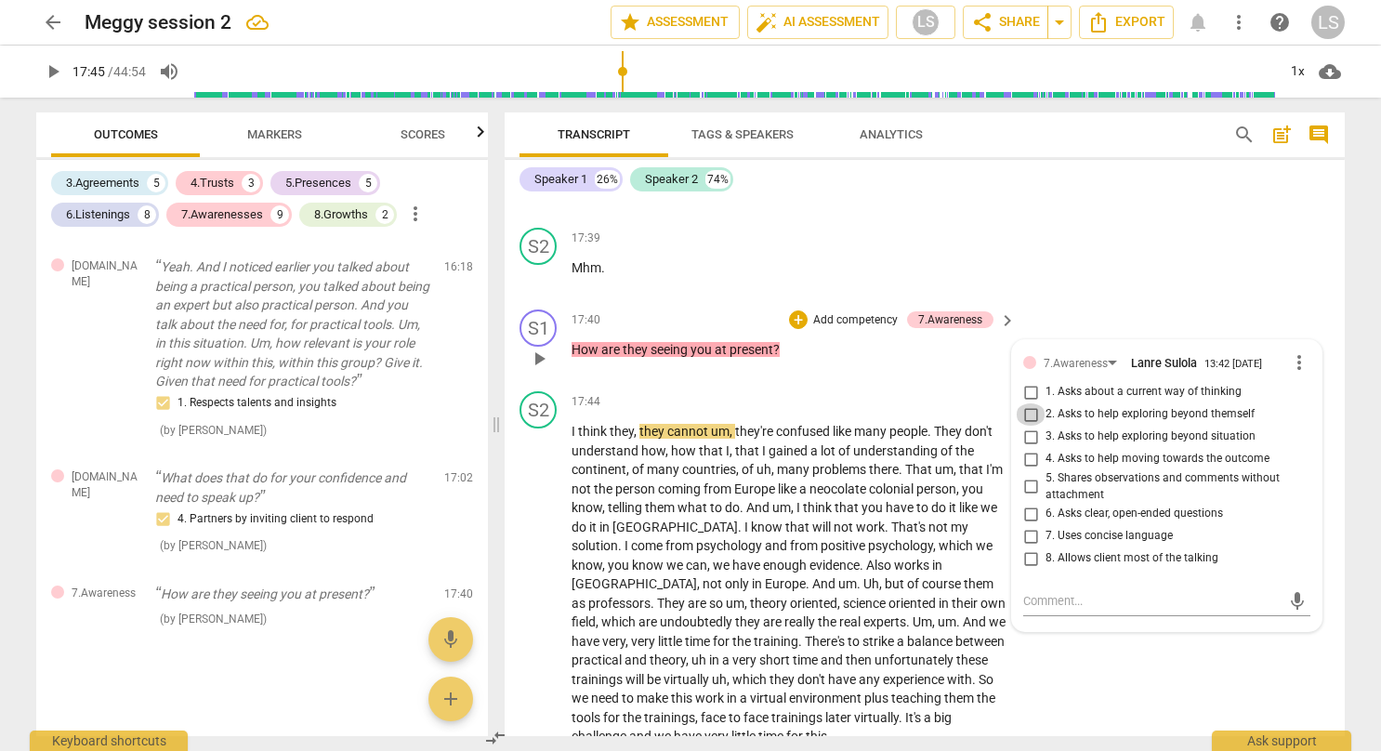
click at [1022, 403] on input "2. Asks to help exploring beyond themself" at bounding box center [1030, 414] width 30 height 22
checkbox input "true"
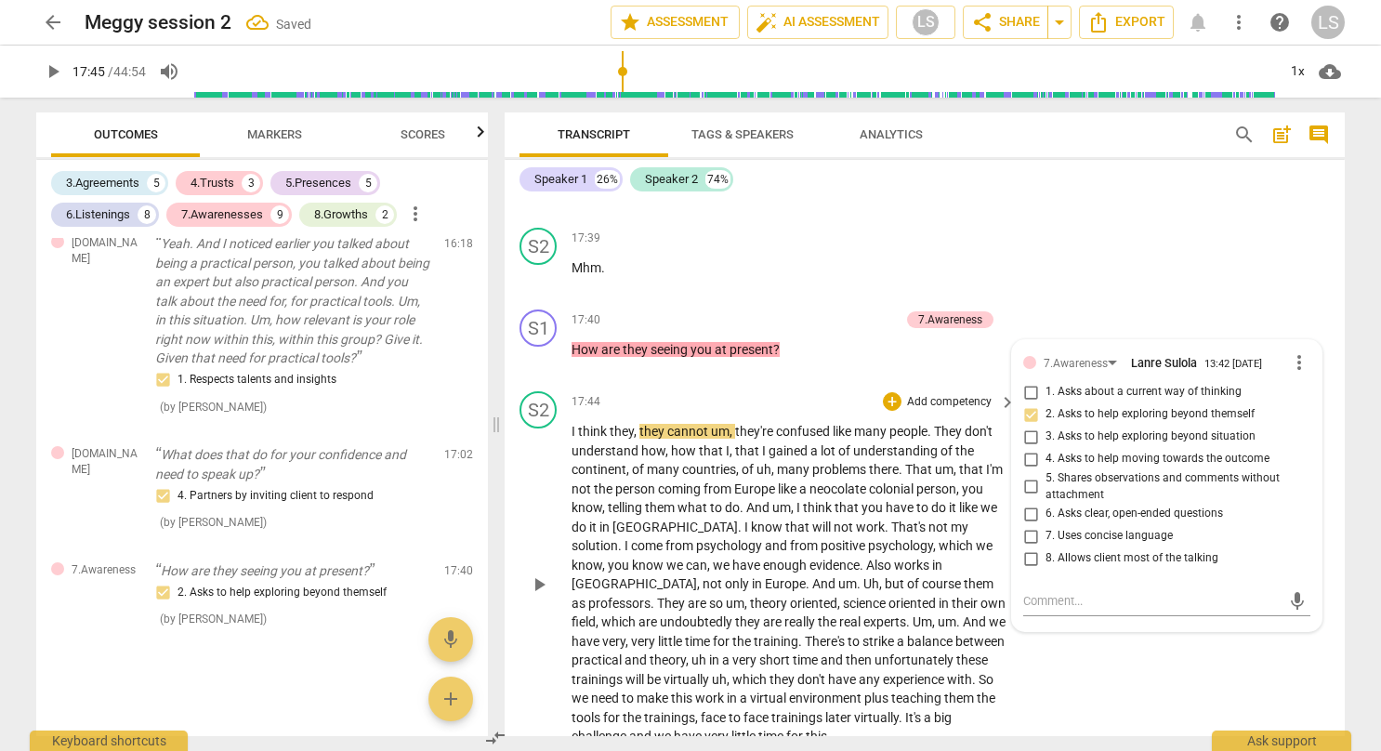
click at [1126, 636] on div "S2 play_arrow pause 17:44 + Add competency keyboard_arrow_right I think they , …" at bounding box center [924, 569] width 840 height 370
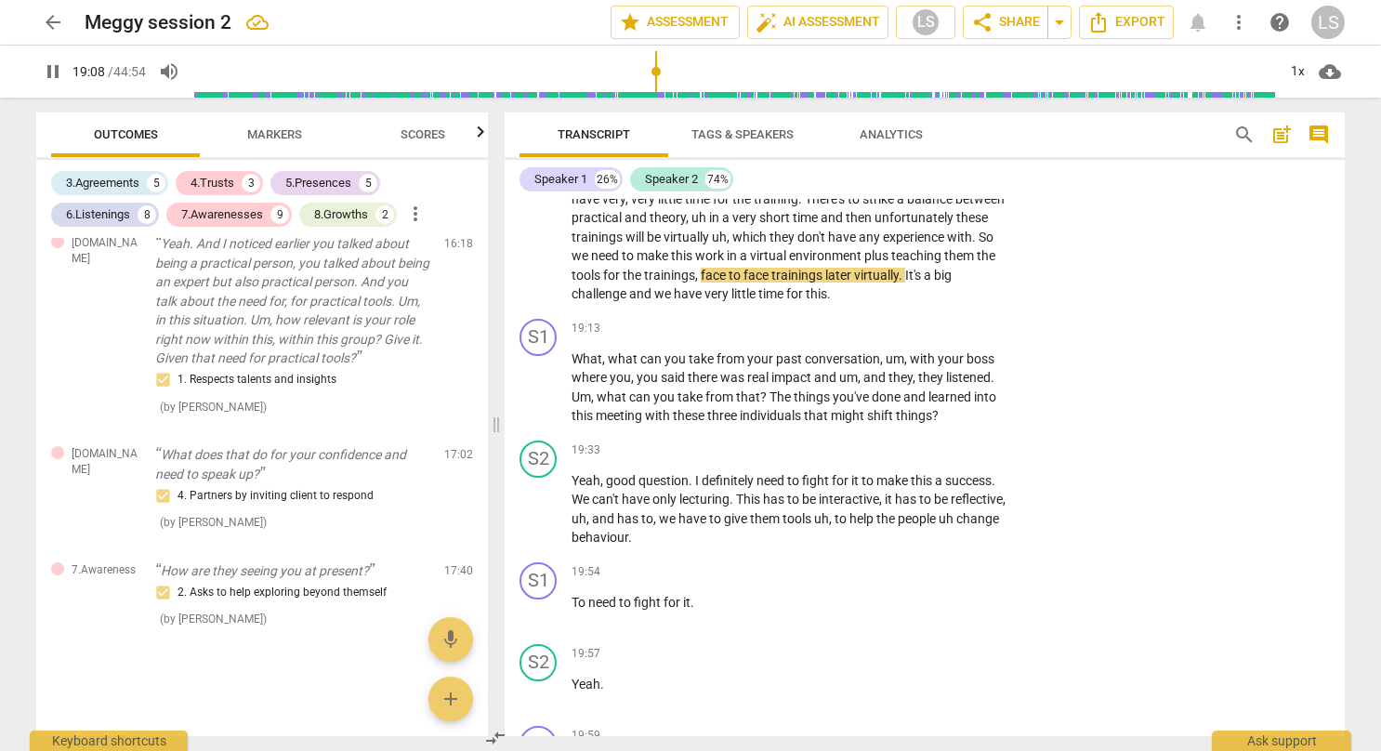
scroll to position [8356, 0]
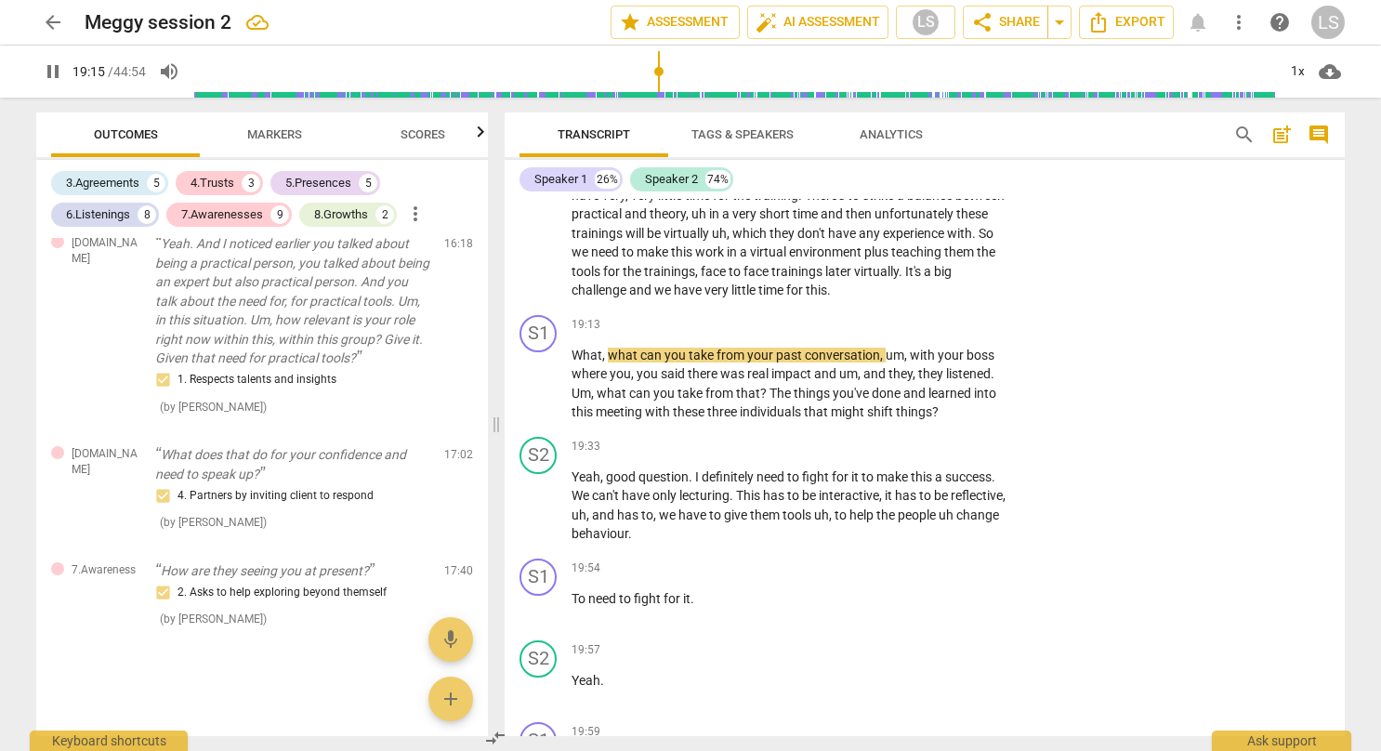
click at [281, 136] on span "Markers" at bounding box center [274, 134] width 55 height 14
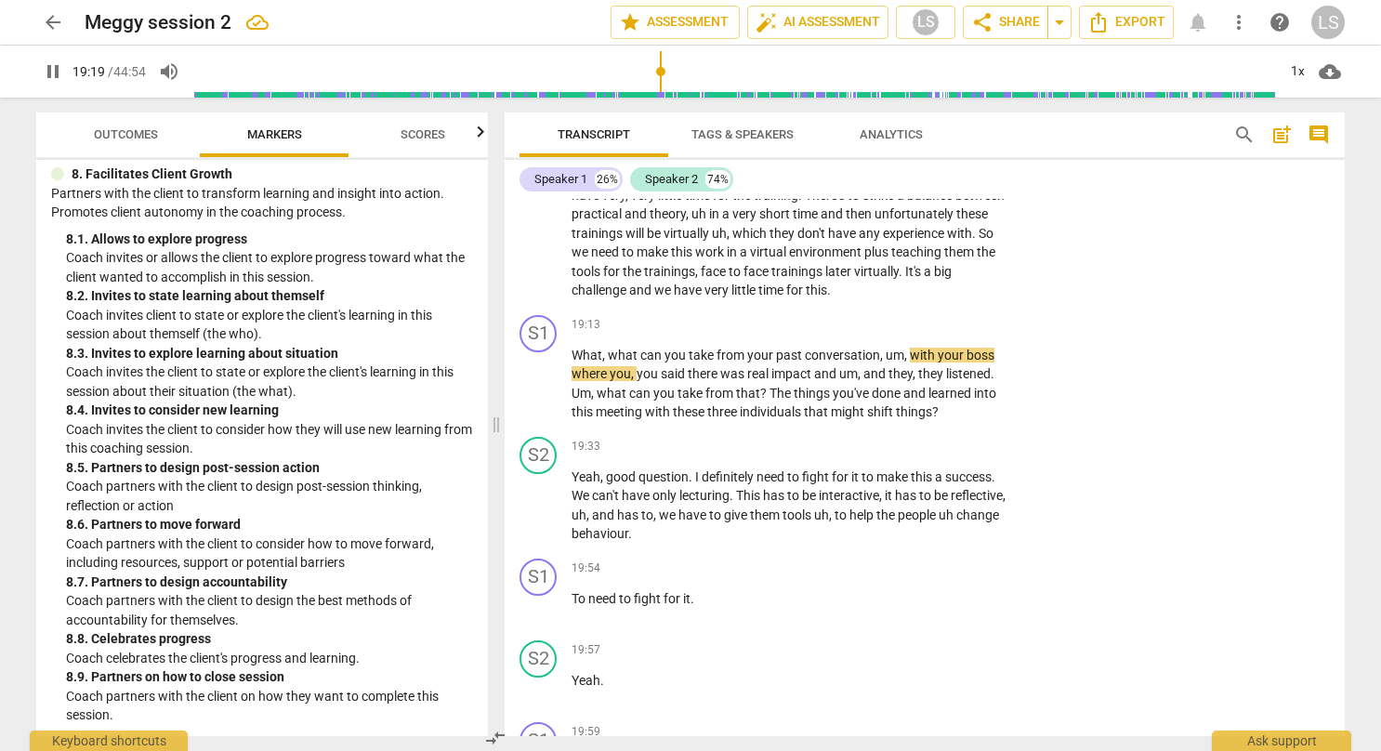
scroll to position [2347, 0]
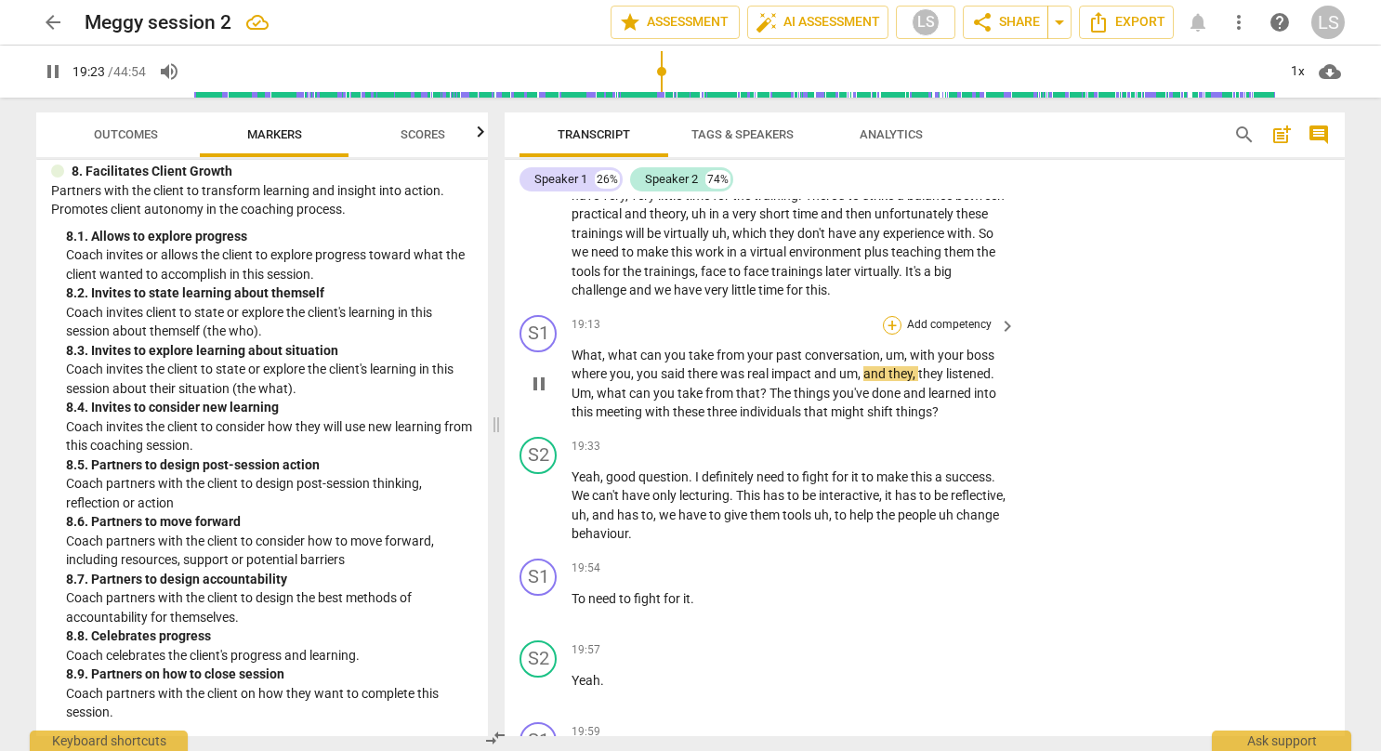
click at [892, 316] on div "+" at bounding box center [892, 325] width 19 height 19
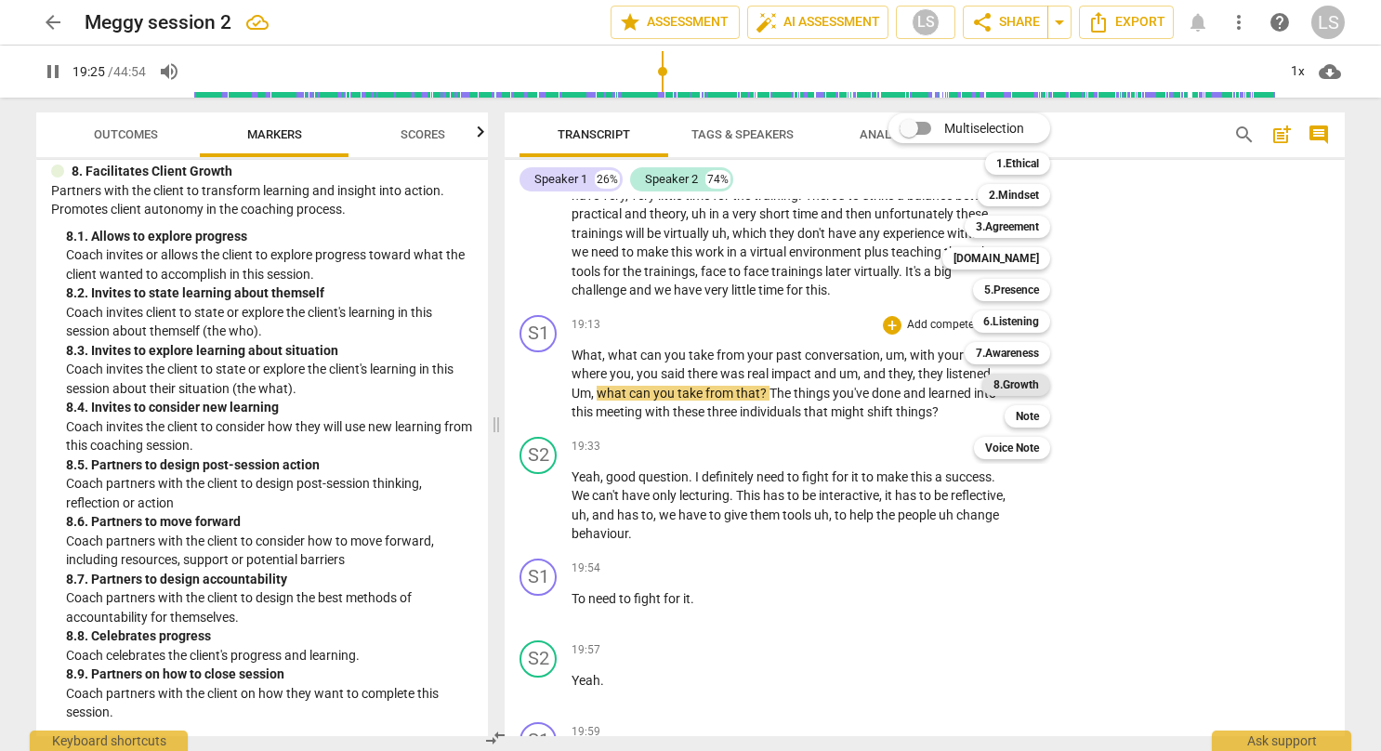
click at [1023, 390] on b "8.Growth" at bounding box center [1016, 384] width 46 height 22
type input "1166"
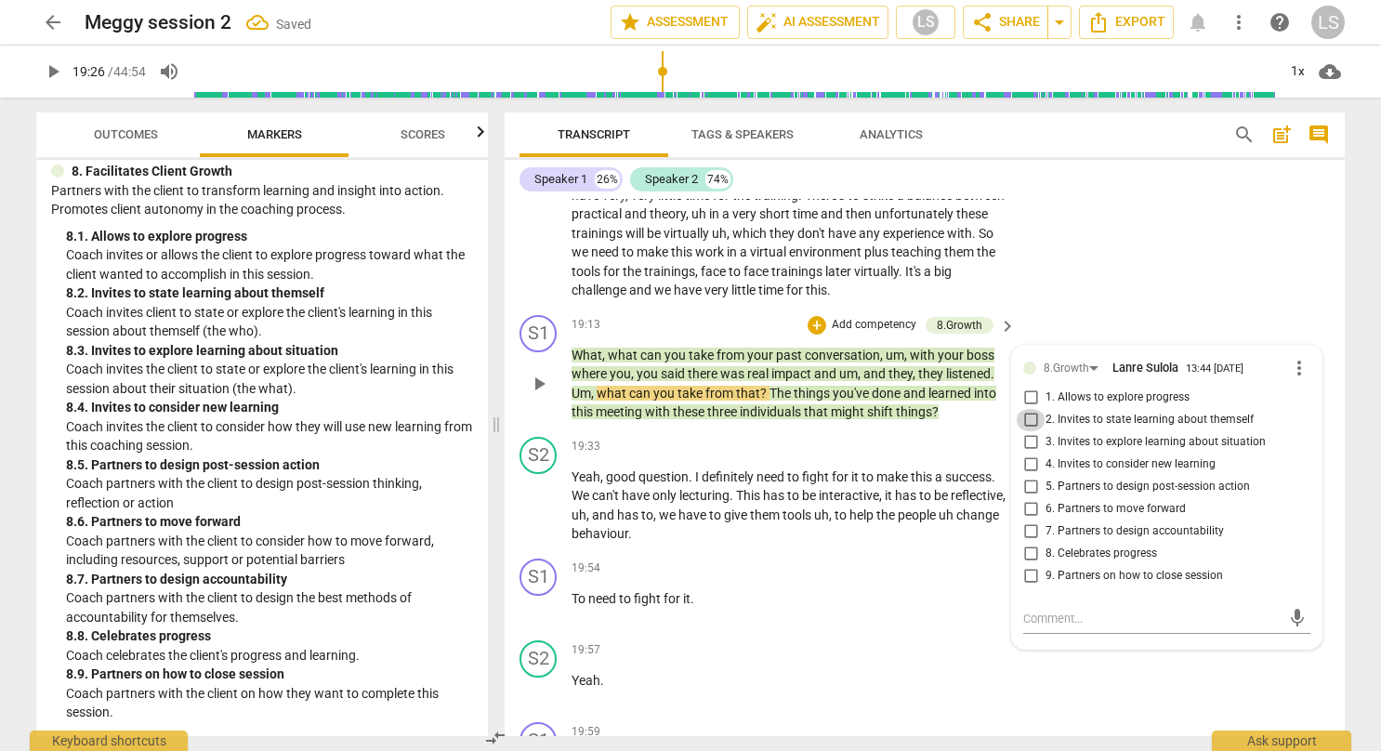
click at [1024, 409] on input "2. Invites to state learning about themself" at bounding box center [1030, 420] width 30 height 22
checkbox input "true"
click at [1027, 431] on input "3. Invites to explore learning about situation" at bounding box center [1030, 442] width 30 height 22
checkbox input "true"
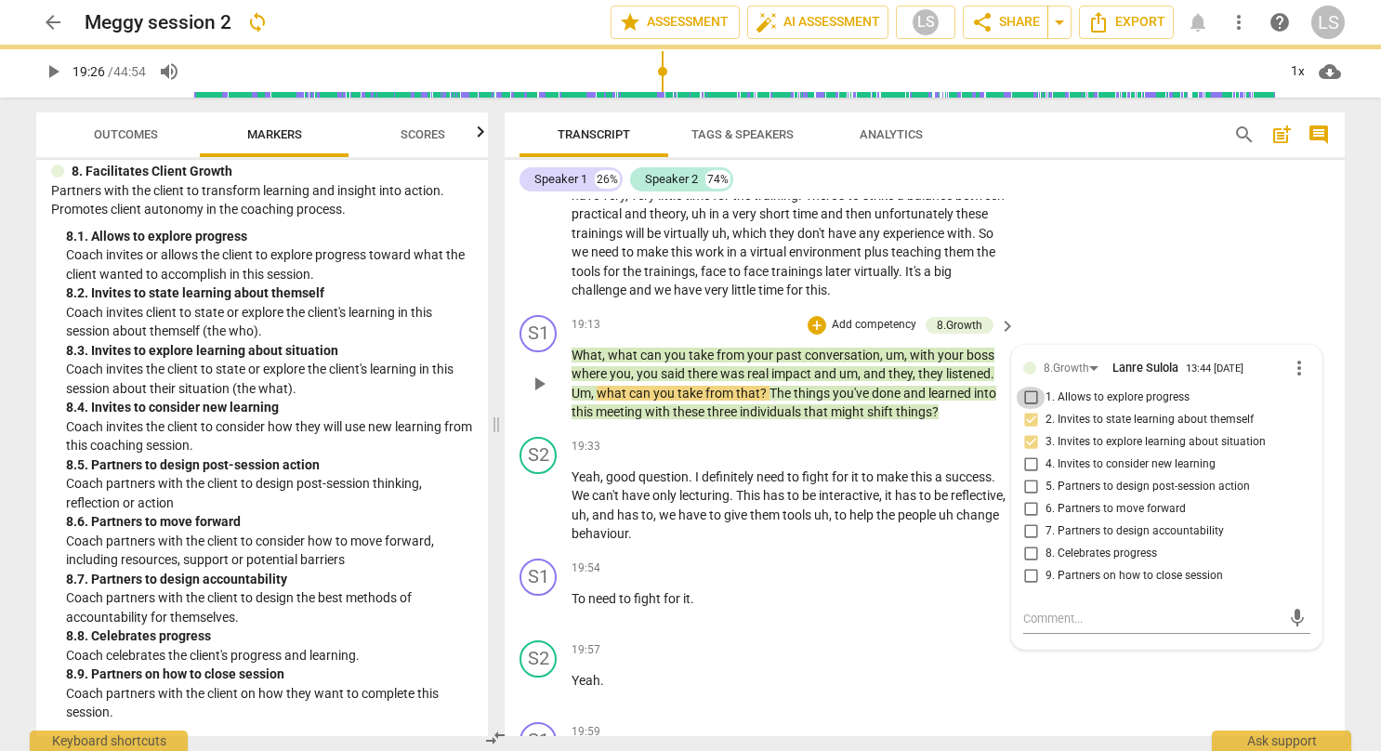
click at [1026, 387] on input "1. Allows to explore progress" at bounding box center [1030, 398] width 30 height 22
checkbox input "true"
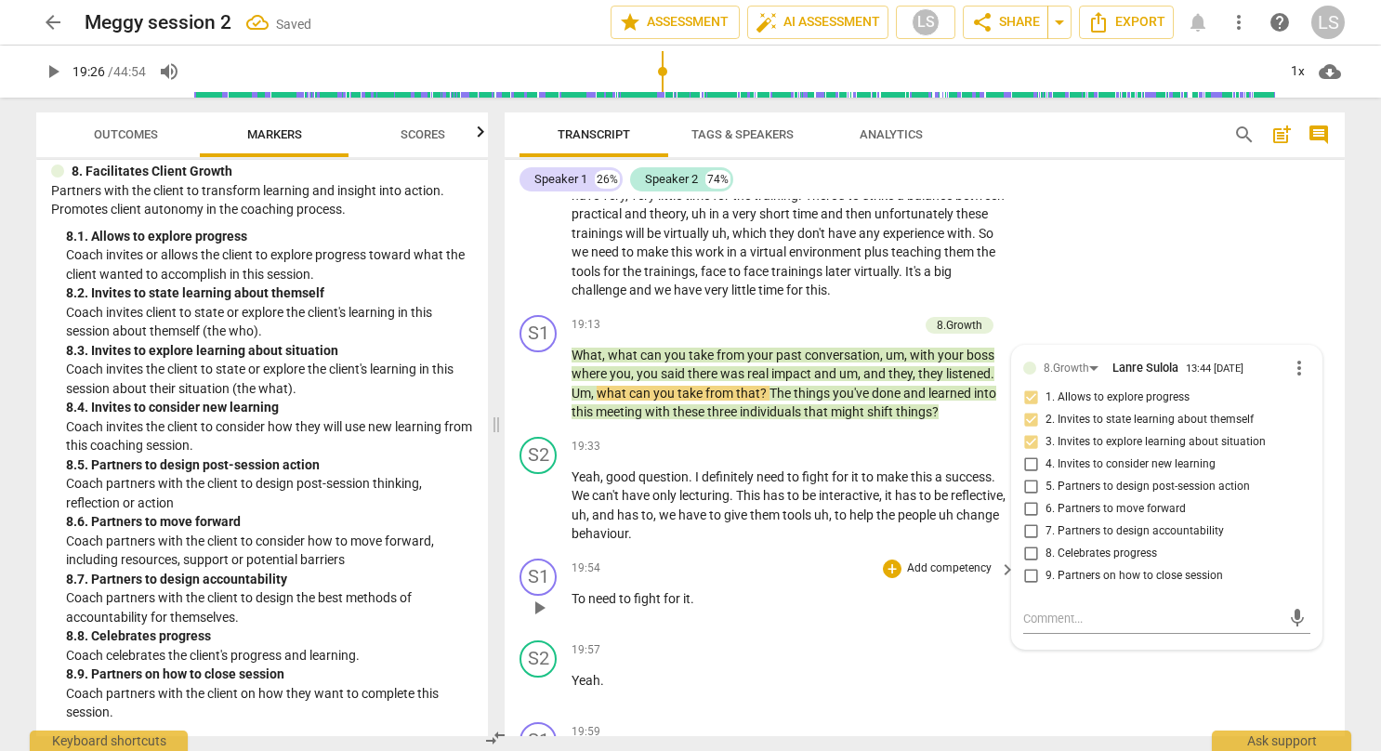
click at [955, 589] on p "To need to fight for it ." at bounding box center [788, 599] width 435 height 20
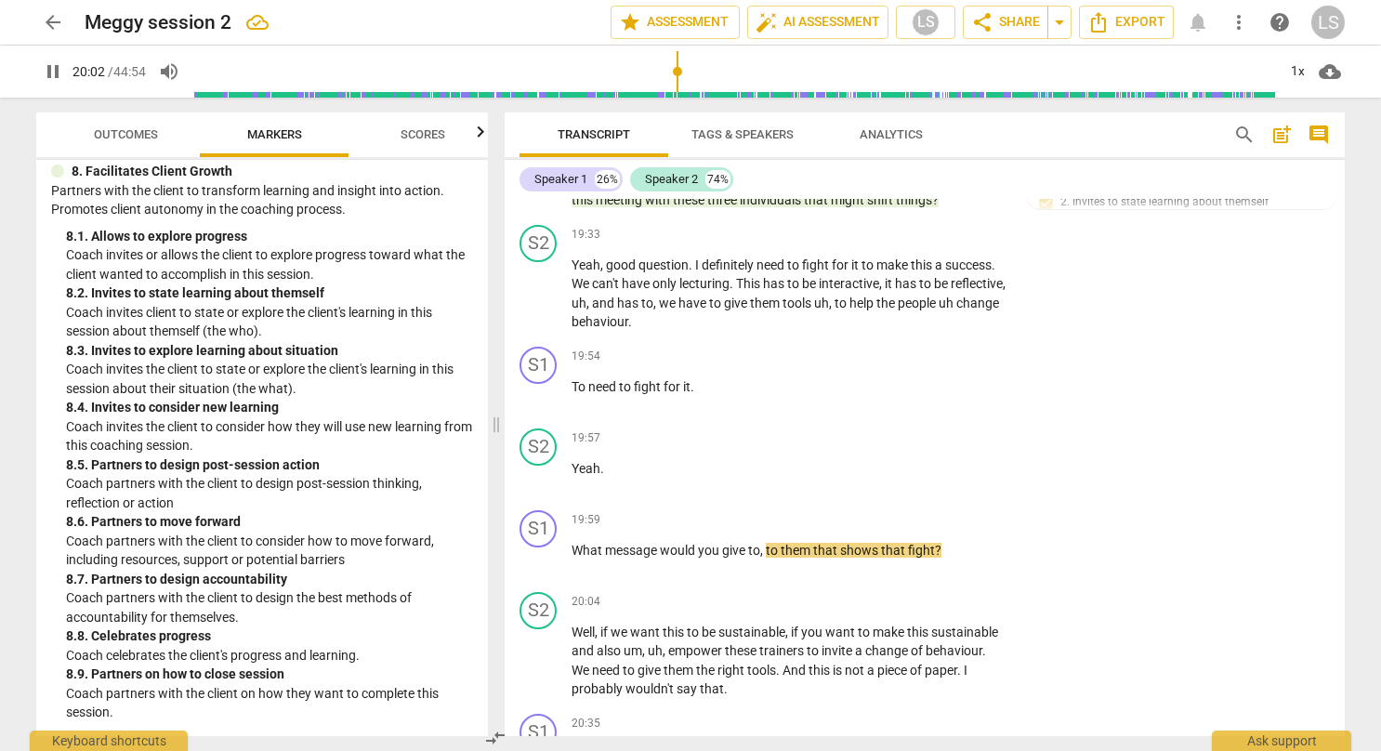
scroll to position [8568, 0]
click at [886, 511] on div "+" at bounding box center [892, 520] width 19 height 19
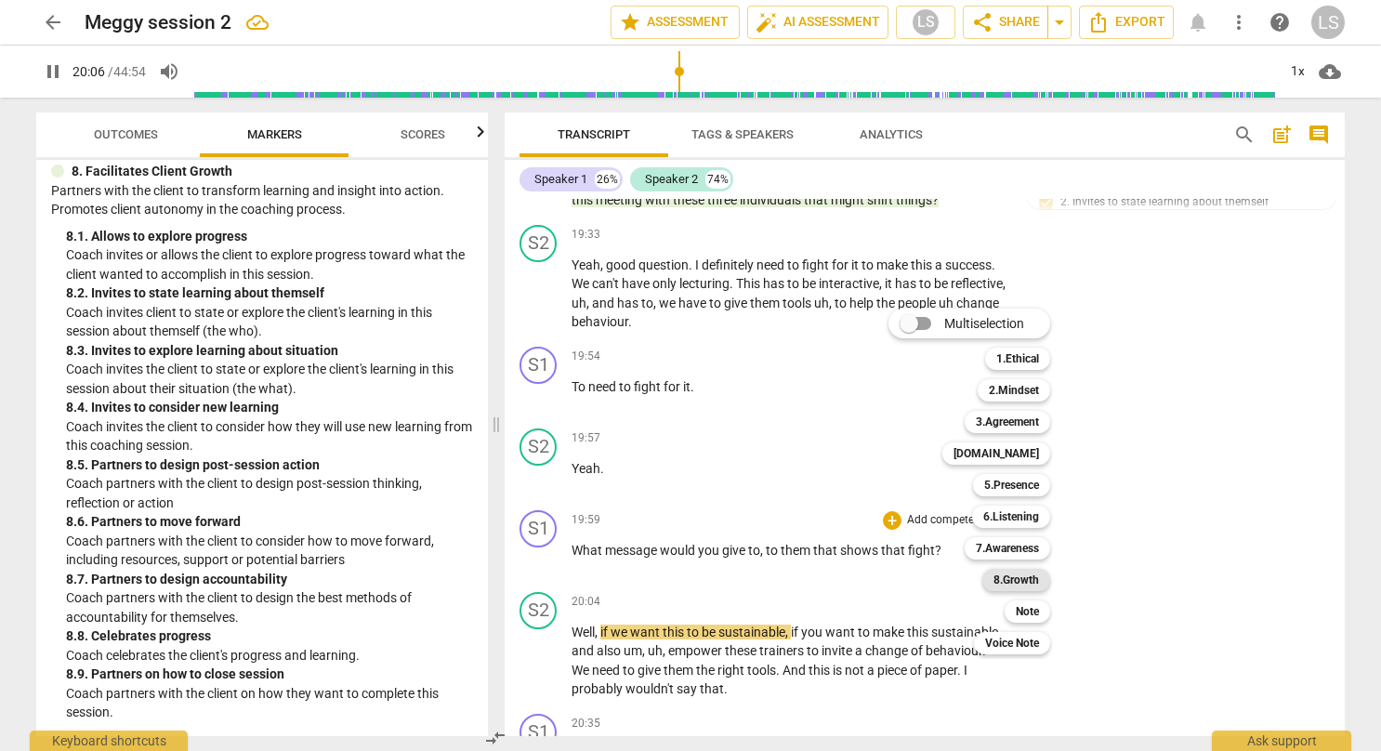
click at [1015, 574] on b "8.Growth" at bounding box center [1016, 580] width 46 height 22
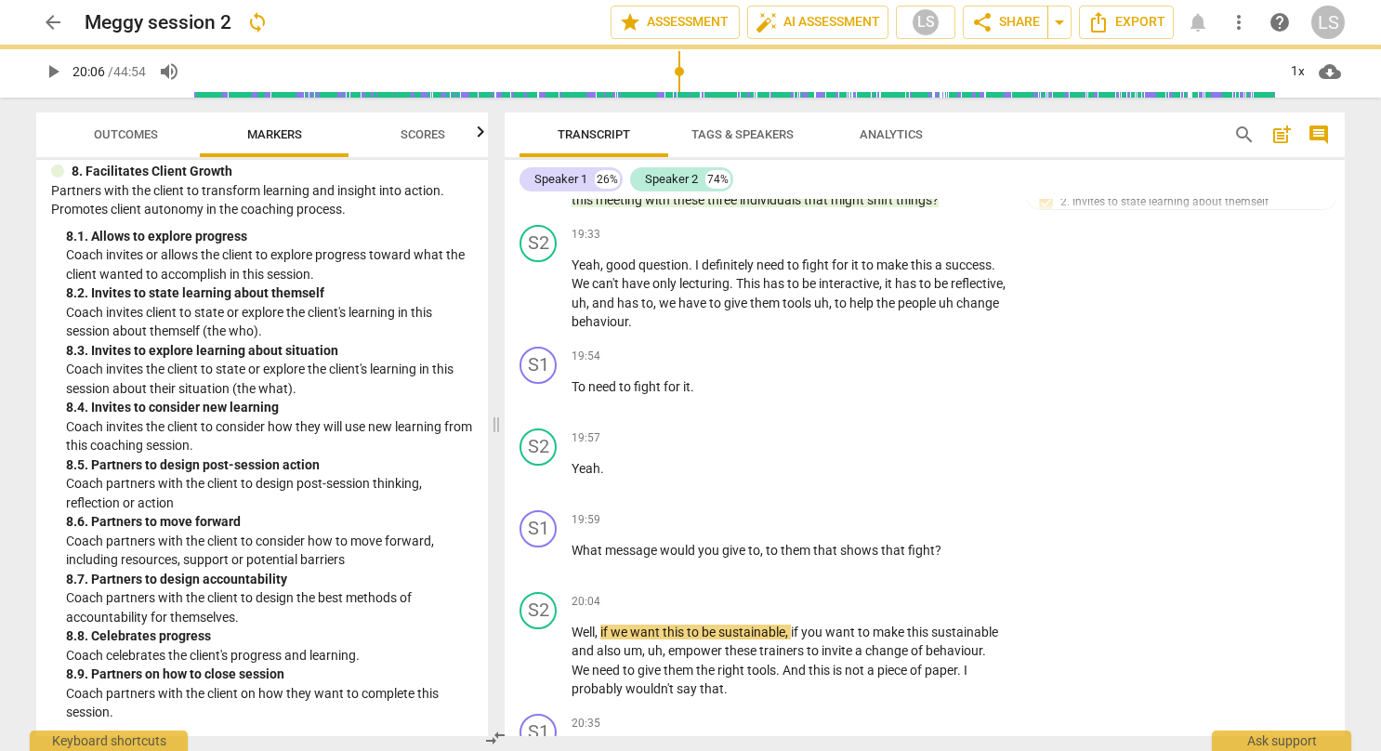
type input "1207"
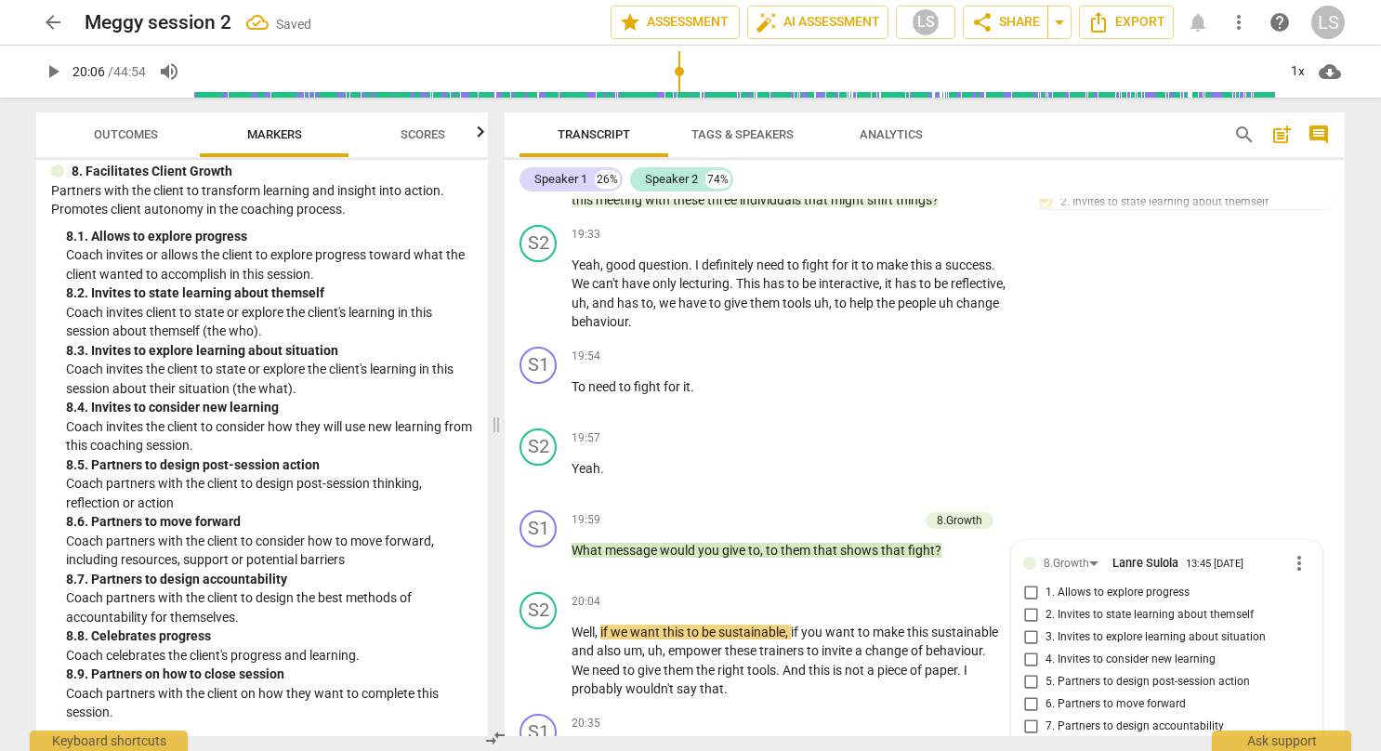
scroll to position [8876, 0]
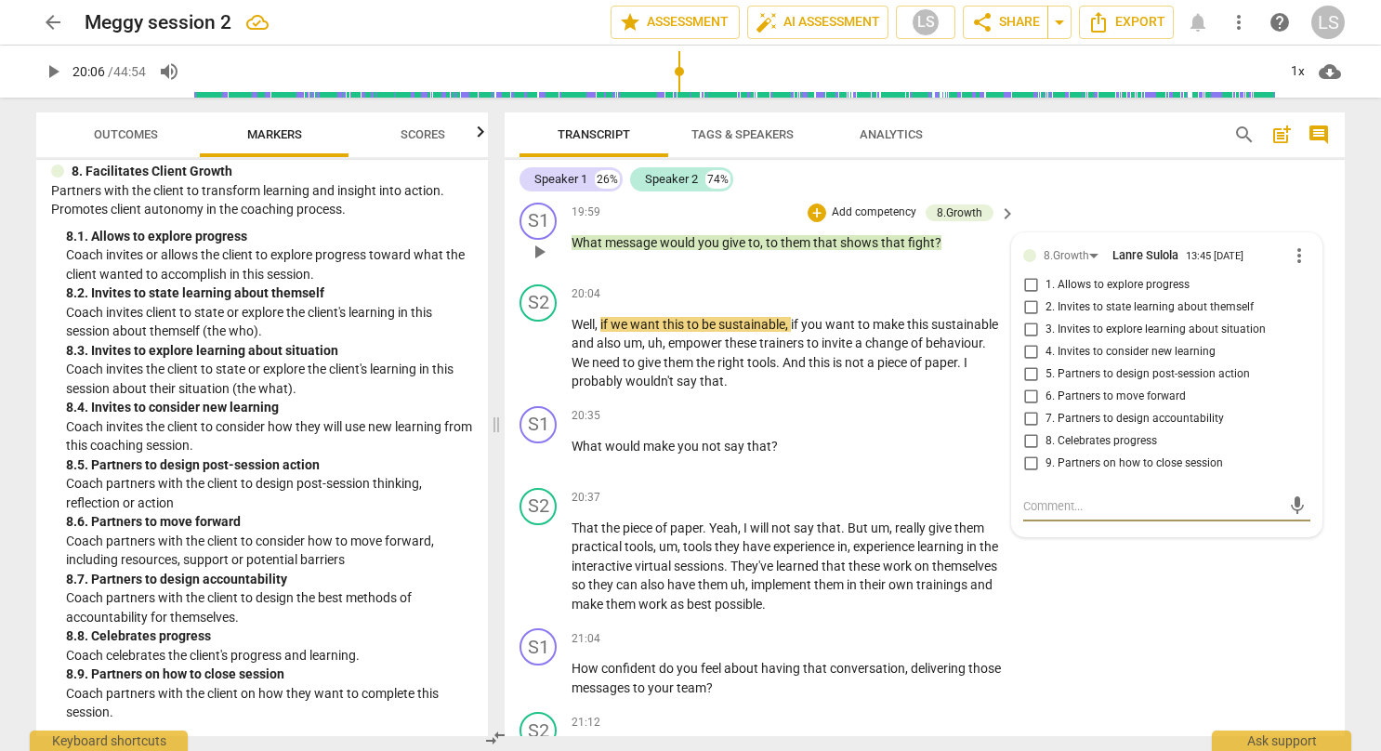
click at [1026, 408] on input "7. Partners to design accountability" at bounding box center [1030, 419] width 30 height 22
checkbox input "true"
click at [1122, 621] on div "S1 play_arrow pause 21:04 + Add competency keyboard_arrow_right How confident d…" at bounding box center [924, 663] width 840 height 84
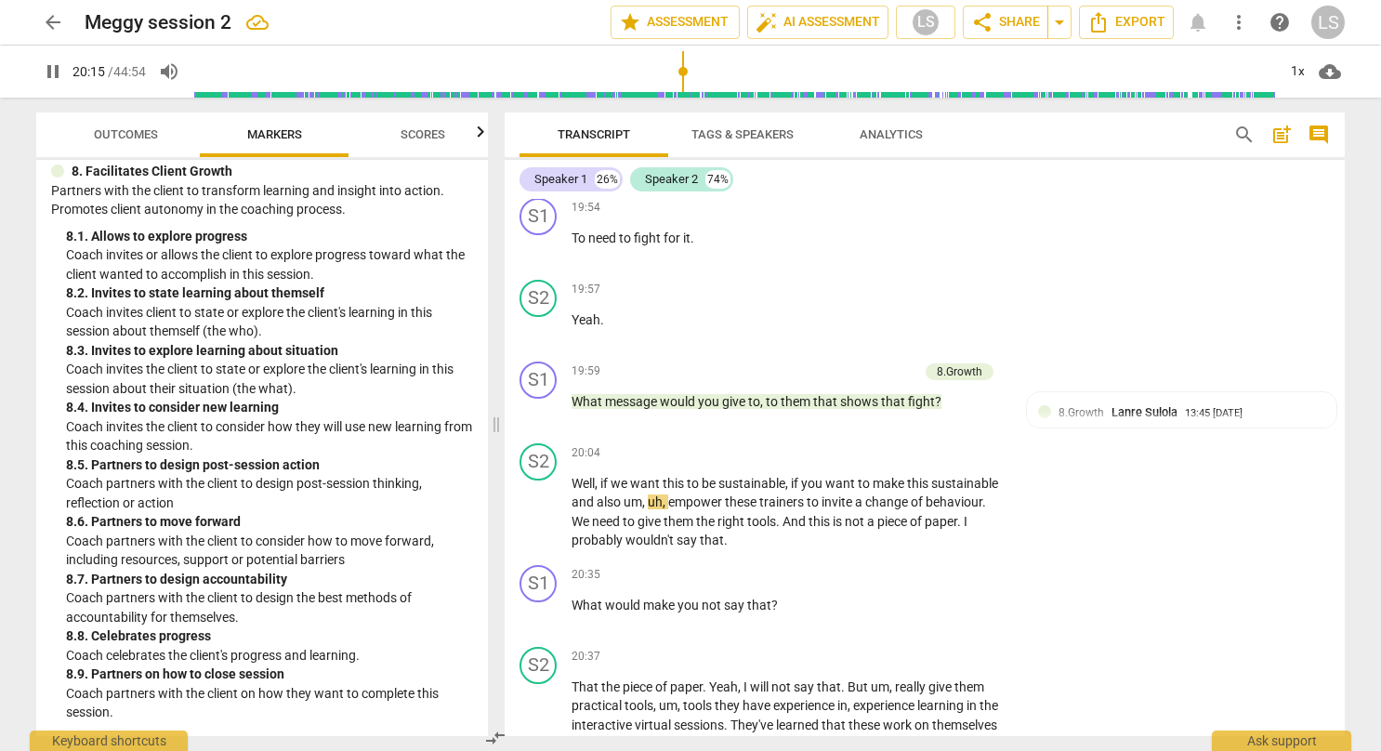
scroll to position [8741, 0]
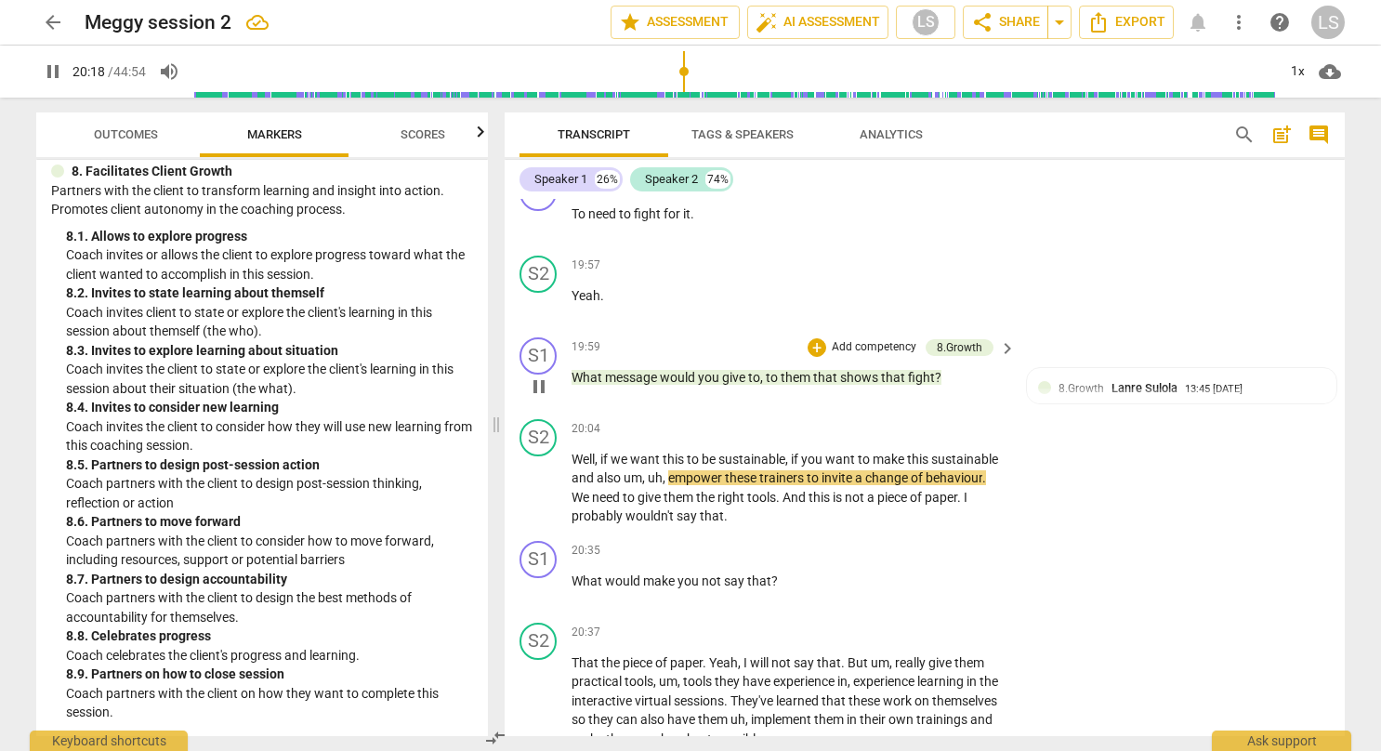
click at [857, 339] on p "Add competency" at bounding box center [874, 347] width 88 height 17
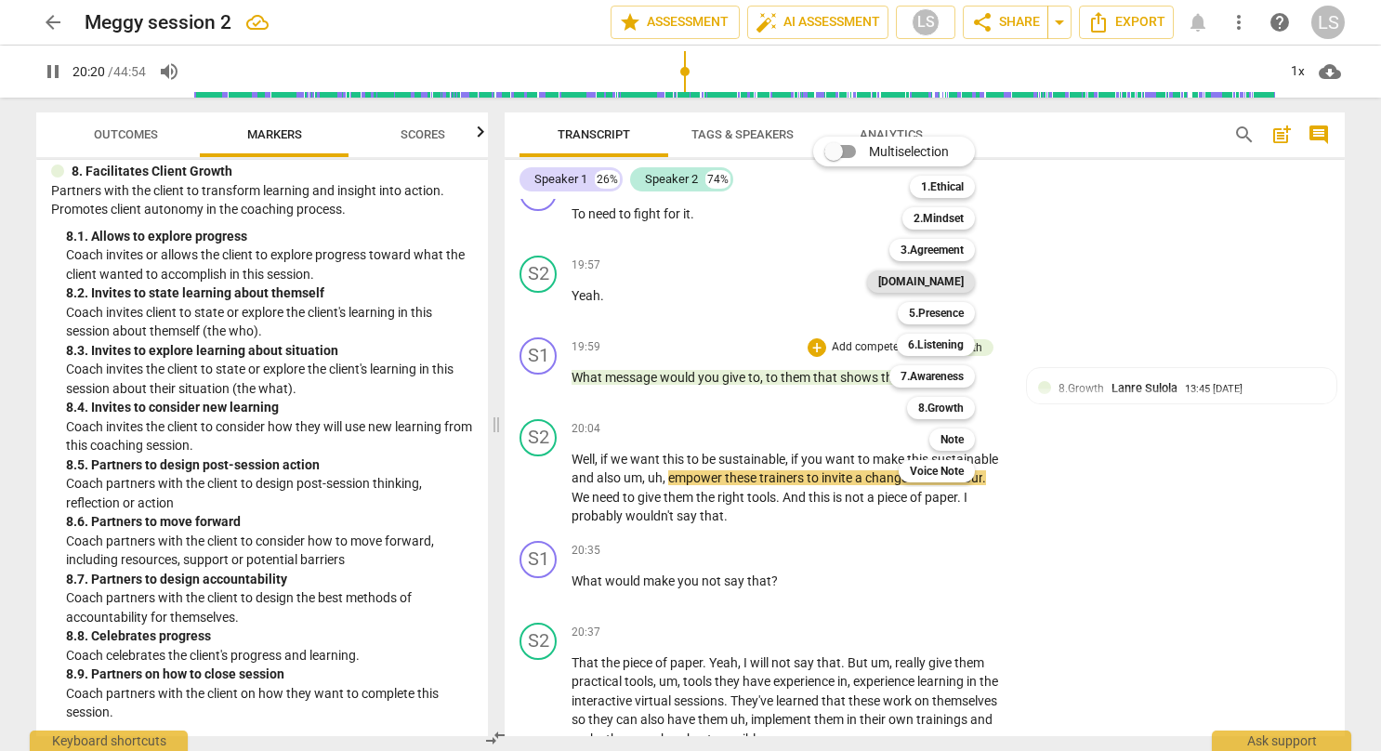
click at [955, 278] on b "[DOMAIN_NAME]" at bounding box center [920, 281] width 85 height 22
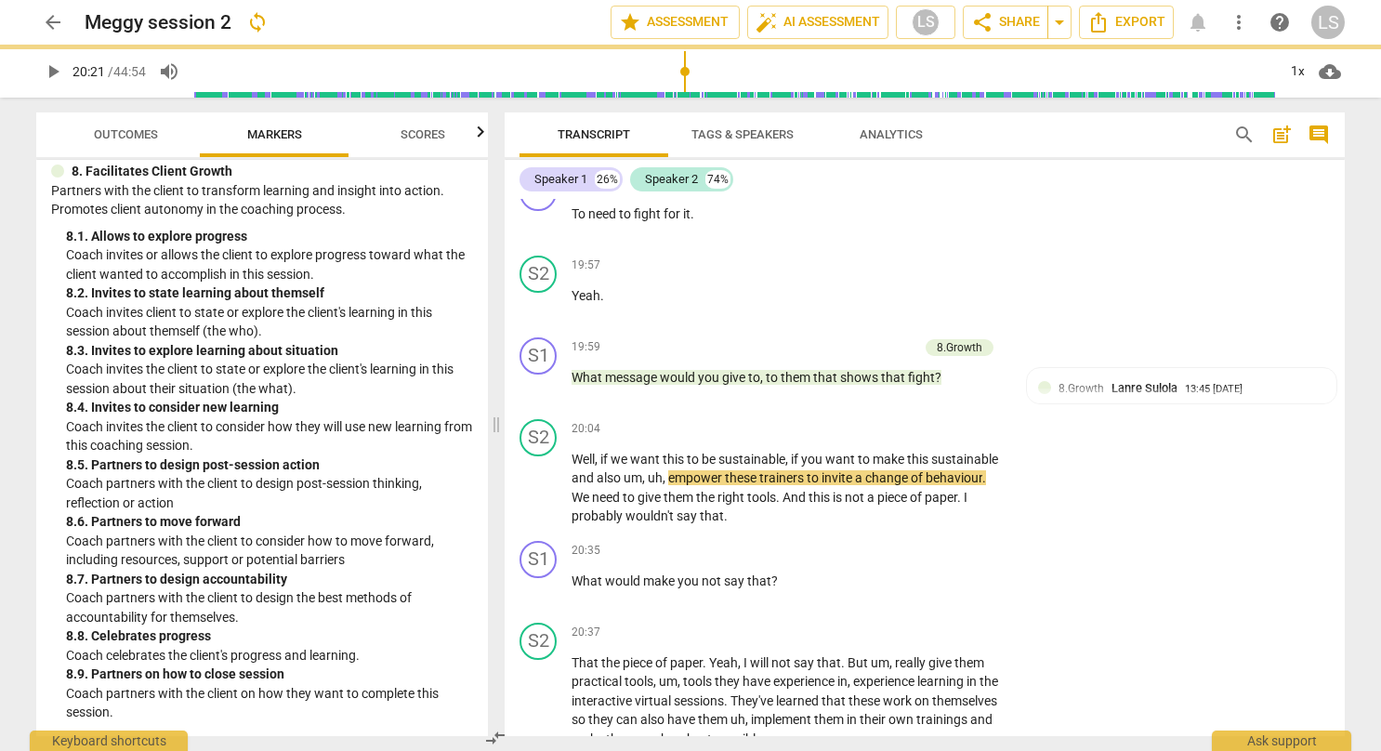
type input "1221"
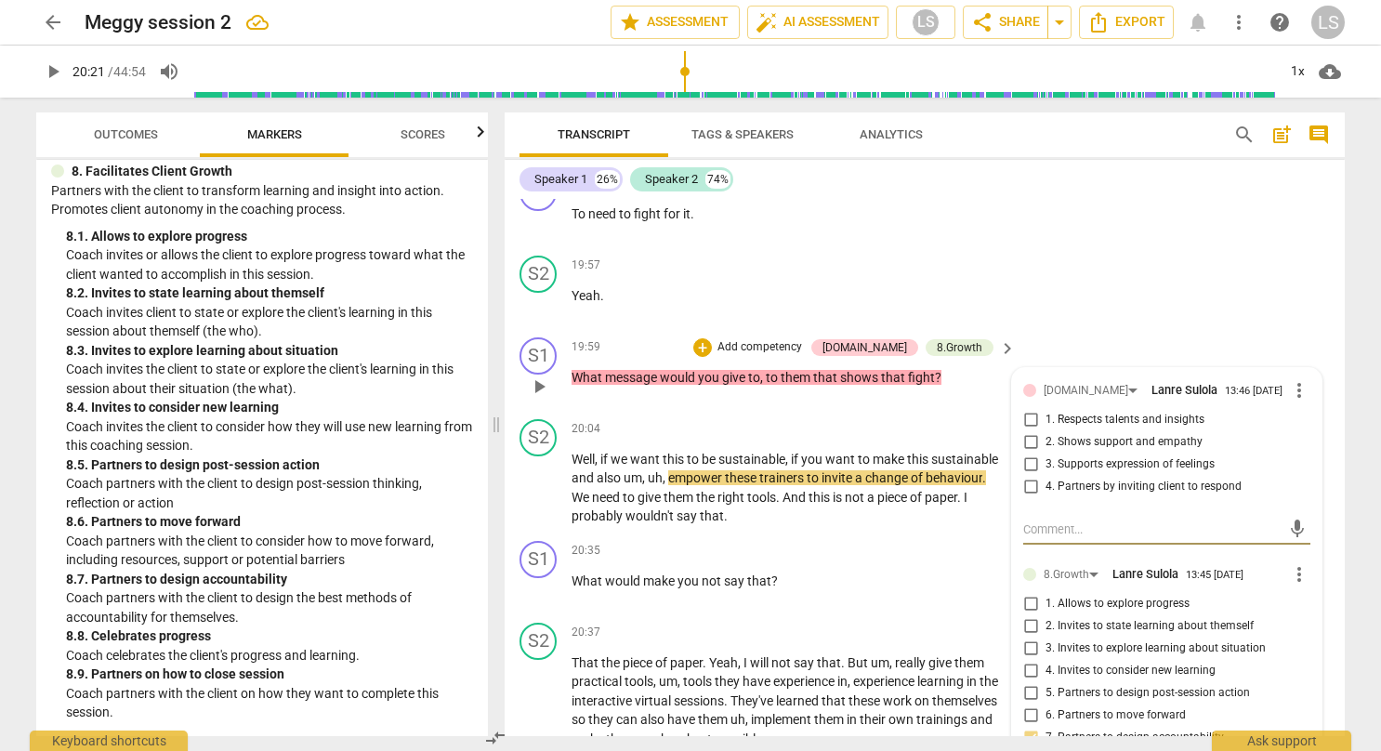
click at [1028, 476] on input "4. Partners by inviting client to respond" at bounding box center [1030, 487] width 30 height 22
checkbox input "true"
click at [1132, 248] on div "S2 play_arrow pause 19:57 + Add competency keyboard_arrow_right Yeah ." at bounding box center [924, 289] width 840 height 82
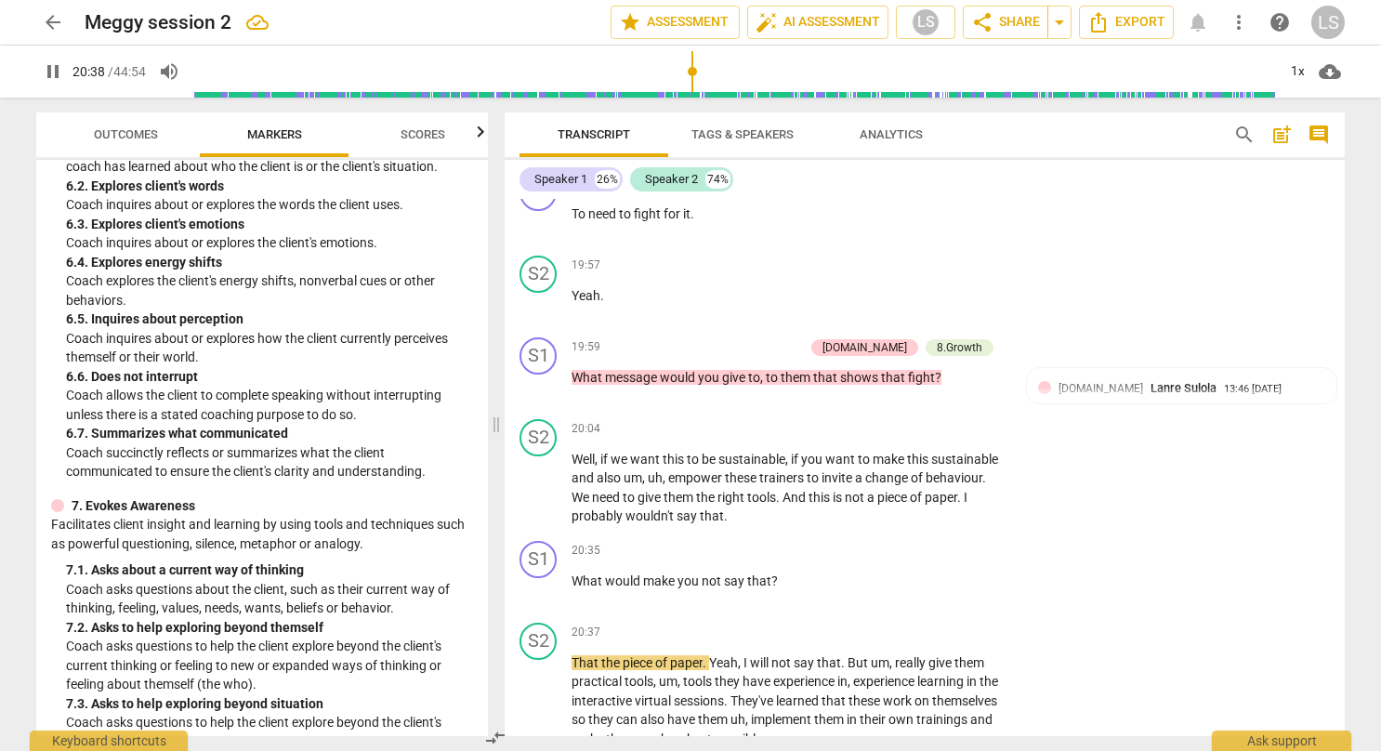
scroll to position [1420, 0]
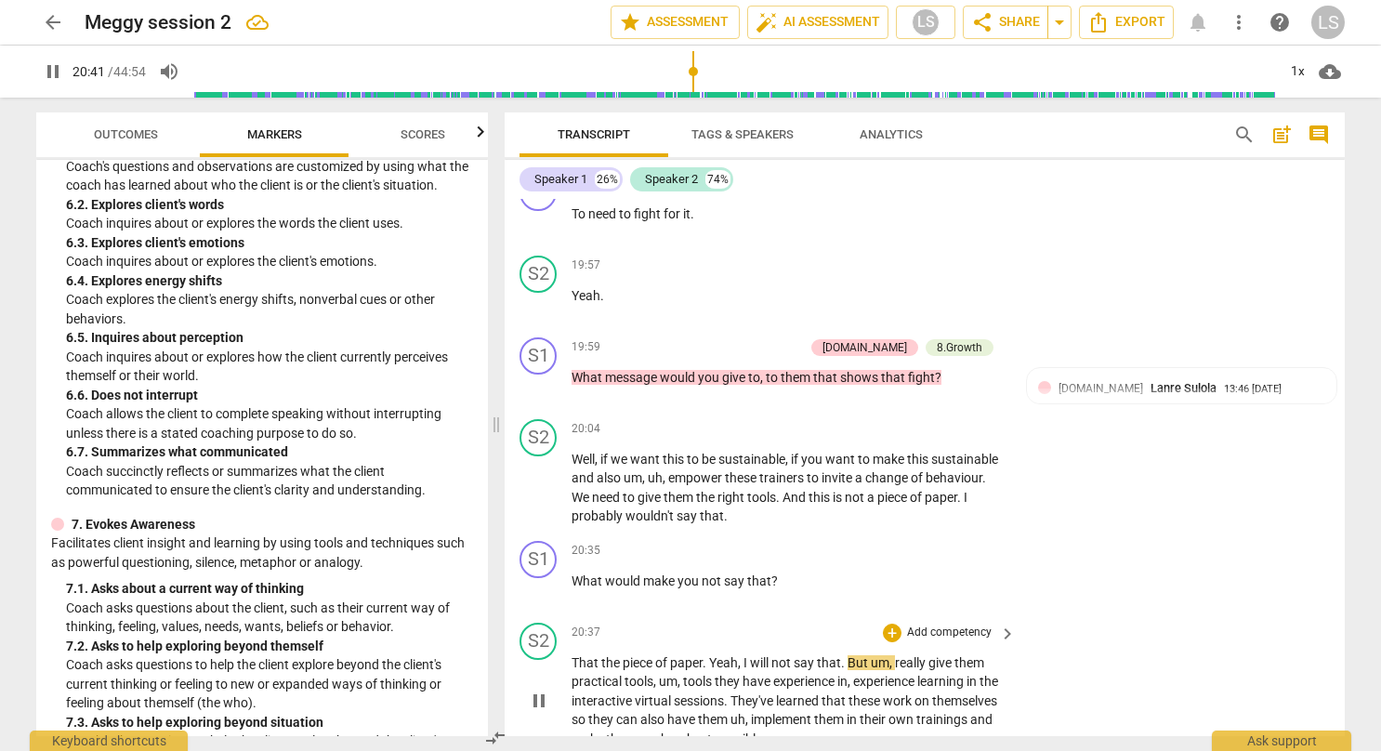
click at [1202, 637] on div "S2 play_arrow pause 20:37 + Add competency keyboard_arrow_right That the piece …" at bounding box center [924, 685] width 840 height 141
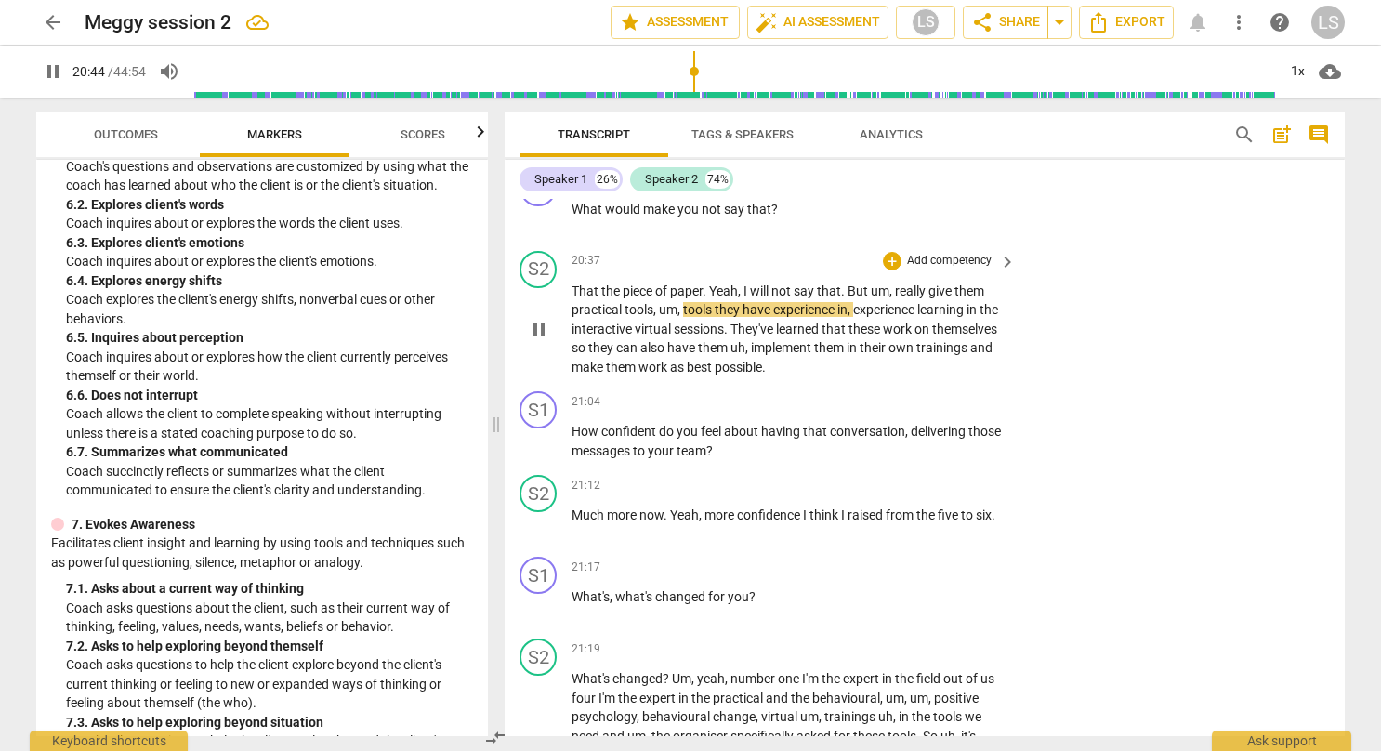
scroll to position [9150, 0]
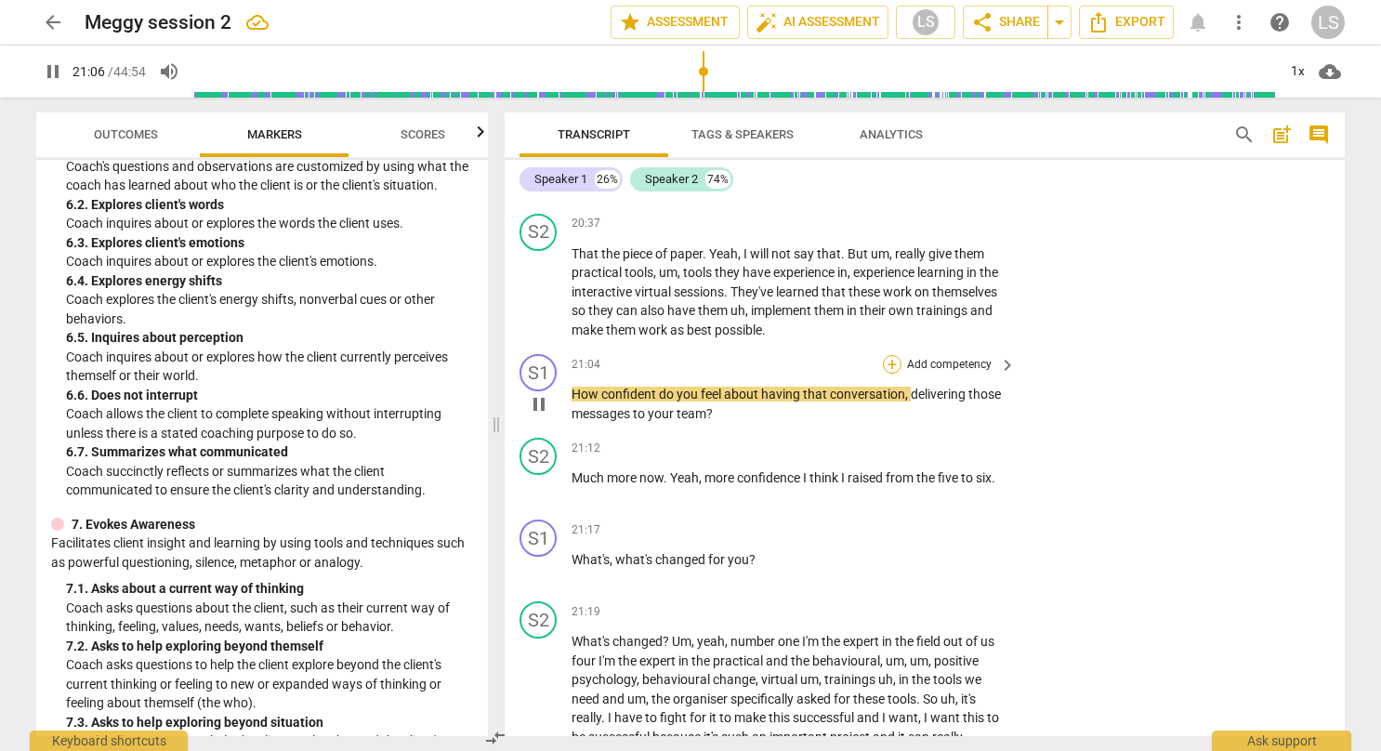
click at [885, 355] on div "+" at bounding box center [892, 364] width 19 height 19
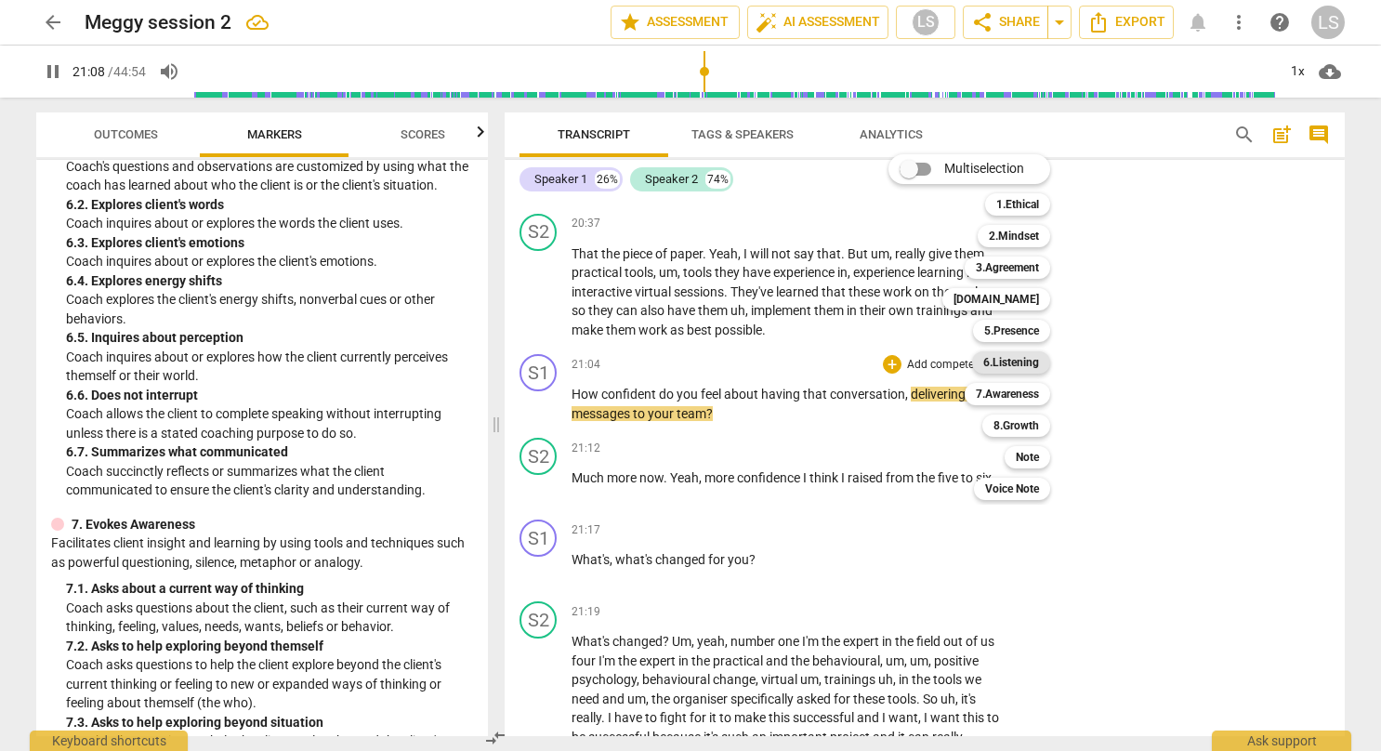
click at [989, 359] on b "6.Listening" at bounding box center [1011, 362] width 56 height 22
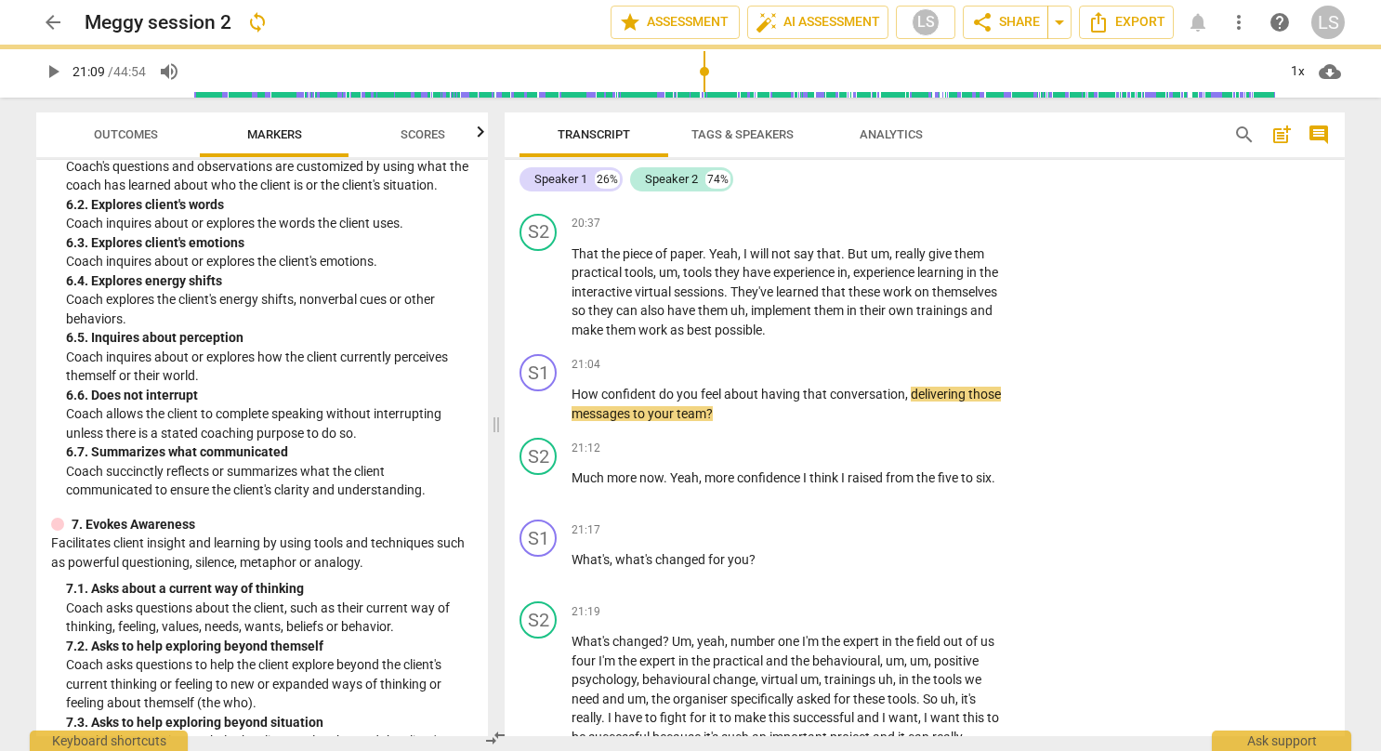
type input "1269"
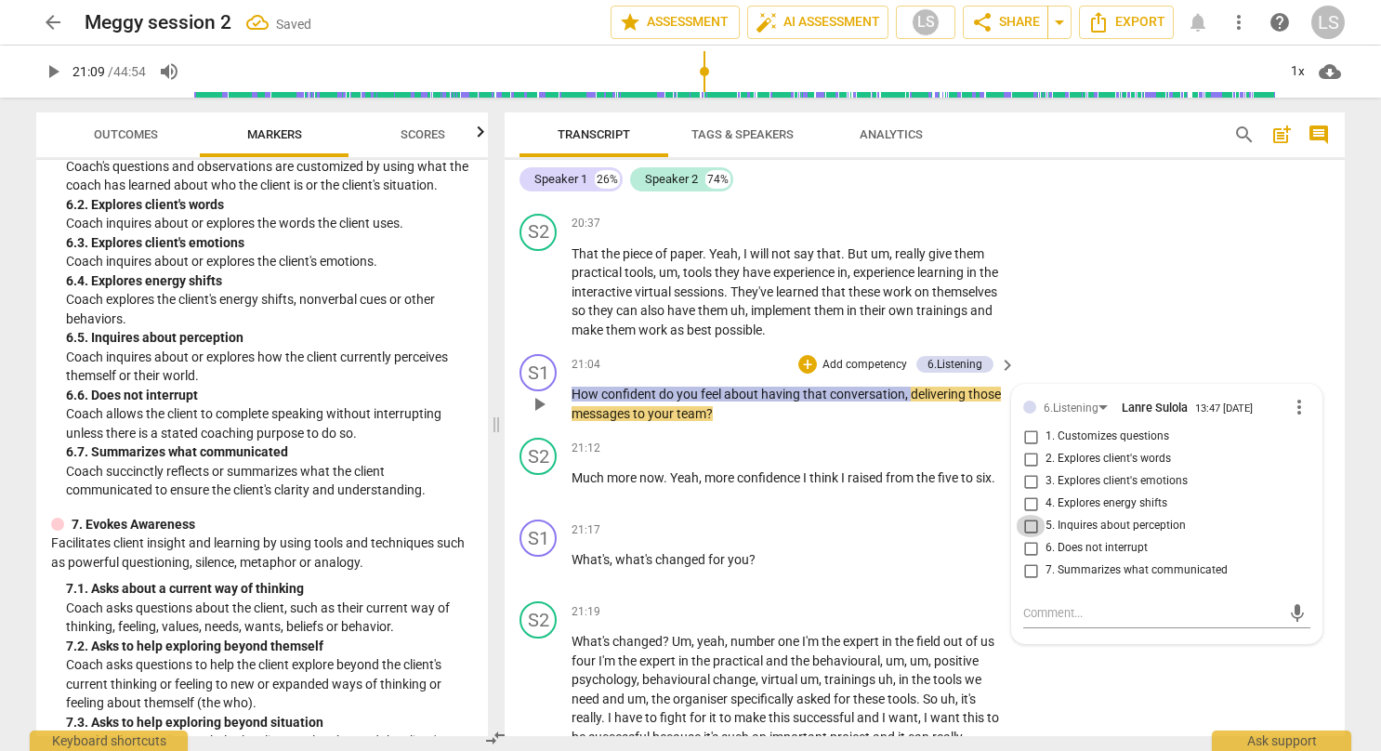
click at [1028, 515] on input "5. Inquires about perception" at bounding box center [1030, 526] width 30 height 22
checkbox input "true"
click at [1027, 470] on input "3. Explores client's emotions" at bounding box center [1030, 481] width 30 height 22
checkbox input "true"
click at [934, 550] on p "What's , what's changed for you ?" at bounding box center [788, 560] width 435 height 20
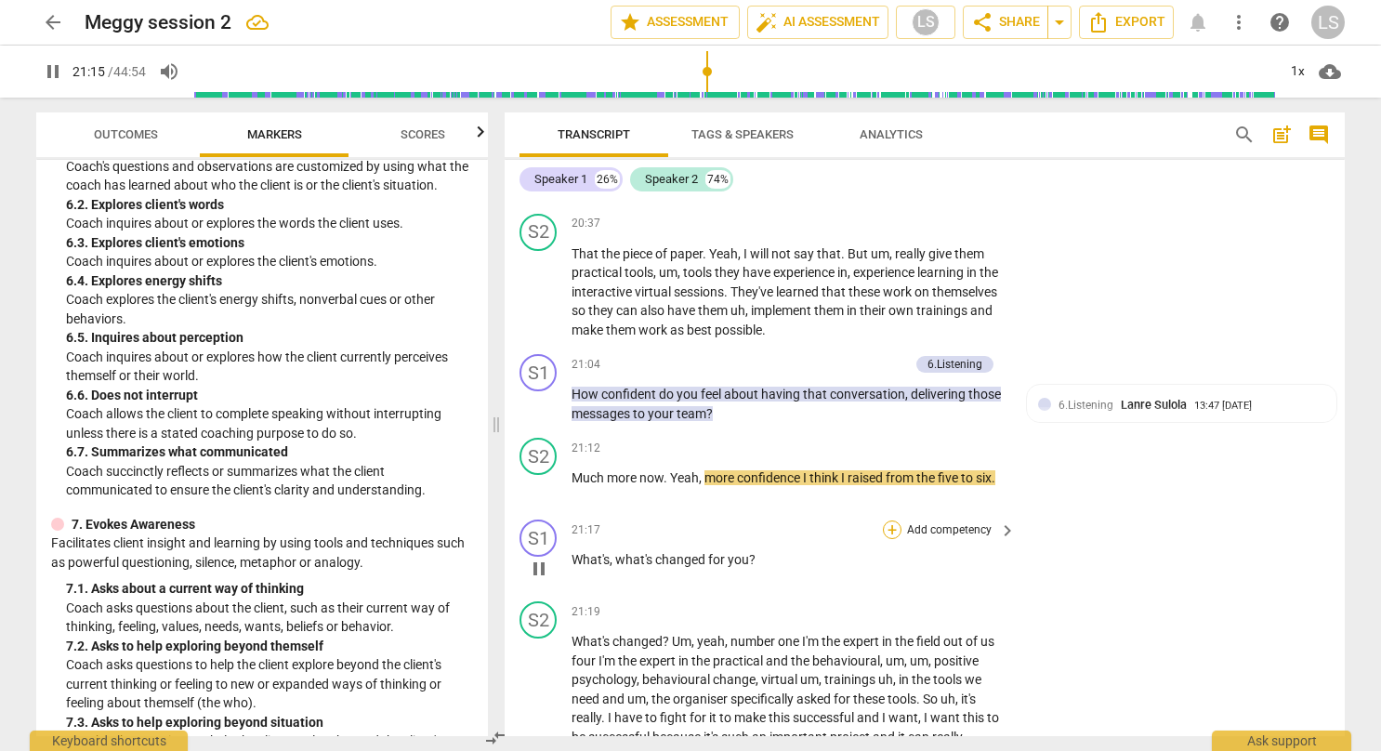
click at [890, 520] on div "+" at bounding box center [892, 529] width 19 height 19
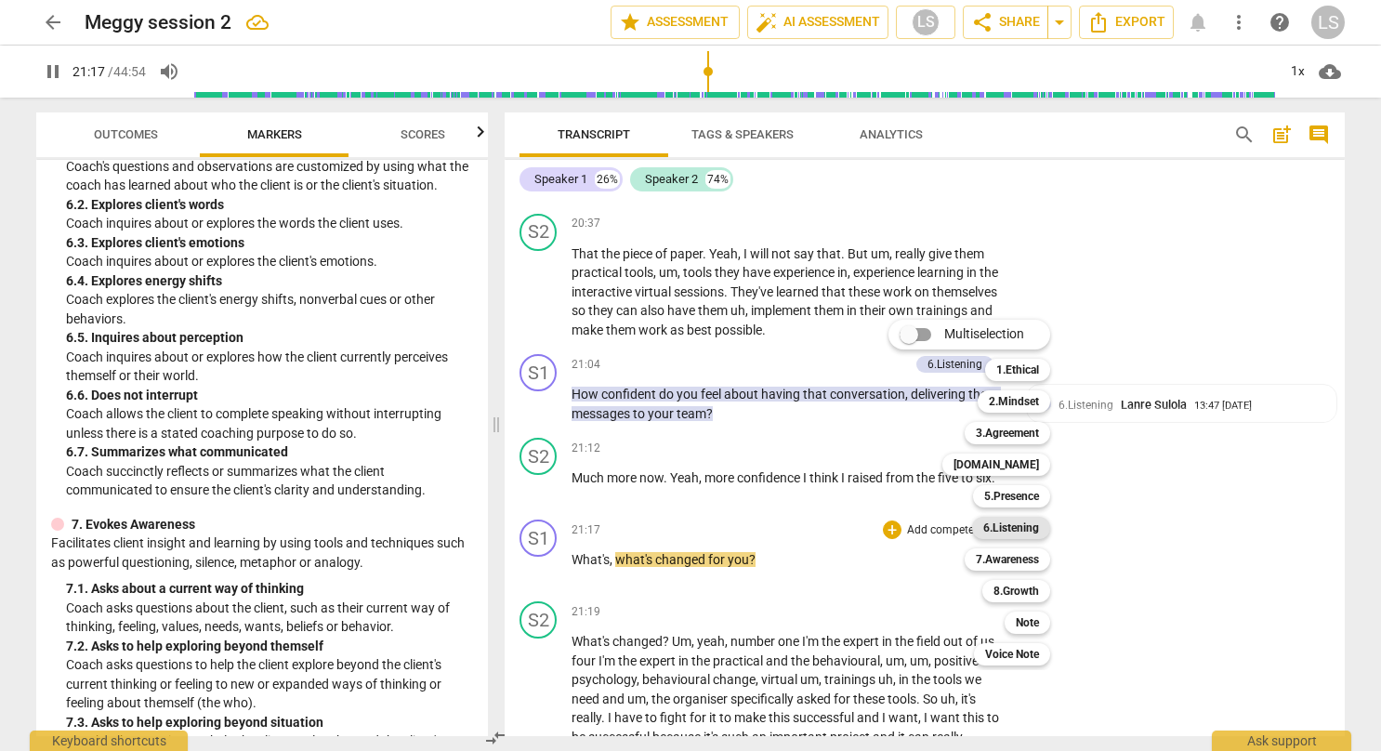
click at [1012, 525] on b "6.Listening" at bounding box center [1011, 528] width 56 height 22
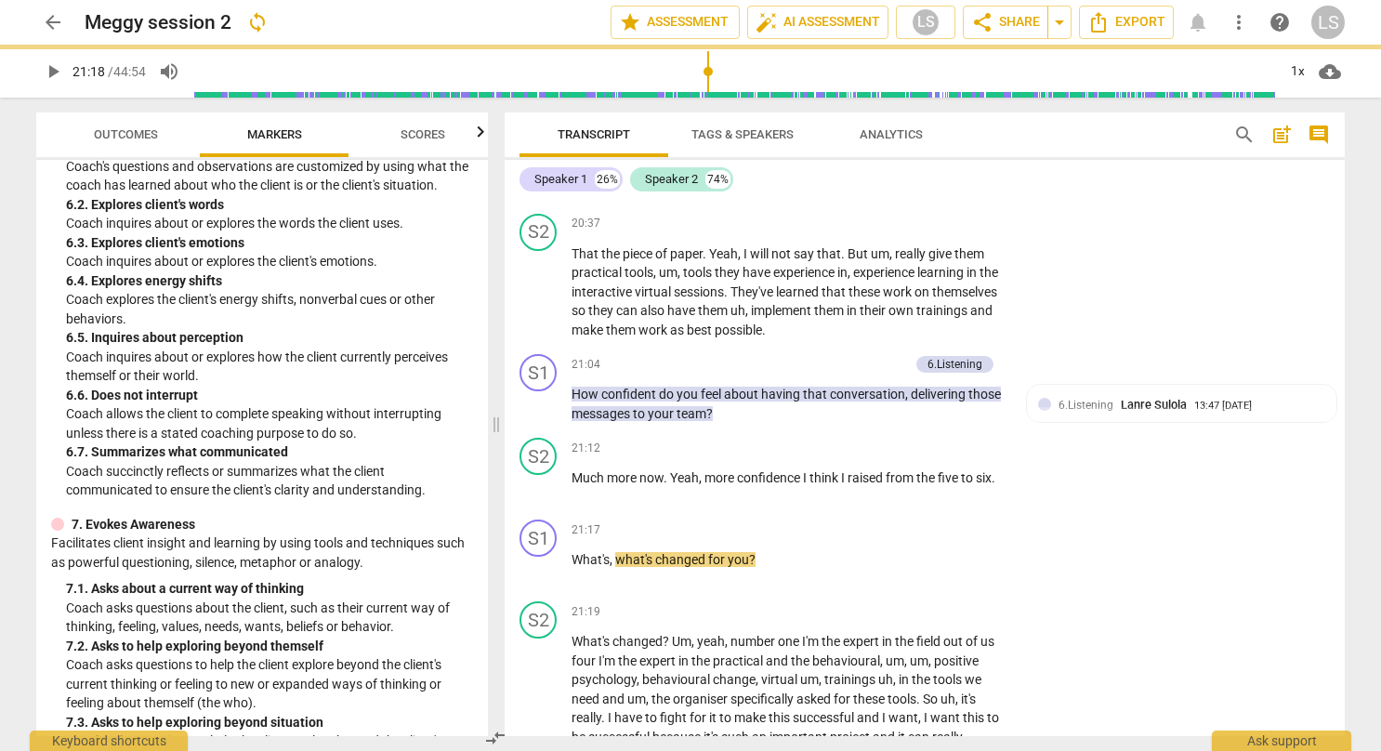
type input "1278"
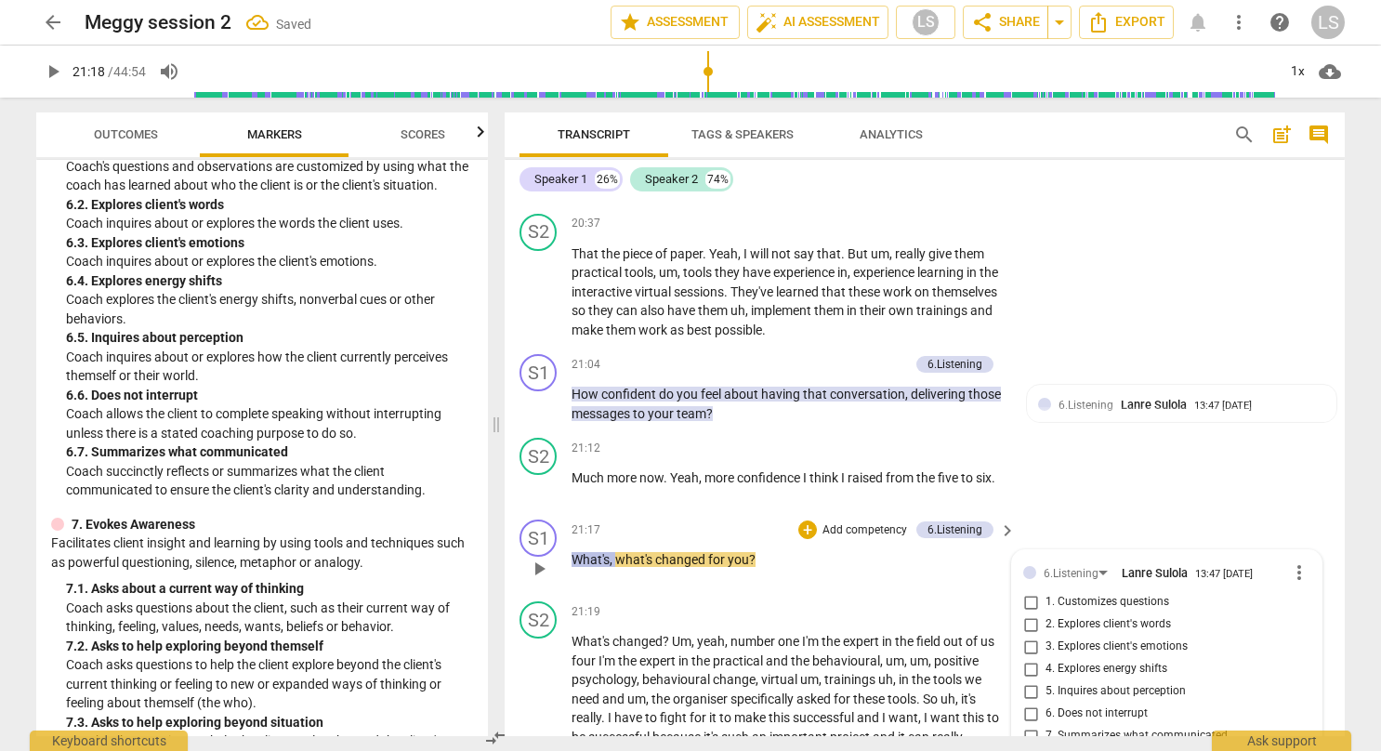
scroll to position [9161, 0]
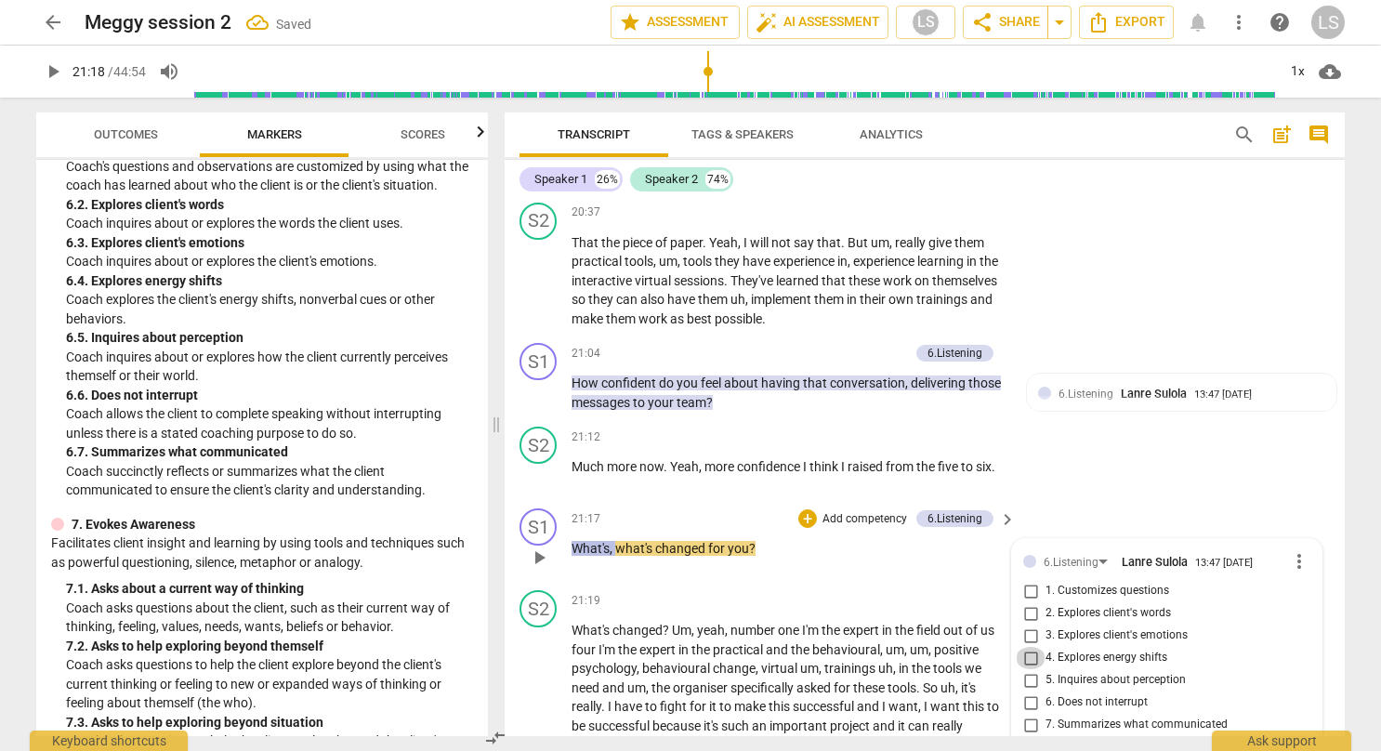
click at [1029, 647] on input "4. Explores energy shifts" at bounding box center [1030, 658] width 30 height 22
checkbox input "true"
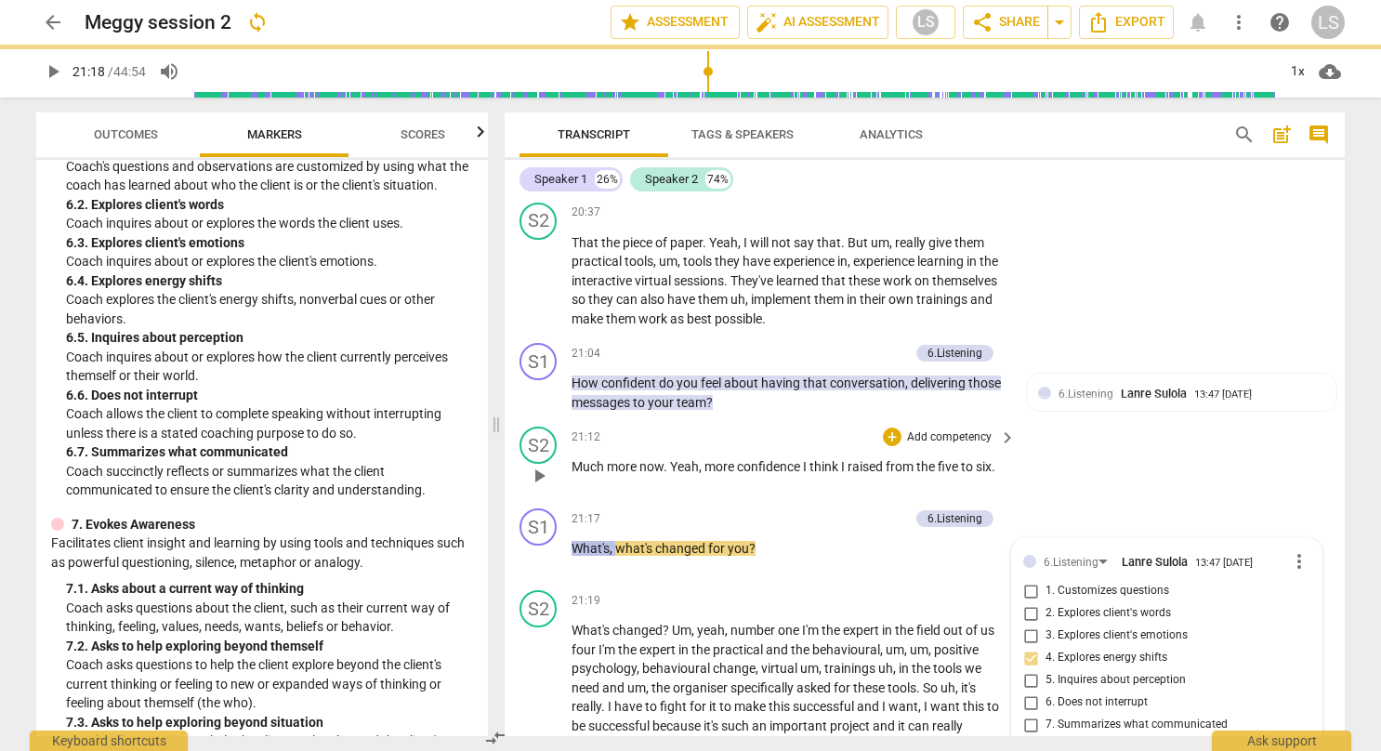
click at [1147, 433] on div "S2 play_arrow pause 21:12 + Add competency keyboard_arrow_right Much more now .…" at bounding box center [924, 460] width 840 height 82
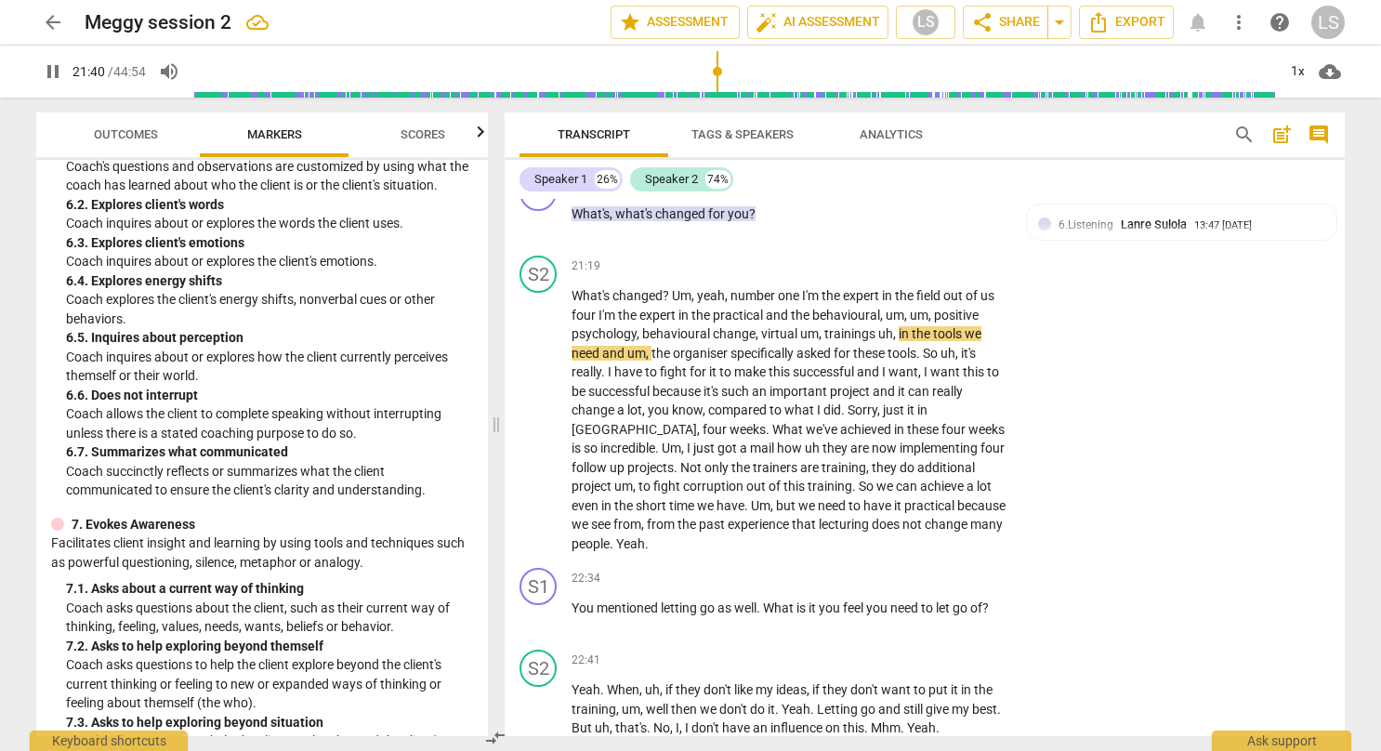
scroll to position [9532, 0]
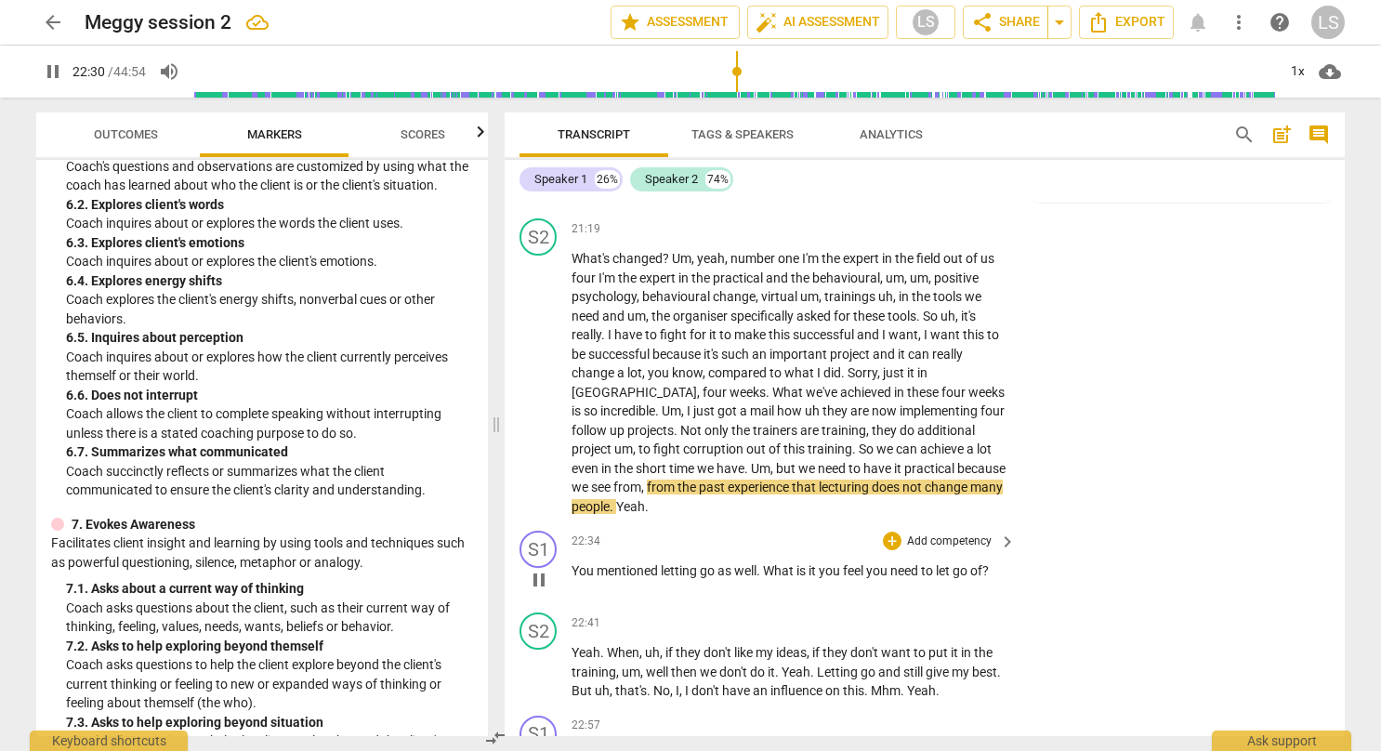
click at [884, 531] on div "+ Add competency" at bounding box center [938, 540] width 111 height 19
click at [898, 531] on div "+" at bounding box center [892, 540] width 19 height 19
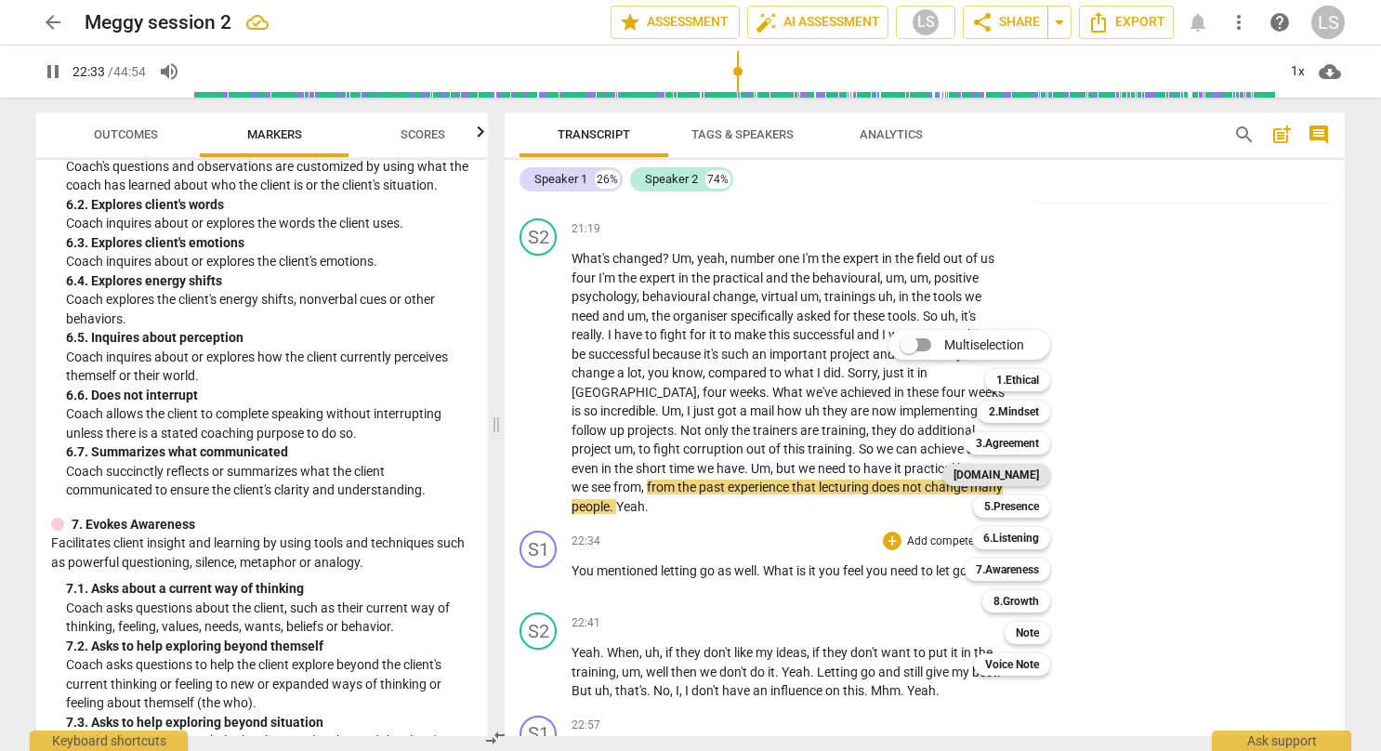
click at [1016, 471] on b "[DOMAIN_NAME]" at bounding box center [995, 475] width 85 height 22
type input "1353"
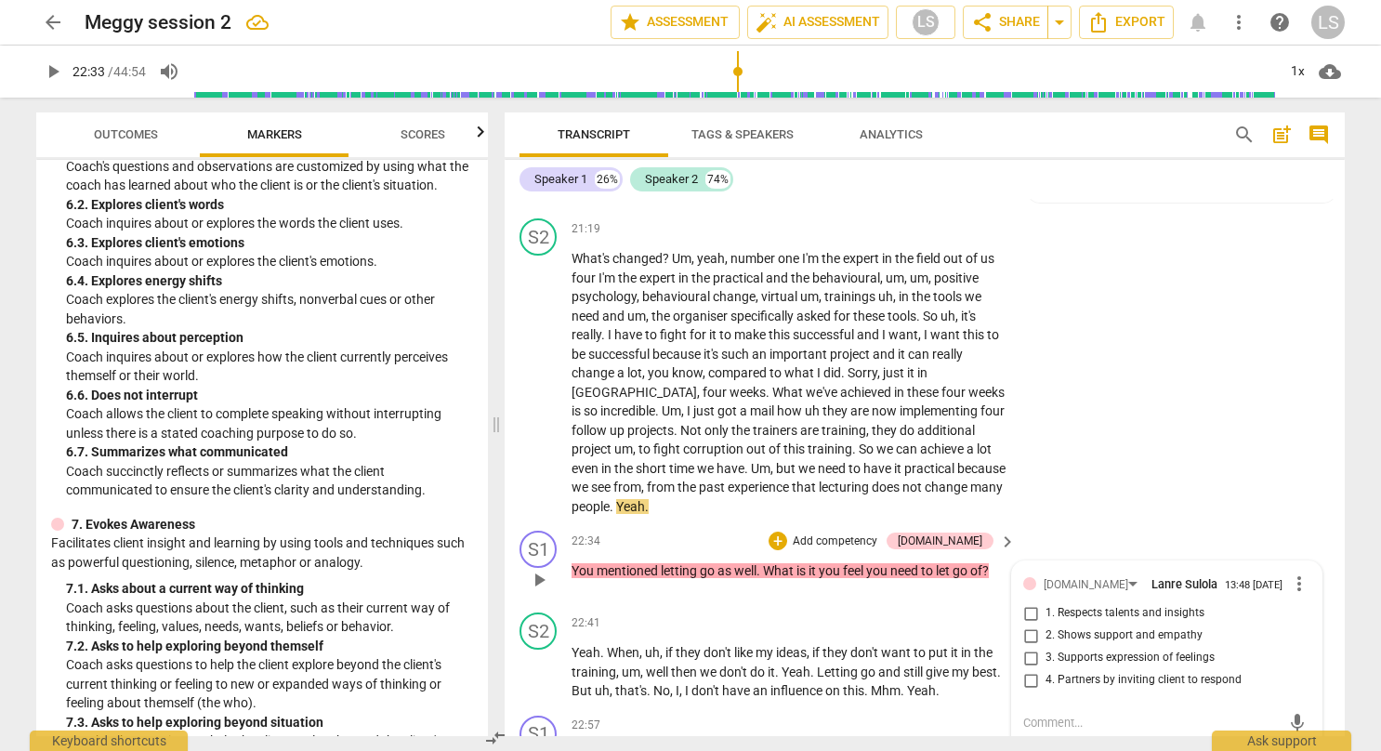
click at [1024, 647] on input "3. Supports expression of feelings" at bounding box center [1030, 658] width 30 height 22
checkbox input "true"
click at [1071, 523] on div "S1 play_arrow pause 22:34 + Add competency [DOMAIN_NAME] keyboard_arrow_right Y…" at bounding box center [924, 564] width 840 height 82
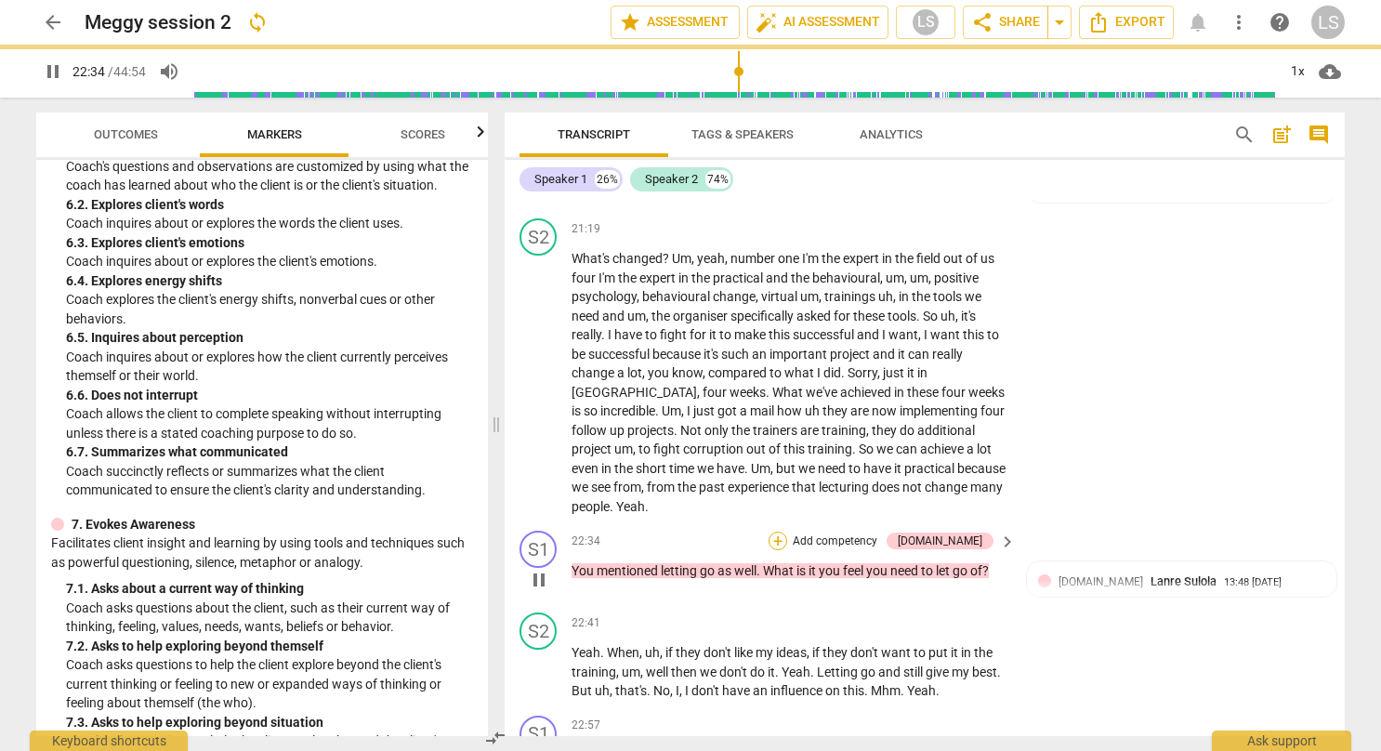
click at [787, 531] on div "+" at bounding box center [777, 540] width 19 height 19
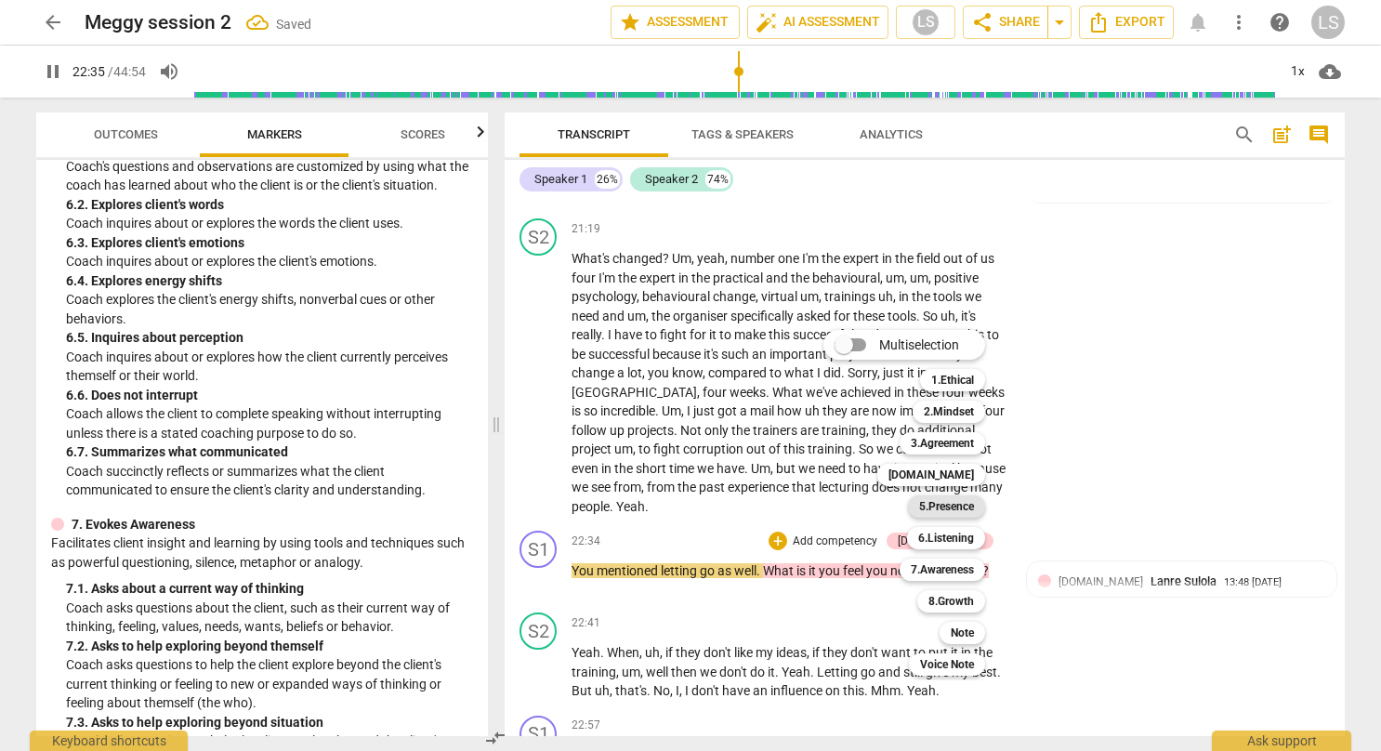
click at [961, 505] on b "5.Presence" at bounding box center [946, 506] width 55 height 22
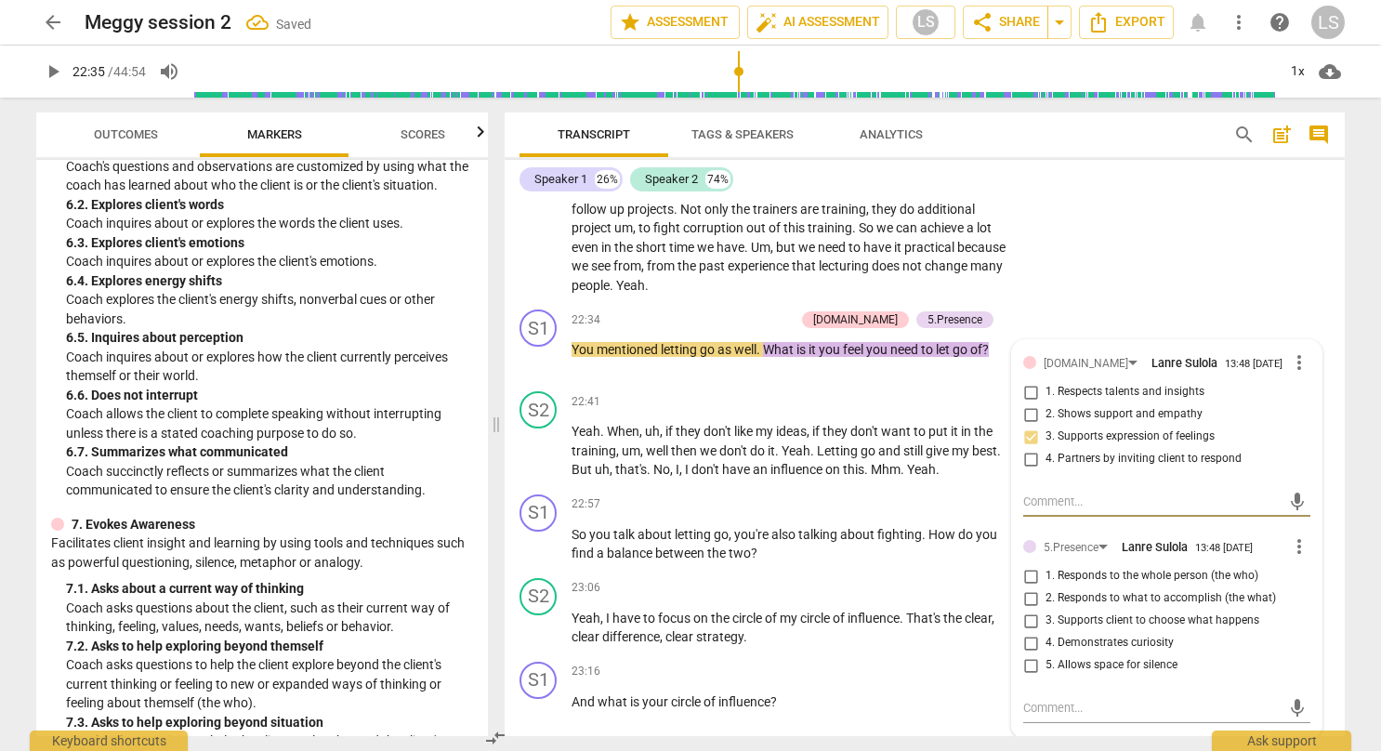
scroll to position [9778, 0]
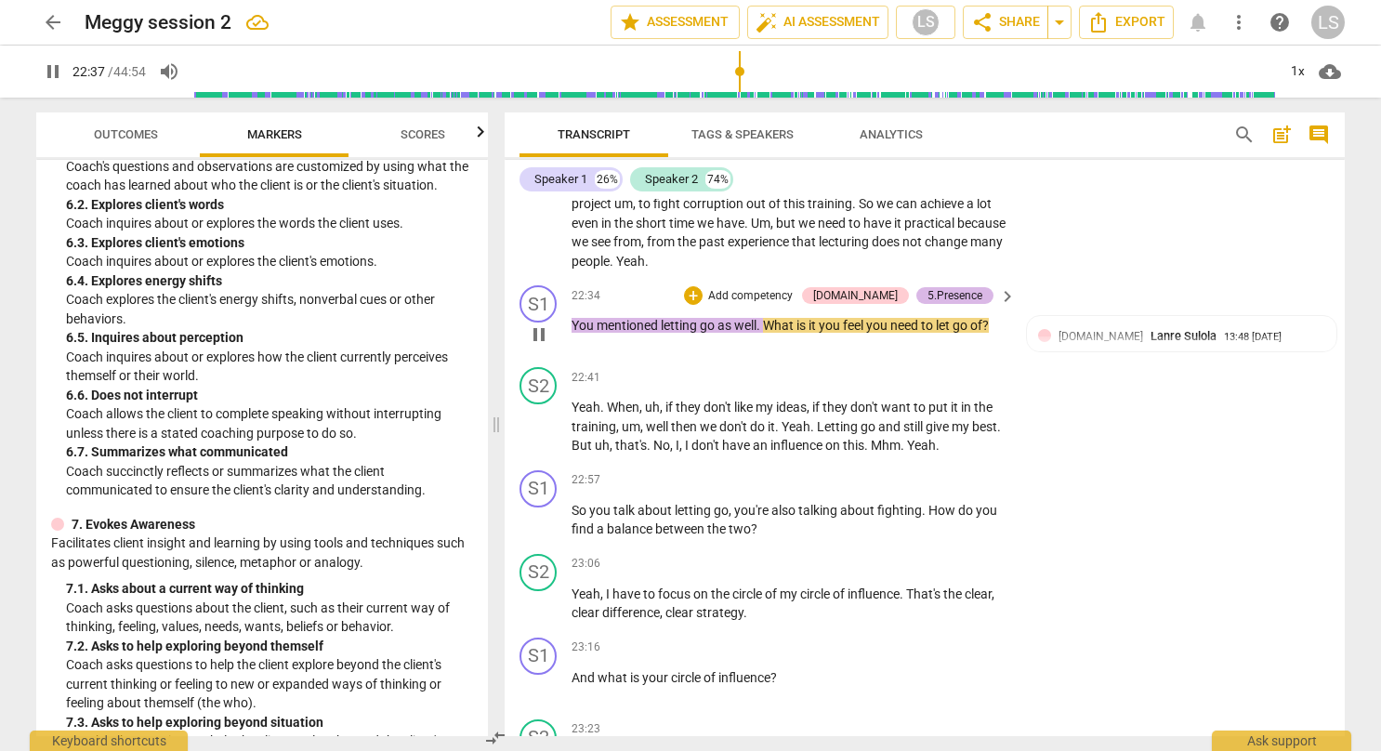
click at [959, 287] on div "5.Presence" at bounding box center [954, 295] width 55 height 17
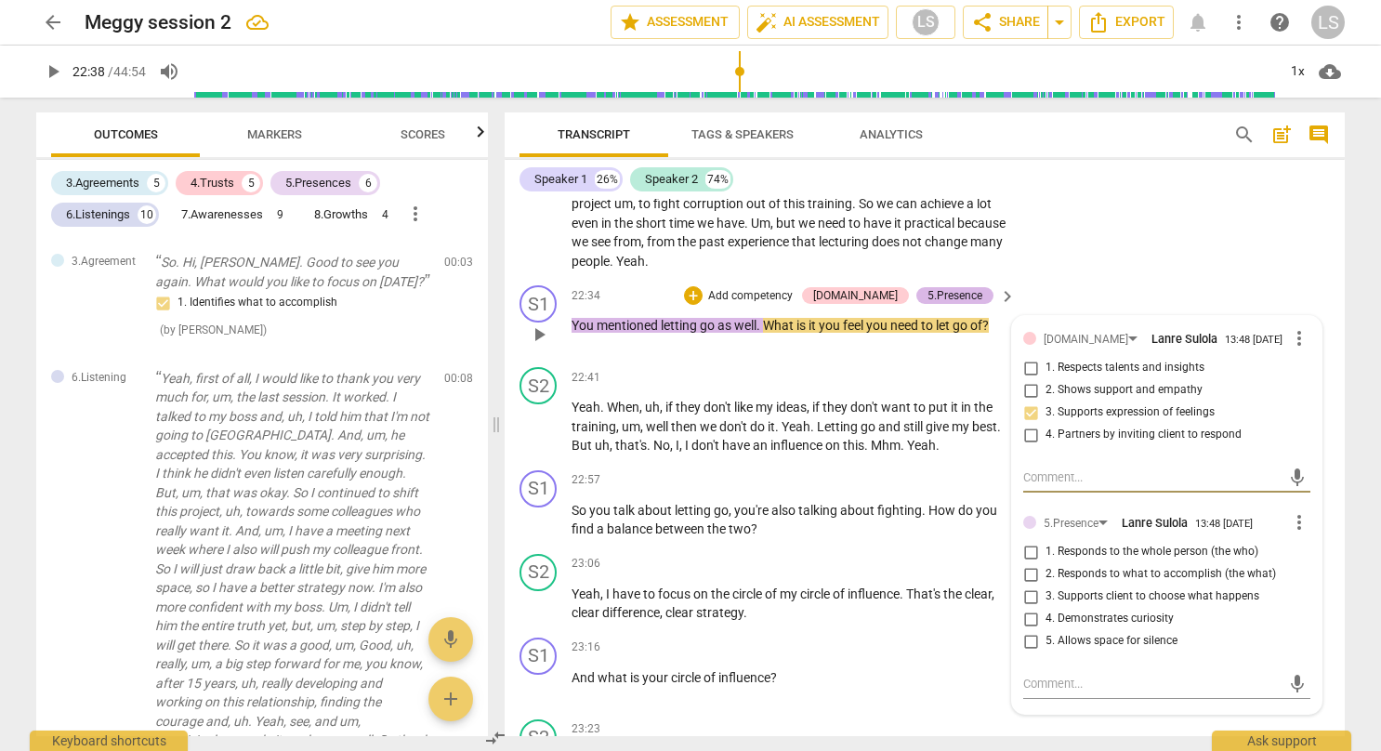
type input "1358"
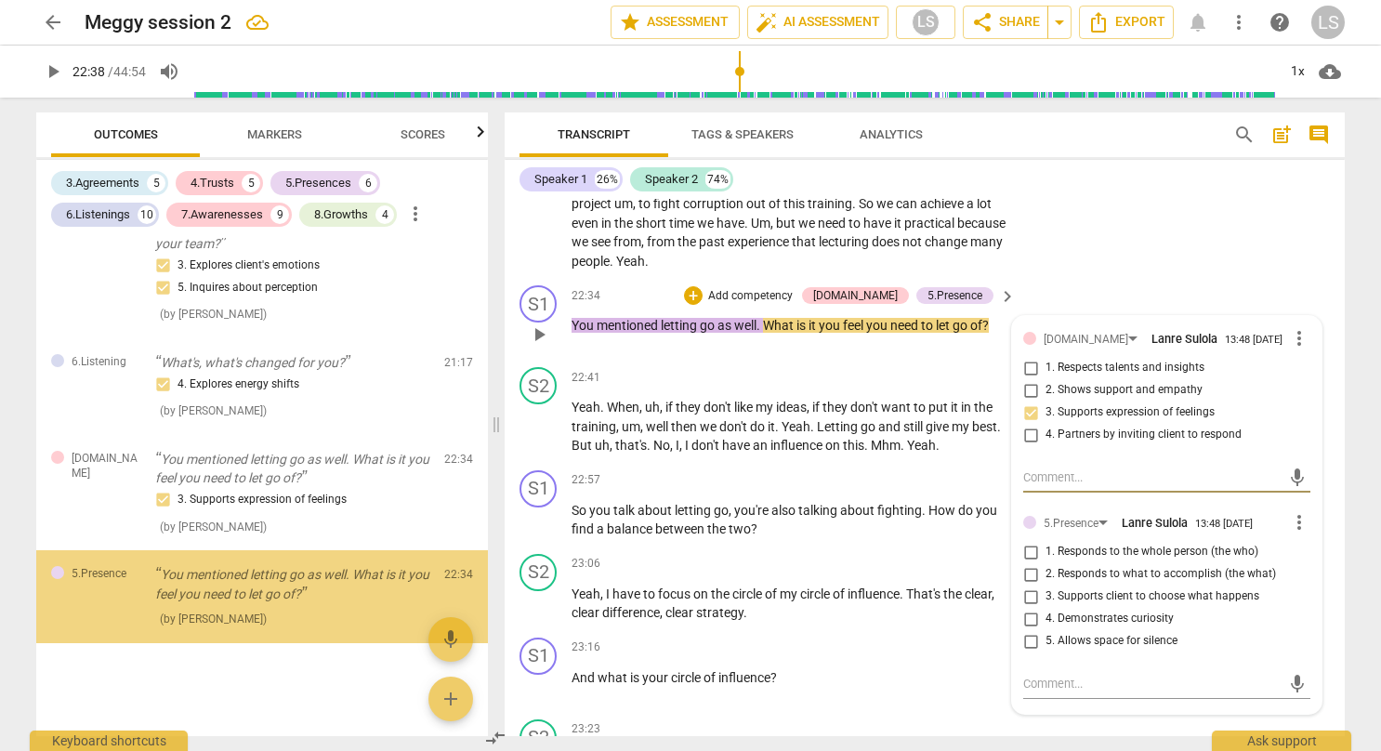
scroll to position [5929, 0]
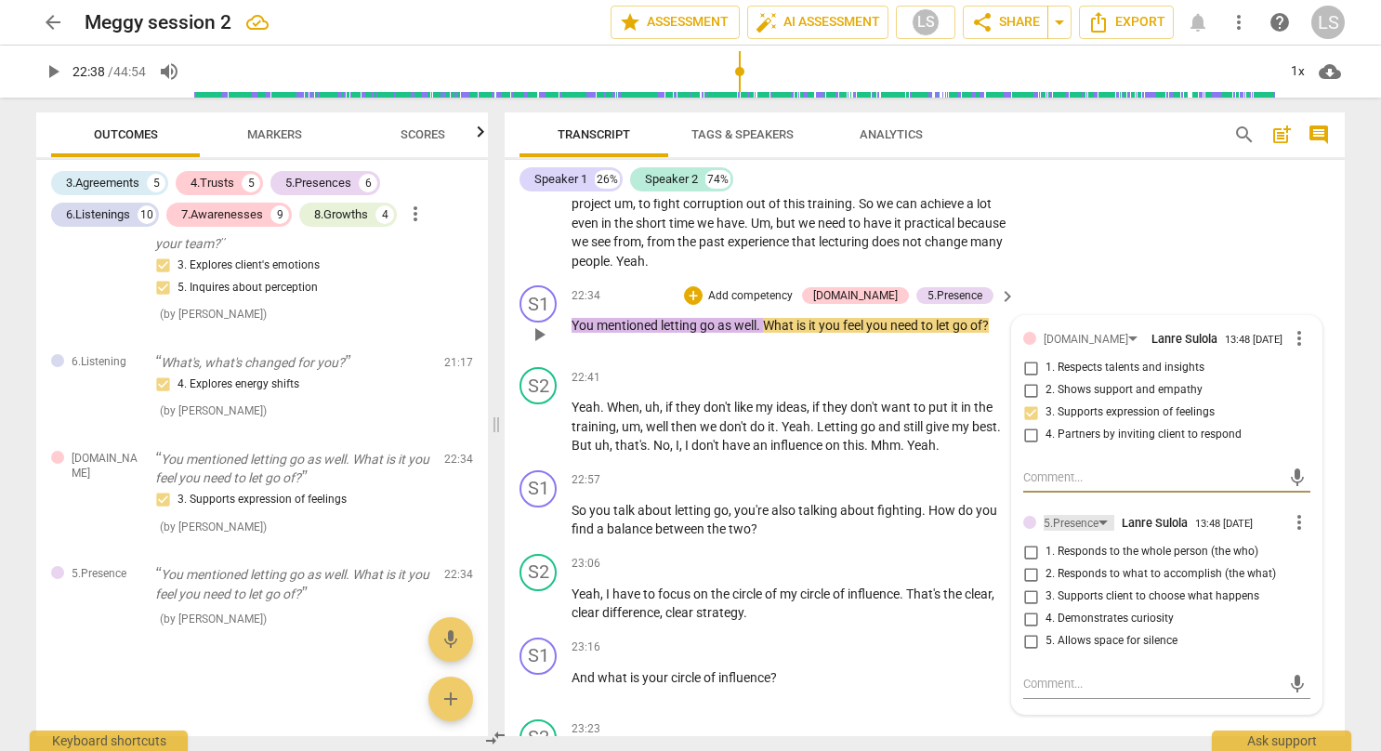
click at [1095, 515] on div "5.Presence" at bounding box center [1078, 523] width 71 height 16
click at [1104, 515] on div "5.Presence" at bounding box center [1078, 523] width 71 height 16
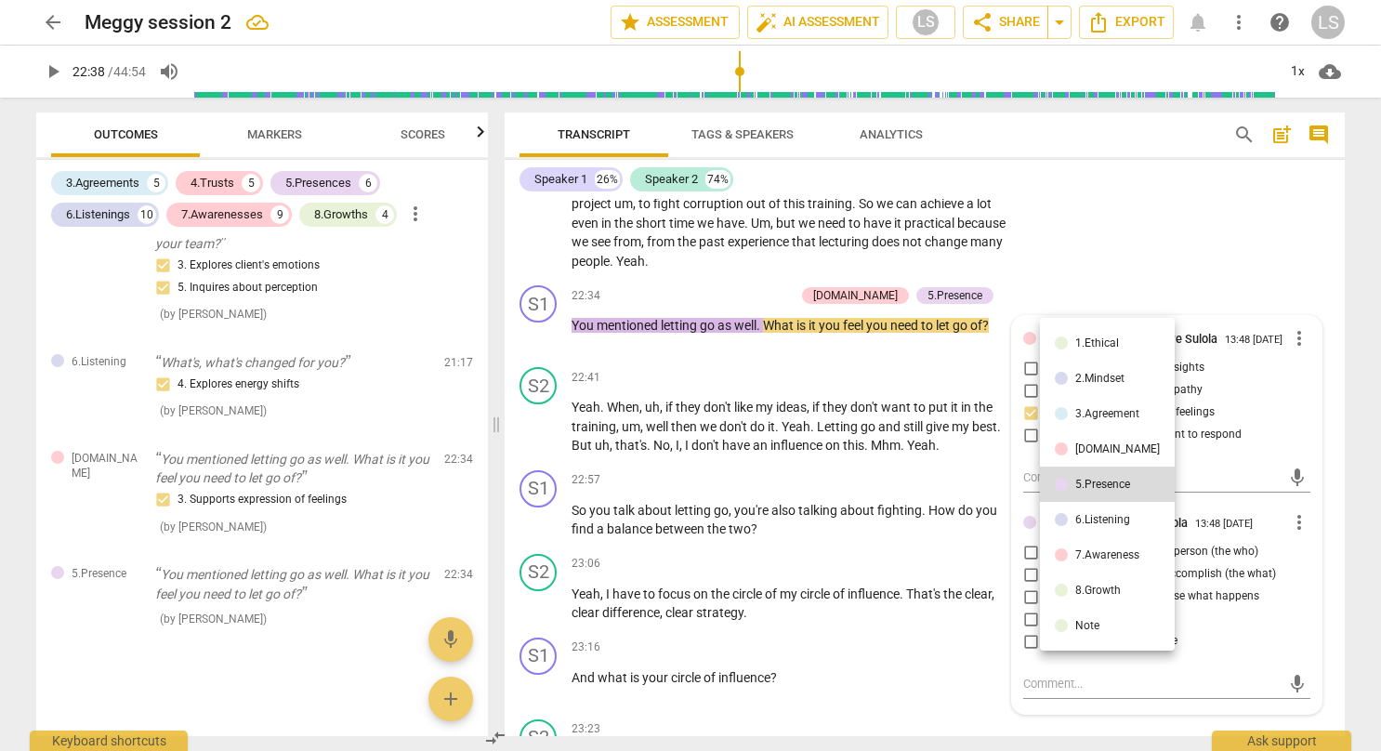
click at [1100, 523] on div "6.Listening" at bounding box center [1102, 519] width 55 height 11
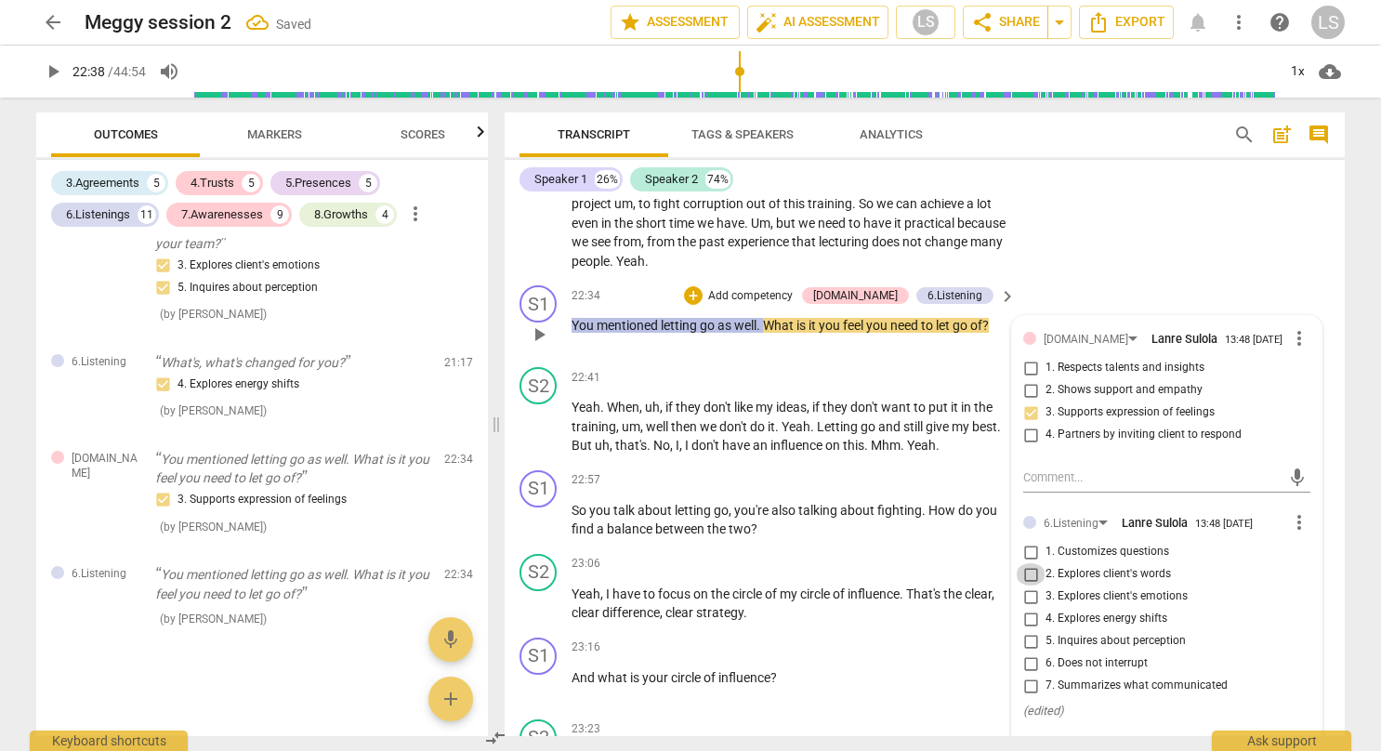
click at [1039, 563] on input "2. Explores client's words" at bounding box center [1030, 574] width 30 height 22
checkbox input "true"
click at [1029, 541] on input "1. Customizes questions" at bounding box center [1030, 552] width 30 height 22
checkbox input "true"
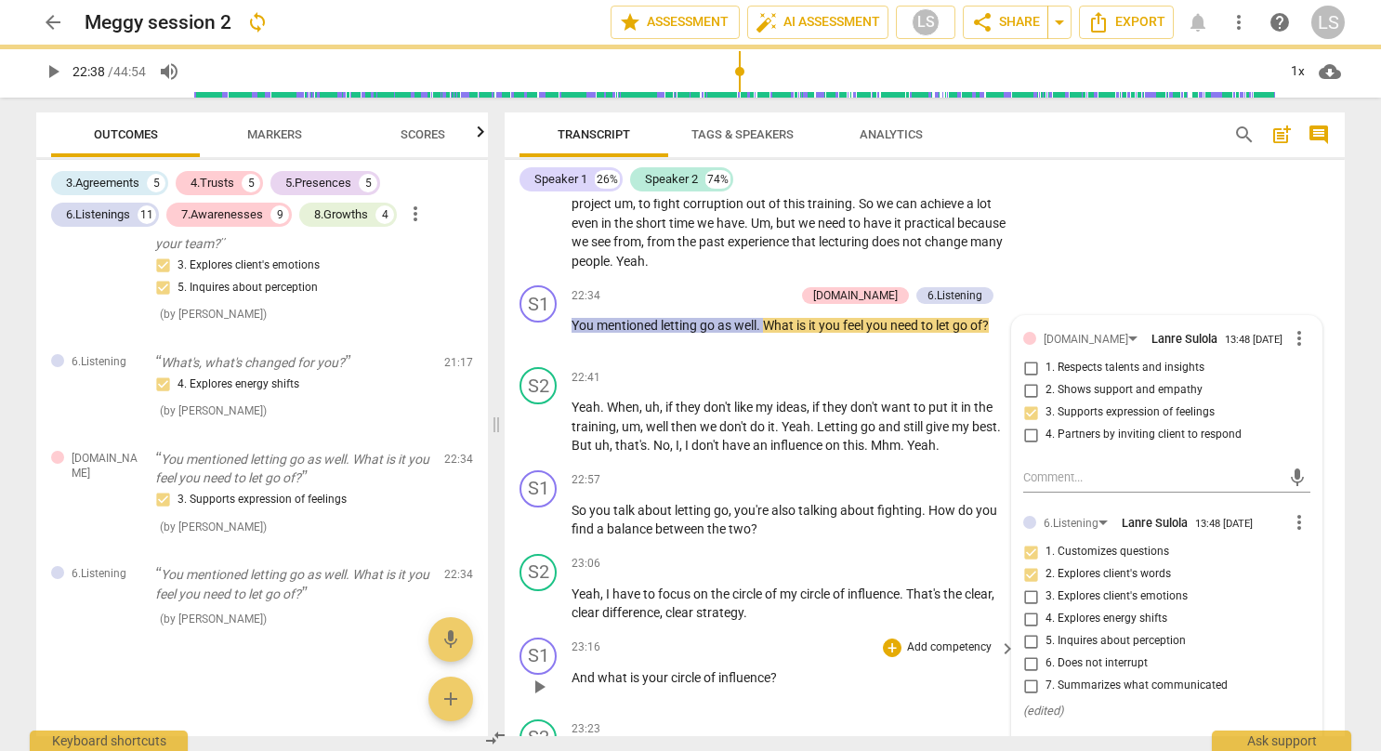
click at [963, 662] on div "23:16 + Add competency keyboard_arrow_right And what is your circle of influenc…" at bounding box center [794, 670] width 446 height 67
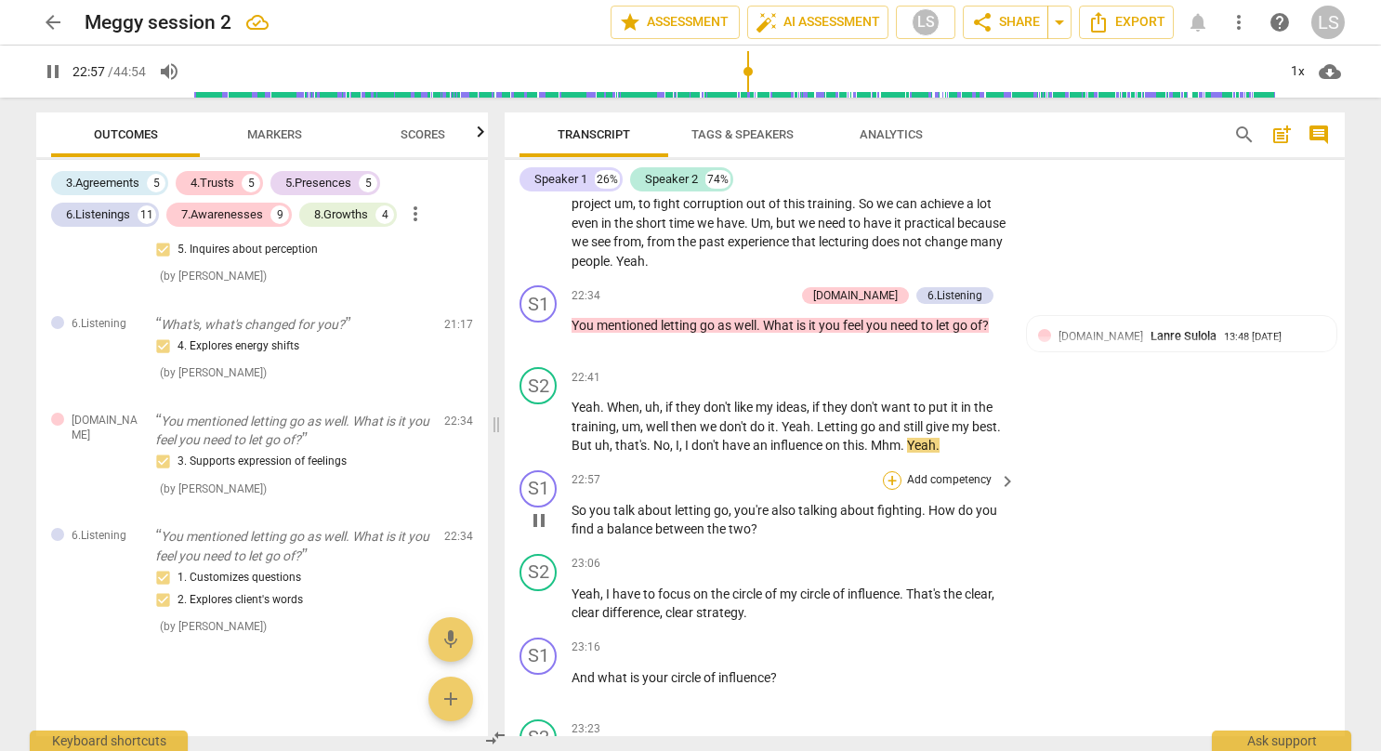
click at [892, 471] on div "+" at bounding box center [892, 480] width 19 height 19
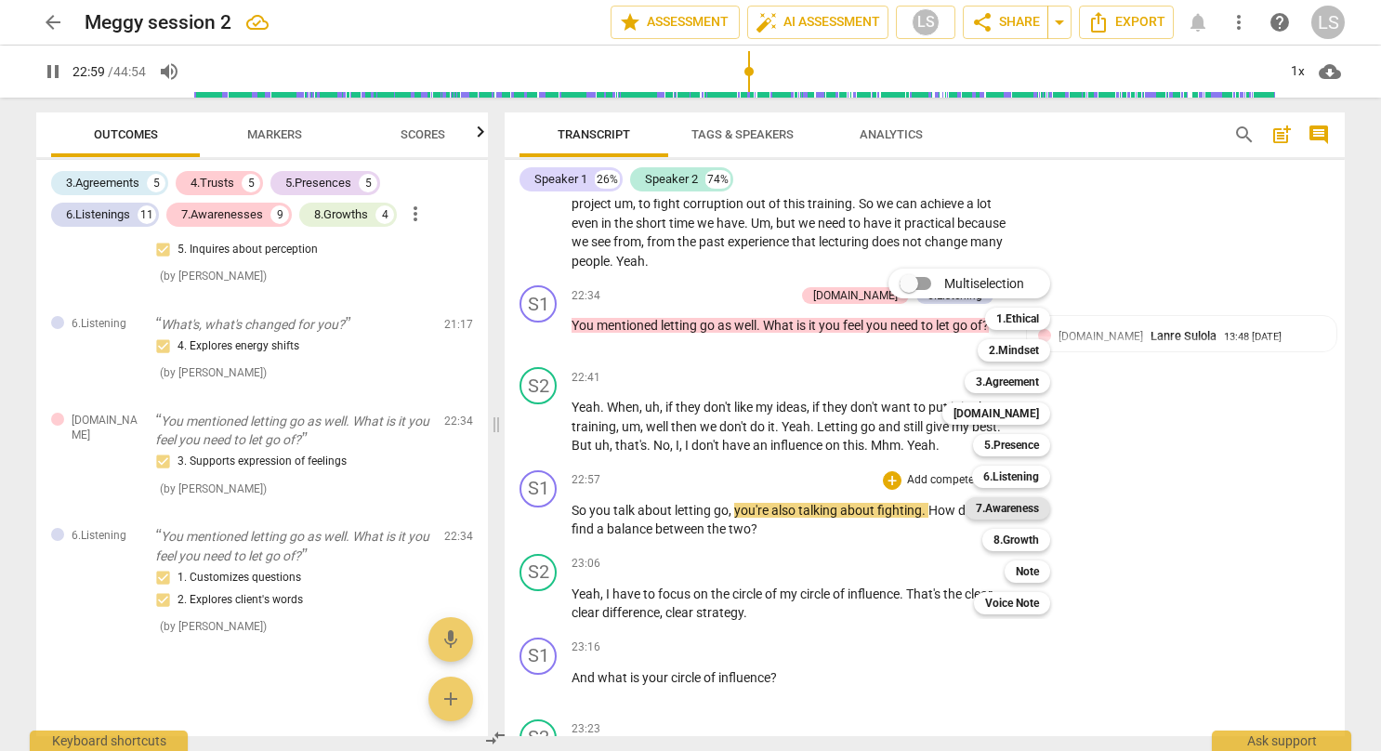
click at [1024, 505] on b "7.Awareness" at bounding box center [1007, 508] width 63 height 22
type input "1380"
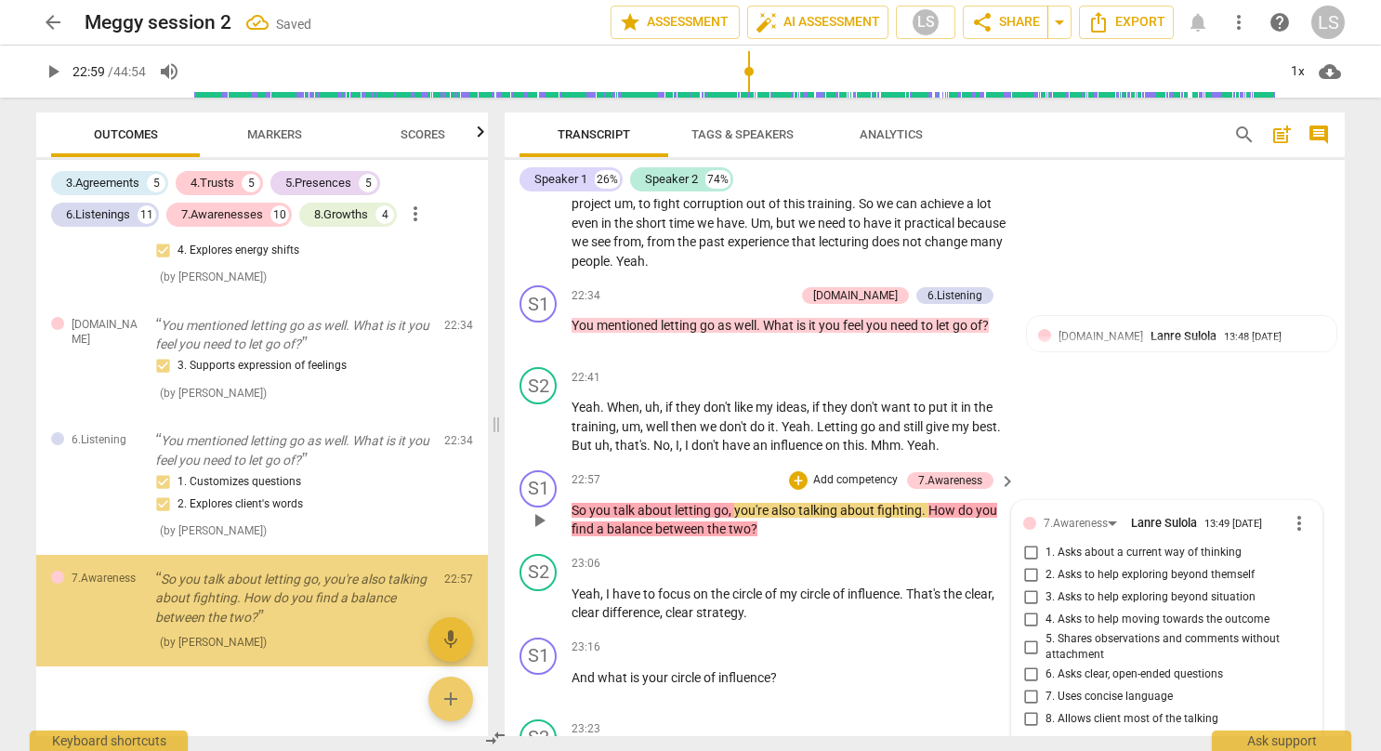
scroll to position [6086, 0]
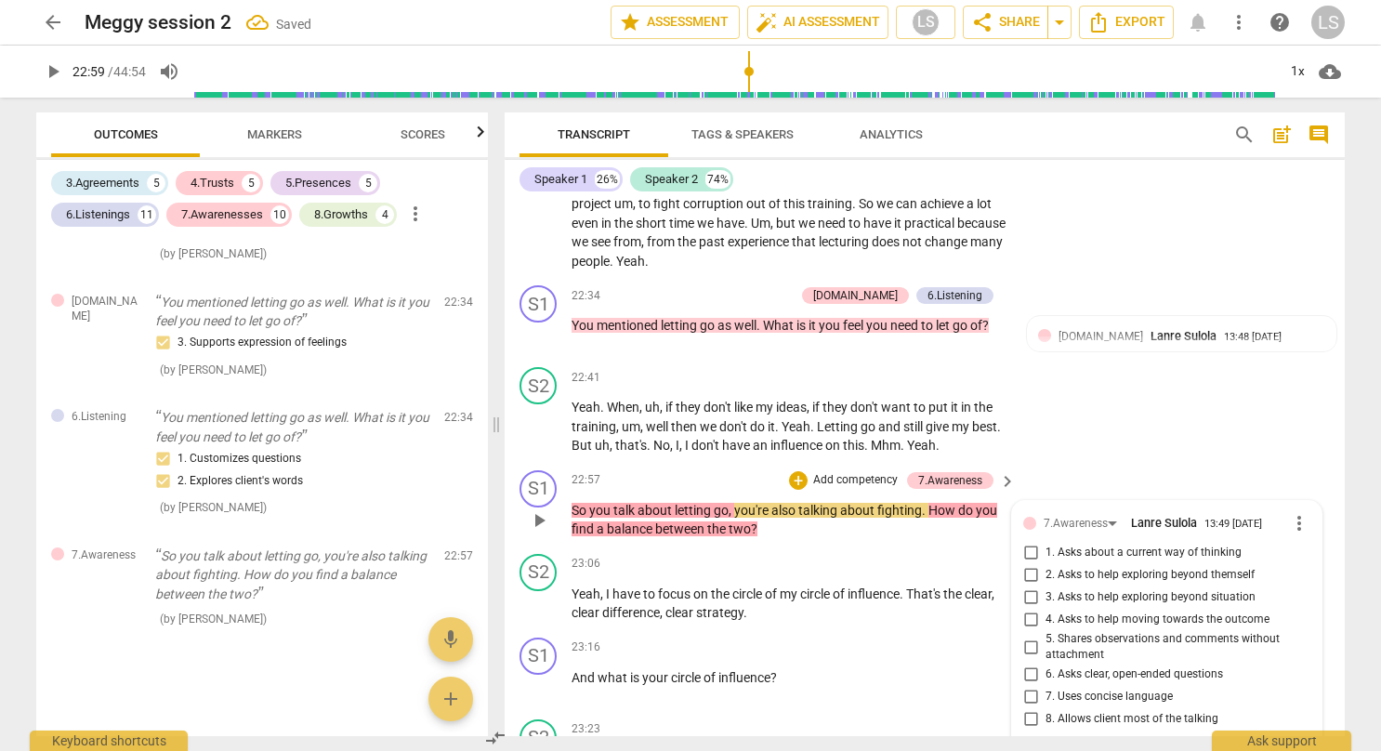
click at [1045, 567] on span "2. Asks to help exploring beyond themself" at bounding box center [1149, 575] width 209 height 17
click at [1042, 564] on input "2. Asks to help exploring beyond themself" at bounding box center [1030, 575] width 30 height 22
checkbox input "true"
click at [1028, 609] on input "4. Asks to help moving towards the outcome" at bounding box center [1030, 620] width 30 height 22
checkbox input "true"
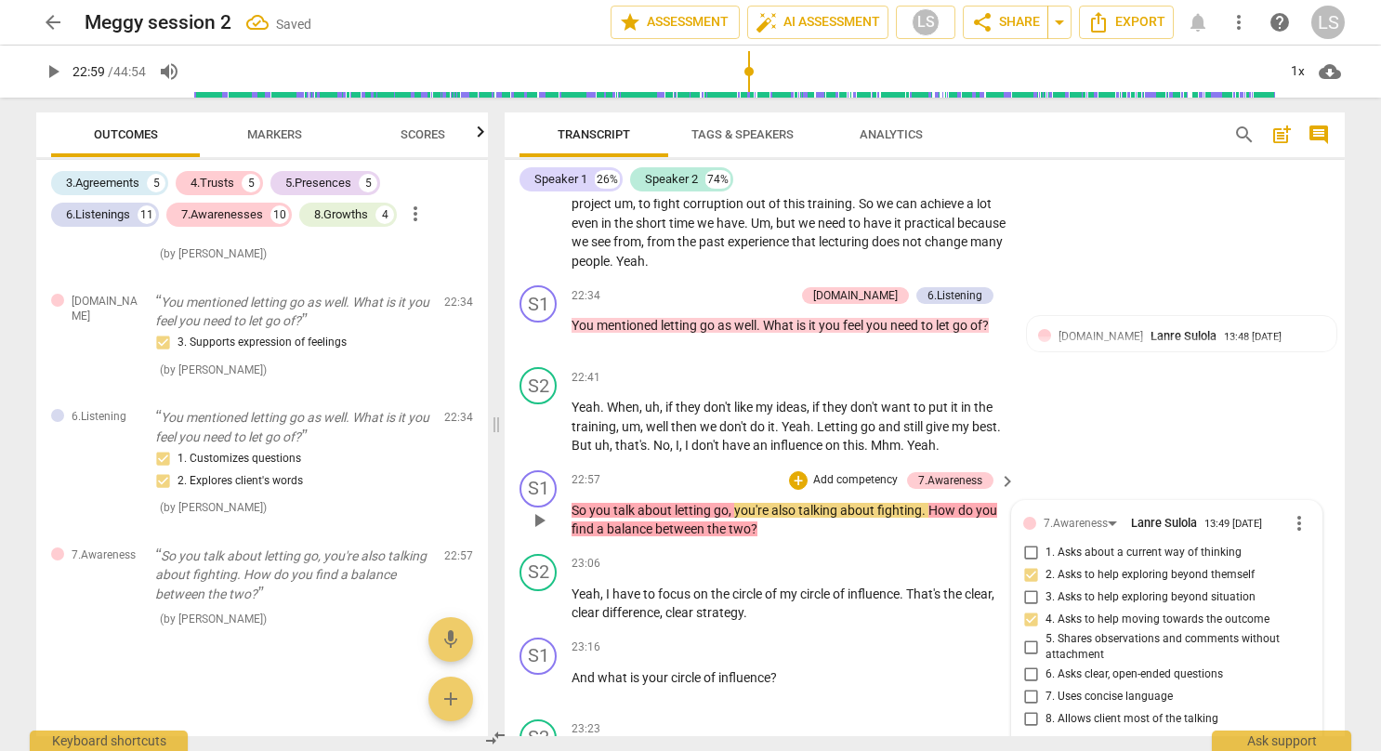
click at [1029, 586] on input "3. Asks to help exploring beyond situation" at bounding box center [1030, 597] width 30 height 22
checkbox input "true"
click at [1132, 403] on div "S2 play_arrow pause 22:41 + Add competency keyboard_arrow_right Yeah . When , u…" at bounding box center [924, 411] width 840 height 103
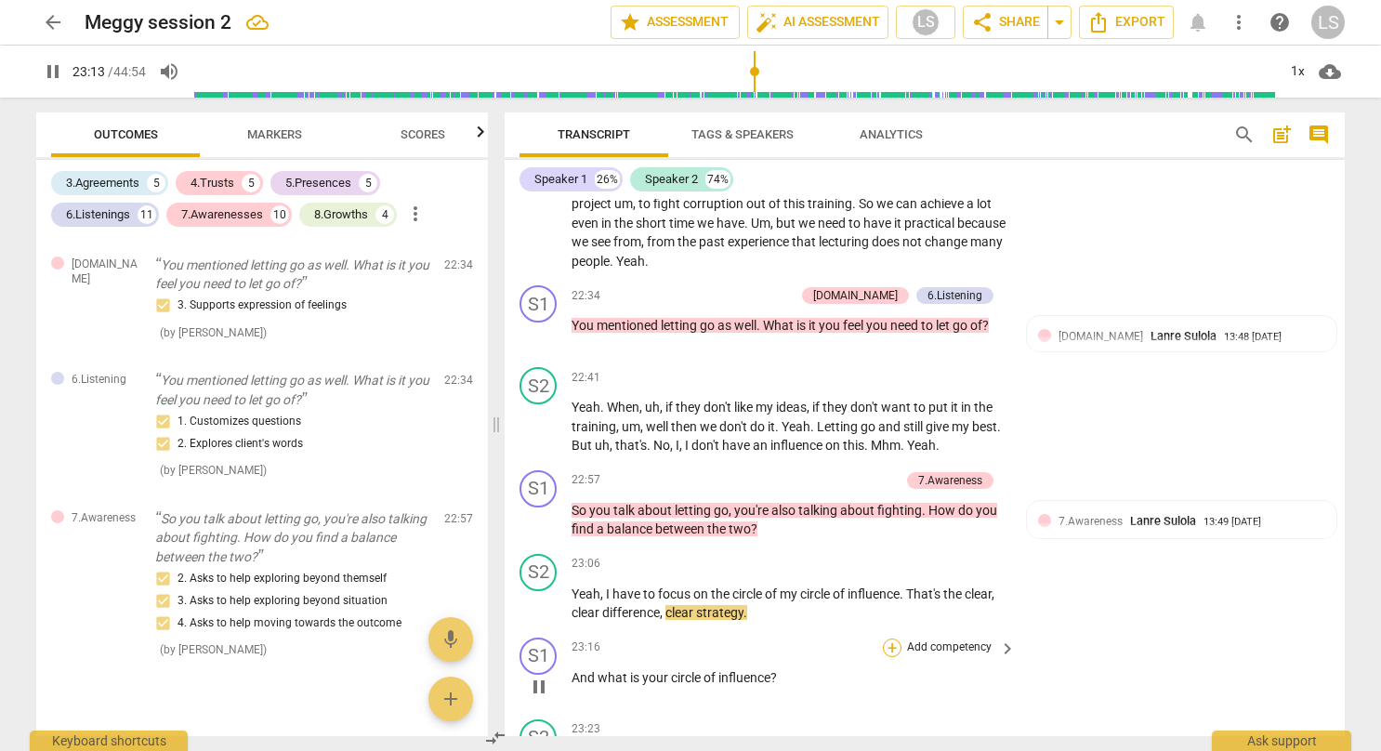
click at [896, 638] on div "+" at bounding box center [892, 647] width 19 height 19
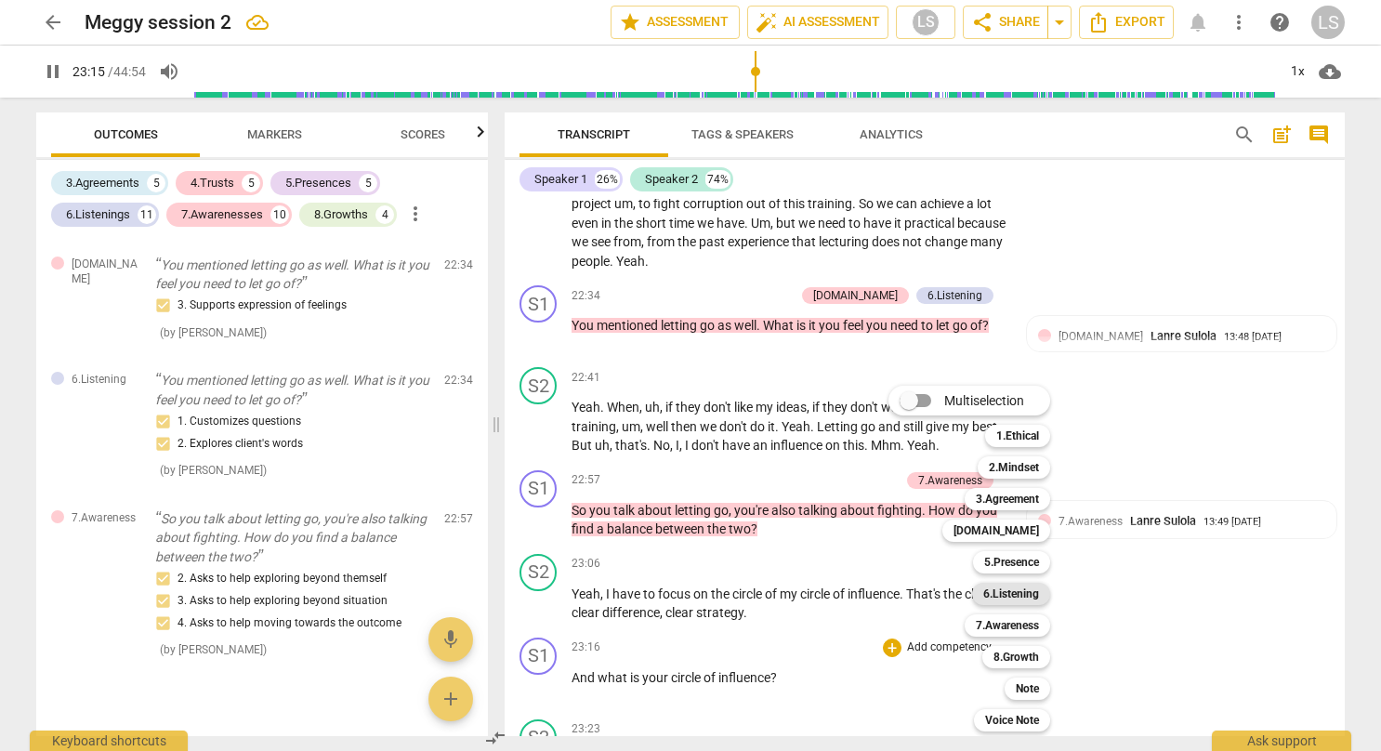
click at [1016, 586] on b "6.Listening" at bounding box center [1011, 594] width 56 height 22
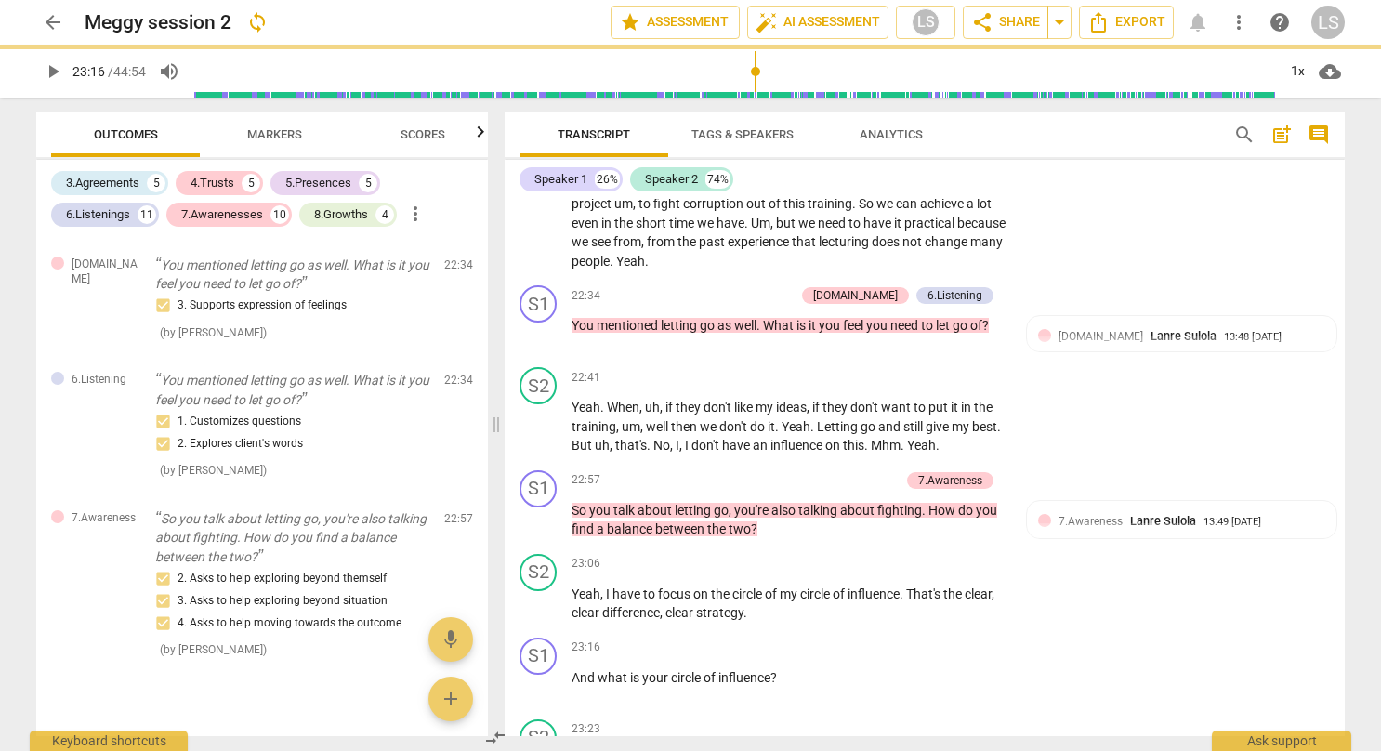
type input "1396"
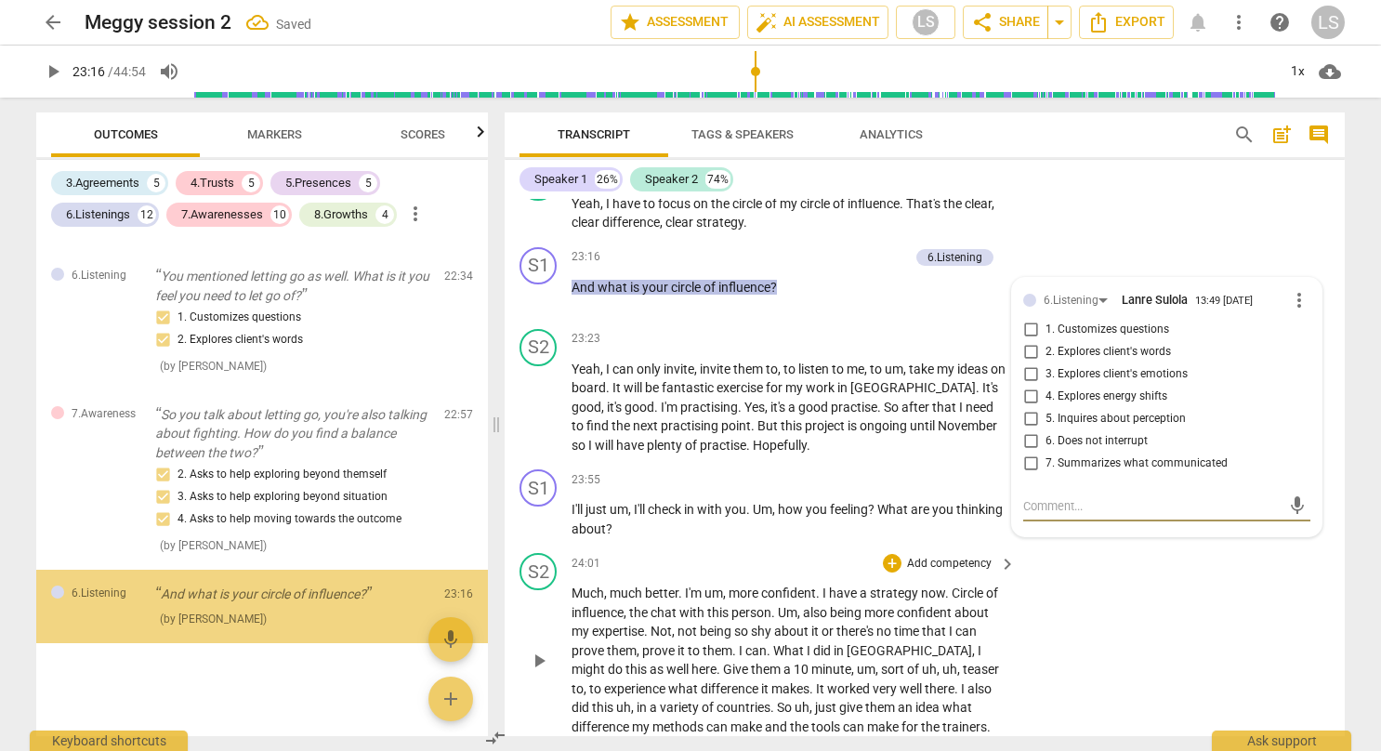
scroll to position [6227, 0]
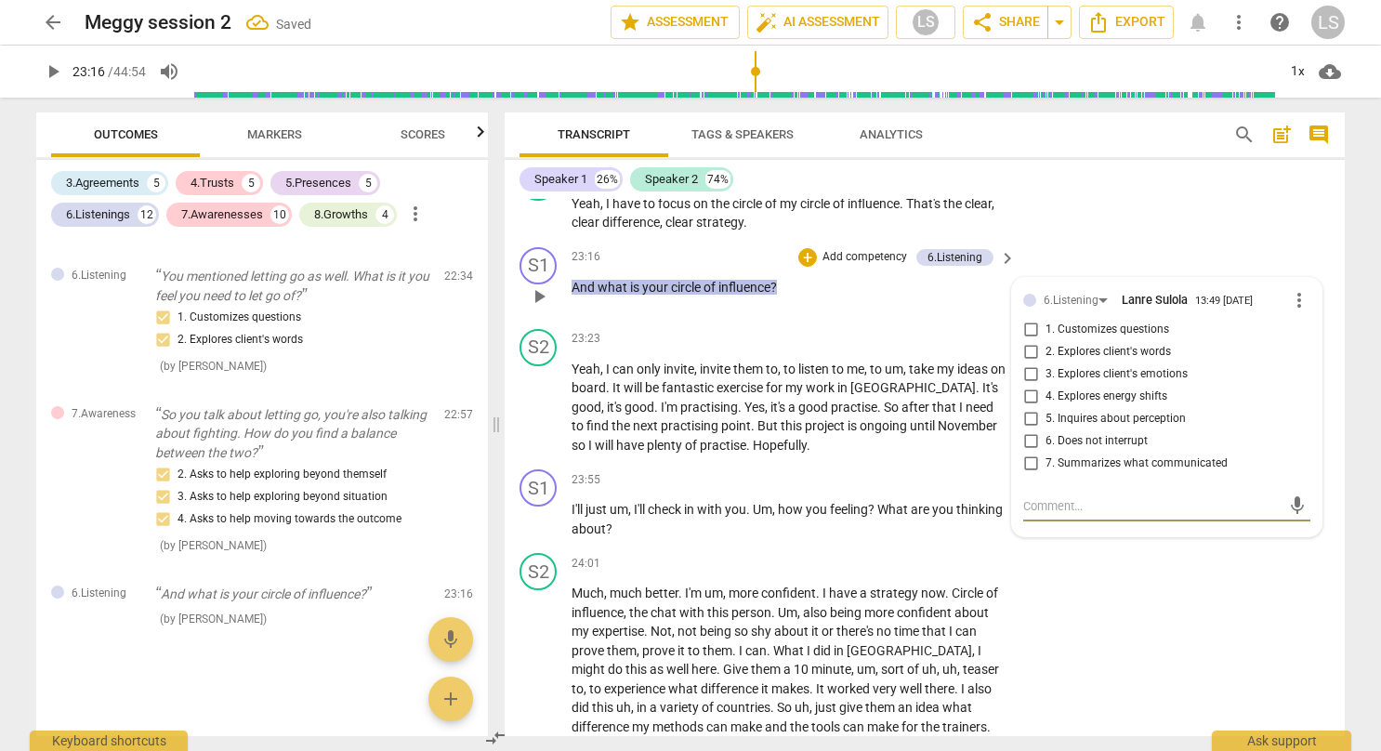
click at [1045, 321] on span "1. Customizes questions" at bounding box center [1107, 329] width 124 height 17
click at [1042, 319] on input "1. Customizes questions" at bounding box center [1030, 330] width 30 height 22
checkbox input "true"
click at [1025, 341] on input "2. Explores client's words" at bounding box center [1030, 352] width 30 height 22
checkbox input "true"
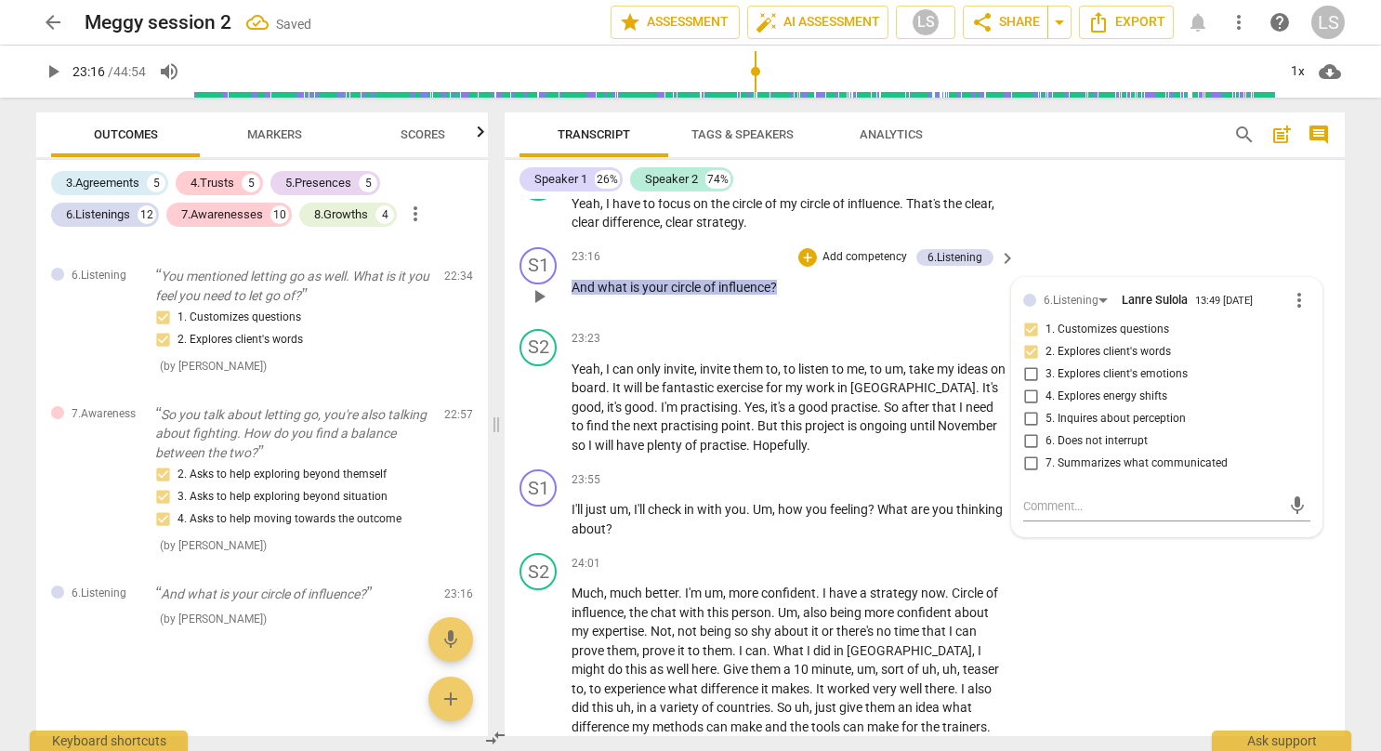
click at [1031, 408] on input "5. Inquires about perception" at bounding box center [1030, 419] width 30 height 22
checkbox input "true"
click at [1083, 650] on div "S2 play_arrow pause 24:01 + Add competency keyboard_arrow_right Much , much bet…" at bounding box center [924, 644] width 840 height 198
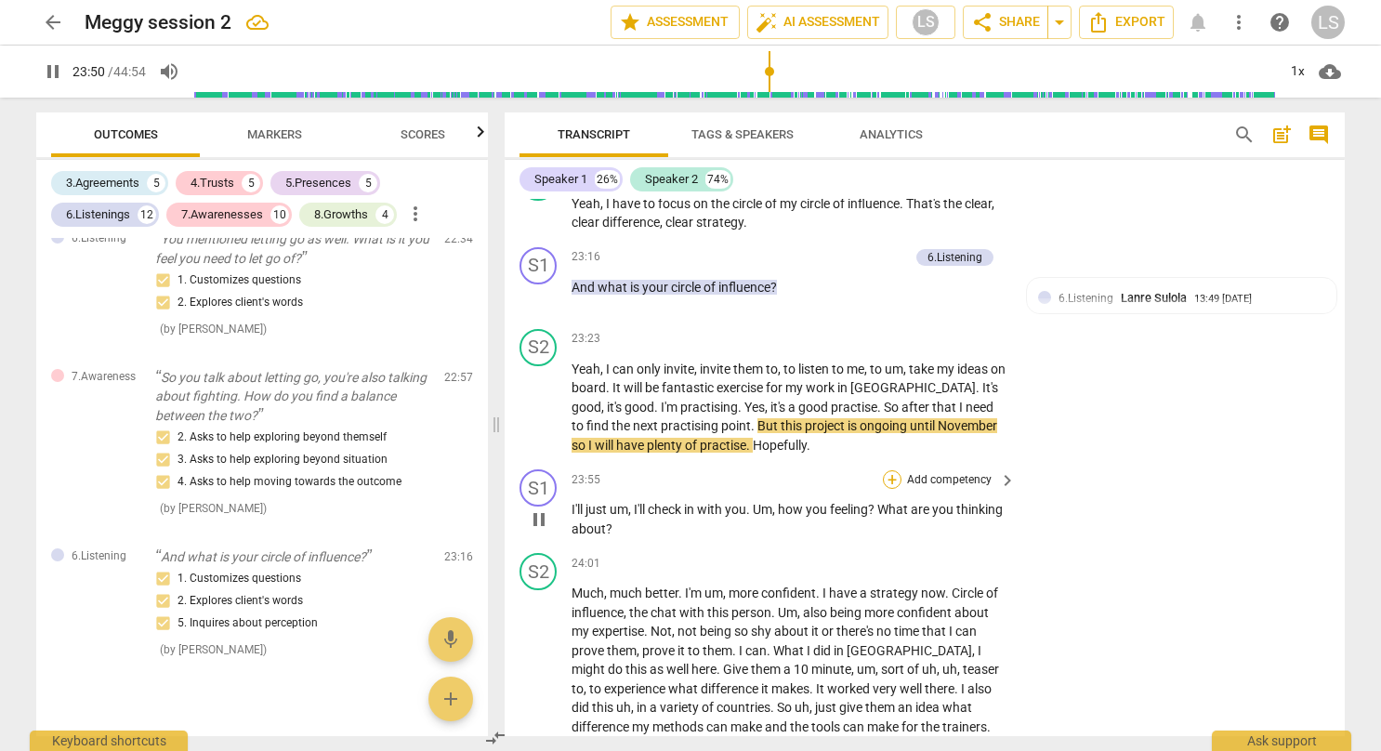
click at [890, 470] on div "+" at bounding box center [892, 479] width 19 height 19
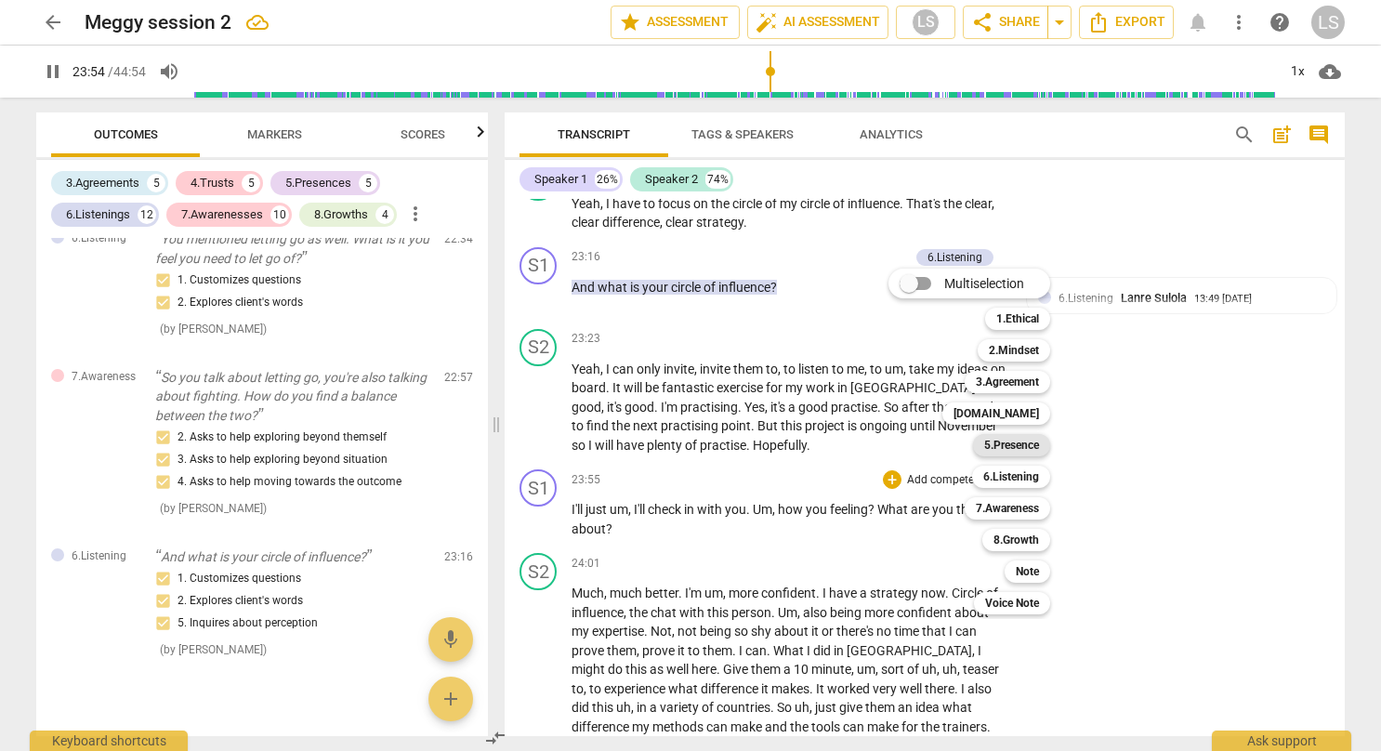
click at [1017, 446] on b "5.Presence" at bounding box center [1011, 445] width 55 height 22
type input "1435"
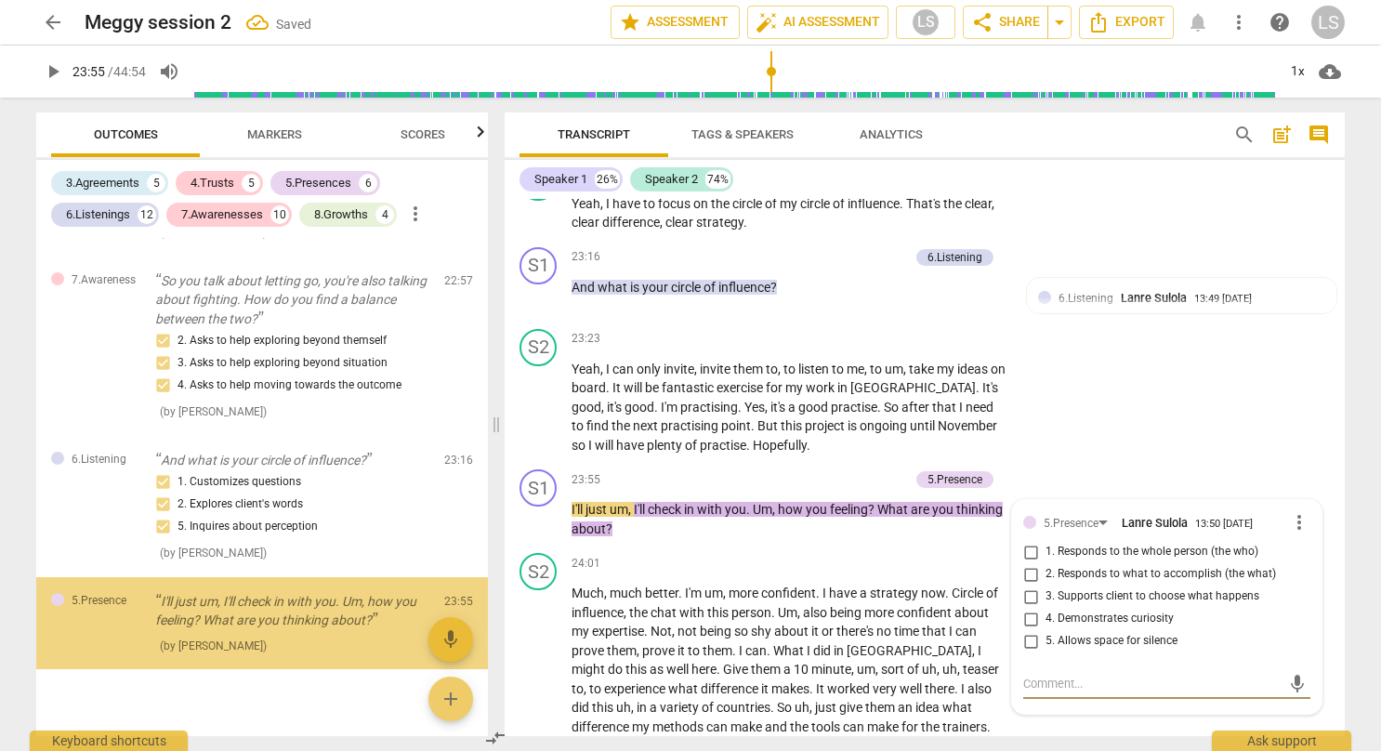
scroll to position [6388, 0]
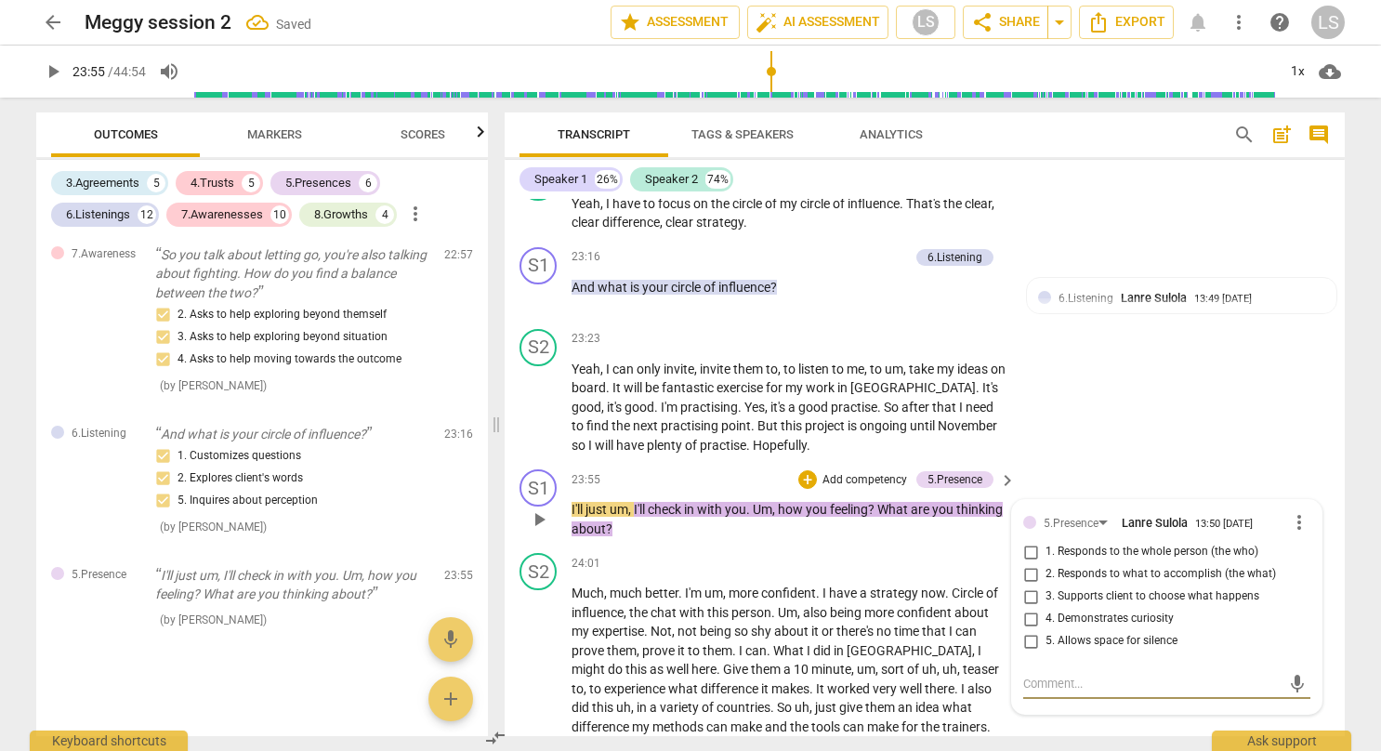
click at [1029, 608] on input "4. Demonstrates curiosity" at bounding box center [1030, 619] width 30 height 22
checkbox input "true"
click at [1098, 462] on div "S1 play_arrow pause 23:55 + Add competency 5.Presence keyboard_arrow_right I'll…" at bounding box center [924, 504] width 840 height 84
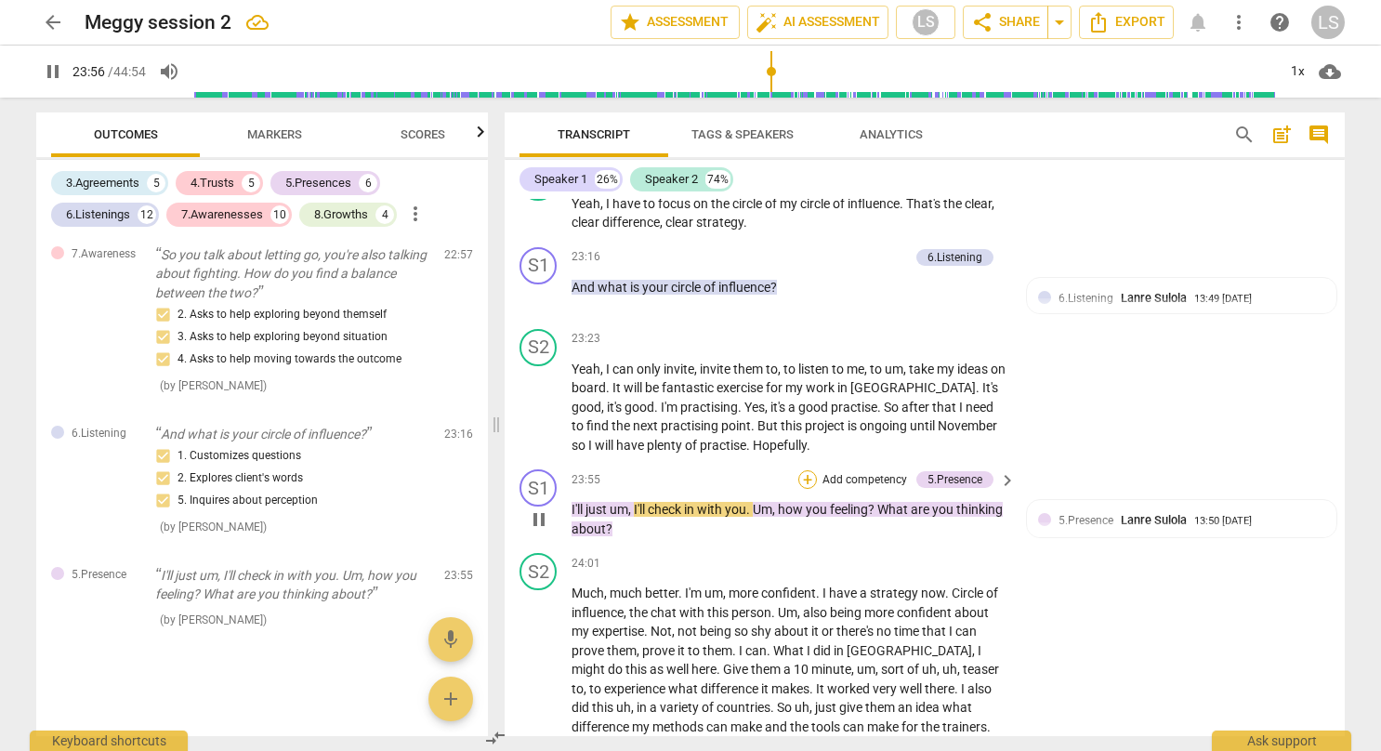
click at [801, 470] on div "+" at bounding box center [807, 479] width 19 height 19
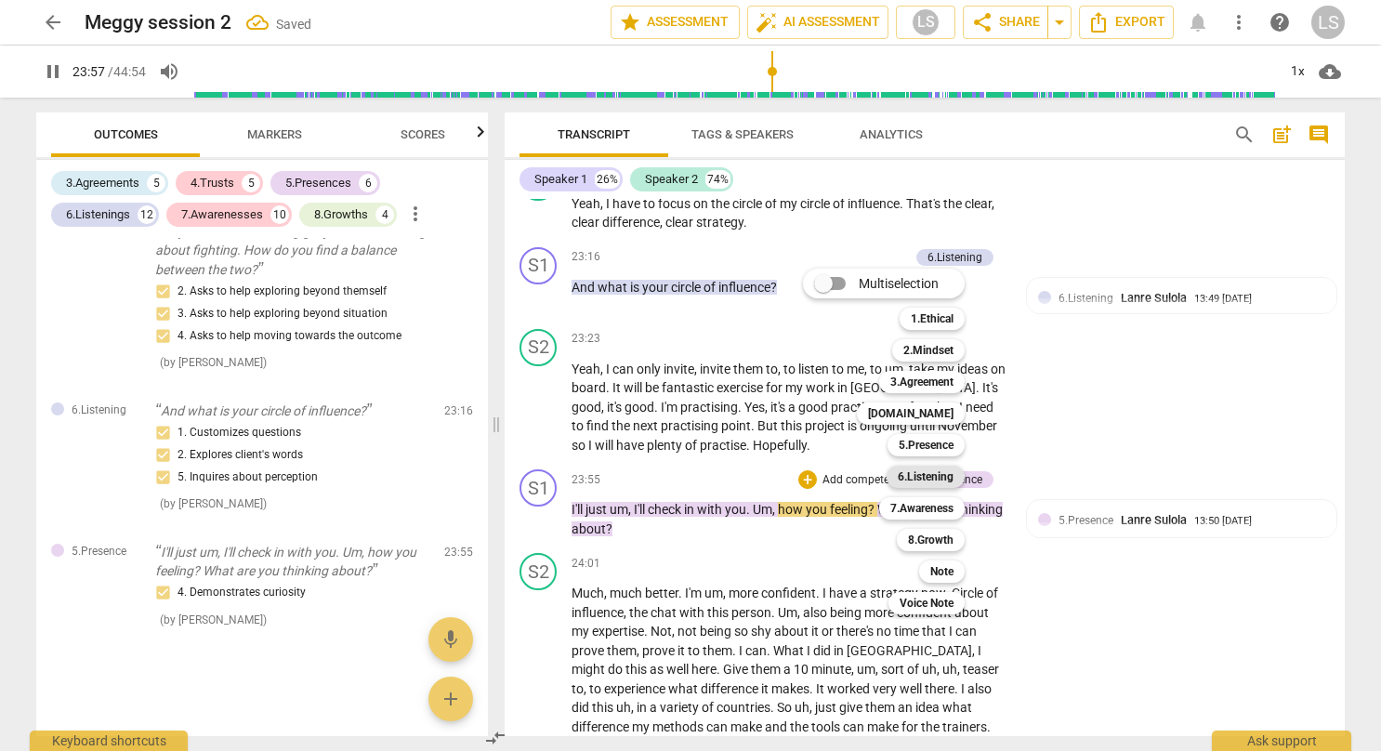
click at [938, 471] on b "6.Listening" at bounding box center [926, 476] width 56 height 22
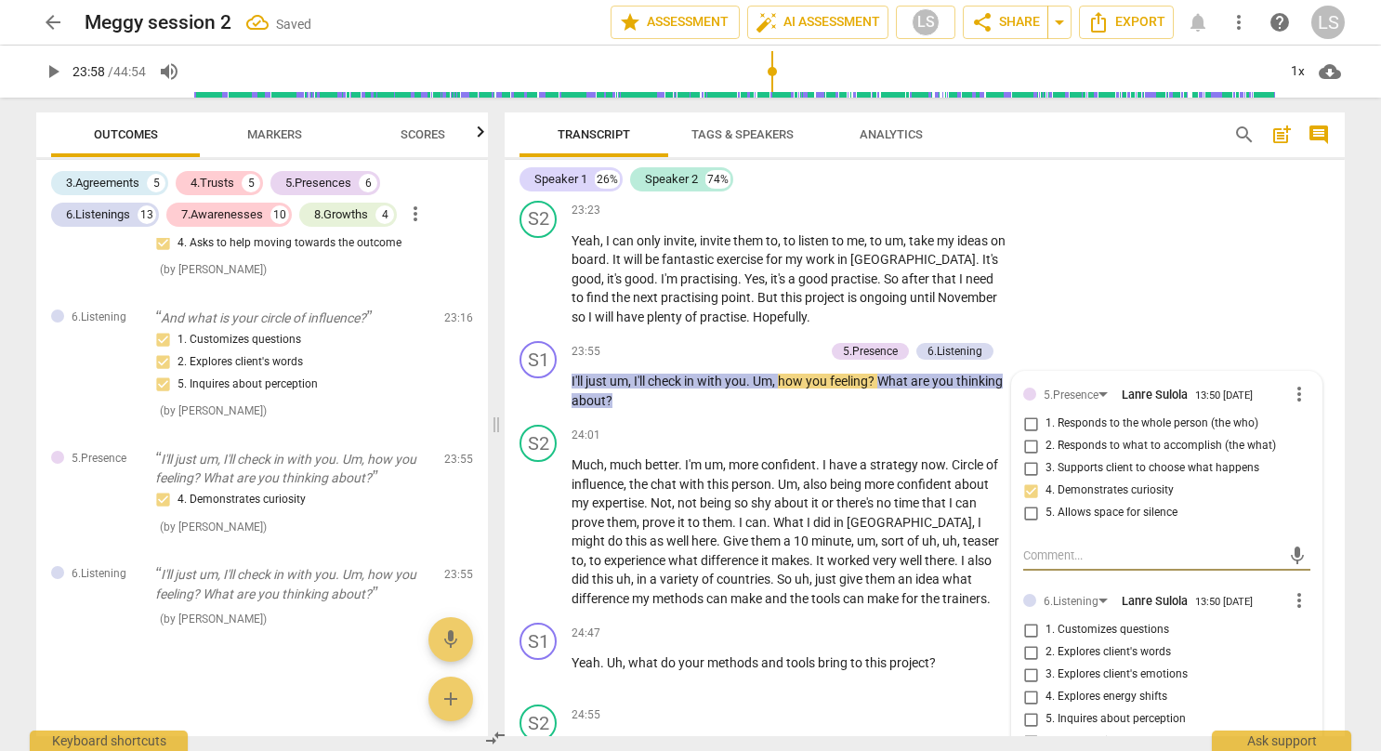
scroll to position [10420, 0]
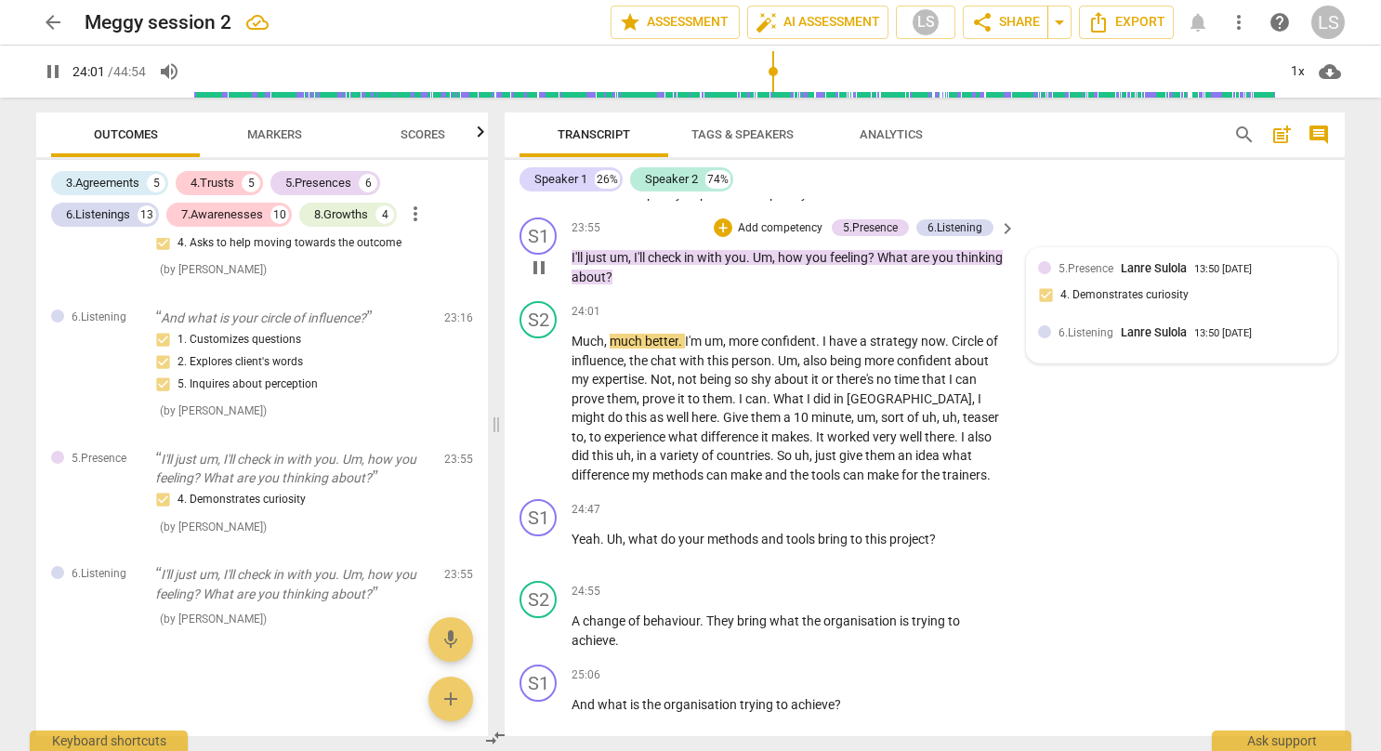
click at [1089, 326] on span "6.Listening" at bounding box center [1085, 332] width 55 height 13
type input "1442"
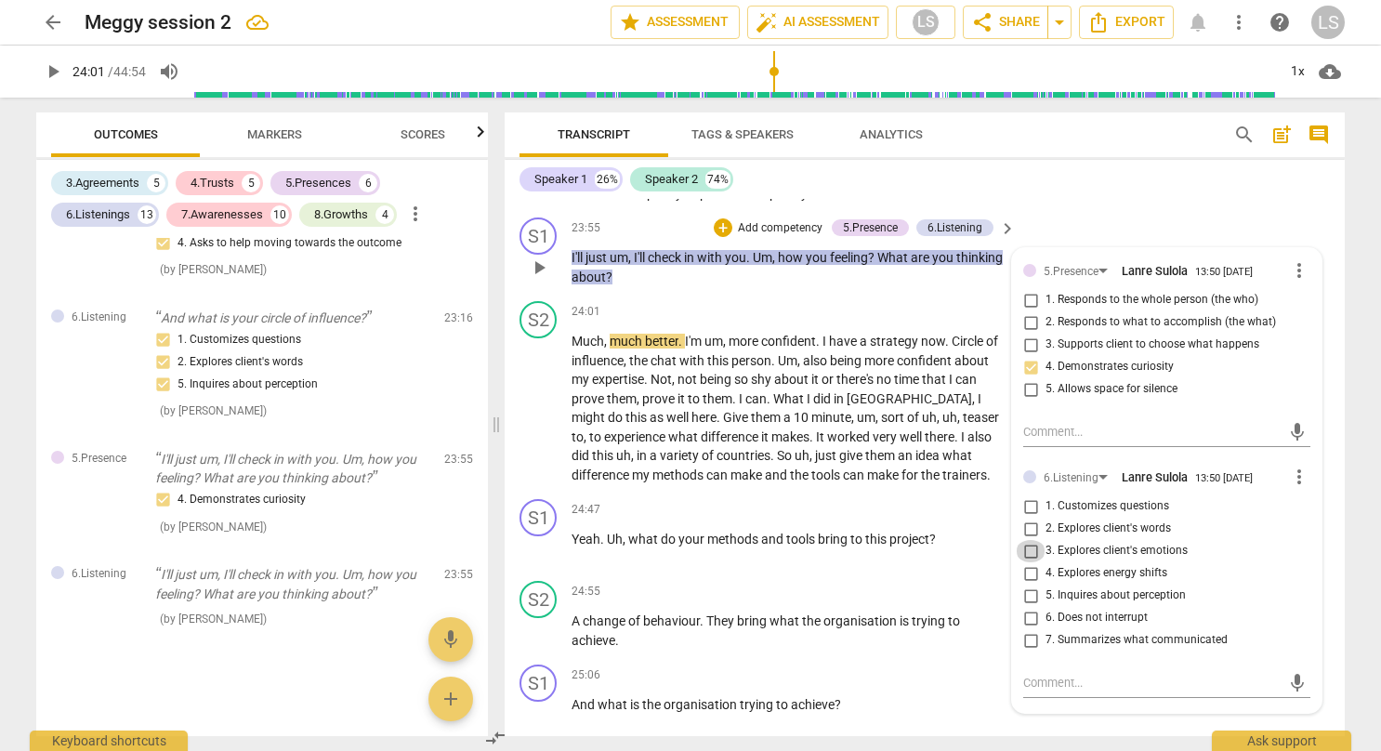
click at [1022, 540] on input "3. Explores client's emotions" at bounding box center [1030, 551] width 30 height 22
checkbox input "true"
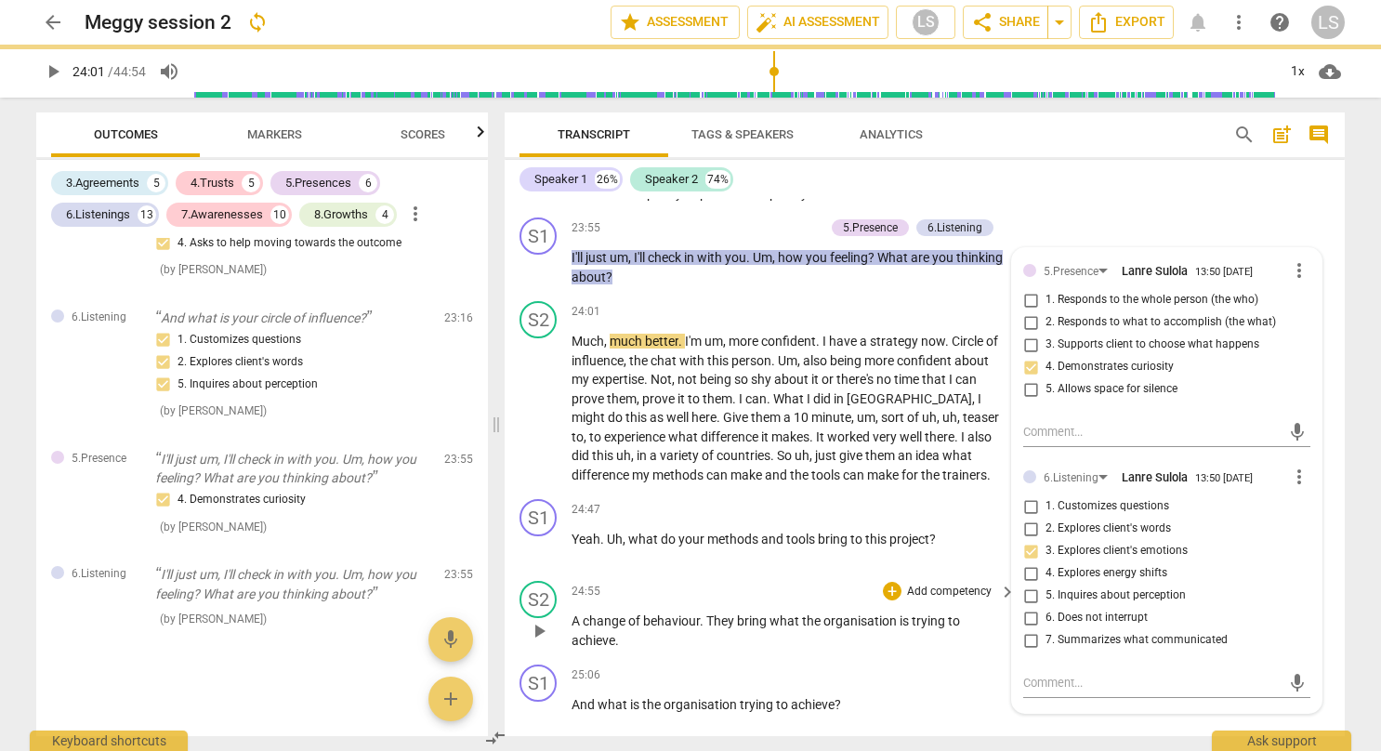
click at [983, 581] on div "24:55 + Add competency keyboard_arrow_right A change of behaviour . They bring …" at bounding box center [794, 615] width 446 height 69
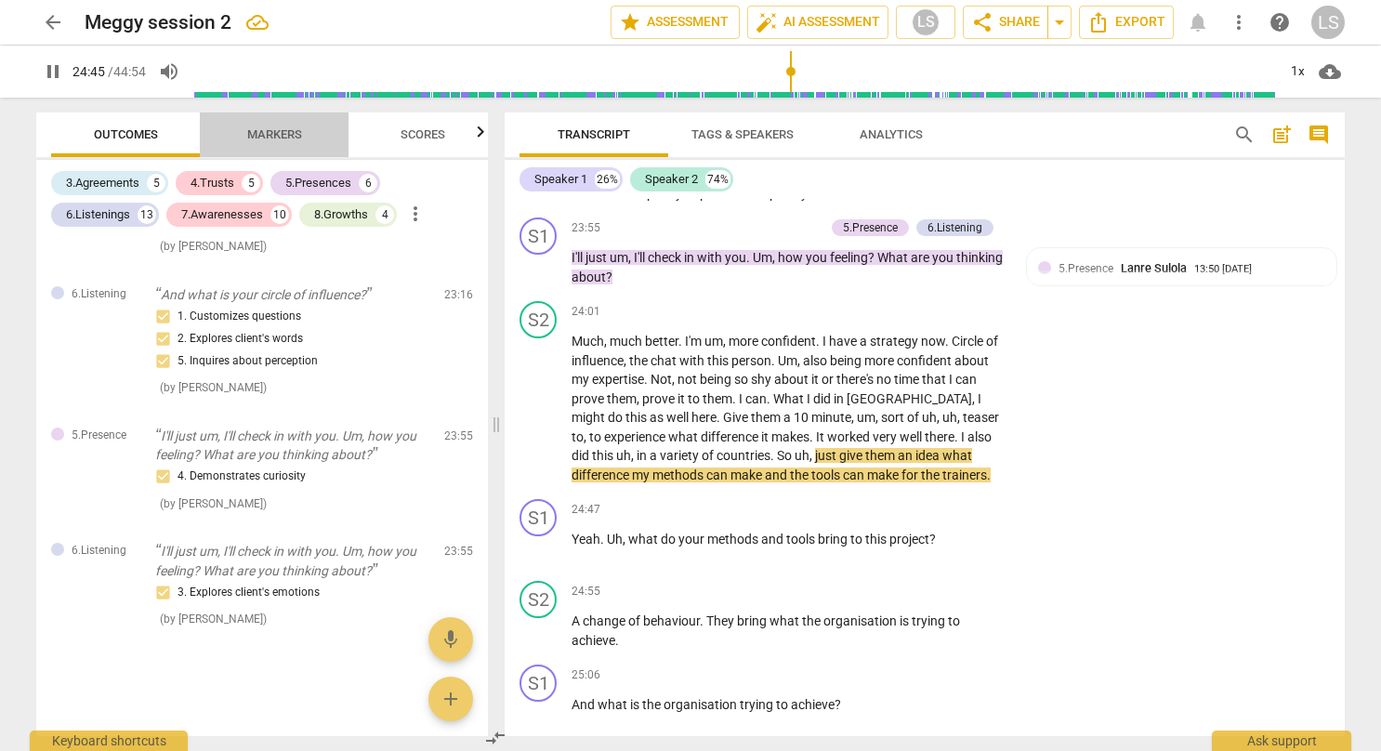
click at [295, 127] on span "Markers" at bounding box center [274, 134] width 55 height 14
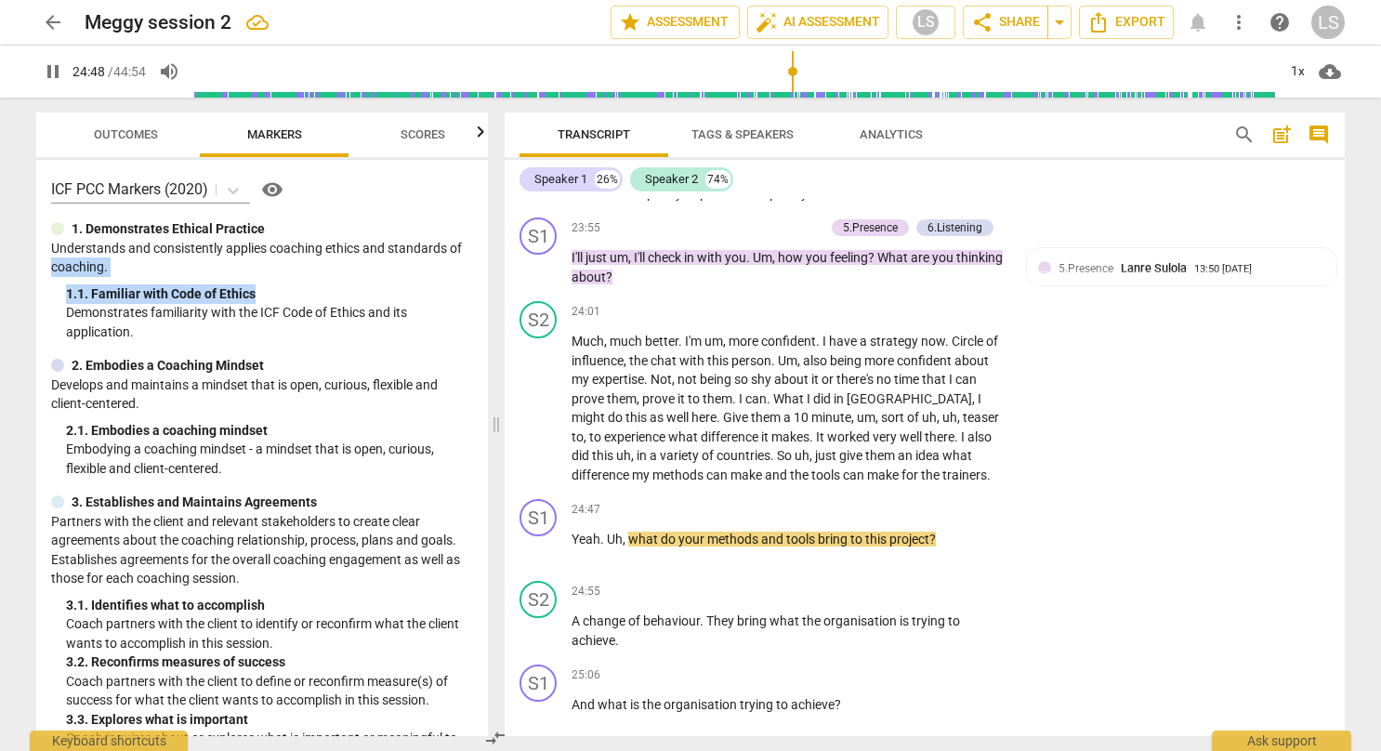
drag, startPoint x: 478, startPoint y: 249, endPoint x: 485, endPoint y: 282, distance: 34.3
click at [485, 282] on div "ICF PCC Markers (2020) visibility 1. Demonstrates Ethical Practice Understands …" at bounding box center [262, 448] width 452 height 576
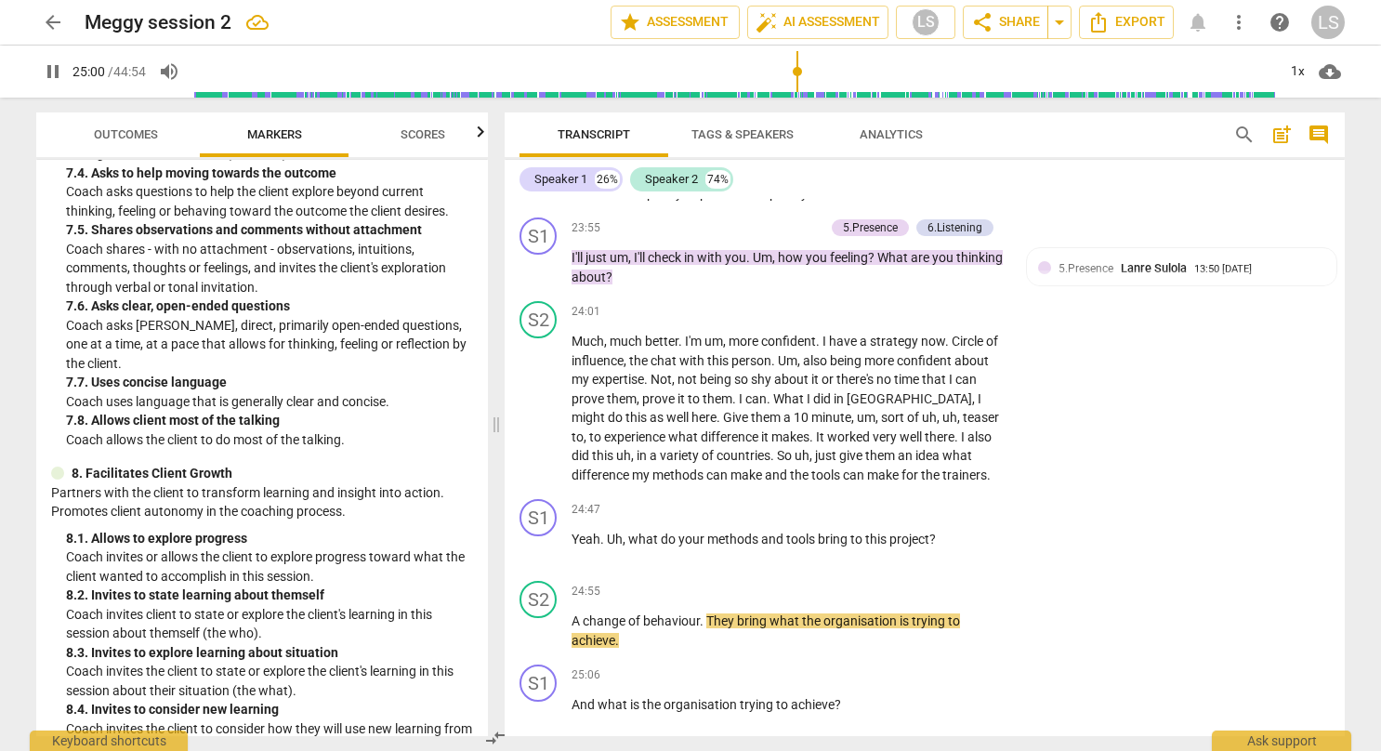
scroll to position [2046, 0]
click at [889, 500] on div "+" at bounding box center [892, 509] width 19 height 19
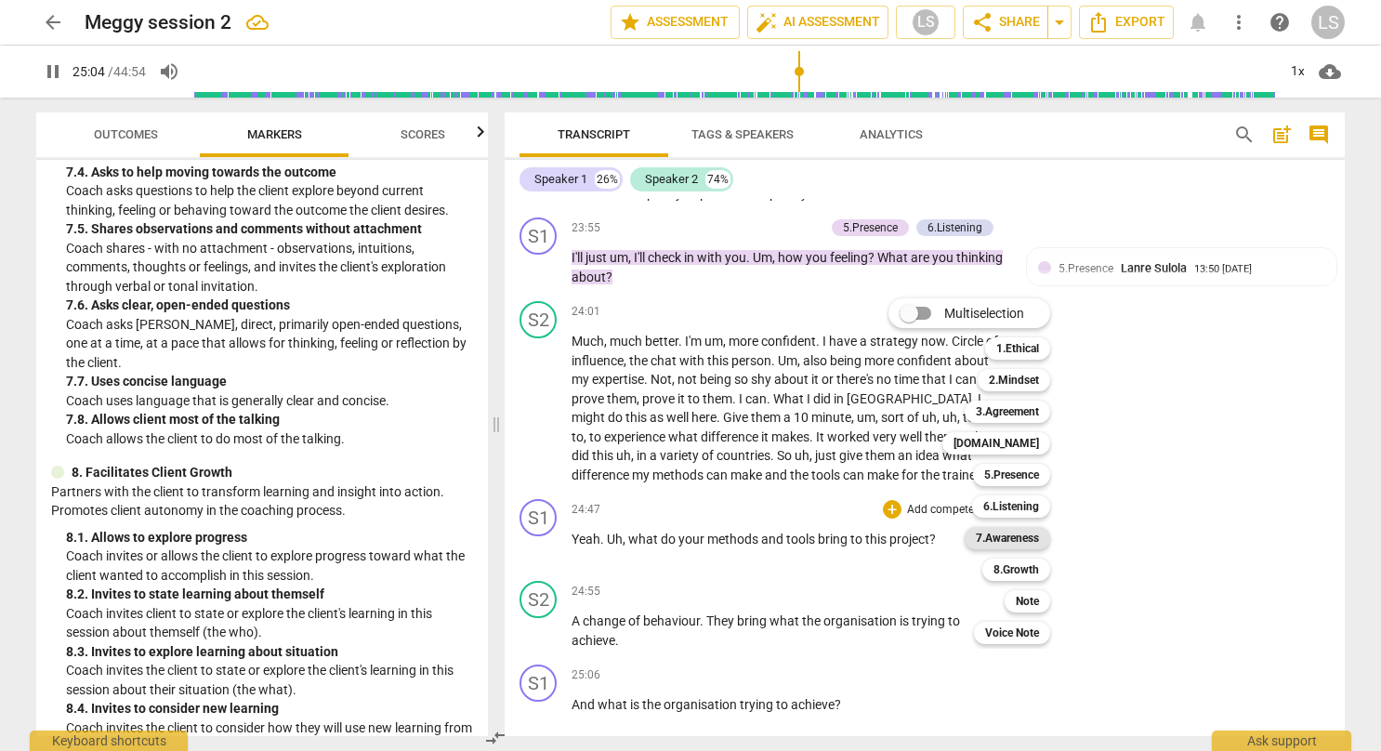
click at [984, 543] on b "7.Awareness" at bounding box center [1007, 538] width 63 height 22
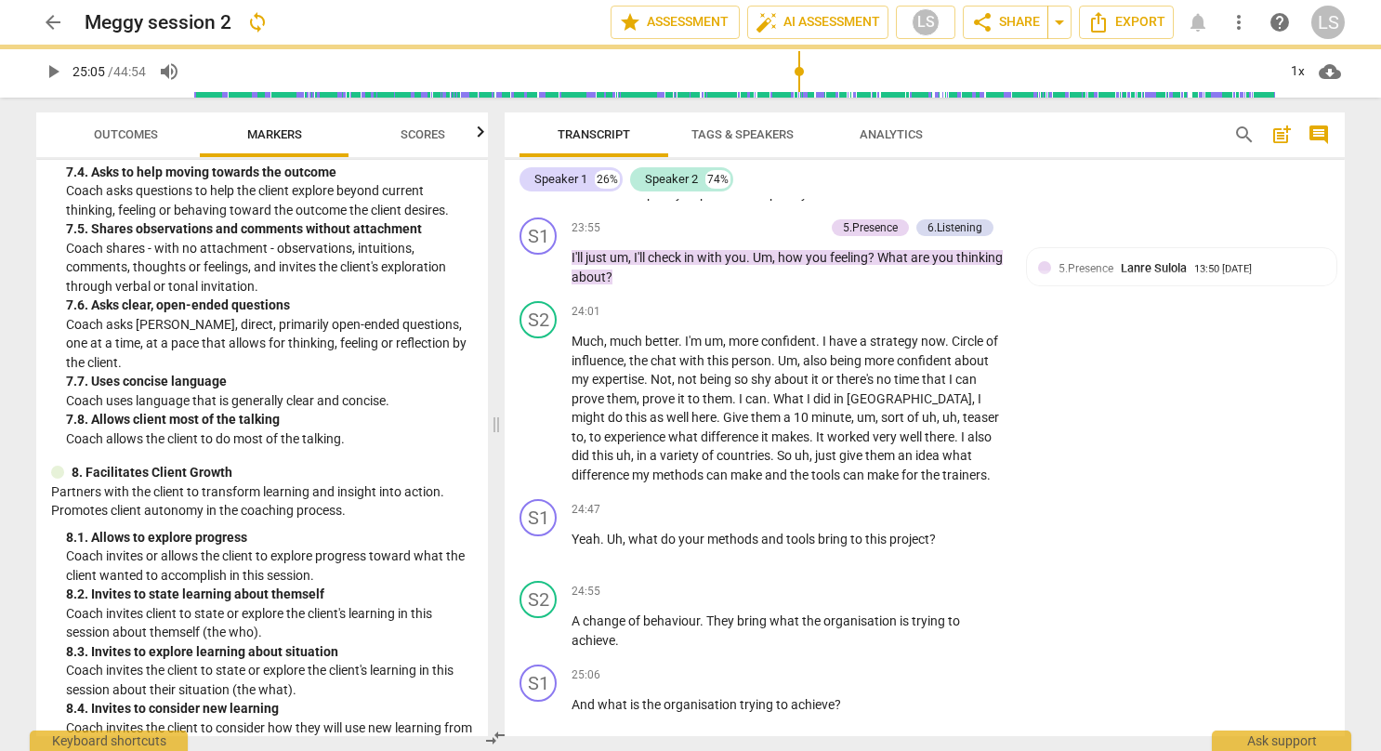
type input "1505"
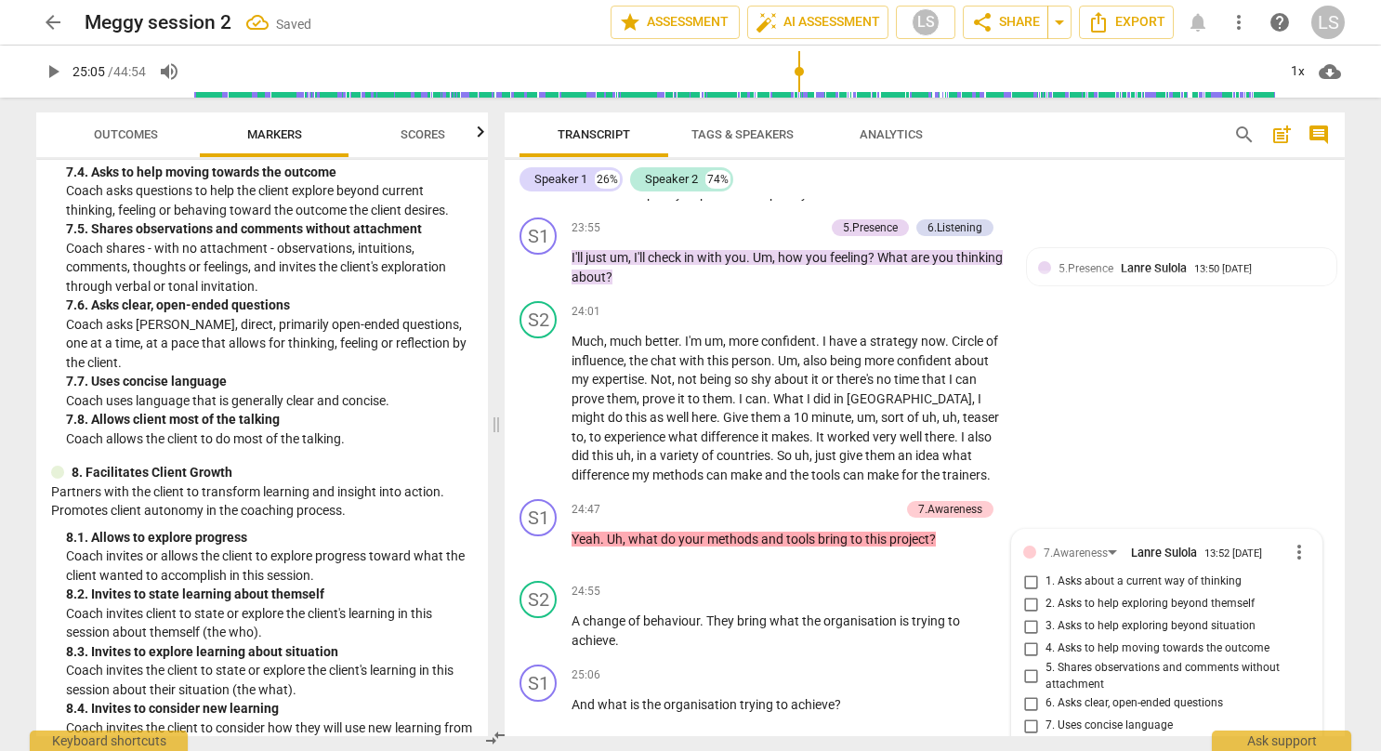
scroll to position [10705, 0]
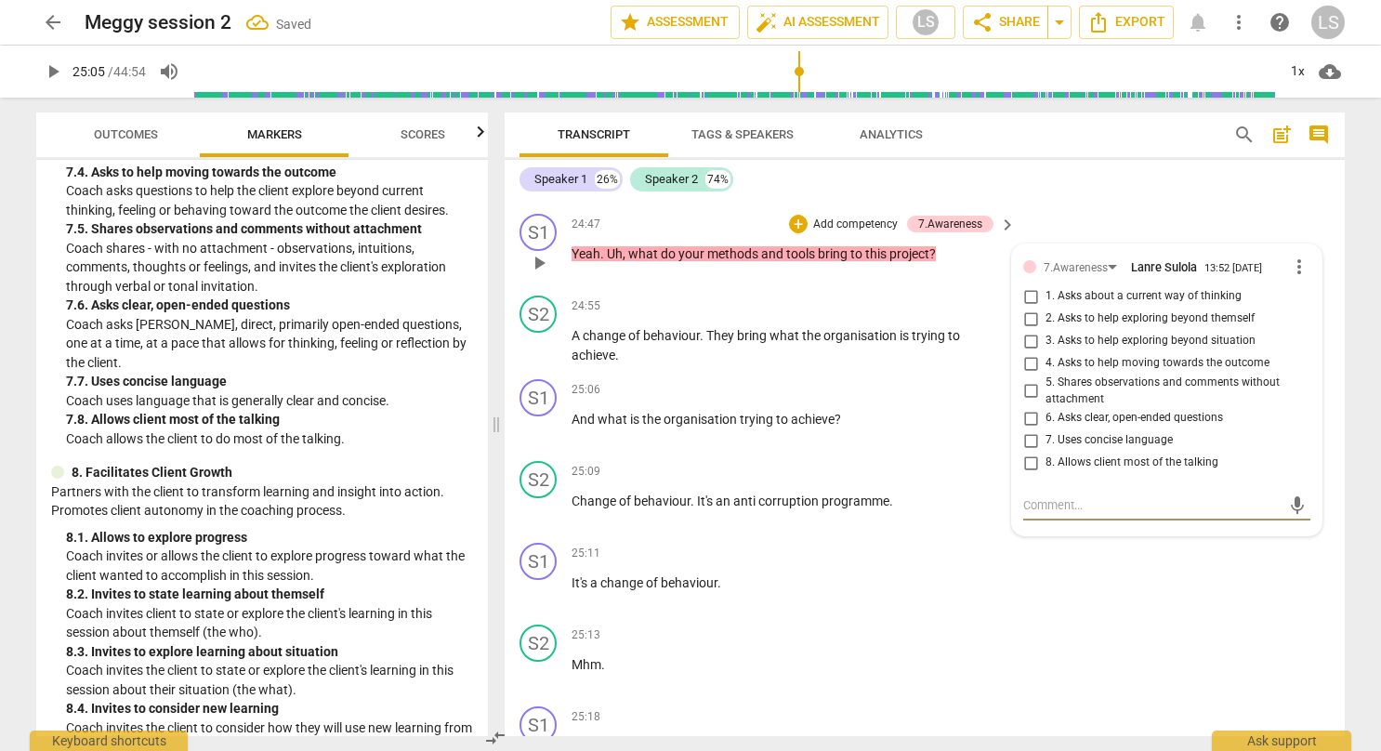
click at [1027, 407] on input "6. Asks clear, open-ended questions" at bounding box center [1030, 418] width 30 height 22
checkbox input "true"
click at [1026, 429] on input "7. Uses concise language" at bounding box center [1030, 440] width 30 height 22
checkbox input "true"
click at [1009, 557] on div "25:11 + Add competency keyboard_arrow_right It's a change of behaviour ." at bounding box center [794, 576] width 446 height 67
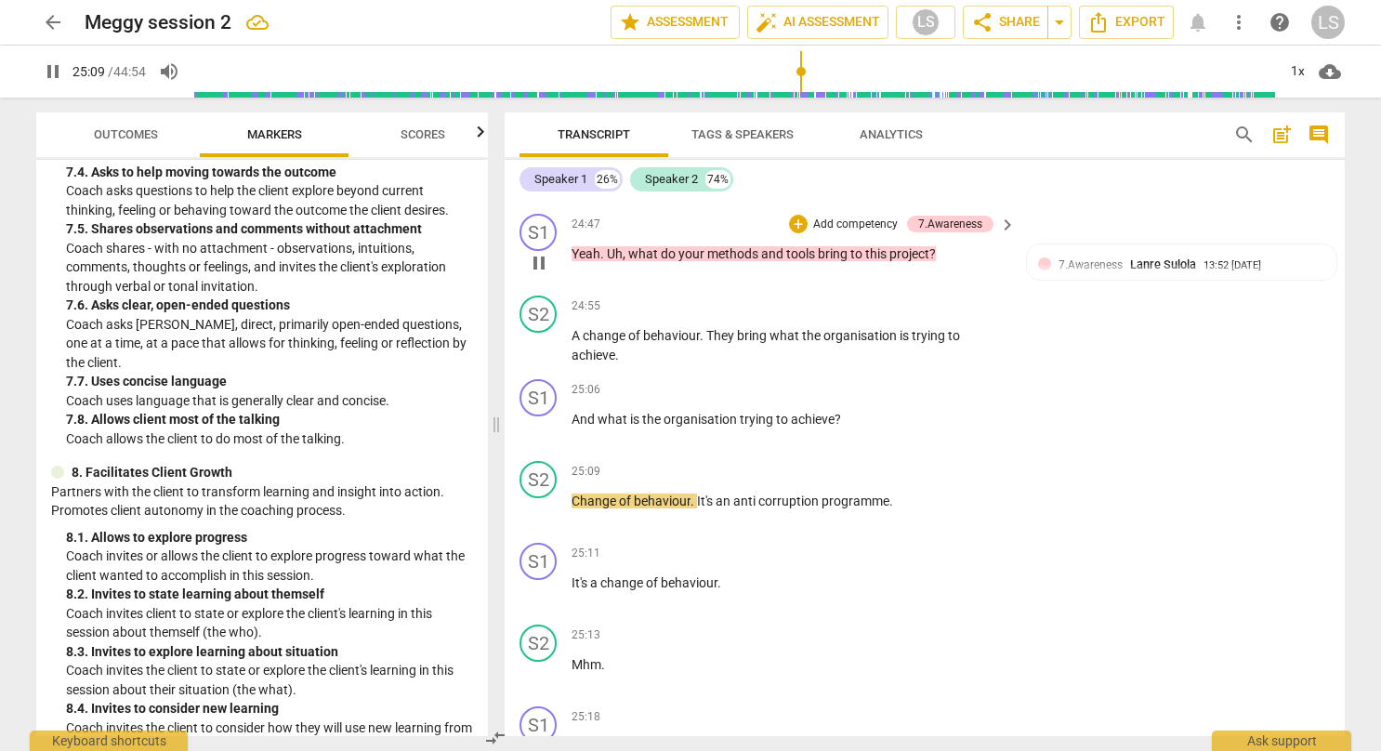
click at [886, 246] on span "this" at bounding box center [877, 253] width 24 height 15
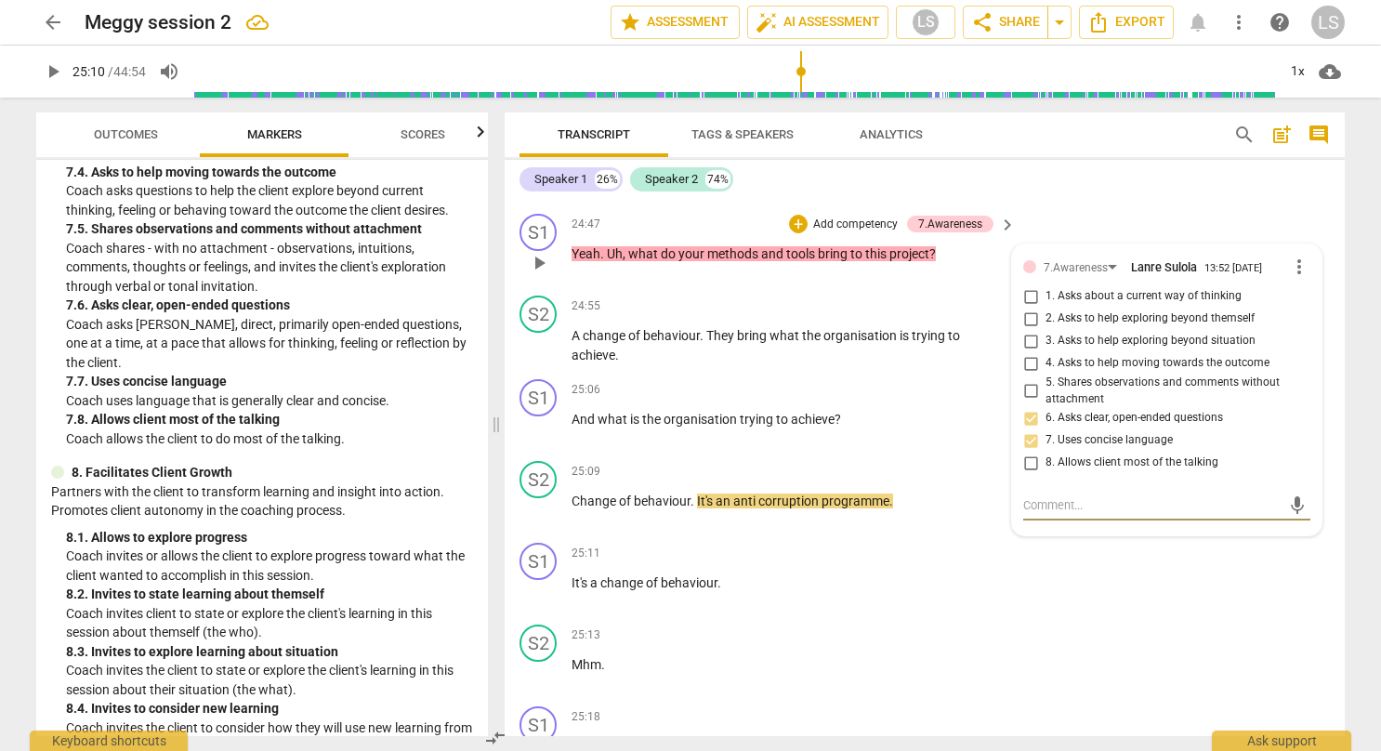
click at [977, 242] on div "24:47 + Add competency 7.Awareness keyboard_arrow_right Yeah . Uh , what do you…" at bounding box center [794, 247] width 446 height 67
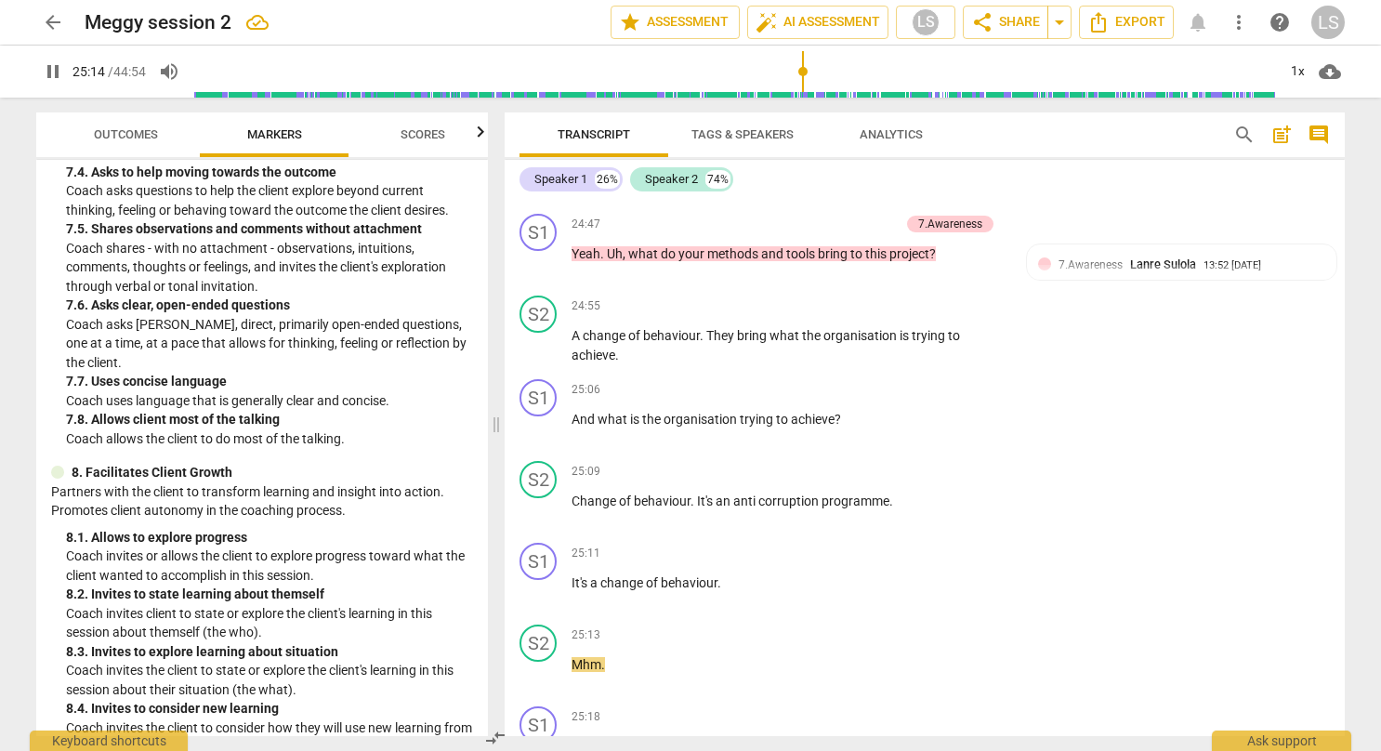
drag, startPoint x: 1336, startPoint y: 473, endPoint x: 1339, endPoint y: 459, distance: 14.2
click at [1339, 459] on div "S1 play_arrow pause 00:03 + Add competency 3.Agreement keyboard_arrow_right So …" at bounding box center [924, 467] width 840 height 537
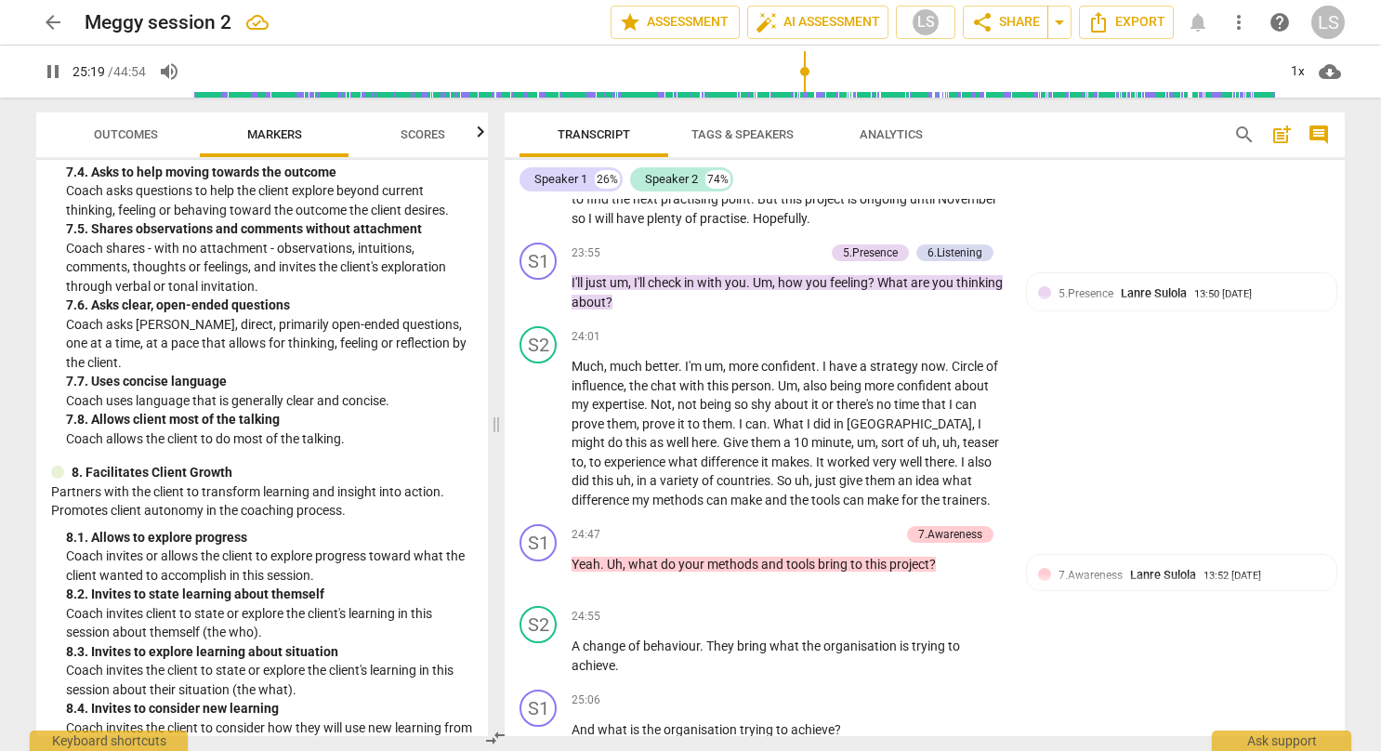
scroll to position [10396, 0]
click at [797, 524] on div "+" at bounding box center [798, 533] width 19 height 19
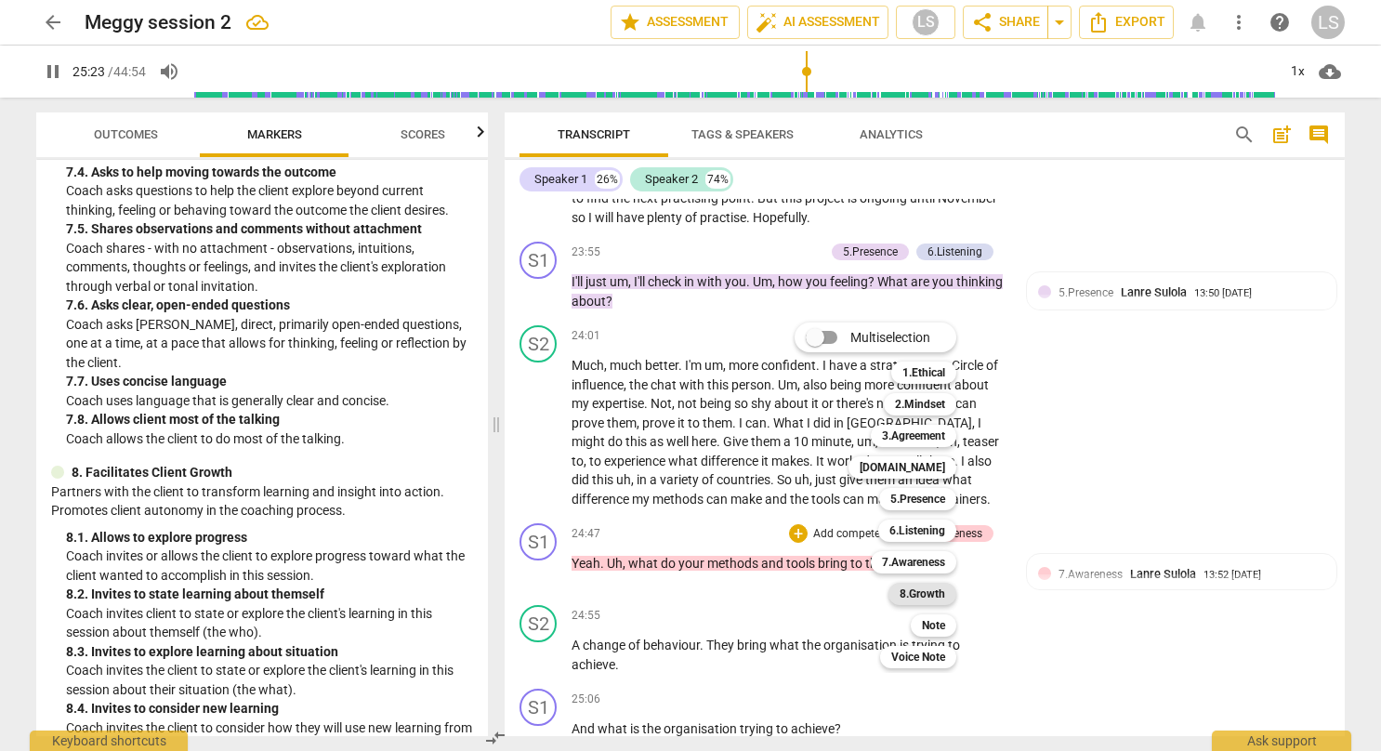
click at [925, 591] on b "8.Growth" at bounding box center [922, 594] width 46 height 22
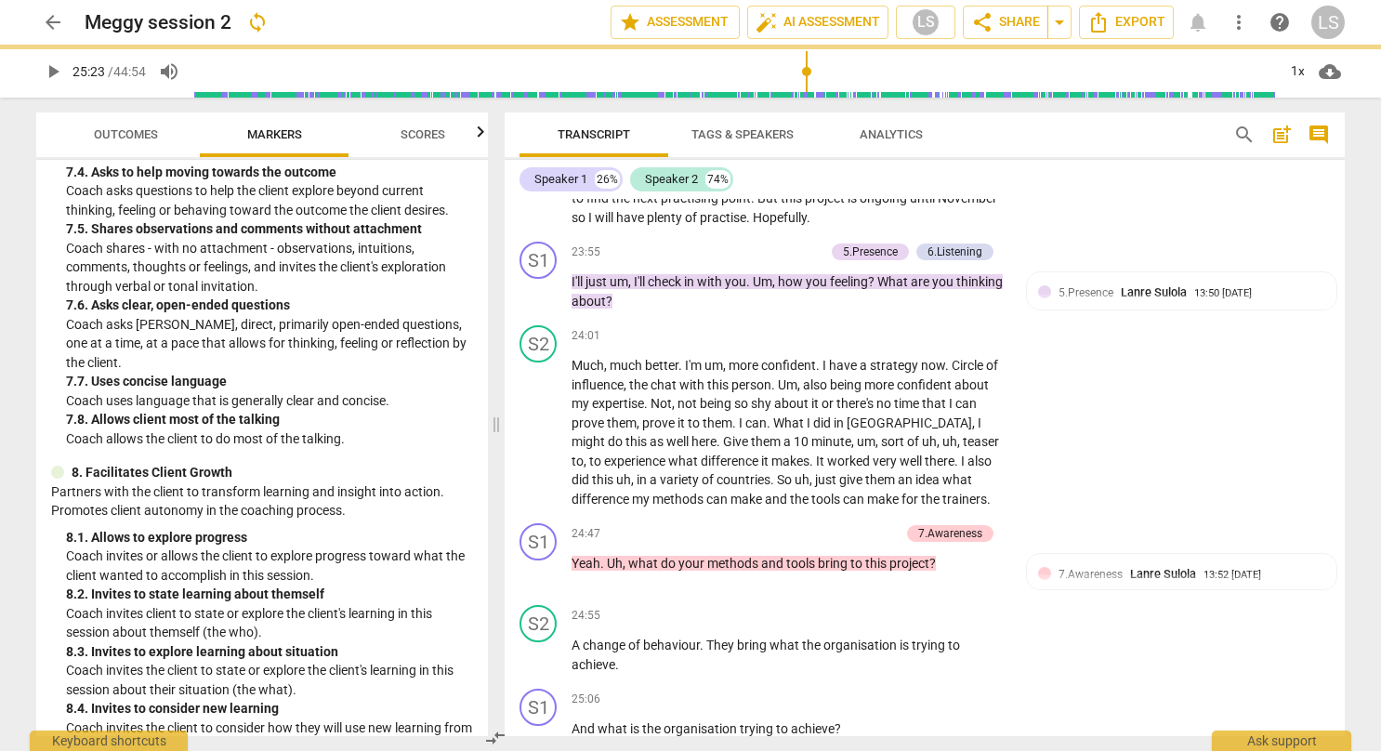
type input "1524"
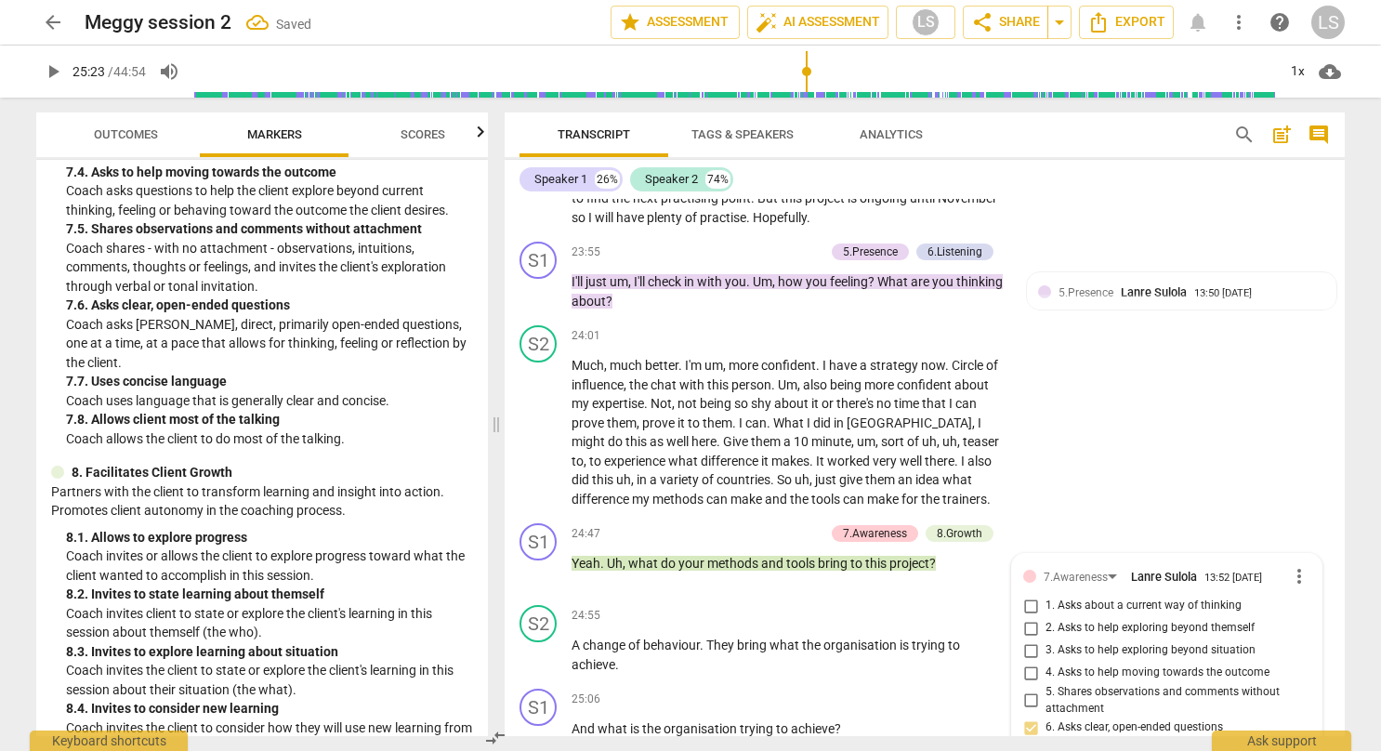
scroll to position [10705, 0]
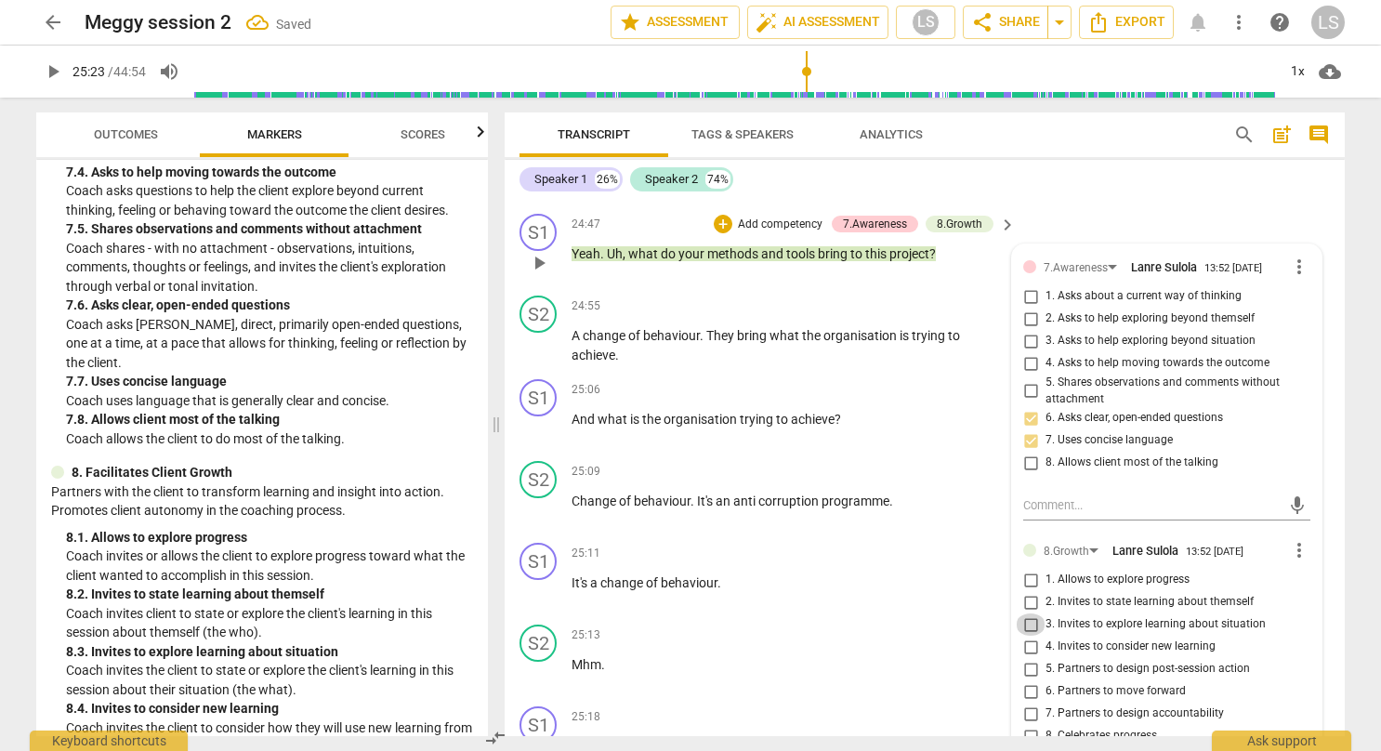
click at [1022, 613] on input "3. Invites to explore learning about situation" at bounding box center [1030, 624] width 30 height 22
checkbox input "true"
click at [951, 655] on p "Mhm ." at bounding box center [788, 665] width 435 height 20
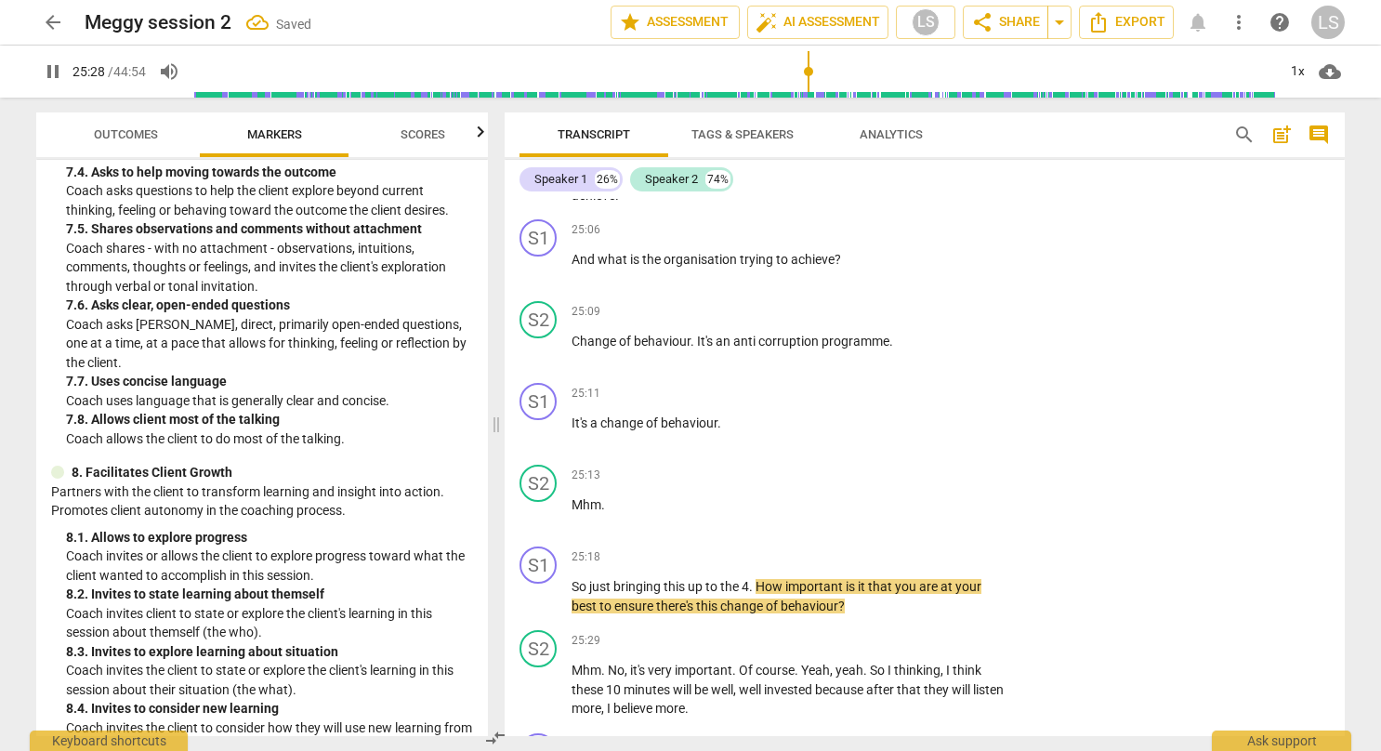
scroll to position [10987, 0]
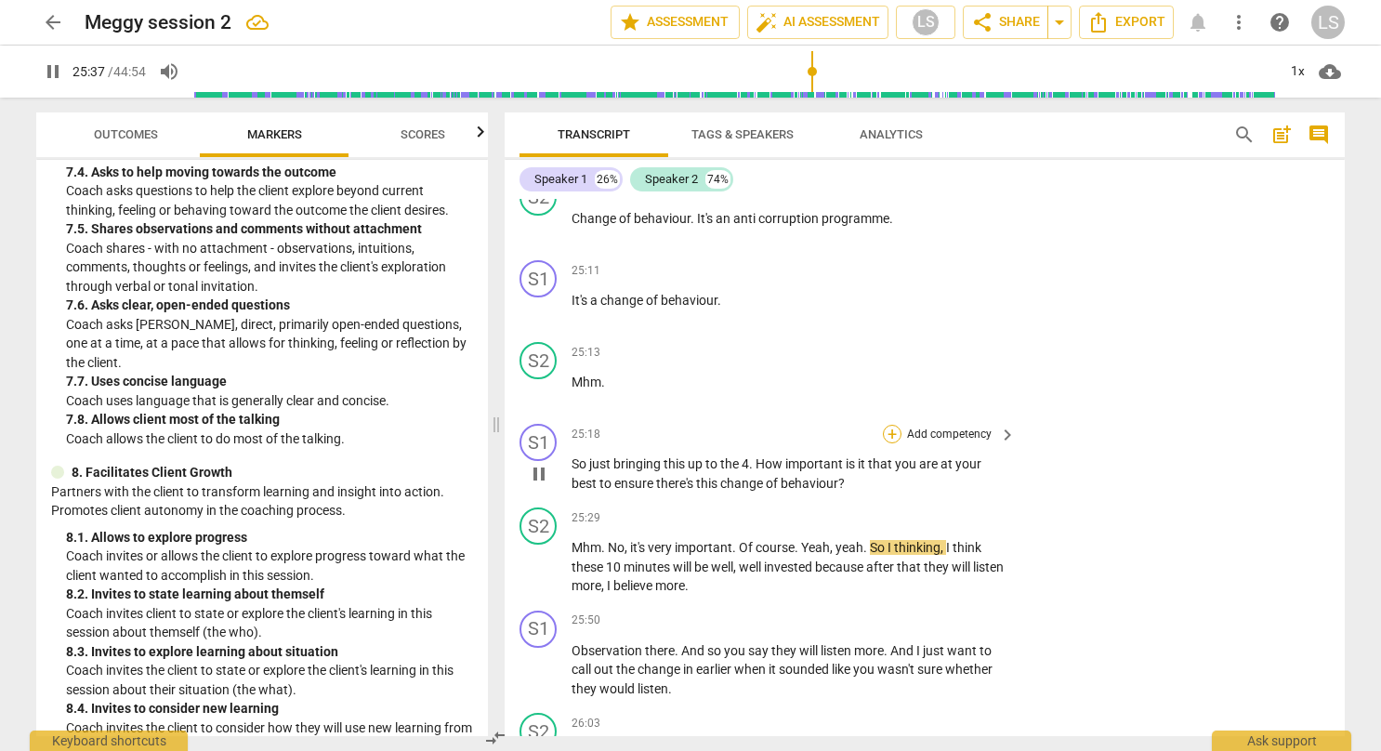
click at [889, 425] on div "+" at bounding box center [892, 434] width 19 height 19
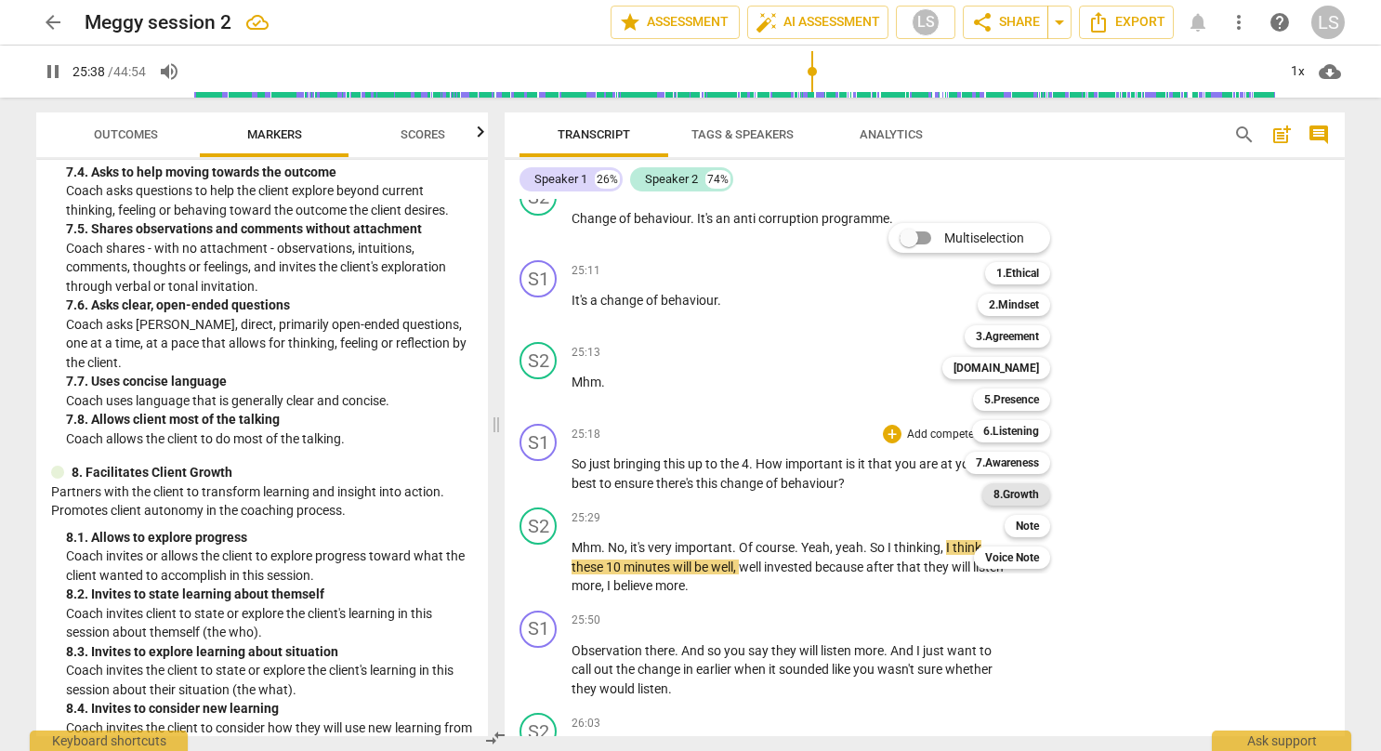
click at [1013, 504] on b "8.Growth" at bounding box center [1016, 494] width 46 height 22
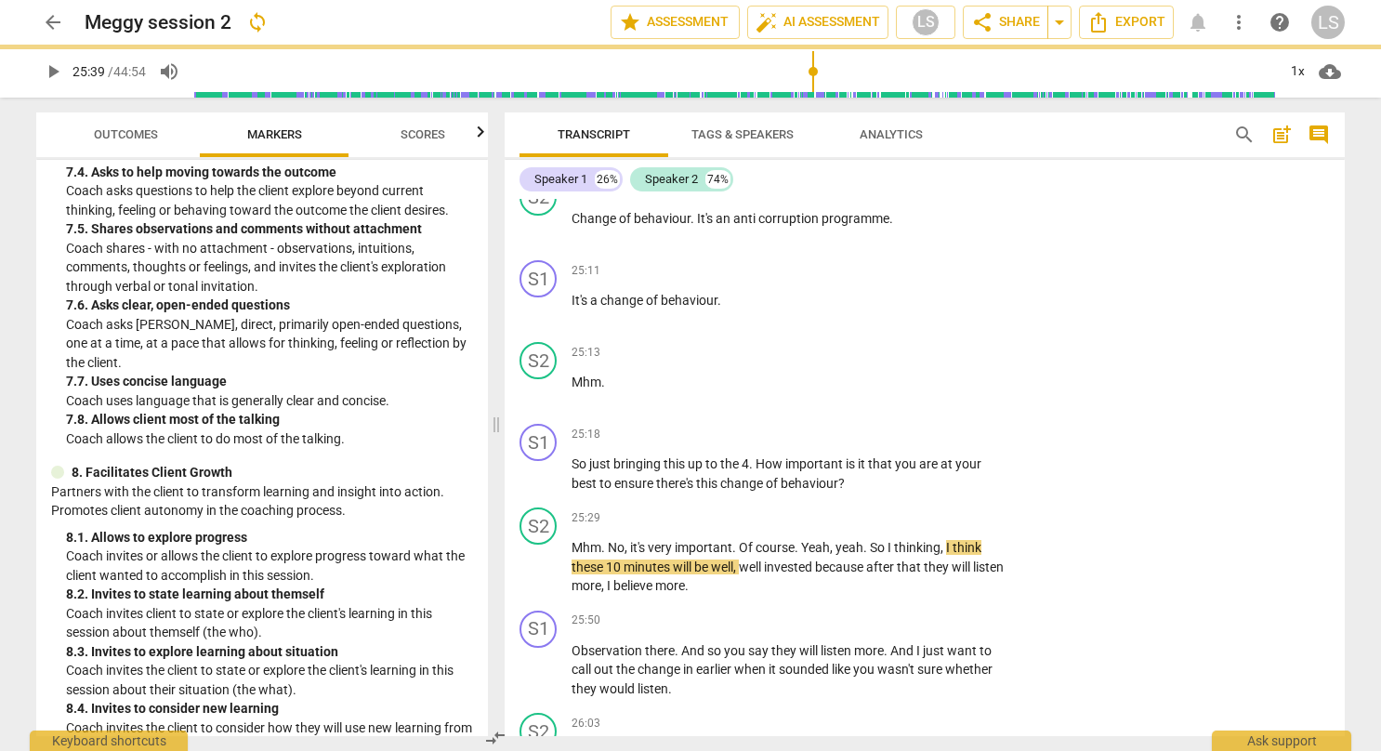
type input "1539"
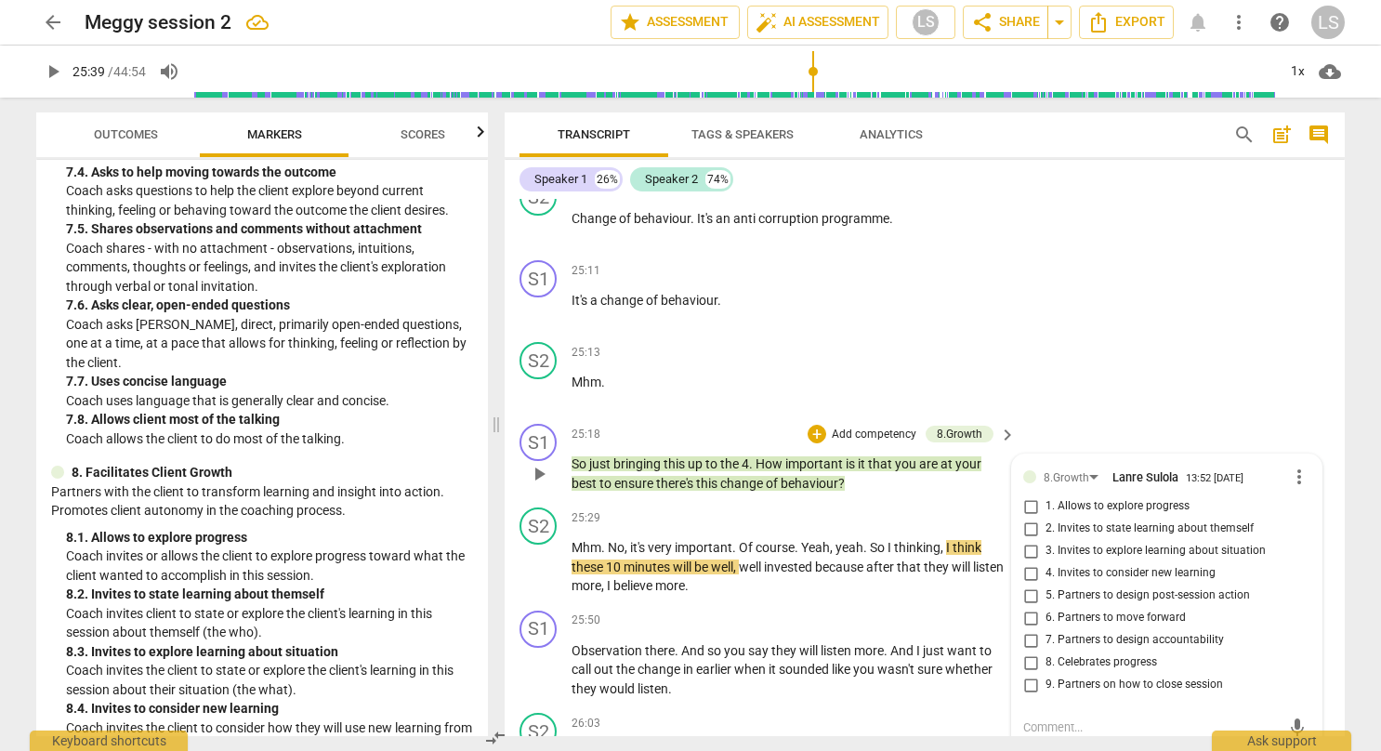
click at [1027, 540] on input "3. Invites to explore learning about situation" at bounding box center [1030, 551] width 30 height 22
checkbox input "true"
click at [1098, 373] on div "S2 play_arrow pause 25:13 + Add competency keyboard_arrow_right Mhm ." at bounding box center [924, 375] width 840 height 82
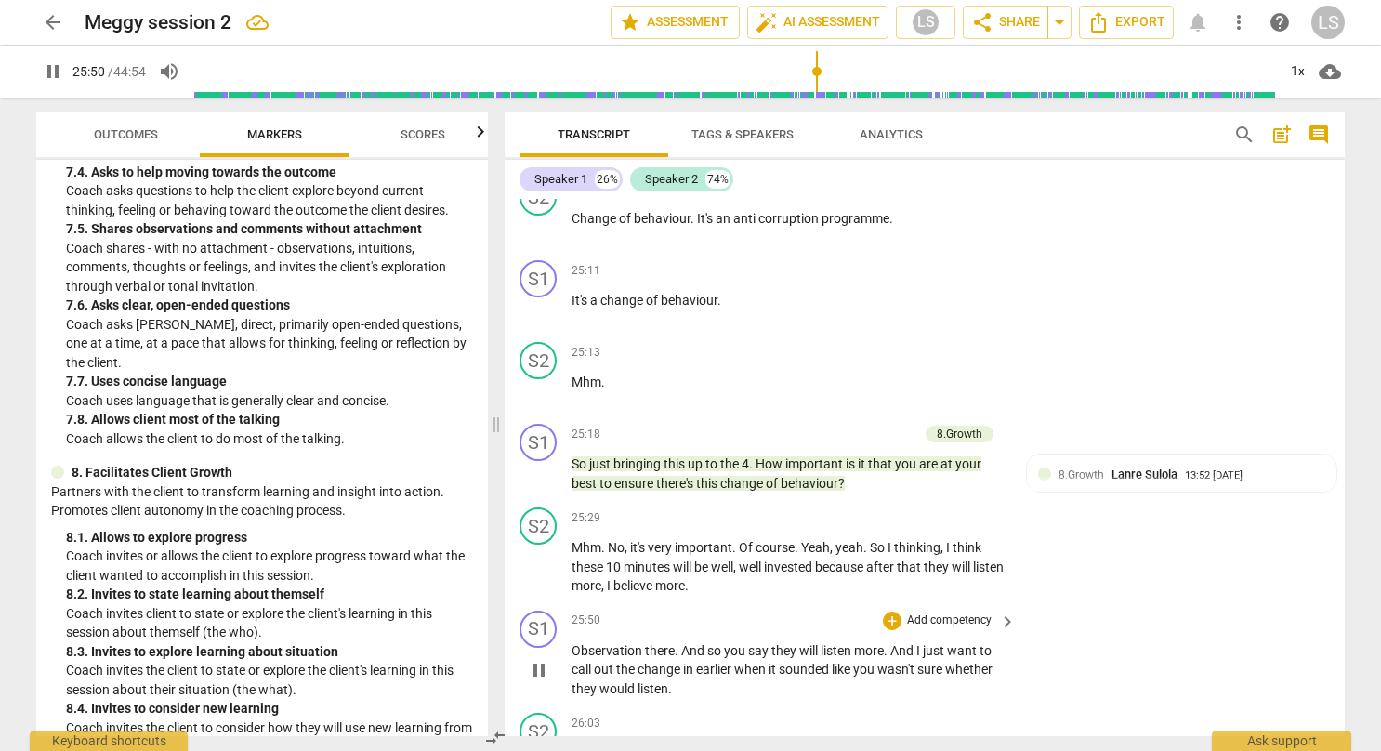
click at [898, 610] on div "25:50 + Add competency keyboard_arrow_right Observation there . And so you say …" at bounding box center [794, 654] width 446 height 88
click at [892, 611] on div "+" at bounding box center [892, 620] width 19 height 19
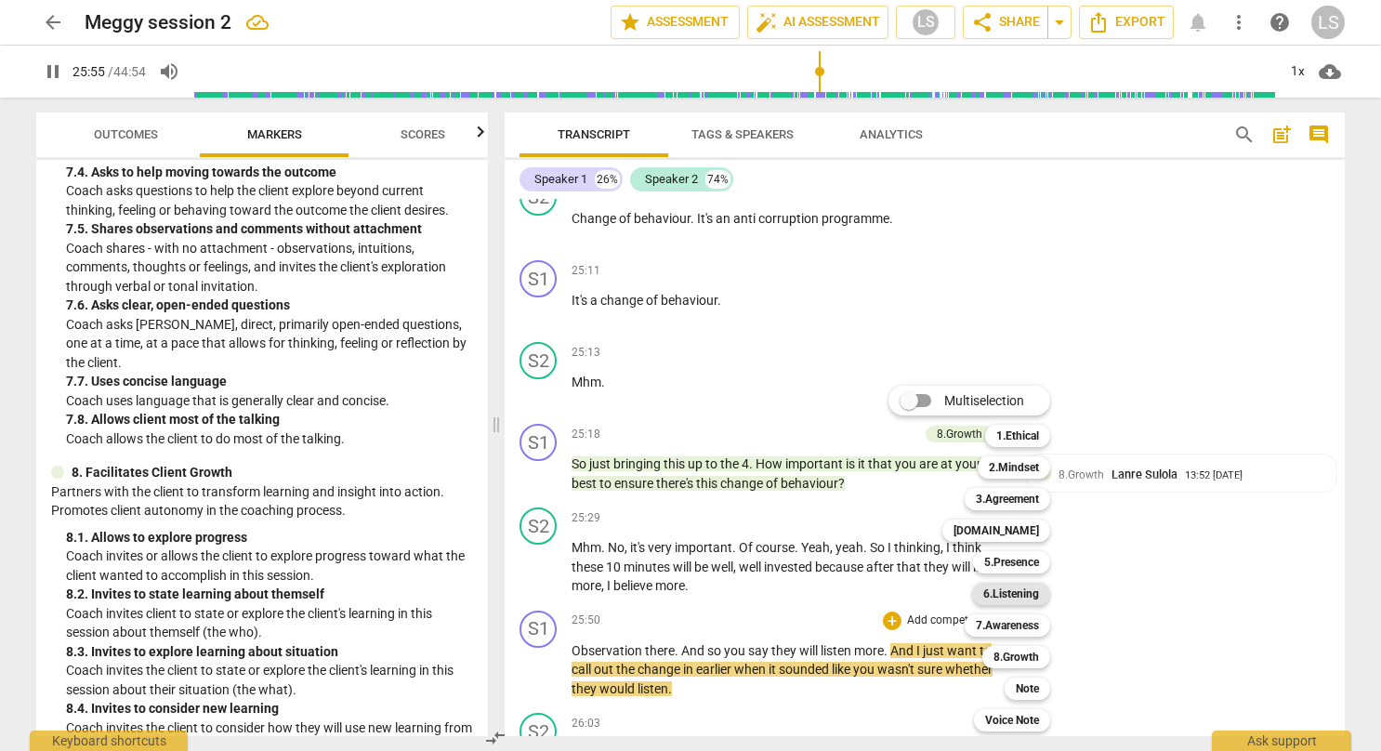
click at [1021, 596] on b "6.Listening" at bounding box center [1011, 594] width 56 height 22
type input "1556"
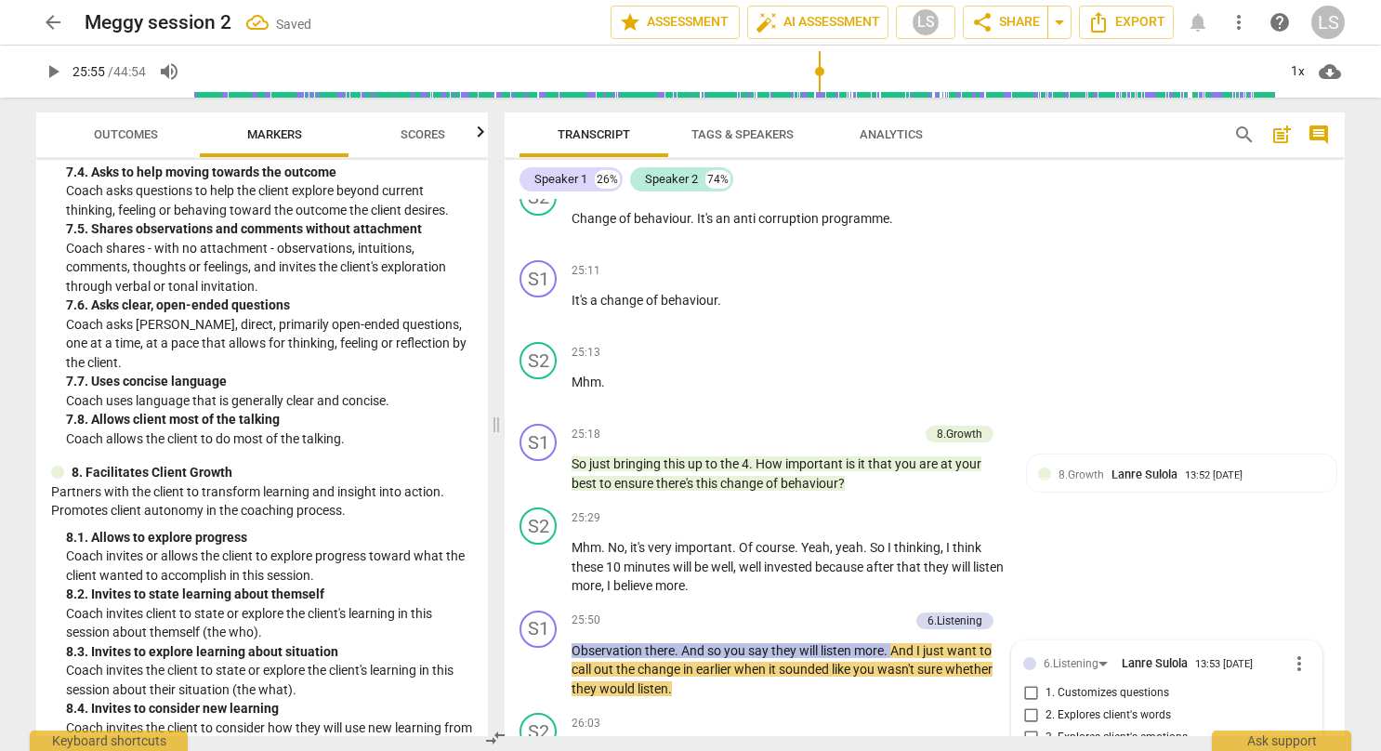
scroll to position [11351, 0]
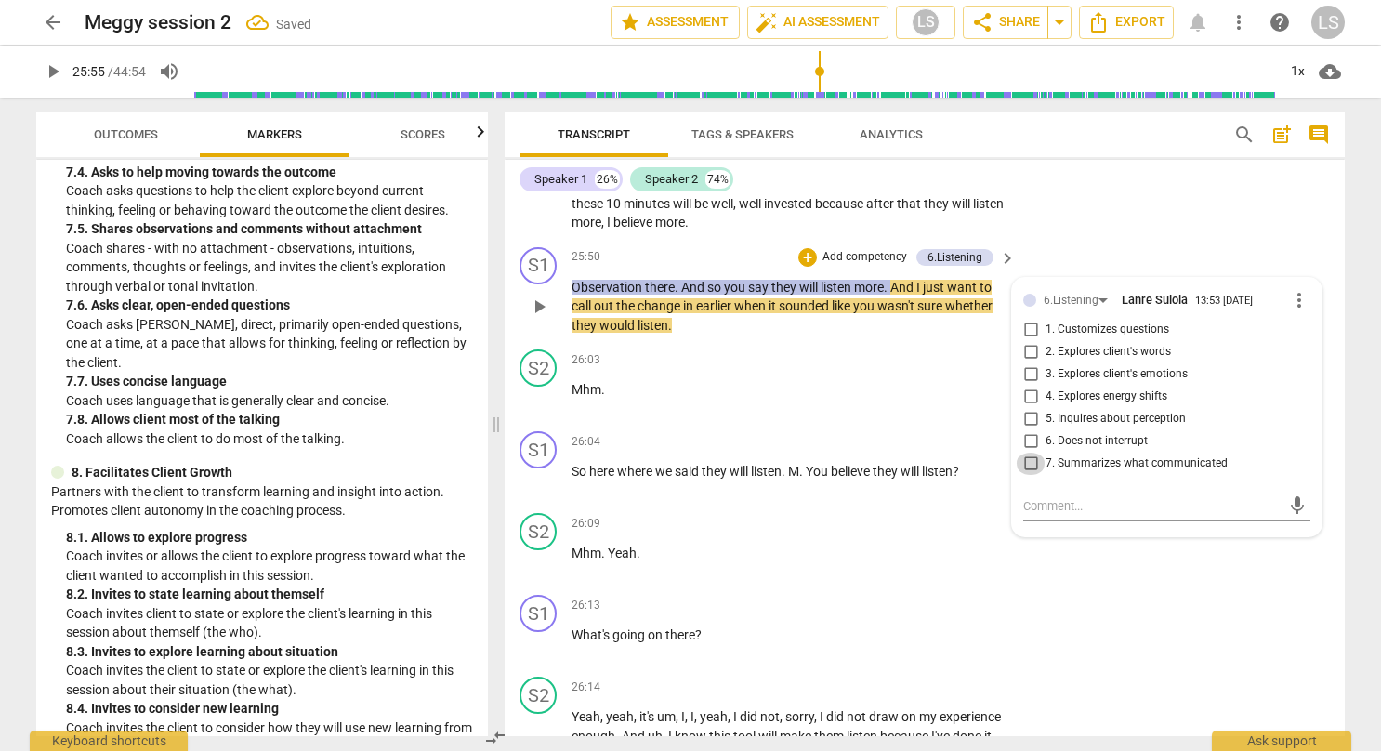
click at [1027, 452] on input "7. Summarizes what communicated" at bounding box center [1030, 463] width 30 height 22
checkbox input "true"
click at [1032, 341] on input "2. Explores client's words" at bounding box center [1030, 352] width 30 height 22
checkbox input "true"
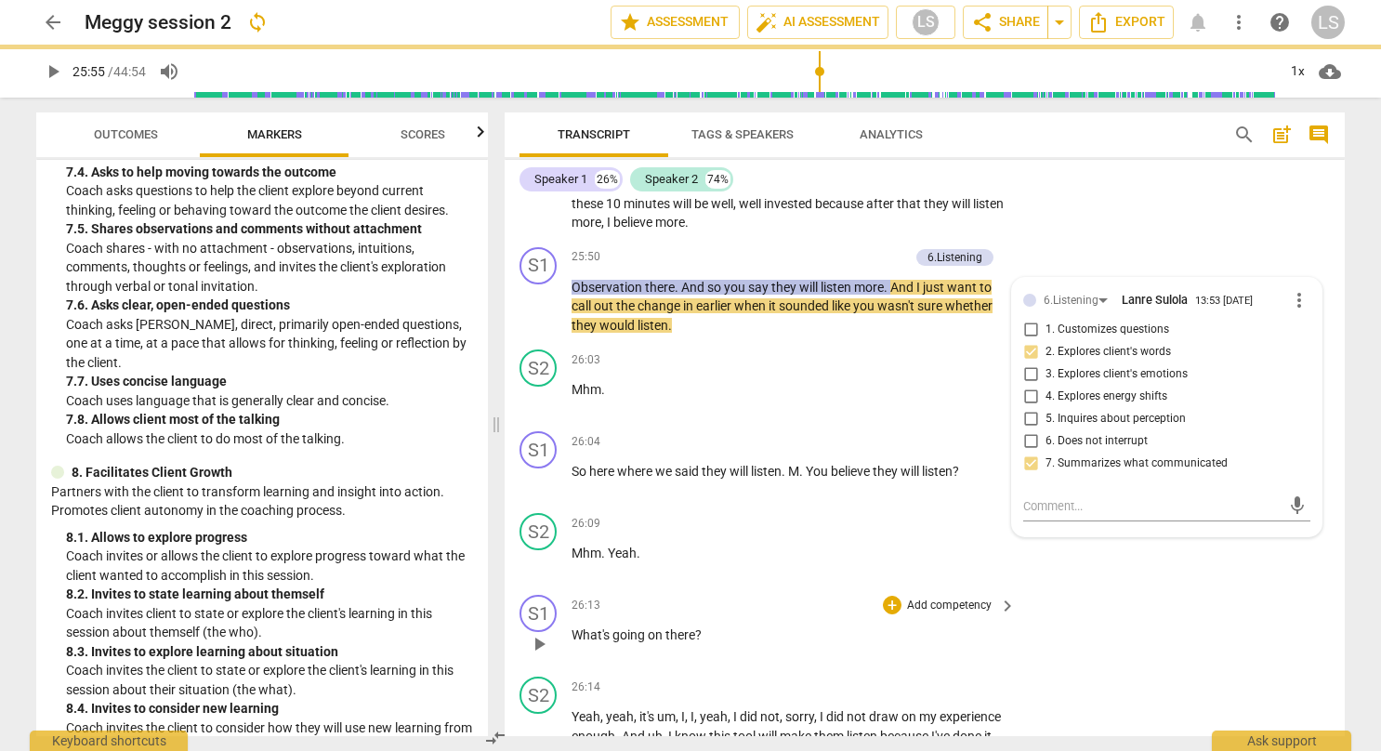
click at [1093, 617] on div "S1 play_arrow pause 26:13 + Add competency keyboard_arrow_right What's going on…" at bounding box center [924, 628] width 840 height 82
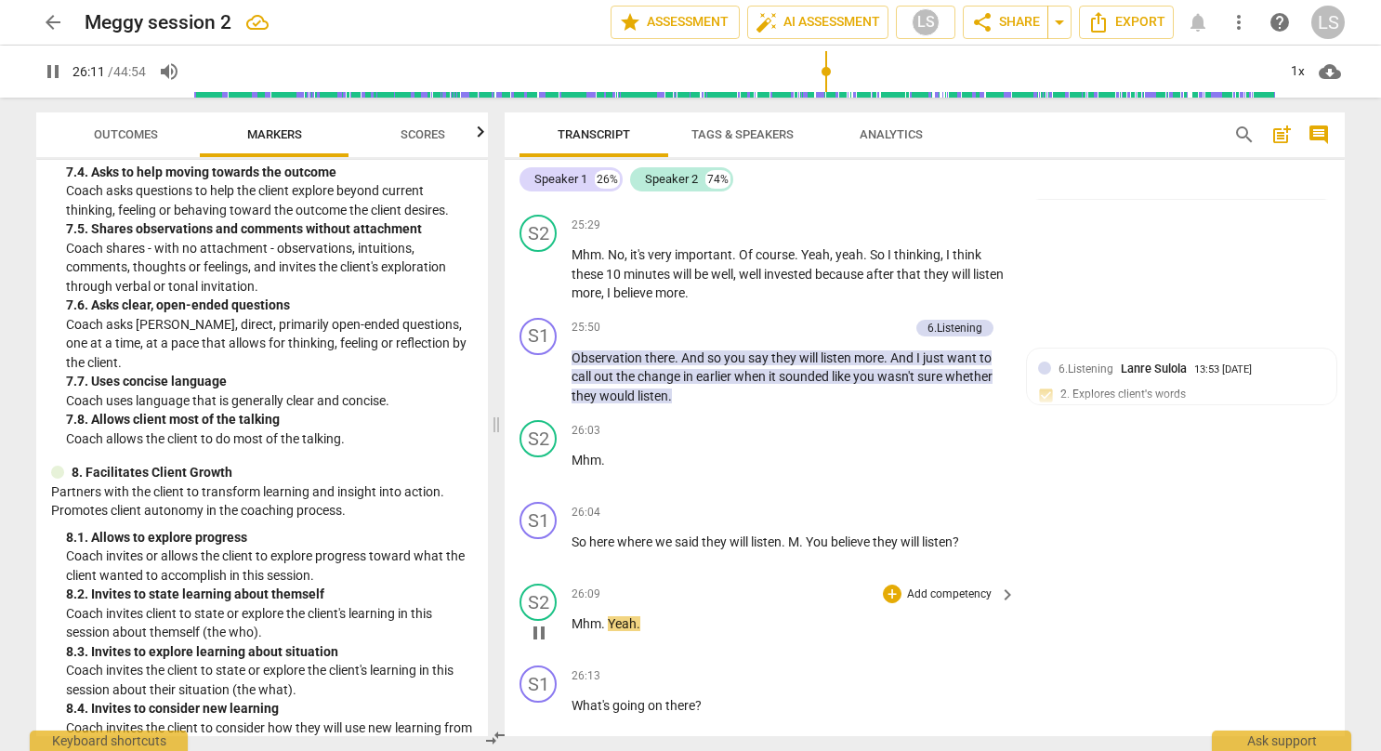
scroll to position [11314, 0]
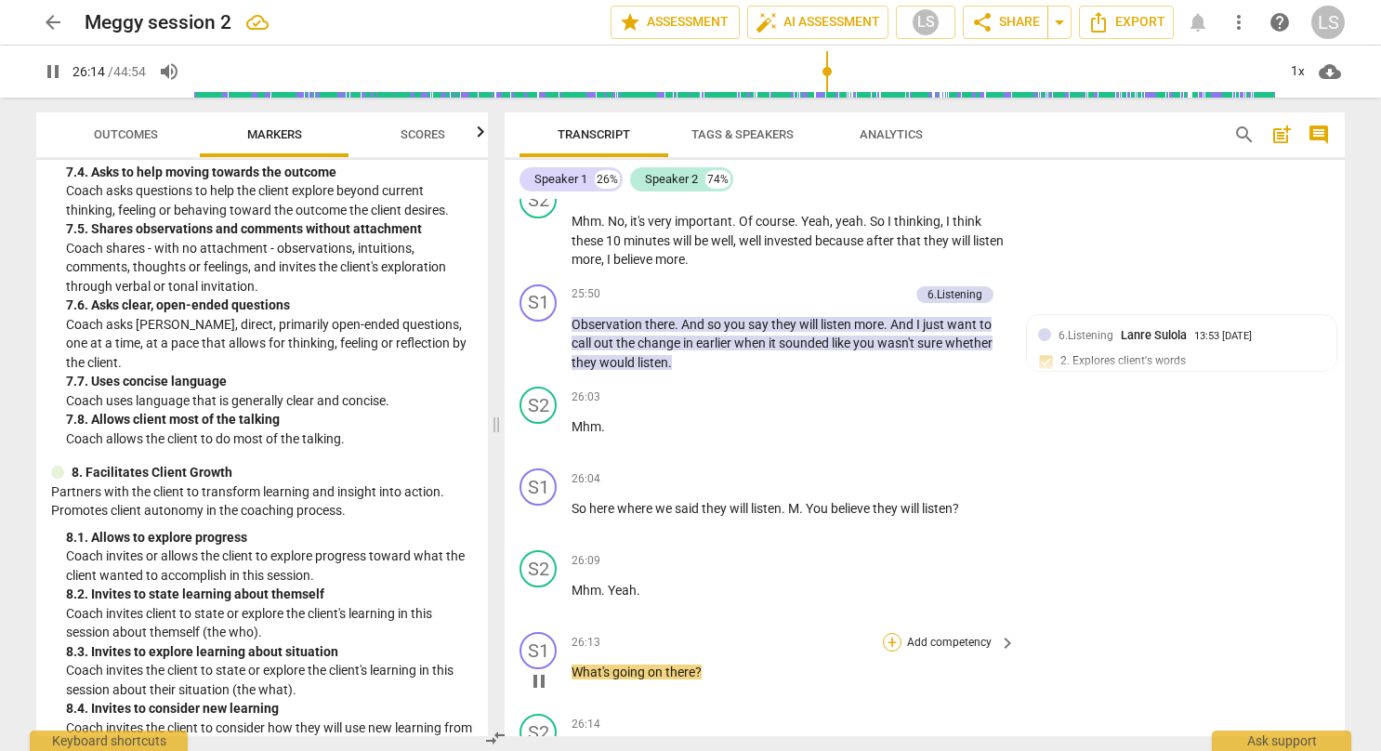
click at [892, 633] on div "+" at bounding box center [892, 642] width 19 height 19
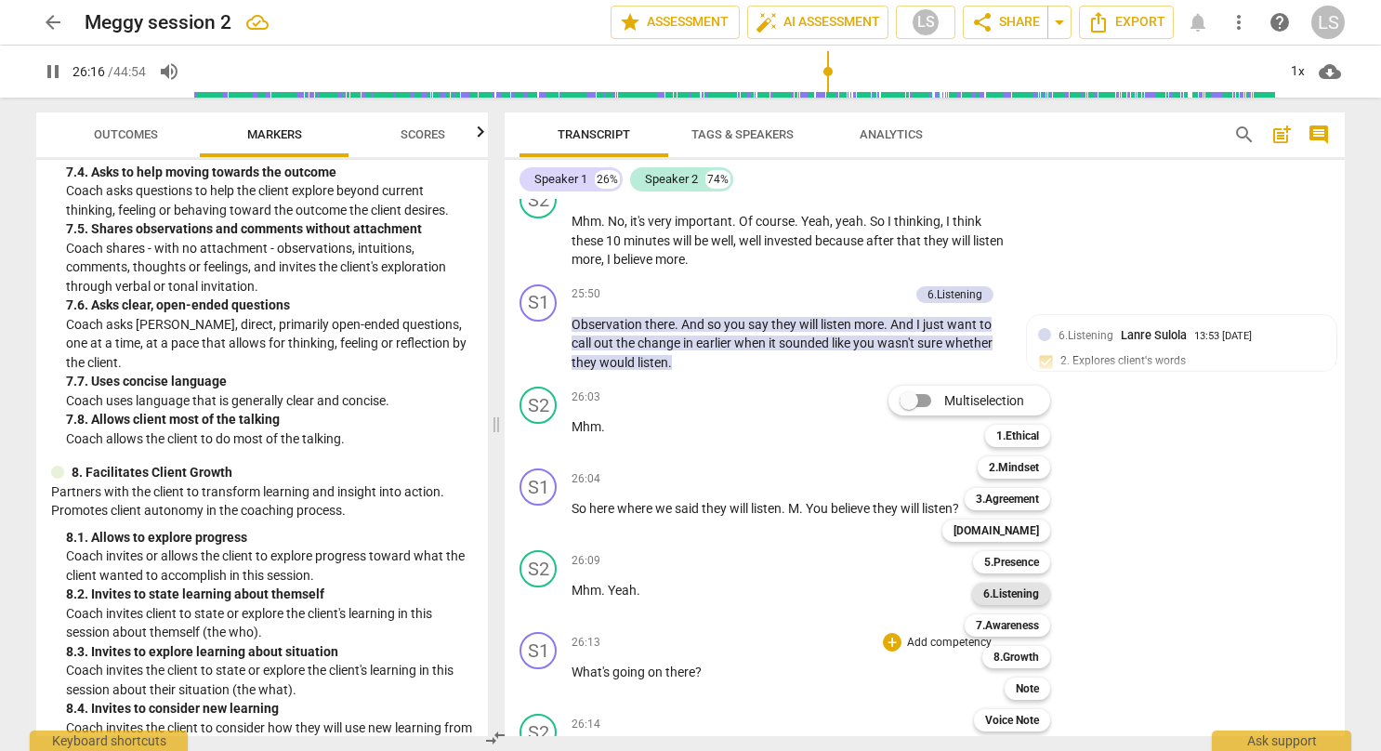
click at [1009, 593] on b "6.Listening" at bounding box center [1011, 594] width 56 height 22
type input "1576"
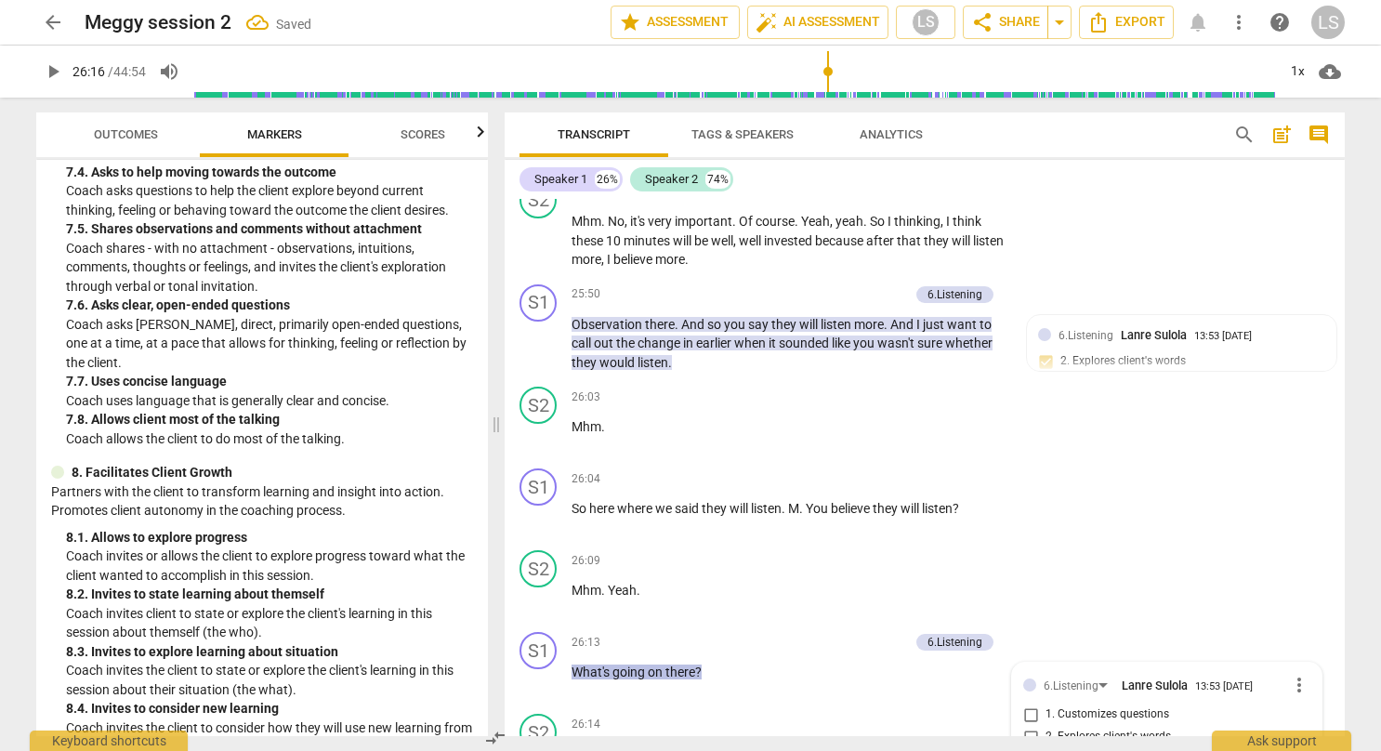
scroll to position [11699, 0]
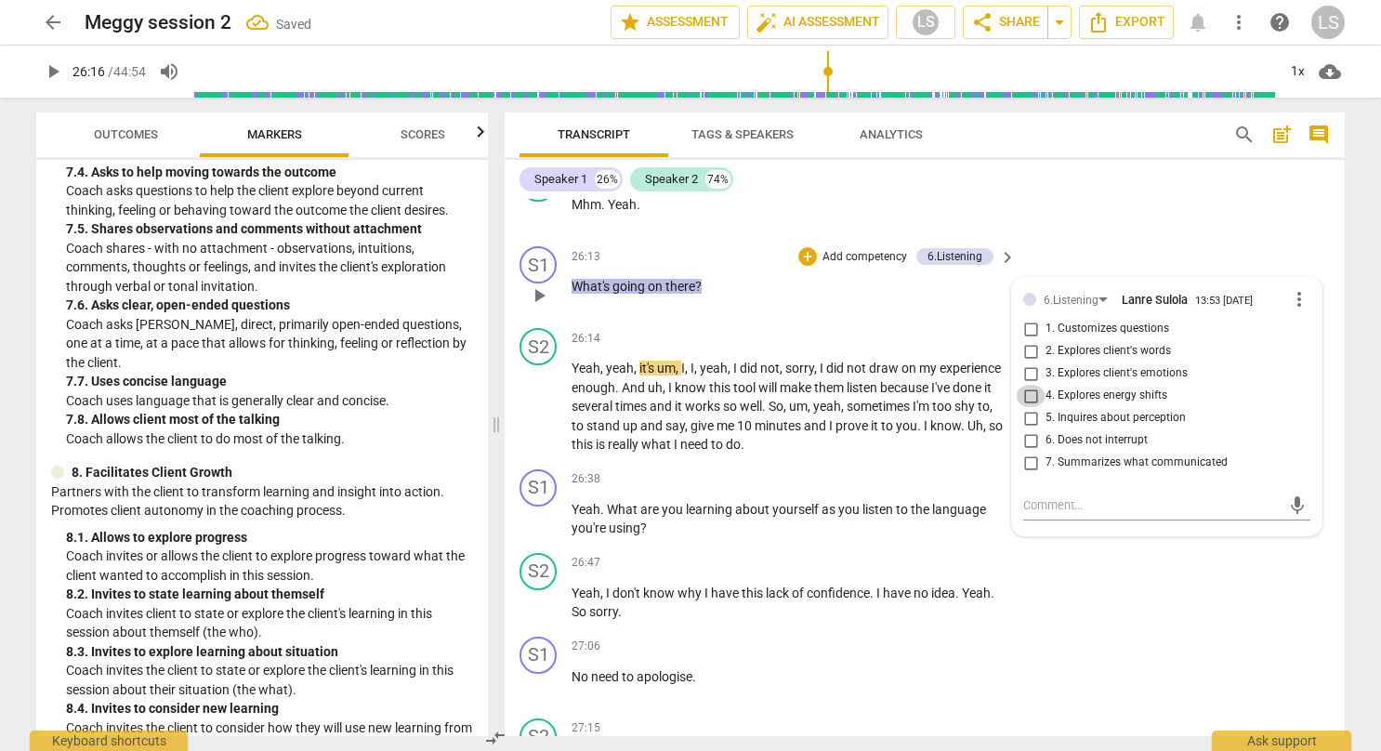
click at [1029, 385] on input "4. Explores energy shifts" at bounding box center [1030, 396] width 30 height 22
checkbox input "true"
drag, startPoint x: 1120, startPoint y: 591, endPoint x: 1020, endPoint y: 422, distance: 196.6
click at [1020, 422] on div "S1 play_arrow pause 00:03 + Add competency 3.Agreement keyboard_arrow_right So …" at bounding box center [924, 467] width 840 height 537
click at [1023, 452] on input "7. Summarizes what communicated" at bounding box center [1030, 463] width 30 height 22
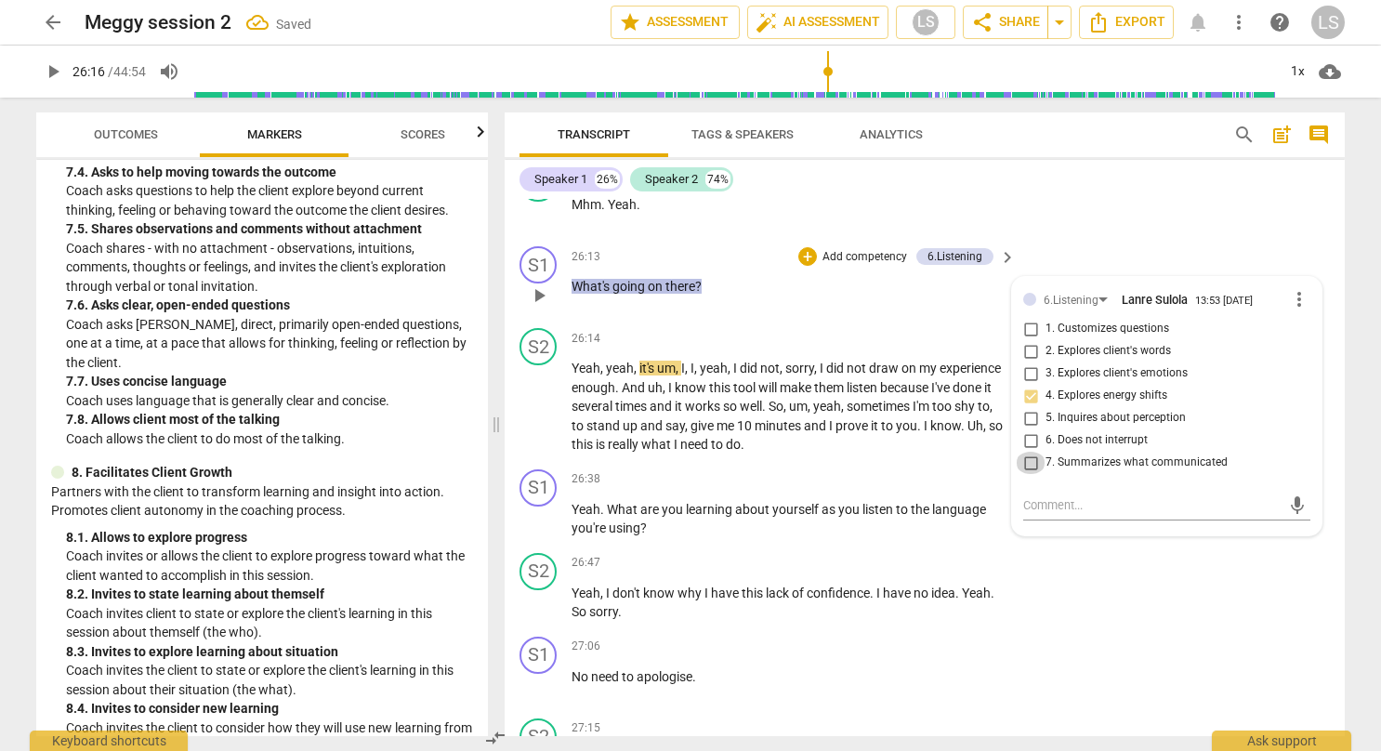
checkbox input "true"
click at [1084, 573] on div "S2 play_arrow pause 26:47 + Add competency keyboard_arrow_right Yeah , I don't …" at bounding box center [924, 587] width 840 height 84
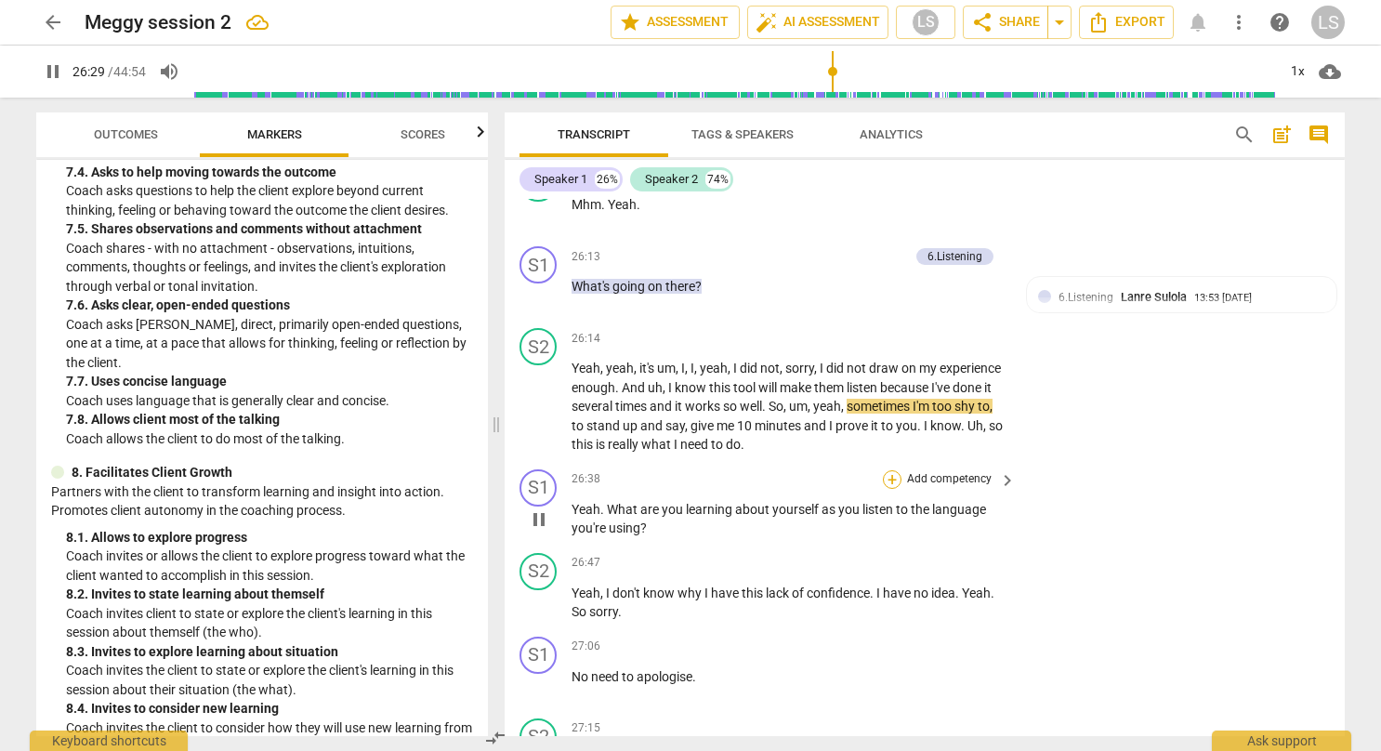
click at [885, 470] on div "+" at bounding box center [892, 479] width 19 height 19
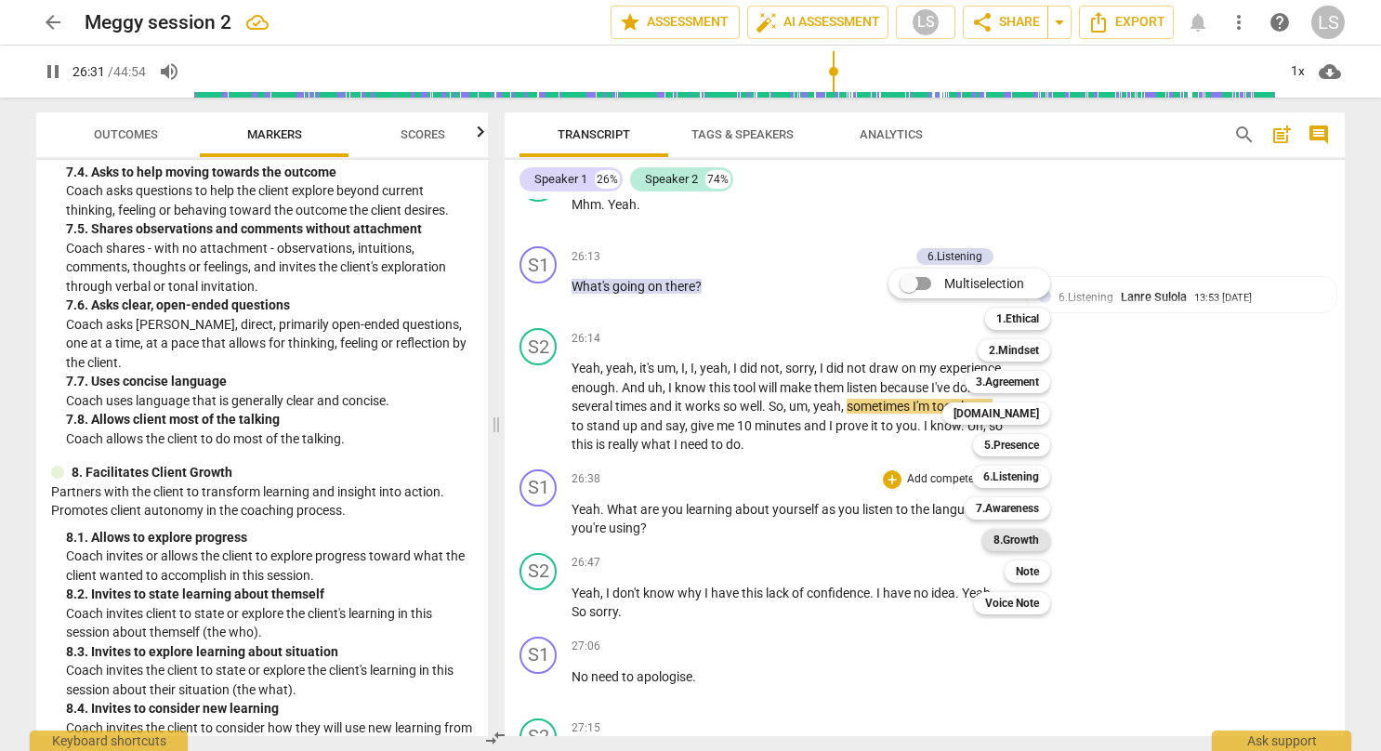
click at [1005, 545] on b "8.Growth" at bounding box center [1016, 540] width 46 height 22
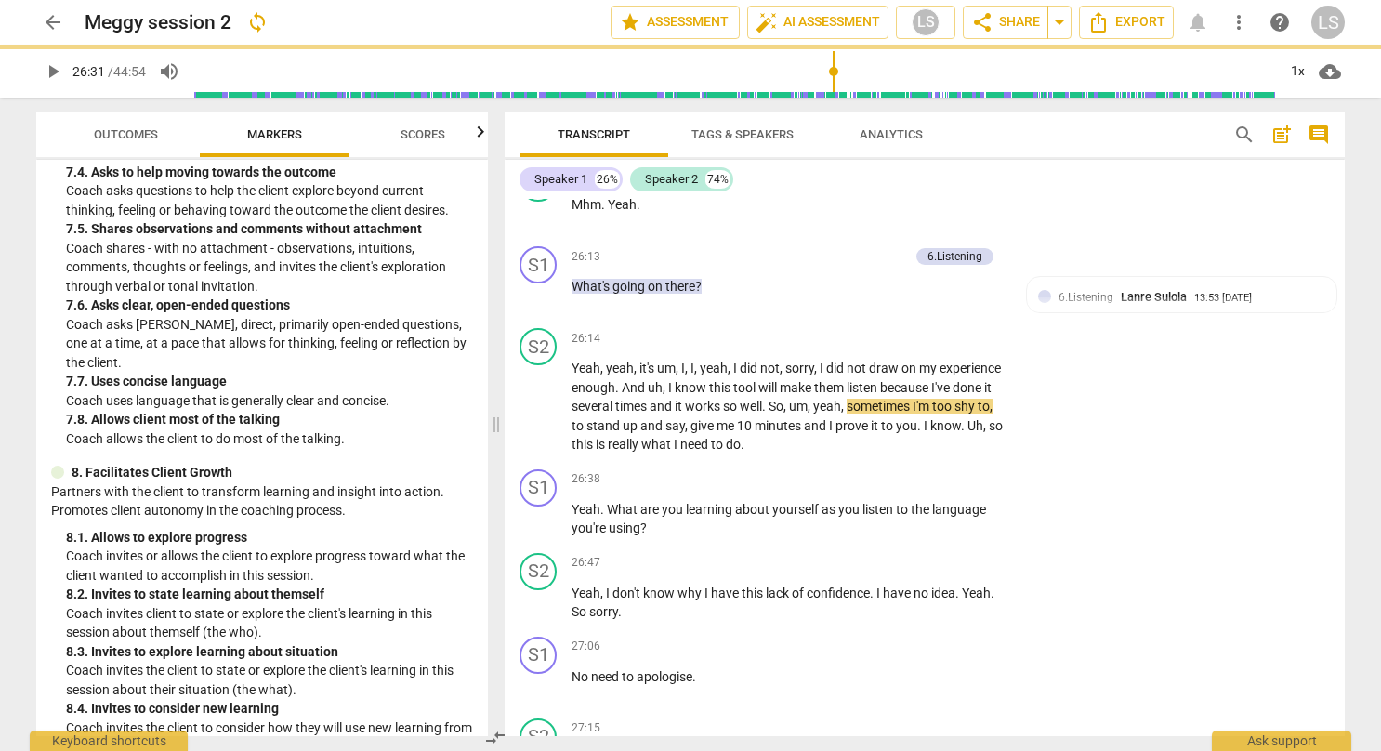
type input "1592"
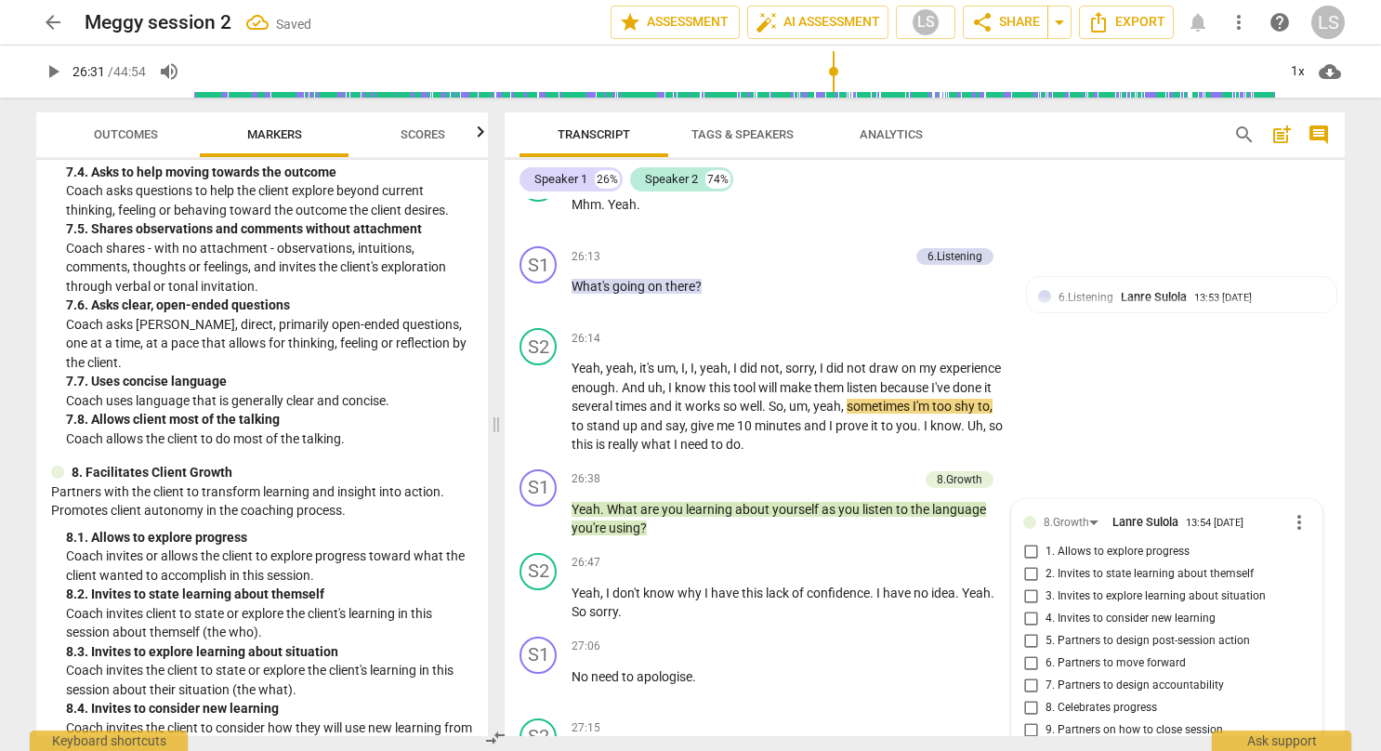
scroll to position [11705, 0]
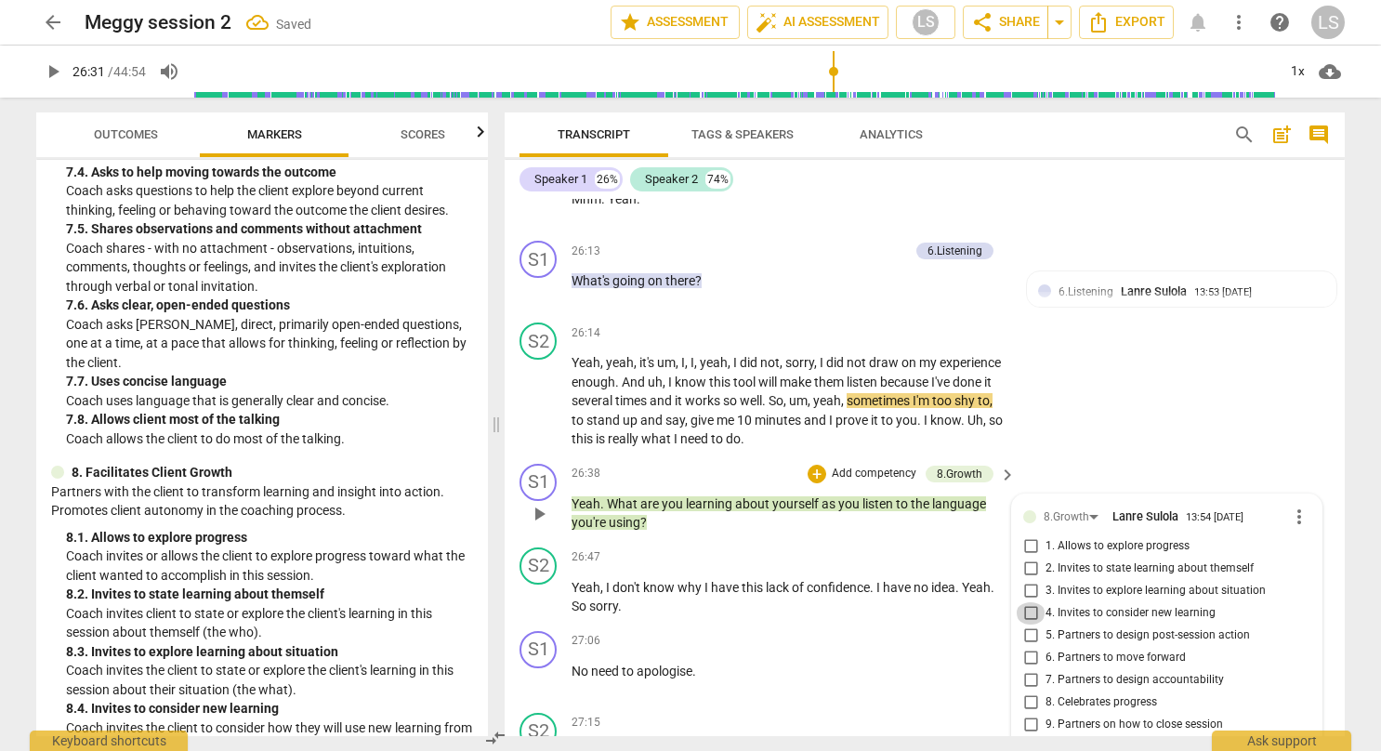
click at [1028, 602] on input "4. Invites to consider new learning" at bounding box center [1030, 613] width 30 height 22
checkbox input "true"
click at [1026, 647] on input "6. Partners to move forward" at bounding box center [1030, 658] width 30 height 22
checkbox input "true"
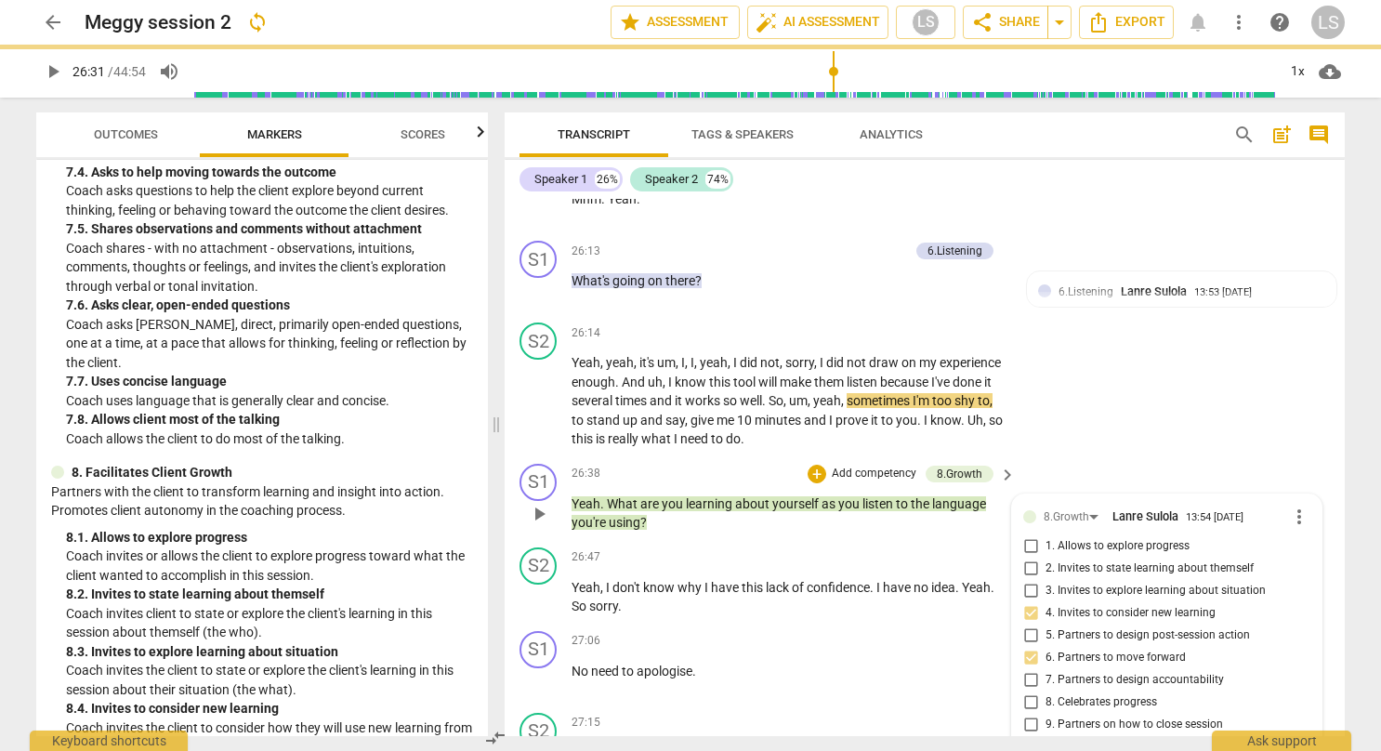
drag, startPoint x: 950, startPoint y: 635, endPoint x: 1029, endPoint y: 514, distance: 145.6
click at [1029, 514] on div "S1 play_arrow pause 00:03 + Add competency 3.Agreement keyboard_arrow_right So …" at bounding box center [924, 467] width 840 height 537
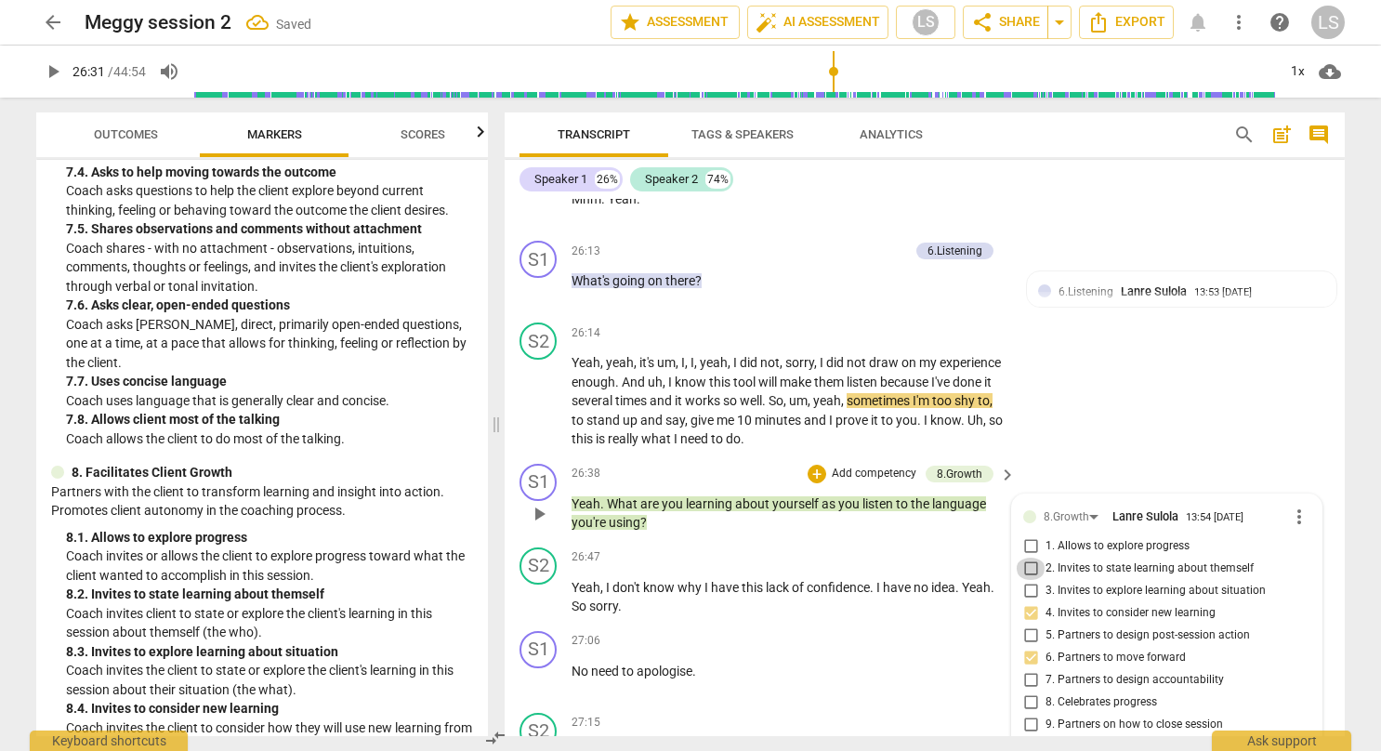
click at [1029, 557] on input "2. Invites to state learning about themself" at bounding box center [1030, 568] width 30 height 22
checkbox input "true"
click at [1110, 401] on div "S2 play_arrow pause 26:14 + Add competency keyboard_arrow_right Yeah , yeah , i…" at bounding box center [924, 385] width 840 height 141
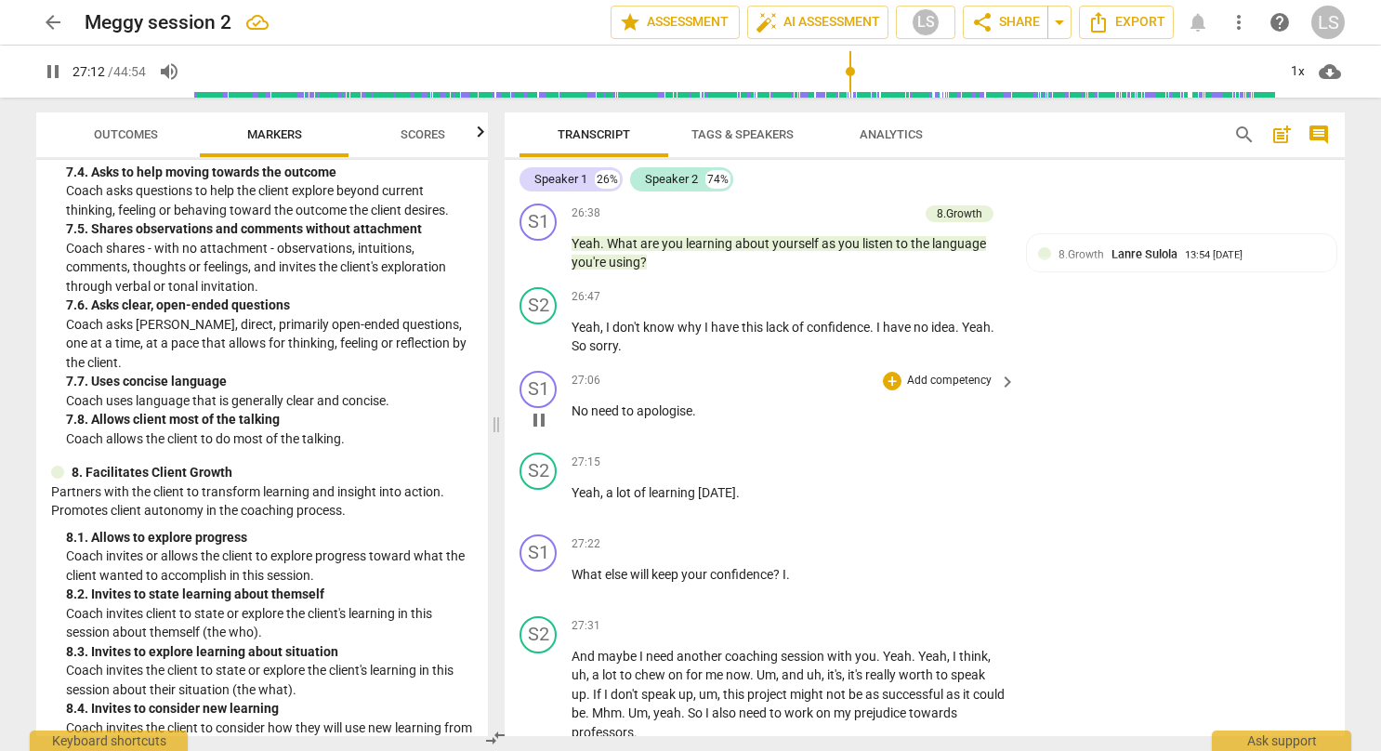
scroll to position [12002, 0]
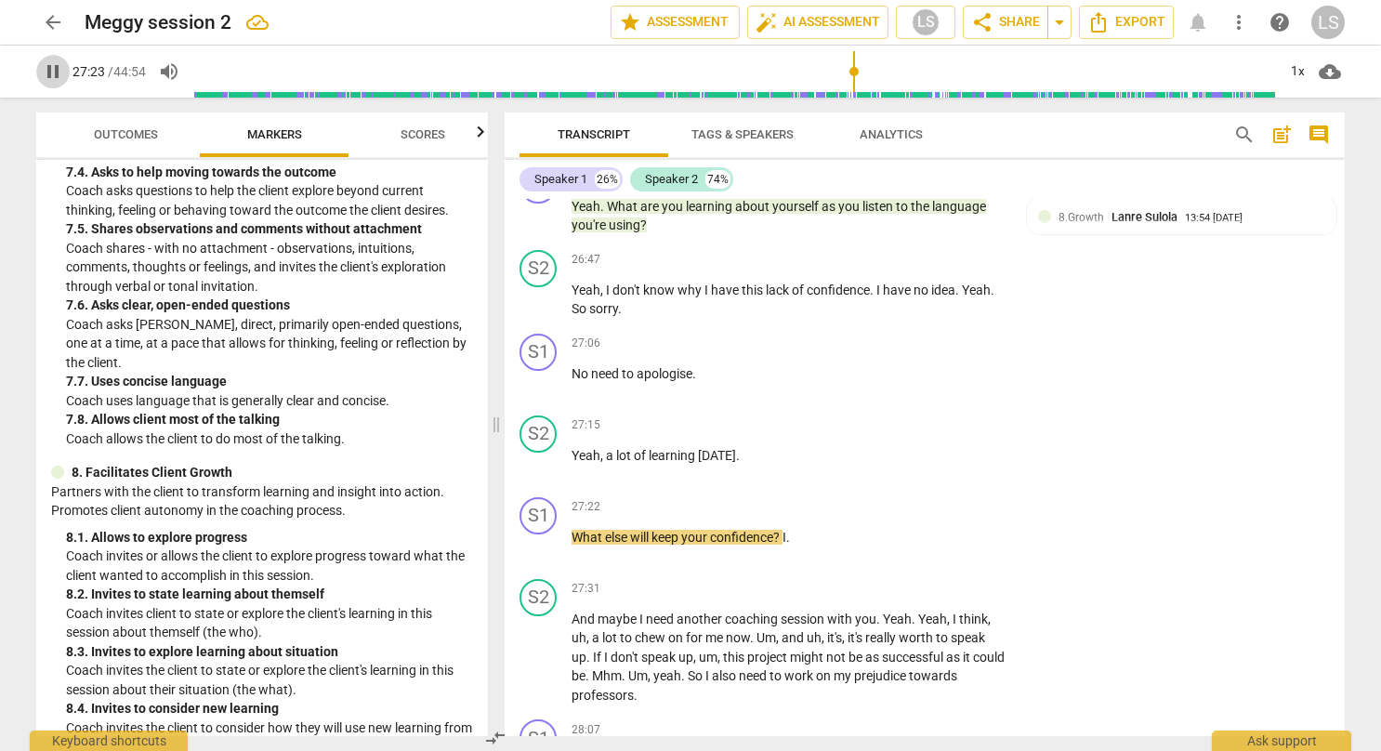
click at [40, 69] on span "pause" at bounding box center [52, 71] width 33 height 22
type input "1643"
